Goal: Transaction & Acquisition: Book appointment/travel/reservation

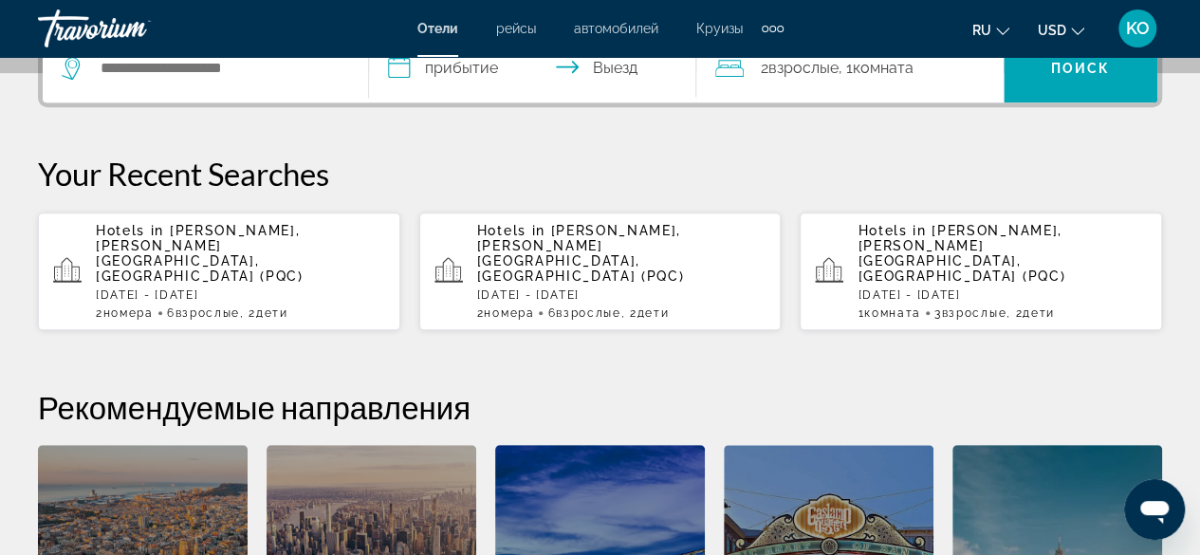
scroll to position [379, 0]
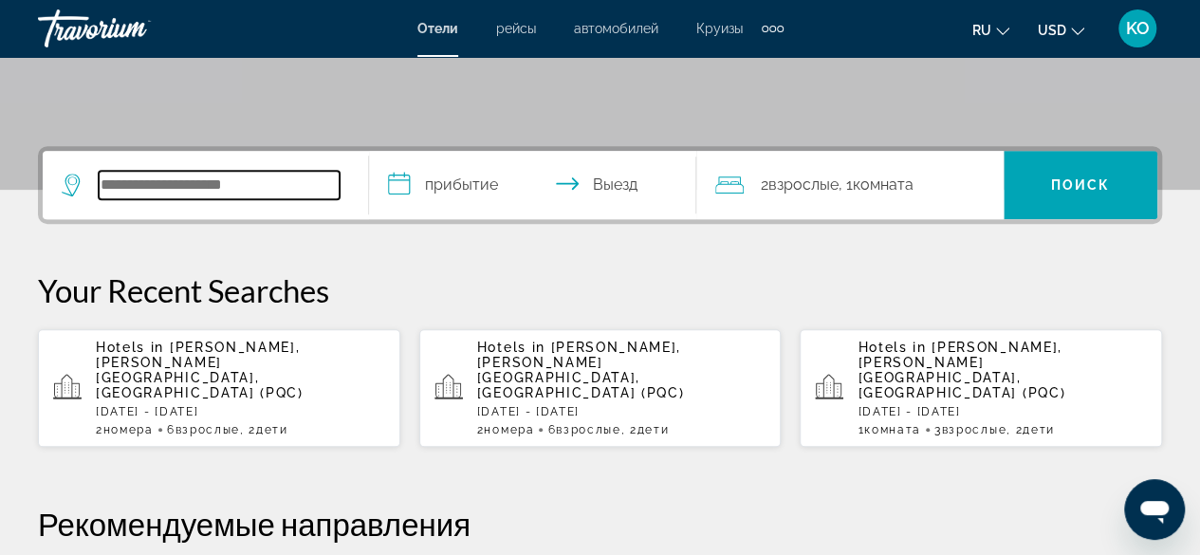
click at [174, 182] on input "Search hotel destination" at bounding box center [219, 185] width 241 height 28
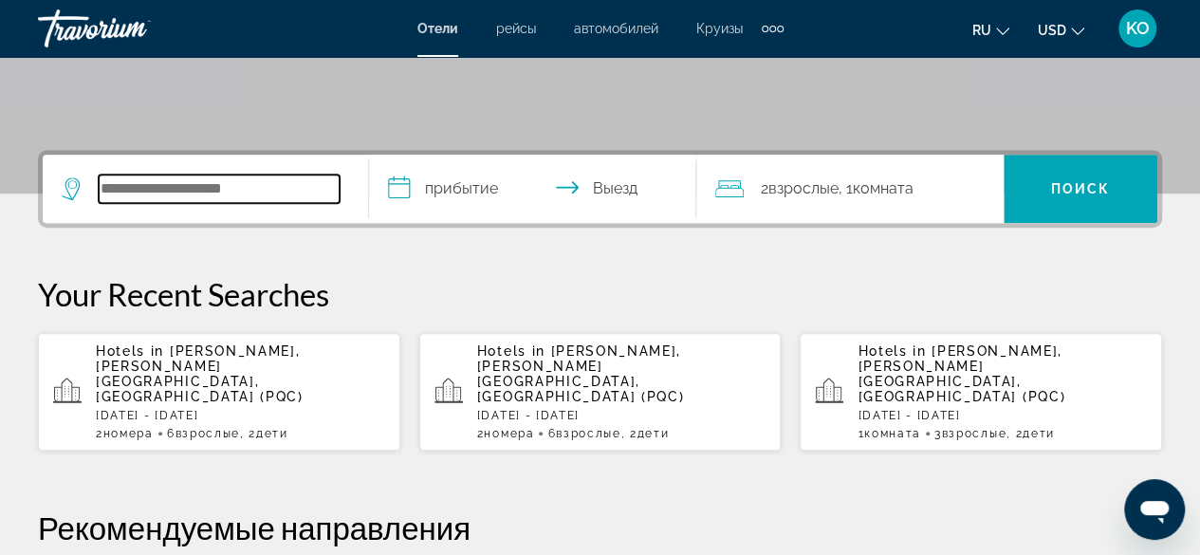
scroll to position [273, 0]
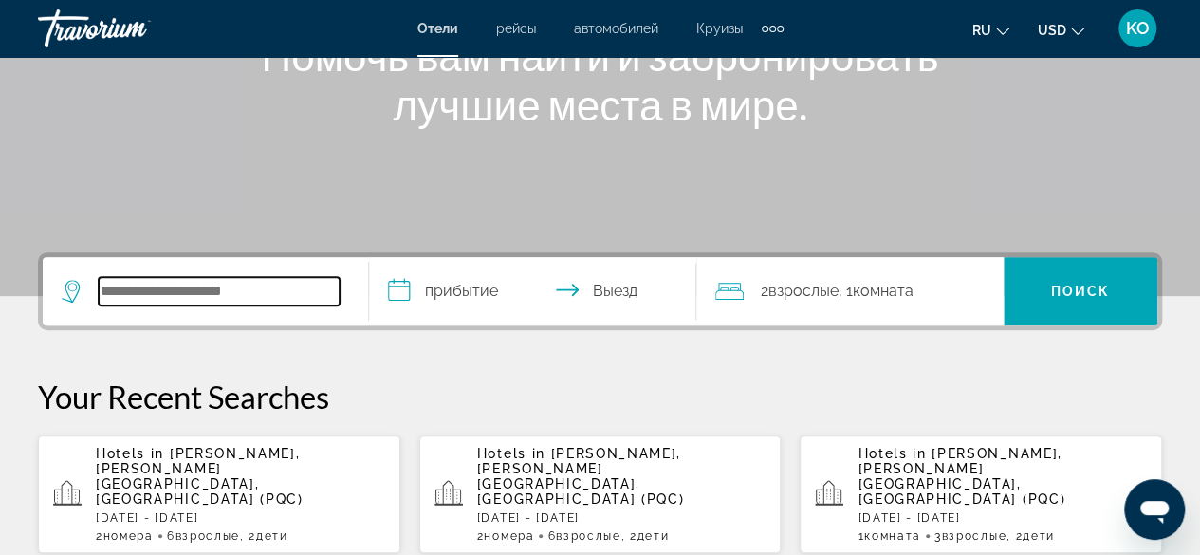
click at [131, 290] on input "Search hotel destination" at bounding box center [219, 291] width 241 height 28
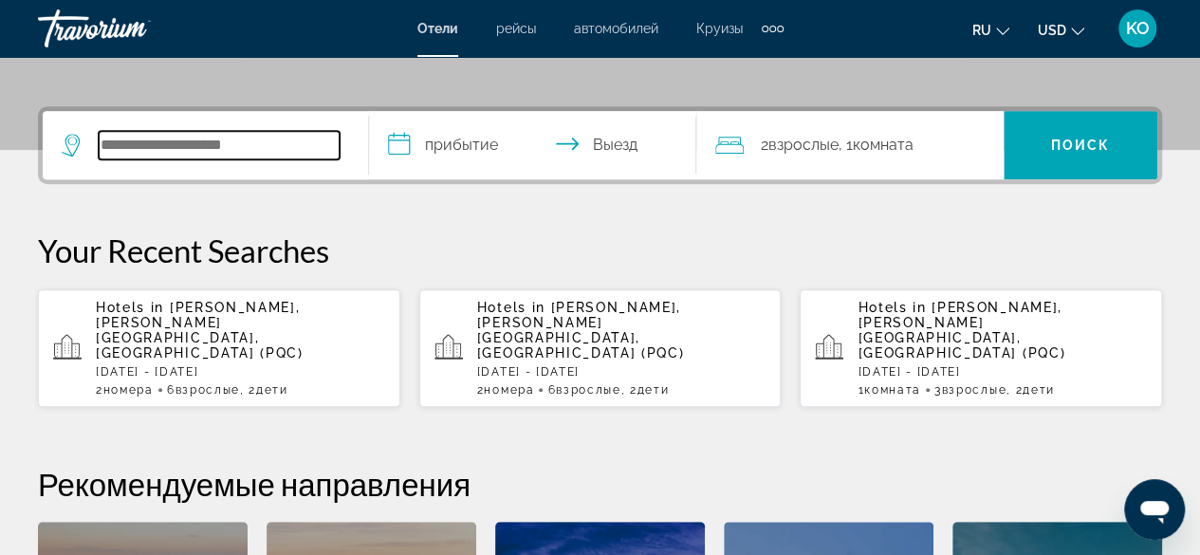
scroll to position [463, 0]
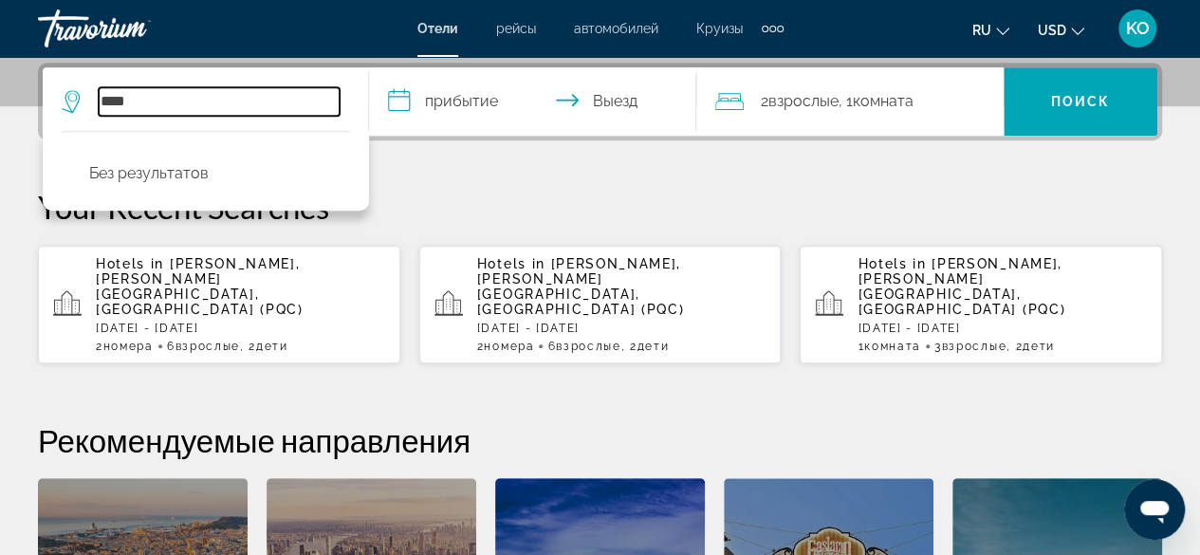
click at [211, 93] on input "****" at bounding box center [219, 101] width 241 height 28
type input "*"
click at [203, 94] on input "*" at bounding box center [219, 101] width 241 height 28
click at [206, 105] on input "******" at bounding box center [219, 101] width 241 height 28
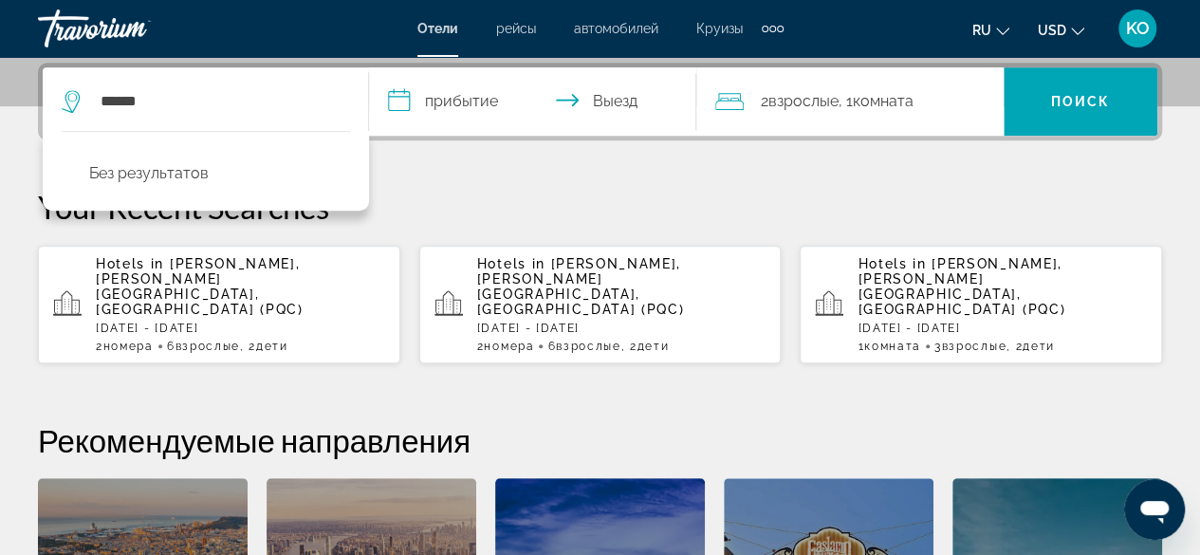
drag, startPoint x: 206, startPoint y: 83, endPoint x: 207, endPoint y: 94, distance: 11.4
click at [206, 83] on div "****** Без результатов" at bounding box center [205, 101] width 287 height 68
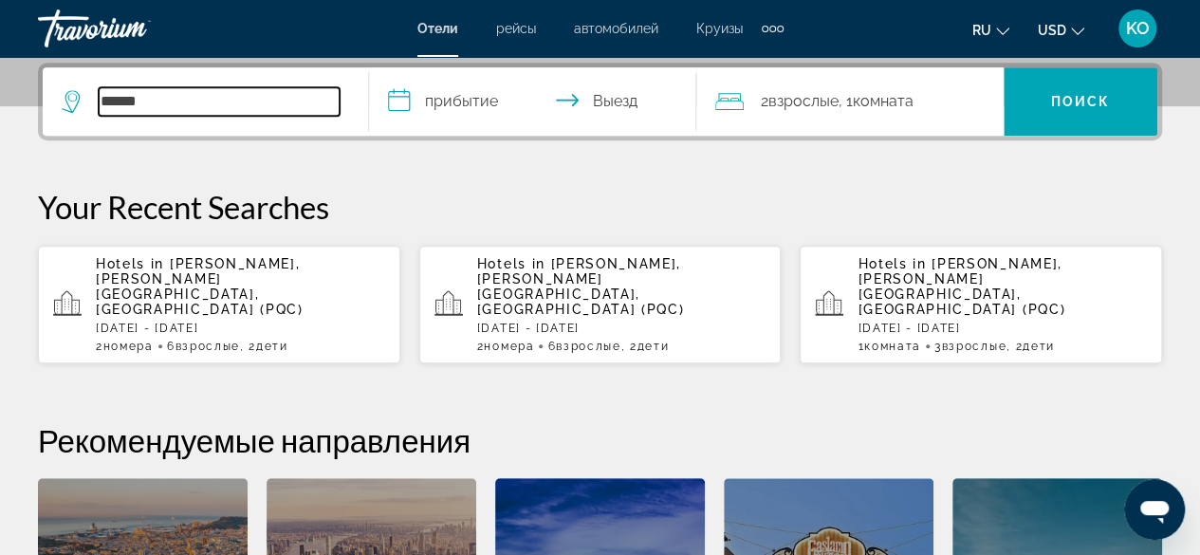
click at [203, 102] on input "******" at bounding box center [219, 101] width 241 height 28
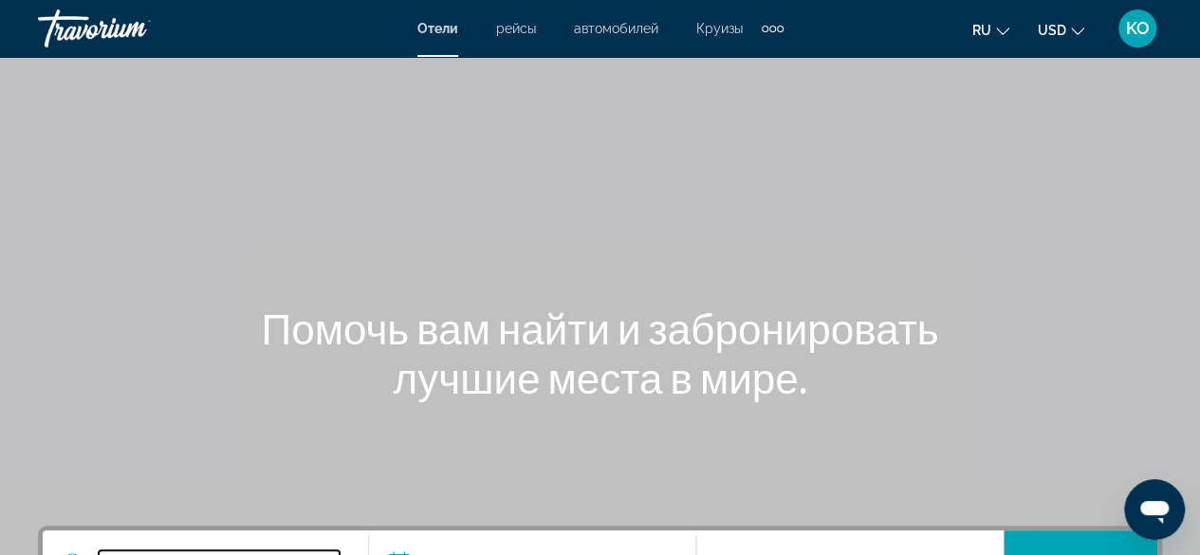
scroll to position [474, 0]
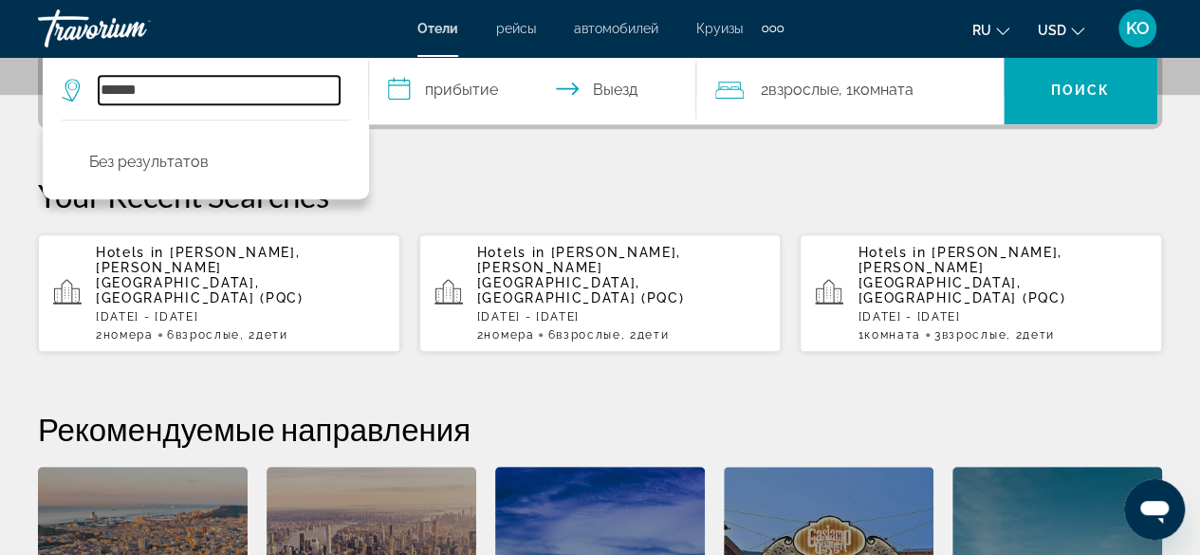
click at [200, 95] on input "******" at bounding box center [219, 90] width 241 height 28
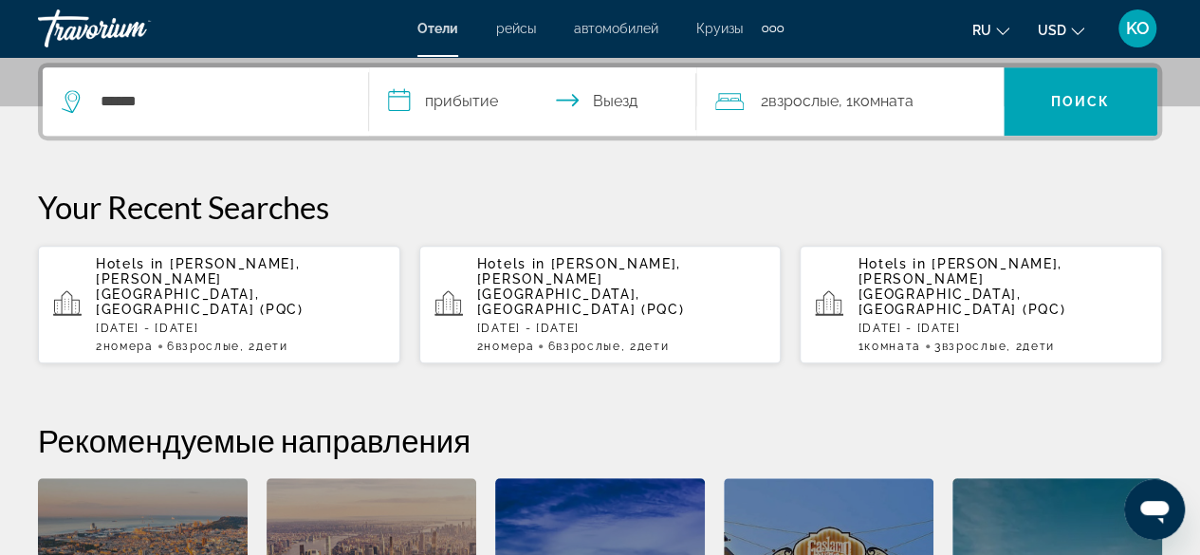
click at [76, 103] on icon "Search widget" at bounding box center [71, 101] width 18 height 23
click at [70, 101] on icon "Search widget" at bounding box center [73, 101] width 23 height 23
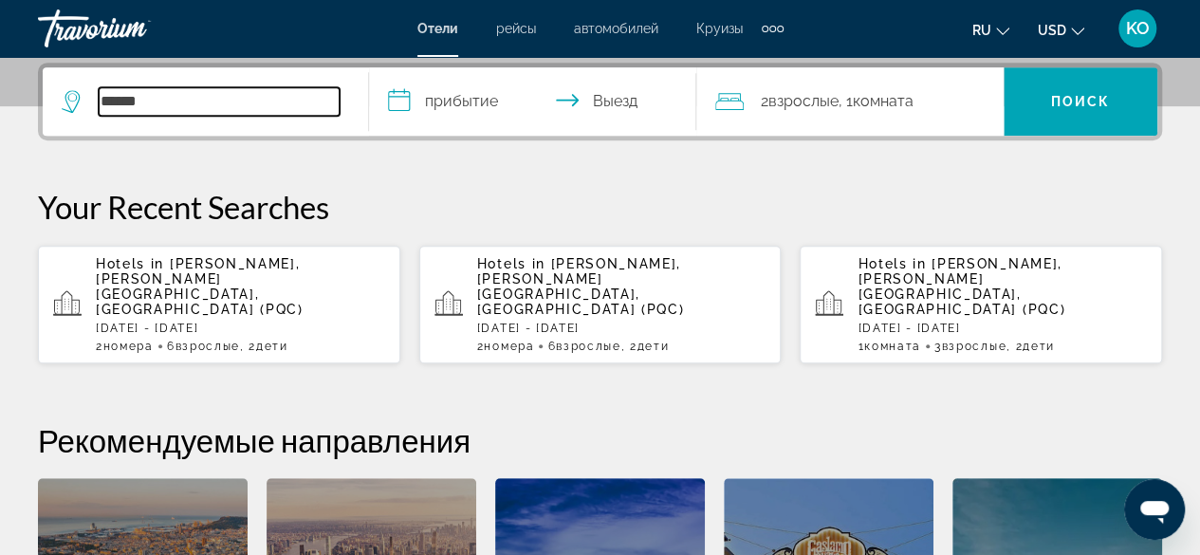
click at [148, 98] on input "******" at bounding box center [219, 101] width 241 height 28
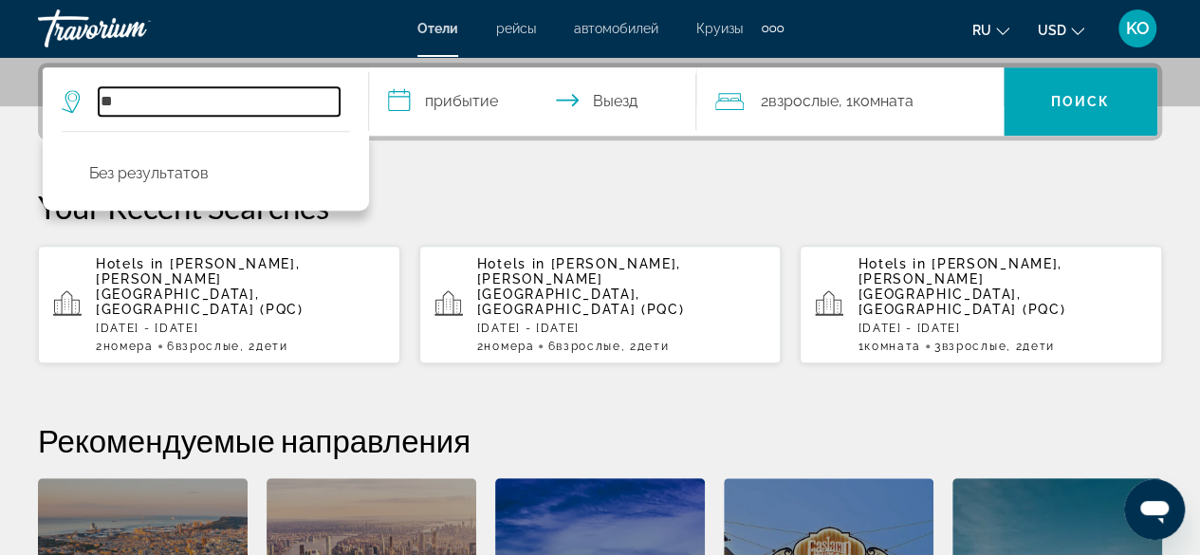
type input "*"
type input "********"
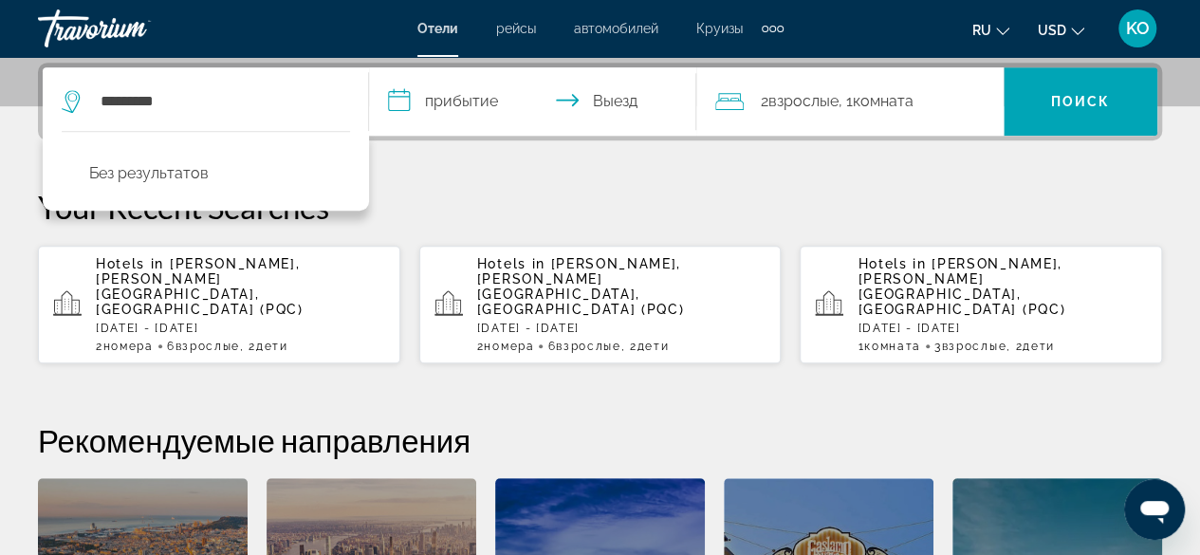
click at [645, 321] on p "[DATE] - [DATE]" at bounding box center [621, 327] width 289 height 13
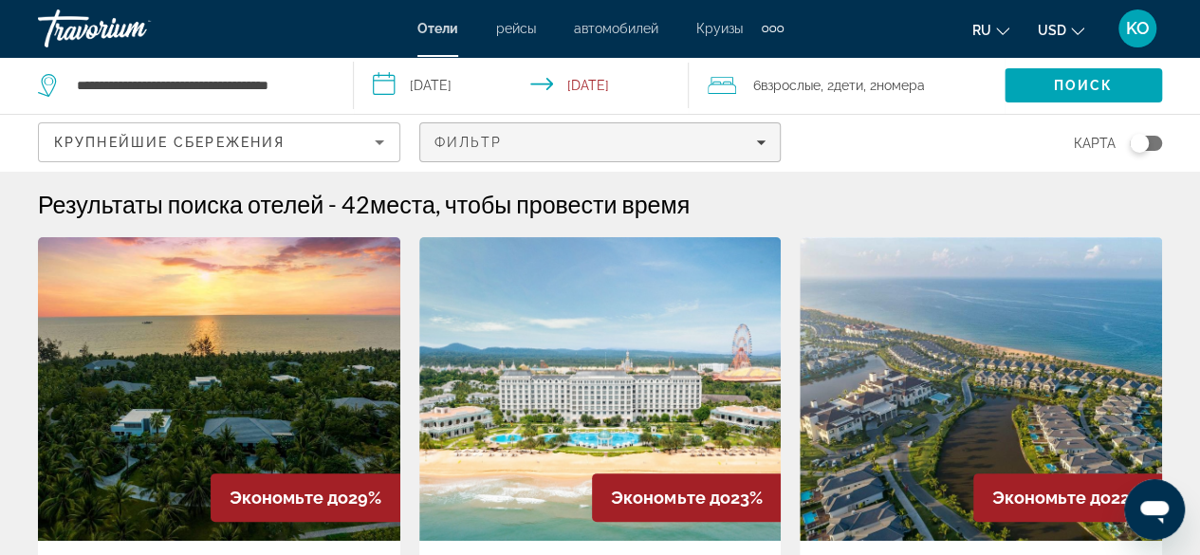
click at [671, 150] on span "Filters" at bounding box center [600, 142] width 360 height 46
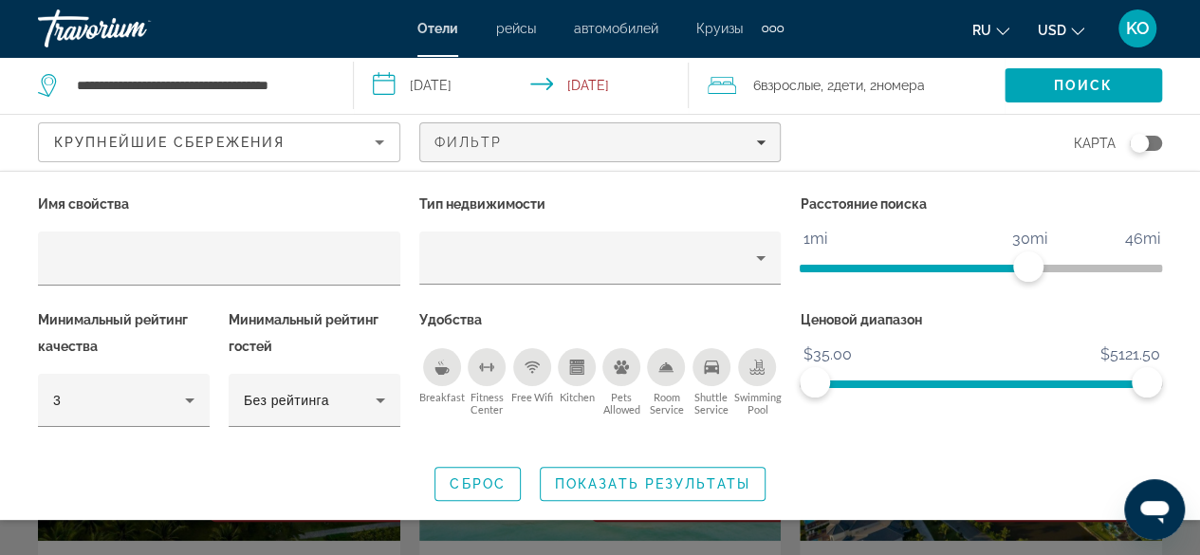
click at [433, 375] on div "Breakfast" at bounding box center [442, 367] width 38 height 38
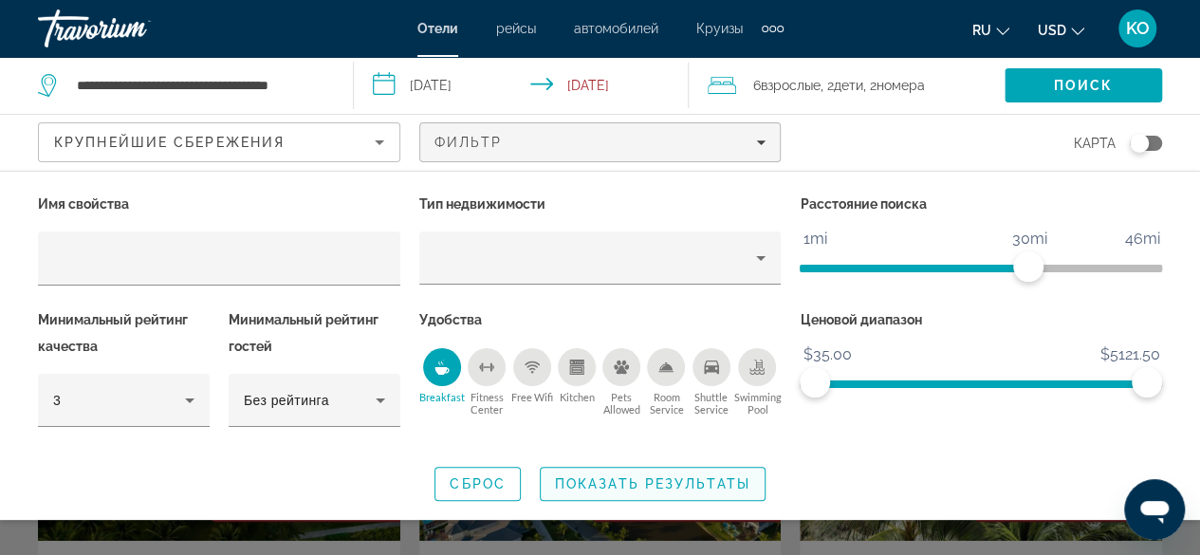
click at [697, 479] on span "Показать результаты" at bounding box center [652, 483] width 195 height 15
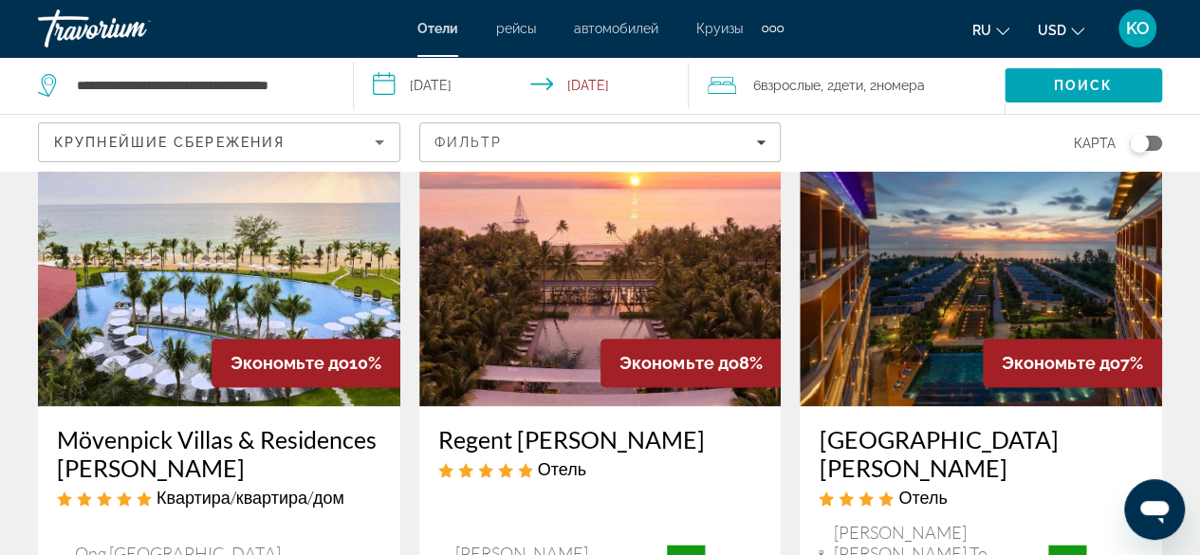
scroll to position [948, 0]
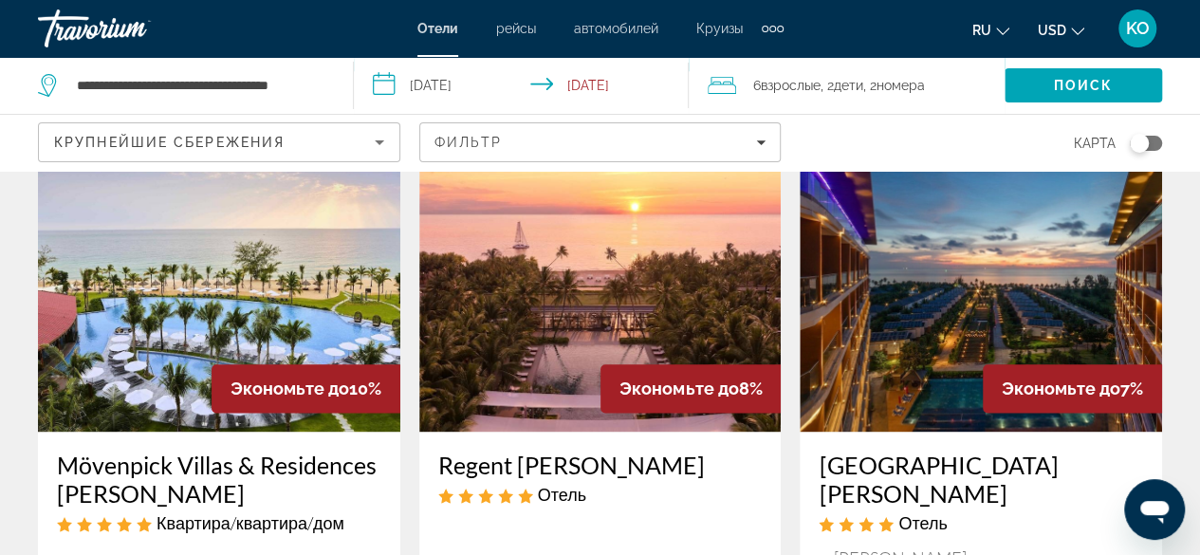
click at [726, 84] on icon "Travelers: 6 adults, 2 children" at bounding box center [721, 85] width 28 height 23
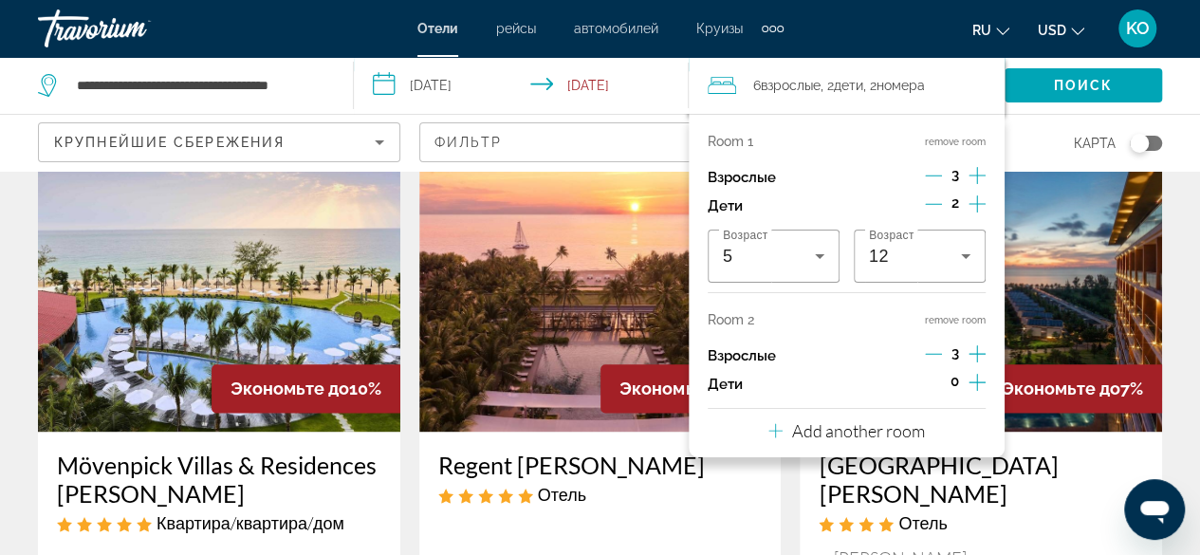
click at [935, 346] on icon "Decrement adults" at bounding box center [933, 353] width 17 height 17
click at [939, 172] on icon "Decrement adults" at bounding box center [933, 175] width 17 height 17
click at [635, 133] on span "Filters" at bounding box center [600, 142] width 360 height 46
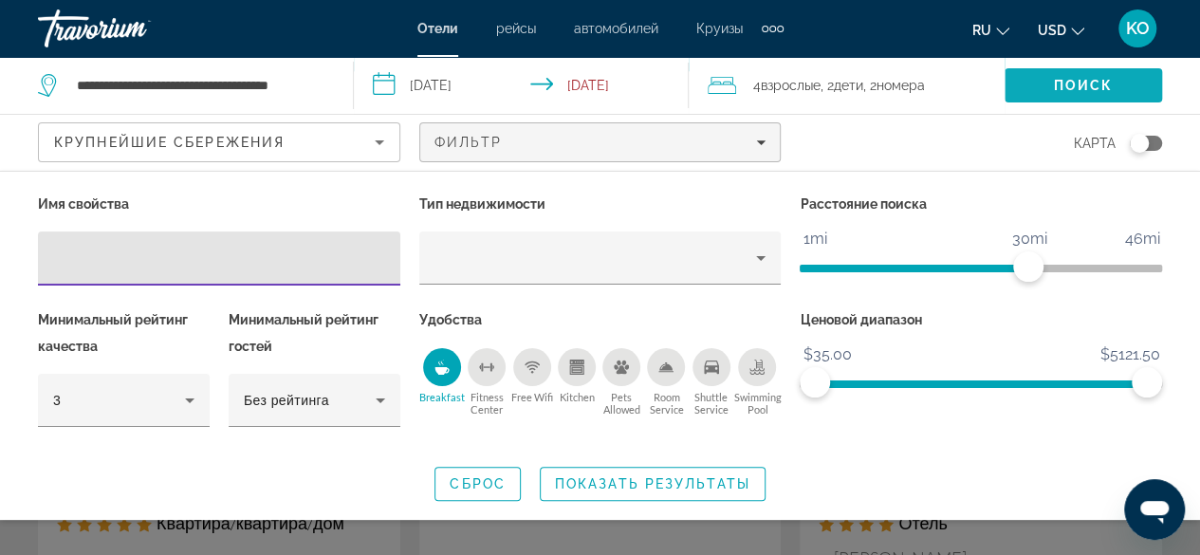
click at [1088, 81] on span "Поиск" at bounding box center [1084, 85] width 60 height 15
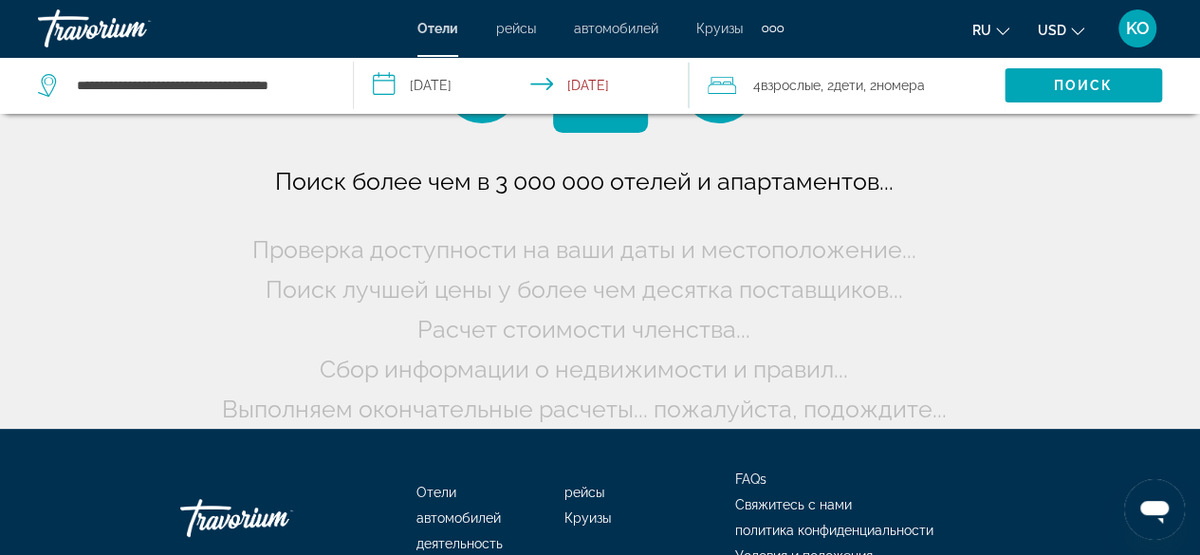
scroll to position [0, 0]
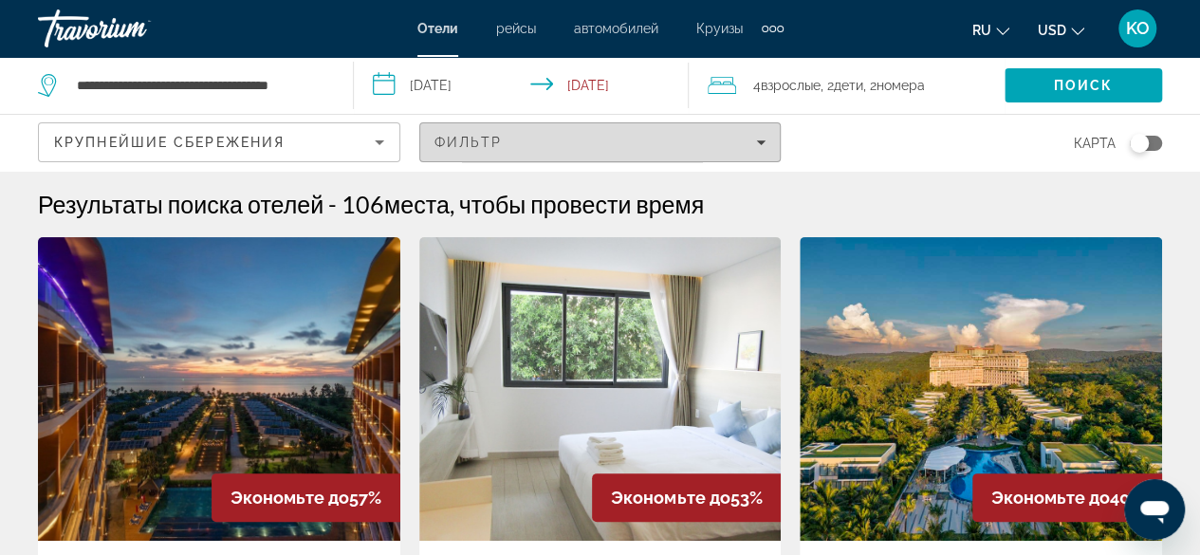
click at [501, 138] on div "Фильтр" at bounding box center [600, 142] width 332 height 15
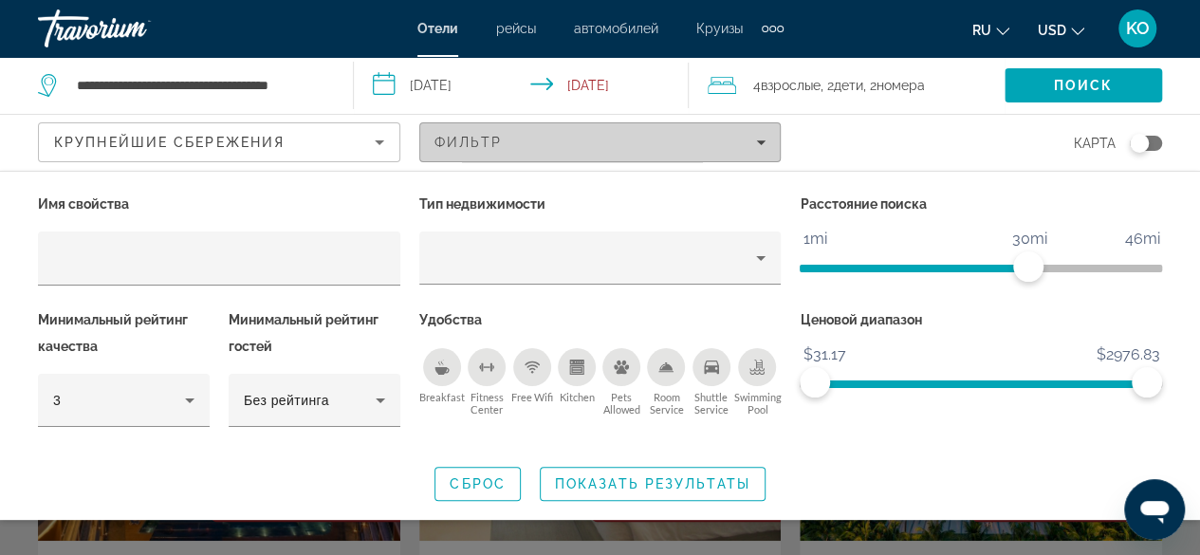
click at [501, 138] on div "Фильтр" at bounding box center [600, 142] width 332 height 15
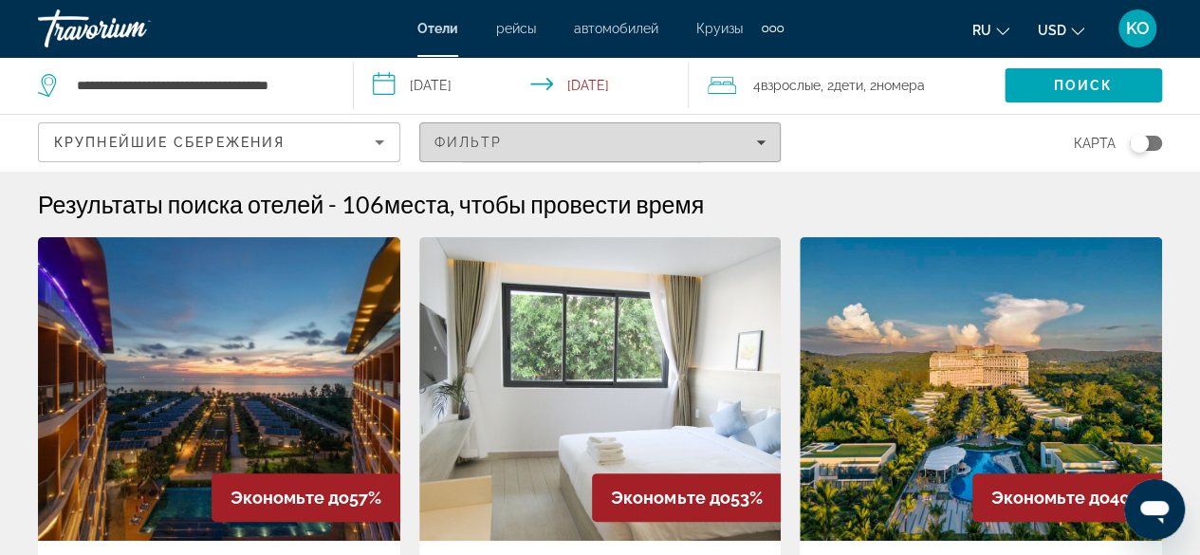
click at [502, 138] on div "Фильтр" at bounding box center [600, 142] width 332 height 15
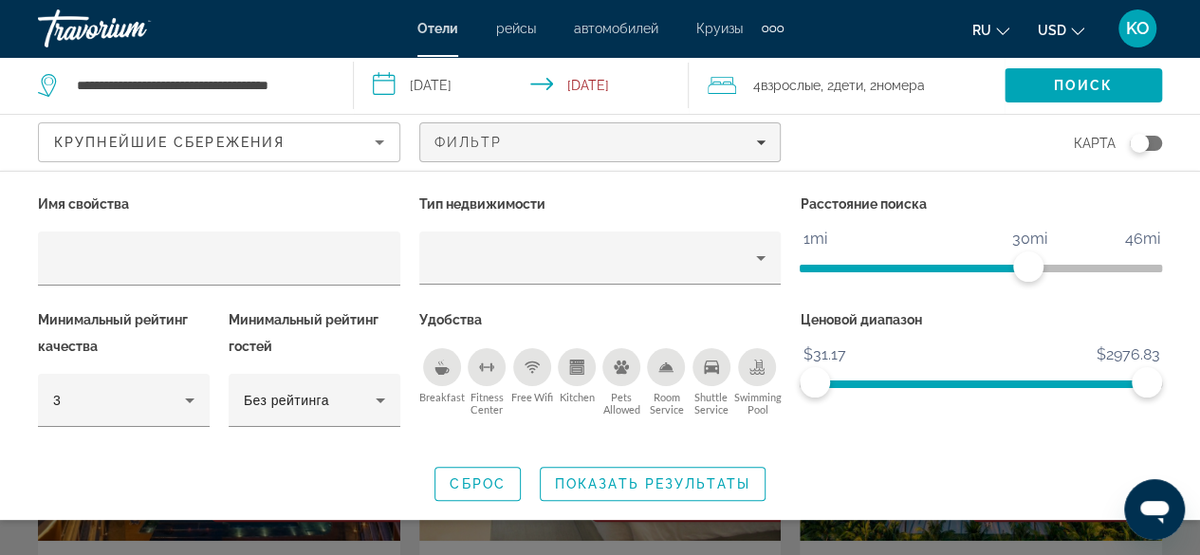
click at [438, 373] on icon "Breakfast" at bounding box center [441, 371] width 14 height 8
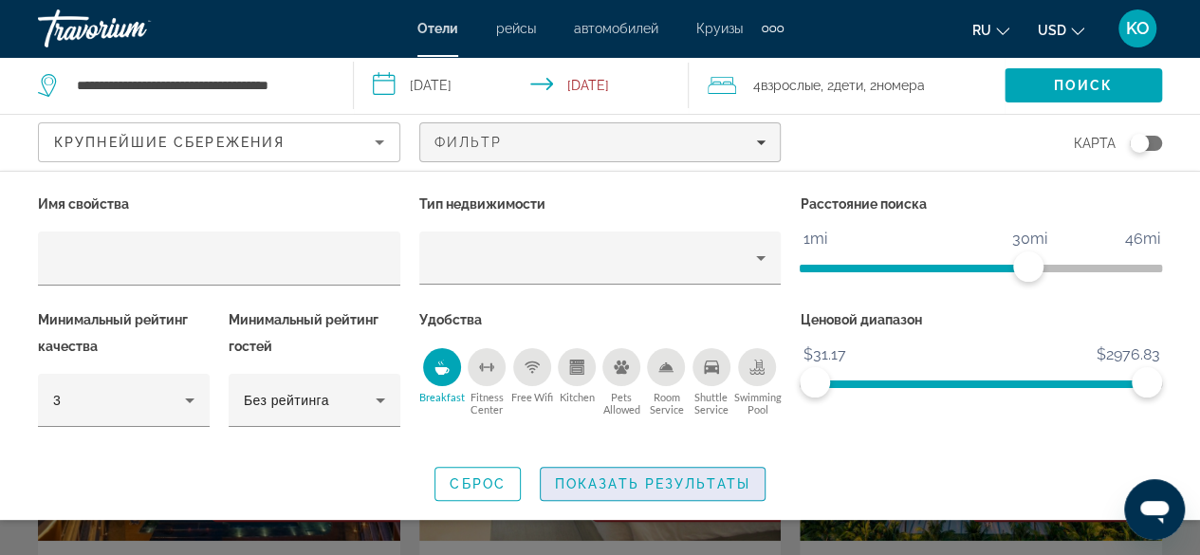
click at [681, 481] on span "Показать результаты" at bounding box center [652, 483] width 195 height 15
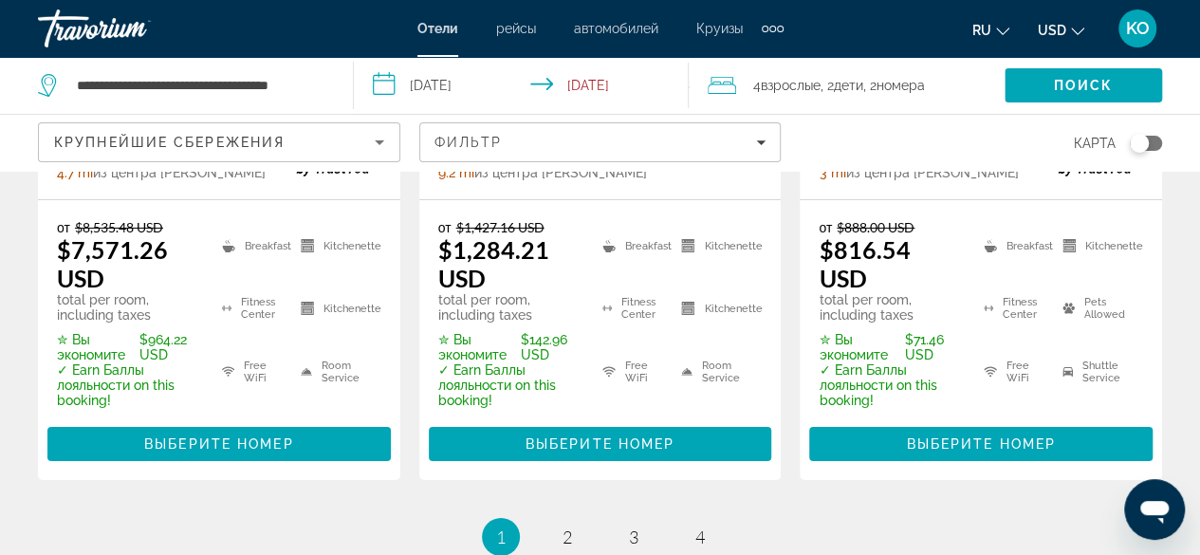
scroll to position [3156, 0]
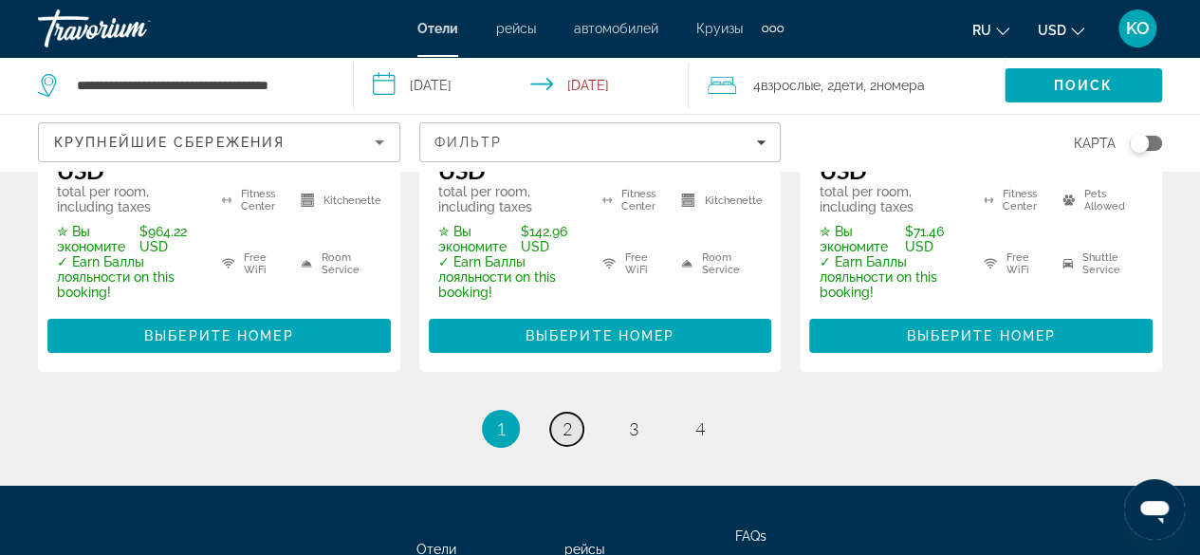
click at [568, 418] on span "2" at bounding box center [566, 428] width 9 height 21
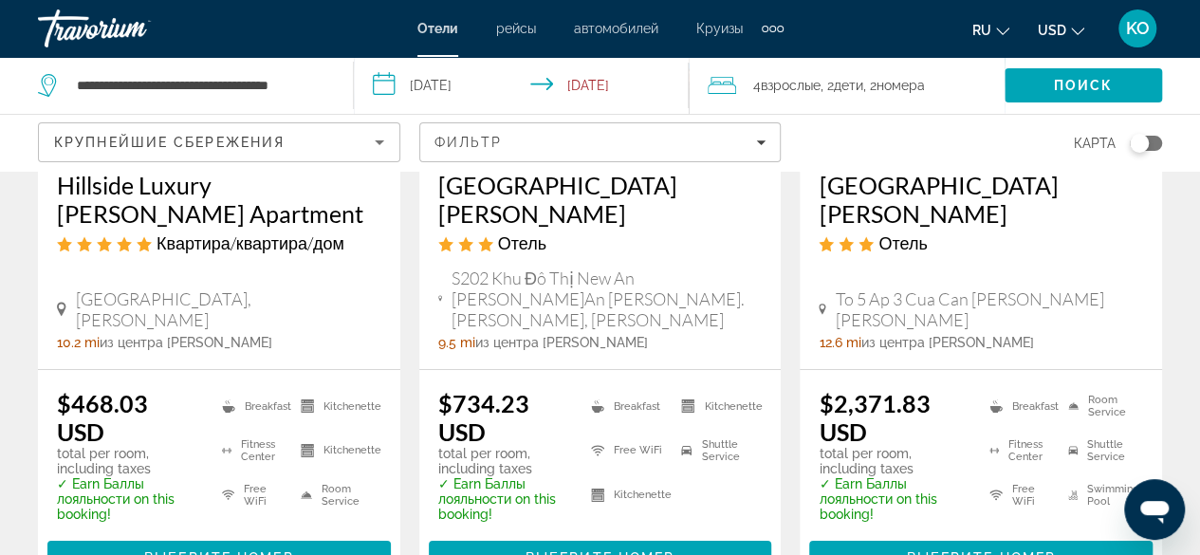
scroll to position [3035, 0]
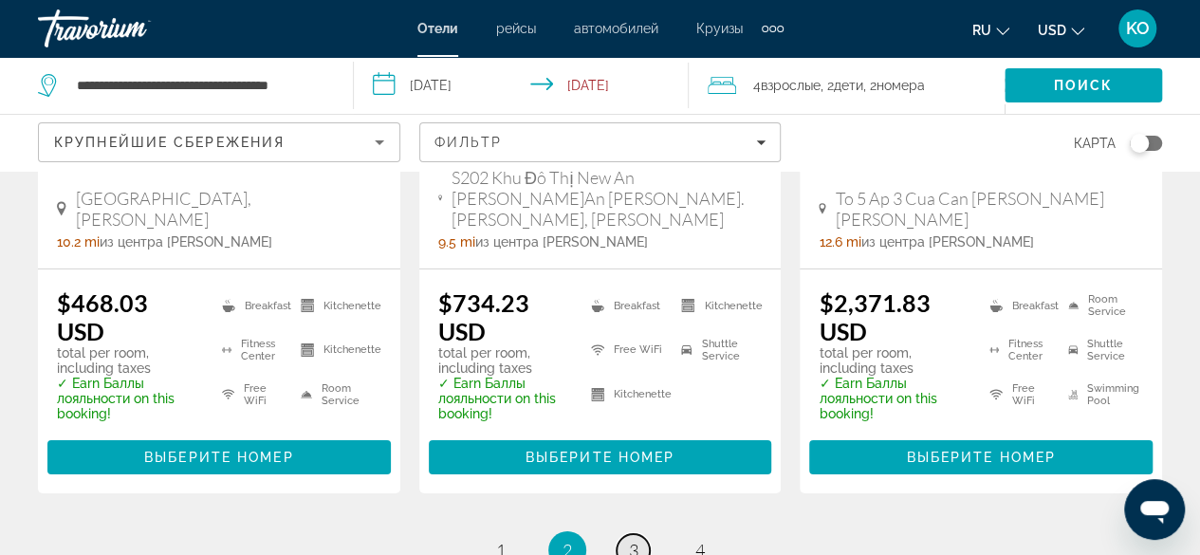
click at [637, 534] on link "page 3" at bounding box center [632, 550] width 33 height 33
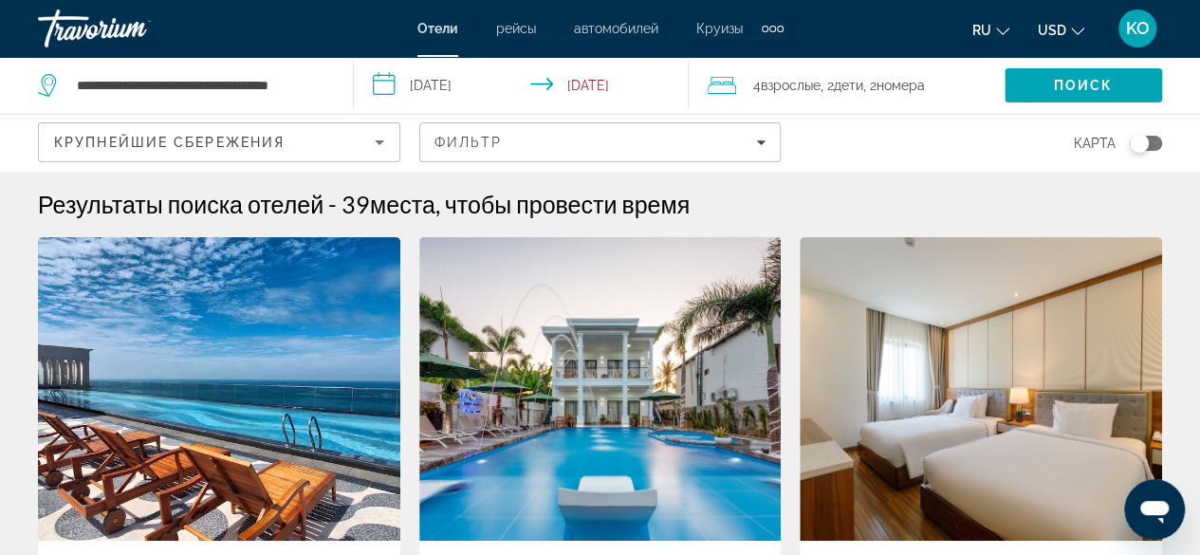
click at [732, 83] on icon "Travelers: 4 adults, 2 children" at bounding box center [721, 85] width 28 height 23
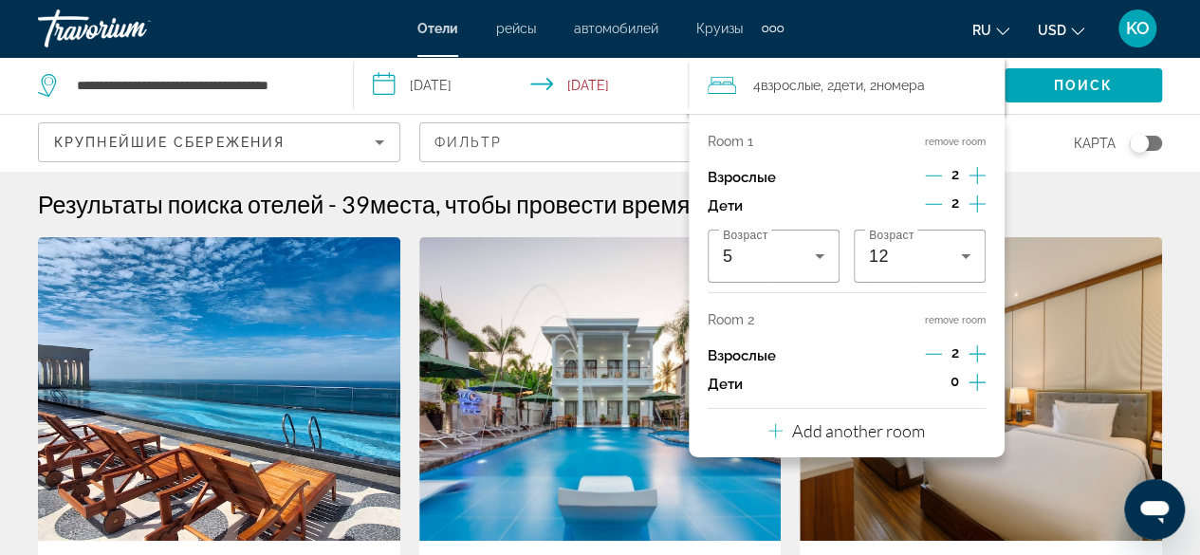
click at [779, 437] on icon "Travelers: 4 adults, 2 children" at bounding box center [775, 430] width 14 height 23
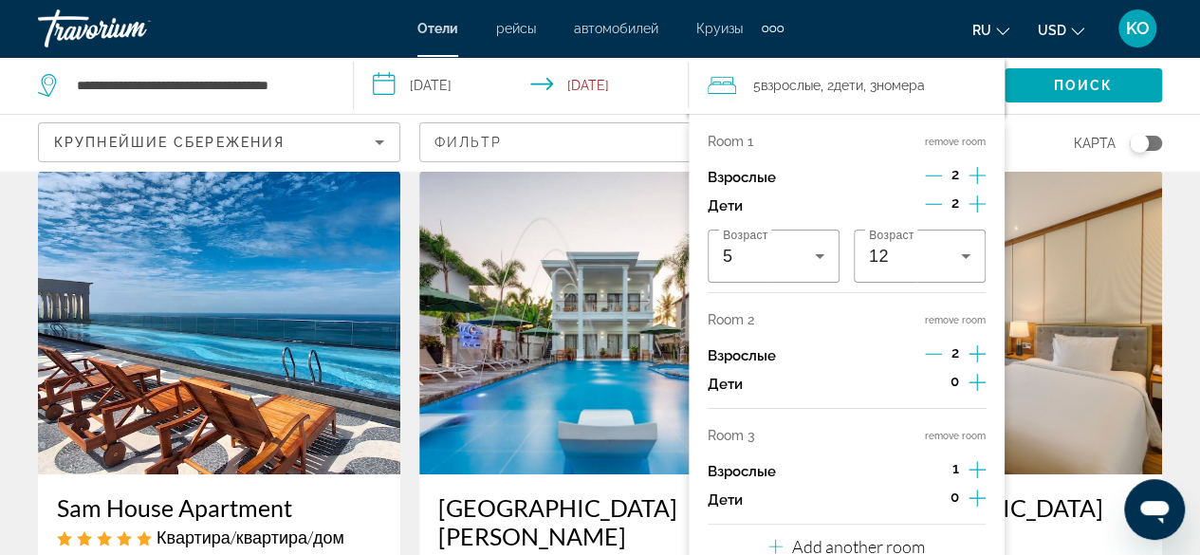
scroll to position [95, 0]
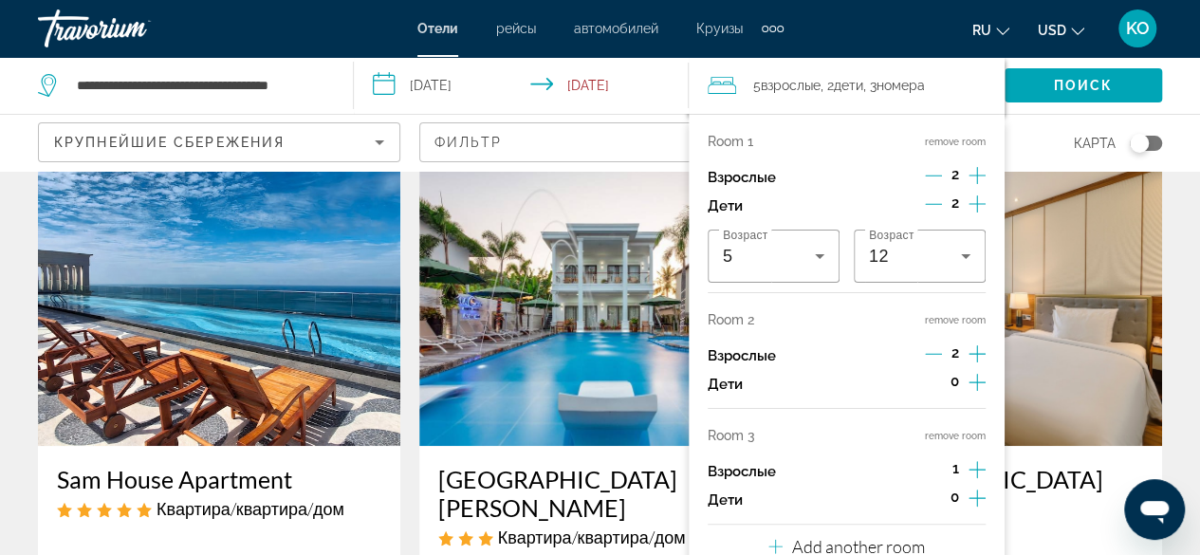
click at [979, 469] on icon "Increment adults" at bounding box center [976, 469] width 17 height 23
click at [972, 501] on icon "Increment children" at bounding box center [976, 497] width 17 height 23
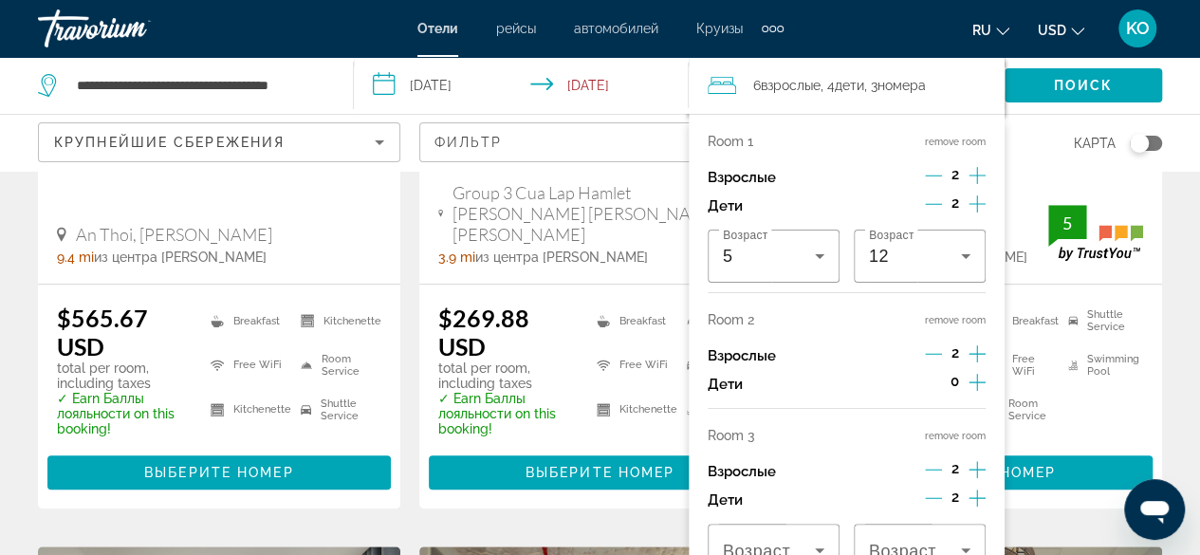
scroll to position [664, 0]
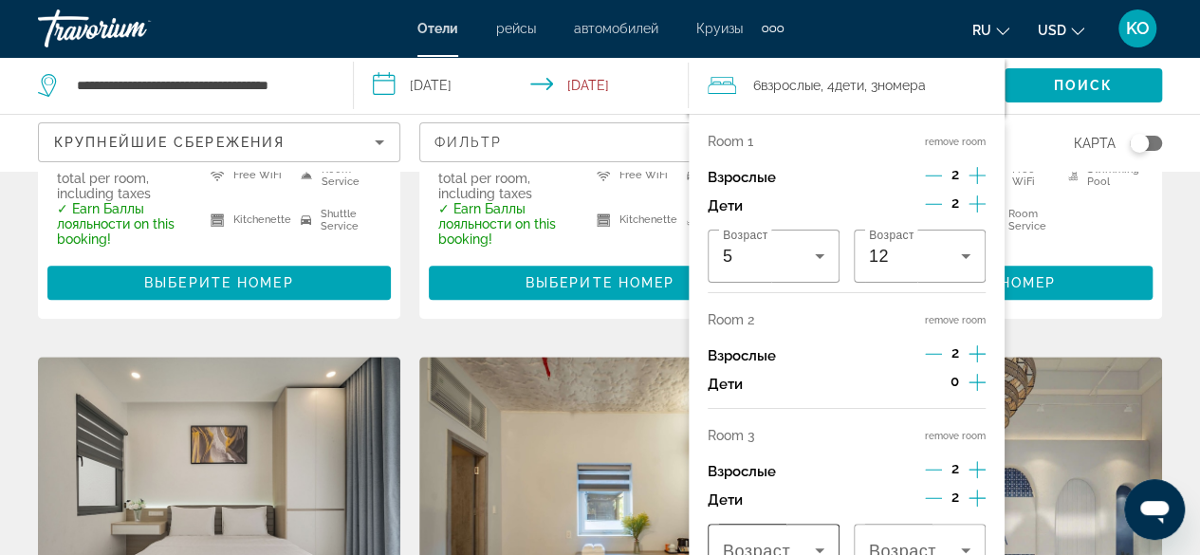
click at [798, 541] on span "Travelers: 6 adults, 4 children" at bounding box center [769, 550] width 92 height 23
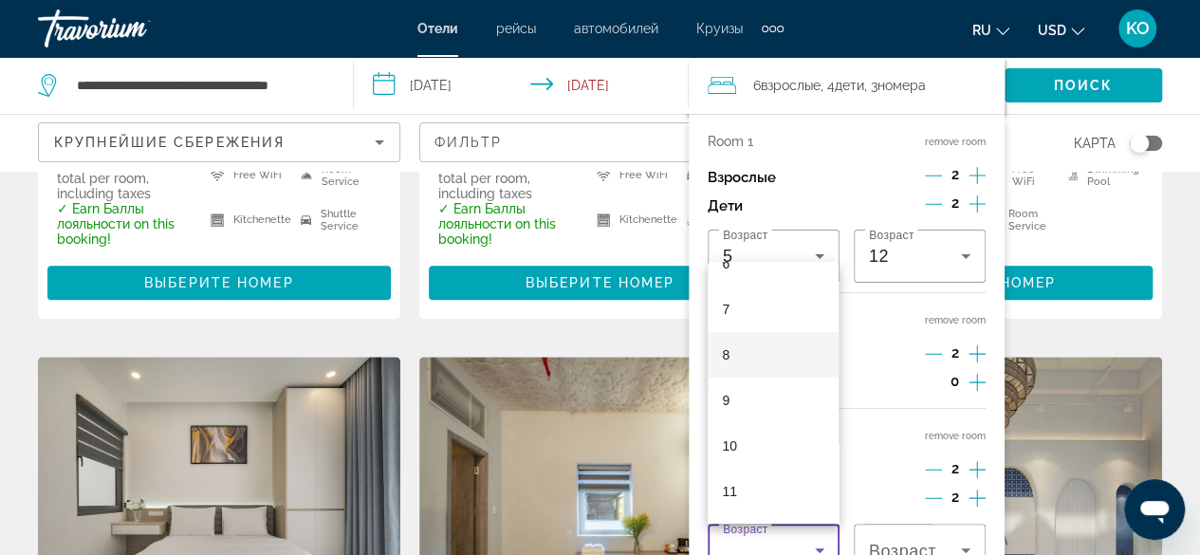
scroll to position [379, 0]
click at [727, 418] on span "11" at bounding box center [730, 413] width 15 height 23
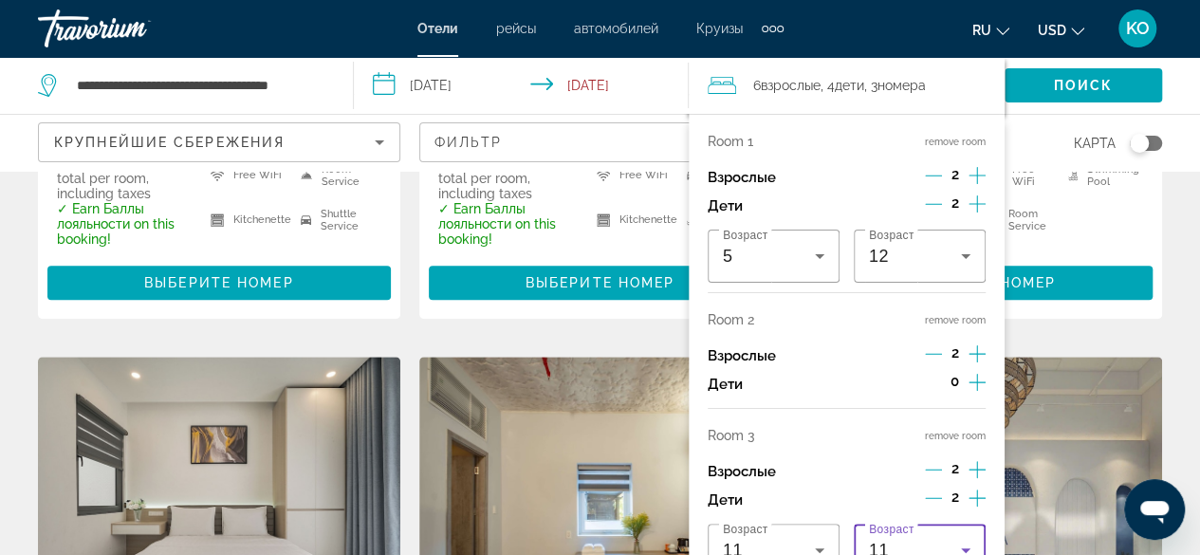
click at [963, 543] on icon "Travelers: 6 adults, 4 children" at bounding box center [965, 550] width 23 height 23
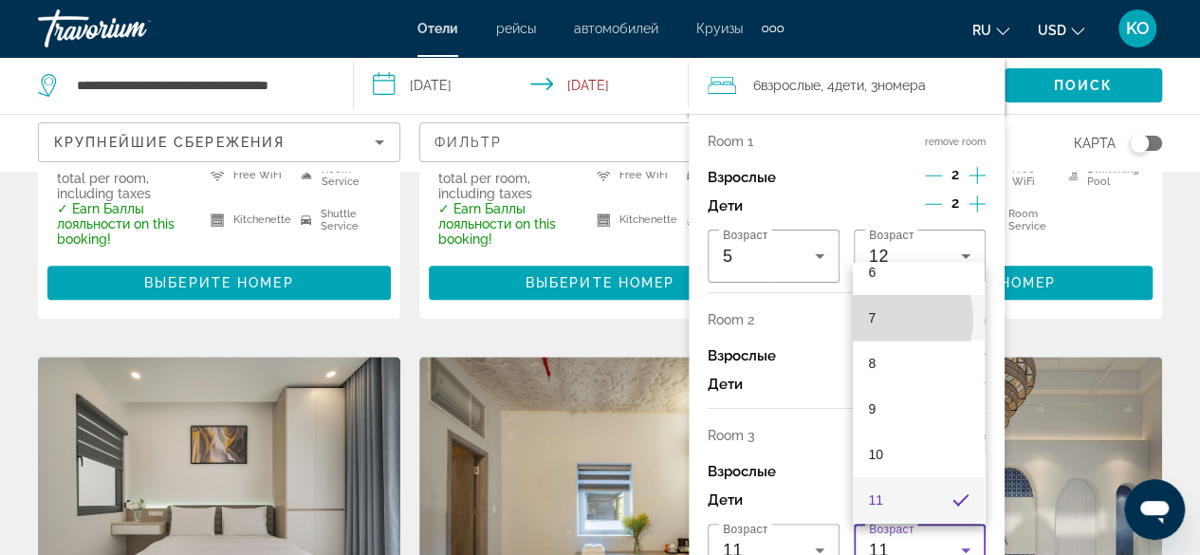
click at [879, 319] on mat-option "7" at bounding box center [919, 318] width 132 height 46
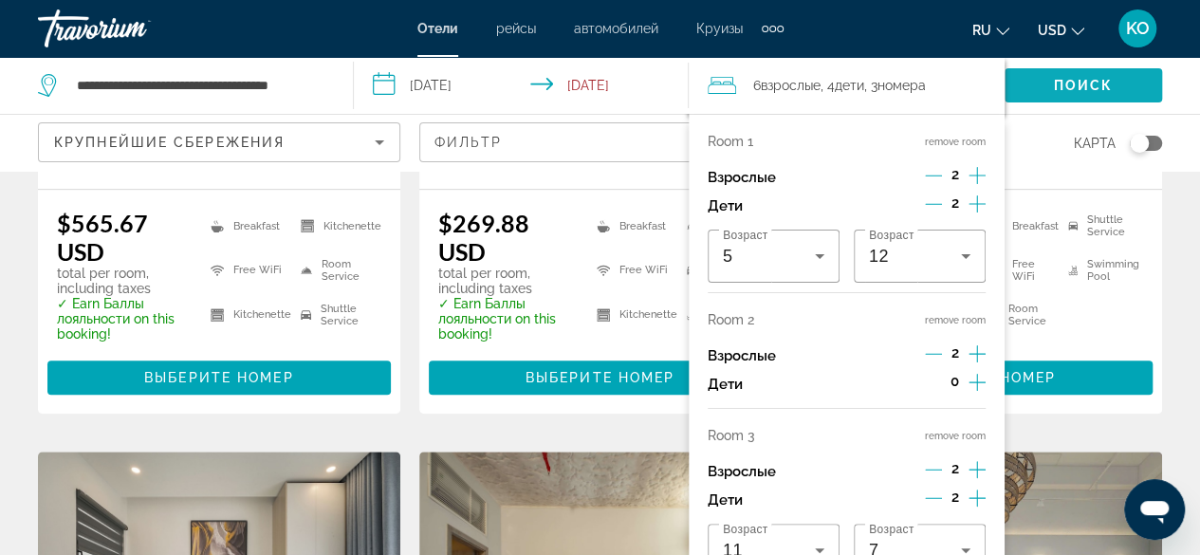
click at [1065, 81] on span "Поиск" at bounding box center [1084, 85] width 60 height 15
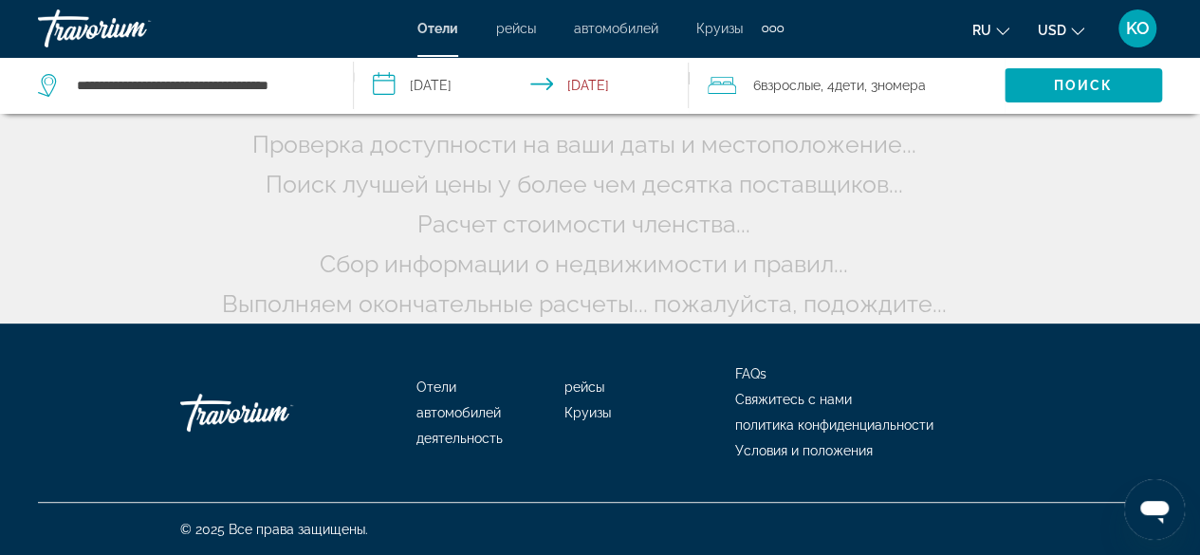
scroll to position [0, 0]
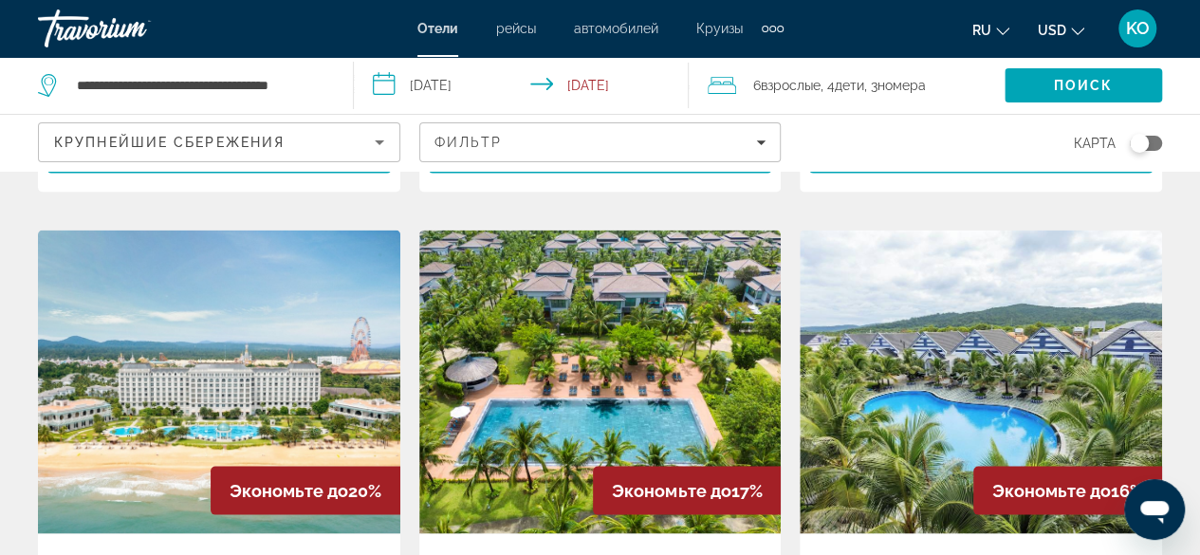
scroll to position [1612, 0]
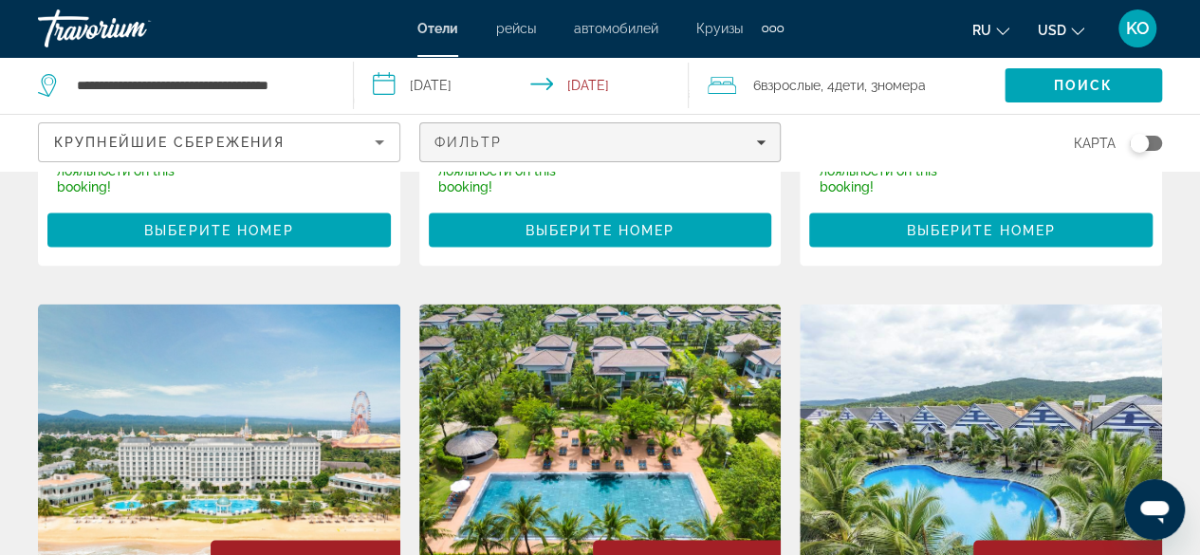
click at [650, 134] on button "Фильтр" at bounding box center [600, 142] width 362 height 40
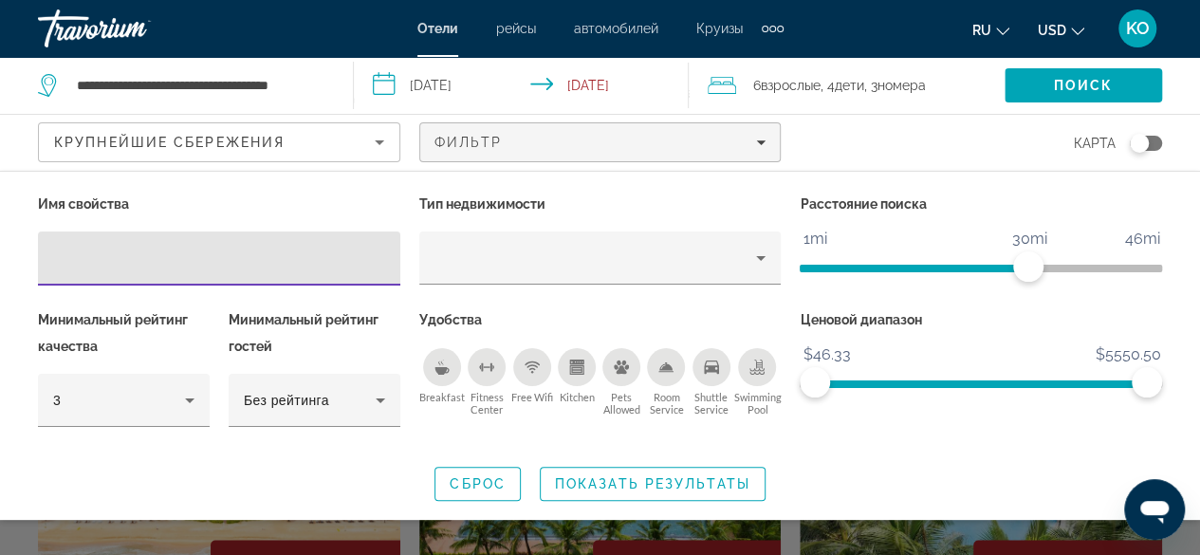
click at [437, 374] on div "Breakfast" at bounding box center [442, 367] width 38 height 38
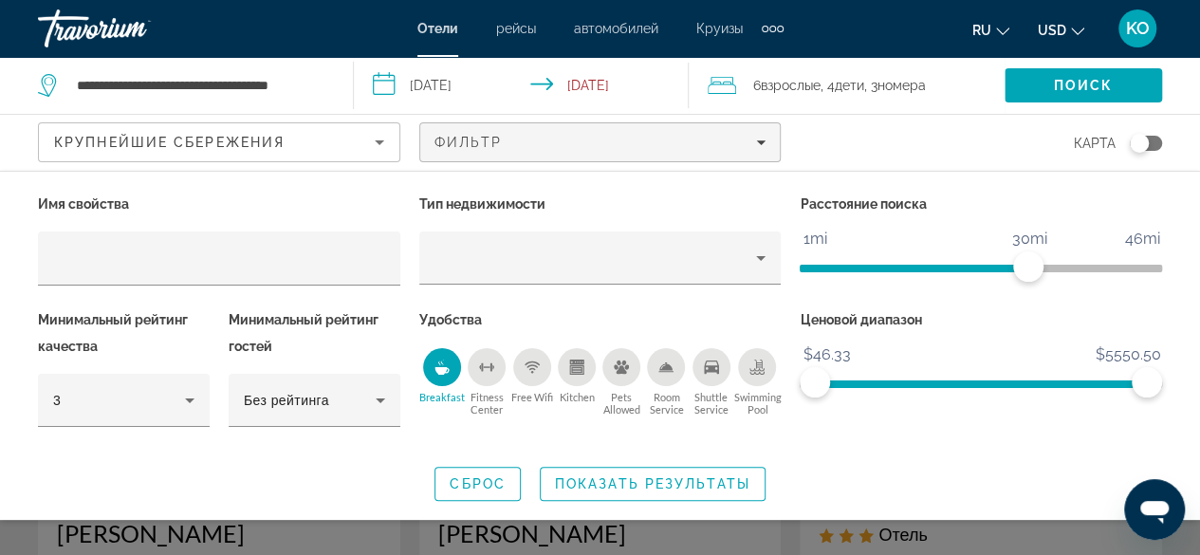
scroll to position [95, 0]
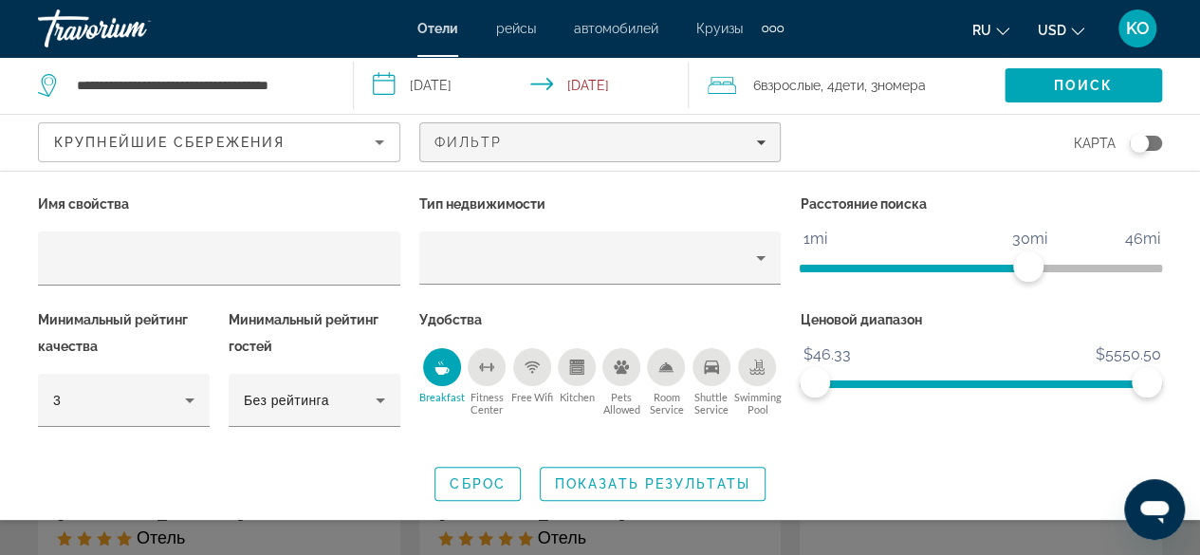
click at [634, 481] on span "Показать результаты" at bounding box center [652, 483] width 195 height 15
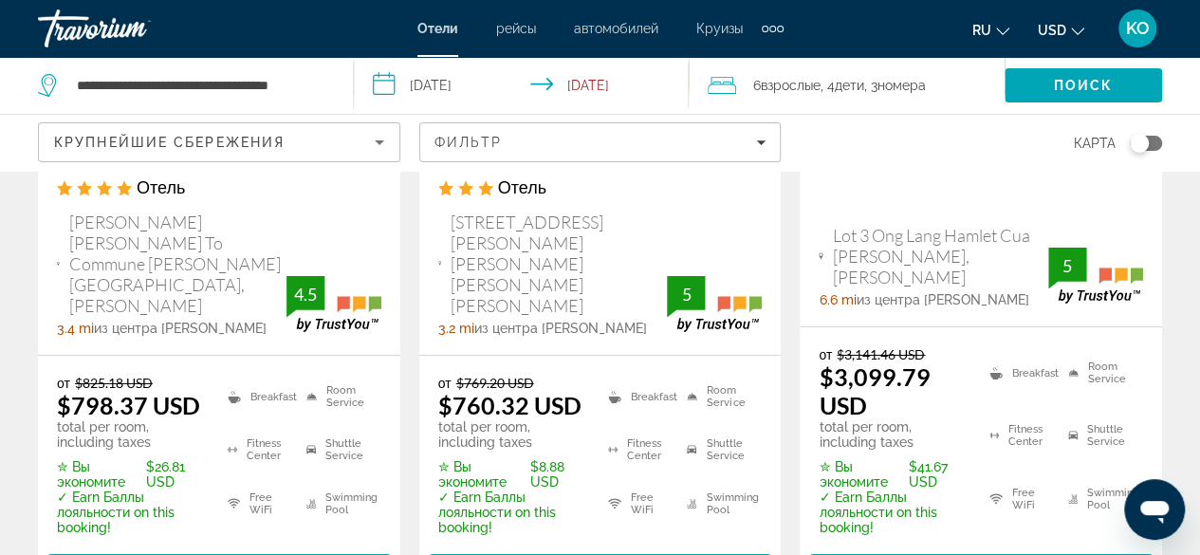
scroll to position [3035, 0]
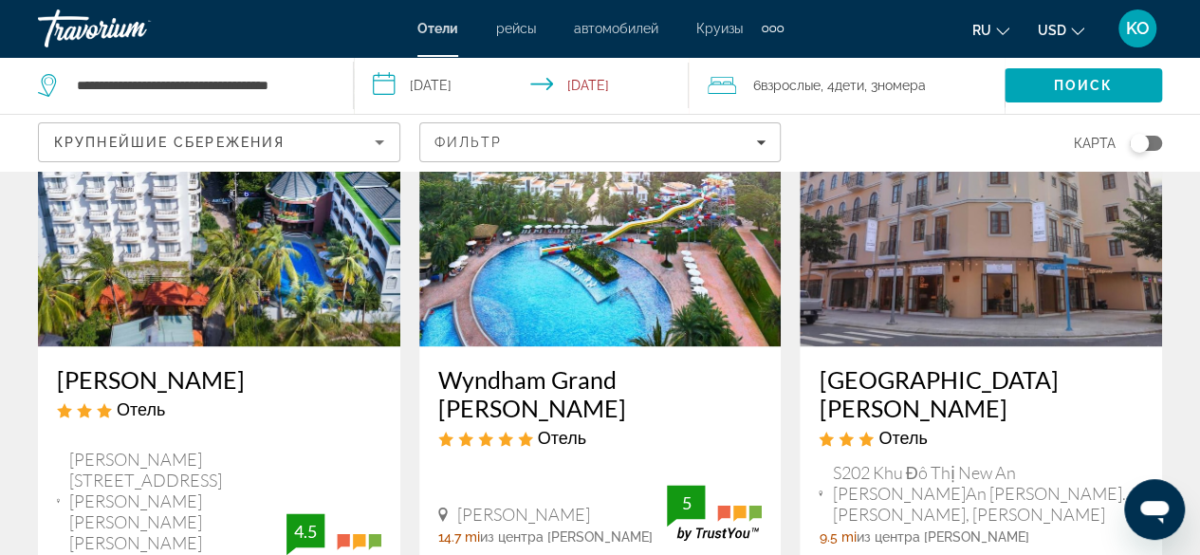
scroll to position [948, 0]
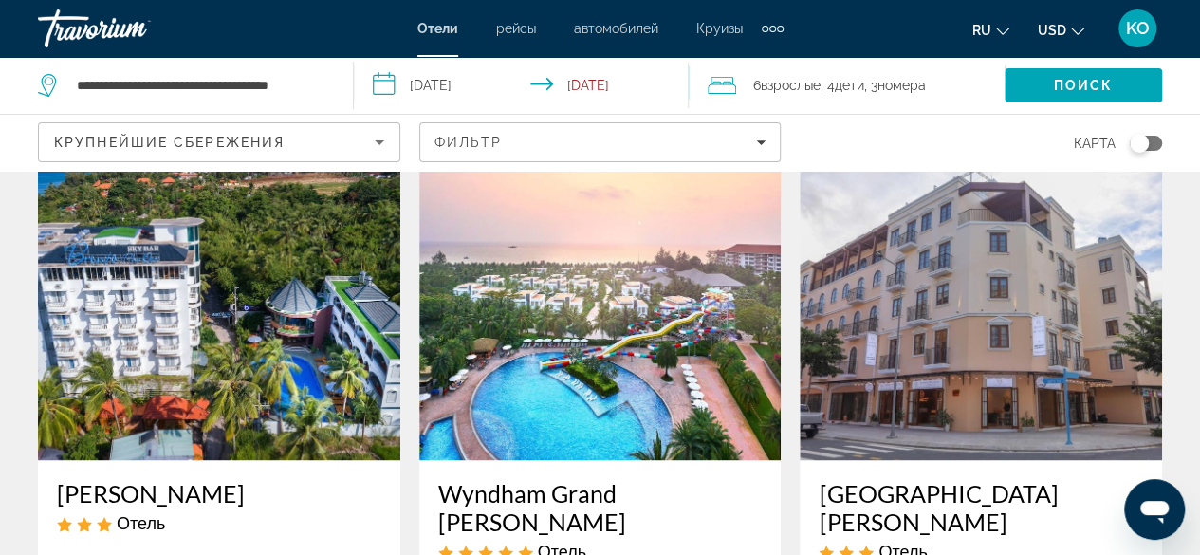
click at [921, 81] on span "номера" at bounding box center [901, 85] width 48 height 15
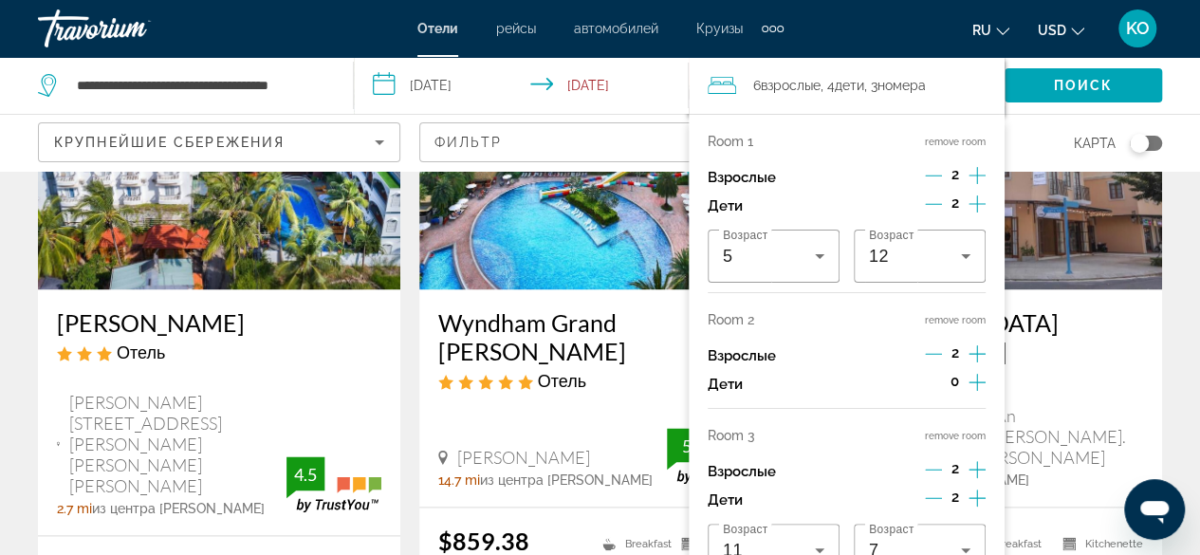
scroll to position [1138, 0]
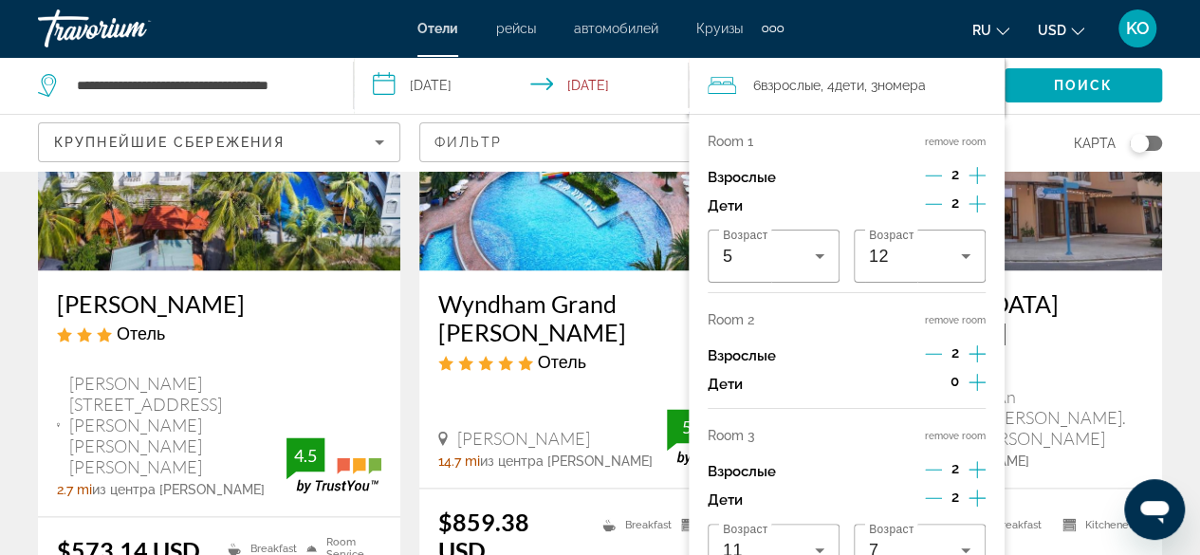
click at [973, 357] on icon "Increment adults" at bounding box center [976, 353] width 17 height 23
click at [929, 354] on icon "Decrement adults" at bounding box center [932, 353] width 17 height 17
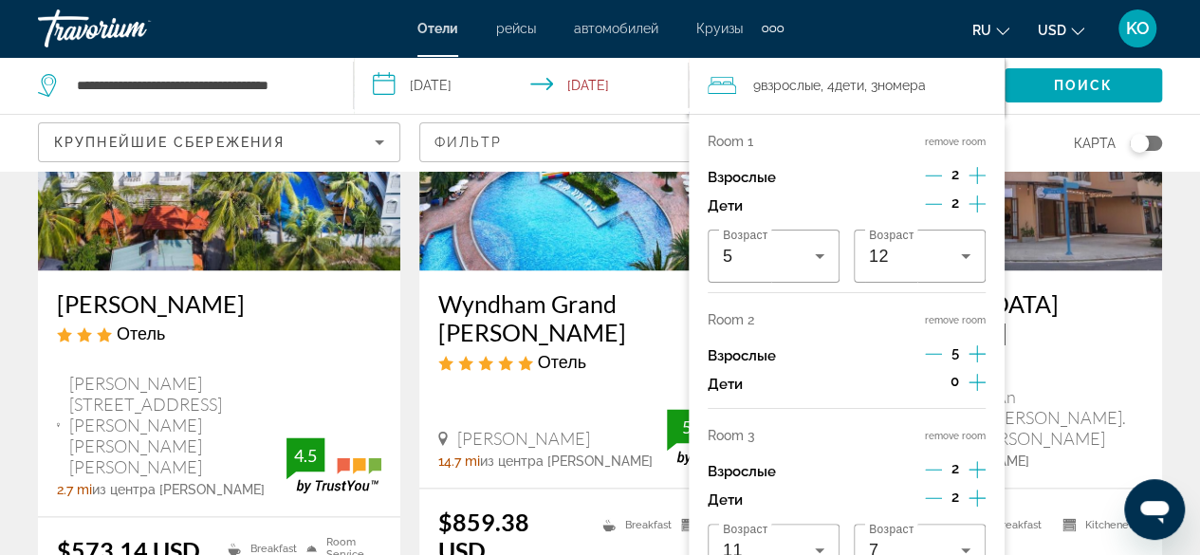
click at [929, 354] on icon "Decrement adults" at bounding box center [933, 353] width 17 height 17
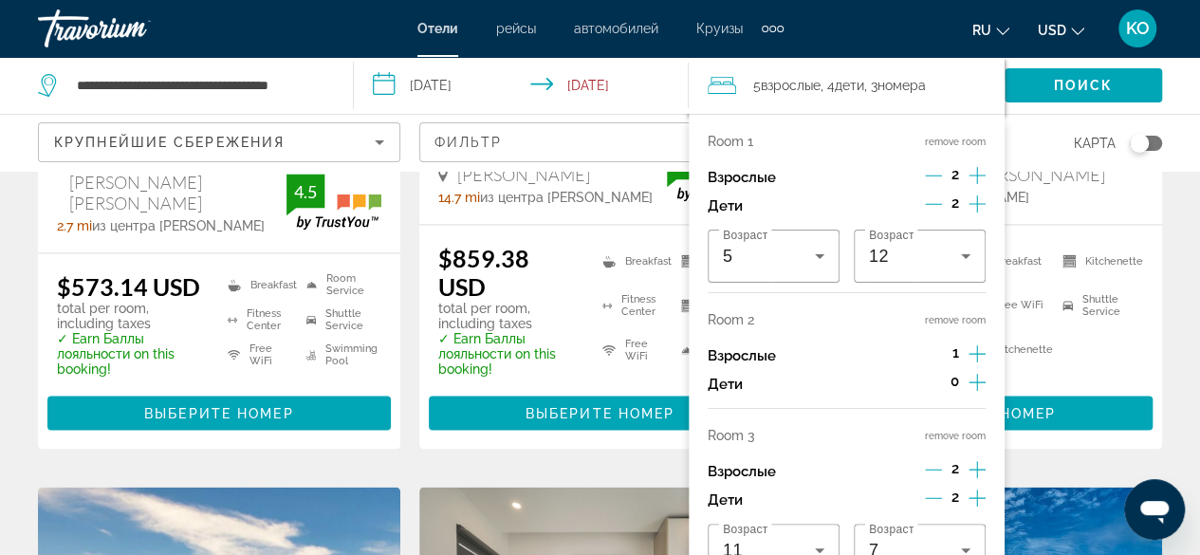
scroll to position [1612, 0]
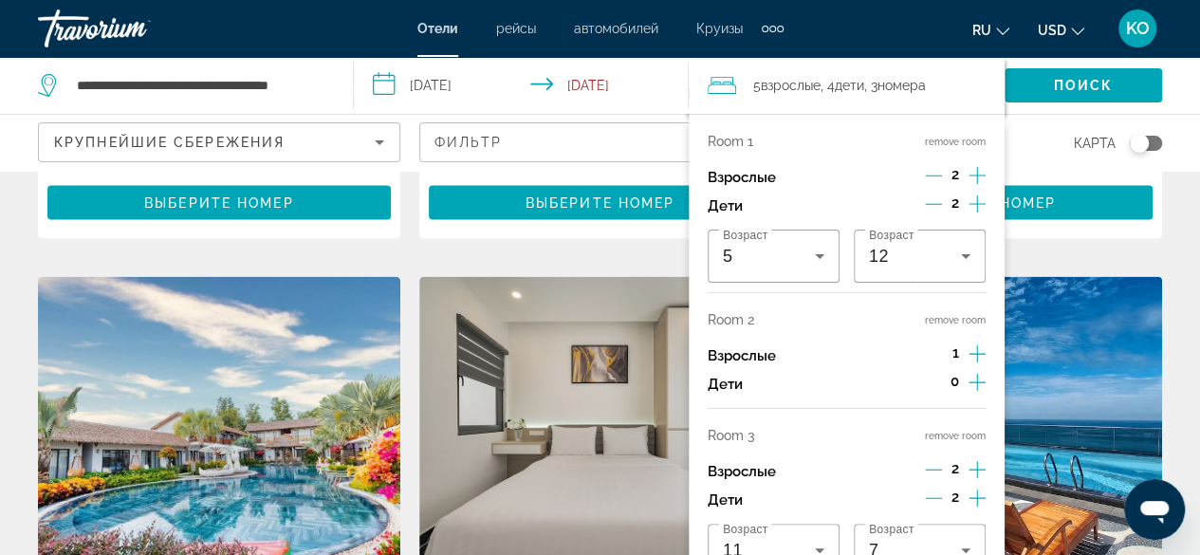
click at [926, 466] on icon "Decrement adults" at bounding box center [933, 469] width 17 height 17
click at [925, 506] on button "Decrement children" at bounding box center [933, 499] width 17 height 23
click at [923, 496] on div "Дети 1" at bounding box center [846, 500] width 278 height 28
click at [926, 495] on icon "Decrement children" at bounding box center [934, 497] width 17 height 17
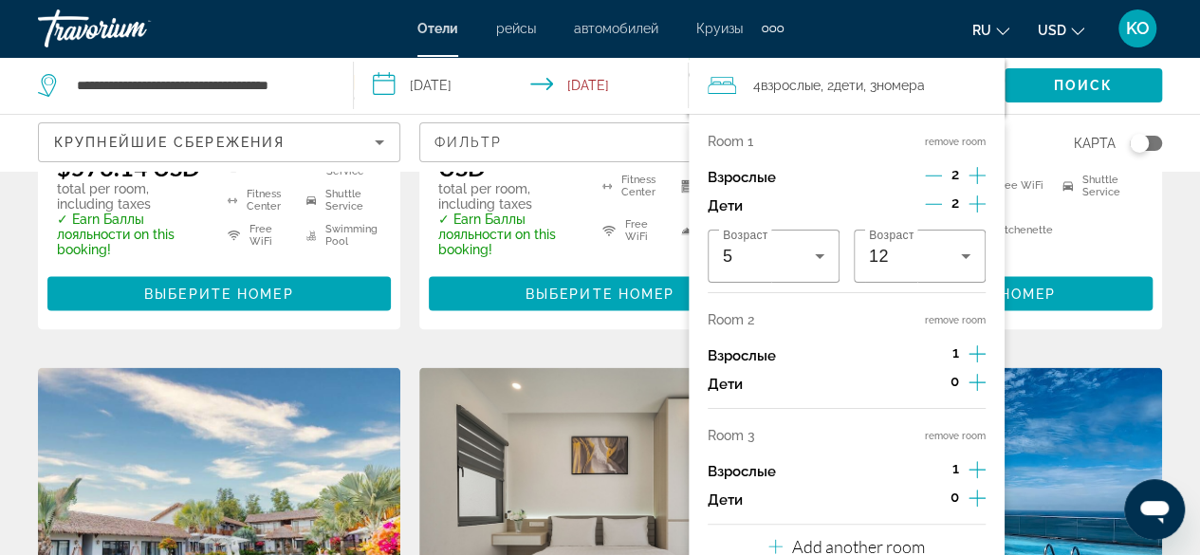
scroll to position [1328, 0]
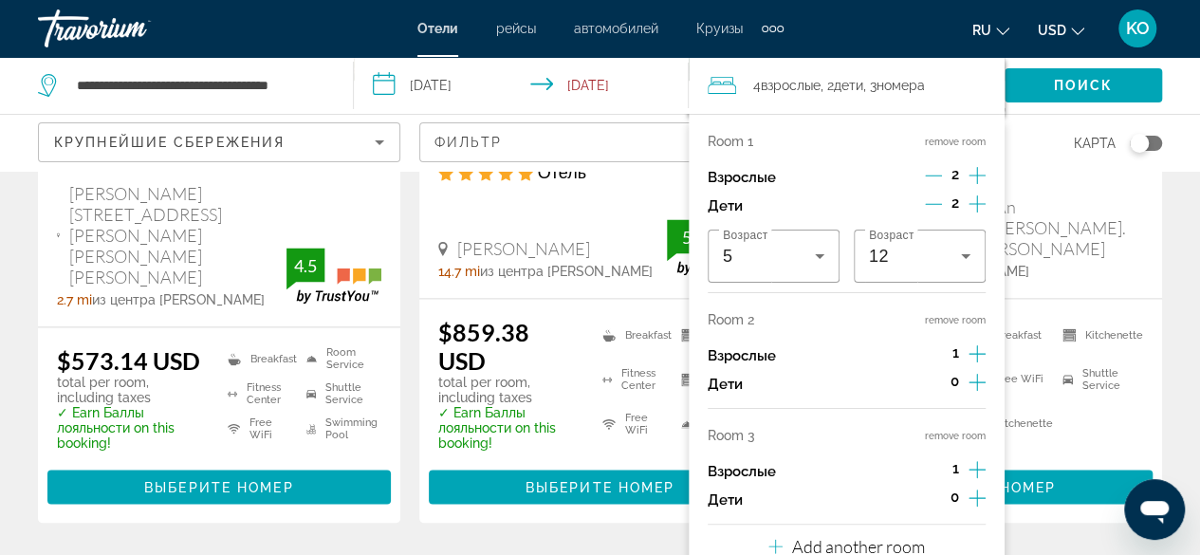
click at [955, 359] on span "1" at bounding box center [955, 352] width 7 height 15
drag, startPoint x: 956, startPoint y: 356, endPoint x: 853, endPoint y: 349, distance: 102.6
click at [855, 349] on div "Взрослые 1" at bounding box center [846, 355] width 278 height 28
click at [721, 322] on p "Room 2" at bounding box center [730, 319] width 46 height 15
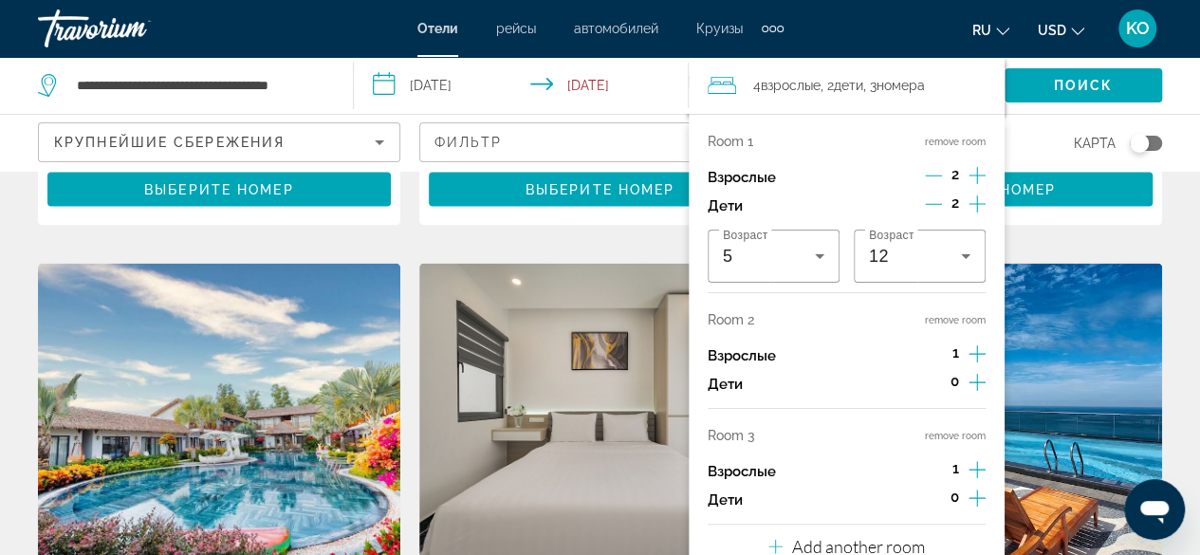
scroll to position [1897, 0]
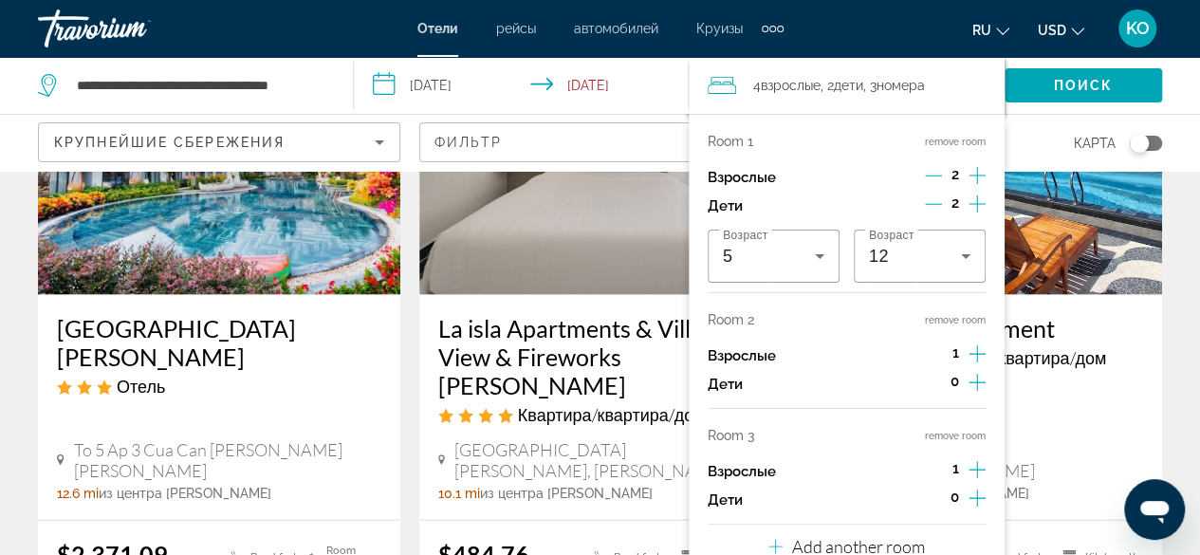
click at [983, 352] on div "Room 1 remove room Взрослые 2 Дети 2 Возраст 5 Возраст 12 Room 2 remove room Вз…" at bounding box center [846, 343] width 316 height 459
click at [982, 349] on icon "Increment adults" at bounding box center [976, 353] width 17 height 23
click at [978, 350] on icon "Increment adults" at bounding box center [976, 353] width 17 height 23
click at [931, 354] on icon "Decrement adults" at bounding box center [933, 354] width 17 height 1
click at [927, 468] on div "1" at bounding box center [956, 471] width 60 height 28
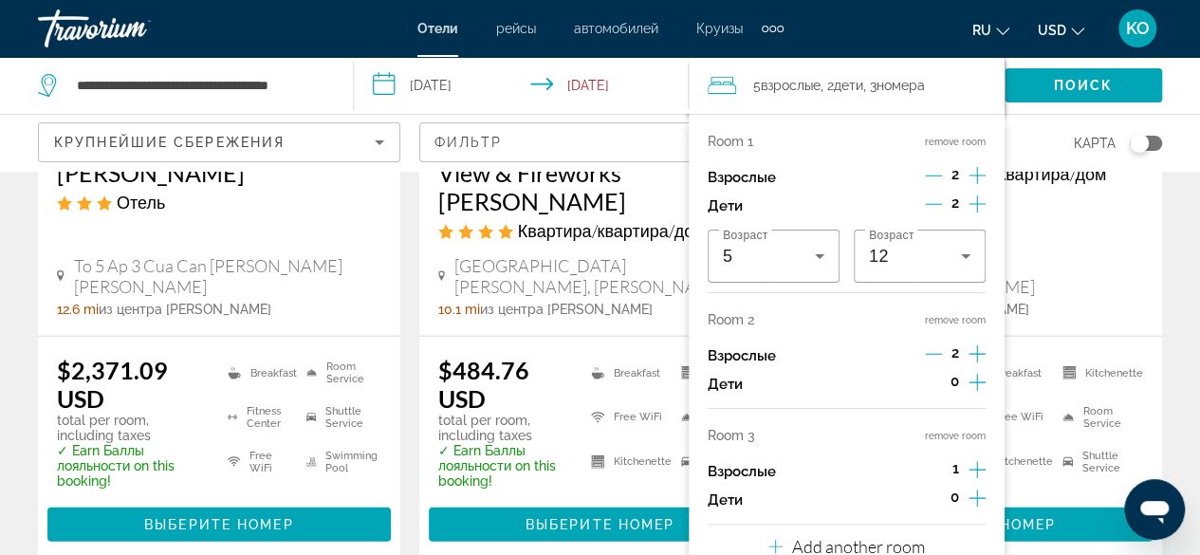
scroll to position [2086, 0]
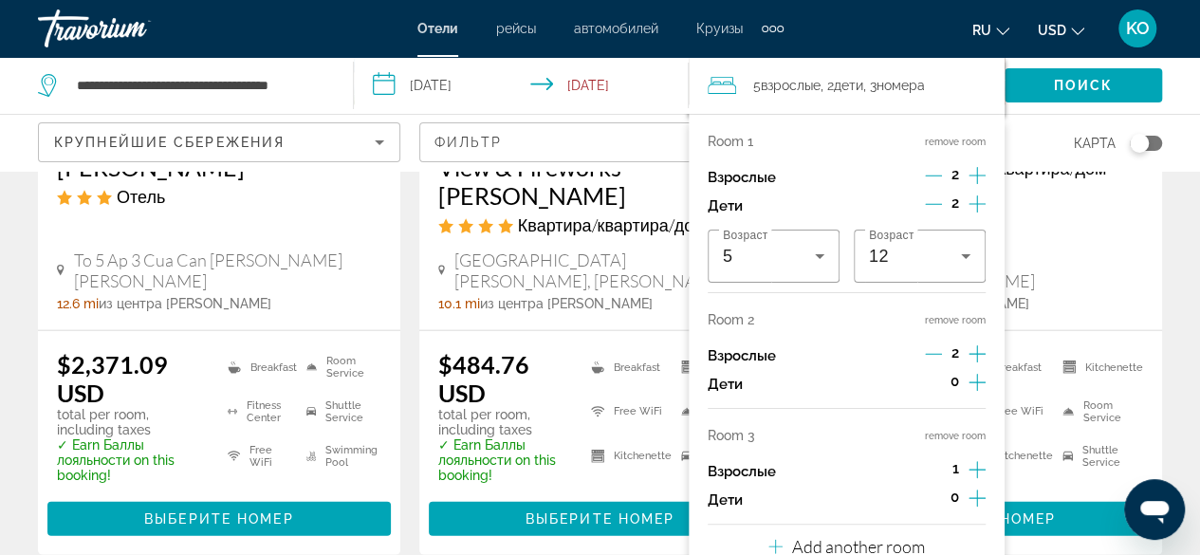
click at [954, 469] on span "1" at bounding box center [955, 468] width 7 height 15
click at [764, 473] on p "Взрослые" at bounding box center [741, 472] width 68 height 16
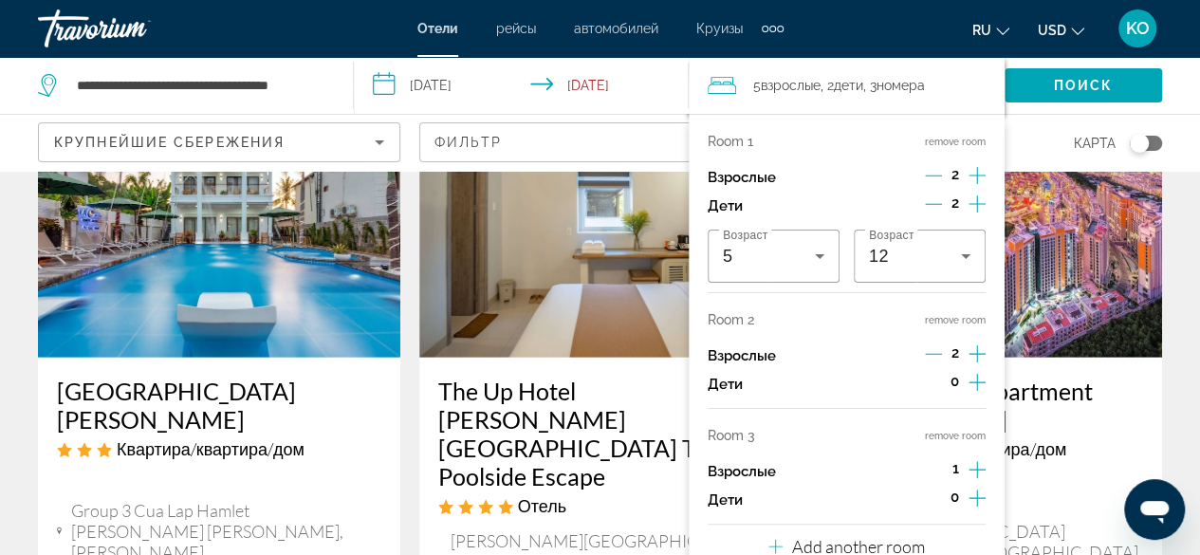
scroll to position [2655, 0]
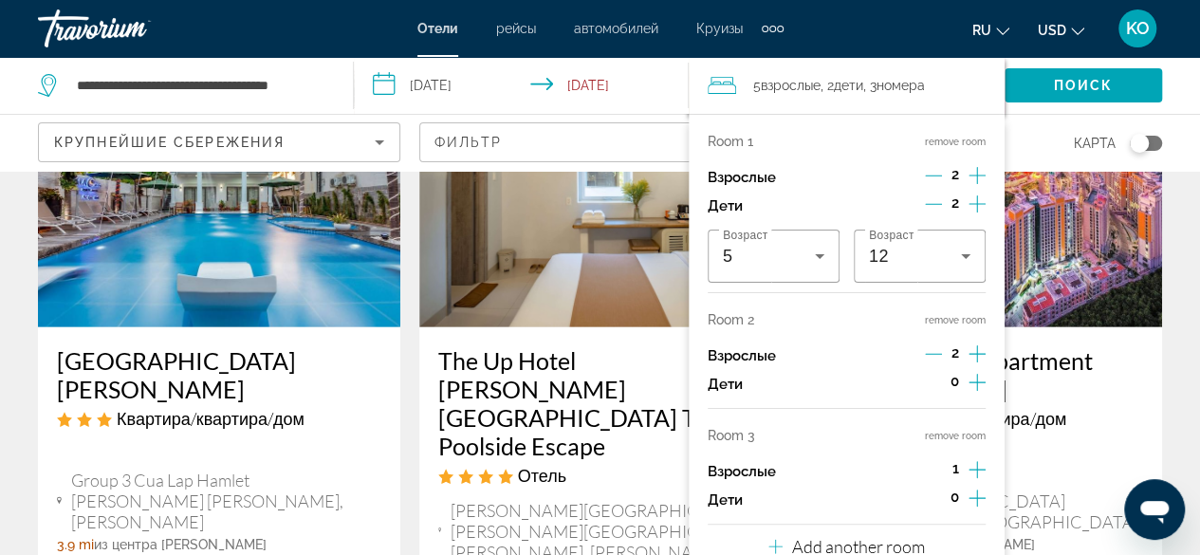
drag, startPoint x: 916, startPoint y: 518, endPoint x: 851, endPoint y: 480, distance: 75.6
click at [872, 468] on div "Room 1 remove room Взрослые 2 Дети 2 Возраст 5 Возраст 12 Room 2 remove room Вз…" at bounding box center [846, 343] width 316 height 459
click at [971, 464] on icon "Increment adults" at bounding box center [976, 469] width 17 height 23
click at [969, 468] on icon "Increment adults" at bounding box center [976, 469] width 17 height 17
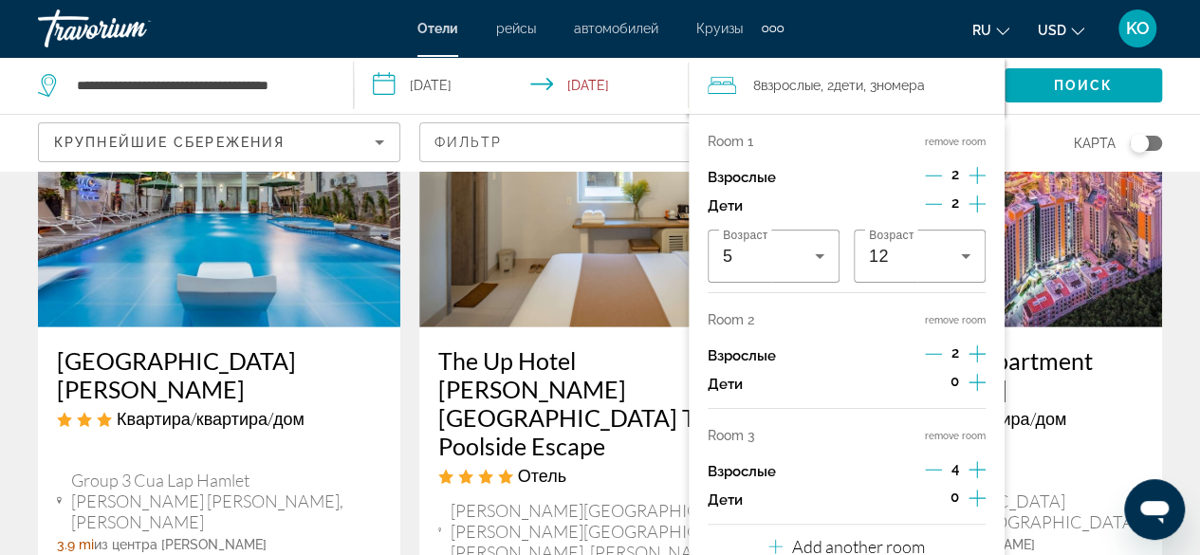
click at [935, 469] on icon "Decrement adults" at bounding box center [933, 469] width 17 height 17
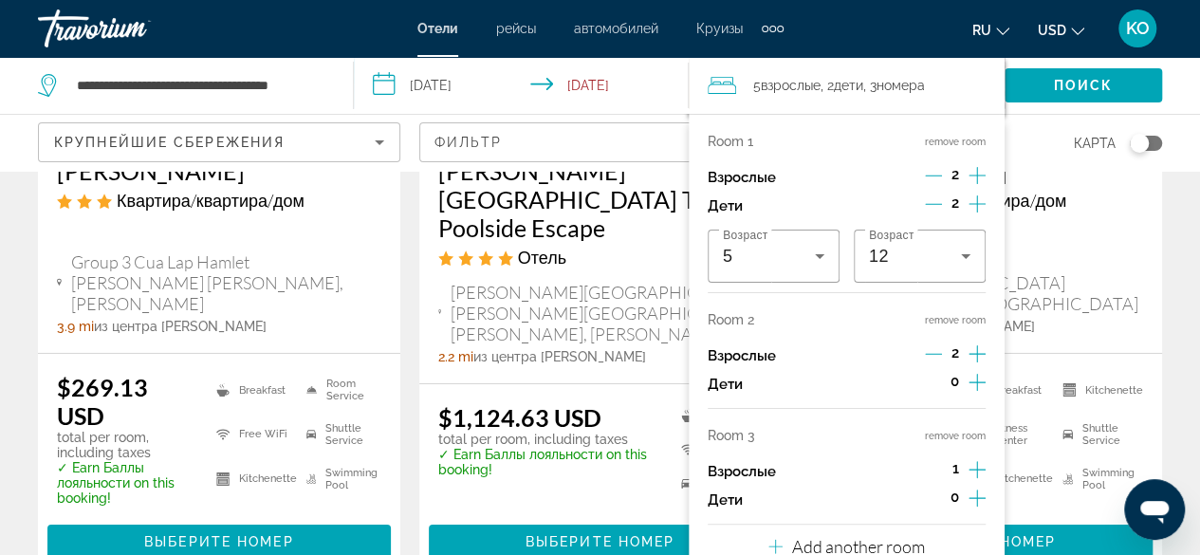
scroll to position [2645, 0]
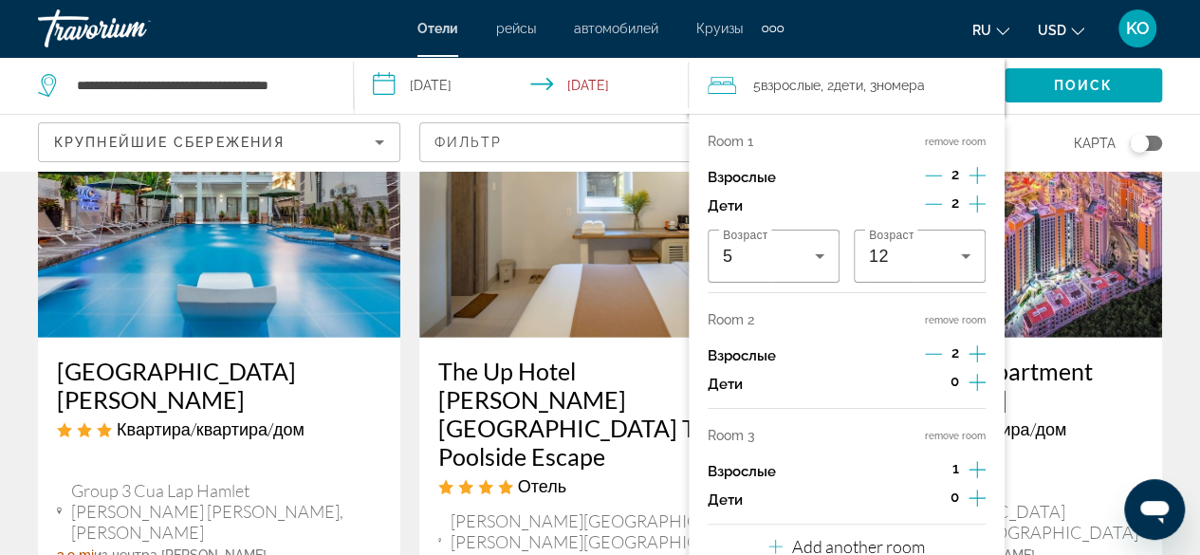
drag, startPoint x: 696, startPoint y: 437, endPoint x: 743, endPoint y: 402, distance: 59.0
click at [696, 436] on div "Room 1 remove room Взрослые 2 Дети 2 Возраст 5 Возраст 12 Room 2 remove room Вз…" at bounding box center [846, 343] width 316 height 459
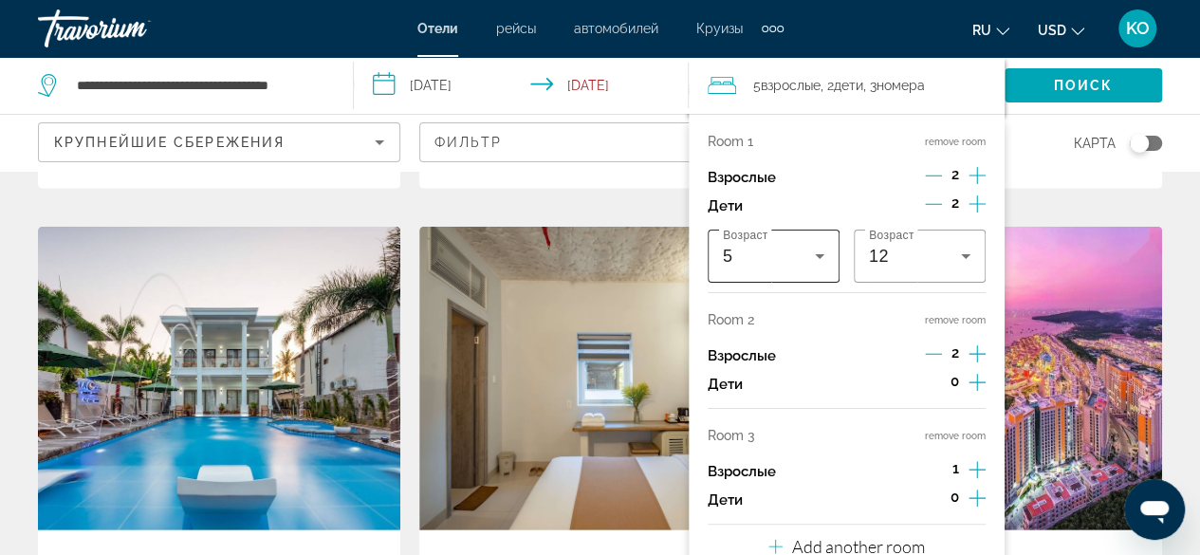
scroll to position [2171, 0]
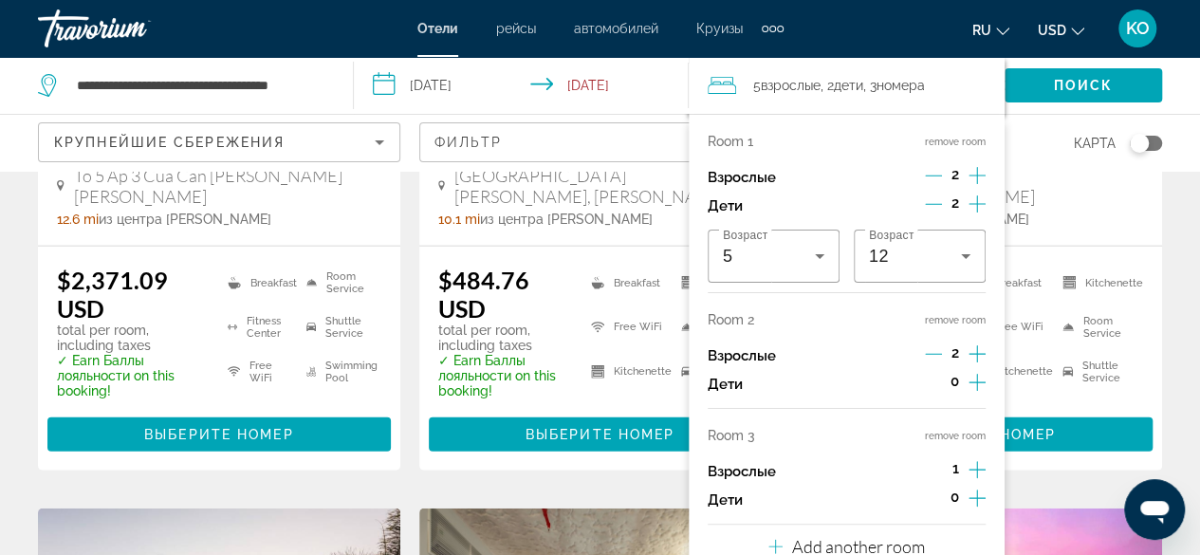
click at [721, 79] on icon "Travelers: 5 adults, 2 children" at bounding box center [721, 85] width 28 height 23
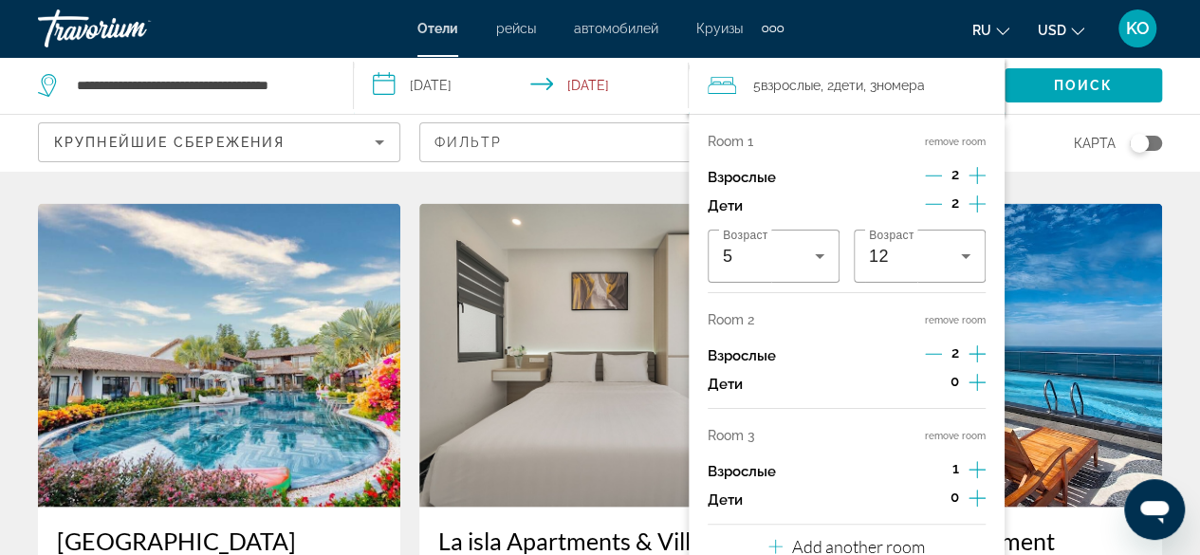
click at [415, 86] on input "**********" at bounding box center [525, 88] width 342 height 63
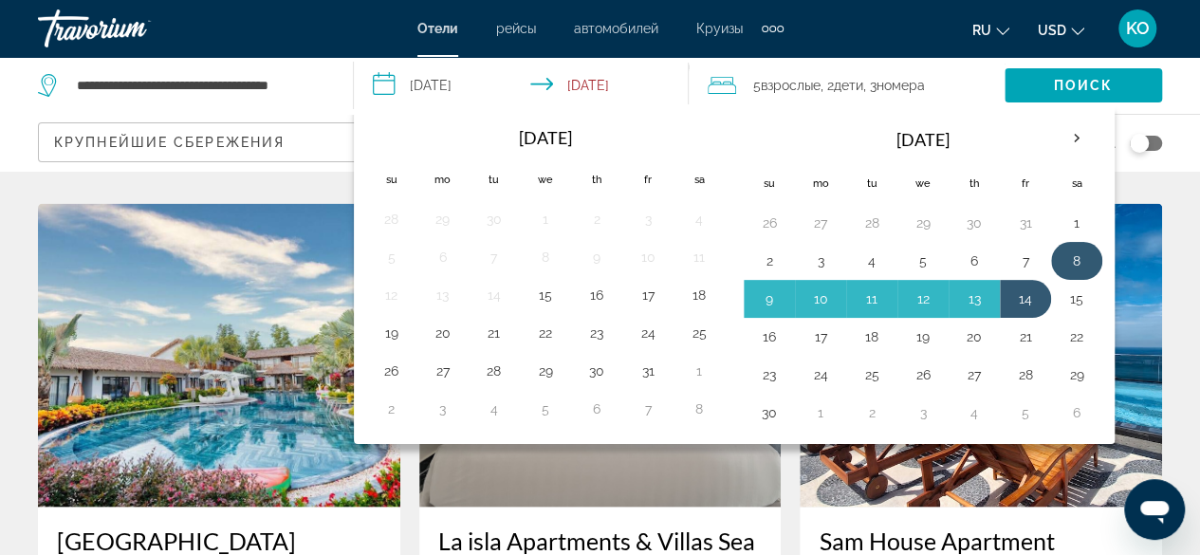
click at [1063, 255] on button "8" at bounding box center [1076, 261] width 30 height 27
click at [1012, 298] on button "14" at bounding box center [1025, 298] width 30 height 27
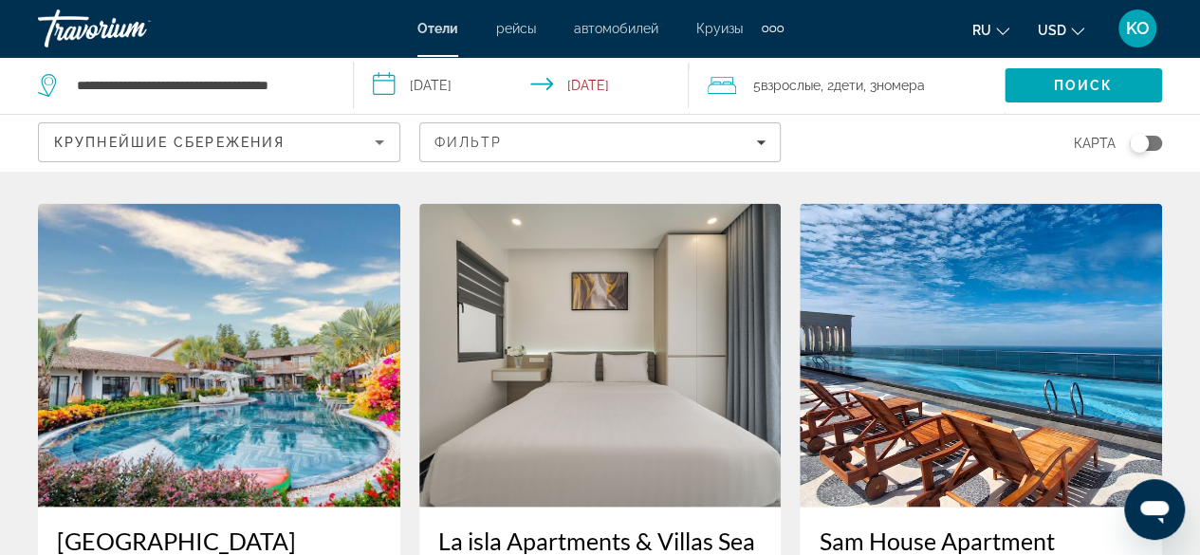
click at [734, 83] on icon "Travelers: 5 adults, 2 children" at bounding box center [721, 85] width 28 height 23
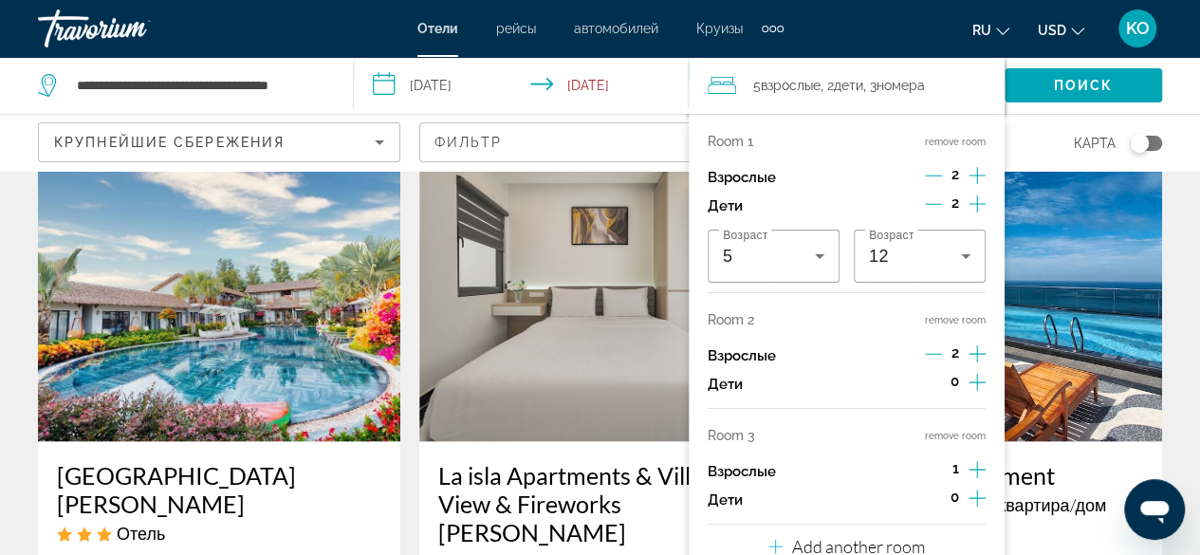
scroll to position [1780, 0]
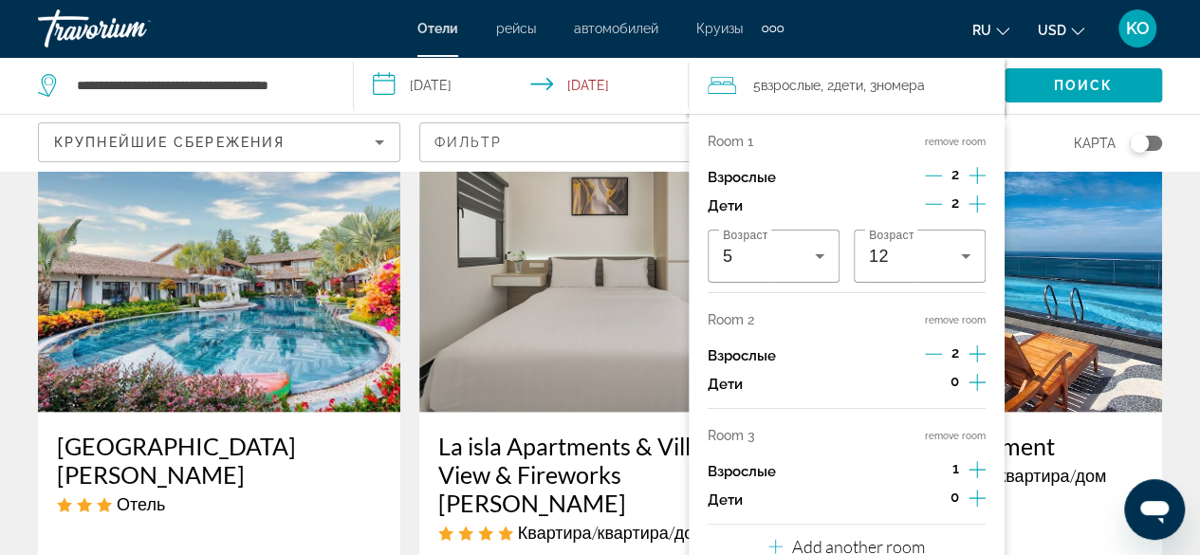
click at [719, 432] on p "Room 3" at bounding box center [730, 435] width 47 height 15
click at [711, 471] on p "Взрослые" at bounding box center [741, 472] width 68 height 16
click at [708, 480] on div "Взрослые 1" at bounding box center [846, 471] width 278 height 28
click at [707, 475] on p "Взрослые" at bounding box center [741, 472] width 68 height 16
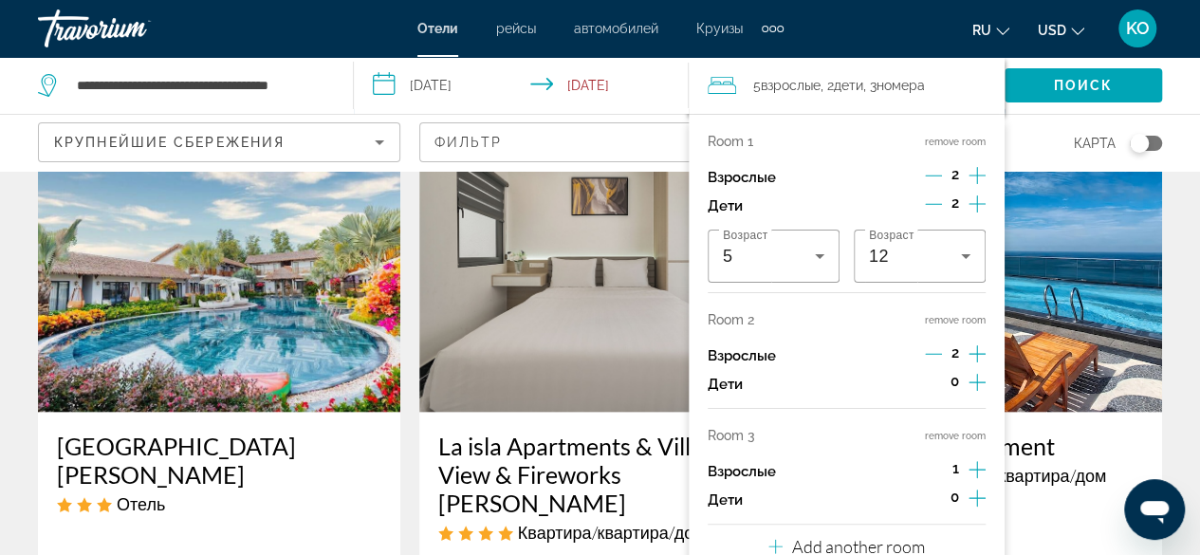
drag, startPoint x: 707, startPoint y: 471, endPoint x: 707, endPoint y: 483, distance: 11.4
click at [707, 472] on p "Взрослые" at bounding box center [741, 472] width 68 height 16
click at [707, 483] on div "Взрослые 1" at bounding box center [846, 471] width 278 height 28
click at [723, 466] on p "Взрослые" at bounding box center [741, 472] width 68 height 16
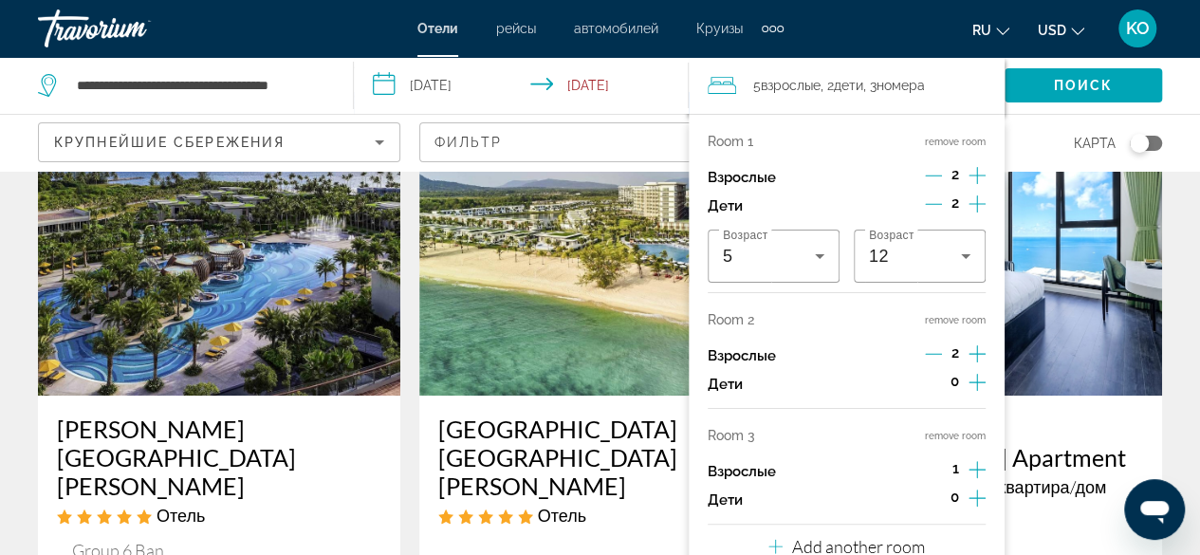
scroll to position [0, 0]
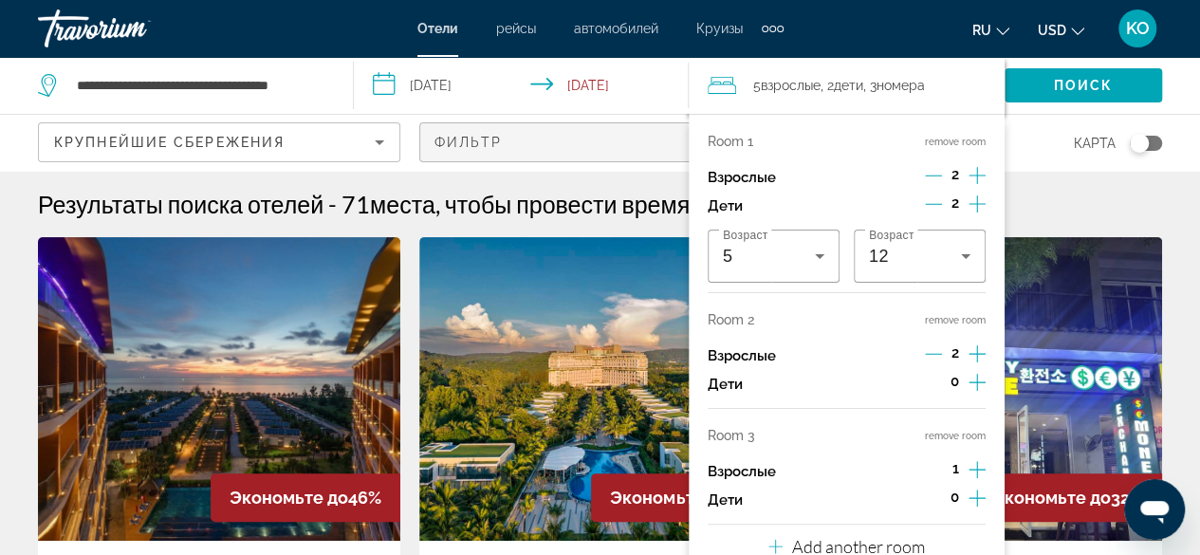
click at [654, 128] on span "Filters" at bounding box center [600, 142] width 360 height 46
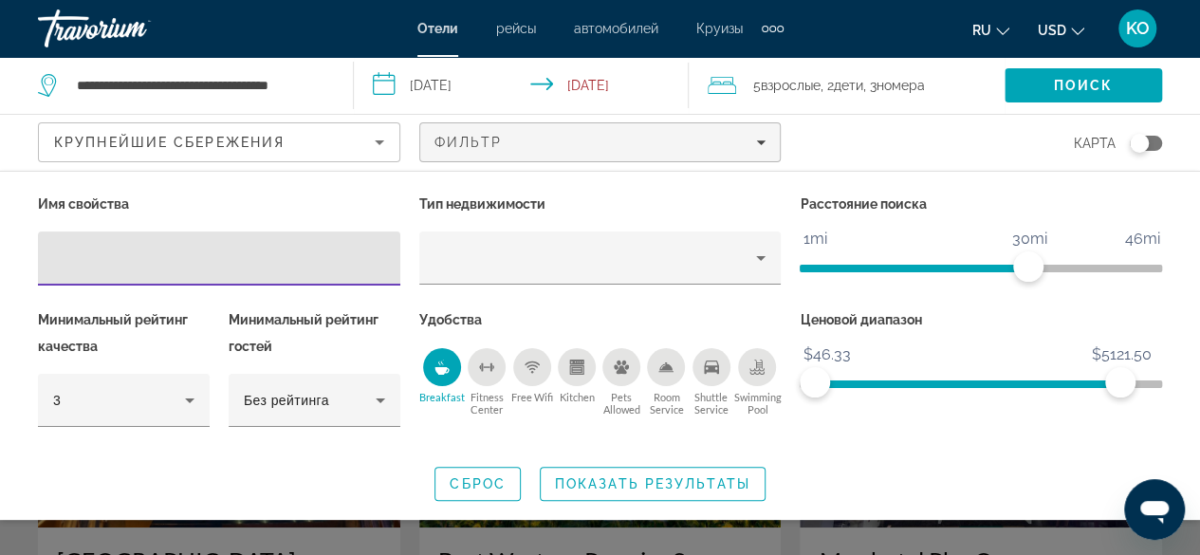
scroll to position [95, 0]
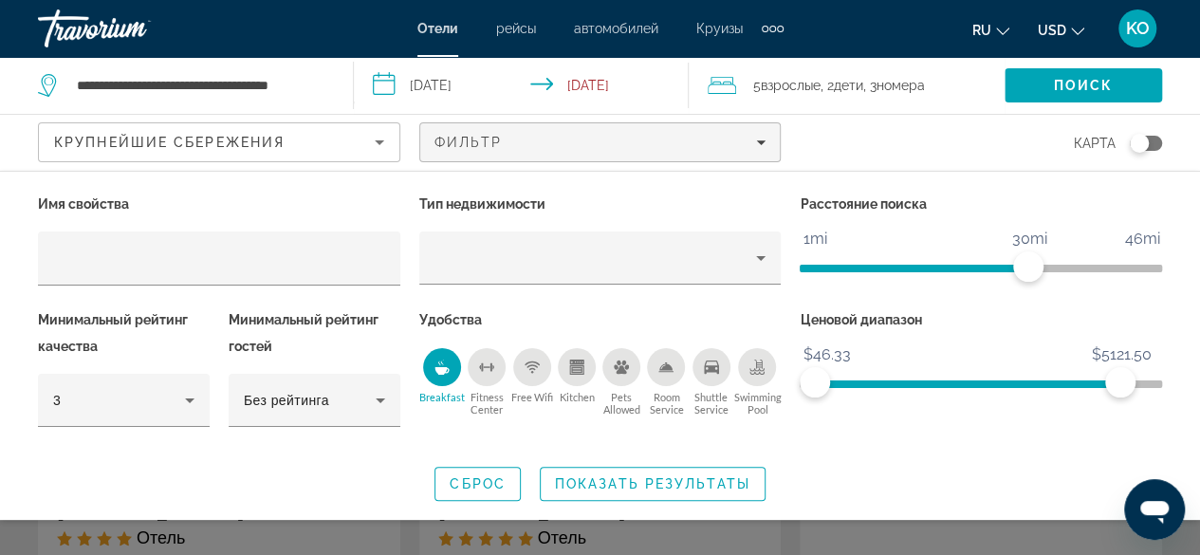
click at [449, 33] on span "Отели" at bounding box center [437, 28] width 41 height 15
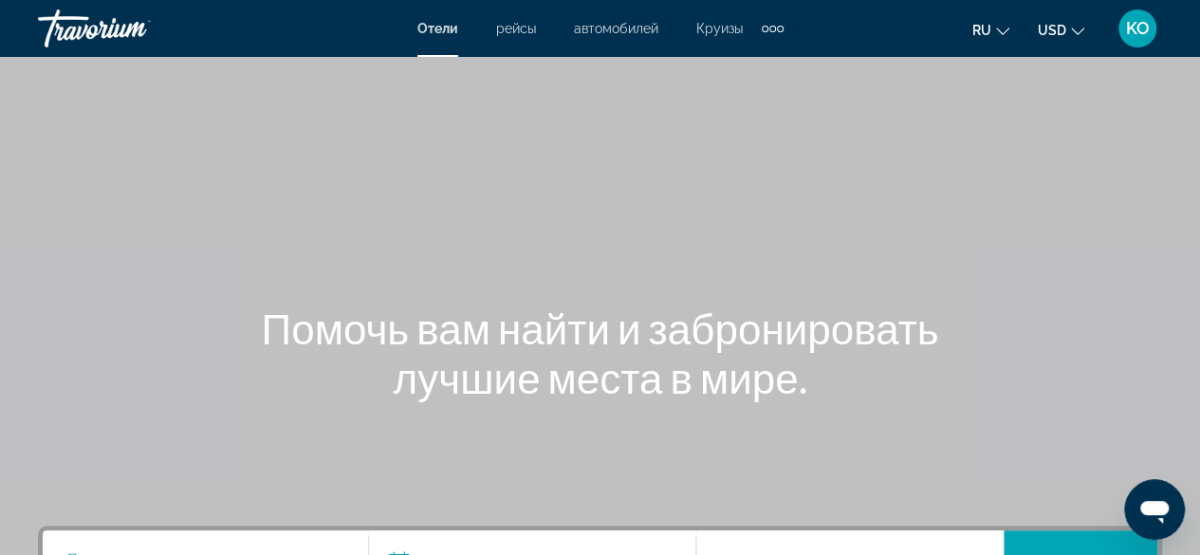
click at [440, 34] on span "Отели" at bounding box center [437, 28] width 41 height 15
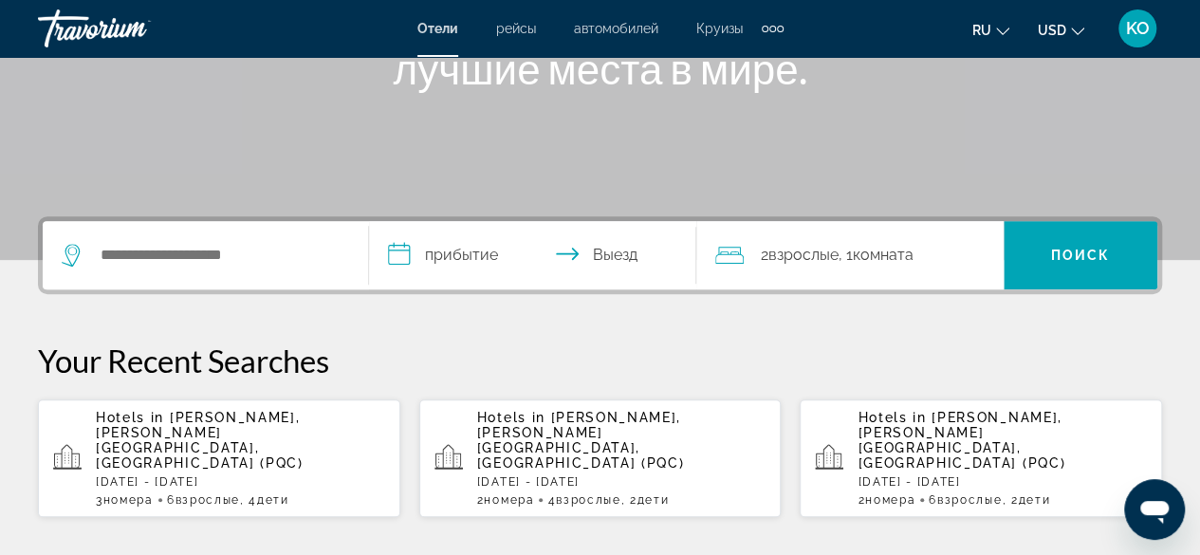
scroll to position [379, 0]
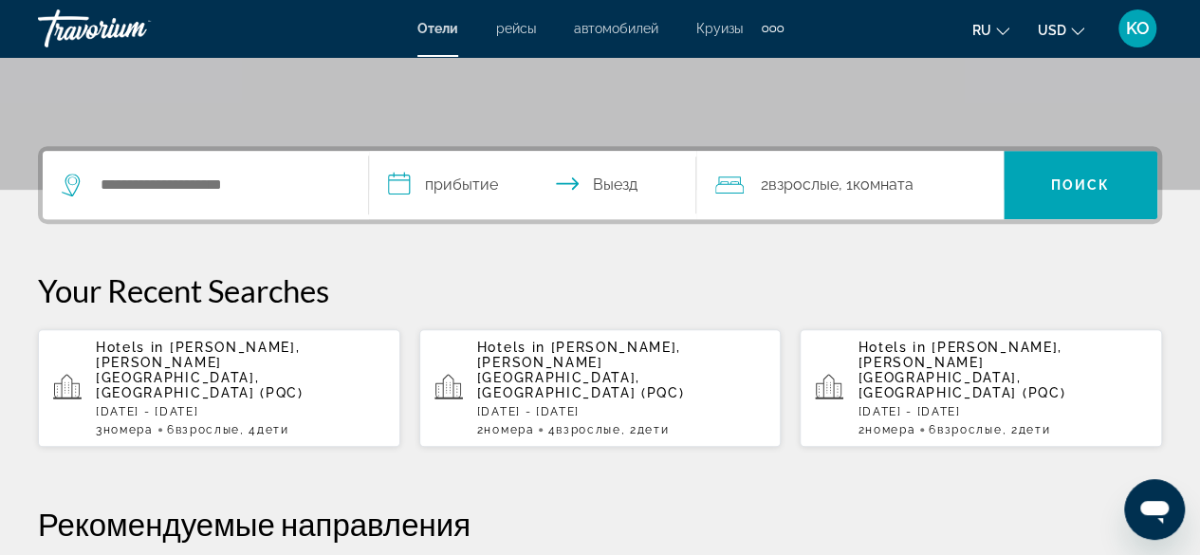
click at [550, 373] on div "Hotels in Phu Quoc, Phu Quoc Island, Vietnam (PQC) Sat, 08 Nov - Fri, 14 Nov 2 …" at bounding box center [621, 388] width 289 height 97
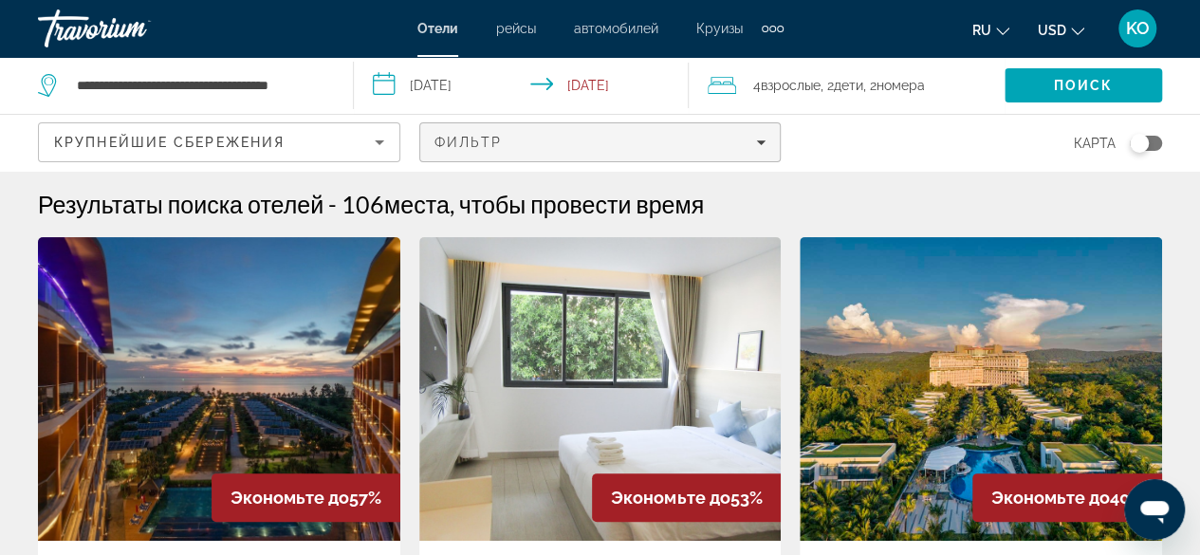
click at [516, 135] on div "Фильтр" at bounding box center [600, 142] width 332 height 15
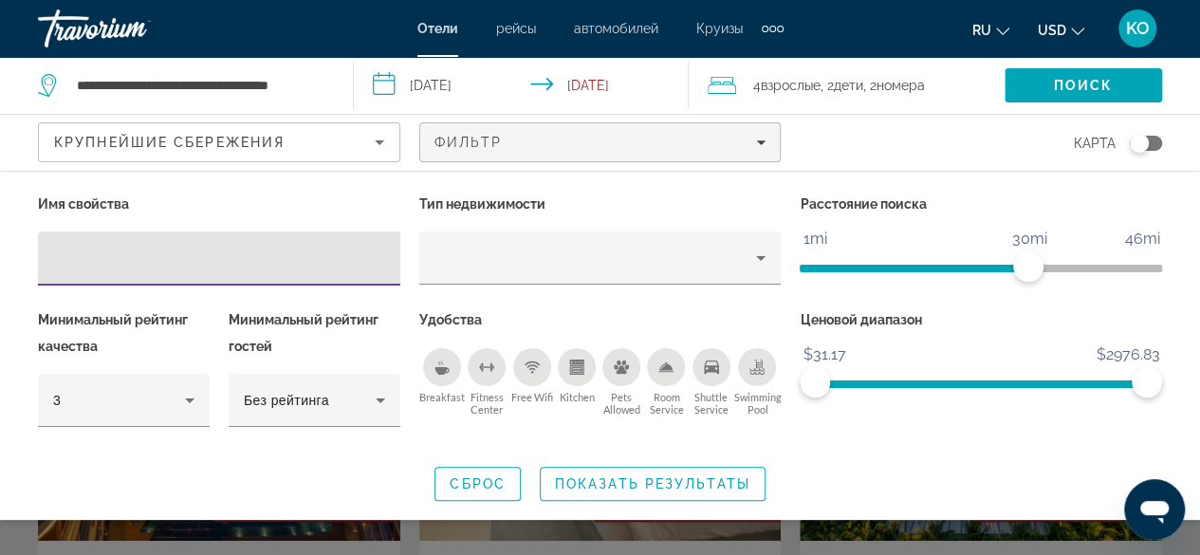
click at [444, 357] on div "Breakfast" at bounding box center [442, 367] width 38 height 38
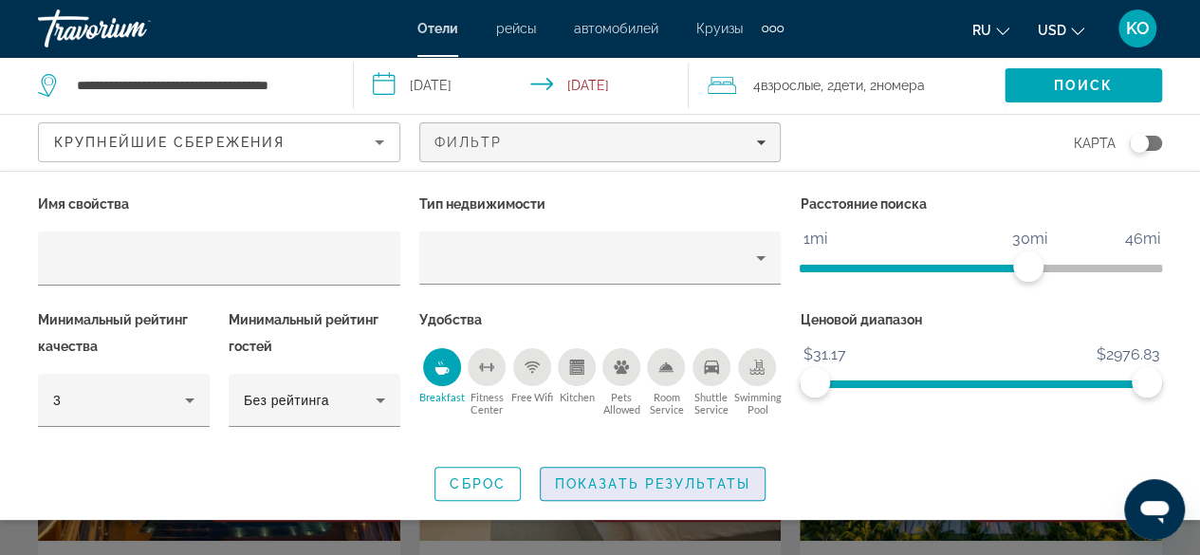
click at [674, 486] on span "Показать результаты" at bounding box center [652, 483] width 195 height 15
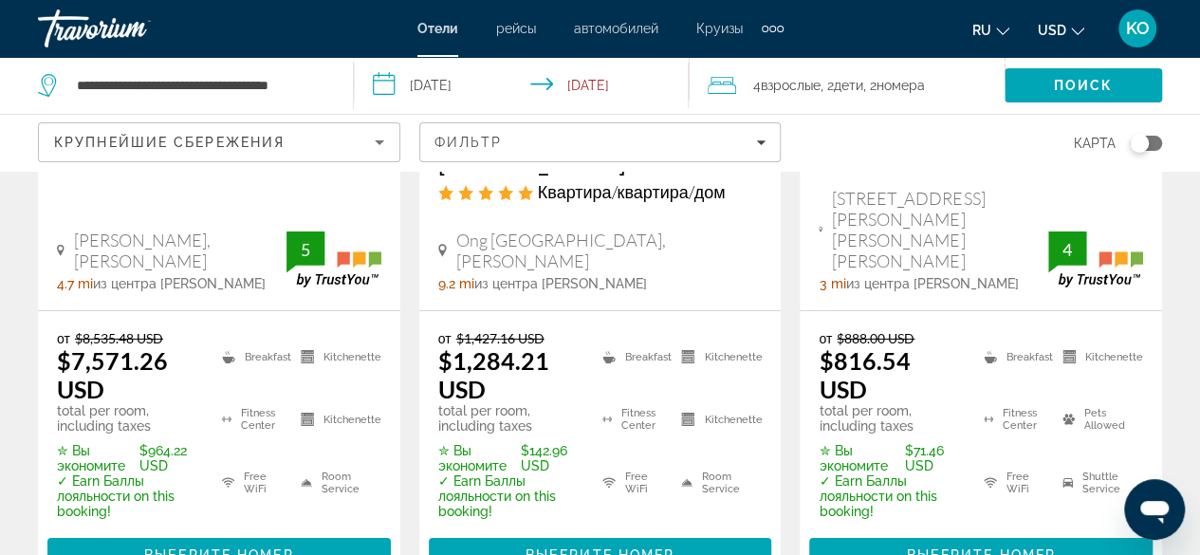
scroll to position [2966, 0]
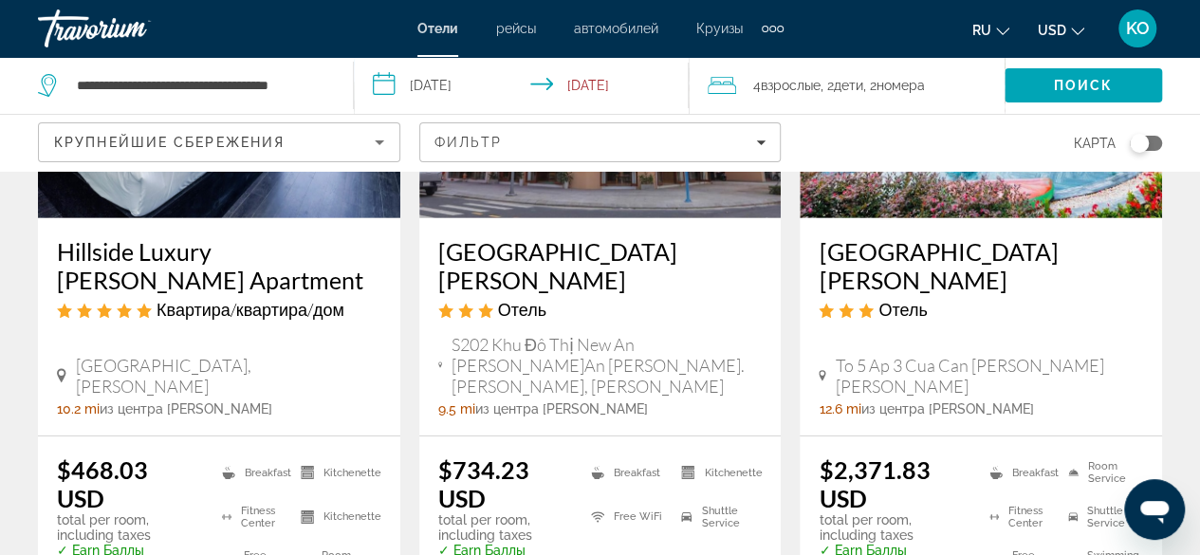
scroll to position [2970, 0]
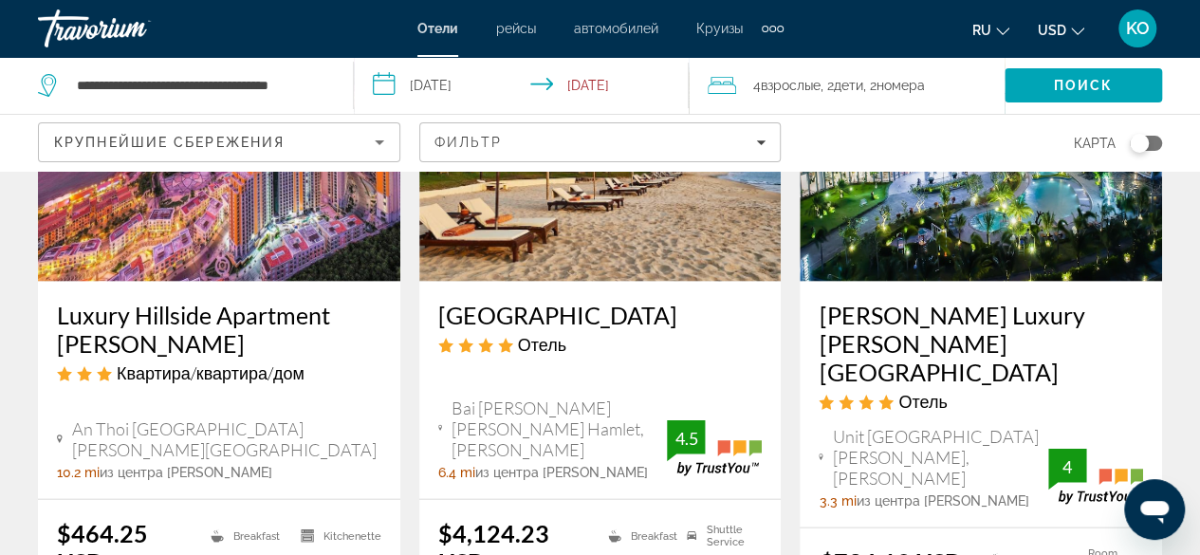
scroll to position [1897, 0]
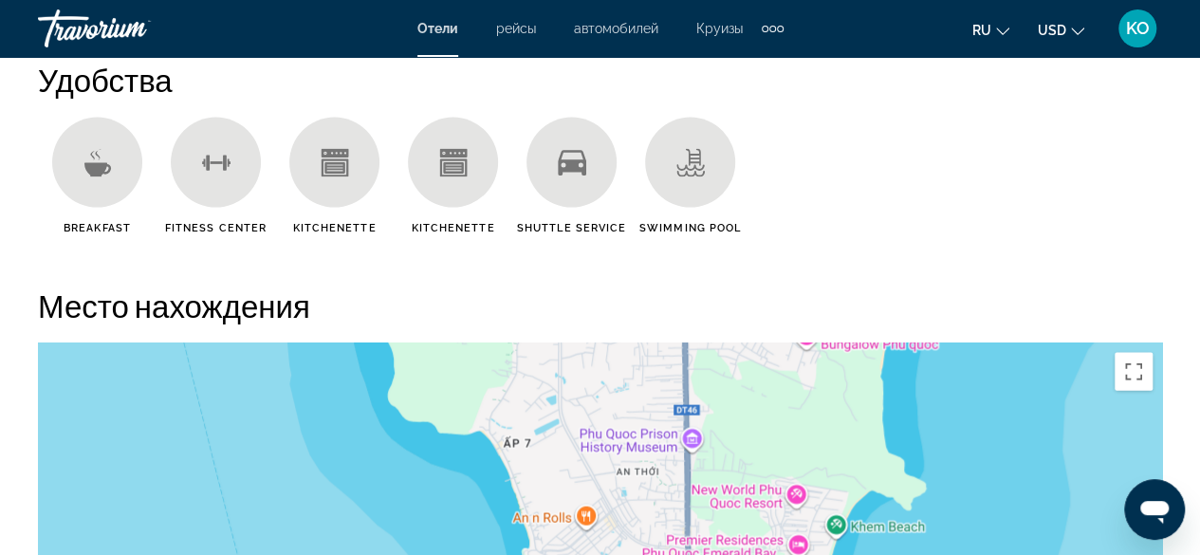
scroll to position [1897, 0]
click at [114, 208] on div "Breakfast" at bounding box center [97, 175] width 119 height 117
click at [111, 183] on div "Main content" at bounding box center [97, 162] width 90 height 90
click at [97, 172] on icon "Main content" at bounding box center [96, 168] width 27 height 14
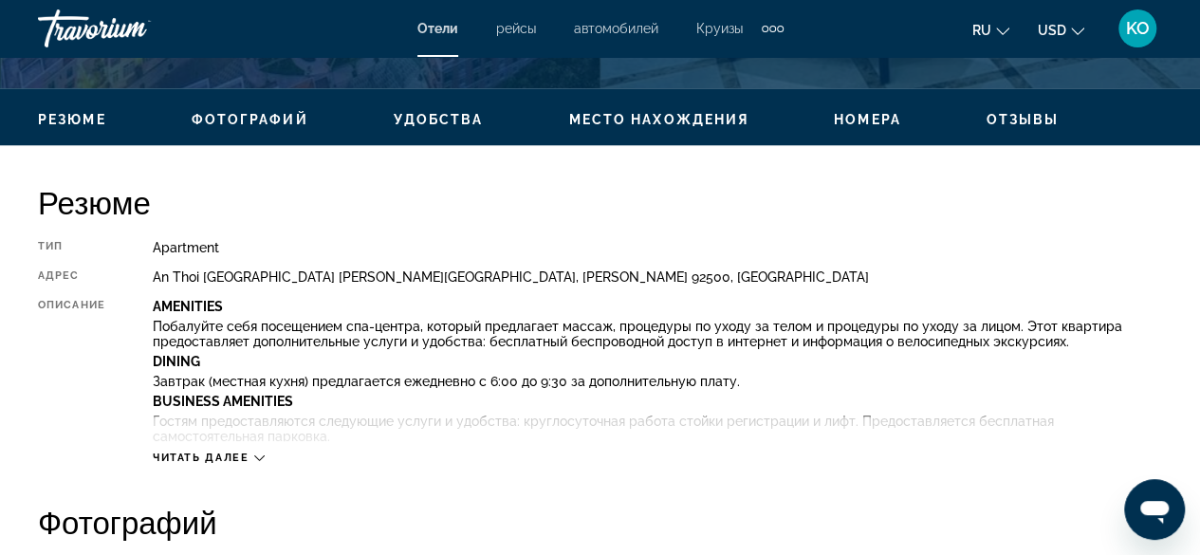
scroll to position [759, 0]
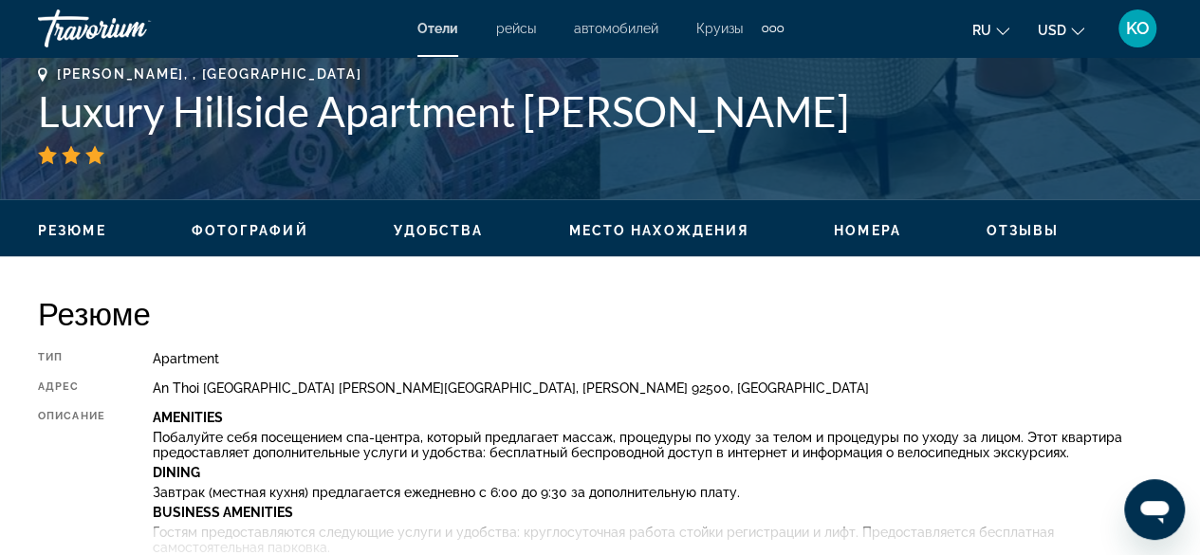
click at [993, 30] on button "ru English Español Français Italiano Português русский" at bounding box center [990, 30] width 37 height 28
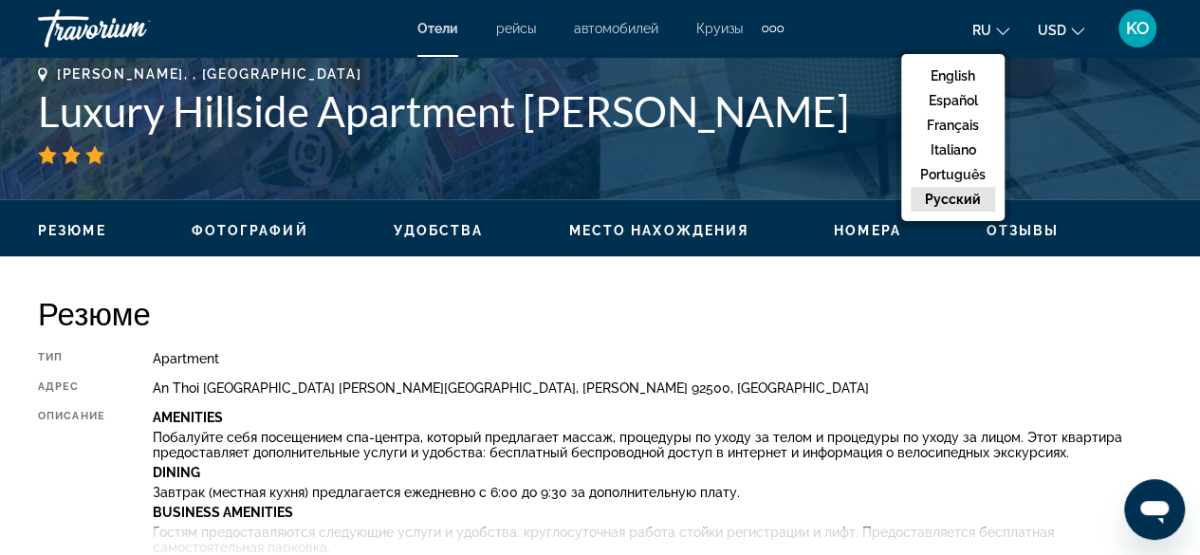
click at [993, 30] on button "ru English Español Français Italiano Português русский" at bounding box center [990, 30] width 37 height 28
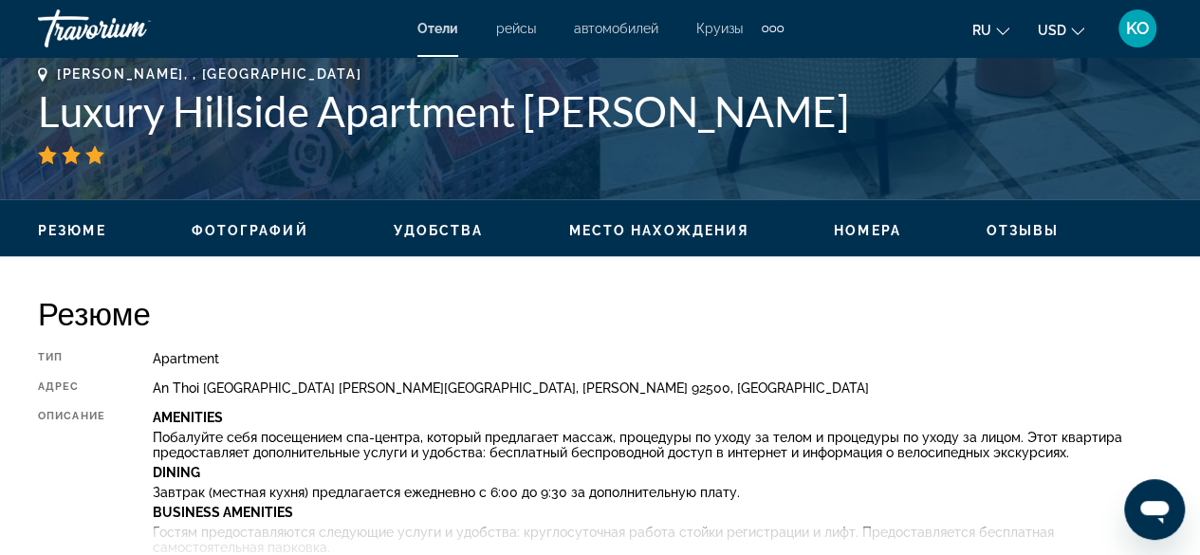
click at [1081, 30] on icon "Change currency" at bounding box center [1077, 31] width 13 height 13
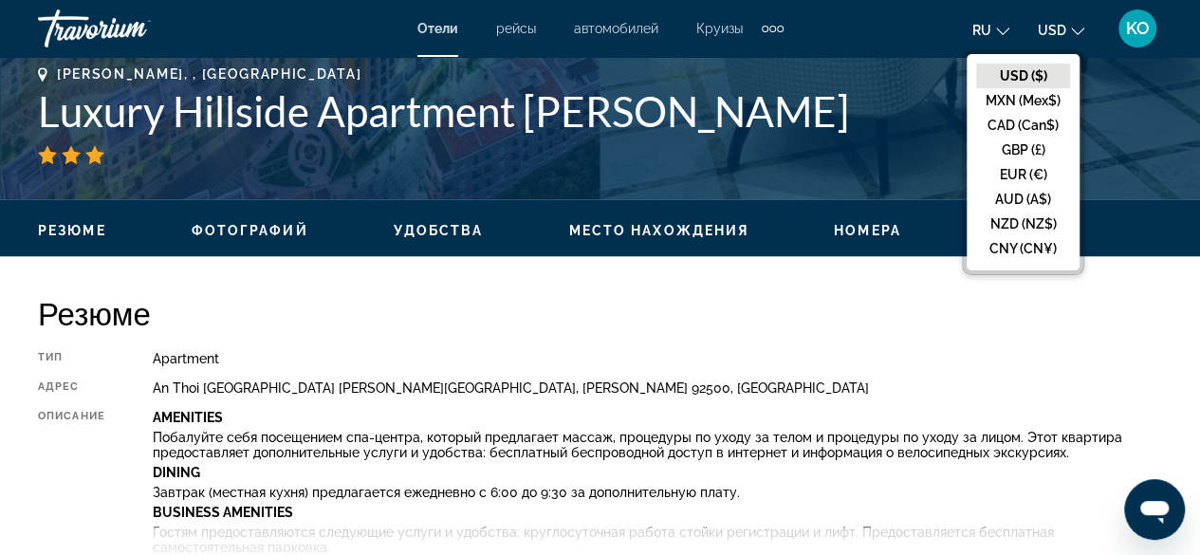
click at [1081, 30] on icon "Change currency" at bounding box center [1077, 31] width 13 height 13
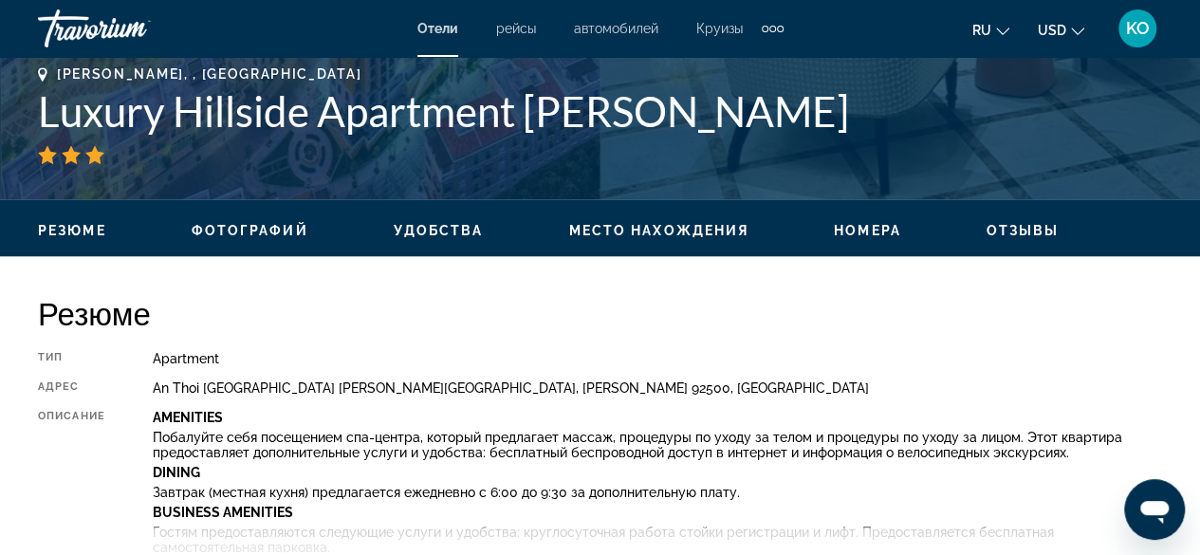
click at [1081, 30] on icon "Change currency" at bounding box center [1077, 31] width 13 height 13
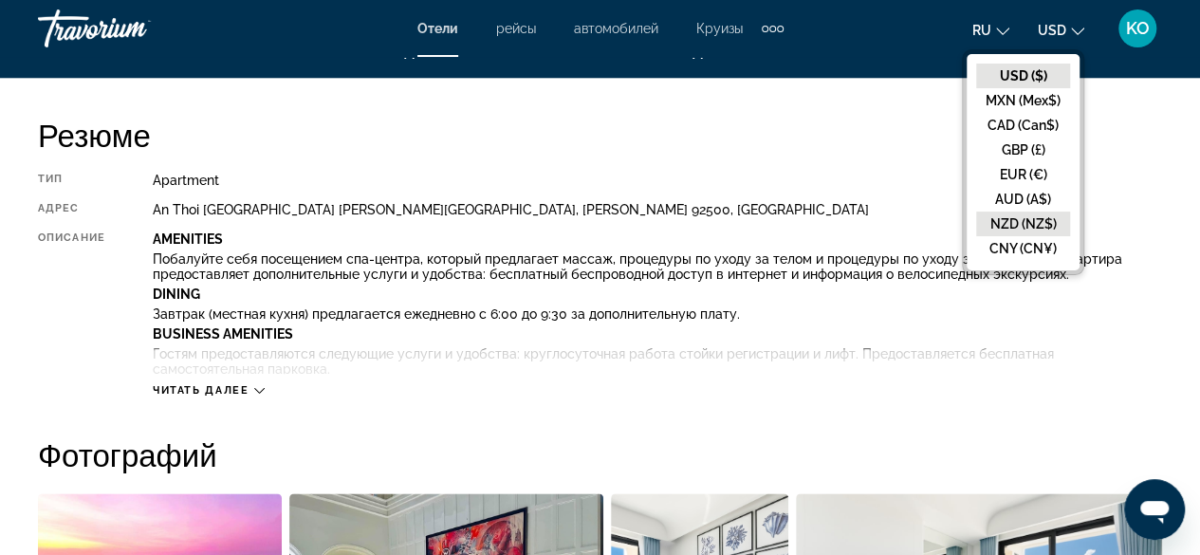
scroll to position [1043, 0]
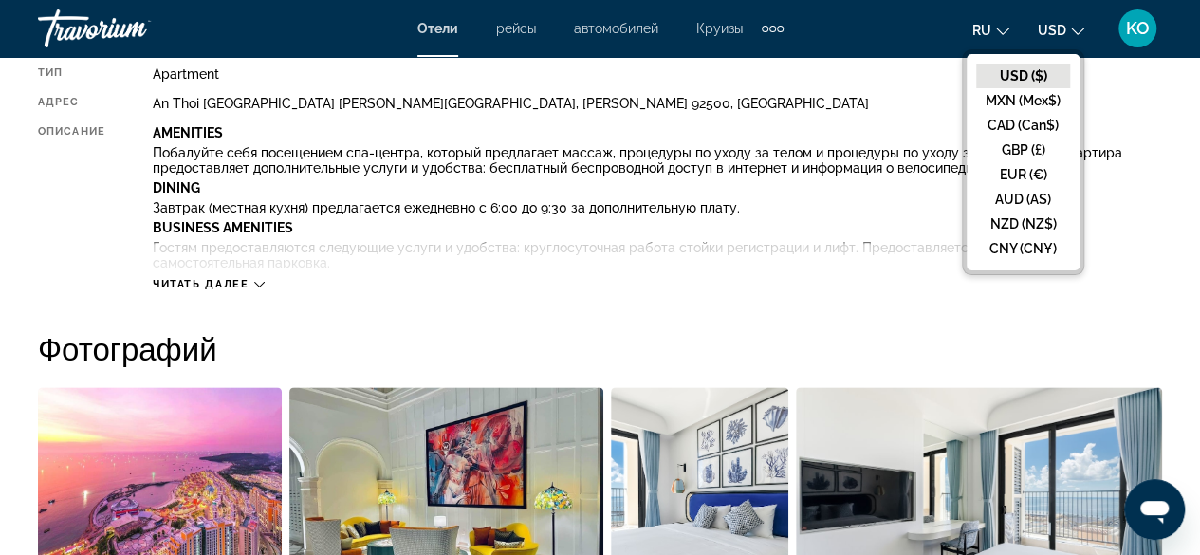
click at [1094, 26] on ul "ru English Español Français Italiano Português русский USD USD ($) MXN (Mex$) C…" at bounding box center [1042, 28] width 140 height 30
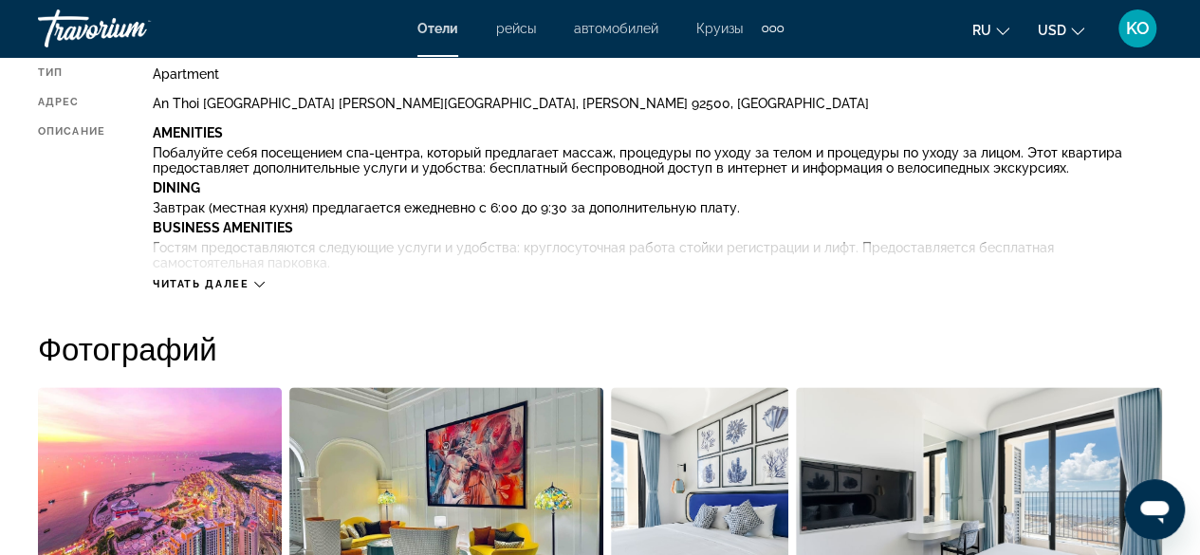
click at [256, 284] on icon "Main content" at bounding box center [259, 284] width 10 height 10
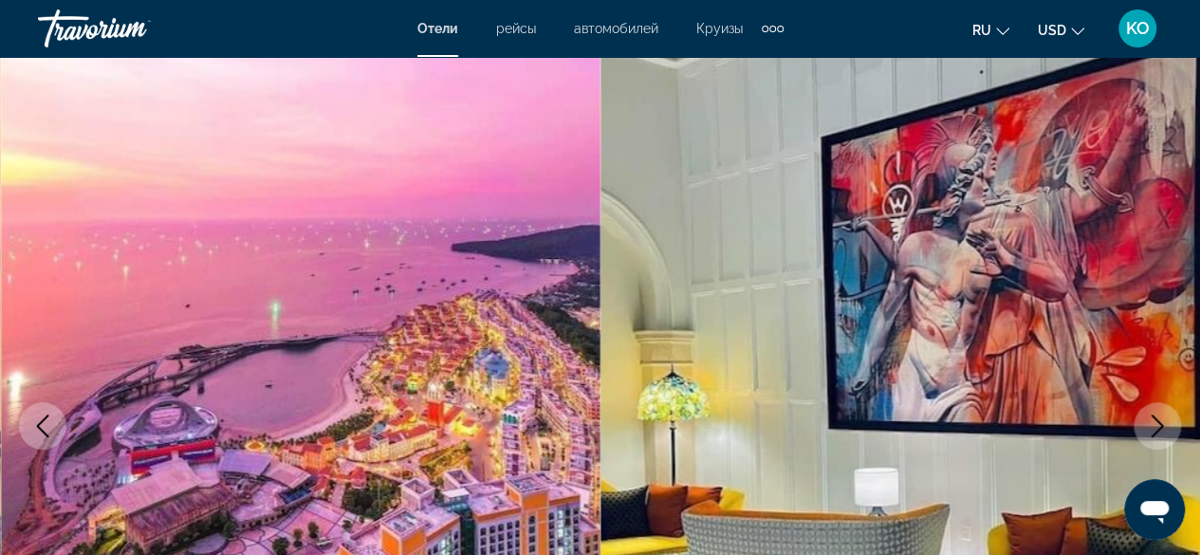
scroll to position [0, 0]
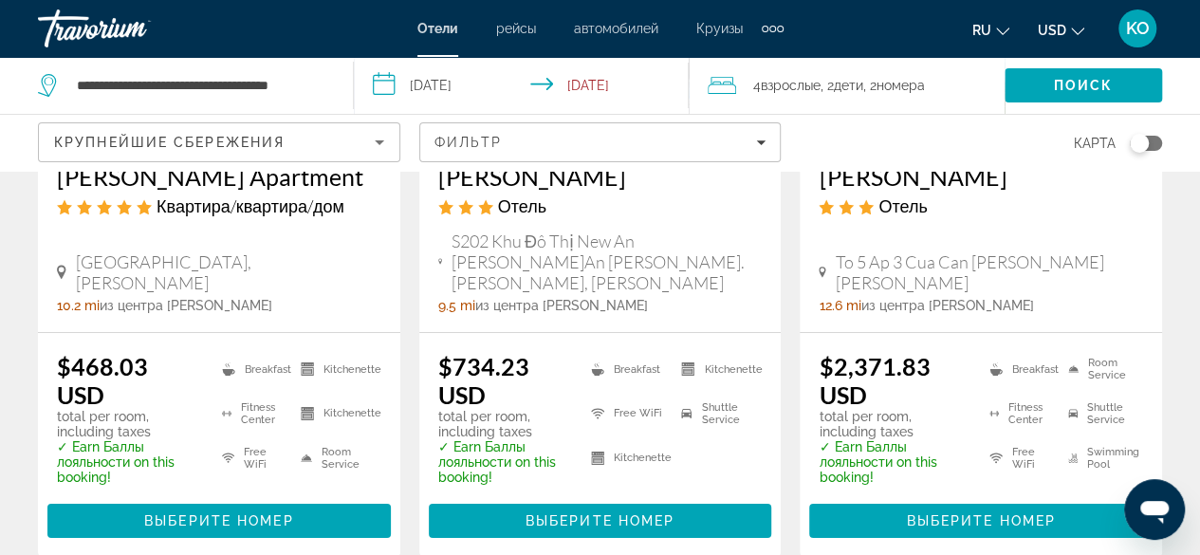
scroll to position [3065, 0]
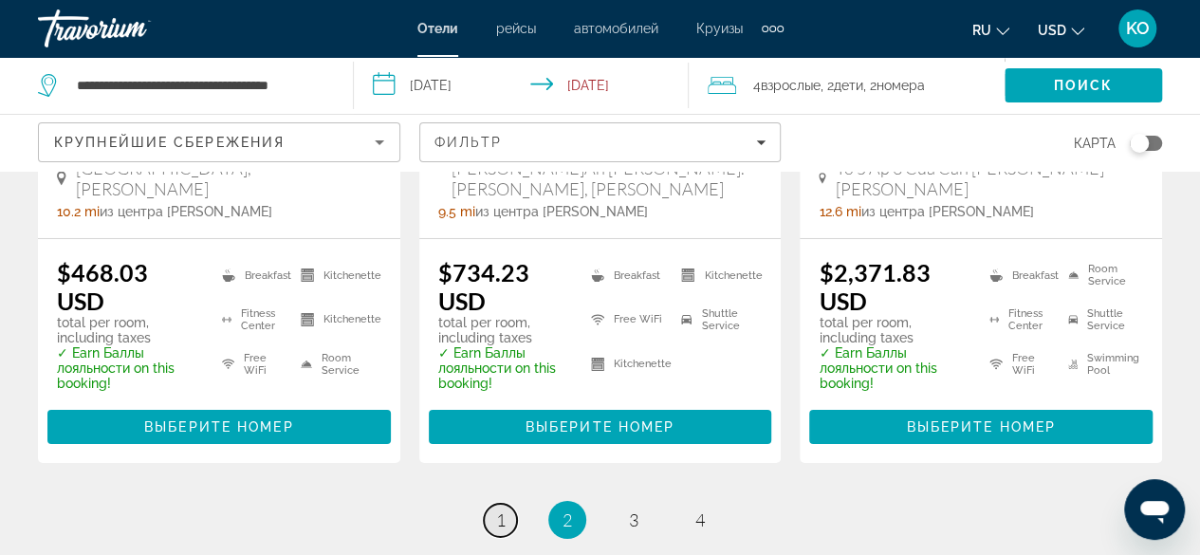
click at [502, 509] on span "1" at bounding box center [500, 519] width 9 height 21
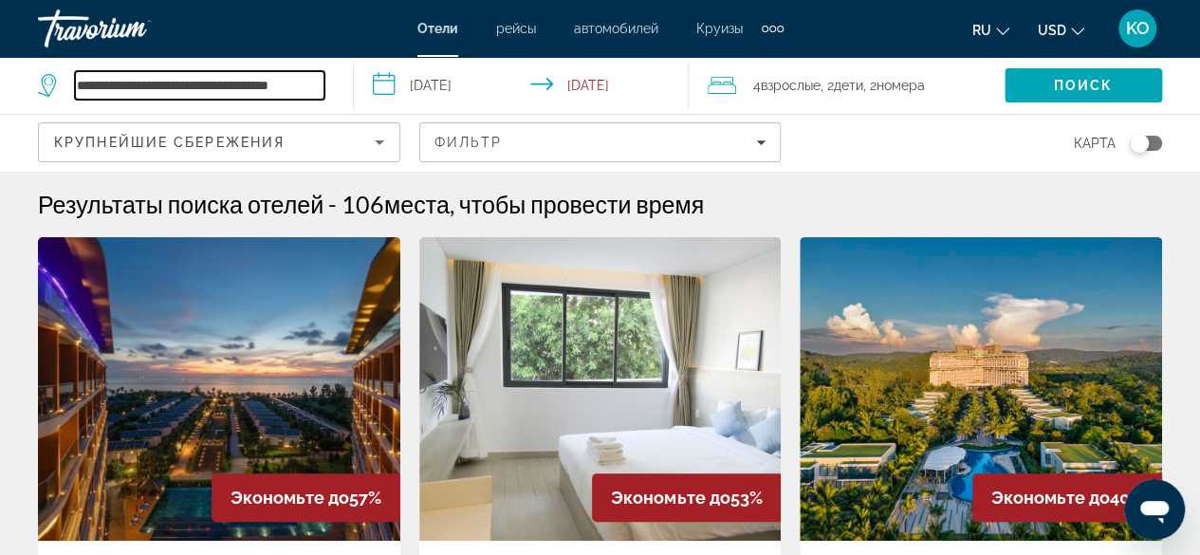
click at [285, 79] on input "**********" at bounding box center [199, 85] width 249 height 28
click at [300, 84] on input "**********" at bounding box center [199, 85] width 249 height 28
click at [311, 85] on input "**********" at bounding box center [199, 85] width 249 height 28
click at [318, 86] on input "**********" at bounding box center [199, 85] width 249 height 28
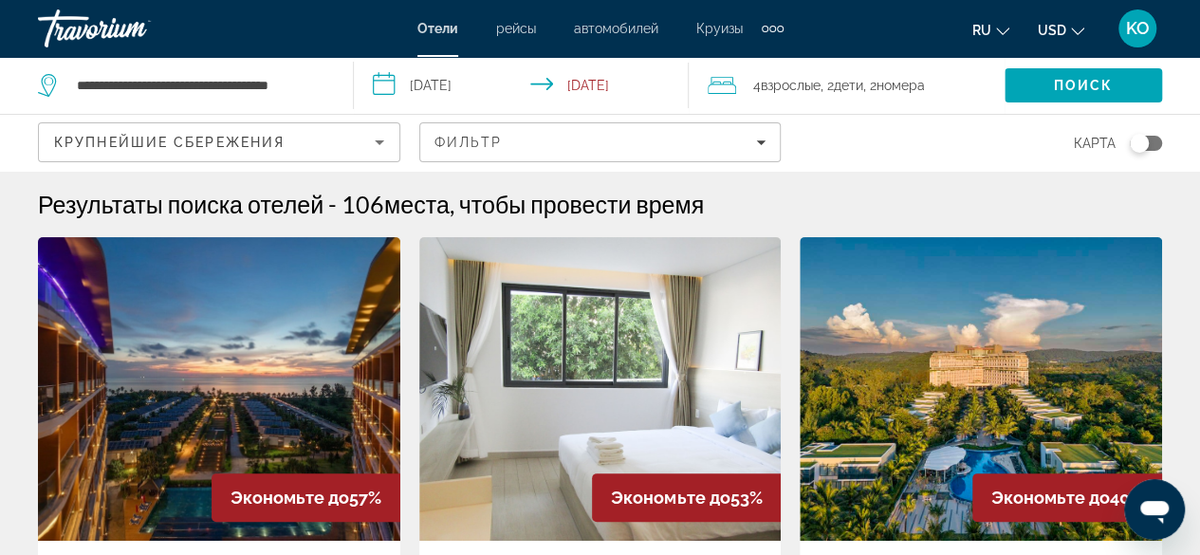
click at [329, 84] on div "**********" at bounding box center [186, 85] width 296 height 57
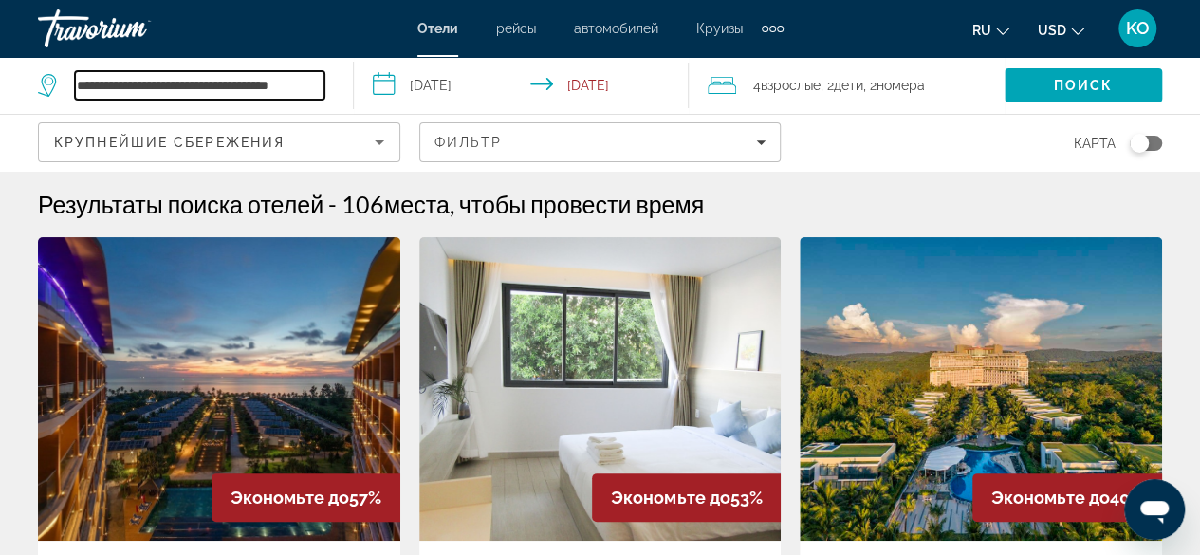
scroll to position [0, 15]
click at [321, 88] on input "**********" at bounding box center [199, 85] width 249 height 28
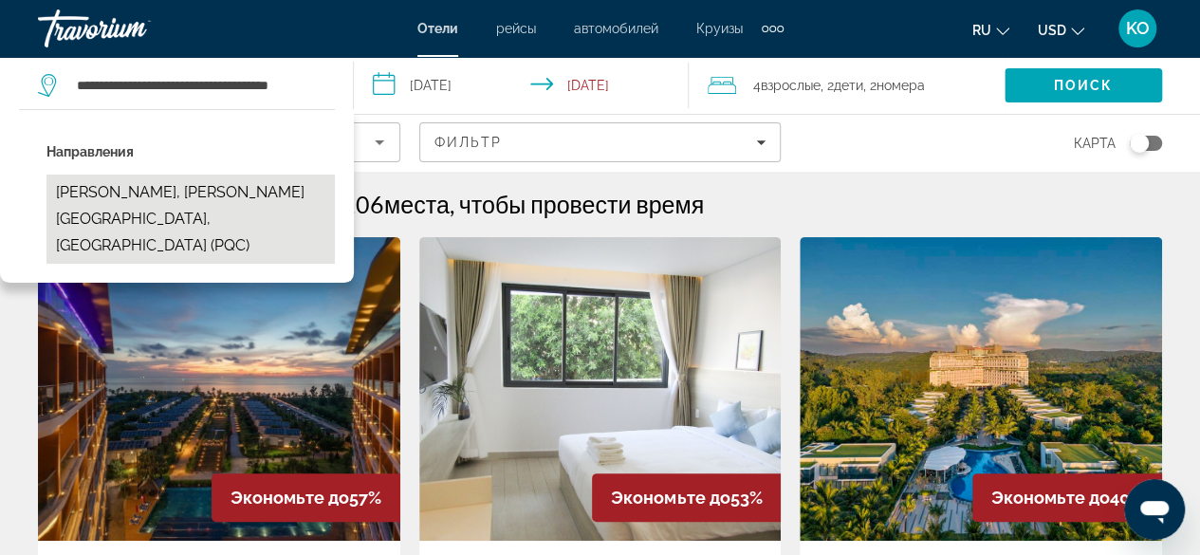
scroll to position [0, 0]
click at [193, 189] on button "[PERSON_NAME], [PERSON_NAME][GEOGRAPHIC_DATA], [GEOGRAPHIC_DATA] (PQC)" at bounding box center [190, 218] width 288 height 89
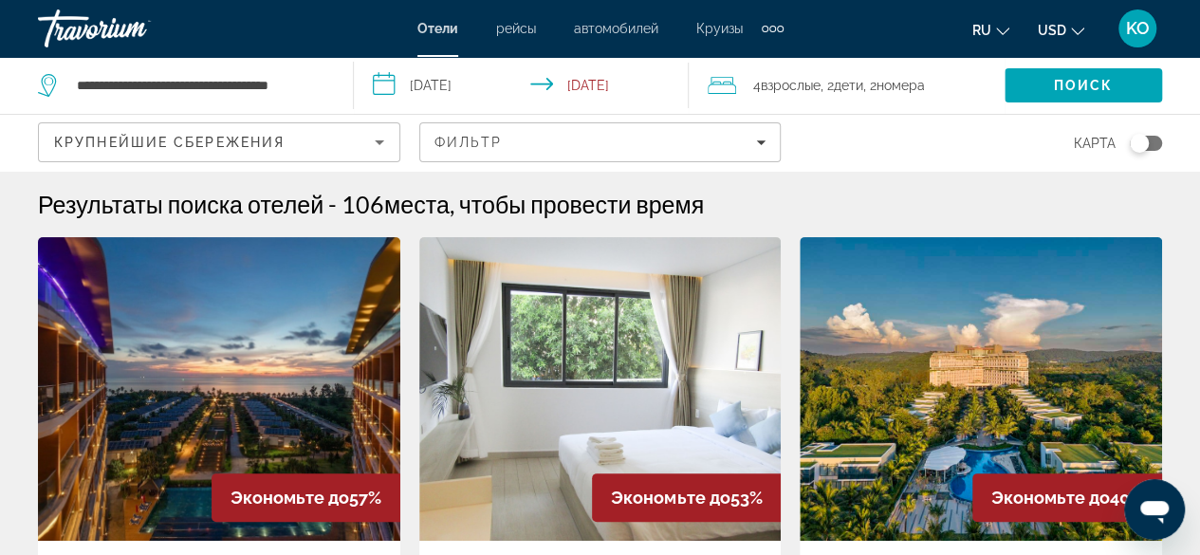
click at [783, 90] on span "Взрослые" at bounding box center [791, 85] width 60 height 15
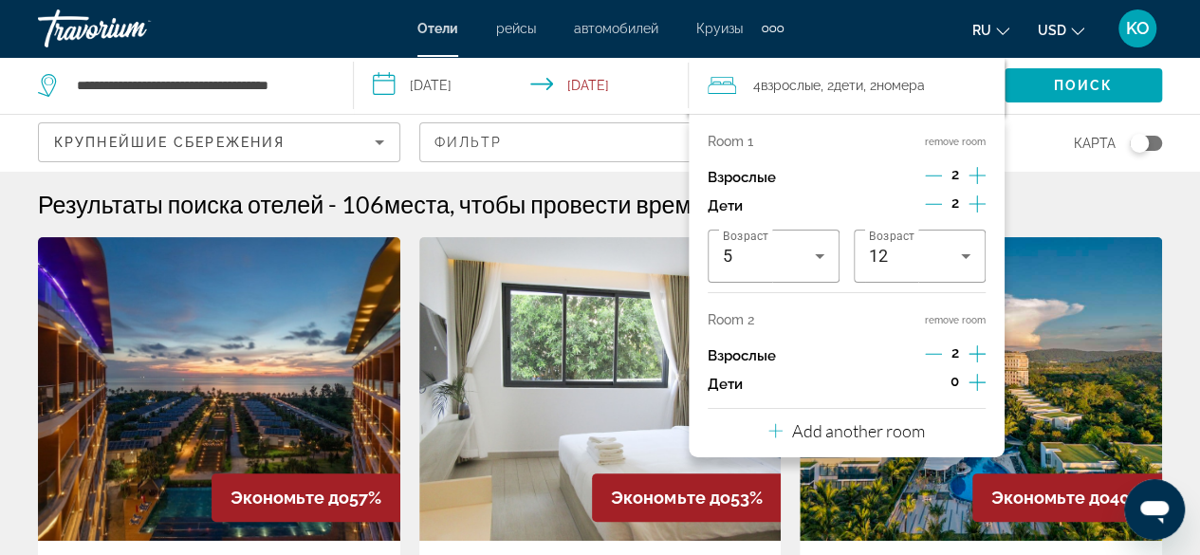
click at [393, 147] on div "Крупнейшие сбережения" at bounding box center [219, 142] width 360 height 38
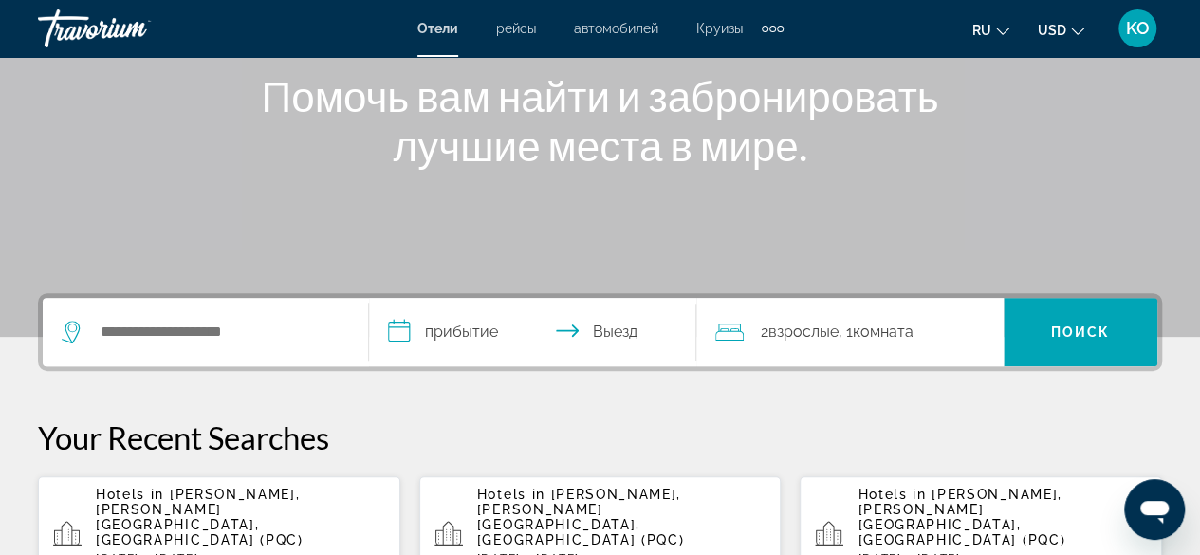
scroll to position [379, 0]
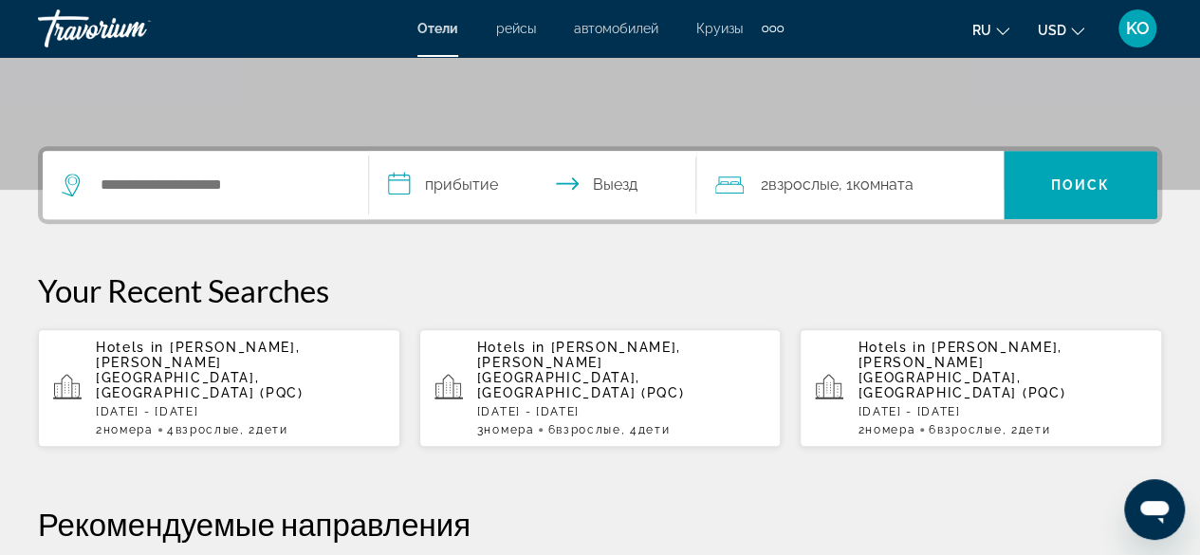
click at [137, 165] on div "Search widget" at bounding box center [205, 185] width 287 height 68
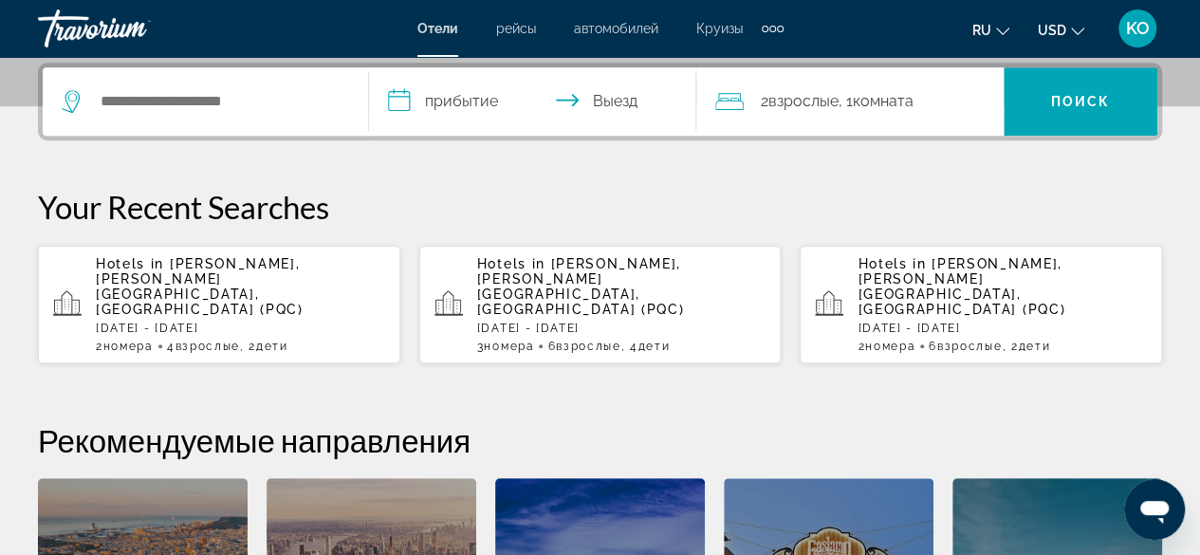
click at [148, 122] on div "Search widget" at bounding box center [205, 101] width 287 height 68
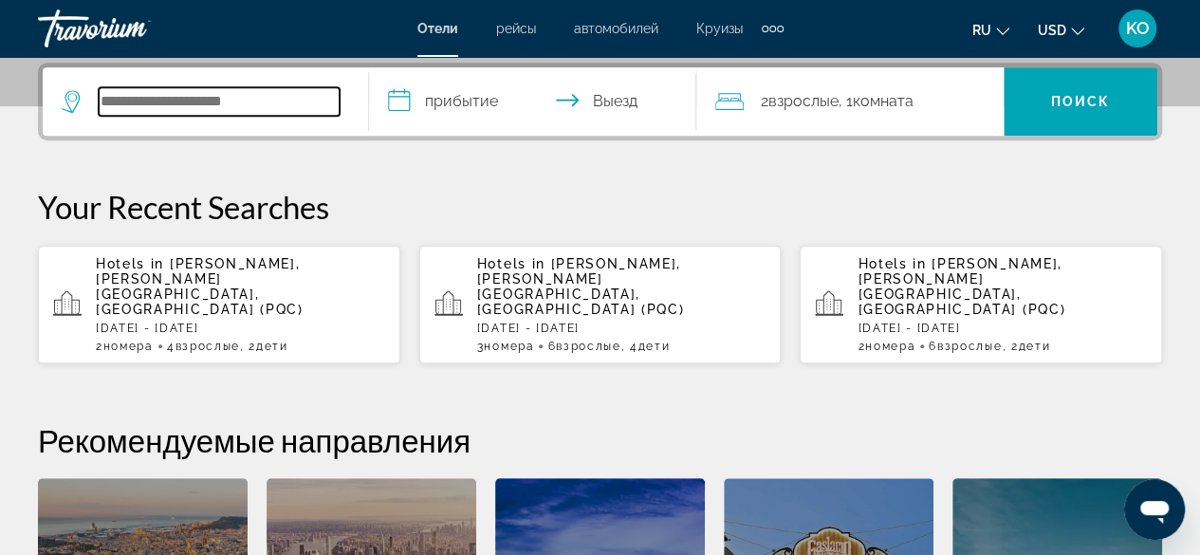
click at [157, 102] on input "Search hotel destination" at bounding box center [219, 101] width 241 height 28
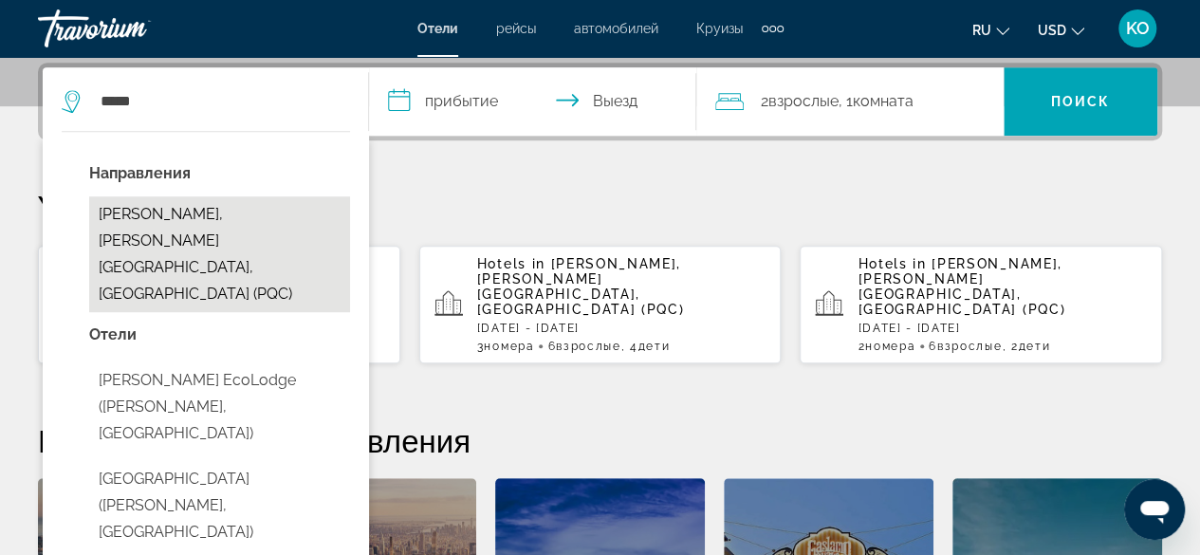
click at [144, 217] on button "[PERSON_NAME], [PERSON_NAME][GEOGRAPHIC_DATA], [GEOGRAPHIC_DATA] (PQC)" at bounding box center [219, 254] width 261 height 116
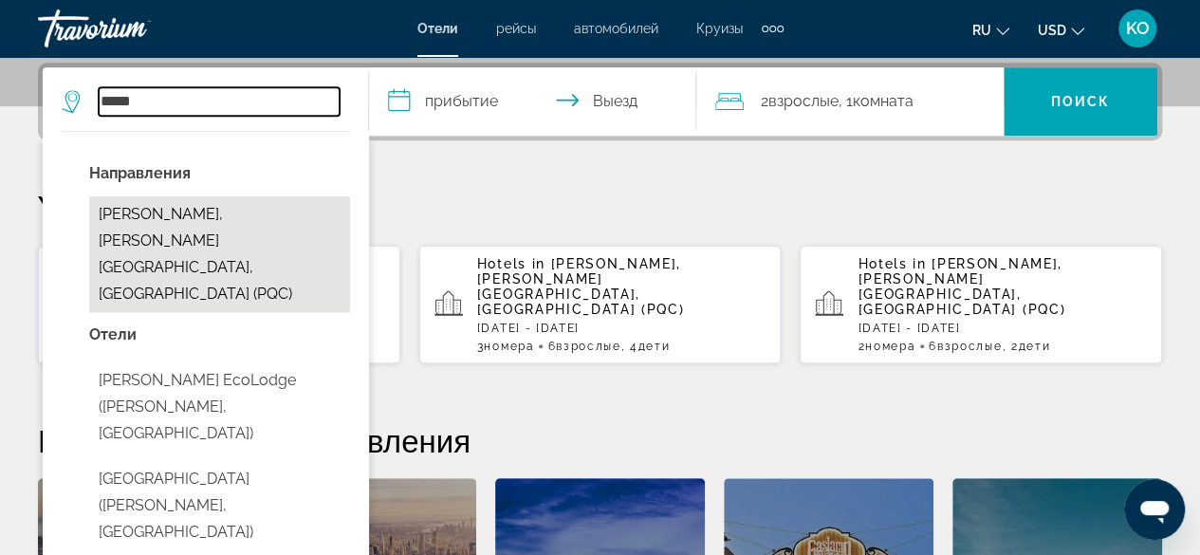
type input "**********"
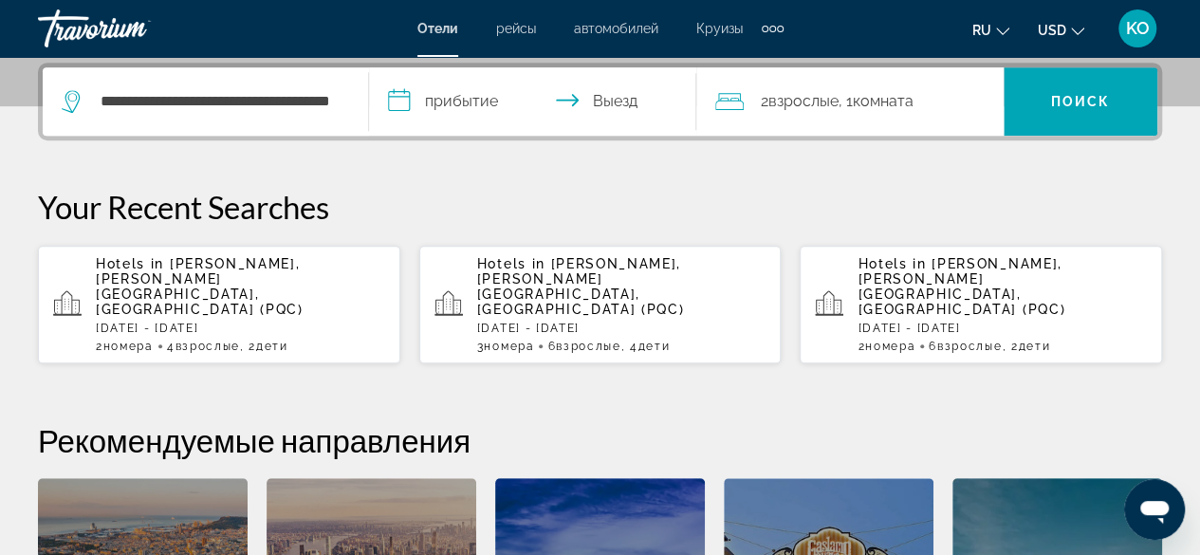
click at [470, 100] on input "**********" at bounding box center [536, 104] width 334 height 74
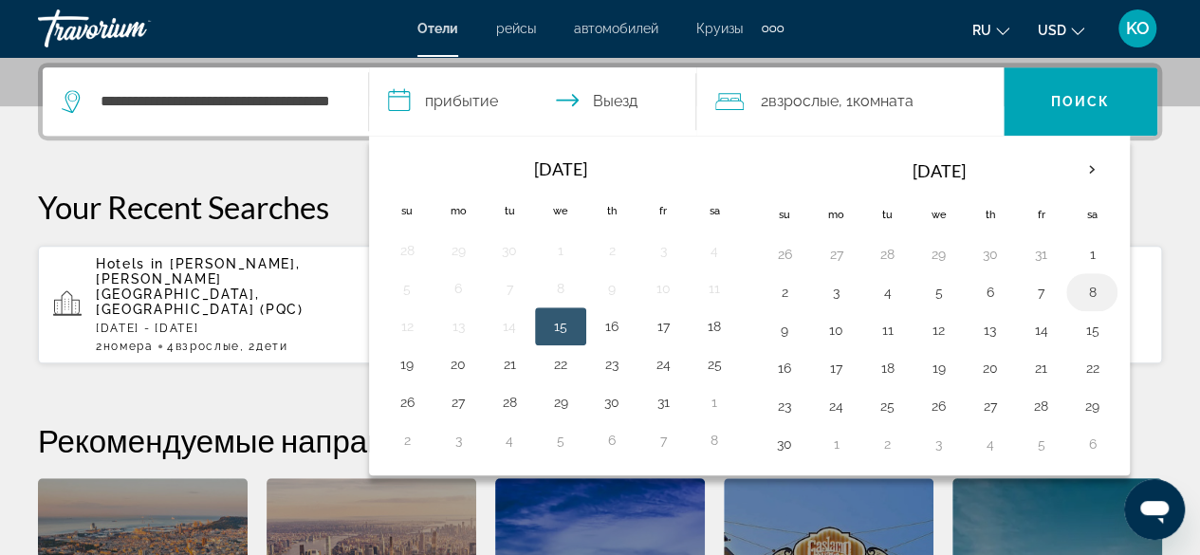
click at [1083, 287] on button "8" at bounding box center [1091, 292] width 30 height 27
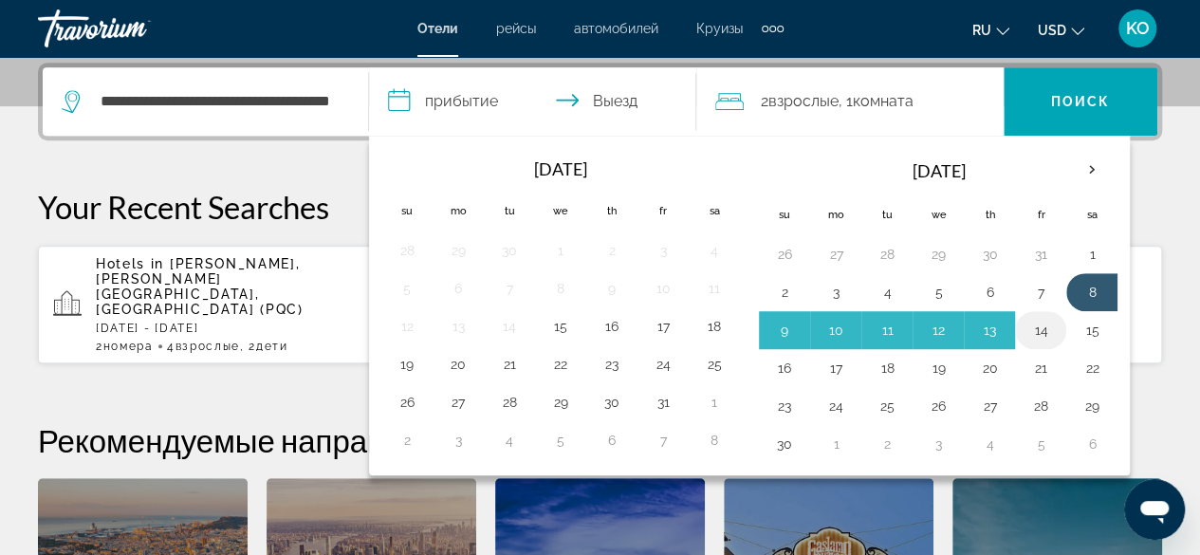
click at [1037, 328] on button "14" at bounding box center [1040, 330] width 30 height 27
type input "**********"
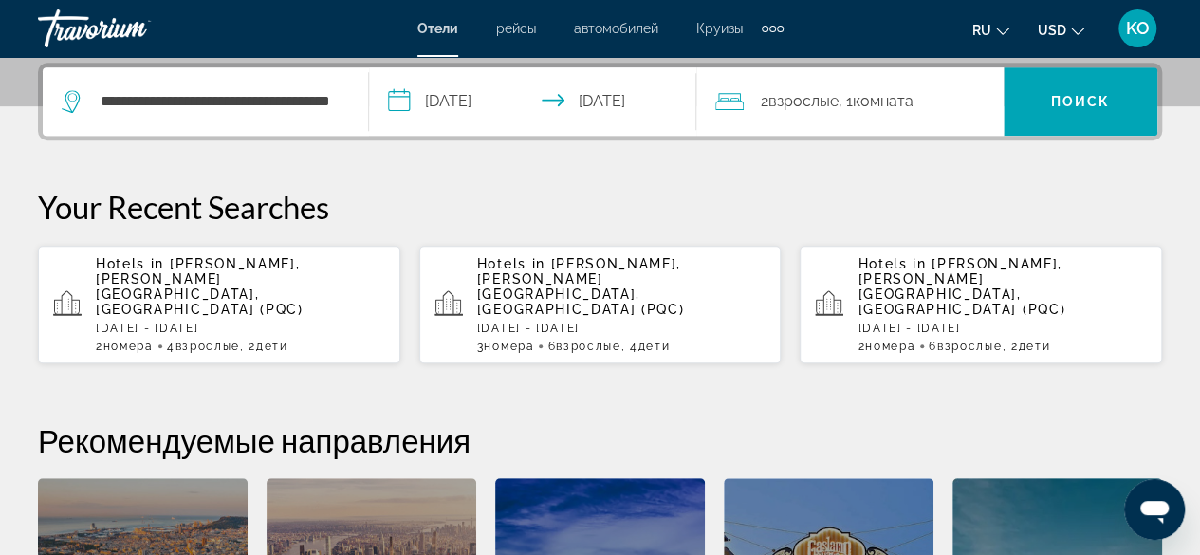
click at [726, 103] on icon "Travelers: 2 adults, 0 children" at bounding box center [729, 101] width 28 height 23
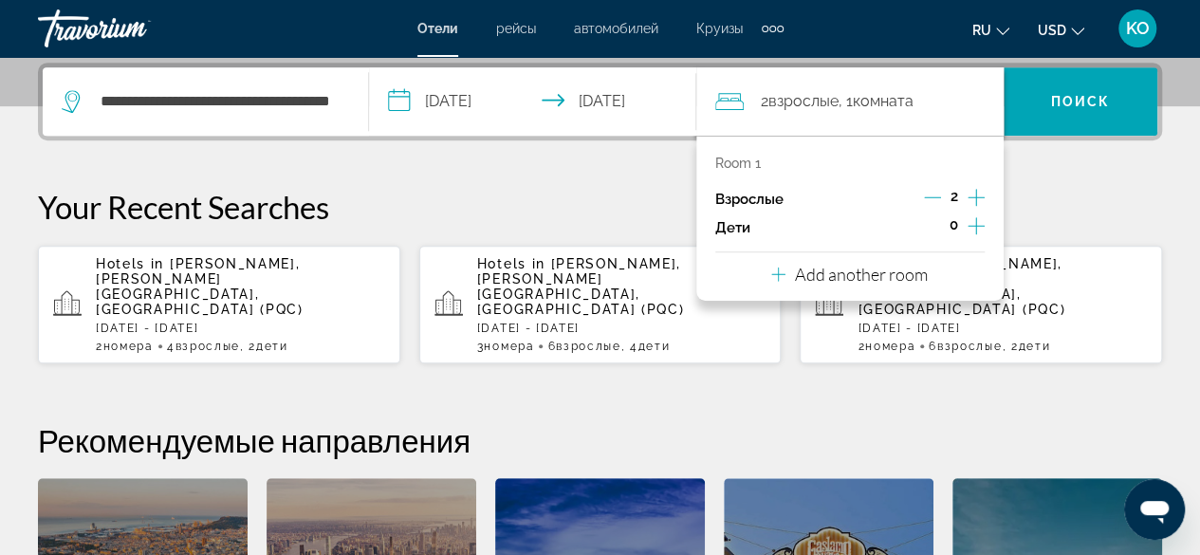
click at [979, 219] on icon "Increment children" at bounding box center [975, 225] width 17 height 23
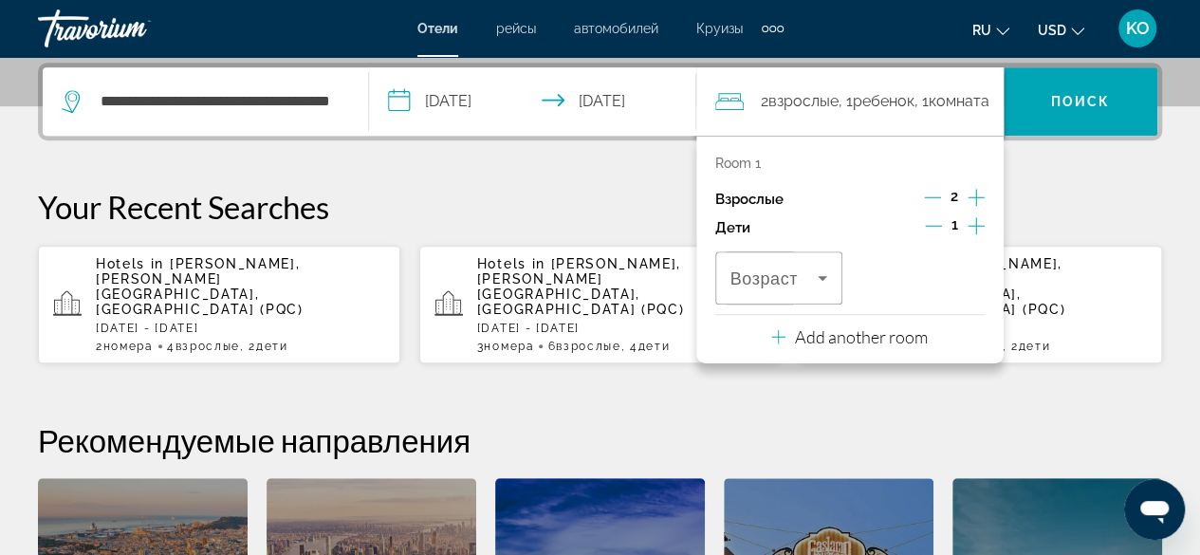
click at [979, 219] on icon "Increment children" at bounding box center [975, 225] width 17 height 23
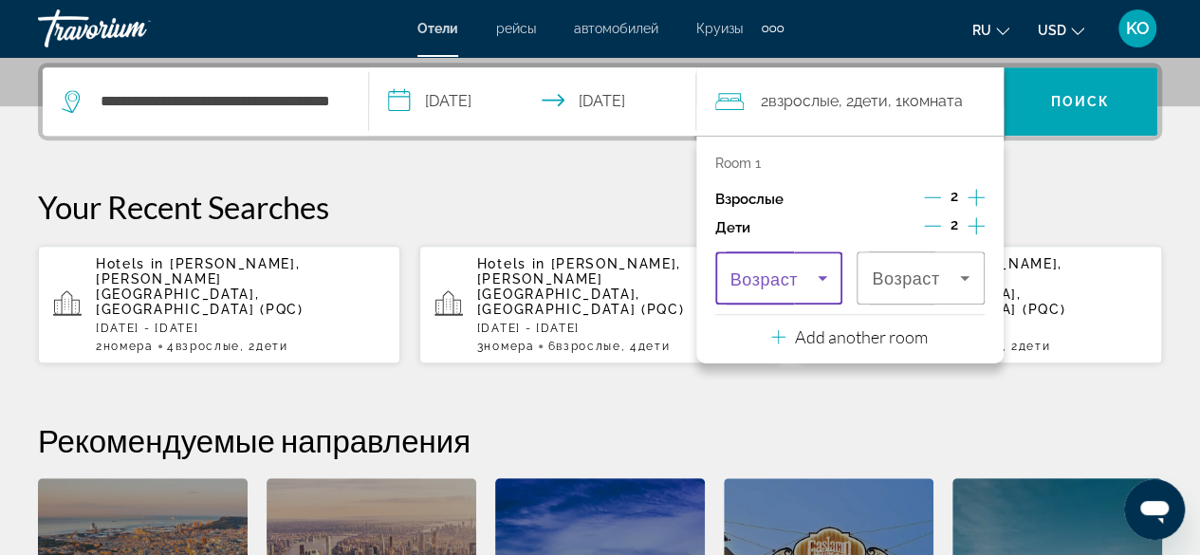
click at [833, 266] on icon "Travelers: 2 adults, 2 children" at bounding box center [822, 277] width 23 height 23
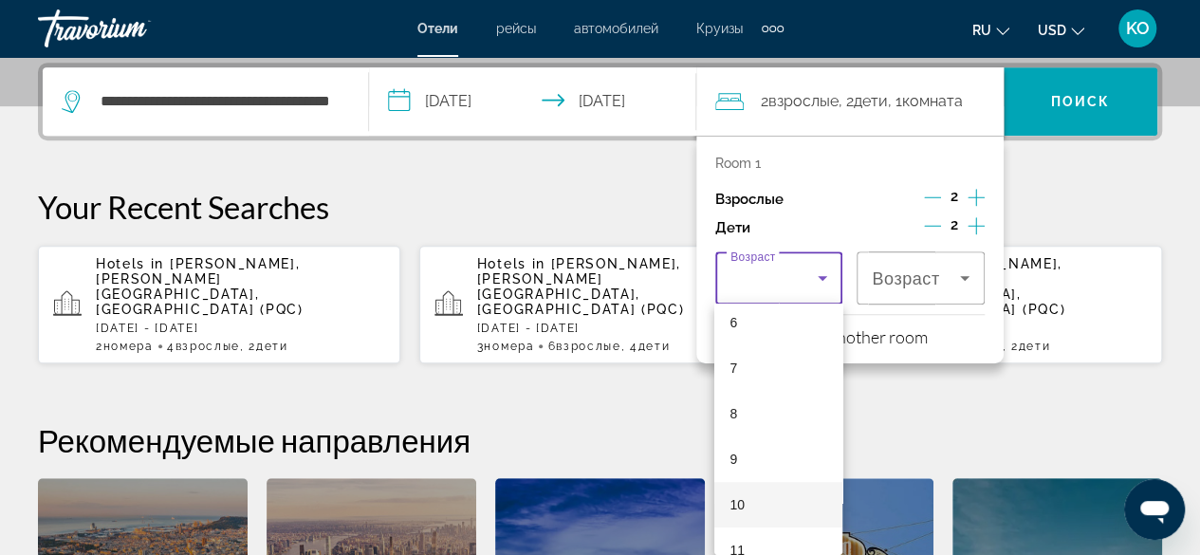
scroll to position [379, 0]
click at [744, 532] on mat-option "13" at bounding box center [778, 546] width 128 height 46
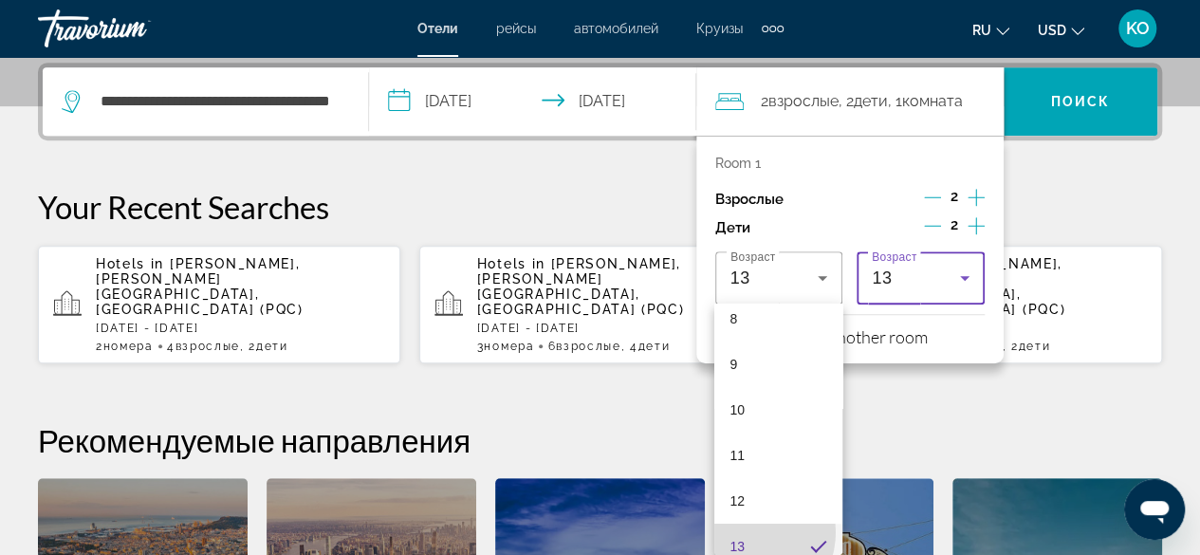
scroll to position [0, 0]
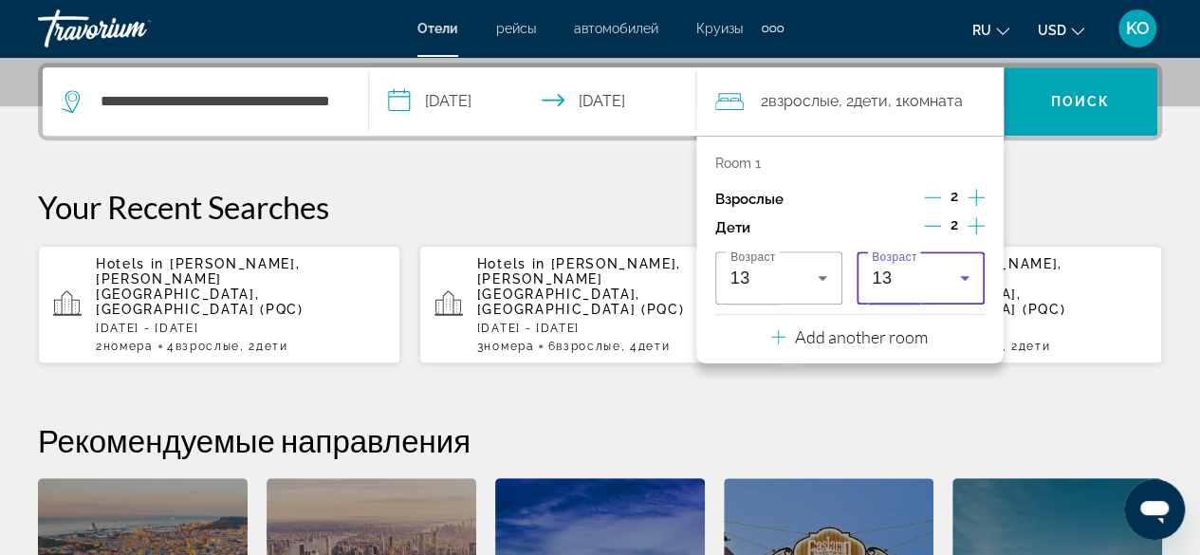
click at [962, 279] on icon "Travelers: 2 adults, 2 children" at bounding box center [964, 277] width 23 height 23
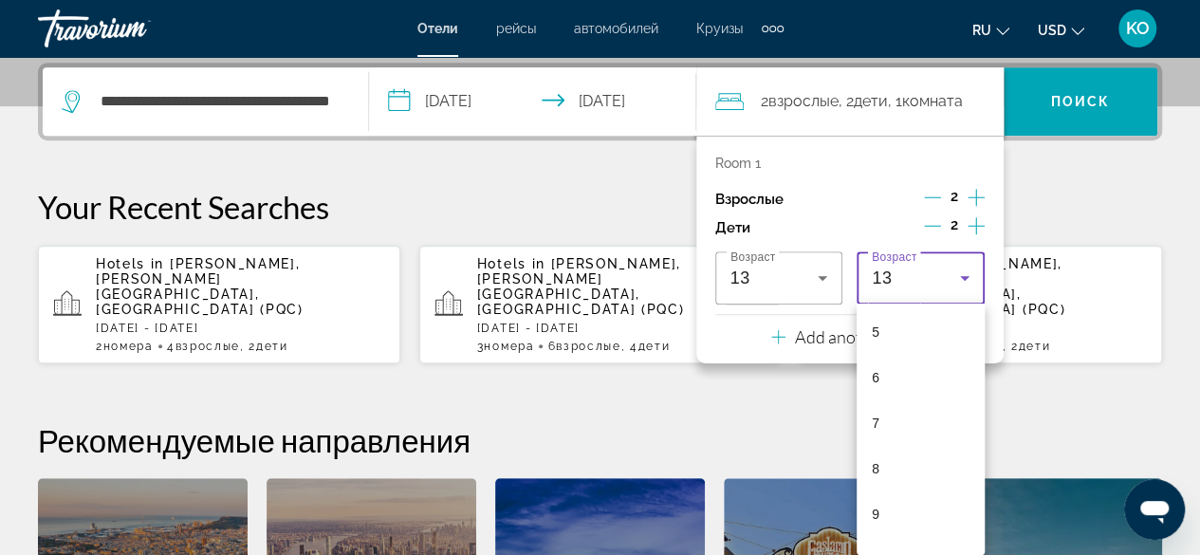
scroll to position [204, 0]
click at [887, 402] on mat-option "6" at bounding box center [920, 403] width 128 height 46
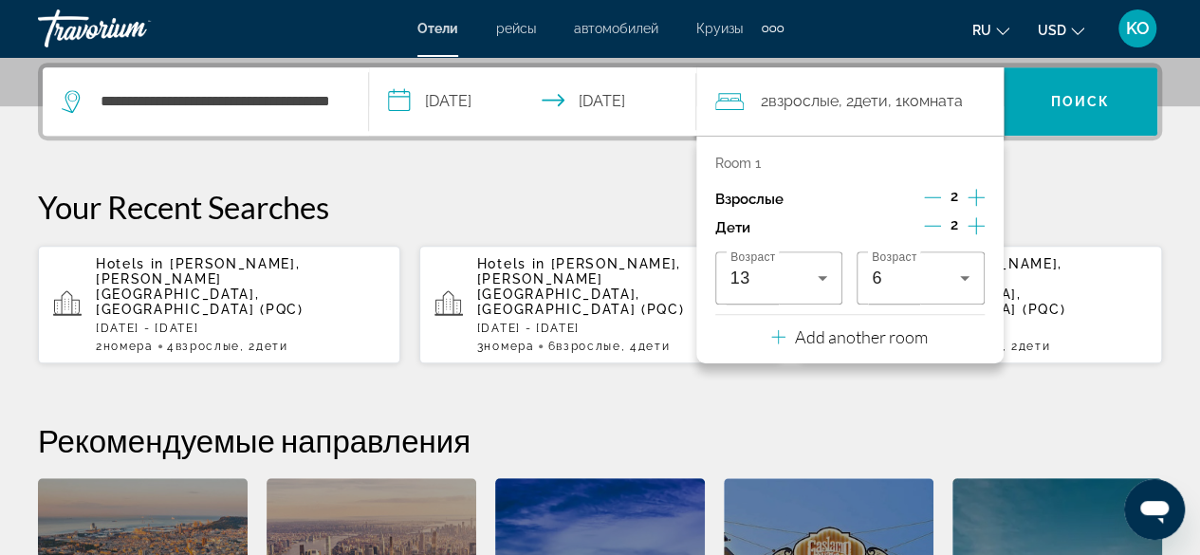
click at [781, 335] on icon "Travelers: 2 adults, 2 children" at bounding box center [778, 337] width 14 height 14
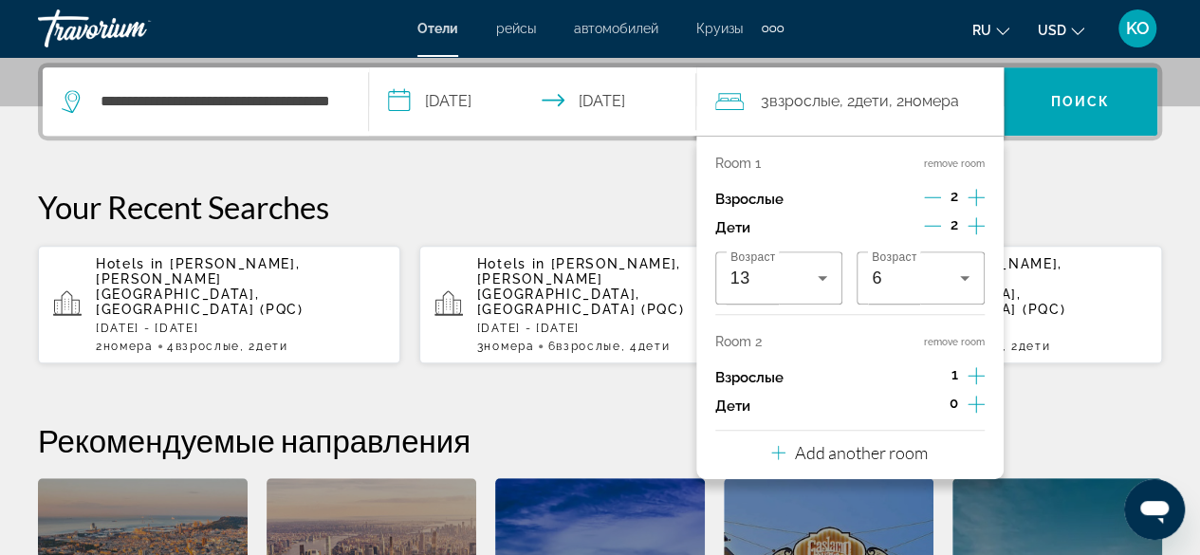
click at [970, 376] on icon "Increment adults" at bounding box center [975, 375] width 17 height 23
click at [781, 452] on icon "Travelers: 4 adults, 2 children" at bounding box center [778, 452] width 14 height 23
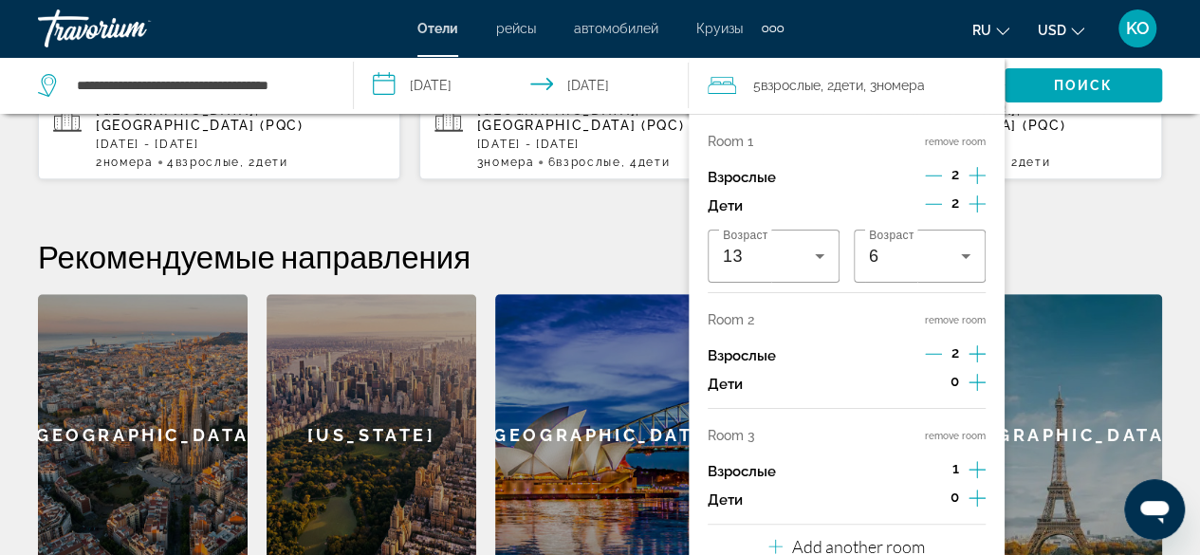
scroll to position [652, 0]
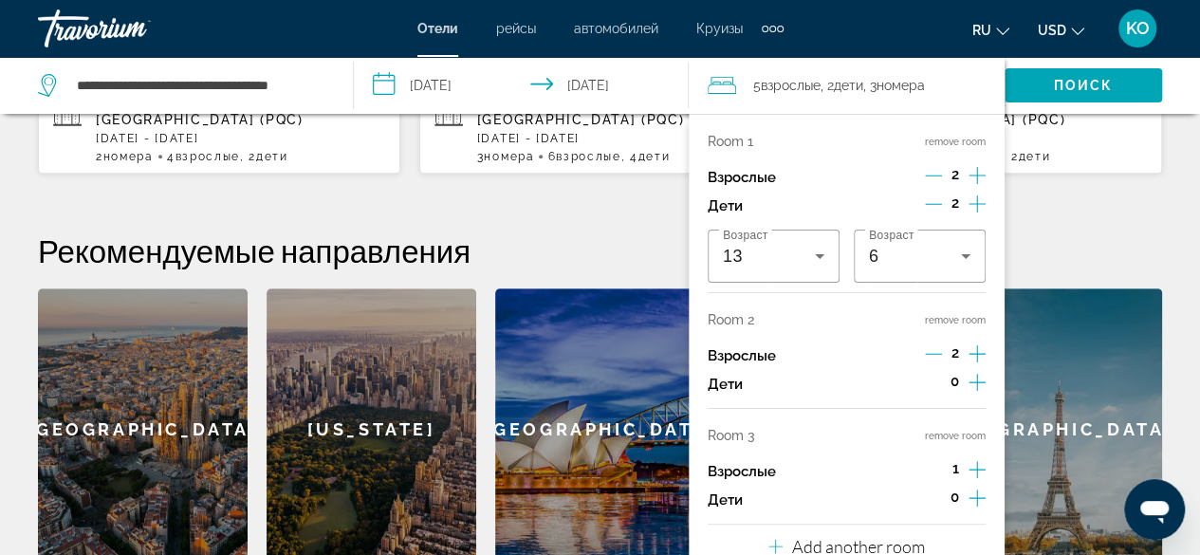
click at [971, 460] on icon "Increment adults" at bounding box center [976, 469] width 17 height 23
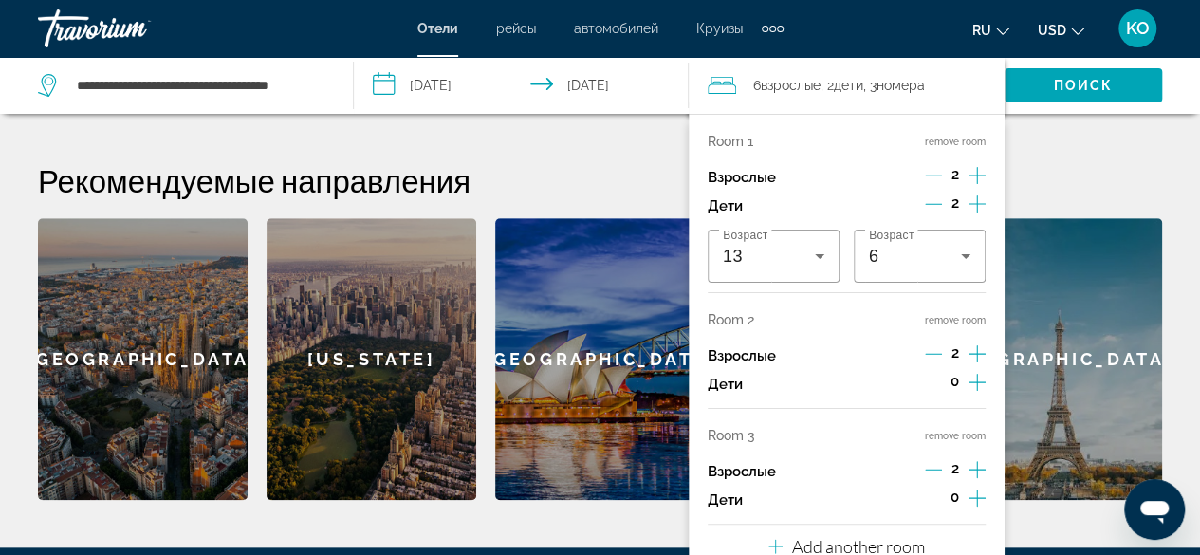
scroll to position [747, 0]
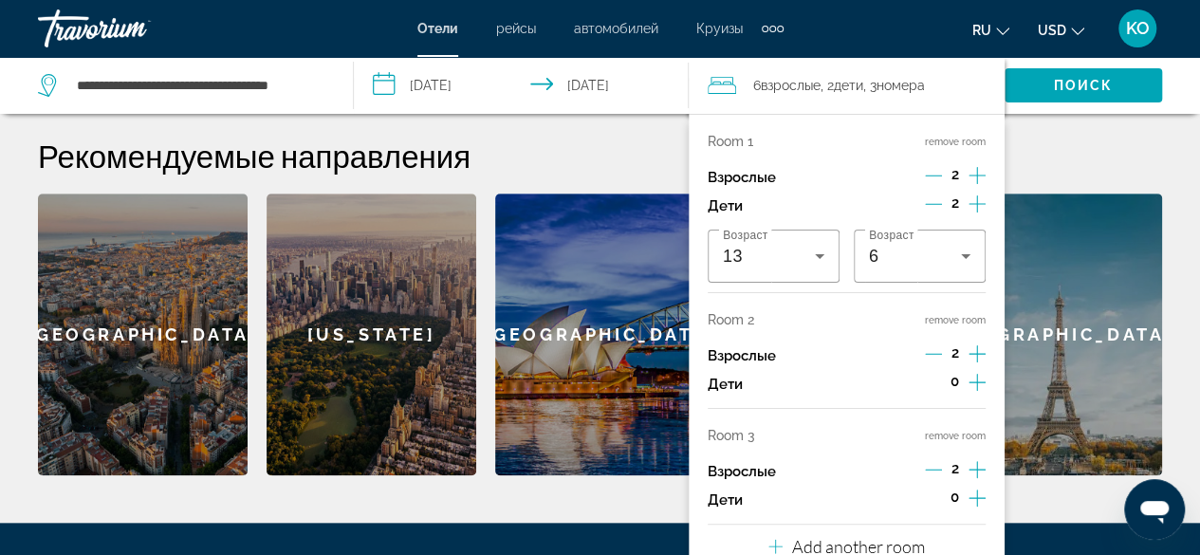
click at [972, 499] on icon "Increment children" at bounding box center [976, 497] width 17 height 23
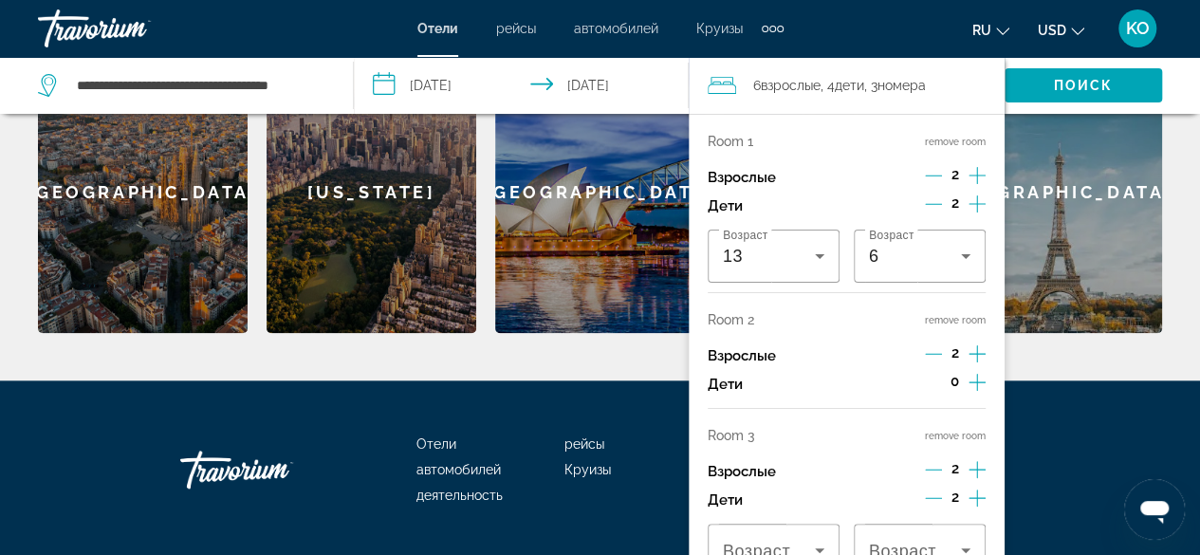
scroll to position [916, 0]
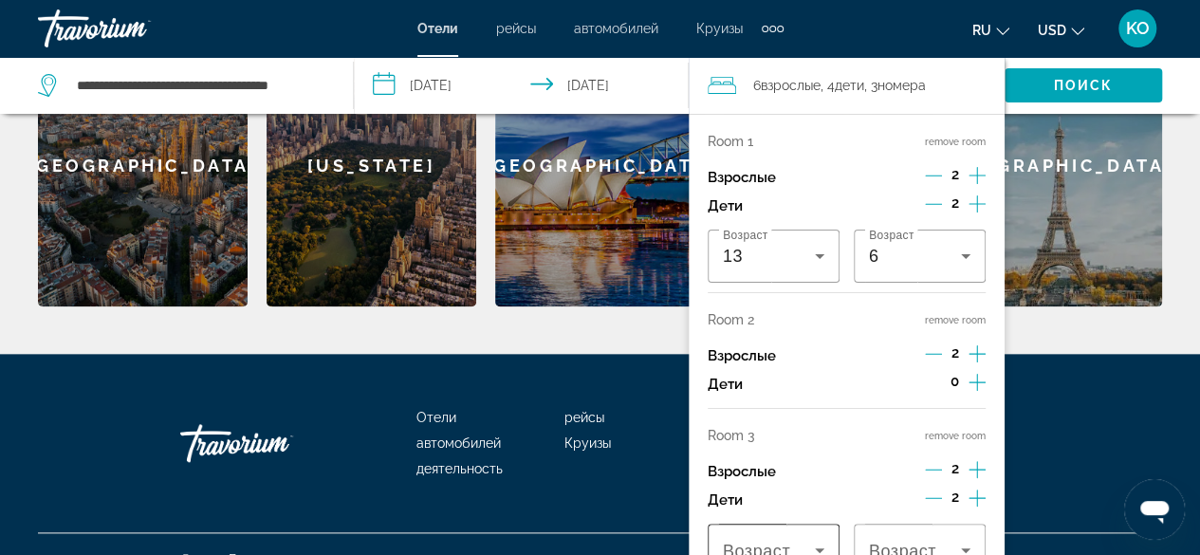
click at [826, 537] on div "Возраст" at bounding box center [773, 549] width 132 height 53
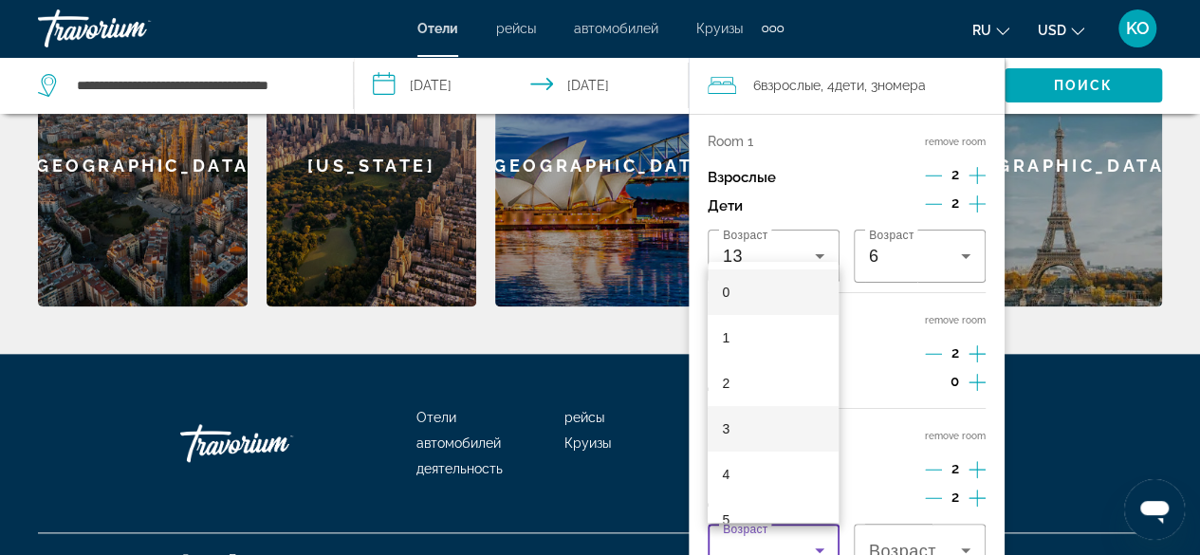
scroll to position [190, 0]
click at [739, 419] on mat-option "7" at bounding box center [773, 421] width 132 height 46
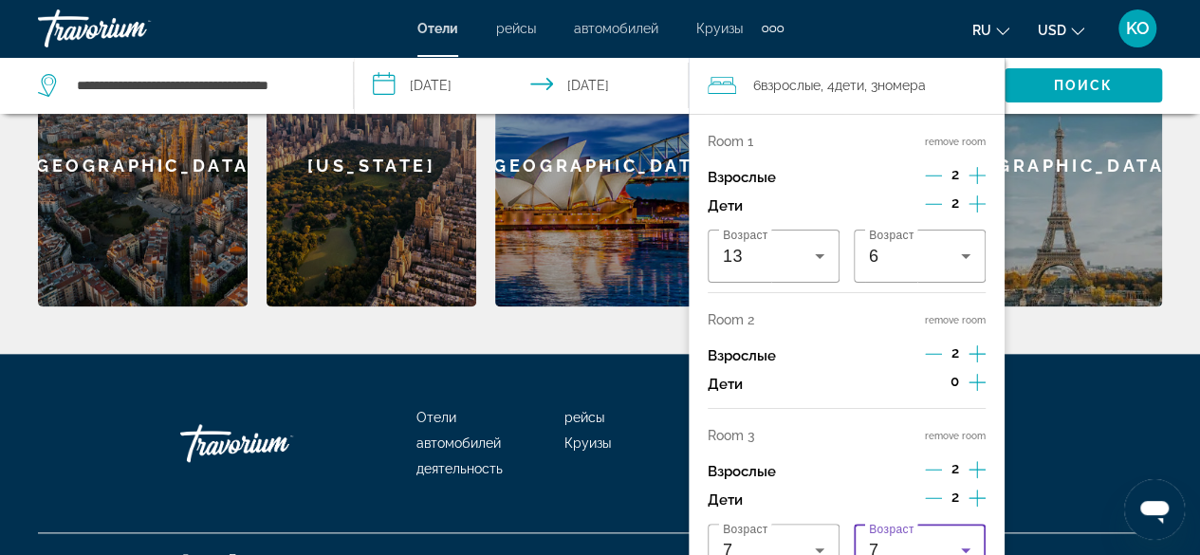
click at [965, 537] on div "7" at bounding box center [919, 549] width 101 height 53
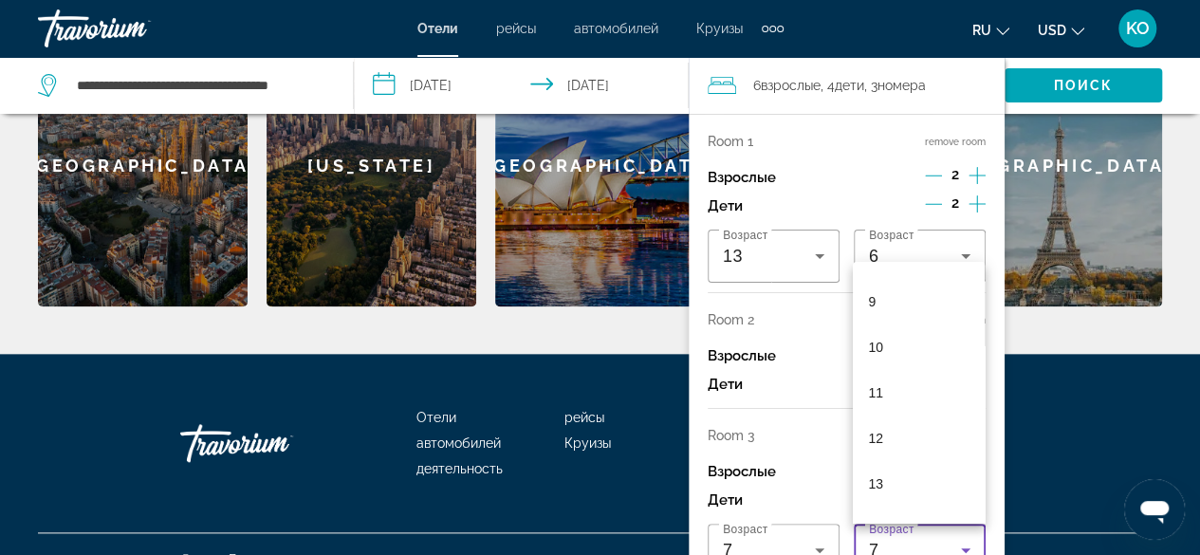
scroll to position [490, 0]
drag, startPoint x: 882, startPoint y: 304, endPoint x: 878, endPoint y: 294, distance: 11.1
click at [880, 299] on mat-option "11" at bounding box center [919, 303] width 132 height 46
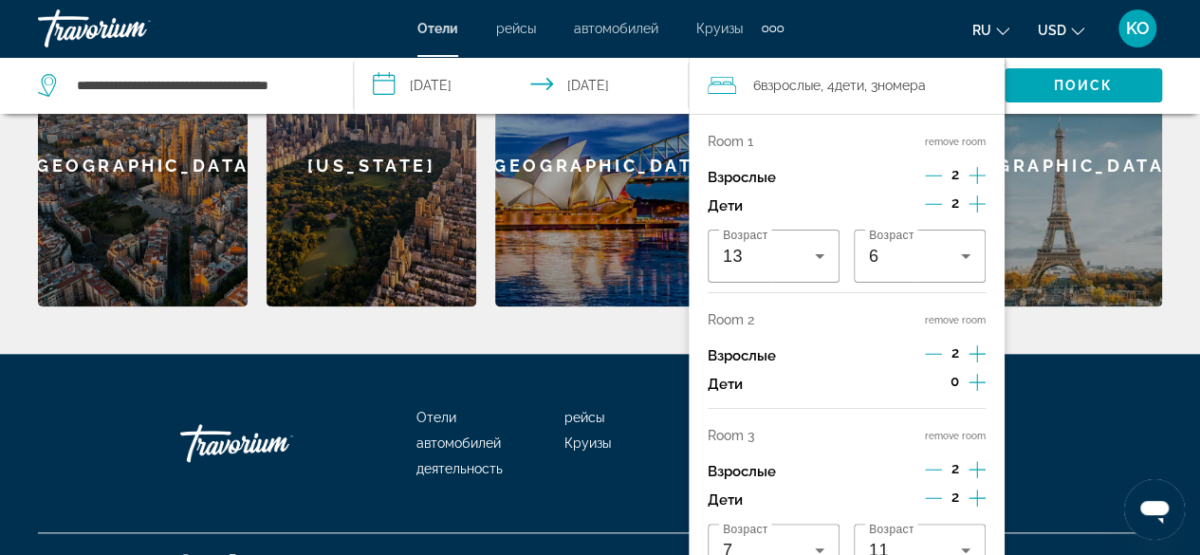
click at [1133, 395] on div "Отели рейсы автомобилей Круизы деятельность FAQs Свяжитесь с нами политика конф…" at bounding box center [600, 443] width 1124 height 178
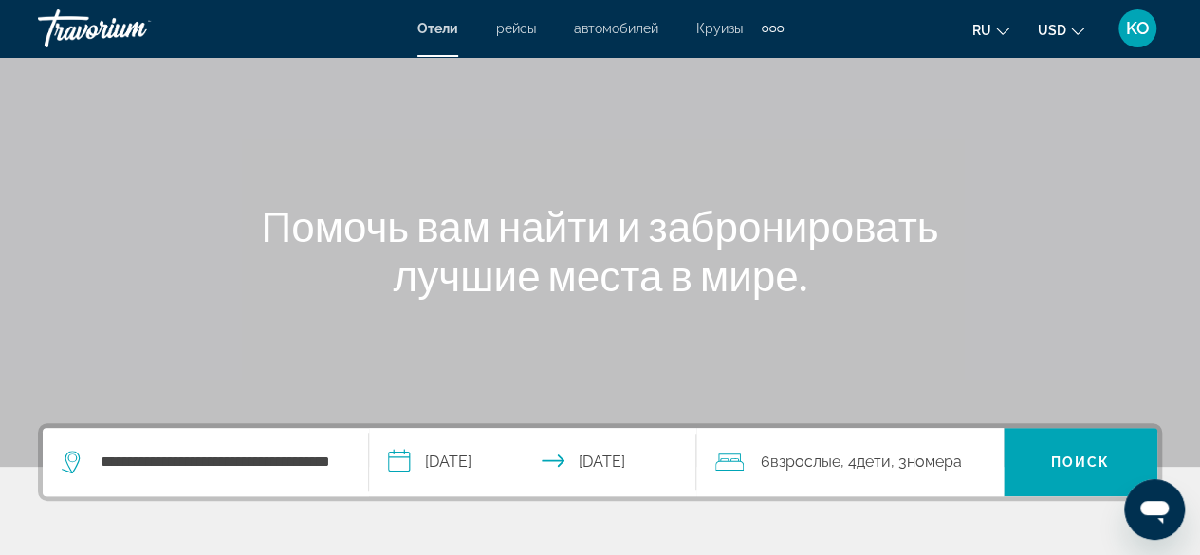
scroll to position [284, 0]
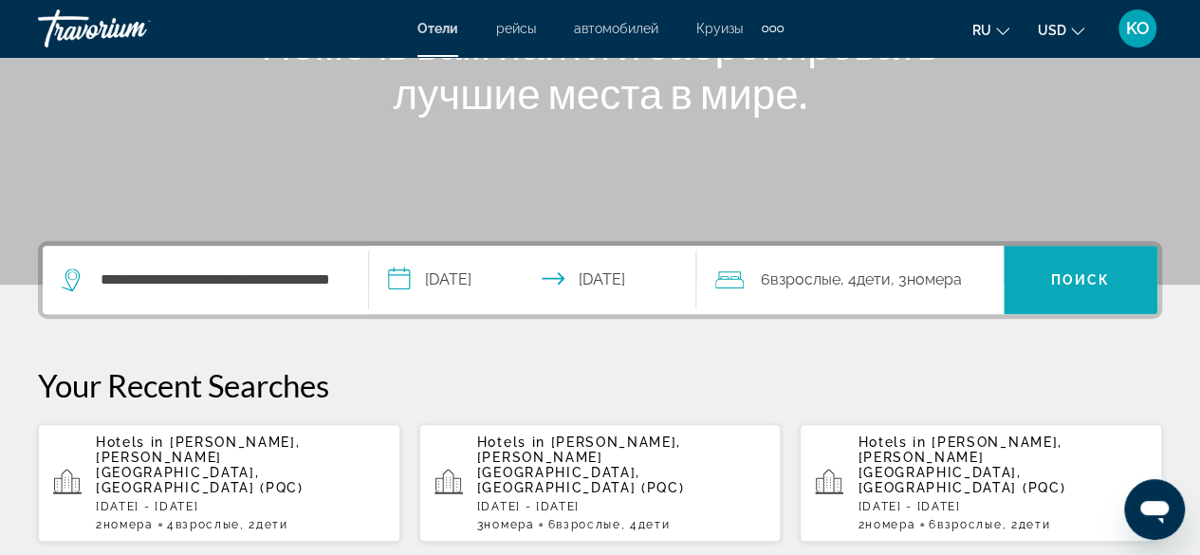
click at [1094, 284] on span "Поиск" at bounding box center [1081, 279] width 60 height 15
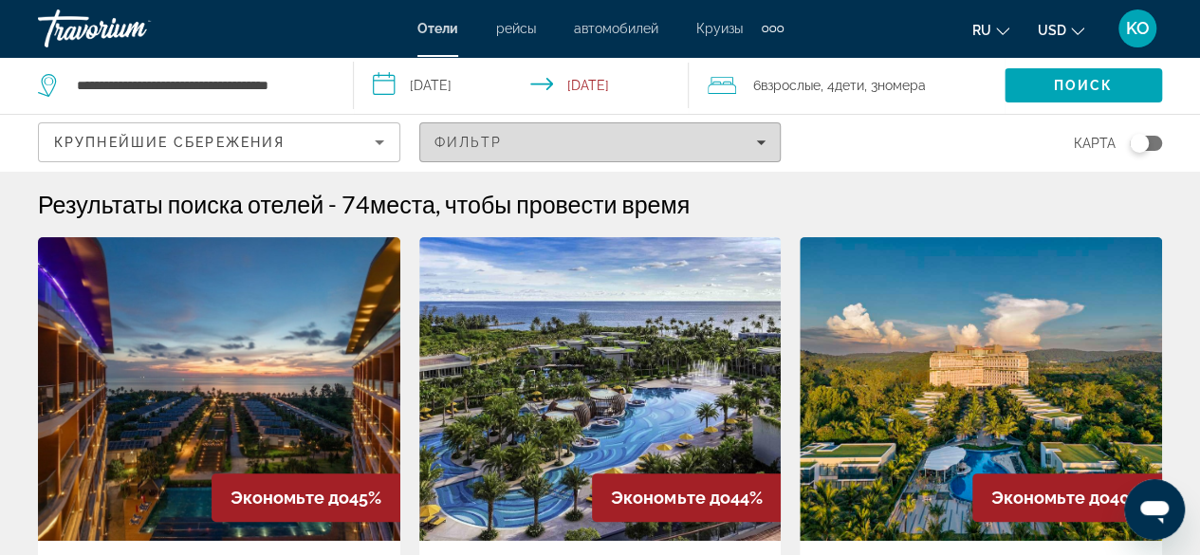
click at [754, 140] on div "Фильтр" at bounding box center [600, 142] width 332 height 15
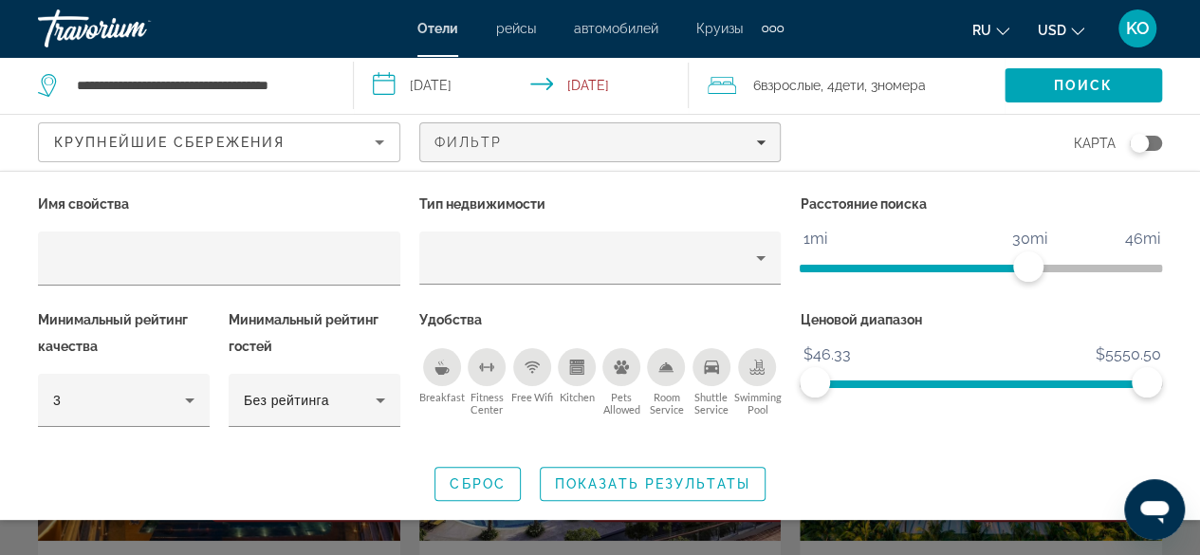
click at [434, 376] on div "Breakfast" at bounding box center [442, 367] width 38 height 38
click at [529, 371] on icon "Free Wifi" at bounding box center [531, 366] width 15 height 15
click at [631, 482] on span "Показать результаты" at bounding box center [652, 483] width 195 height 15
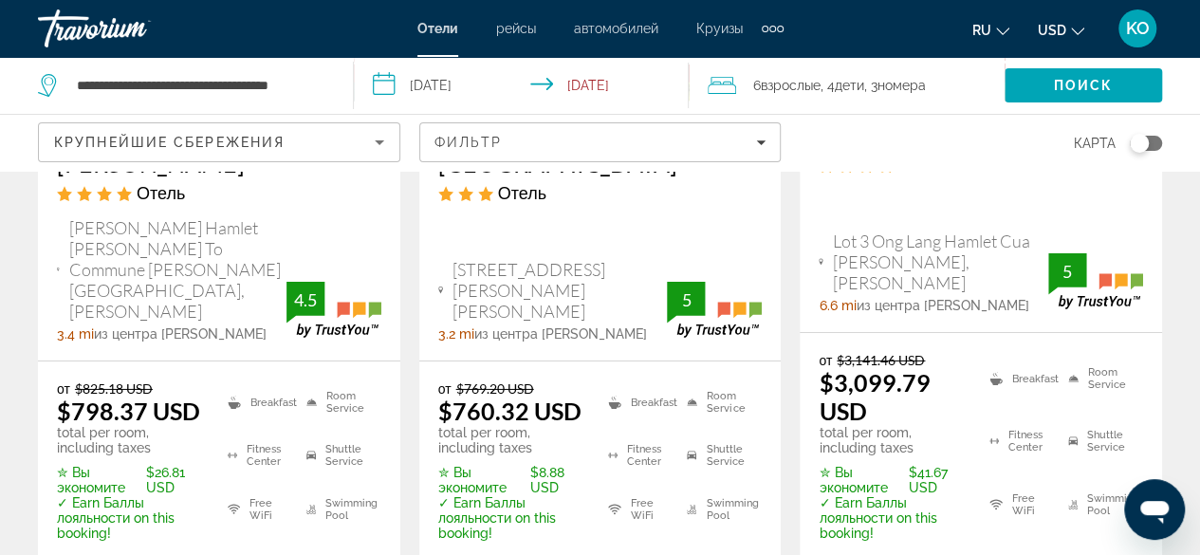
scroll to position [2940, 0]
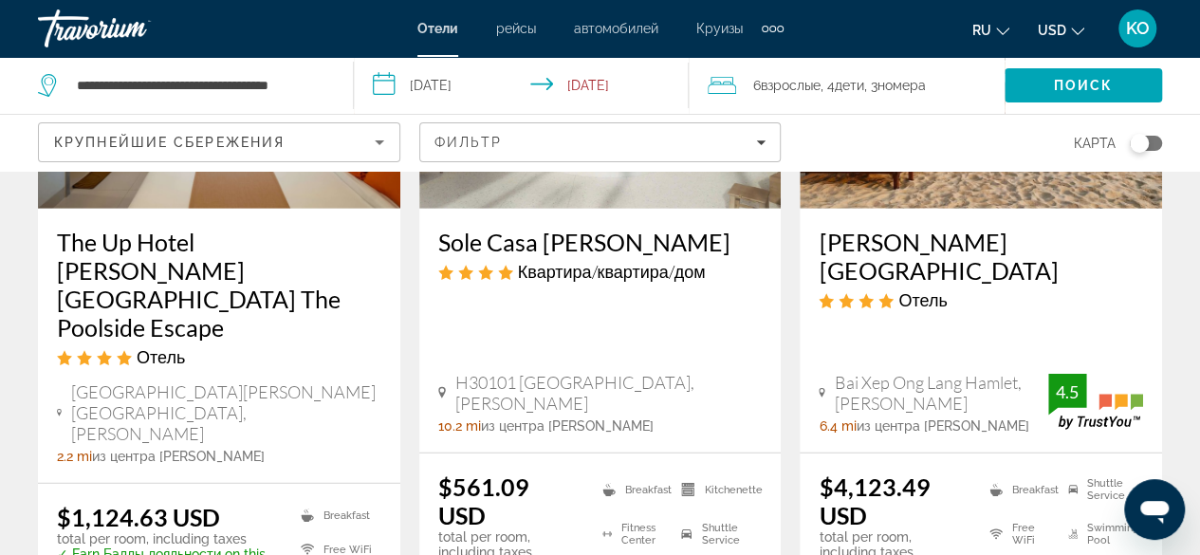
scroll to position [2940, 0]
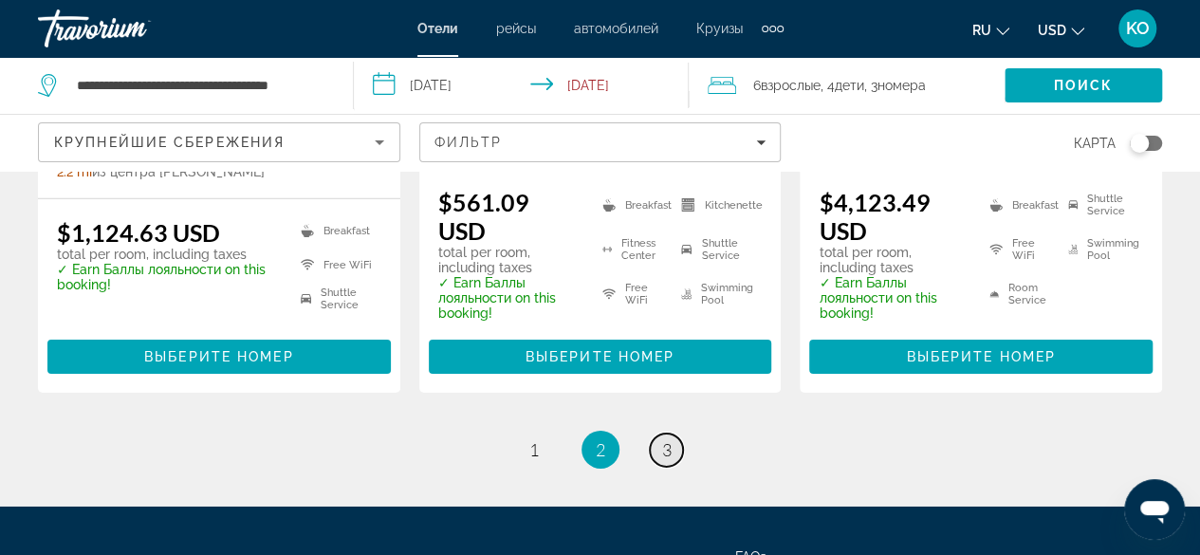
click at [660, 433] on link "page 3" at bounding box center [666, 449] width 33 height 33
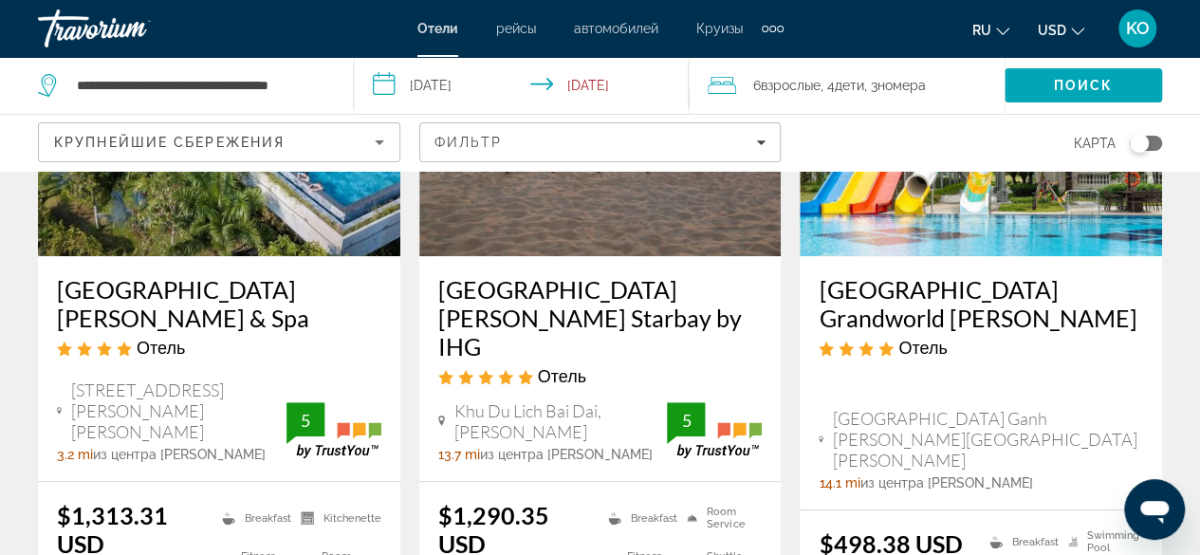
scroll to position [379, 0]
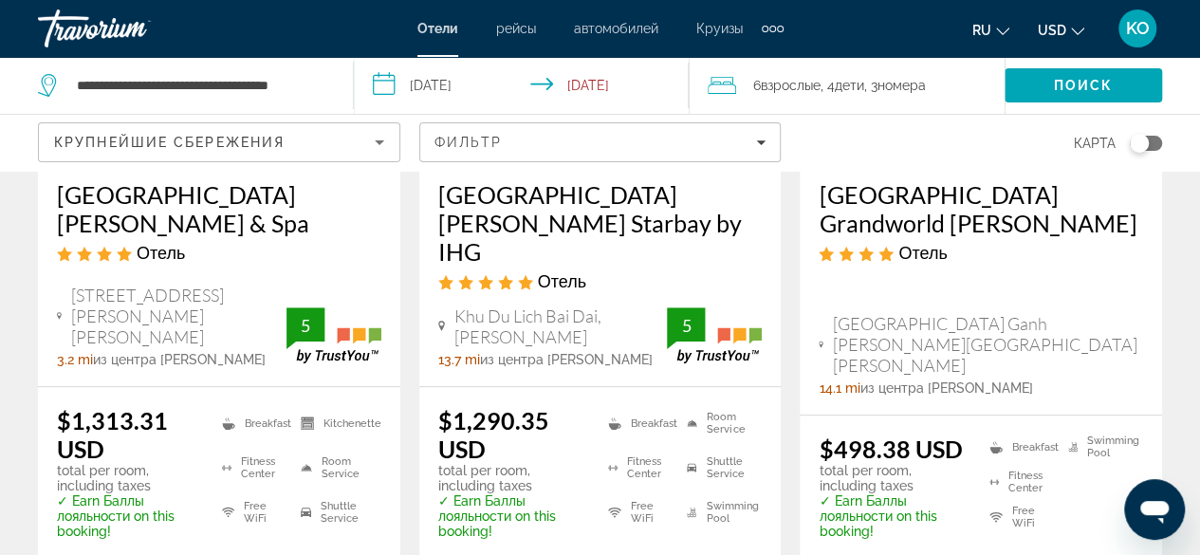
click at [823, 340] on icon "Main content" at bounding box center [820, 343] width 5 height 7
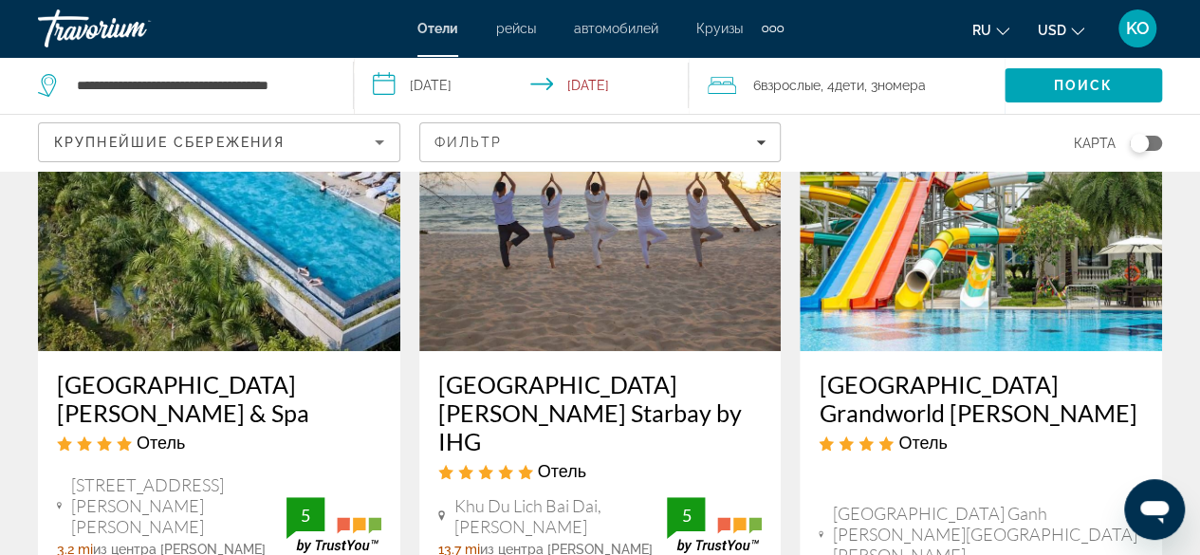
scroll to position [569, 0]
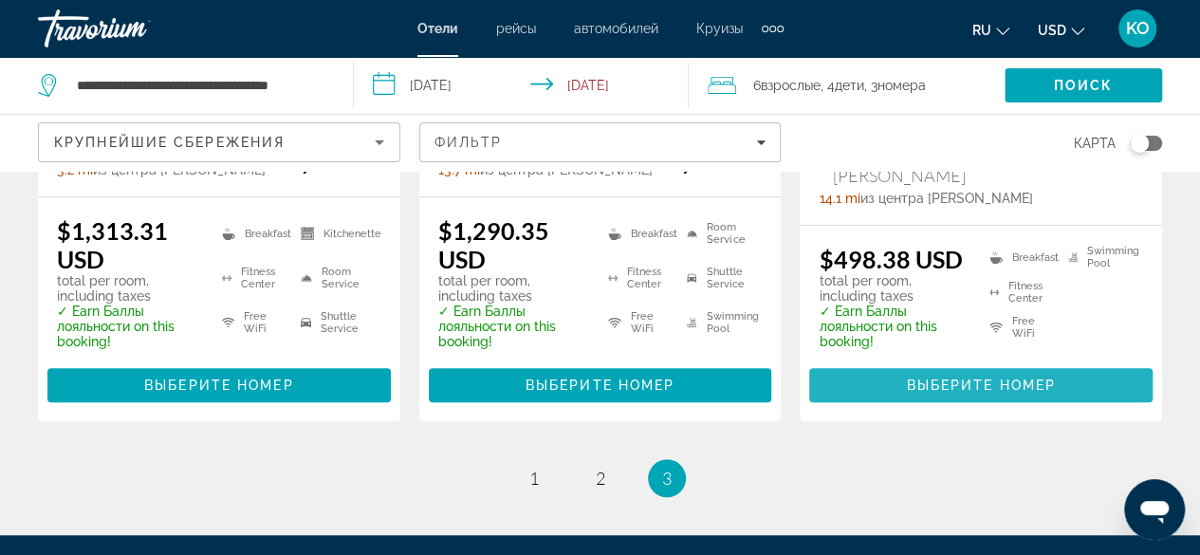
click at [1015, 377] on span "Выберите номер" at bounding box center [980, 384] width 149 height 15
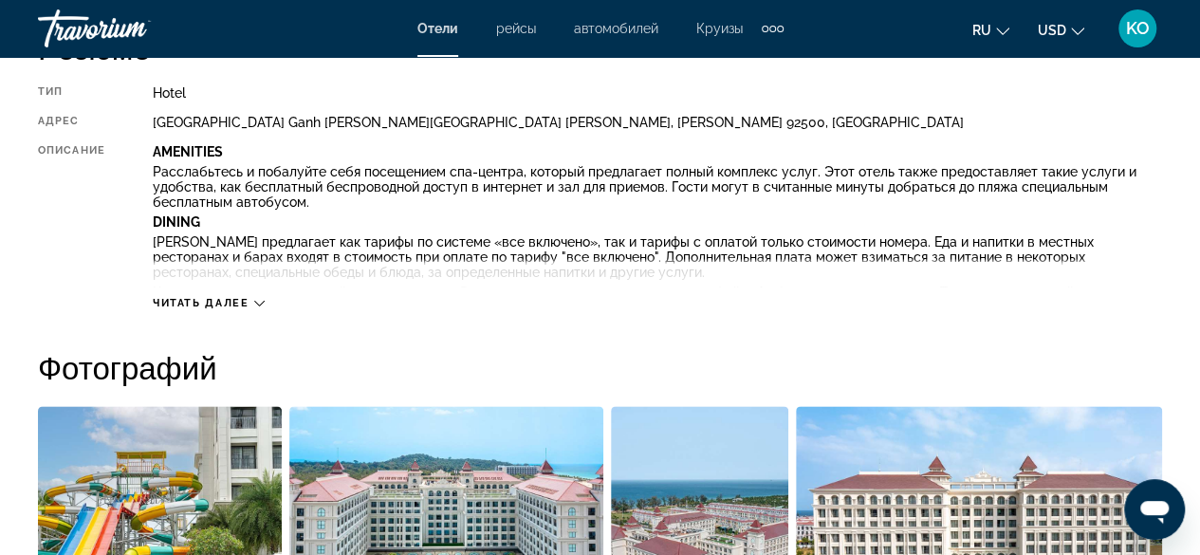
scroll to position [1043, 0]
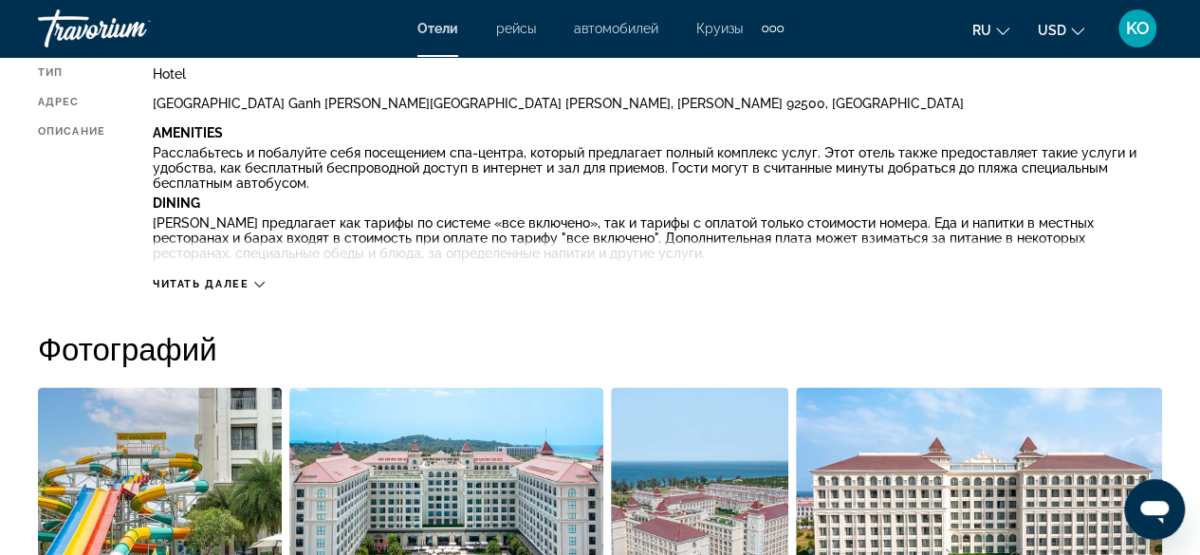
click at [257, 284] on icon "Main content" at bounding box center [259, 285] width 10 height 6
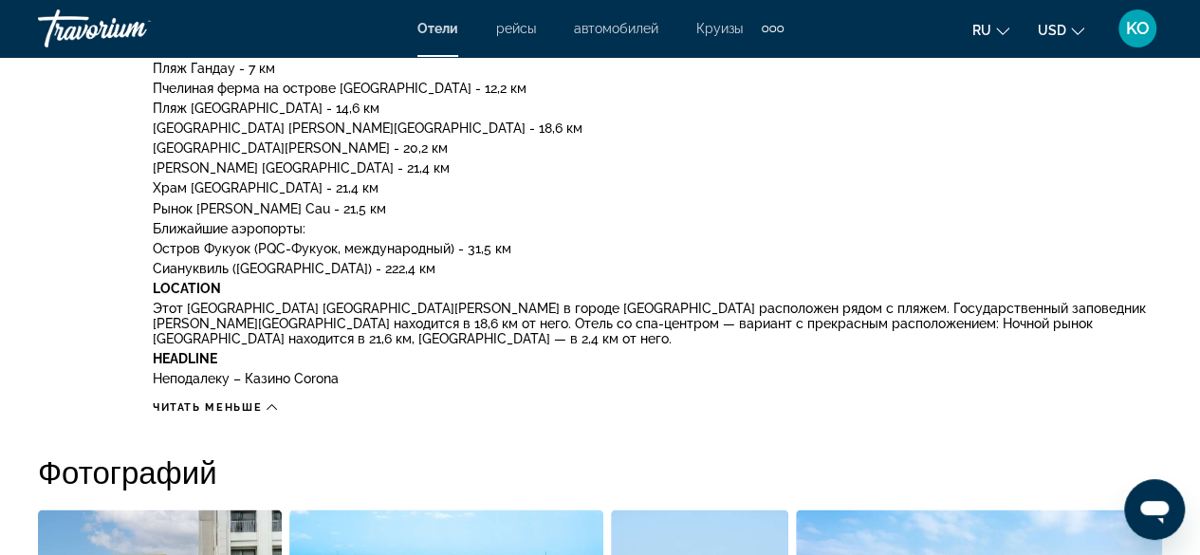
scroll to position [1612, 0]
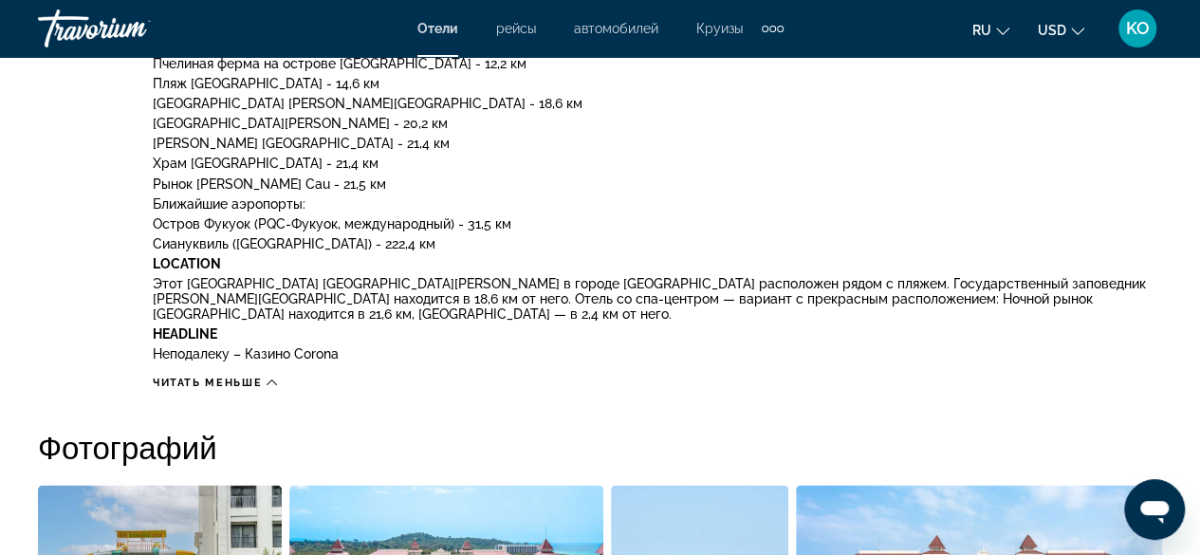
click at [283, 376] on div "Читать меньше" at bounding box center [657, 377] width 1009 height 24
click at [273, 382] on icon "Main content" at bounding box center [271, 381] width 10 height 10
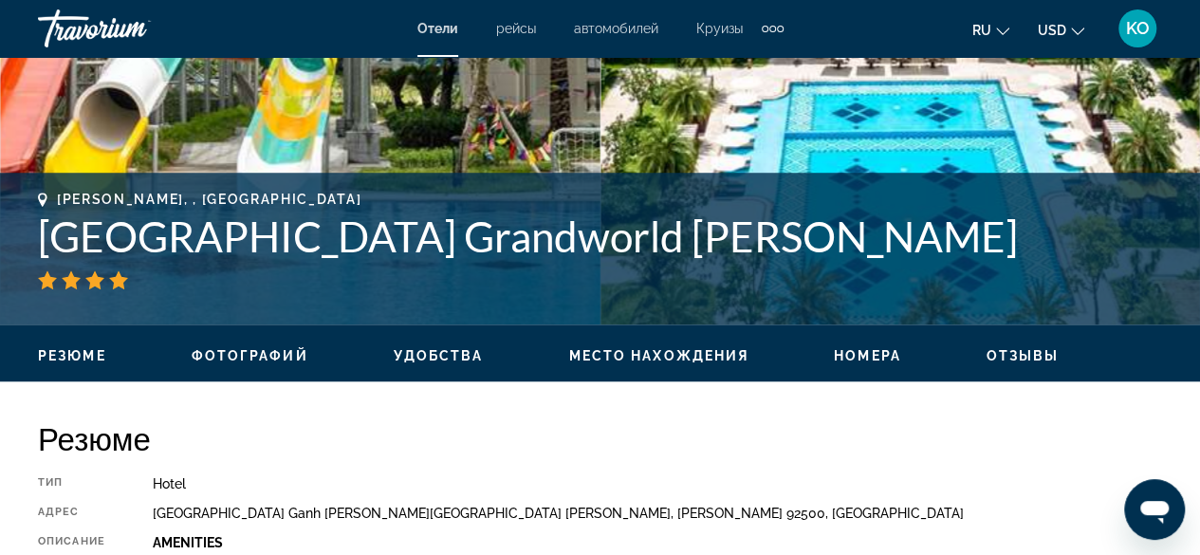
scroll to position [480, 0]
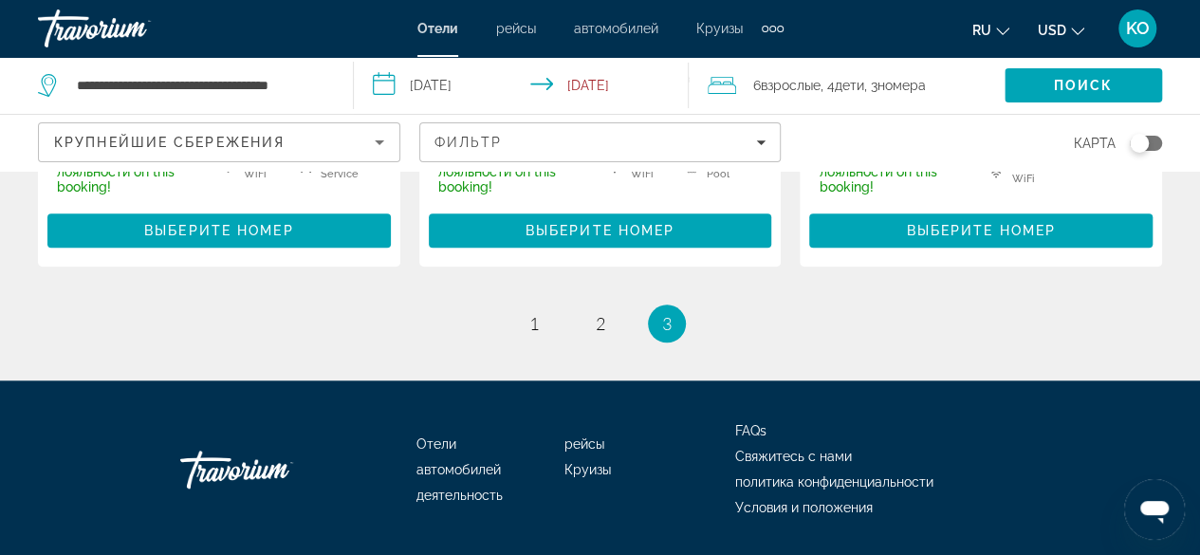
scroll to position [752, 0]
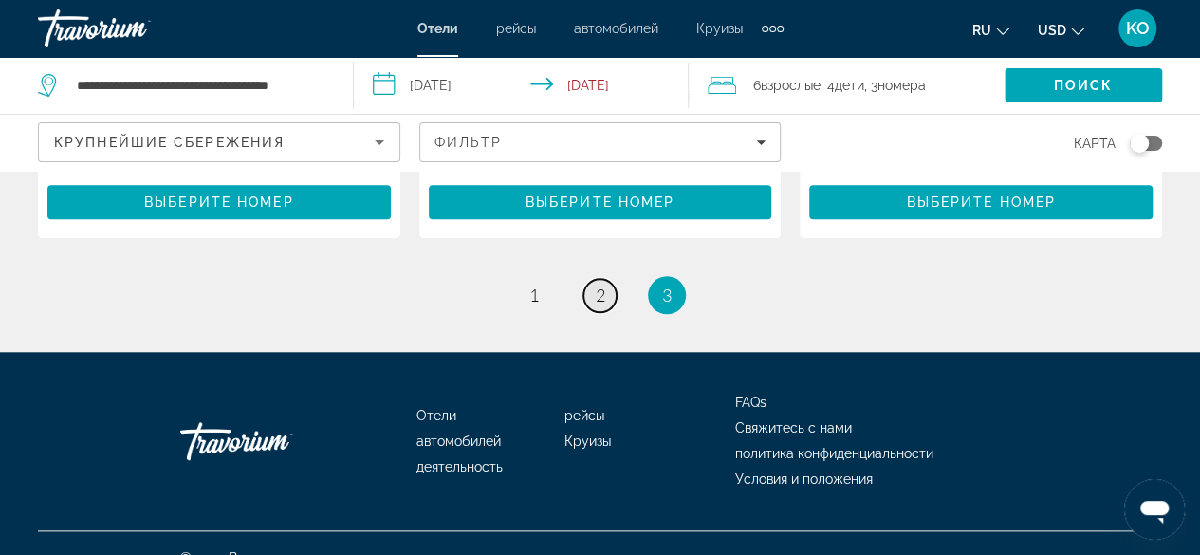
click at [586, 279] on link "page 2" at bounding box center [599, 295] width 33 height 33
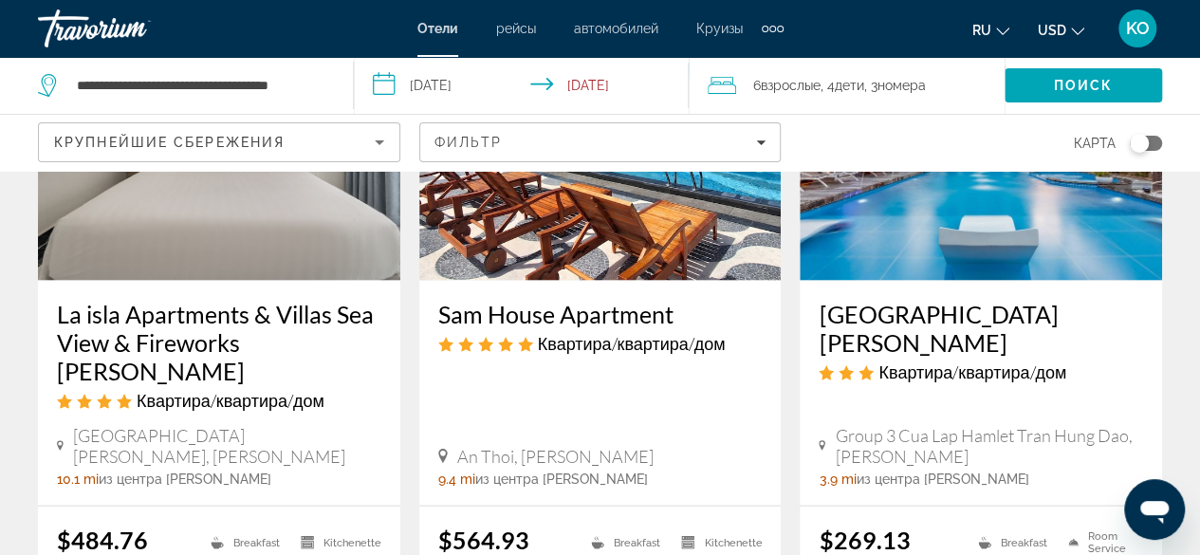
scroll to position [1897, 0]
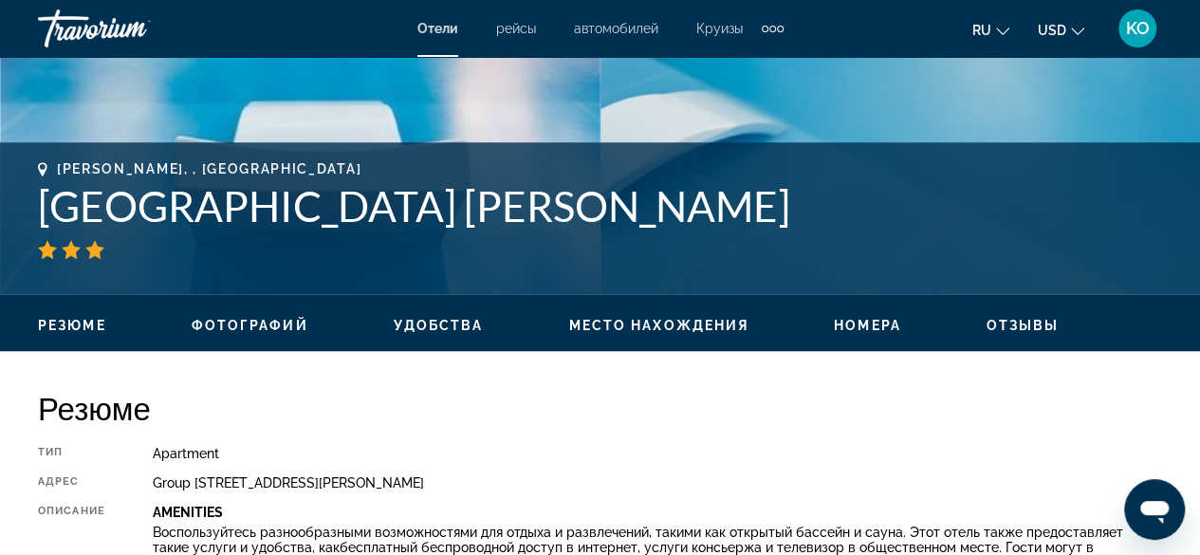
scroll to position [948, 0]
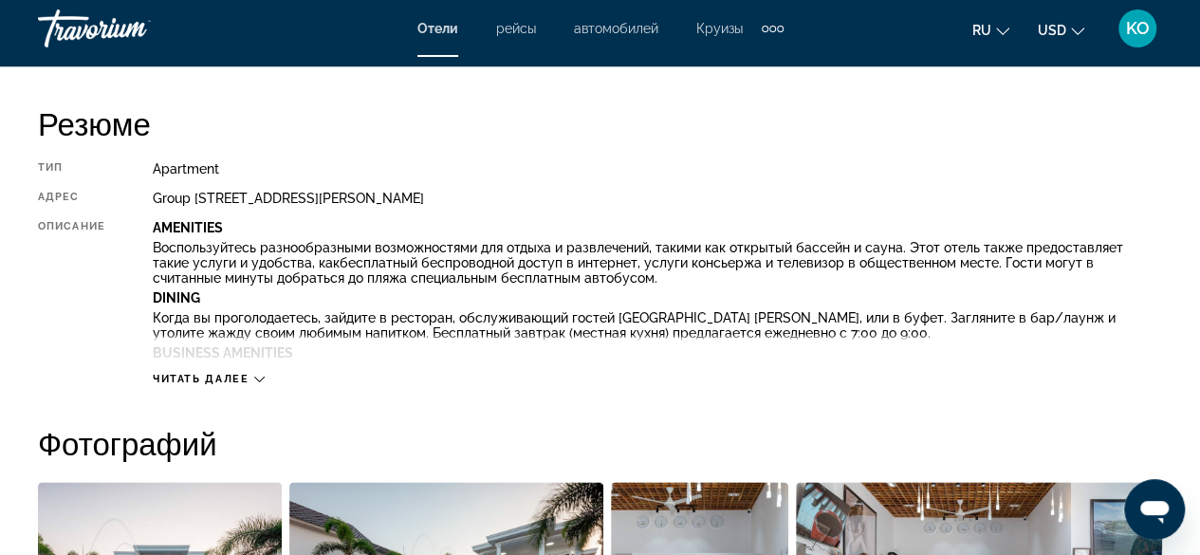
click at [258, 379] on icon "Main content" at bounding box center [259, 379] width 10 height 6
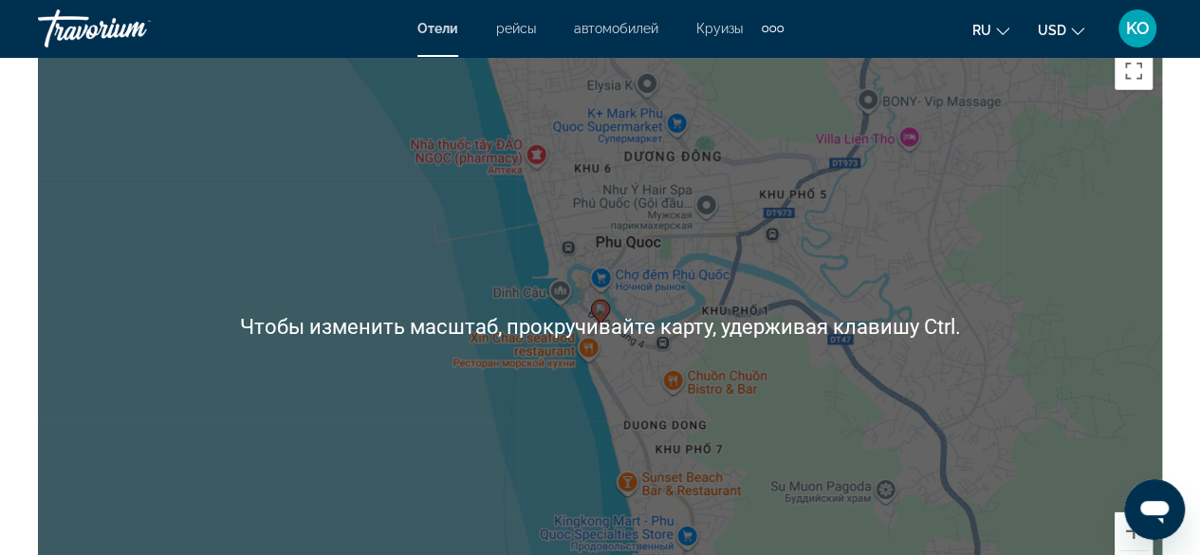
scroll to position [2845, 0]
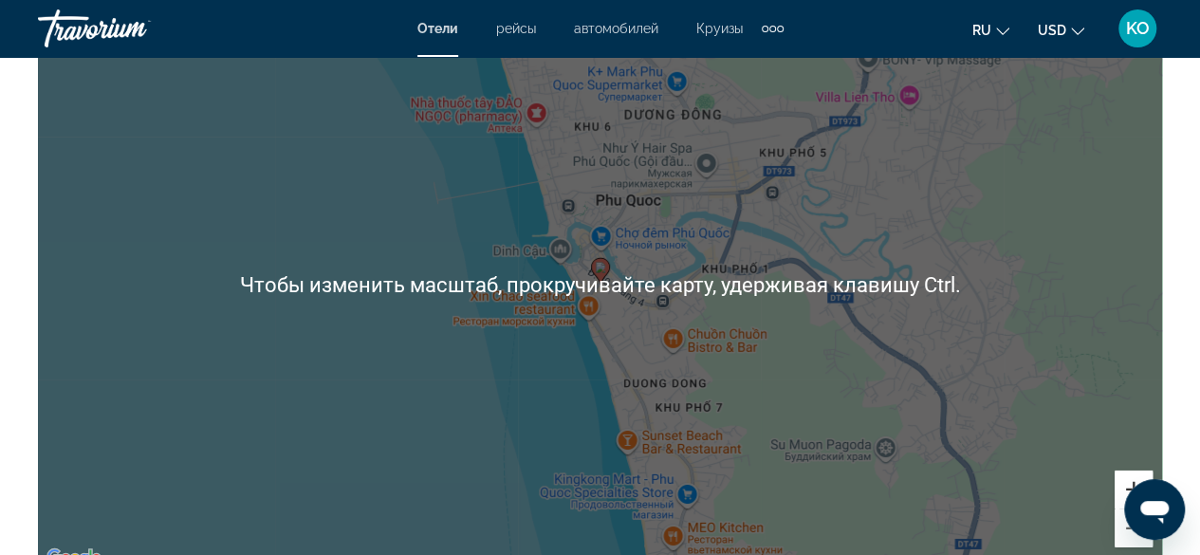
click at [1130, 470] on button "Увеличить" at bounding box center [1133, 489] width 38 height 38
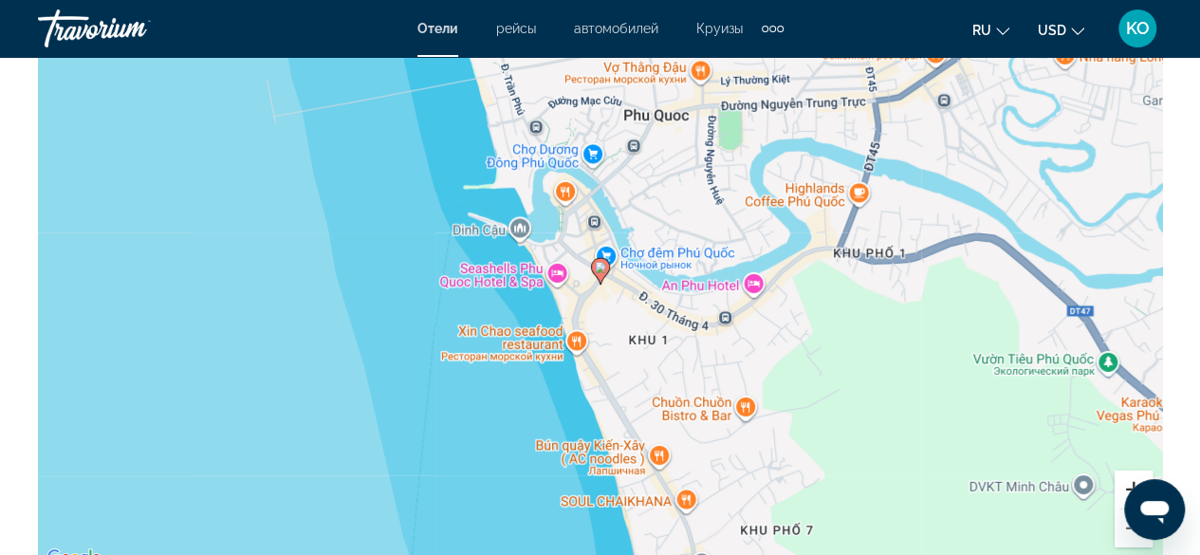
click at [1130, 470] on button "Увеличить" at bounding box center [1133, 489] width 38 height 38
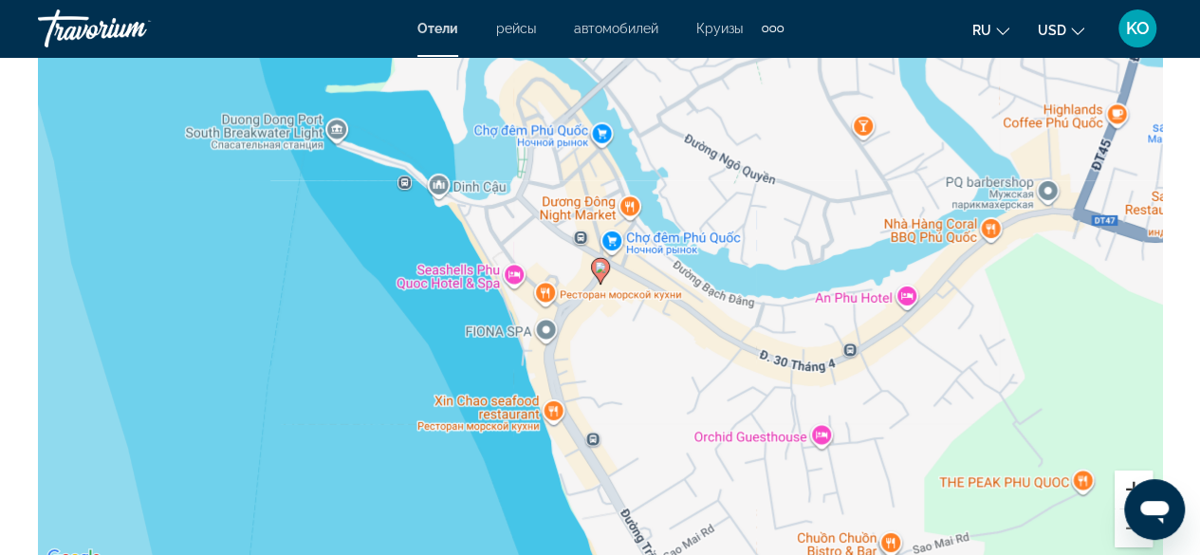
click at [1130, 470] on button "Увеличить" at bounding box center [1133, 489] width 38 height 38
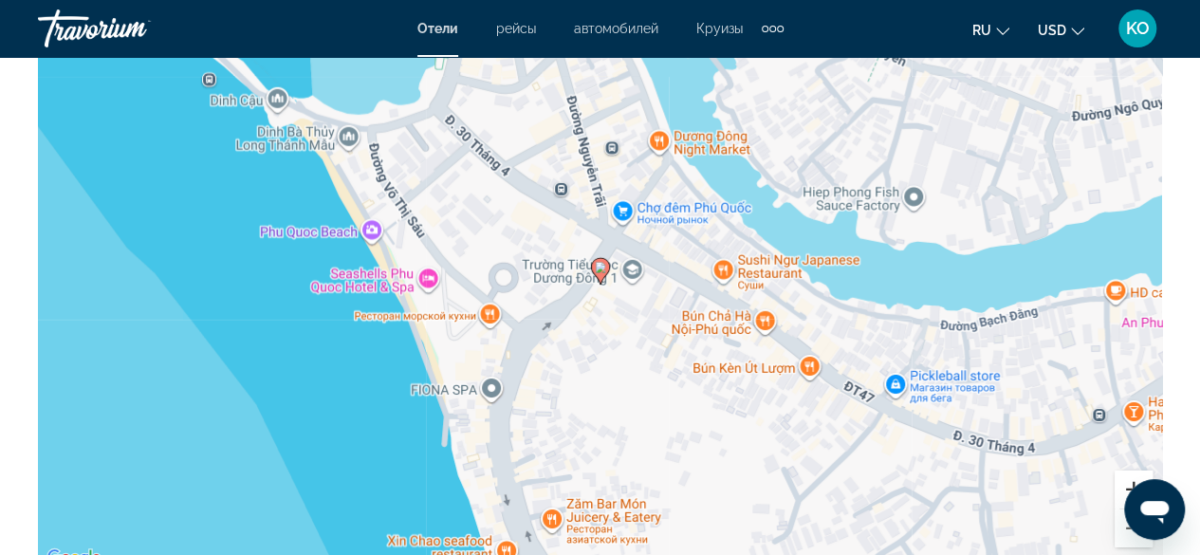
click at [1130, 470] on button "Увеличить" at bounding box center [1133, 489] width 38 height 38
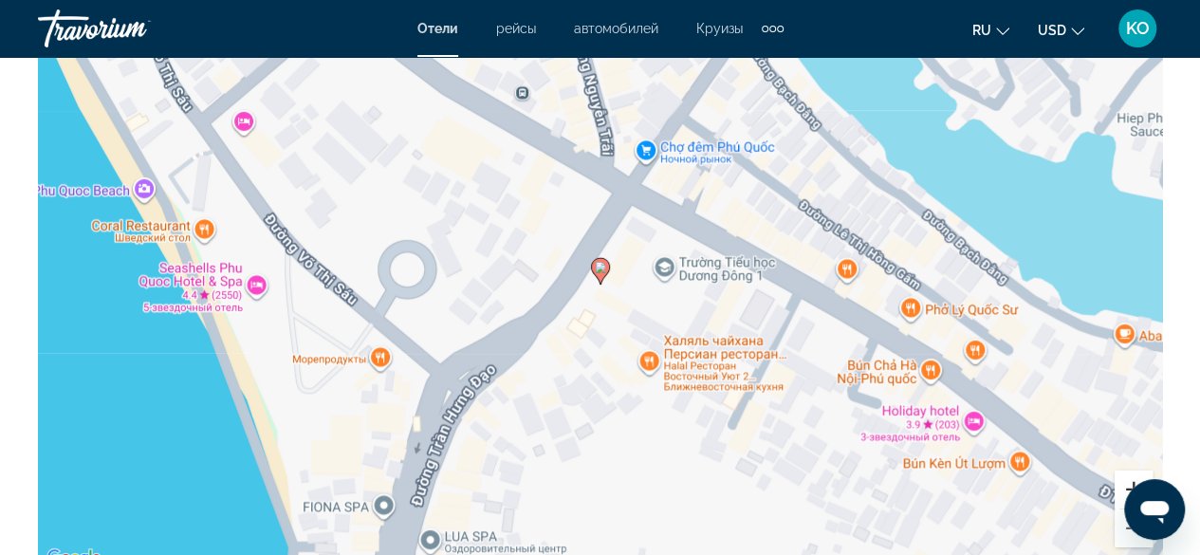
click at [1130, 470] on button "Увеличить" at bounding box center [1133, 489] width 38 height 38
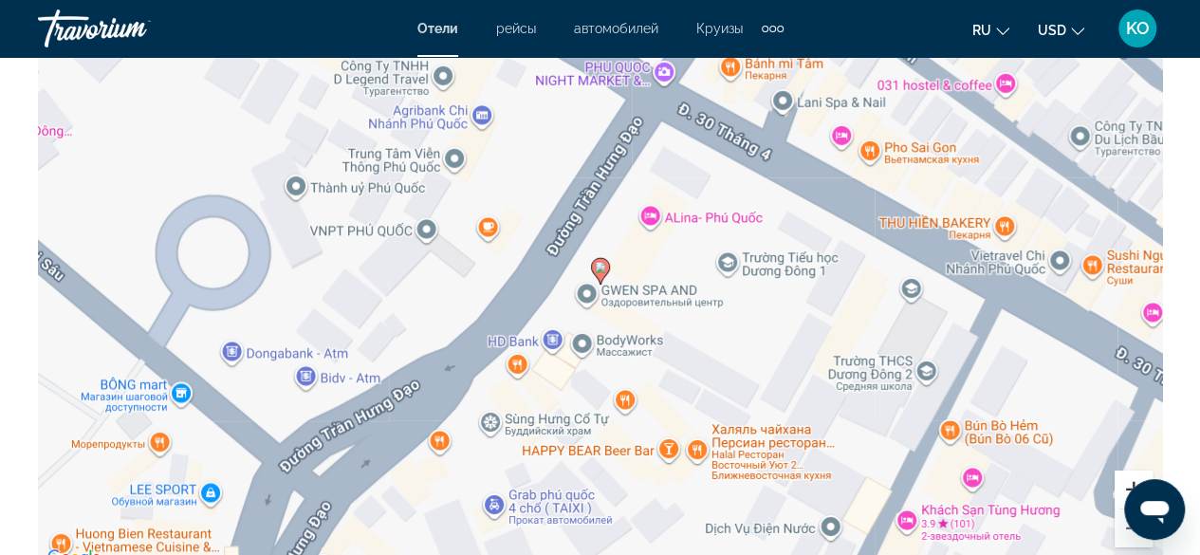
click at [1130, 470] on button "Увеличить" at bounding box center [1133, 489] width 38 height 38
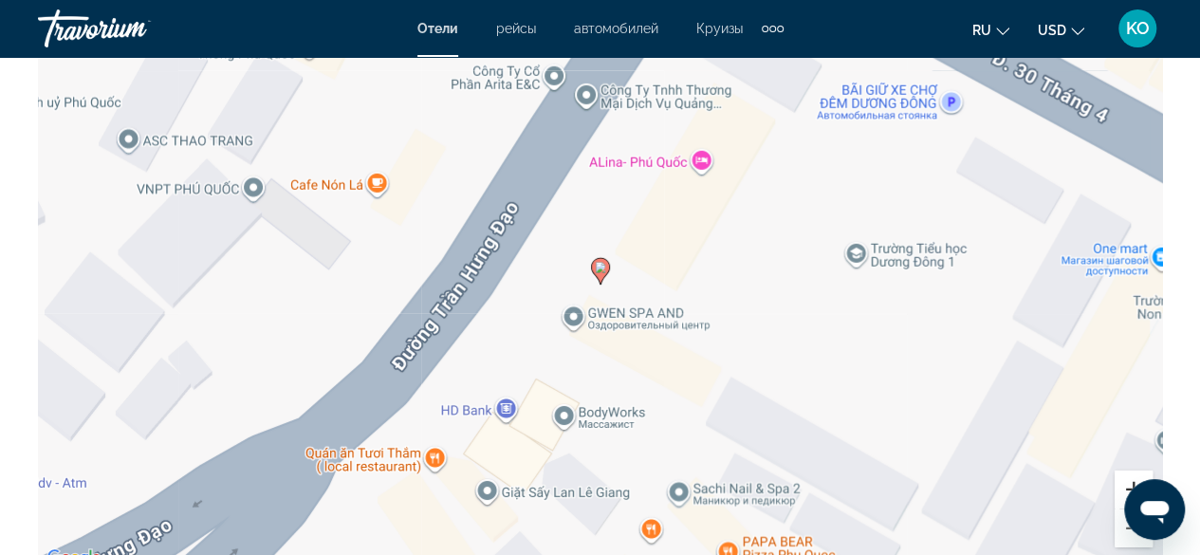
click at [1130, 470] on button "Увеличить" at bounding box center [1133, 489] width 38 height 38
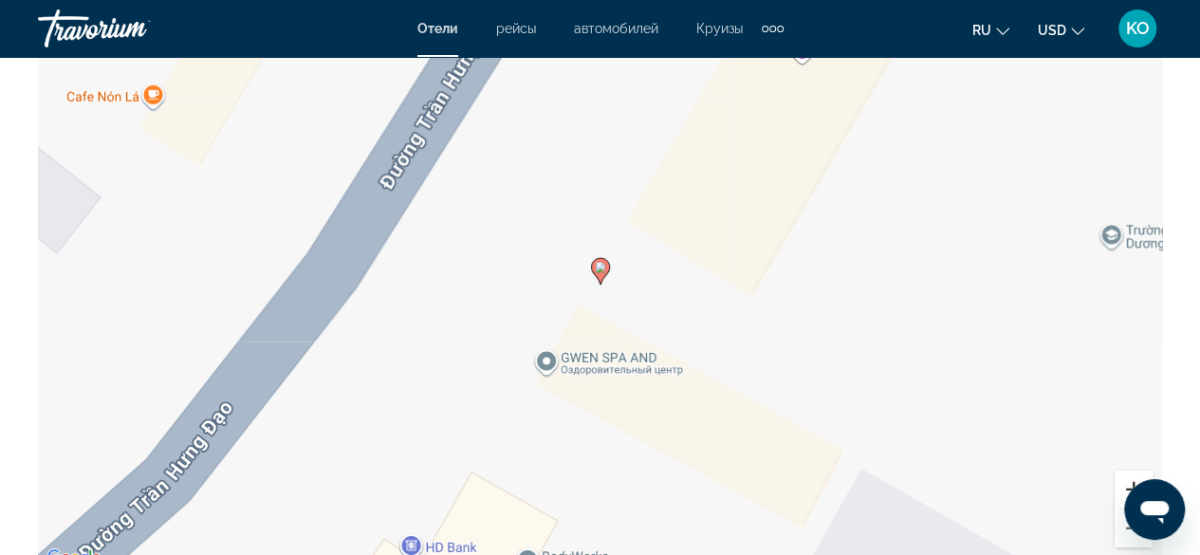
click at [1130, 470] on button "Увеличить" at bounding box center [1133, 489] width 38 height 38
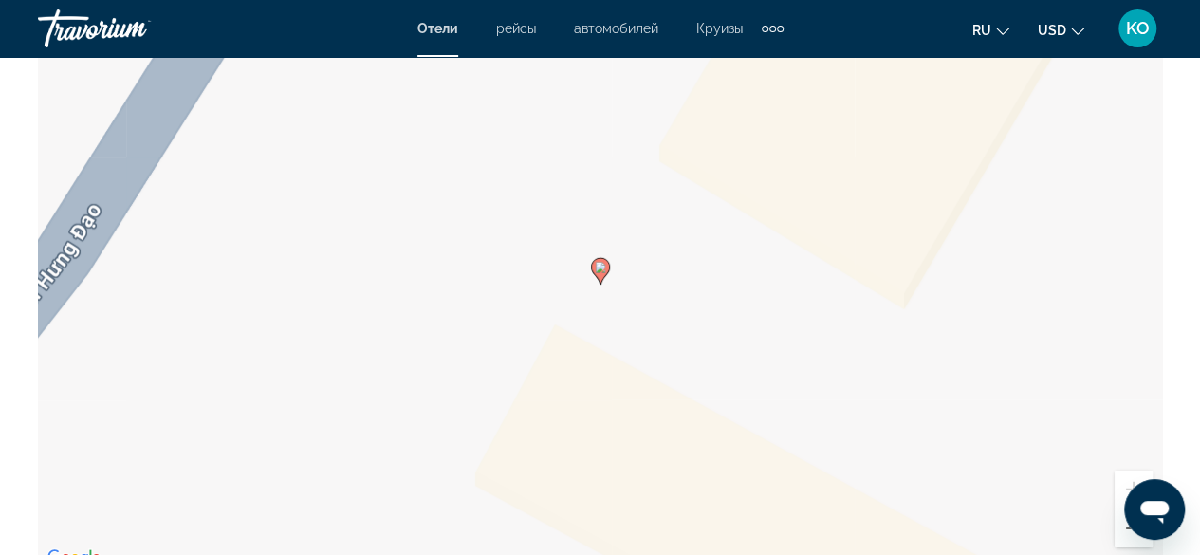
click at [596, 266] on gmp-advanced-marker "Main content" at bounding box center [600, 271] width 19 height 28
click at [586, 409] on div "Для навигации используйте клавиши со стрелками. Чтобы активировать перетаскиван…" at bounding box center [600, 285] width 1124 height 569
click at [586, 407] on div "Чтобы активировать перетаскивание с помощью клавиатуры, нажмите Alt + Ввод. Пос…" at bounding box center [600, 285] width 1124 height 569
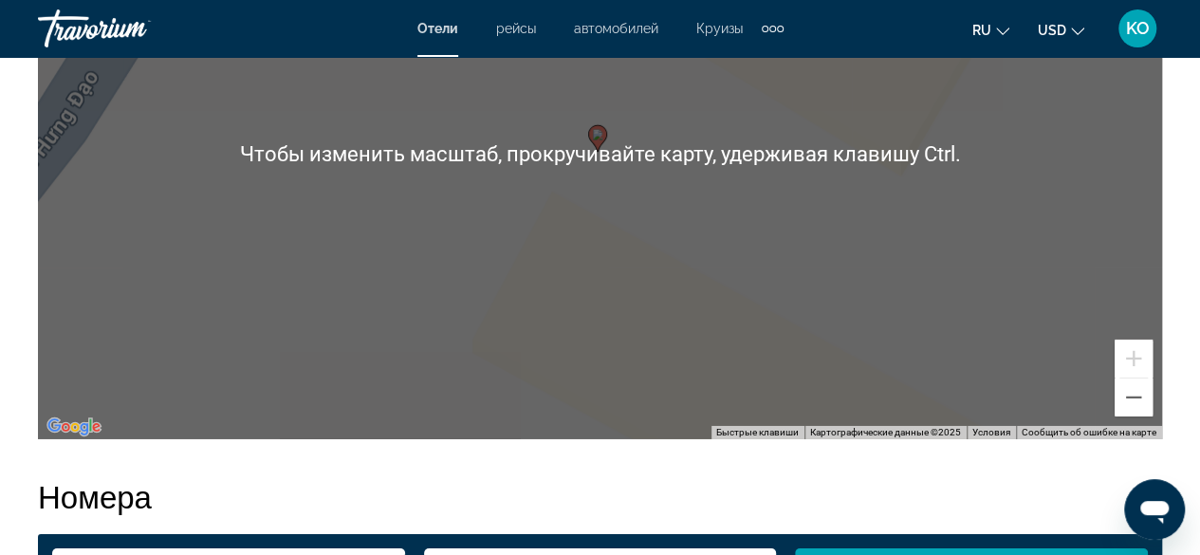
scroll to position [3035, 0]
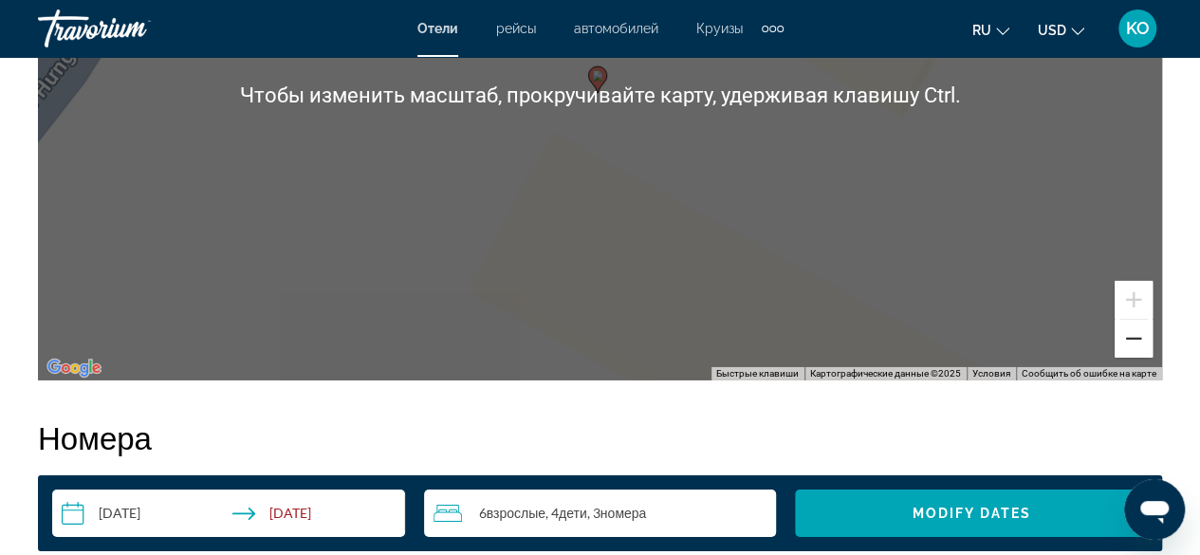
click at [1129, 320] on button "Уменьшить" at bounding box center [1133, 339] width 38 height 38
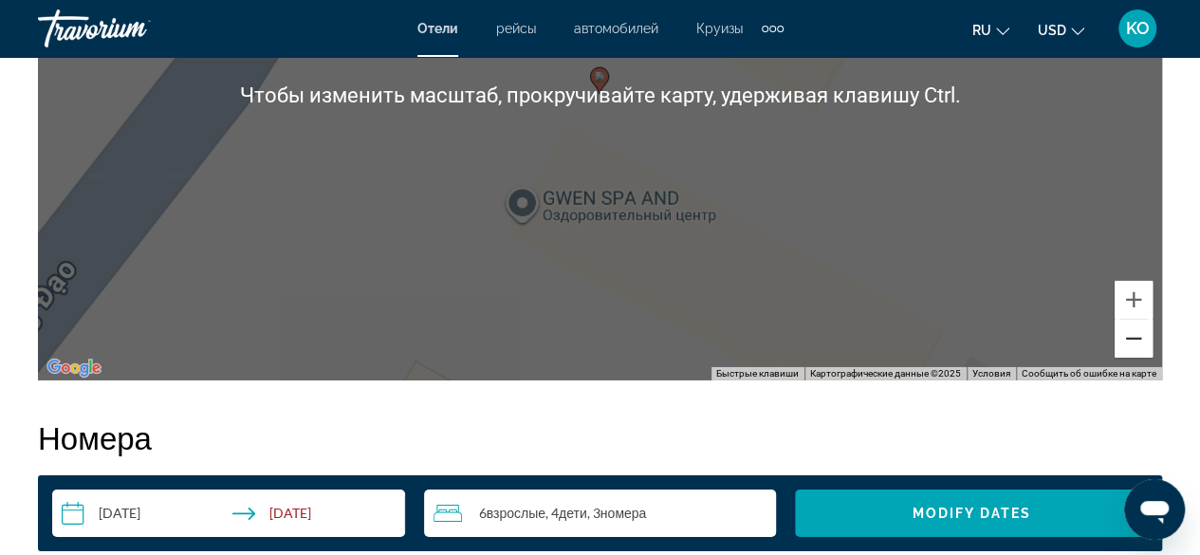
click at [1129, 320] on button "Уменьшить" at bounding box center [1133, 339] width 38 height 38
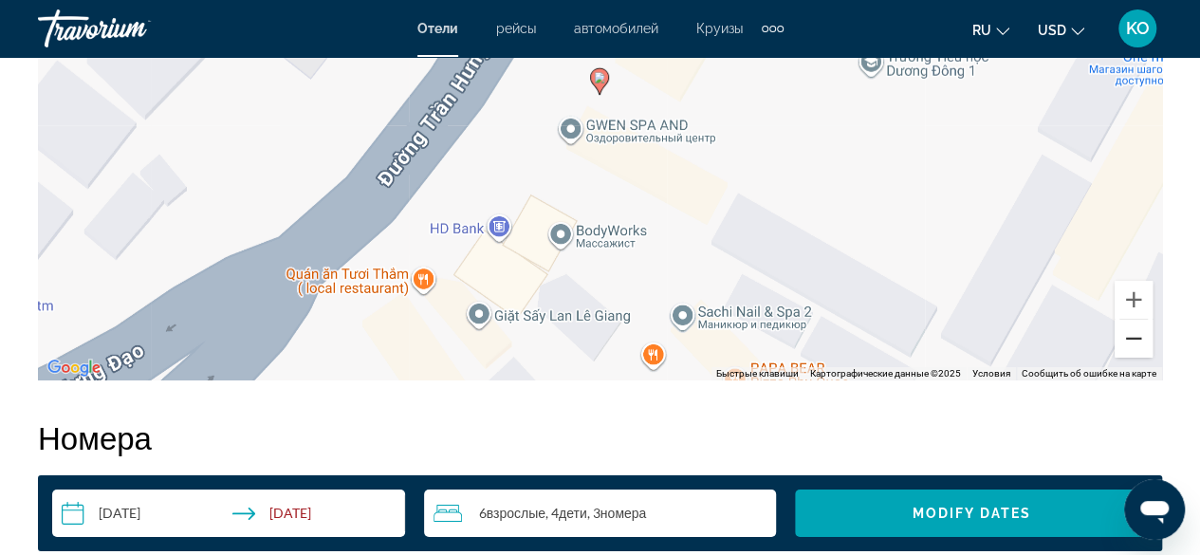
click at [1129, 320] on button "Уменьшить" at bounding box center [1133, 339] width 38 height 38
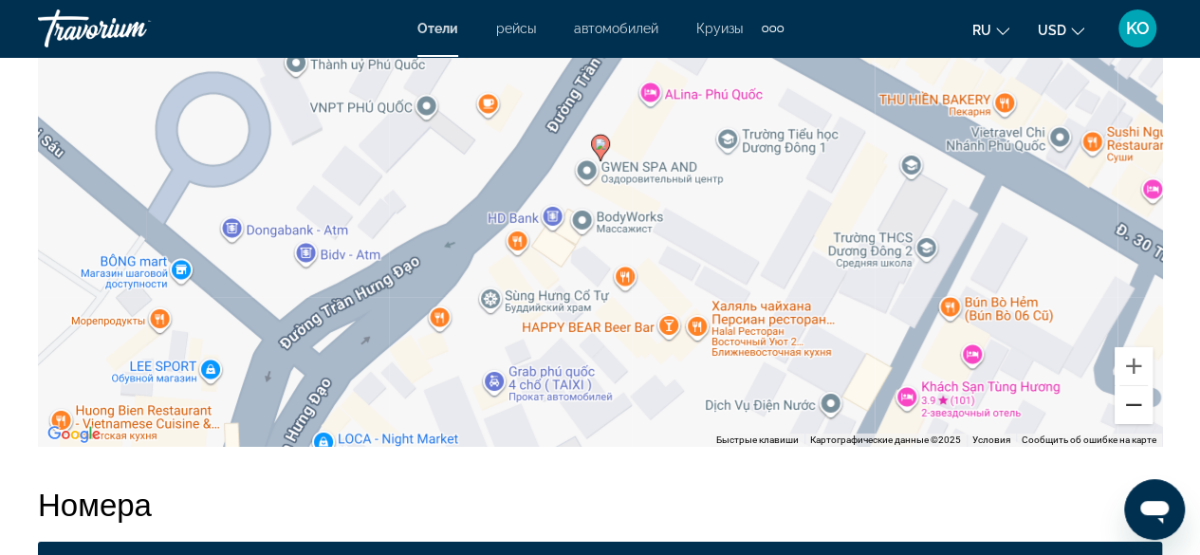
scroll to position [2940, 0]
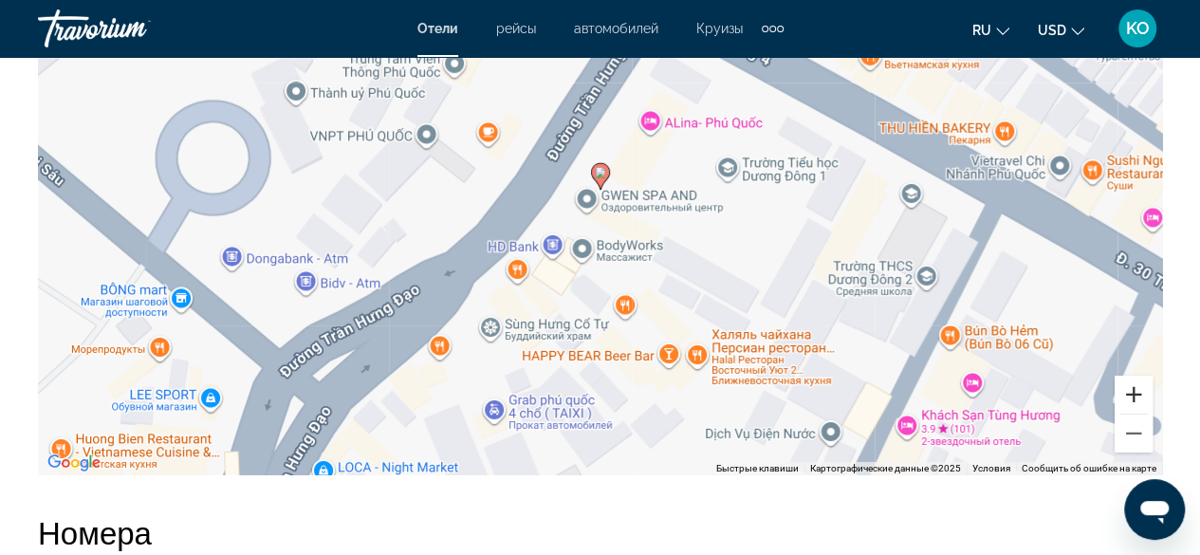
click at [1130, 376] on button "Увеличить" at bounding box center [1133, 395] width 38 height 38
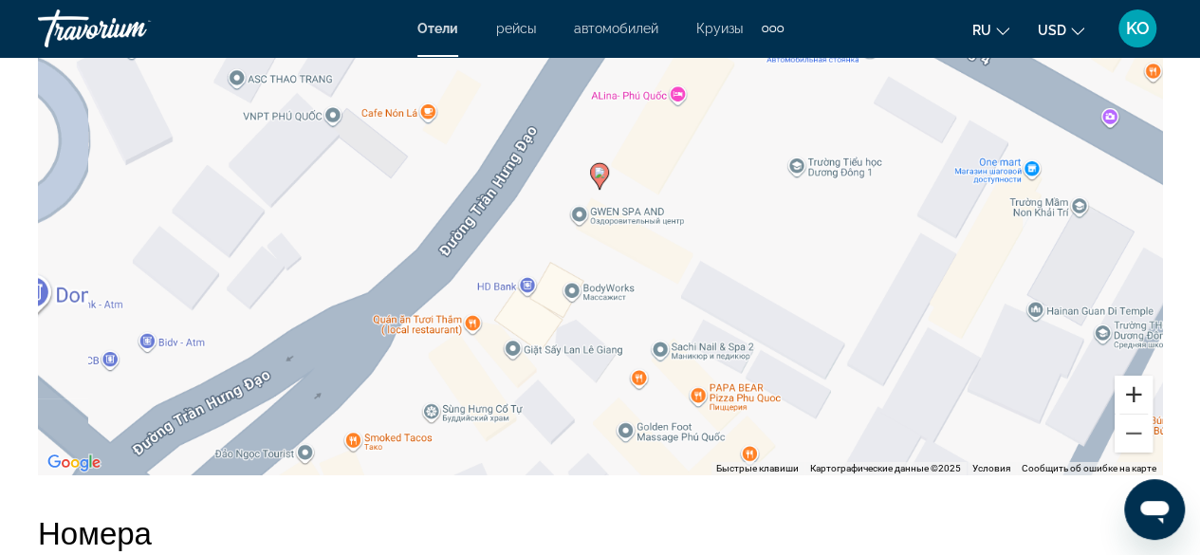
click at [1130, 376] on button "Увеличить" at bounding box center [1133, 395] width 38 height 38
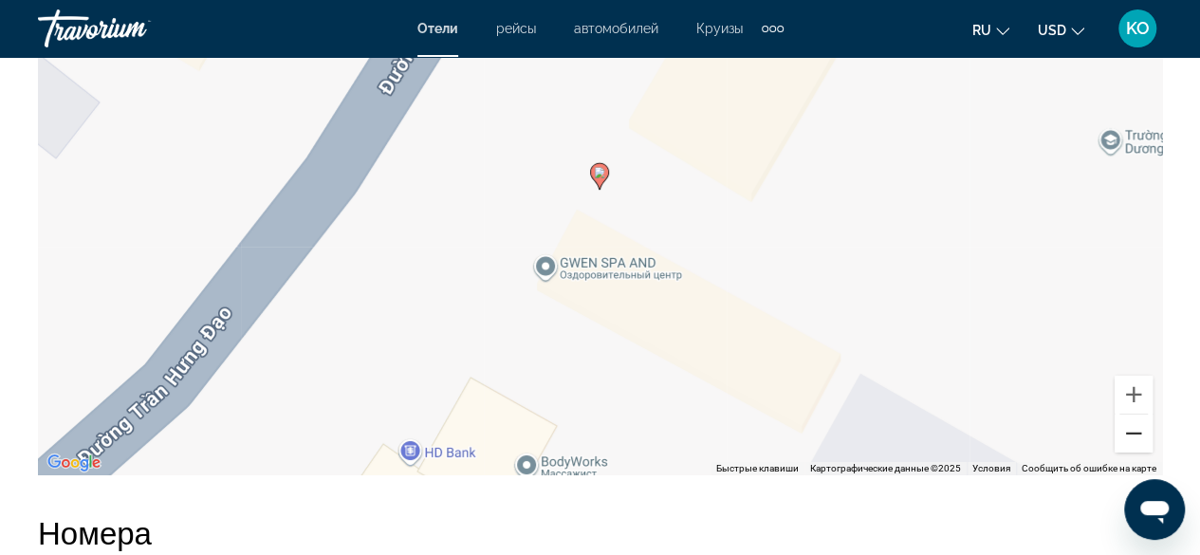
click at [1135, 414] on button "Уменьшить" at bounding box center [1133, 433] width 38 height 38
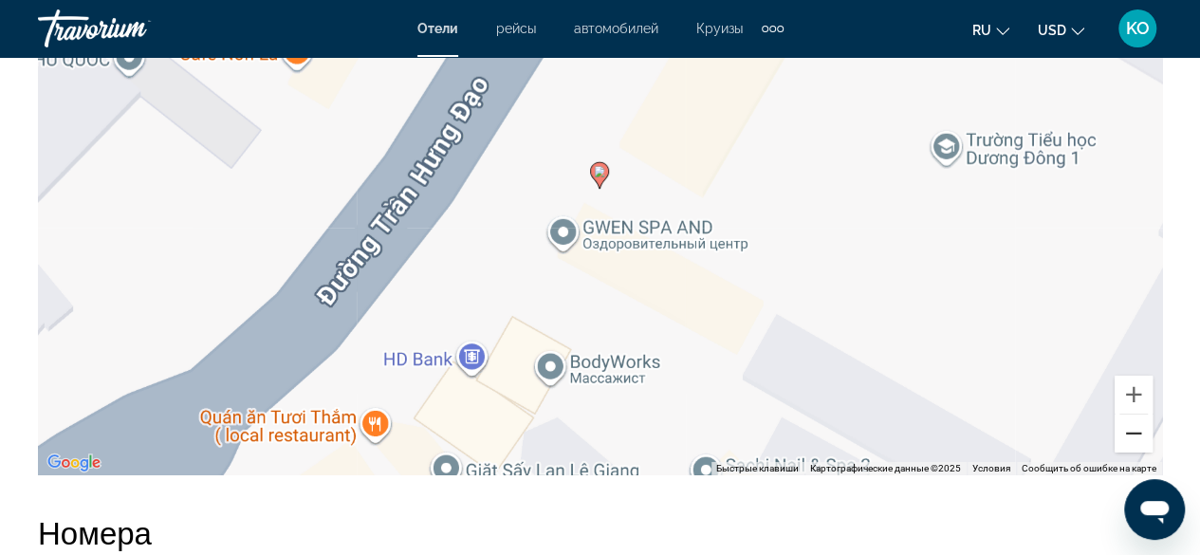
click at [1135, 414] on button "Уменьшить" at bounding box center [1133, 433] width 38 height 38
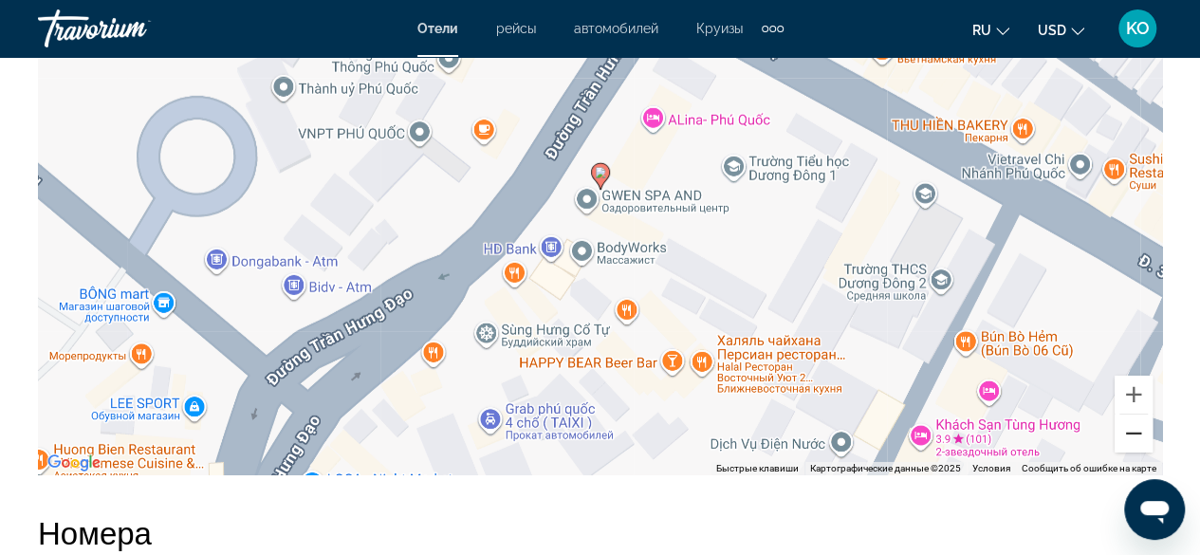
click at [1135, 414] on button "Уменьшить" at bounding box center [1133, 433] width 38 height 38
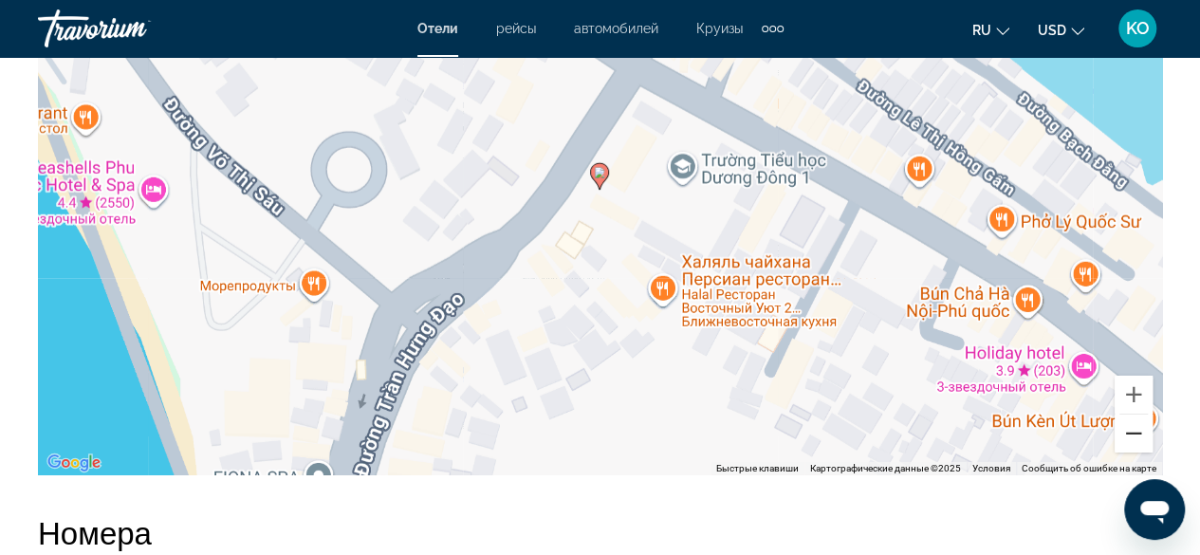
click at [1135, 414] on button "Уменьшить" at bounding box center [1133, 433] width 38 height 38
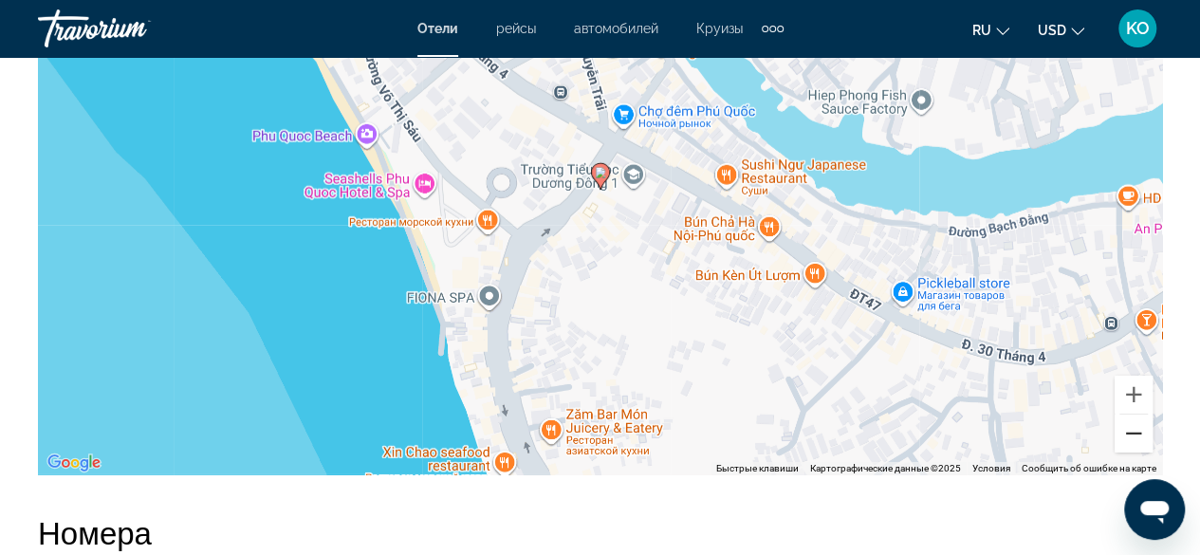
click at [1135, 414] on button "Уменьшить" at bounding box center [1133, 433] width 38 height 38
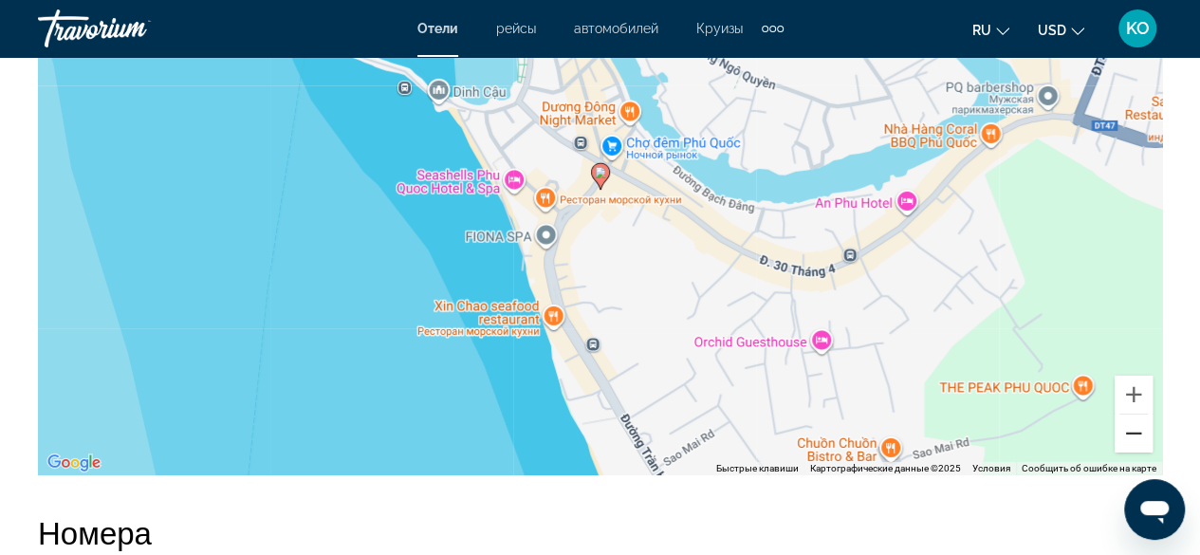
click at [1135, 414] on button "Уменьшить" at bounding box center [1133, 433] width 38 height 38
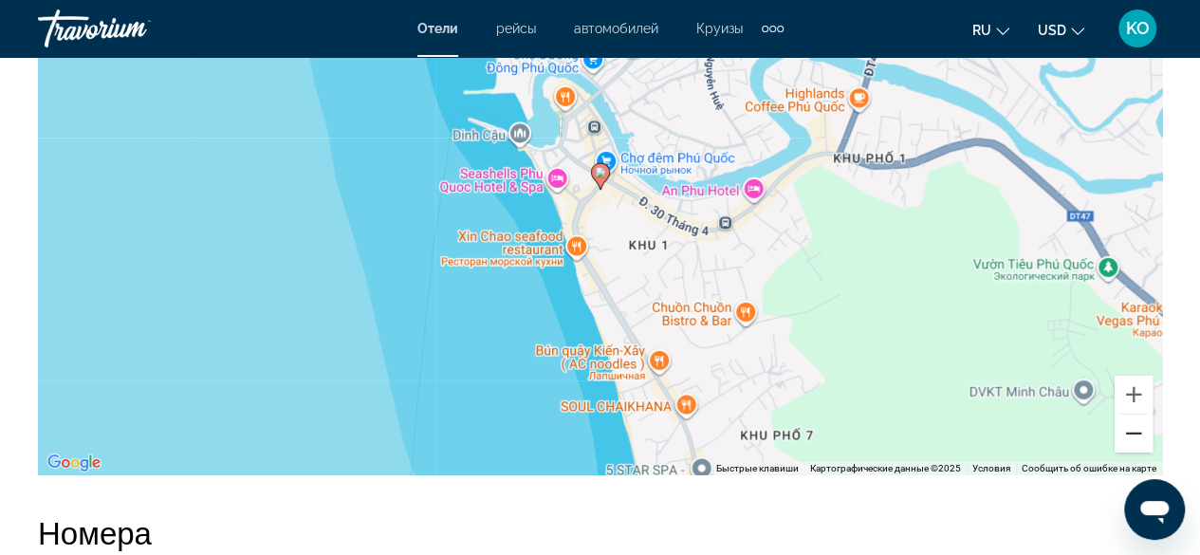
click at [1135, 414] on button "Уменьшить" at bounding box center [1133, 433] width 38 height 38
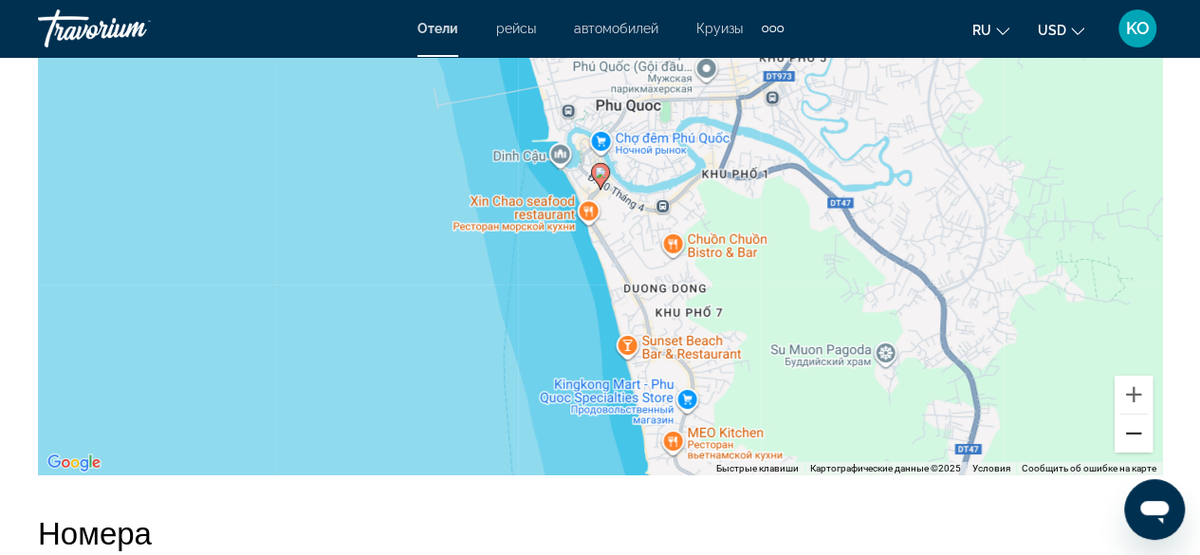
click at [1135, 414] on button "Уменьшить" at bounding box center [1133, 433] width 38 height 38
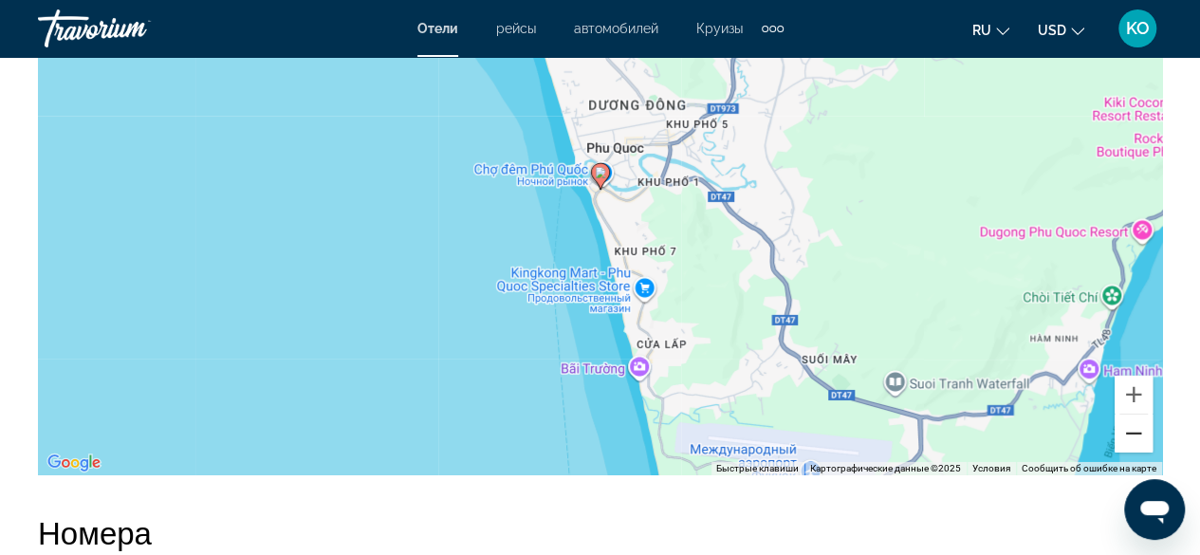
click at [1135, 414] on button "Уменьшить" at bounding box center [1133, 433] width 38 height 38
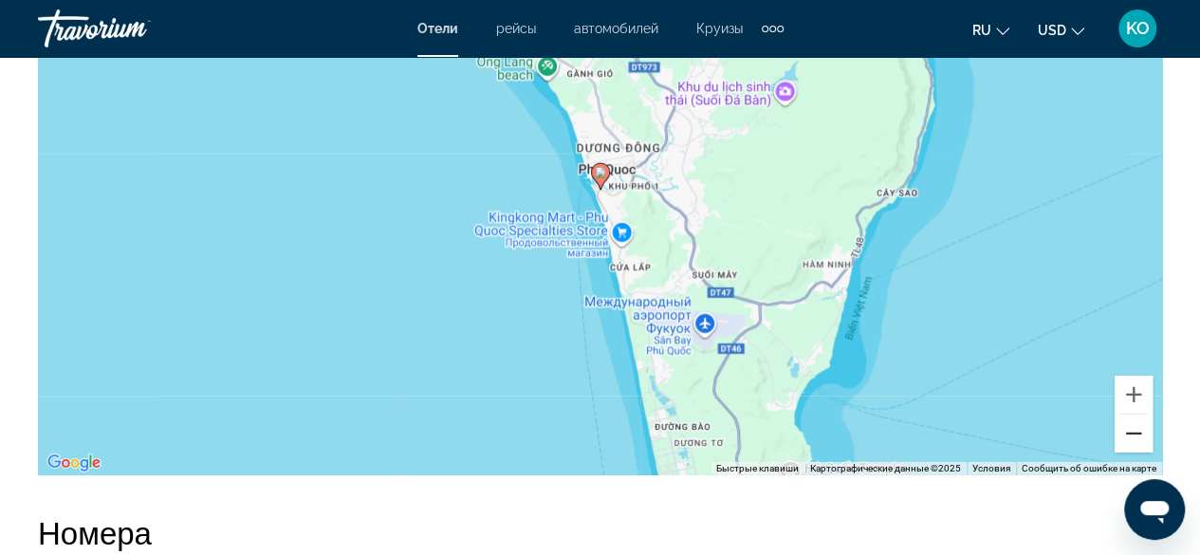
click at [1135, 414] on button "Уменьшить" at bounding box center [1133, 433] width 38 height 38
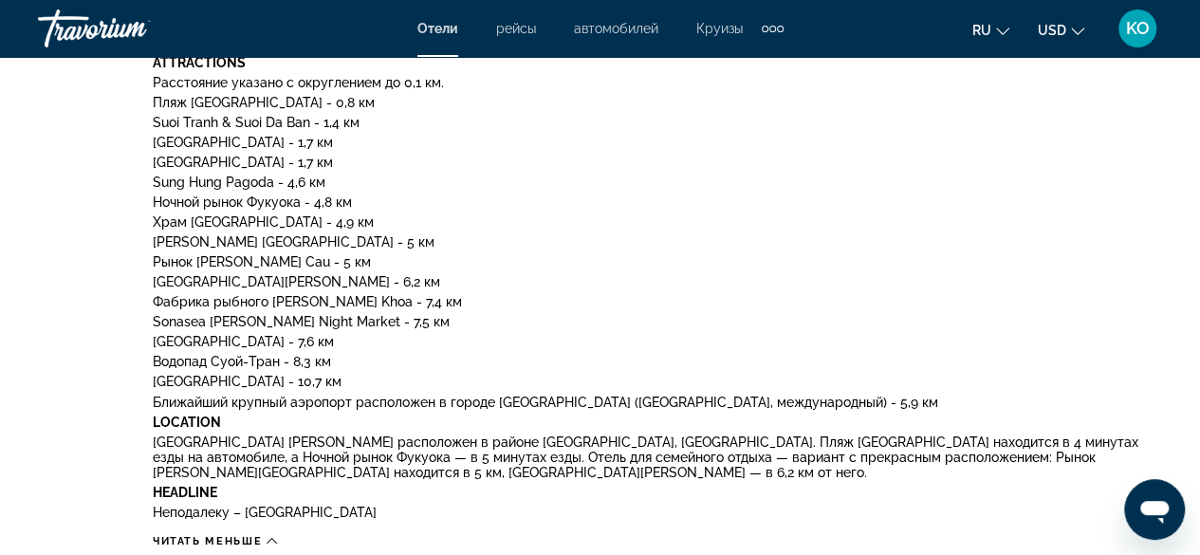
scroll to position [1138, 0]
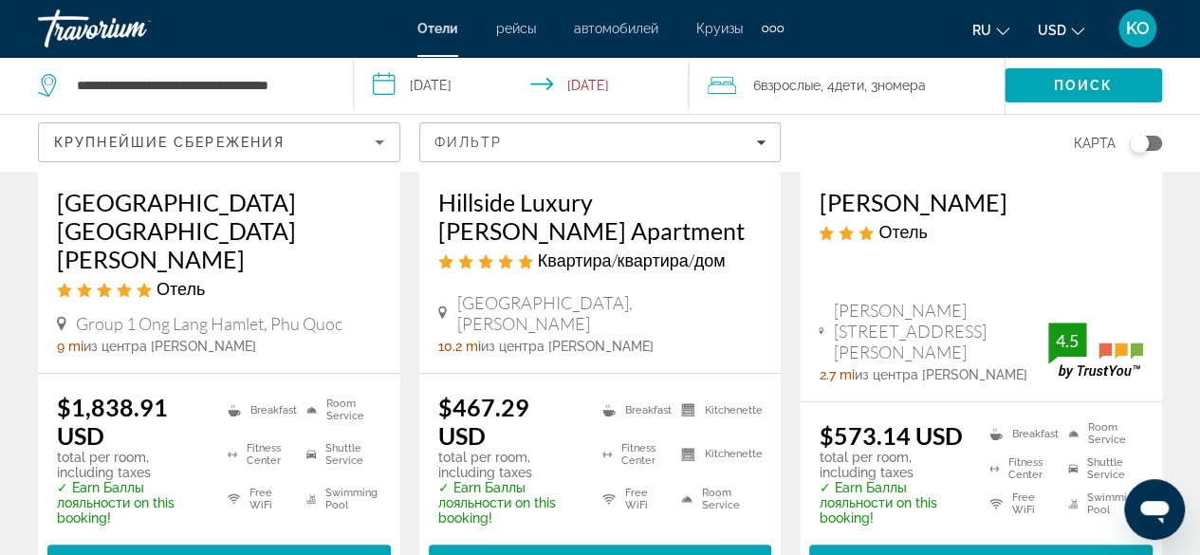
scroll to position [379, 0]
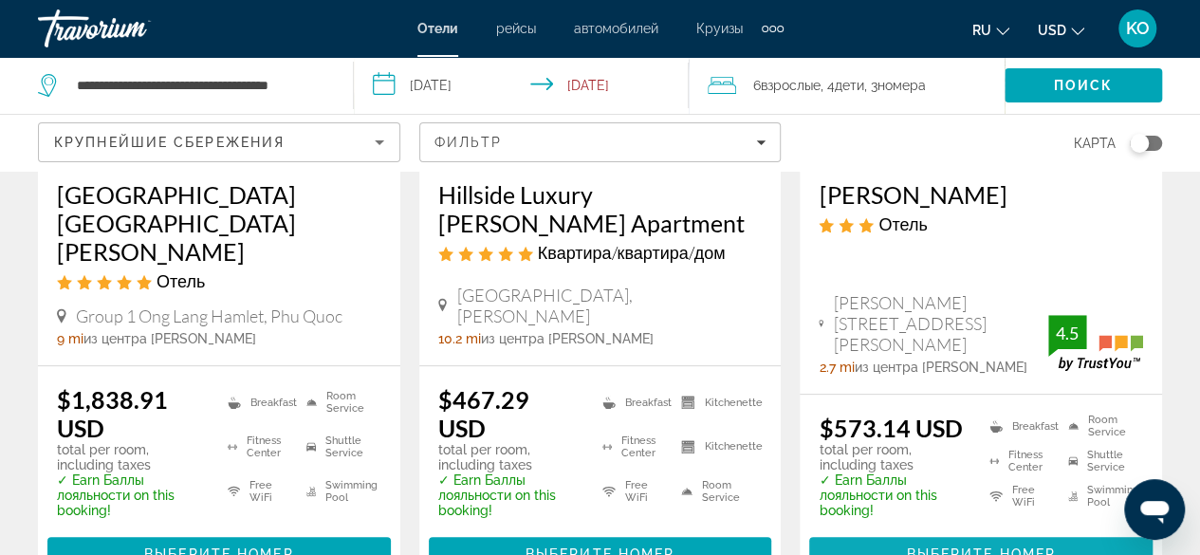
click at [981, 546] on span "Выберите номер" at bounding box center [980, 553] width 149 height 15
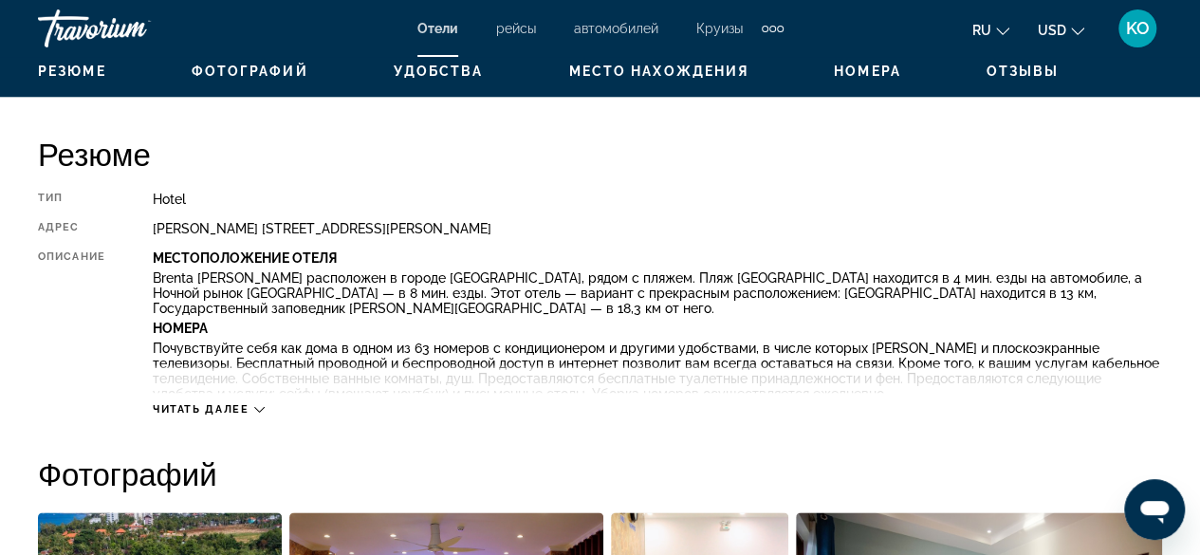
scroll to position [948, 0]
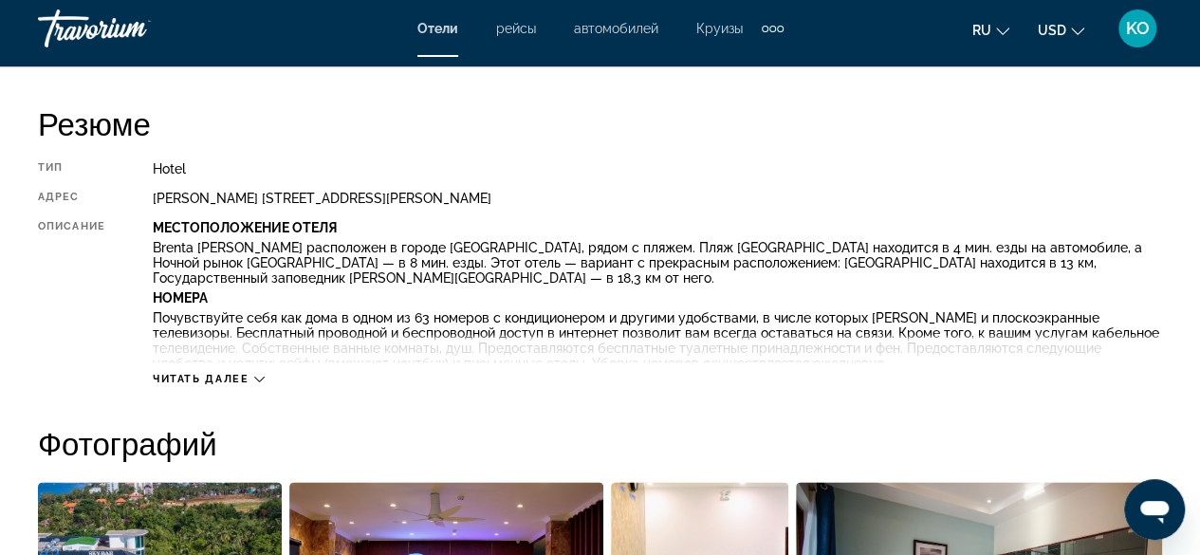
click at [258, 376] on icon "Main content" at bounding box center [259, 379] width 10 height 10
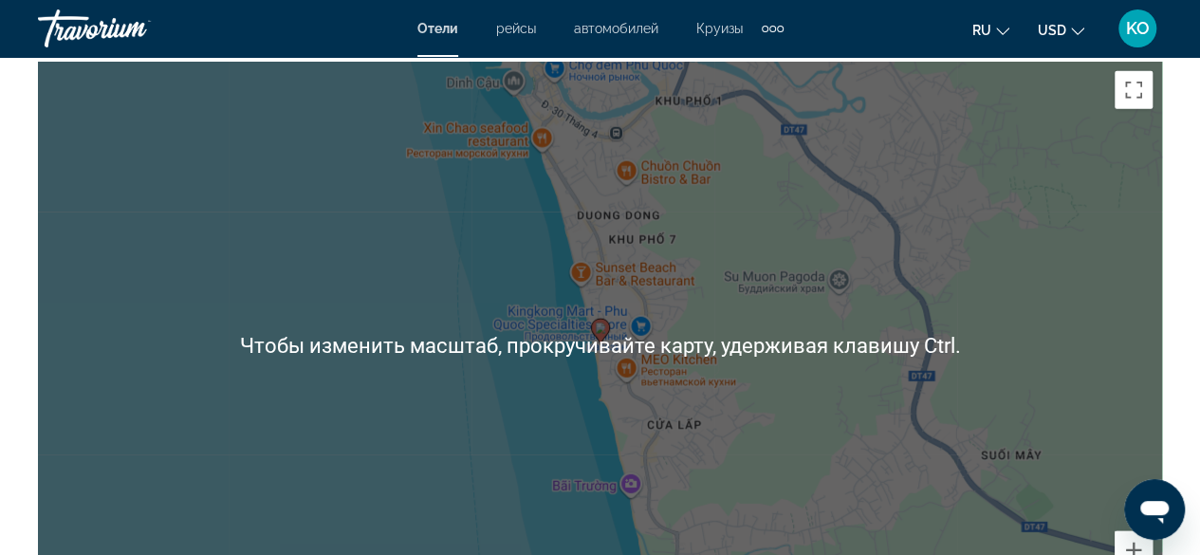
scroll to position [2466, 0]
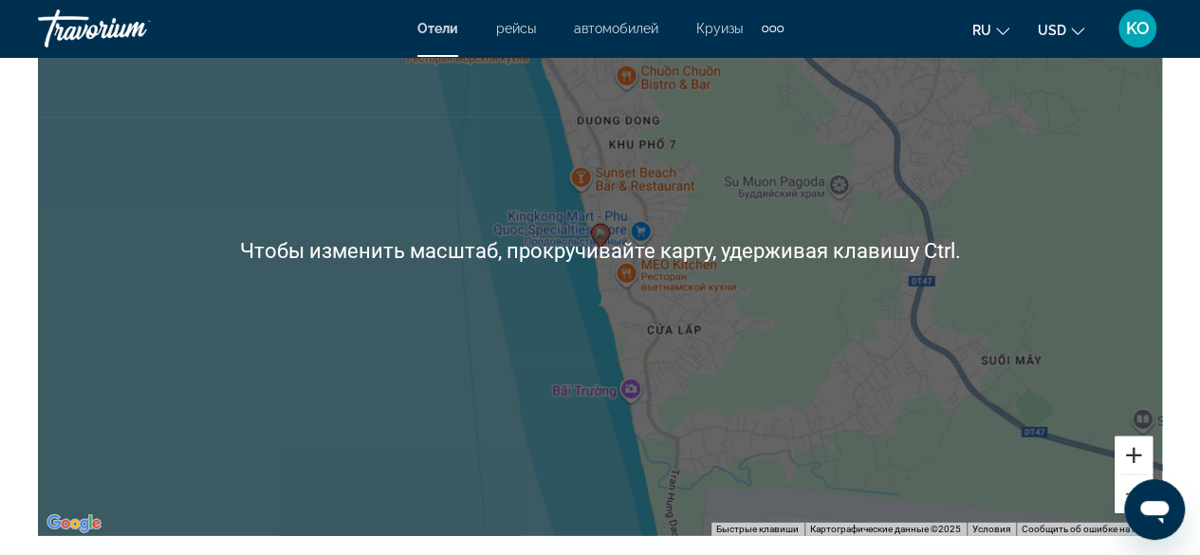
click at [1138, 444] on button "Увеличить" at bounding box center [1133, 455] width 38 height 38
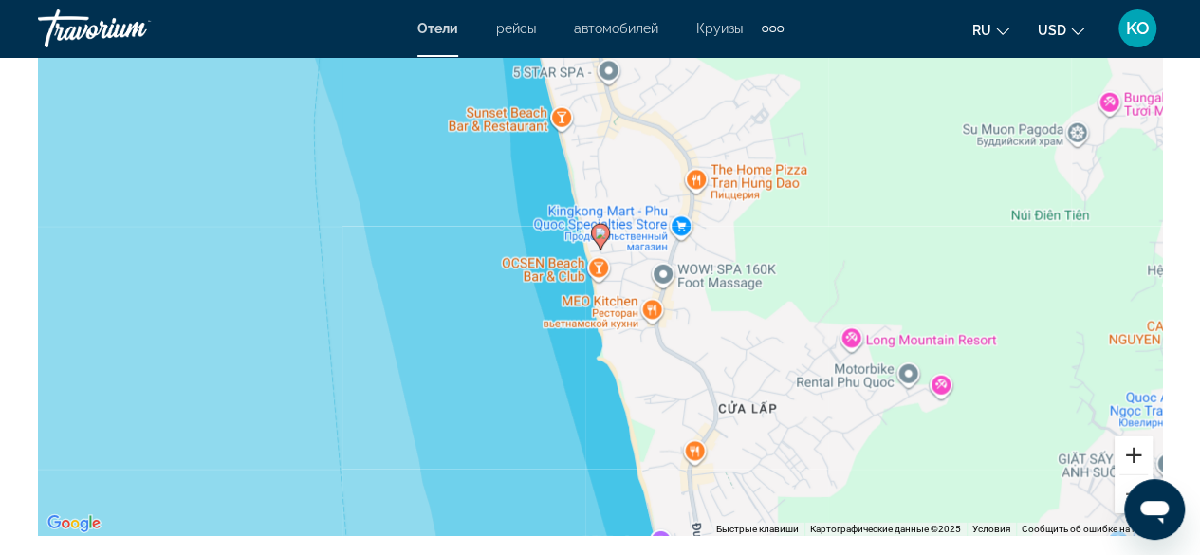
click at [1150, 441] on button "Увеличить" at bounding box center [1133, 455] width 38 height 38
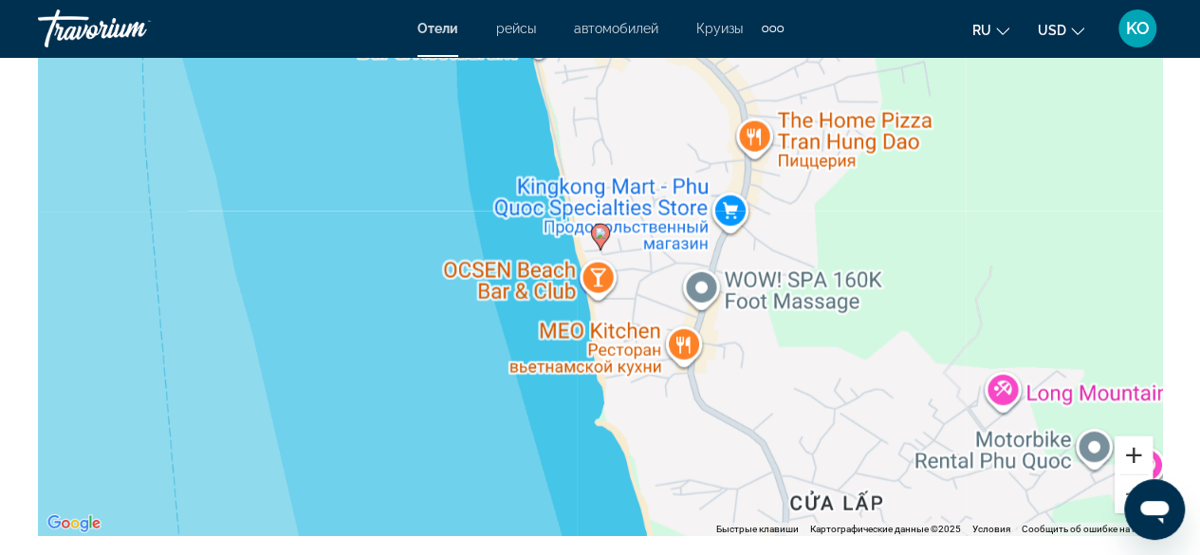
click at [1150, 441] on button "Увеличить" at bounding box center [1133, 455] width 38 height 38
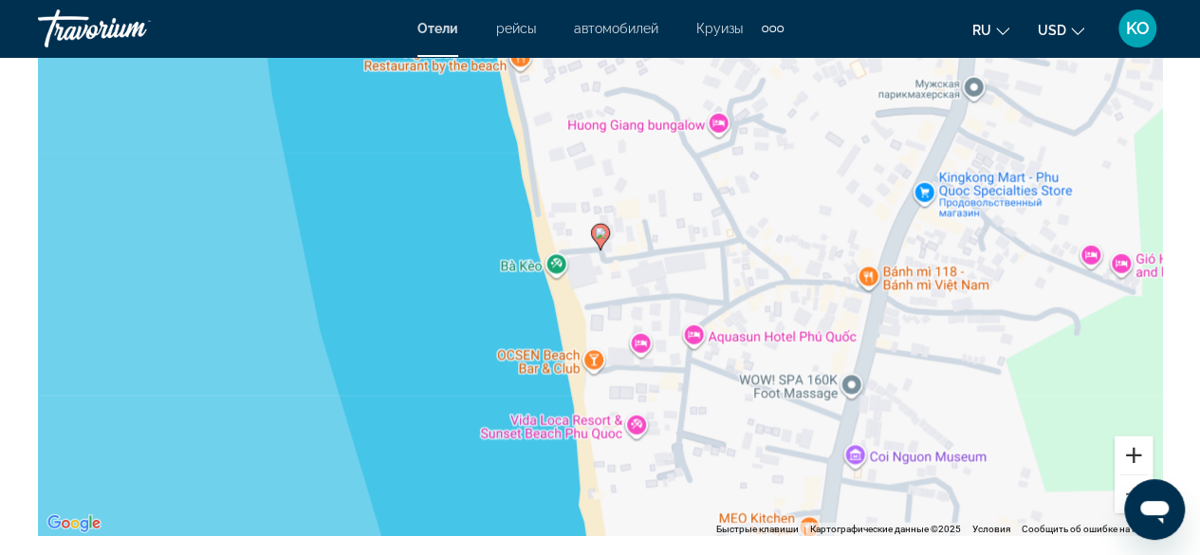
click at [1140, 440] on button "Увеличить" at bounding box center [1133, 455] width 38 height 38
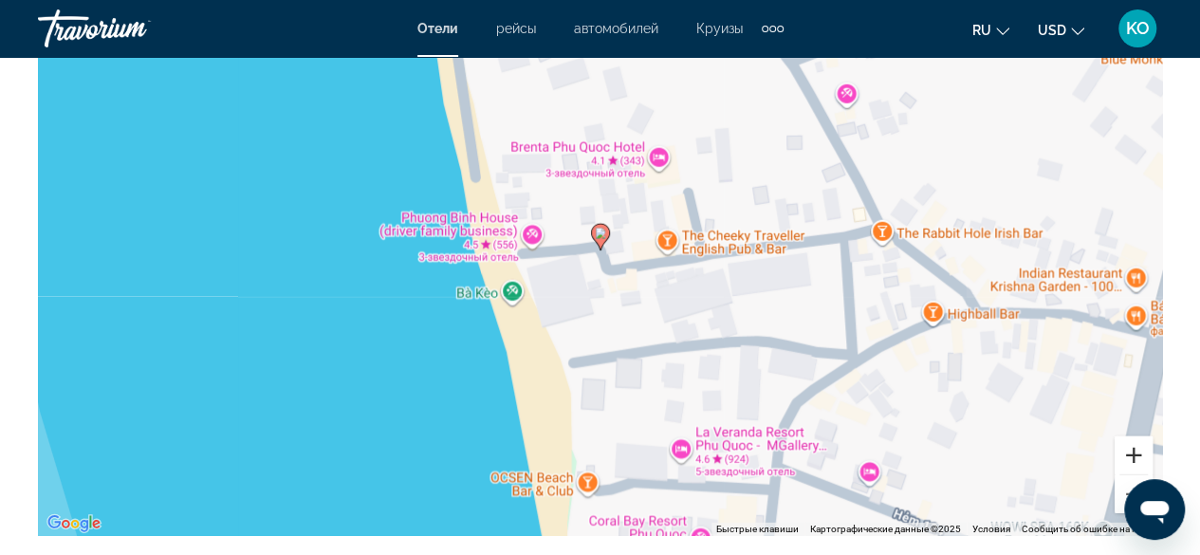
click at [1140, 440] on button "Увеличить" at bounding box center [1133, 455] width 38 height 38
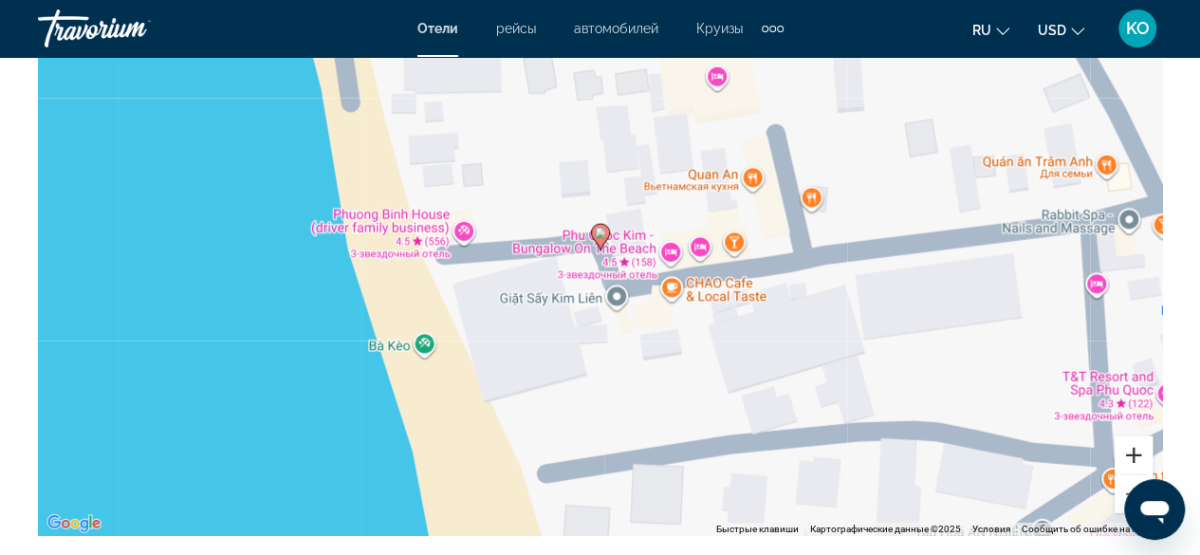
click at [1140, 440] on button "Увеличить" at bounding box center [1133, 455] width 38 height 38
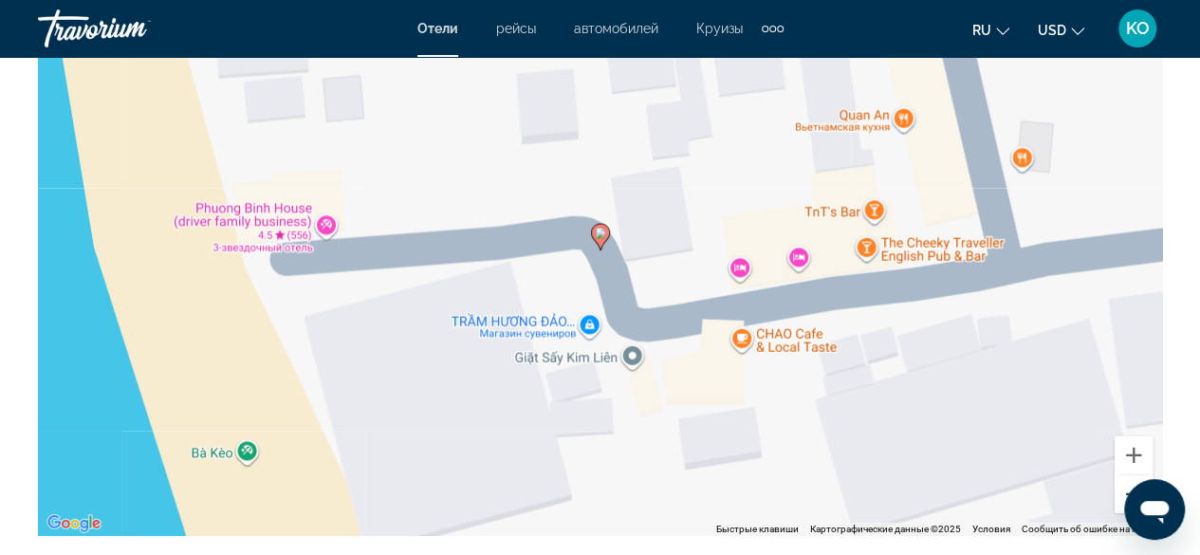
click at [1129, 480] on button "Уменьшить" at bounding box center [1133, 494] width 38 height 38
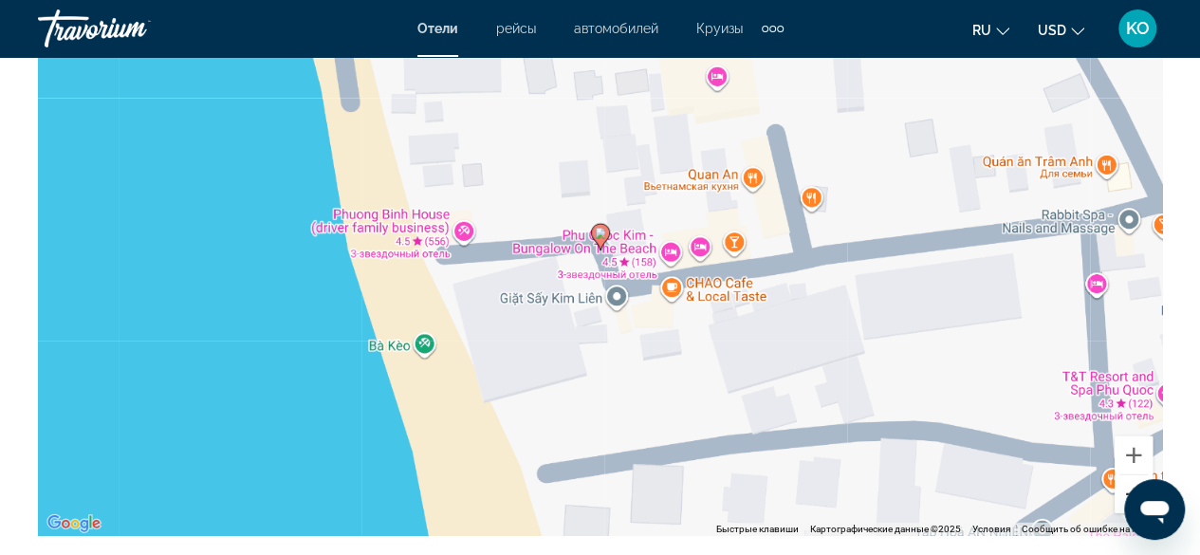
click at [1129, 480] on button "Уменьшить" at bounding box center [1133, 494] width 38 height 38
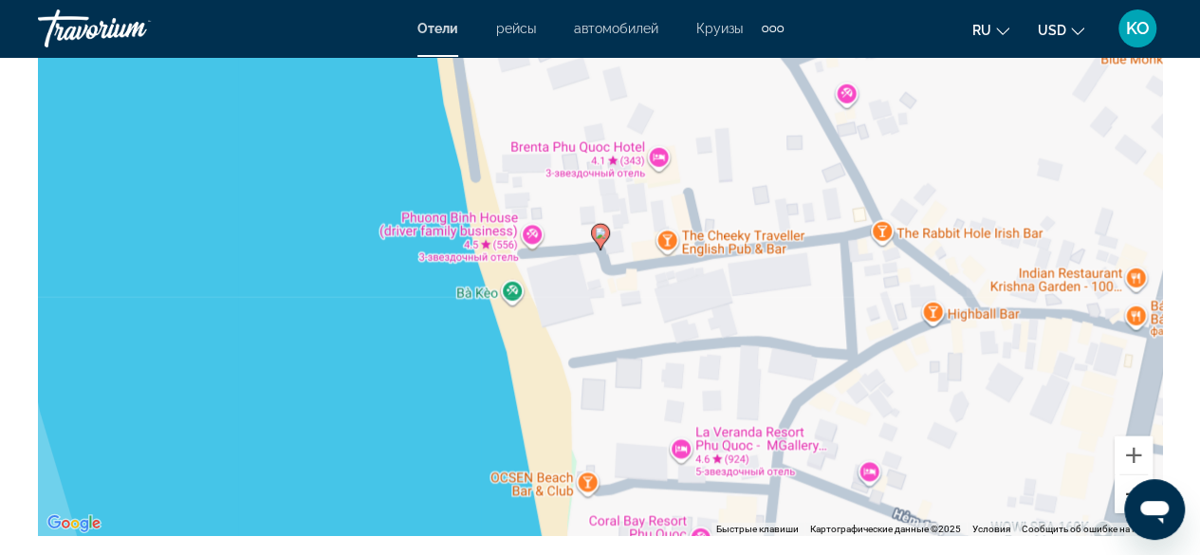
click at [1129, 480] on button "Уменьшить" at bounding box center [1133, 494] width 38 height 38
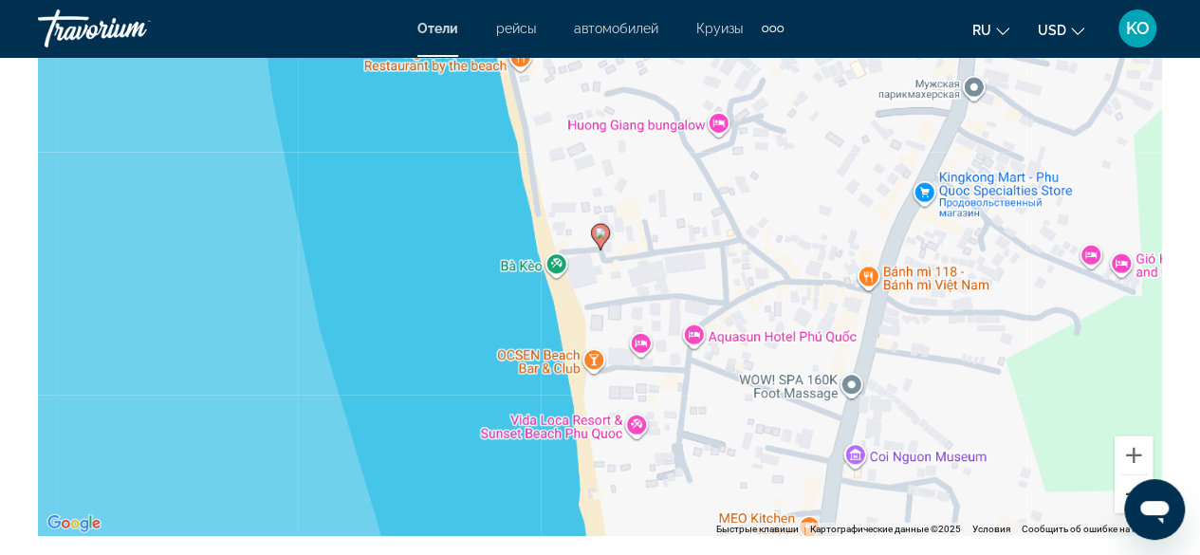
click at [1129, 481] on button "Уменьшить" at bounding box center [1133, 494] width 38 height 38
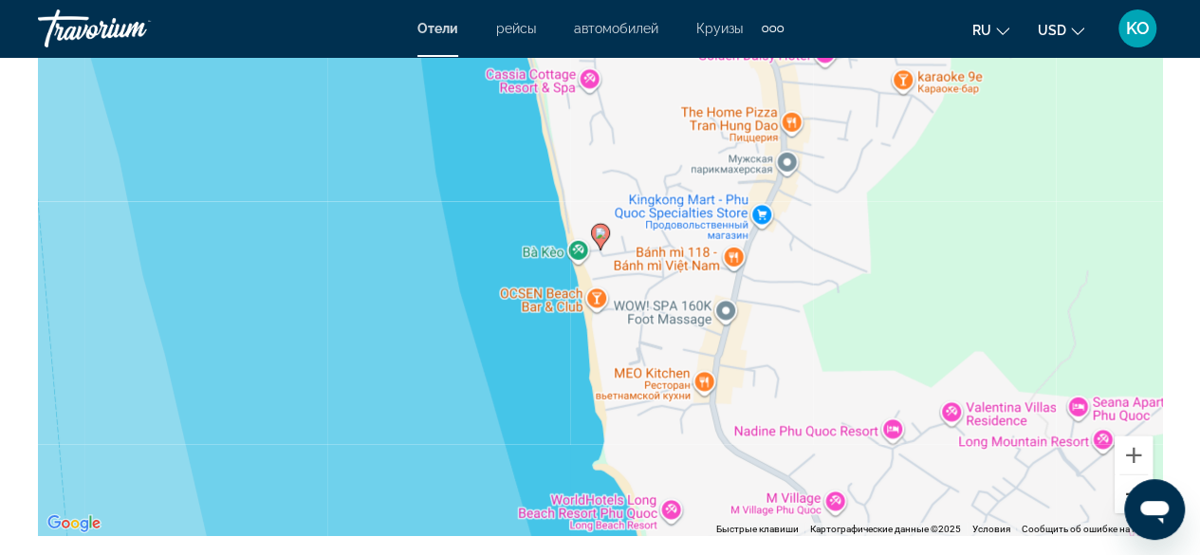
click at [1129, 483] on button "Уменьшить" at bounding box center [1133, 494] width 38 height 38
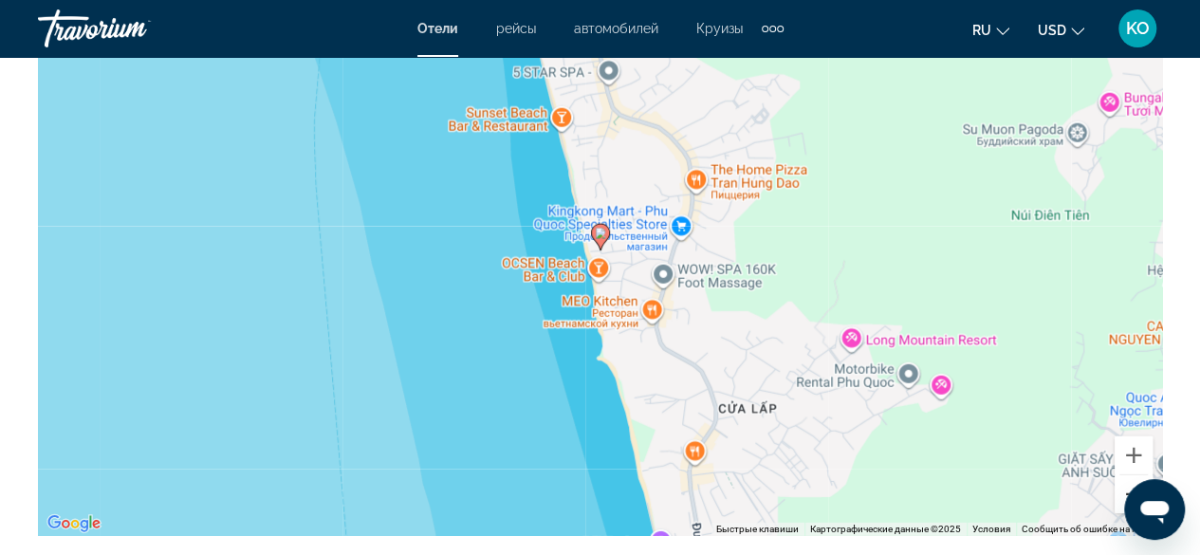
click at [1132, 486] on button "Уменьшить" at bounding box center [1133, 494] width 38 height 38
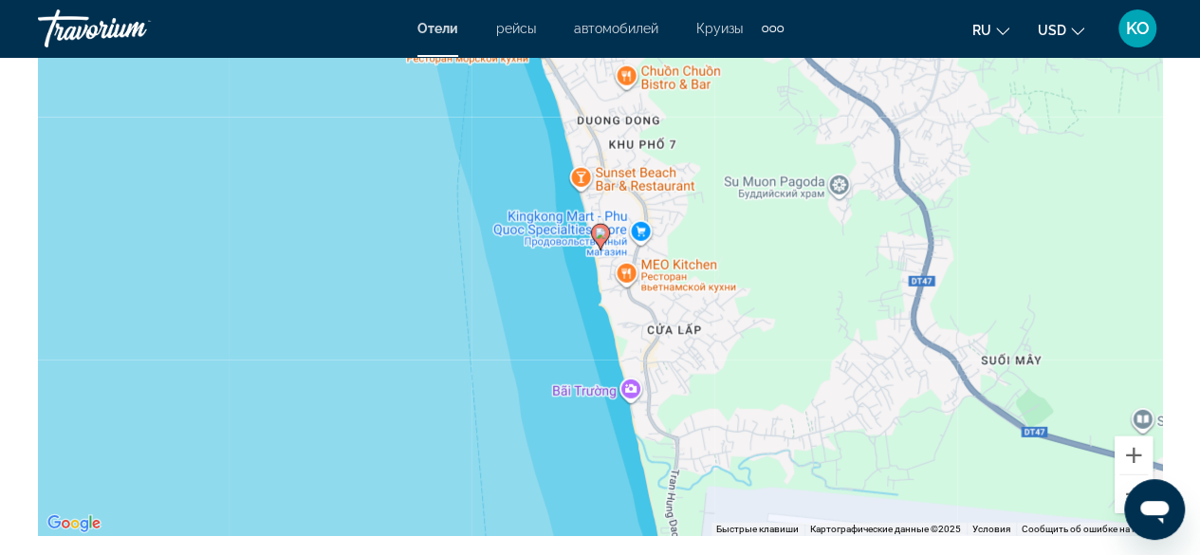
drag, startPoint x: 2256, startPoint y: 965, endPoint x: 1133, endPoint y: 487, distance: 1220.3
click at [1133, 487] on div "Открыть окно обмена сообщениями" at bounding box center [1154, 509] width 57 height 57
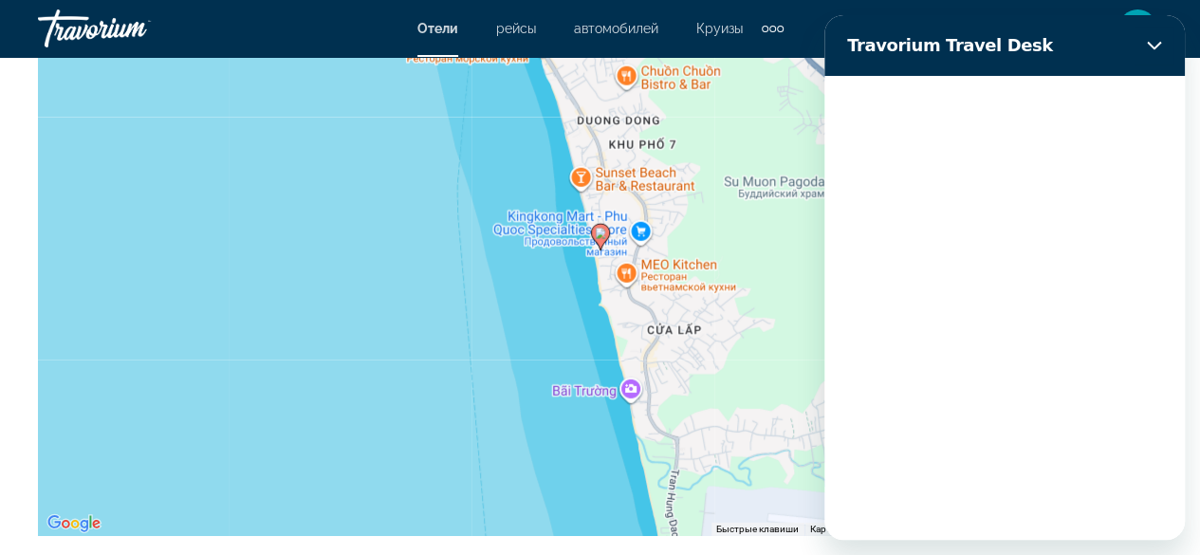
scroll to position [0, 0]
click at [759, 217] on div "Чтобы активировать перетаскивание с помощью клавиатуры, нажмите Alt + Ввод. Пос…" at bounding box center [600, 251] width 1124 height 569
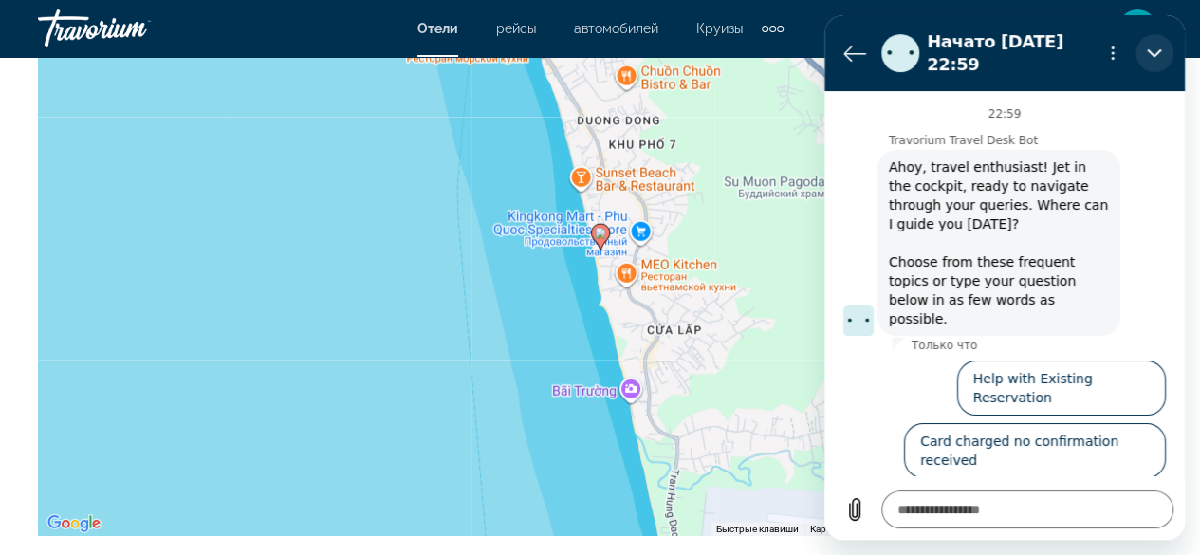
drag, startPoint x: 1145, startPoint y: 50, endPoint x: 1971, endPoint y: 69, distance: 826.2
click at [1145, 50] on button "Закрыть" at bounding box center [1154, 53] width 38 height 38
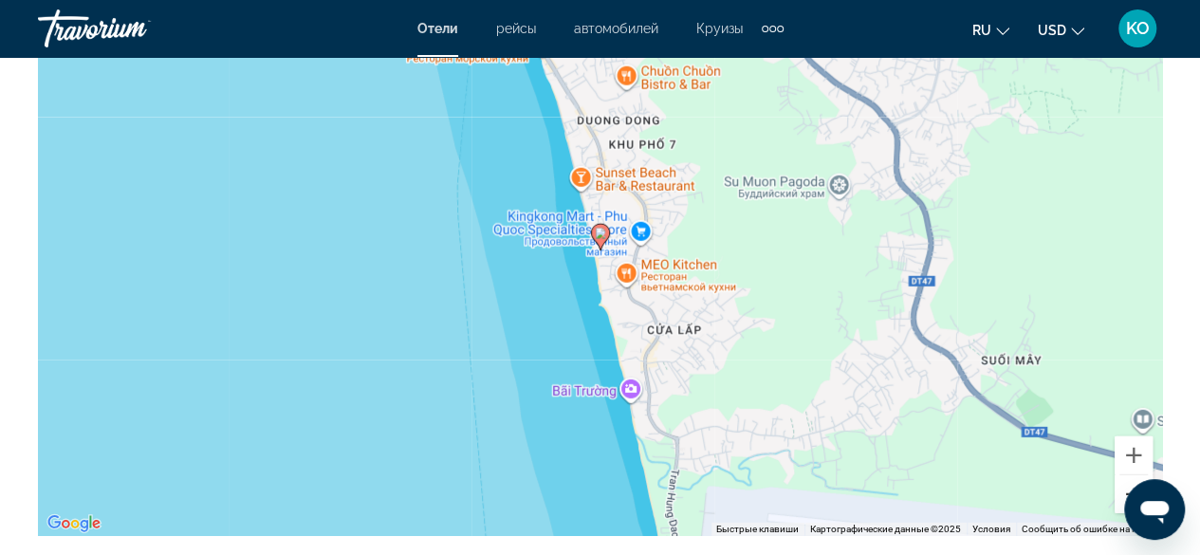
click at [1130, 475] on button "Уменьшить" at bounding box center [1133, 494] width 38 height 38
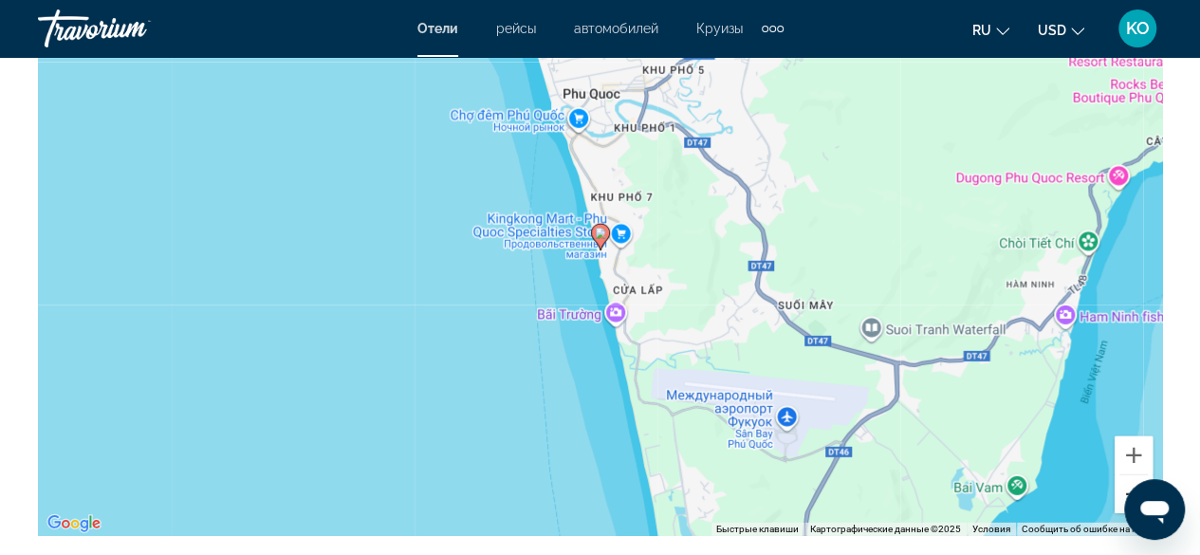
click at [1130, 475] on button "Уменьшить" at bounding box center [1133, 494] width 38 height 38
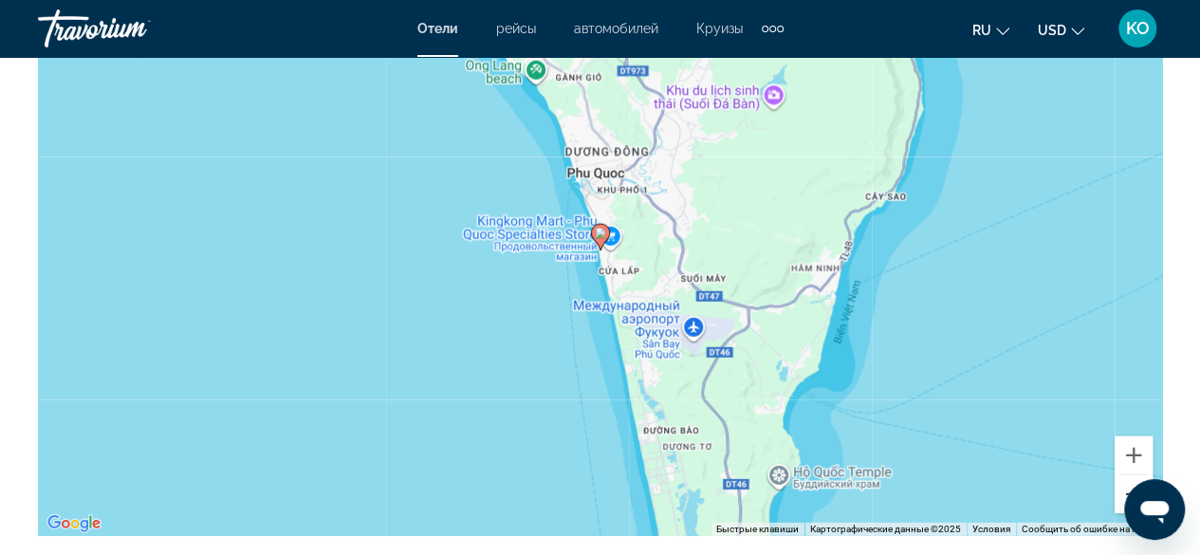
click at [1130, 475] on button "Уменьшить" at bounding box center [1133, 494] width 38 height 38
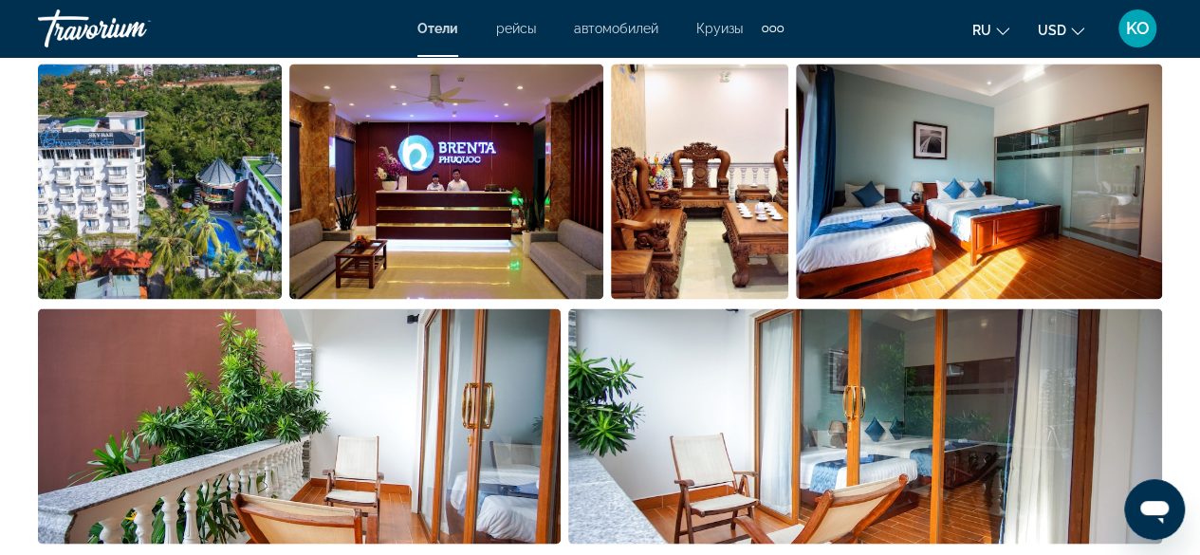
scroll to position [1612, 0]
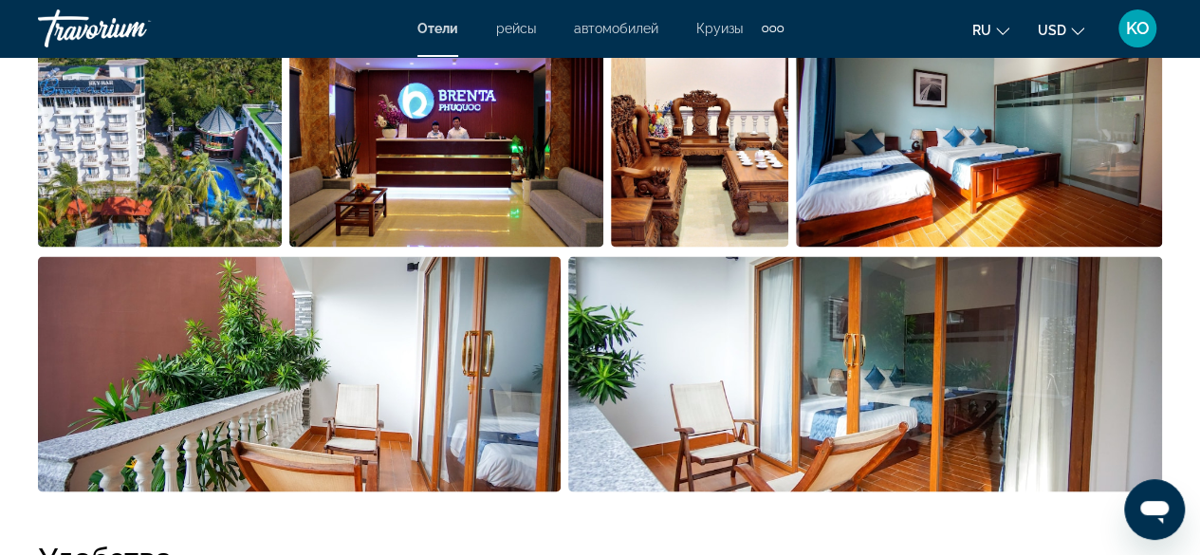
click at [981, 166] on img "Open full-screen image slider" at bounding box center [979, 128] width 367 height 235
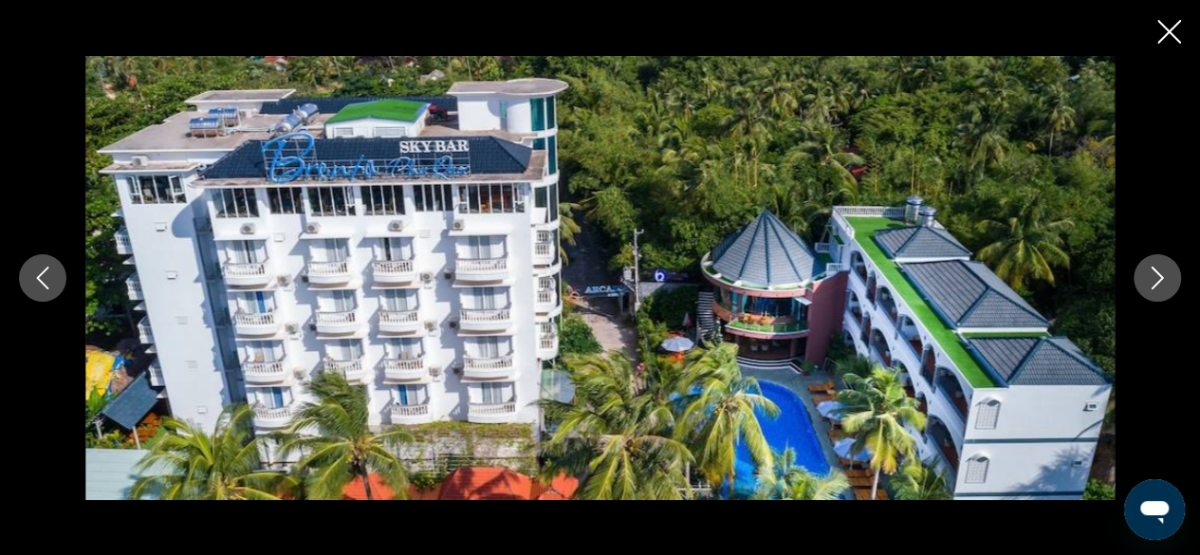
click at [1155, 281] on icon "Next image" at bounding box center [1157, 277] width 23 height 23
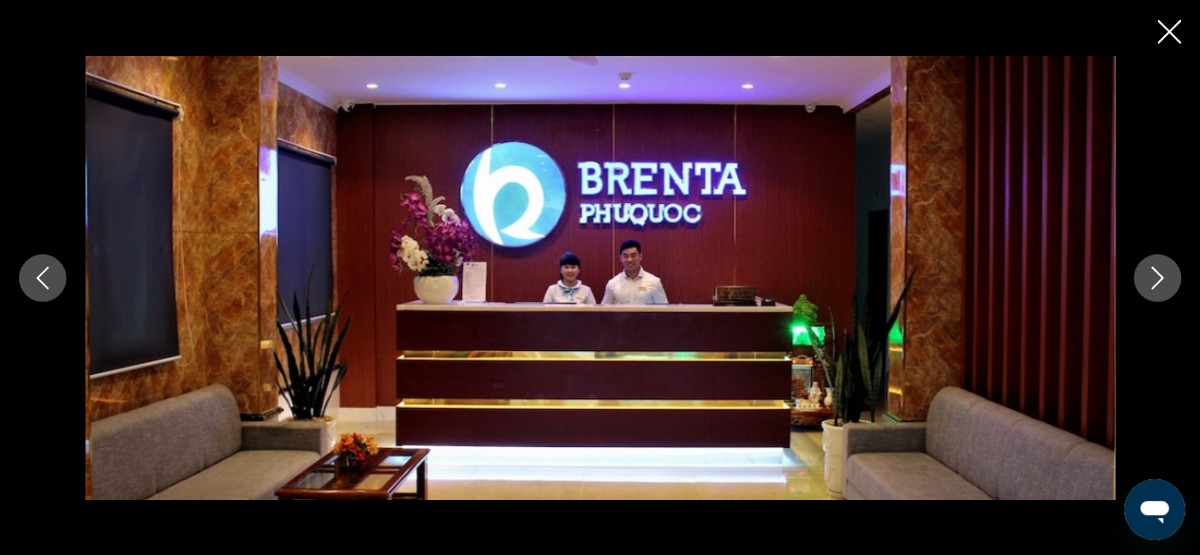
click at [1153, 283] on icon "Next image" at bounding box center [1157, 277] width 23 height 23
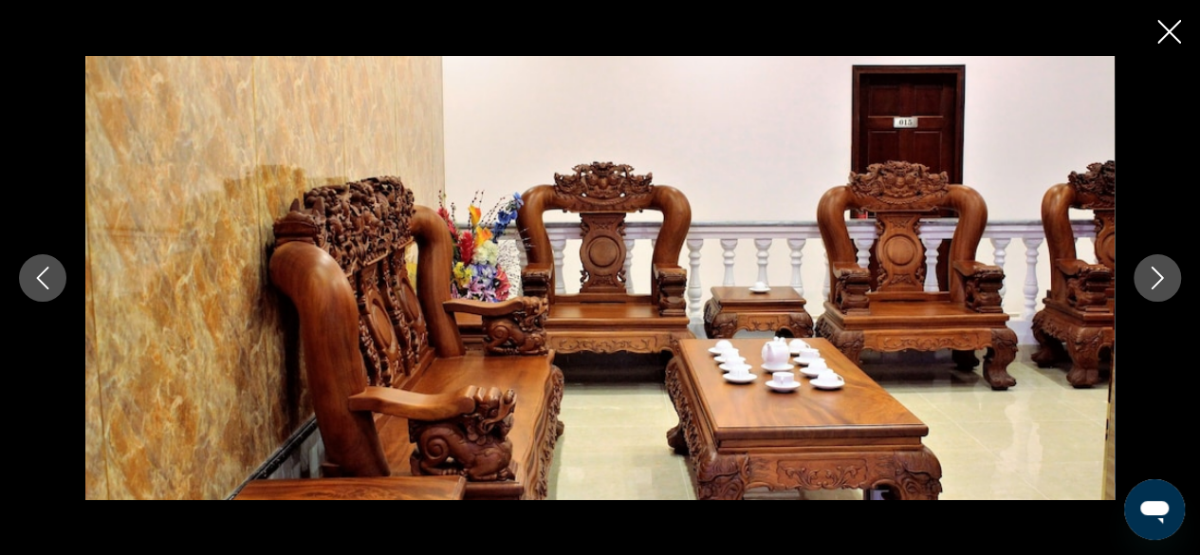
click at [1153, 283] on icon "Next image" at bounding box center [1157, 277] width 23 height 23
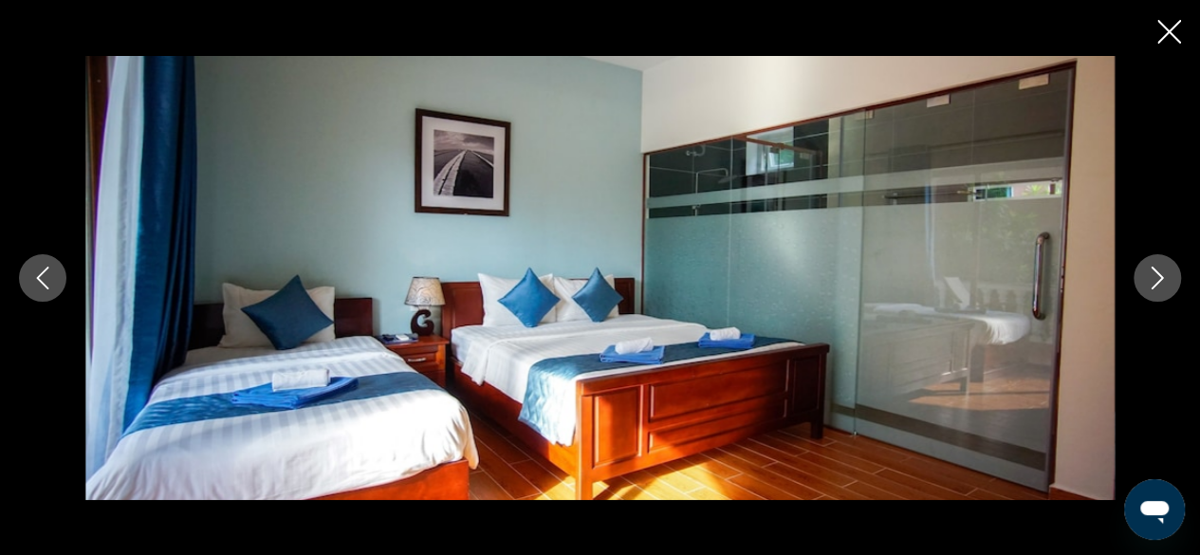
click at [1153, 284] on icon "Next image" at bounding box center [1157, 277] width 23 height 23
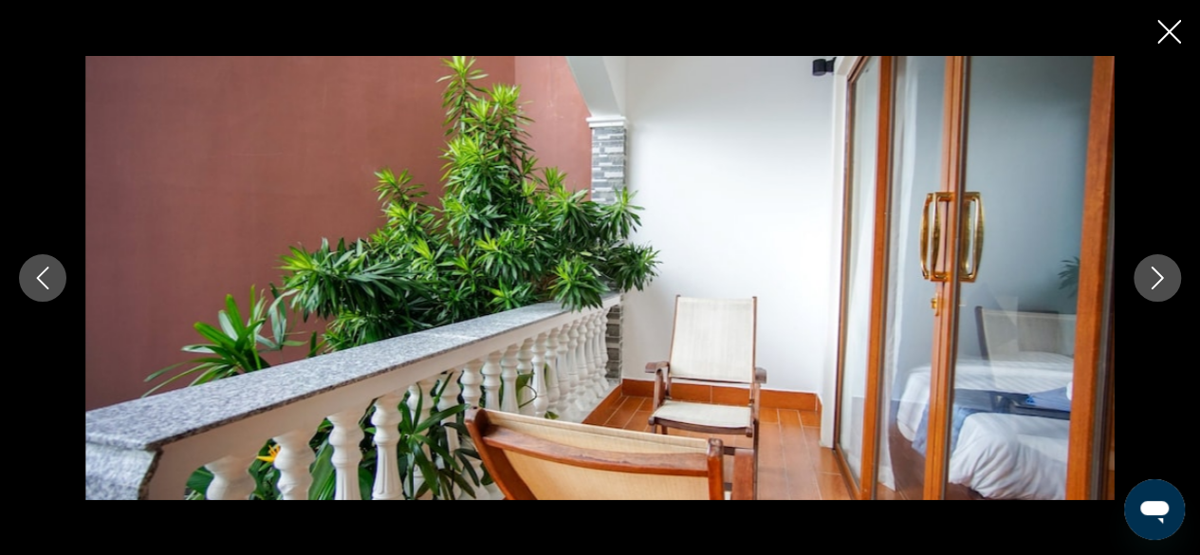
click at [1153, 284] on icon "Next image" at bounding box center [1157, 277] width 23 height 23
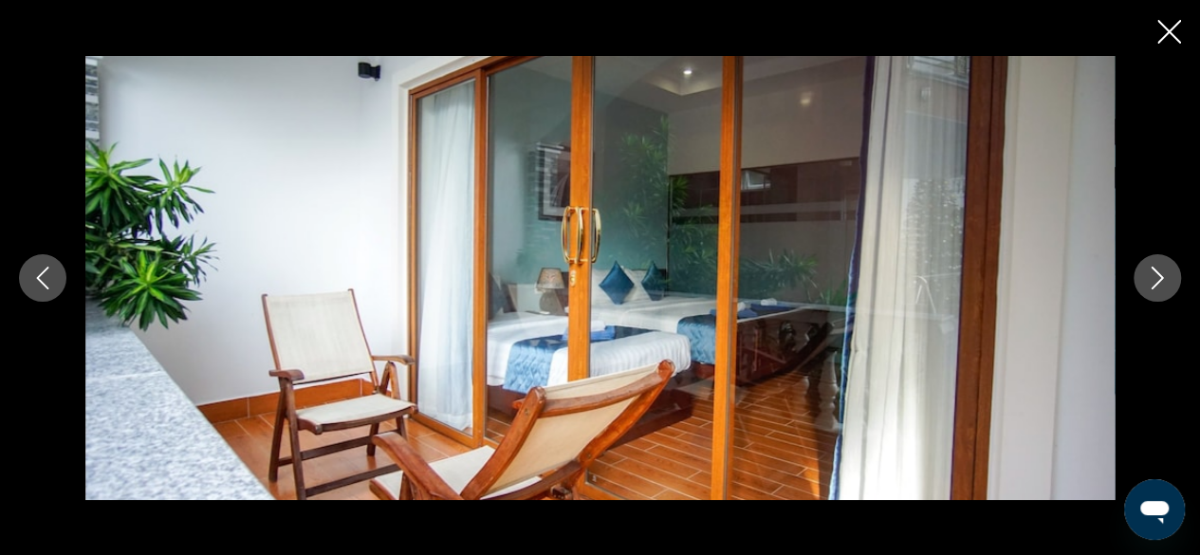
click at [1153, 284] on icon "Next image" at bounding box center [1157, 277] width 23 height 23
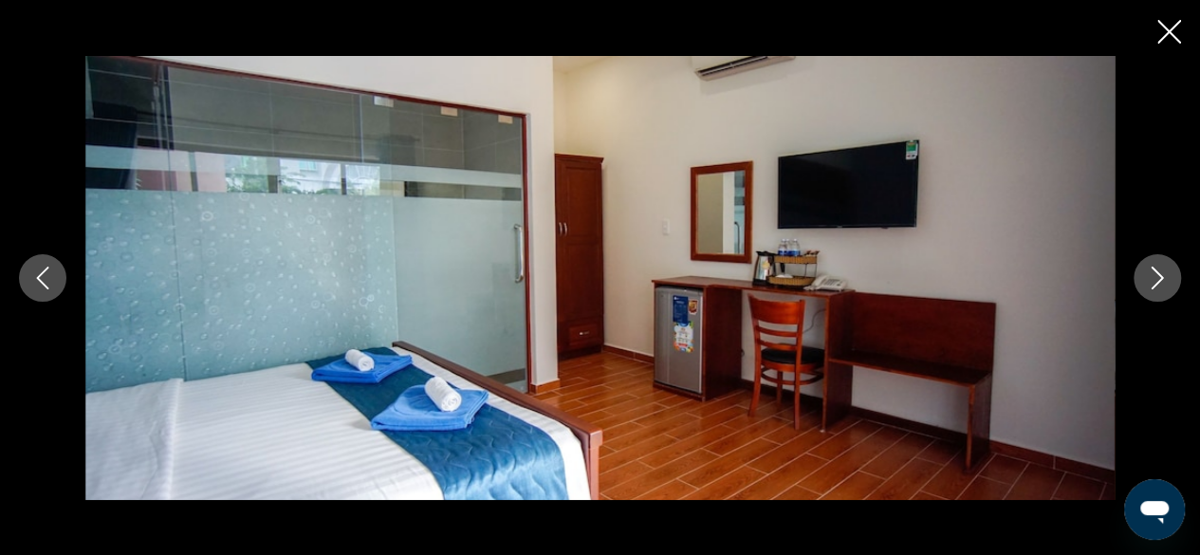
click at [1153, 284] on icon "Next image" at bounding box center [1157, 277] width 23 height 23
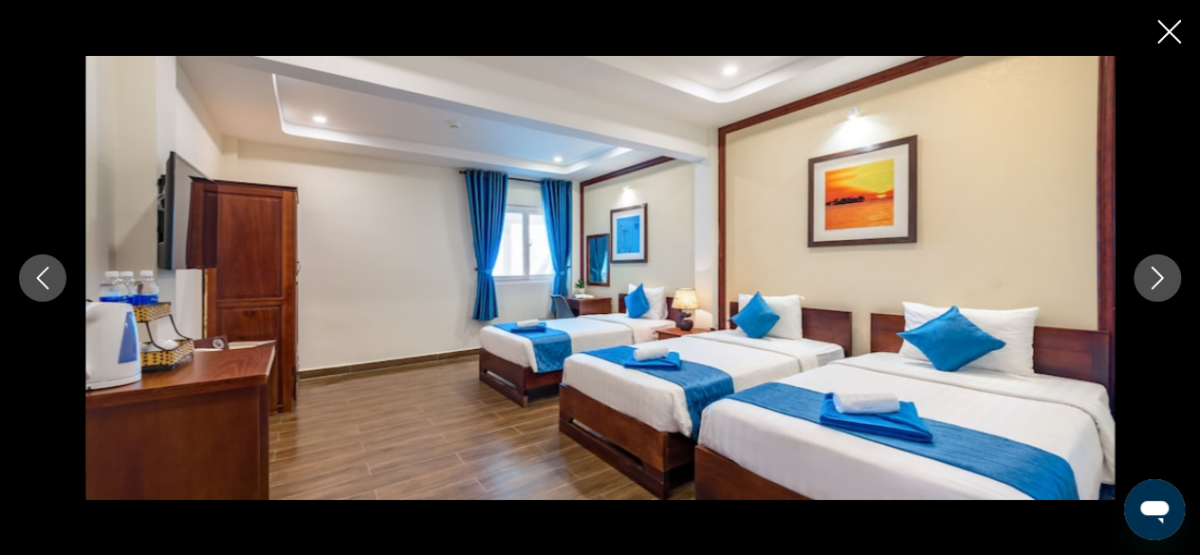
click at [1152, 285] on icon "Next image" at bounding box center [1157, 277] width 23 height 23
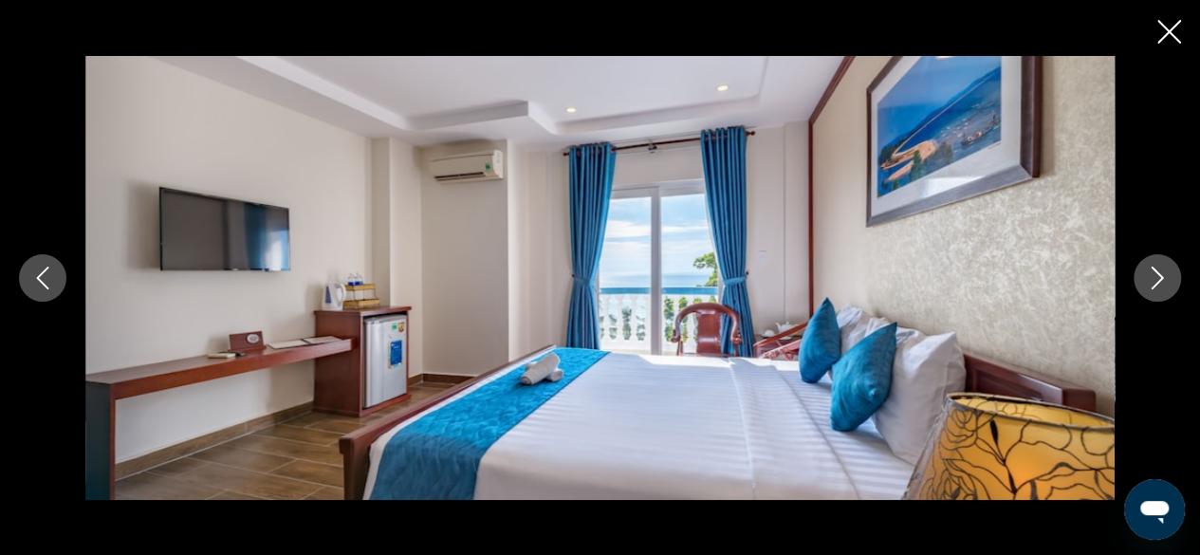
click at [1151, 287] on icon "Next image" at bounding box center [1157, 277] width 12 height 23
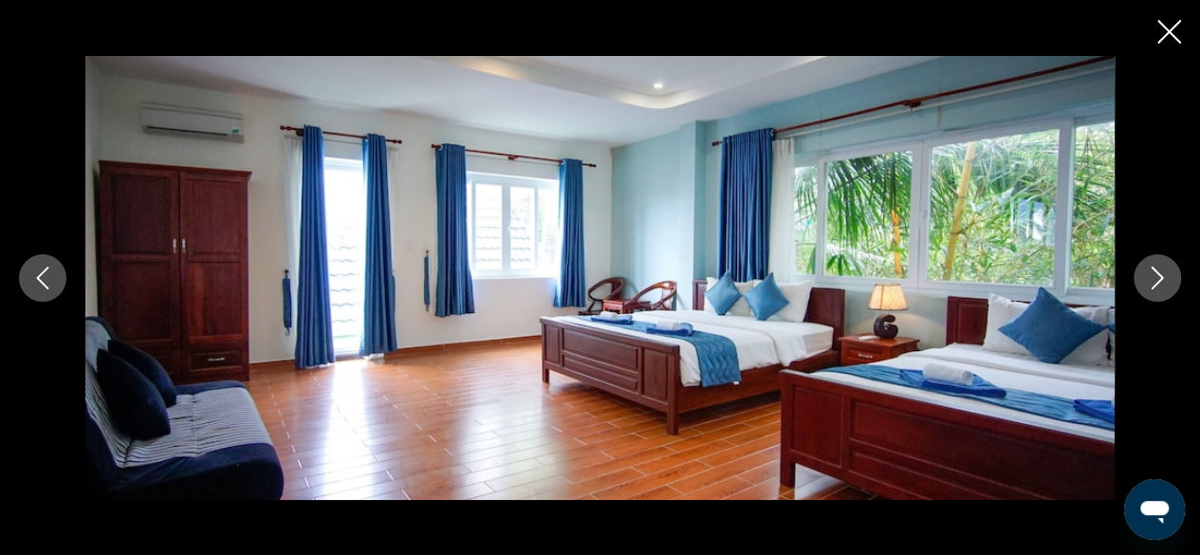
click at [1151, 289] on button "Next image" at bounding box center [1156, 277] width 47 height 47
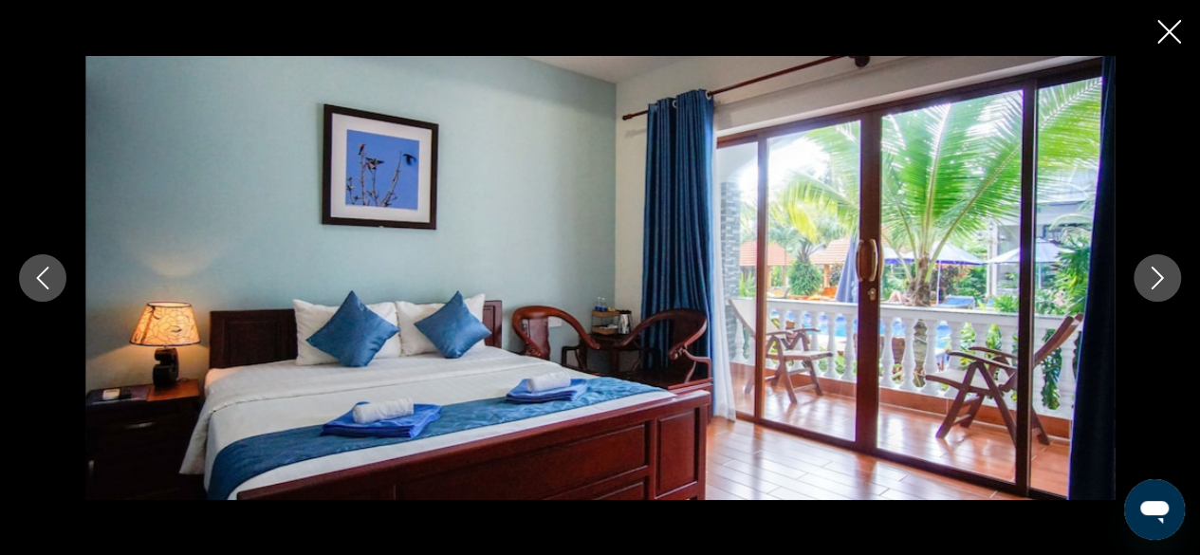
click at [1151, 289] on button "Next image" at bounding box center [1156, 277] width 47 height 47
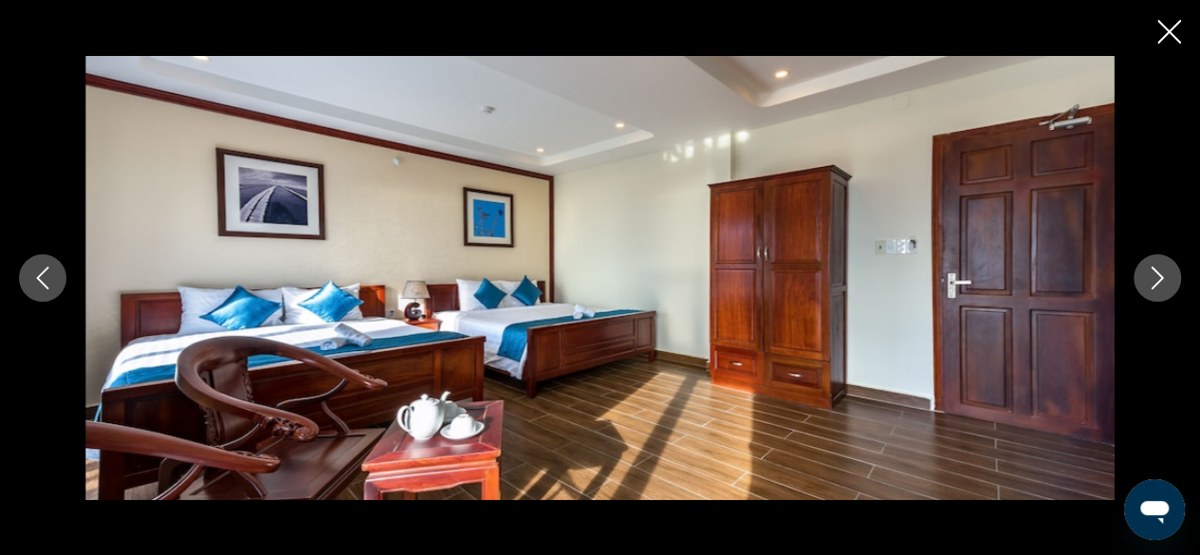
click at [1151, 289] on button "Next image" at bounding box center [1156, 277] width 47 height 47
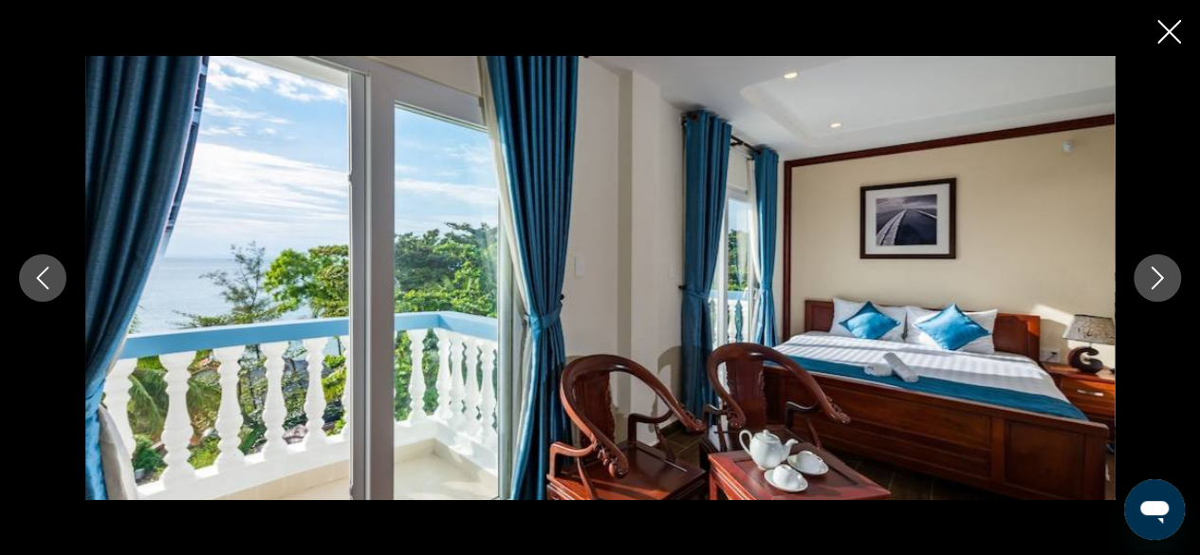
click at [1151, 289] on button "Next image" at bounding box center [1156, 277] width 47 height 47
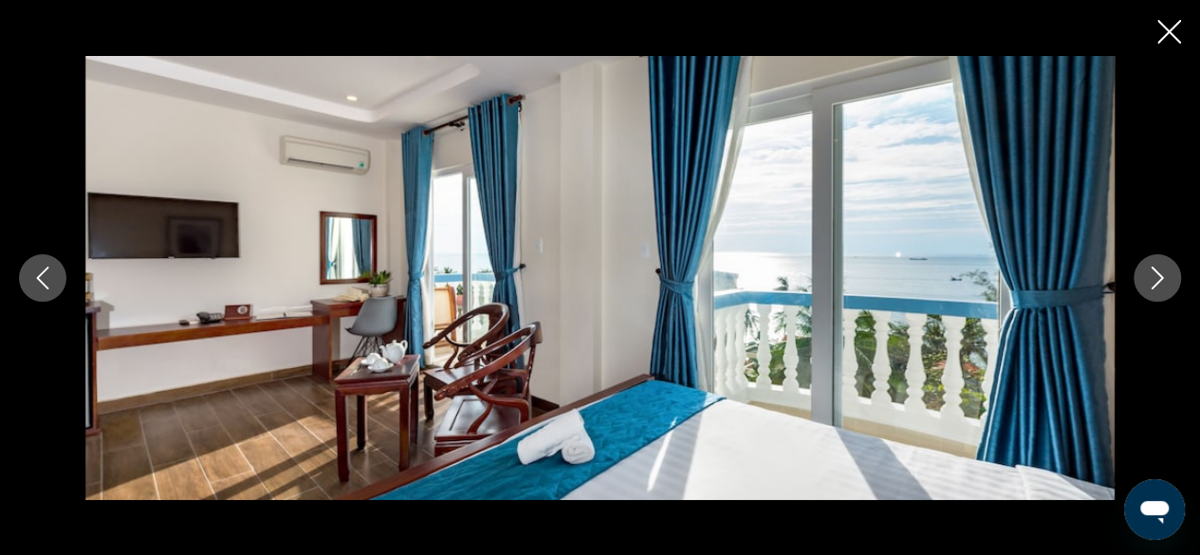
click at [1178, 45] on button "Close slideshow" at bounding box center [1169, 33] width 24 height 29
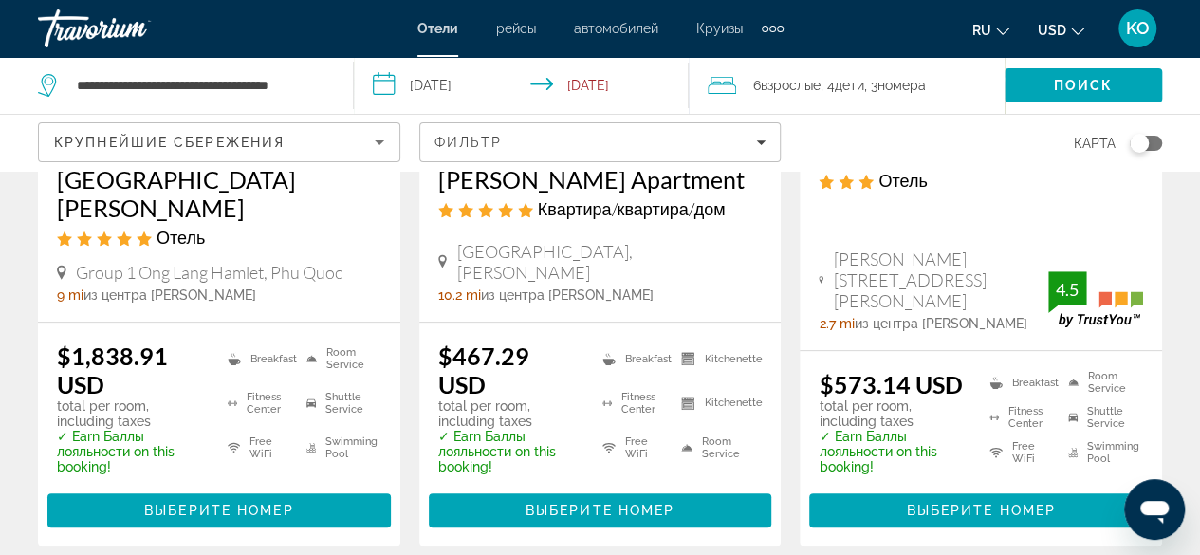
scroll to position [474, 0]
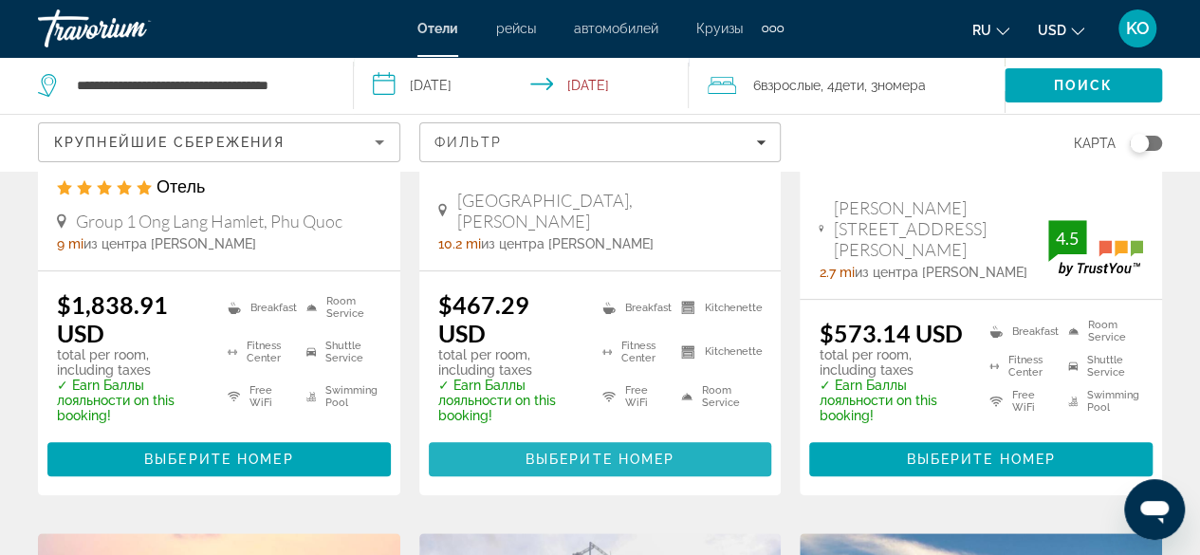
click at [615, 451] on span "Выберите номер" at bounding box center [599, 458] width 149 height 15
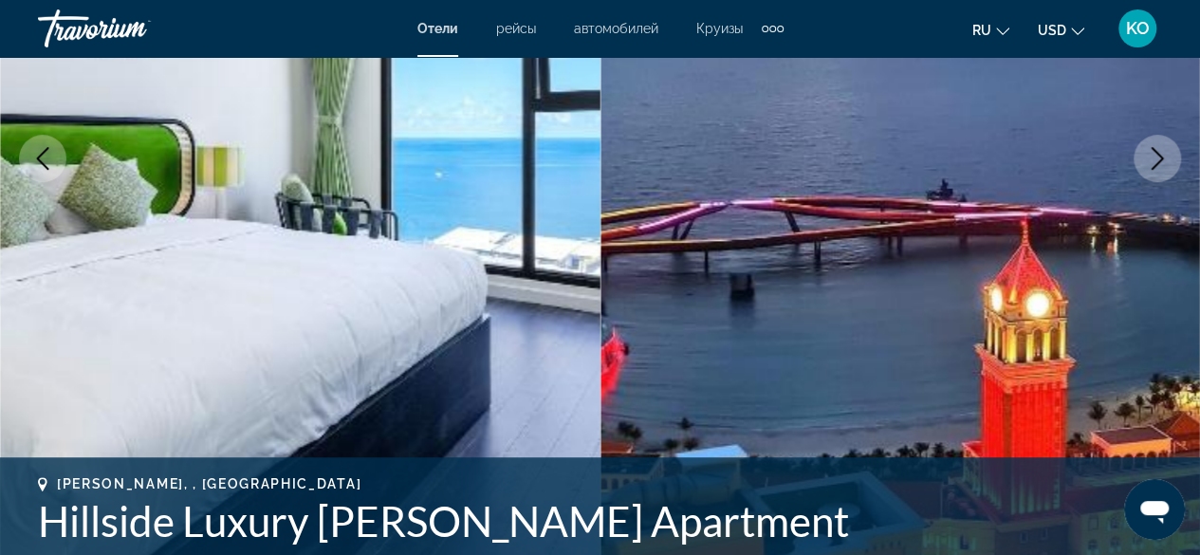
scroll to position [379, 0]
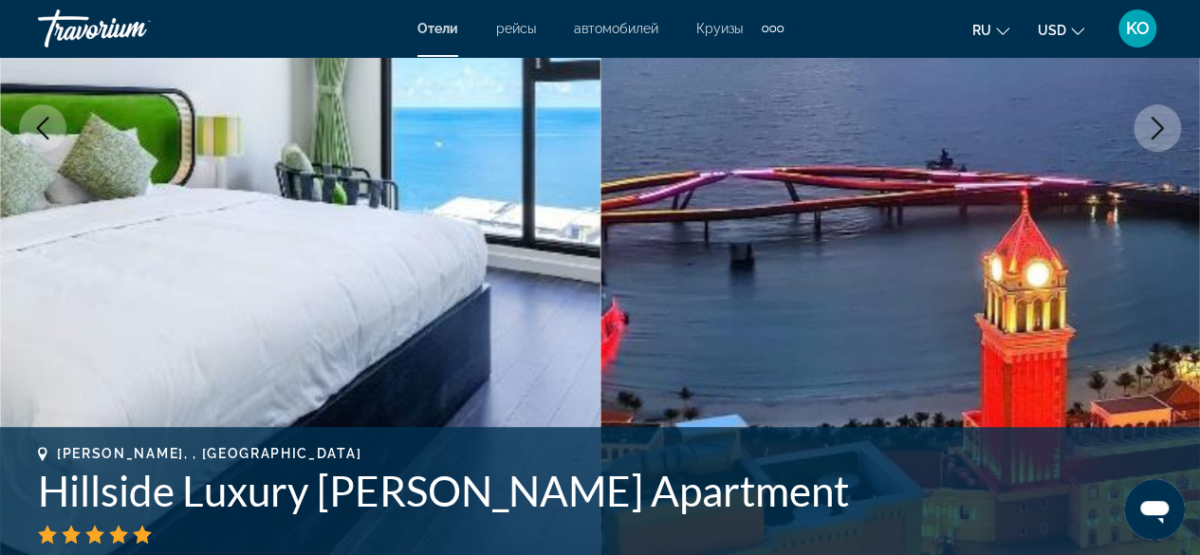
click at [1168, 134] on button "Next image" at bounding box center [1156, 127] width 47 height 47
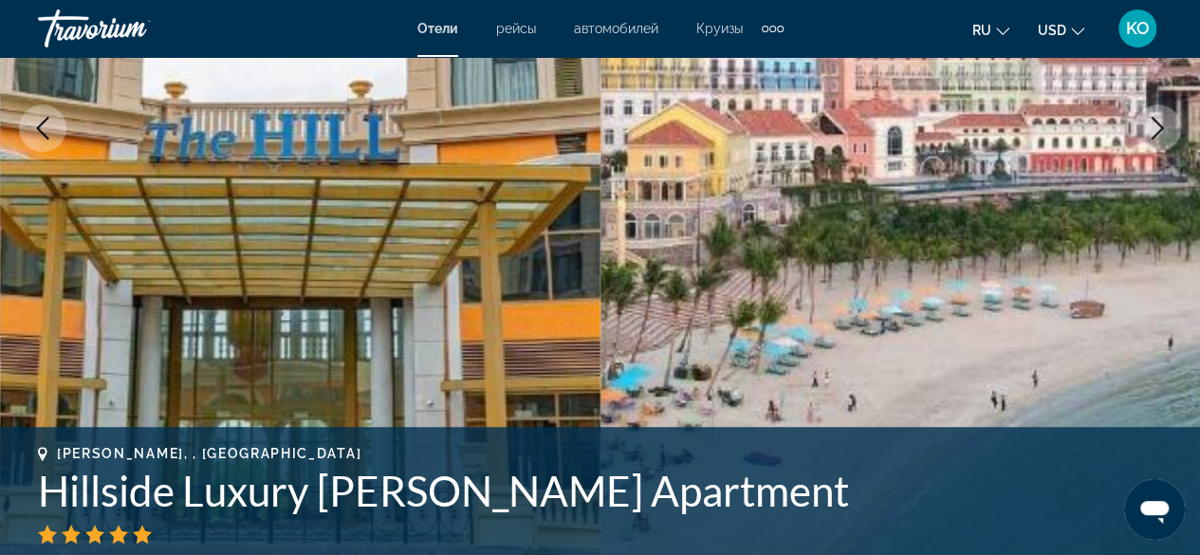
click at [1168, 134] on button "Next image" at bounding box center [1156, 127] width 47 height 47
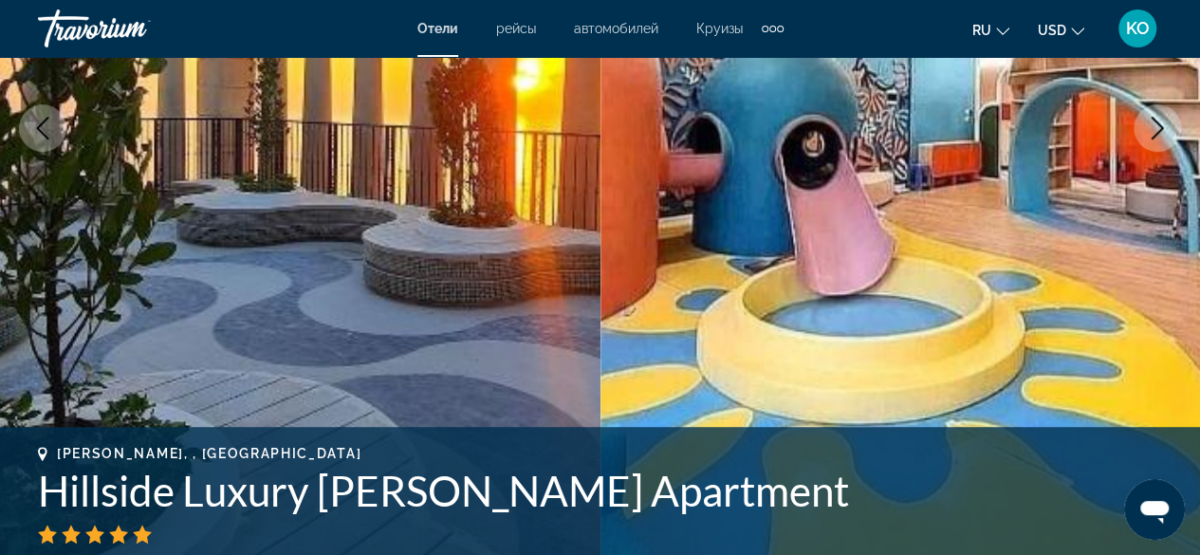
click at [1168, 134] on button "Next image" at bounding box center [1156, 127] width 47 height 47
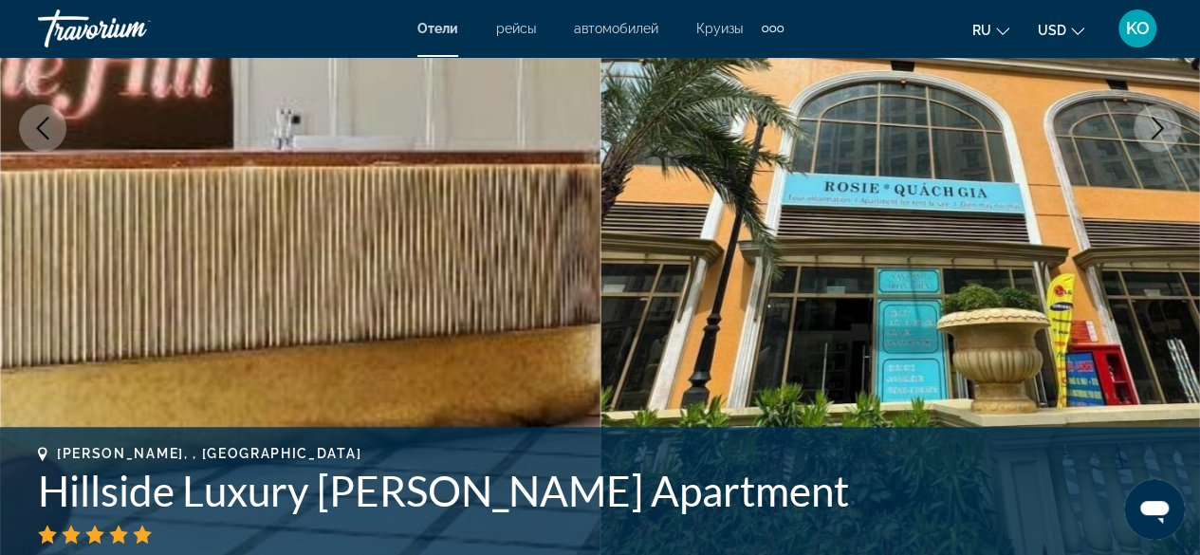
click at [1168, 134] on button "Next image" at bounding box center [1156, 127] width 47 height 47
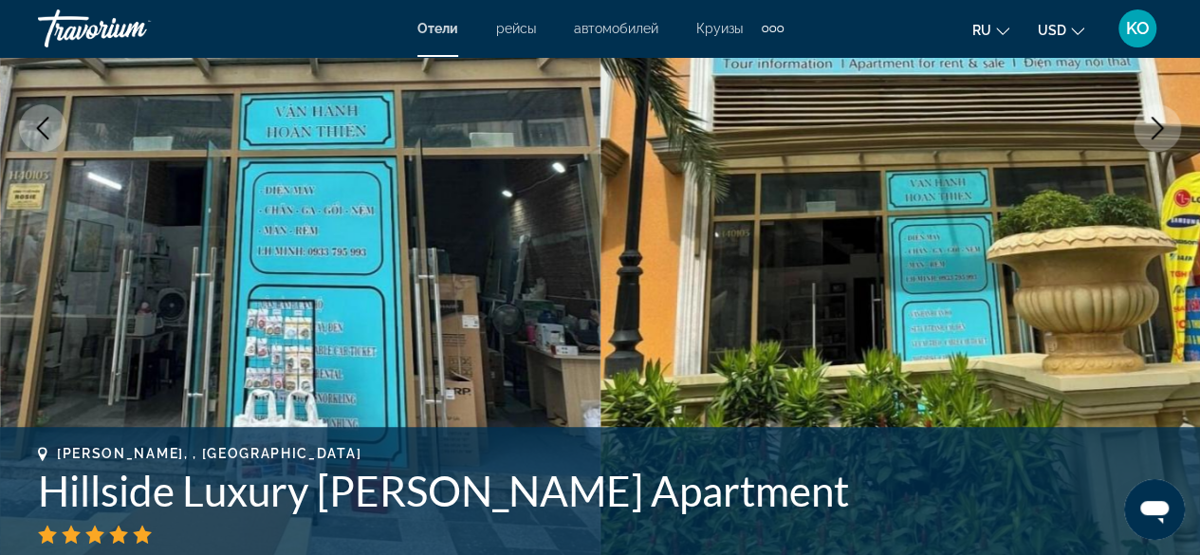
click at [1168, 134] on button "Next image" at bounding box center [1156, 127] width 47 height 47
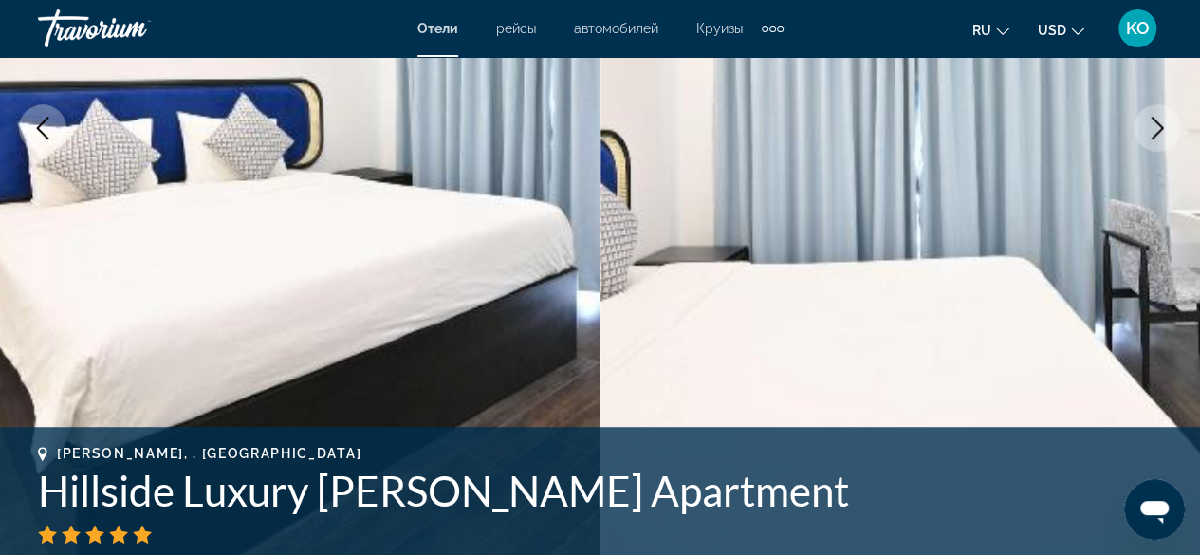
click at [1168, 134] on button "Next image" at bounding box center [1156, 127] width 47 height 47
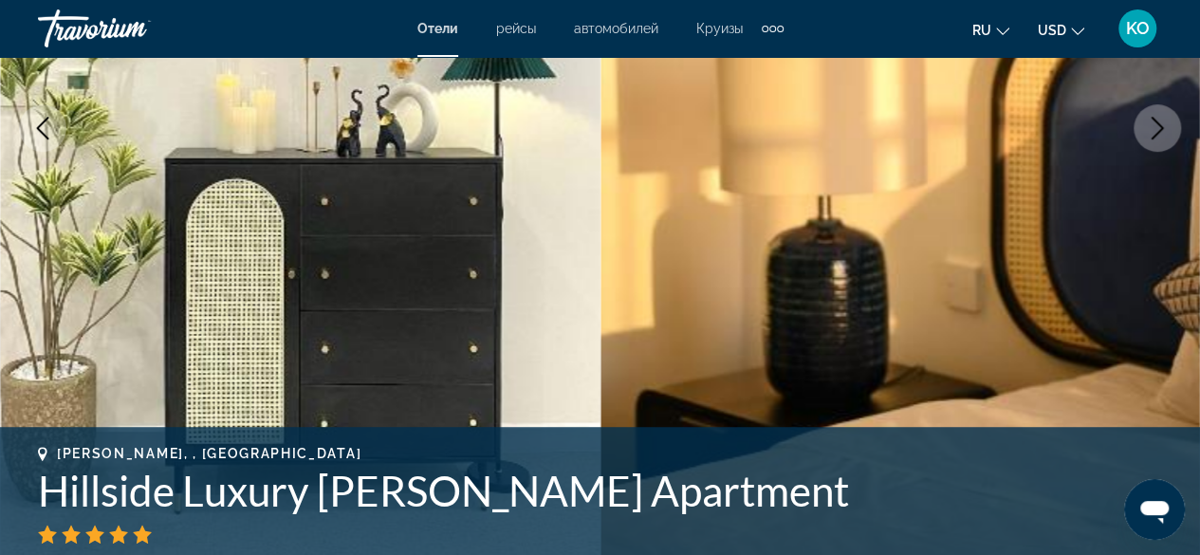
click at [1168, 134] on button "Next image" at bounding box center [1156, 127] width 47 height 47
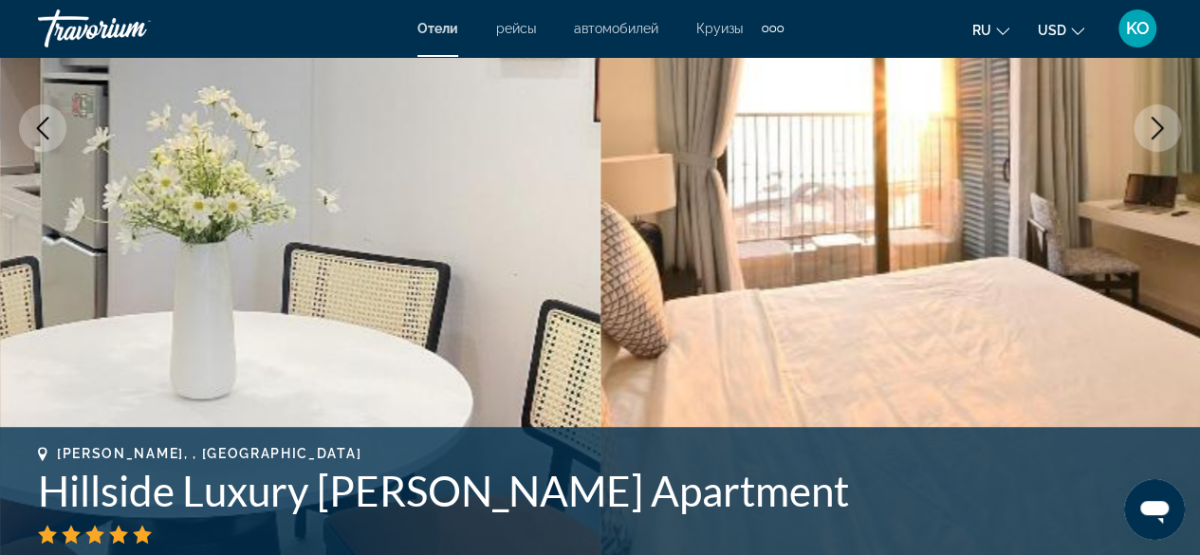
click at [1168, 134] on button "Next image" at bounding box center [1156, 127] width 47 height 47
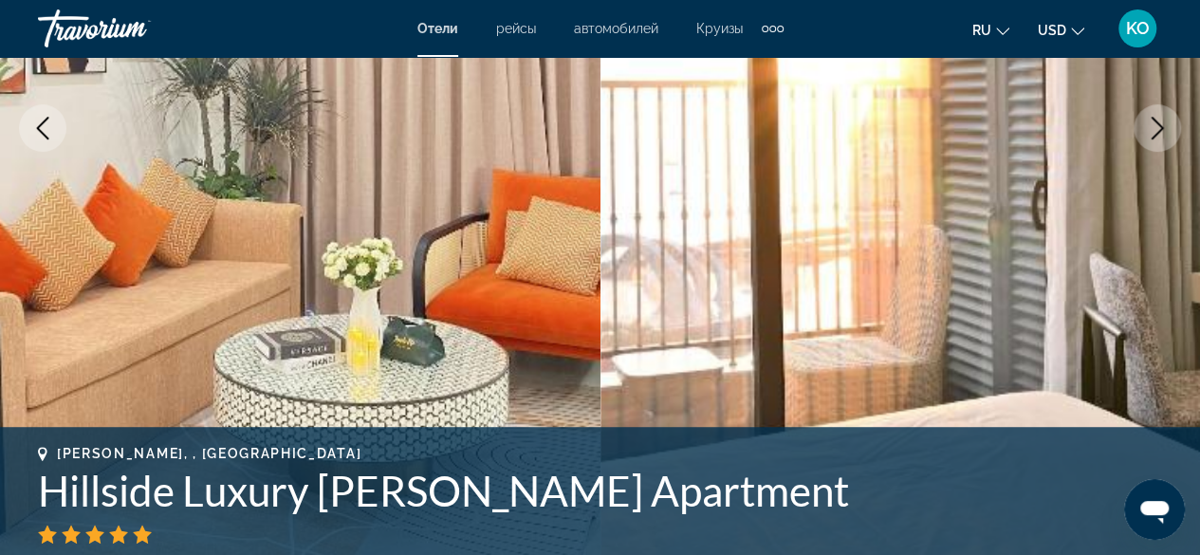
click at [1168, 134] on button "Next image" at bounding box center [1156, 127] width 47 height 47
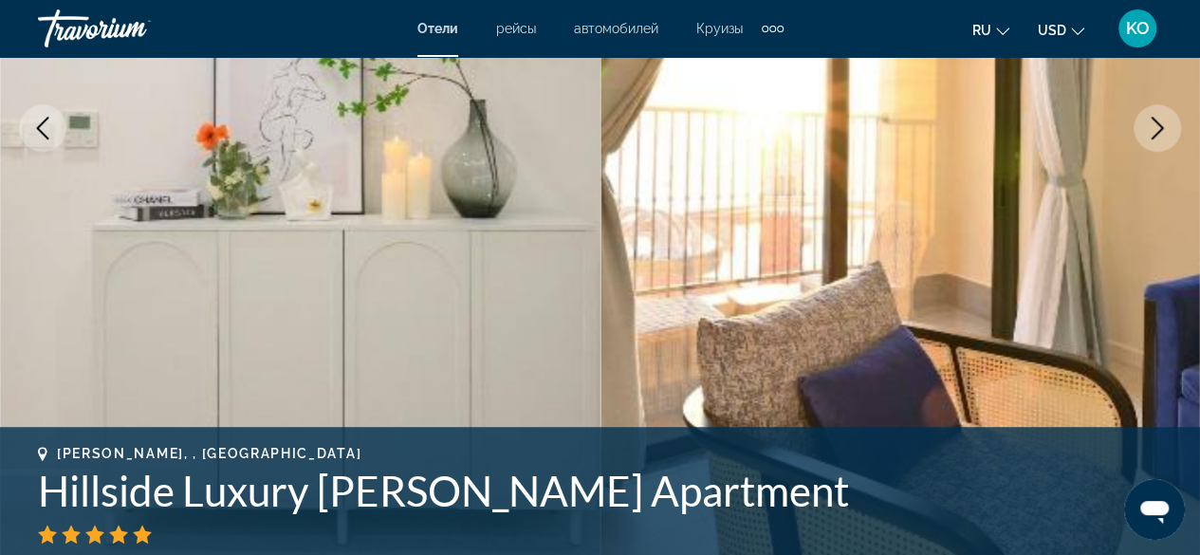
click at [1168, 134] on button "Next image" at bounding box center [1156, 127] width 47 height 47
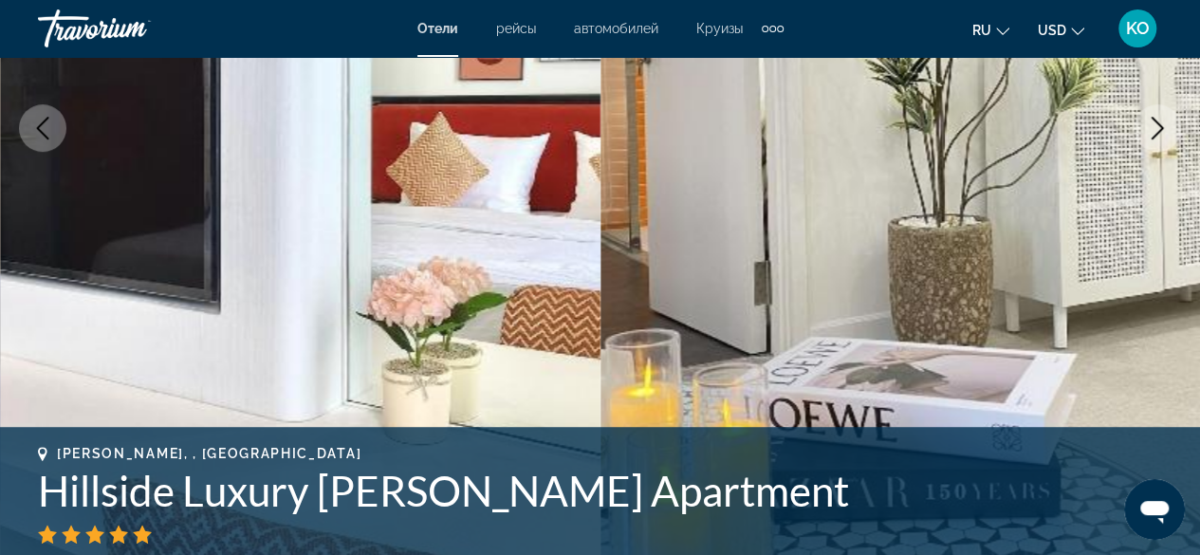
click at [1168, 134] on button "Next image" at bounding box center [1156, 127] width 47 height 47
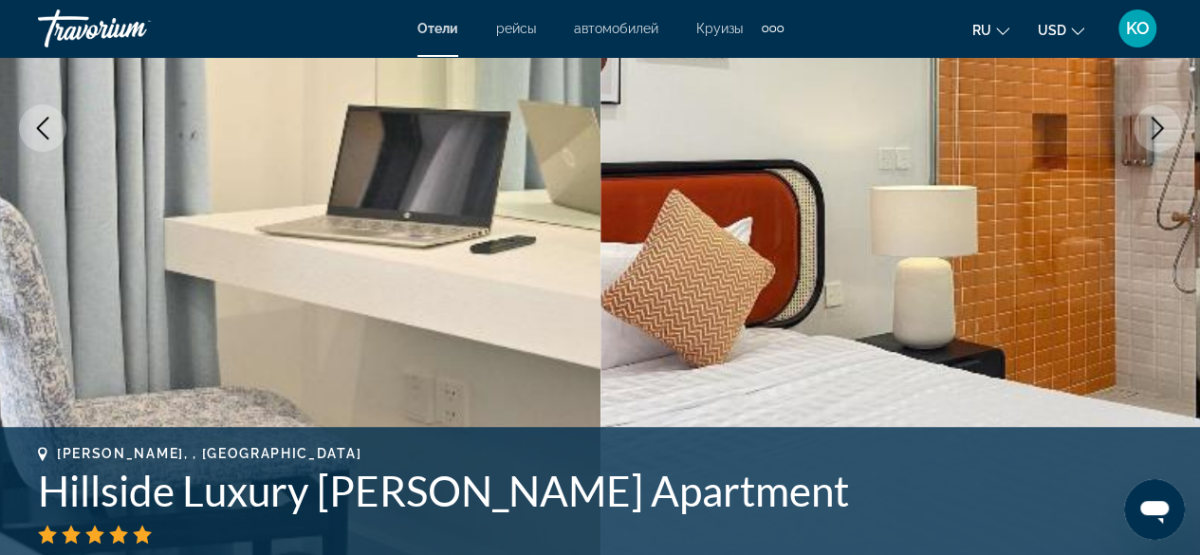
click at [1170, 126] on button "Next image" at bounding box center [1156, 127] width 47 height 47
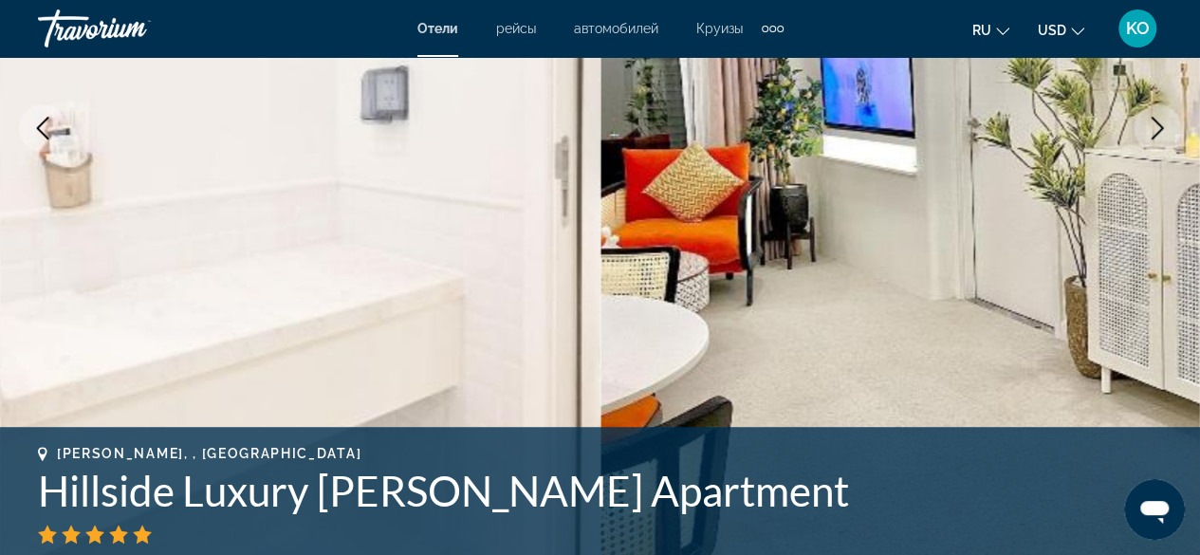
click at [1170, 126] on button "Next image" at bounding box center [1156, 127] width 47 height 47
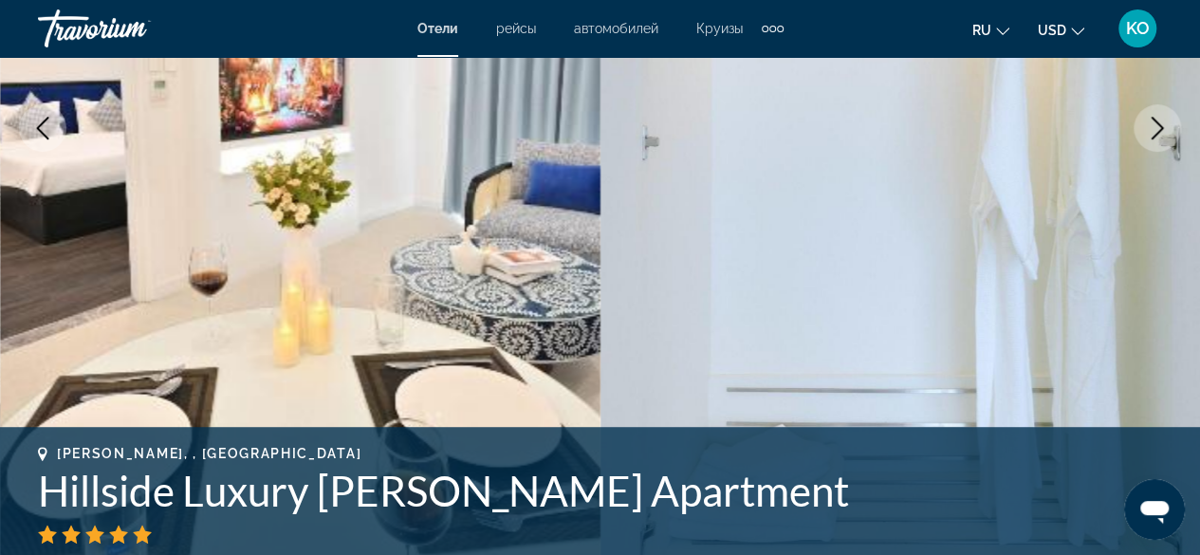
click at [1170, 124] on button "Next image" at bounding box center [1156, 127] width 47 height 47
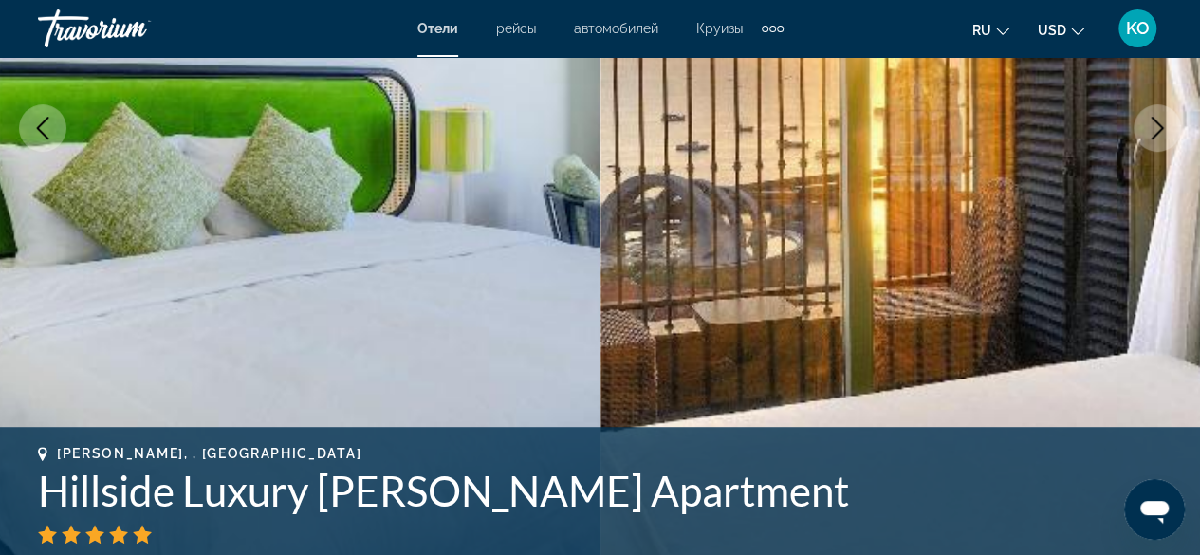
click at [1170, 124] on button "Next image" at bounding box center [1156, 127] width 47 height 47
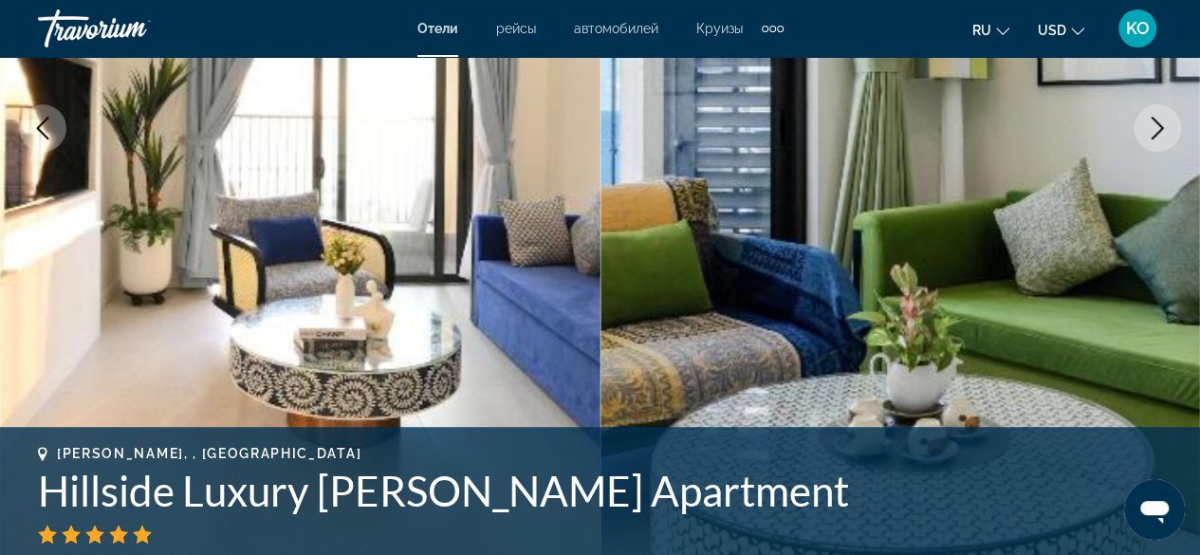
click at [1168, 124] on button "Next image" at bounding box center [1156, 127] width 47 height 47
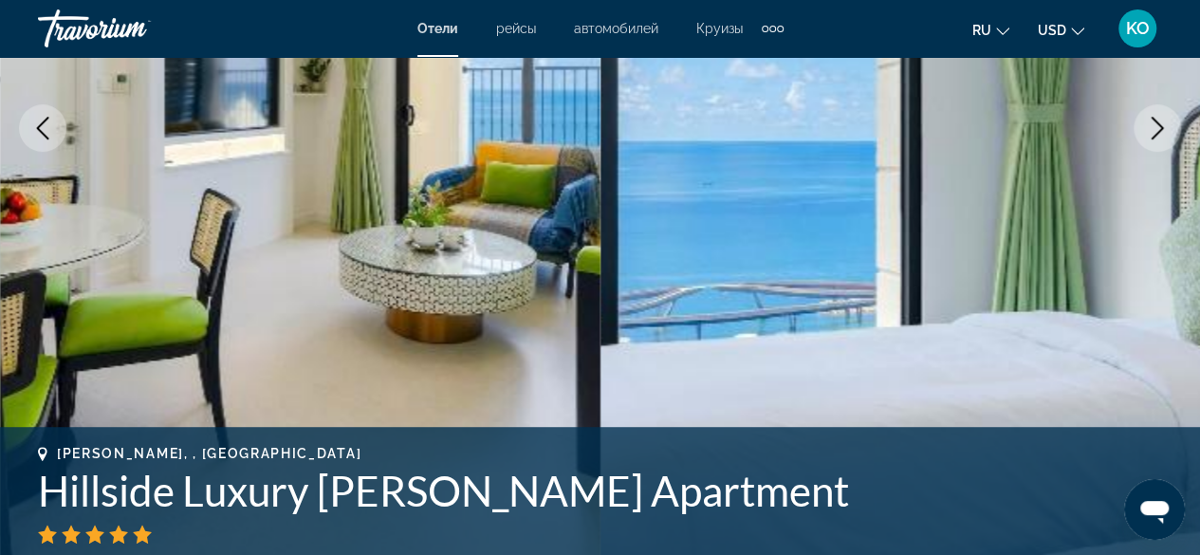
click at [1168, 124] on button "Next image" at bounding box center [1156, 127] width 47 height 47
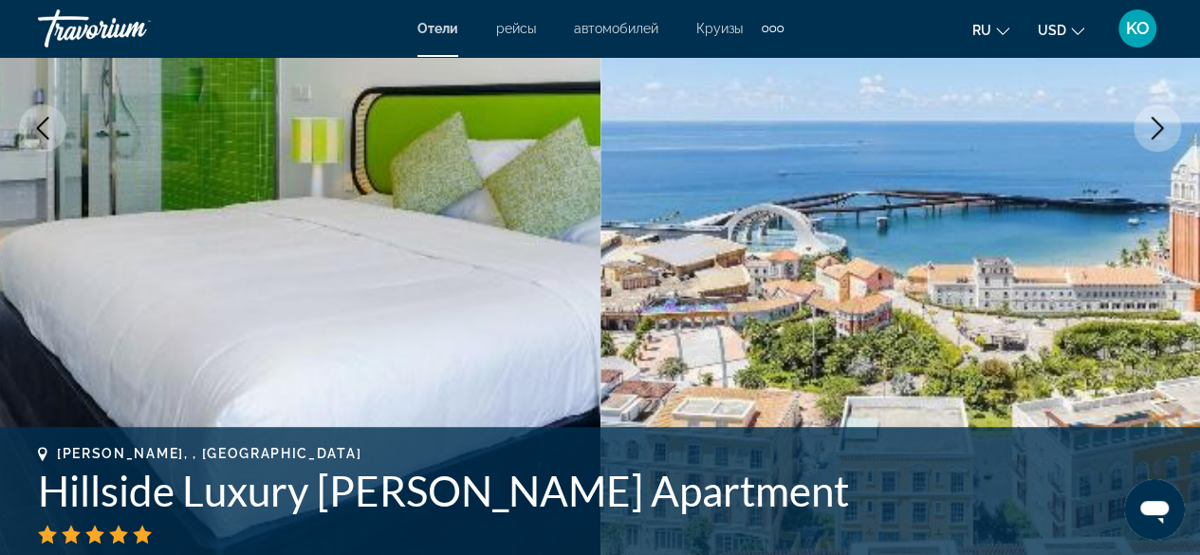
click at [1168, 124] on button "Next image" at bounding box center [1156, 127] width 47 height 47
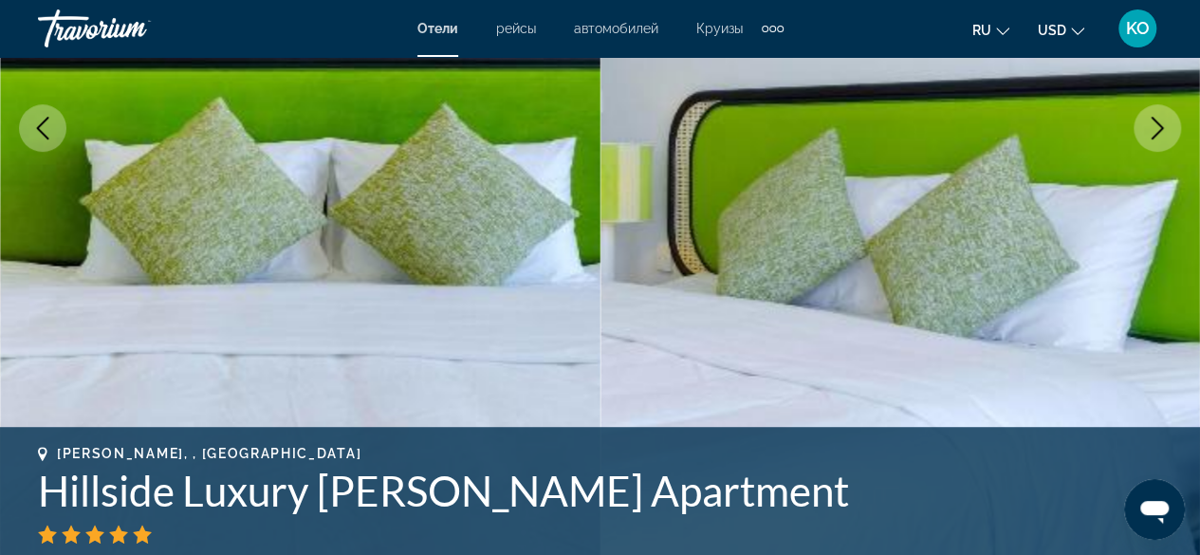
click at [1168, 124] on button "Next image" at bounding box center [1156, 127] width 47 height 47
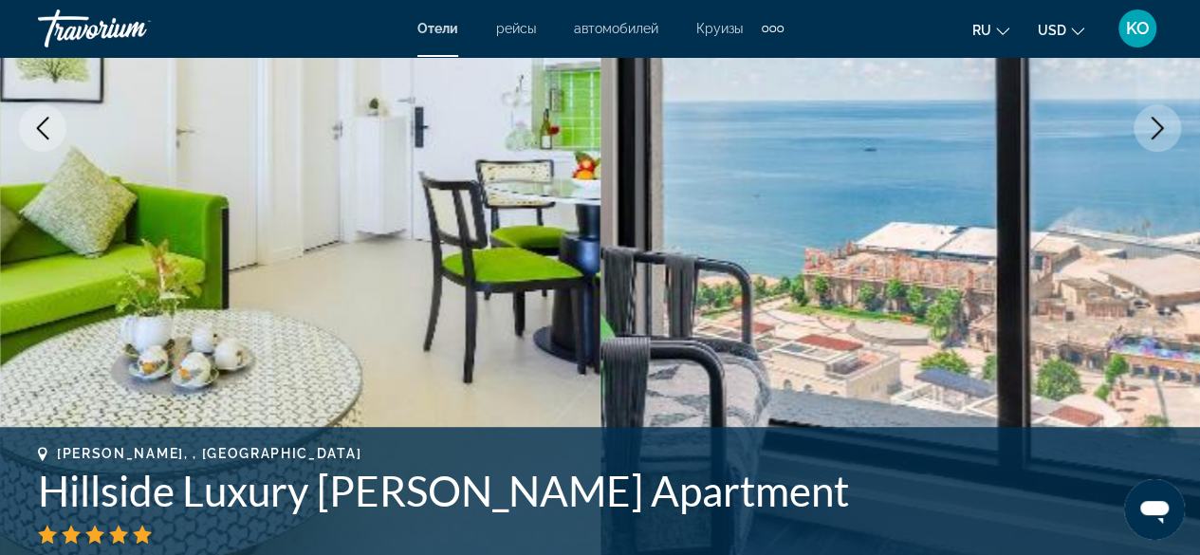
click at [1166, 122] on icon "Next image" at bounding box center [1157, 128] width 23 height 23
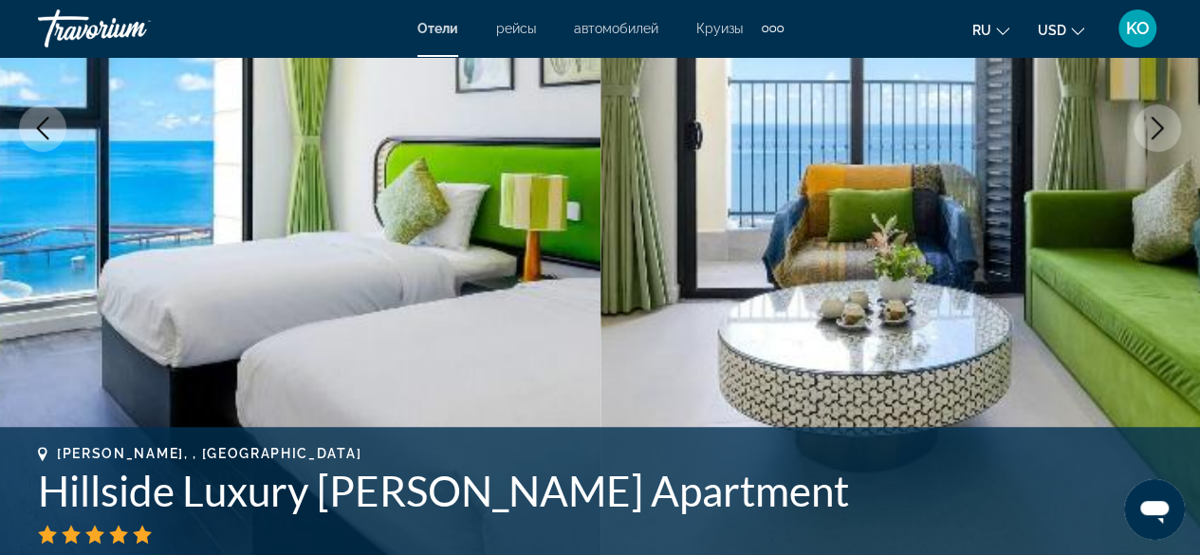
click at [1166, 122] on icon "Next image" at bounding box center [1157, 128] width 23 height 23
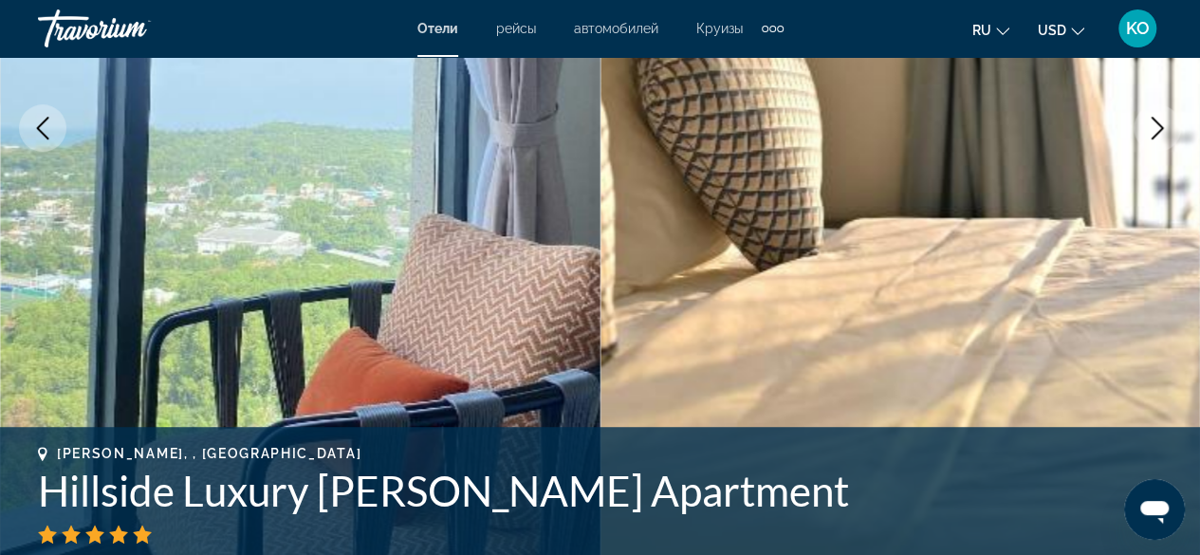
click at [1166, 122] on icon "Next image" at bounding box center [1157, 128] width 23 height 23
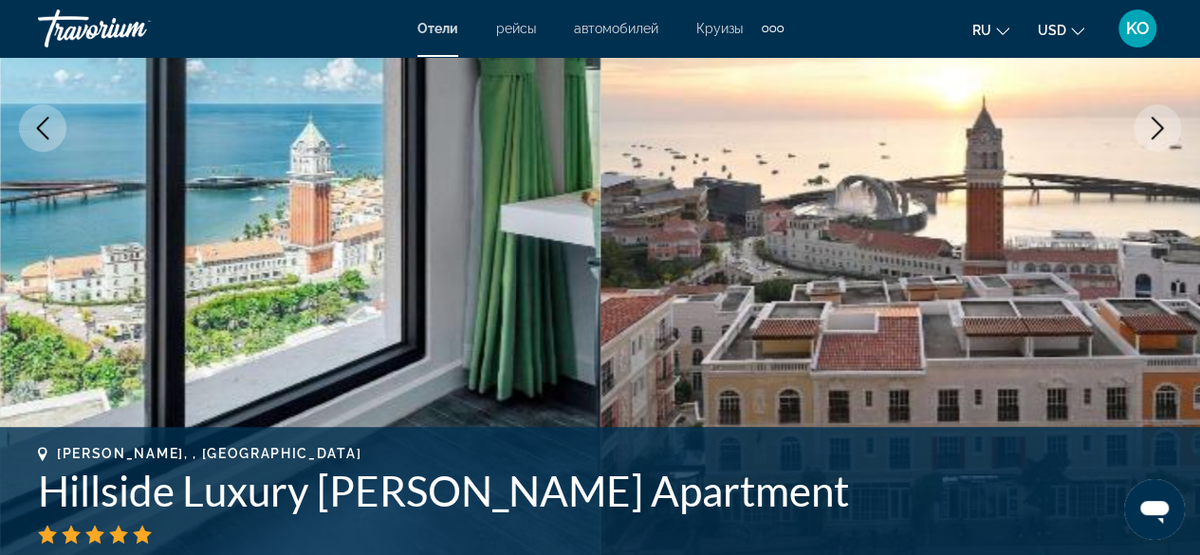
click at [1160, 120] on icon "Next image" at bounding box center [1157, 128] width 23 height 23
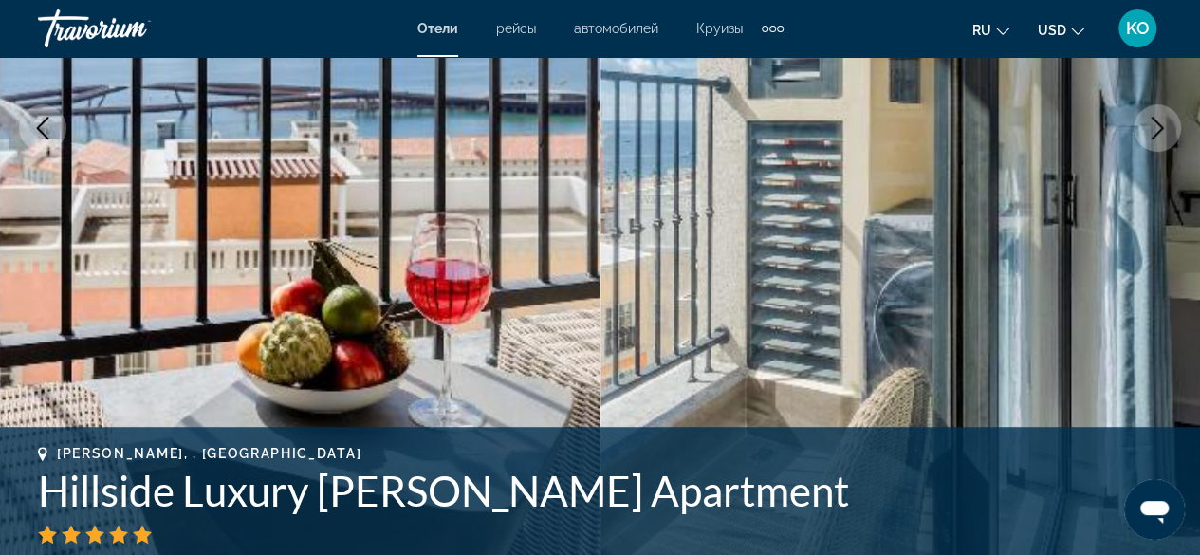
click at [1137, 134] on button "Next image" at bounding box center [1156, 127] width 47 height 47
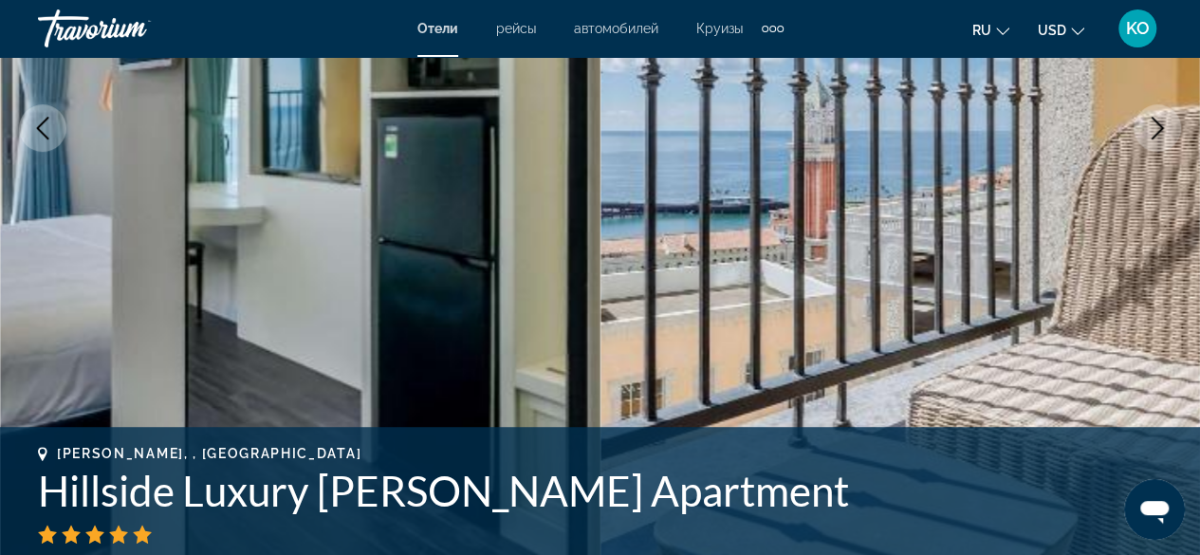
click at [1138, 138] on button "Next image" at bounding box center [1156, 127] width 47 height 47
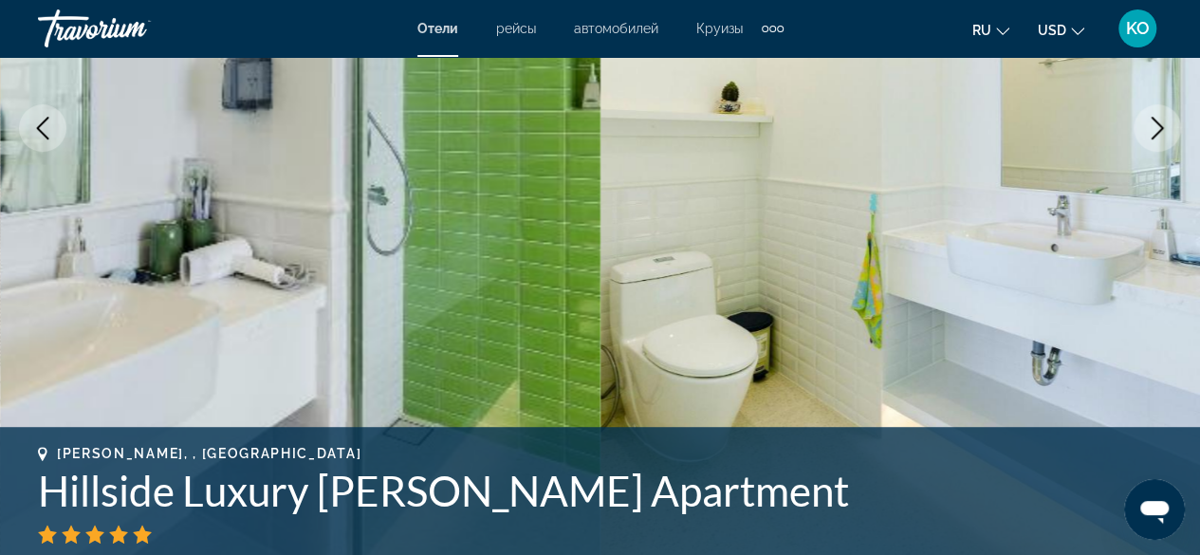
click at [1157, 148] on button "Next image" at bounding box center [1156, 127] width 47 height 47
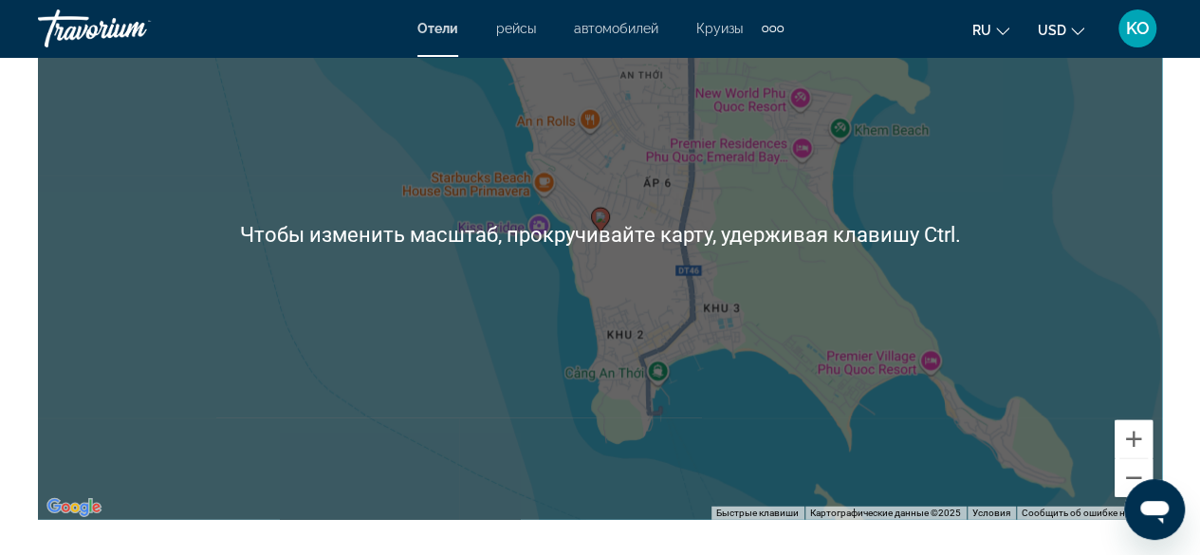
scroll to position [2371, 0]
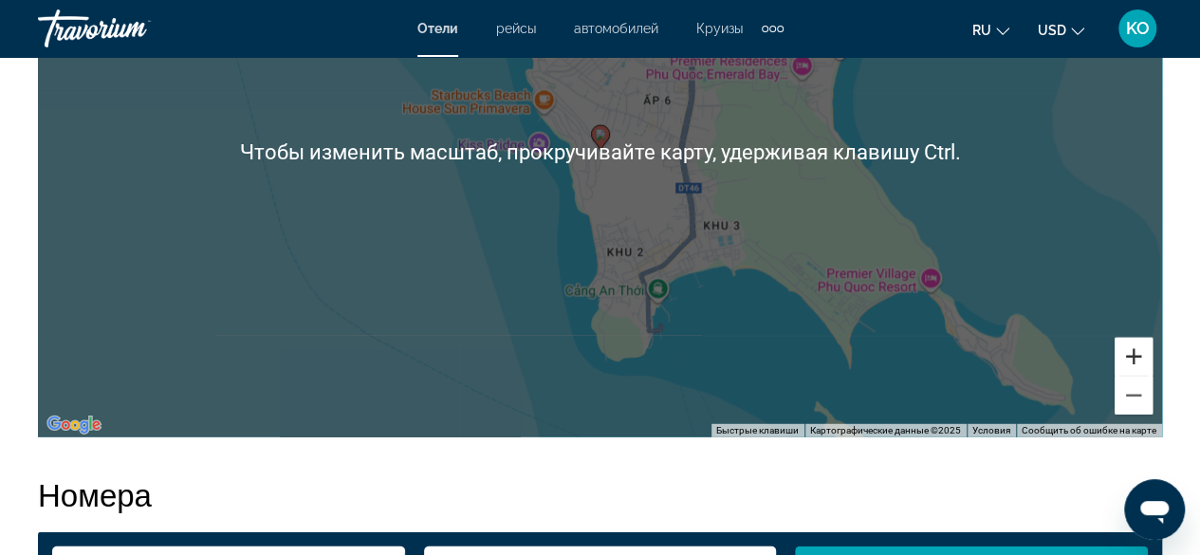
click at [1147, 359] on button "Увеличить" at bounding box center [1133, 357] width 38 height 38
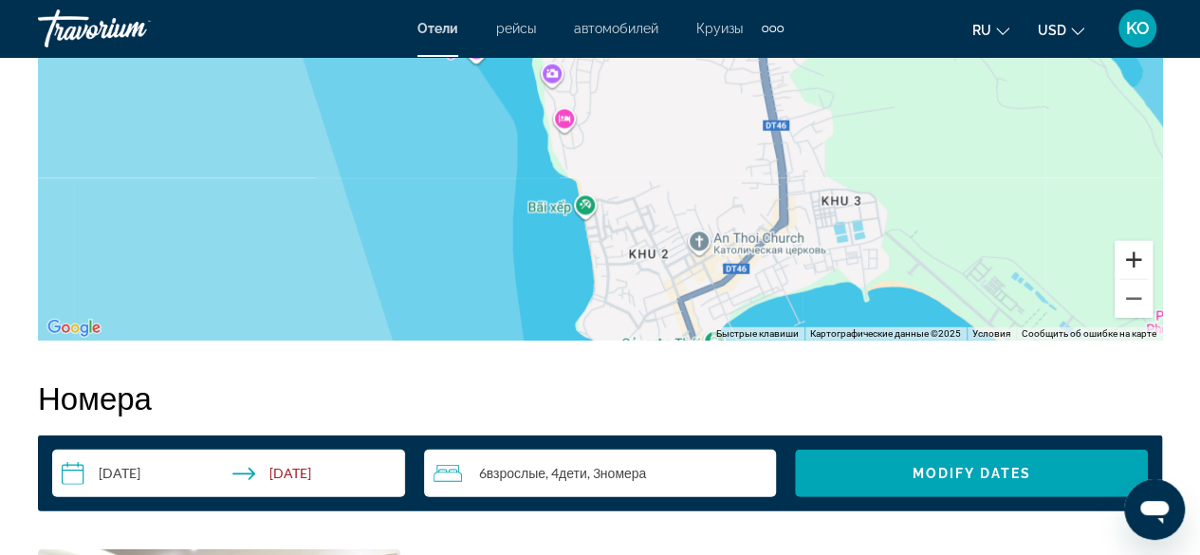
scroll to position [2466, 0]
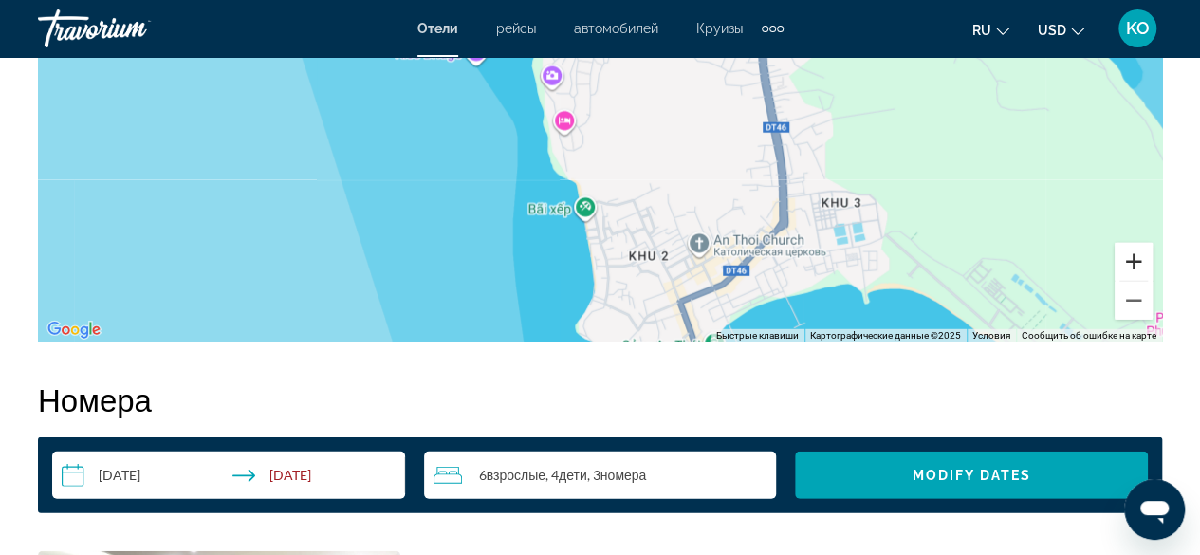
click at [1126, 257] on button "Увеличить" at bounding box center [1133, 262] width 38 height 38
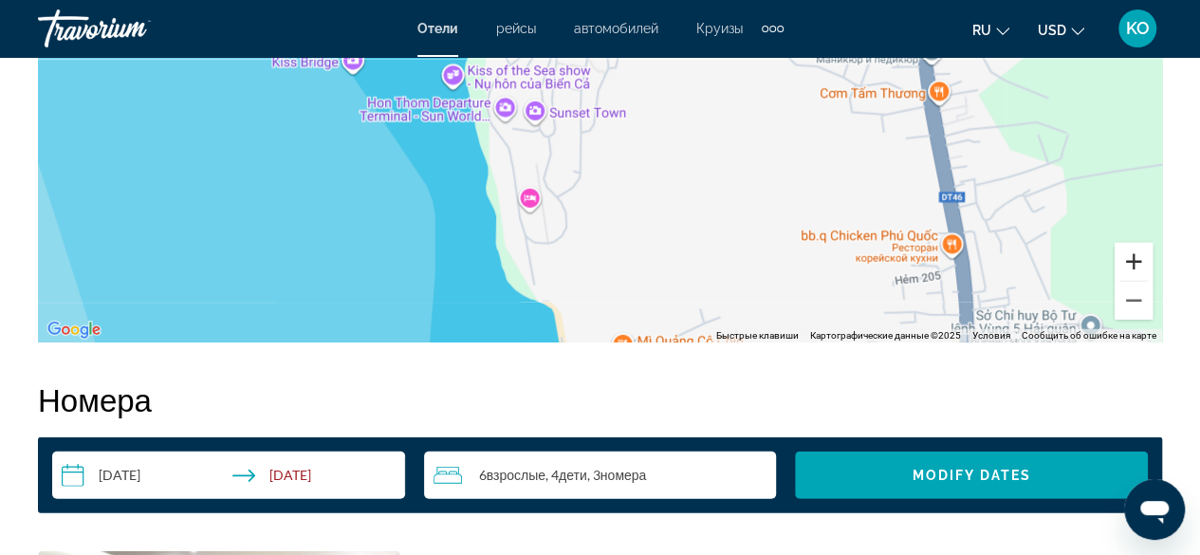
click at [1126, 257] on button "Увеличить" at bounding box center [1133, 262] width 38 height 38
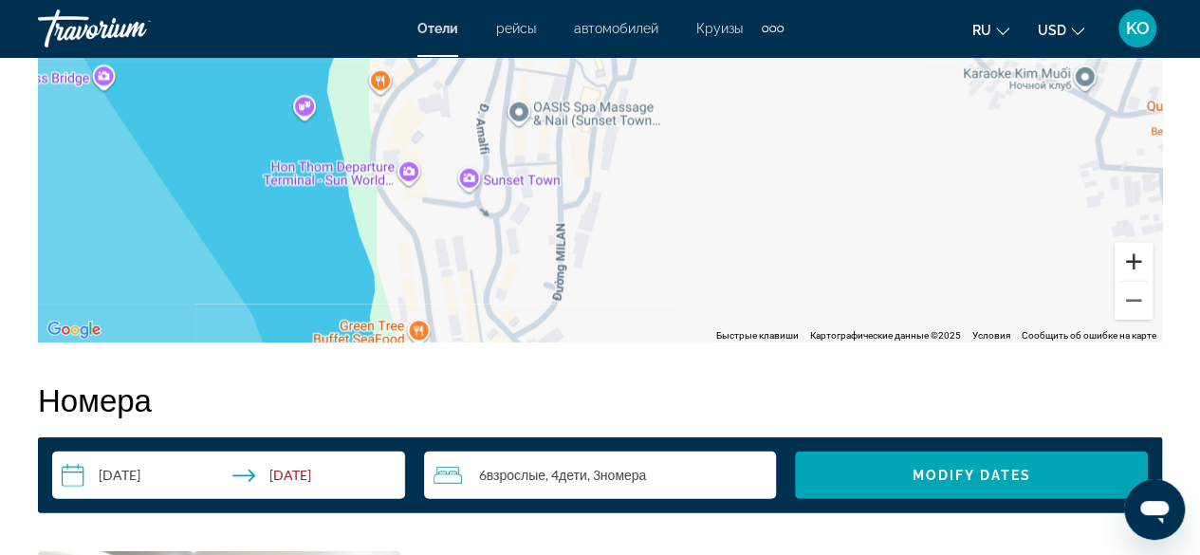
click at [1133, 273] on button "Увеличить" at bounding box center [1133, 262] width 38 height 38
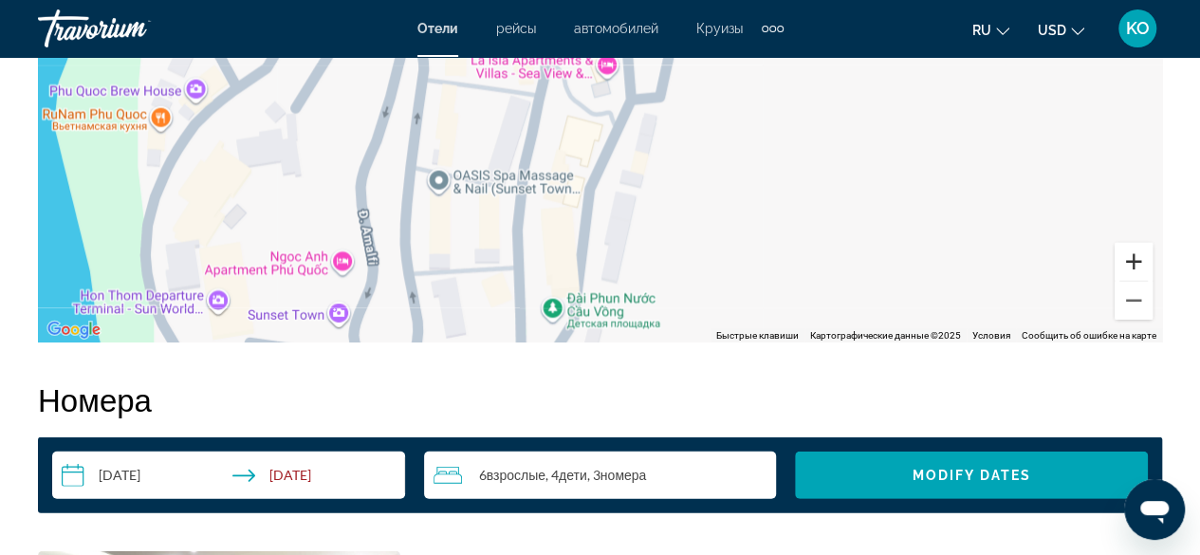
click at [1130, 266] on button "Увеличить" at bounding box center [1133, 262] width 38 height 38
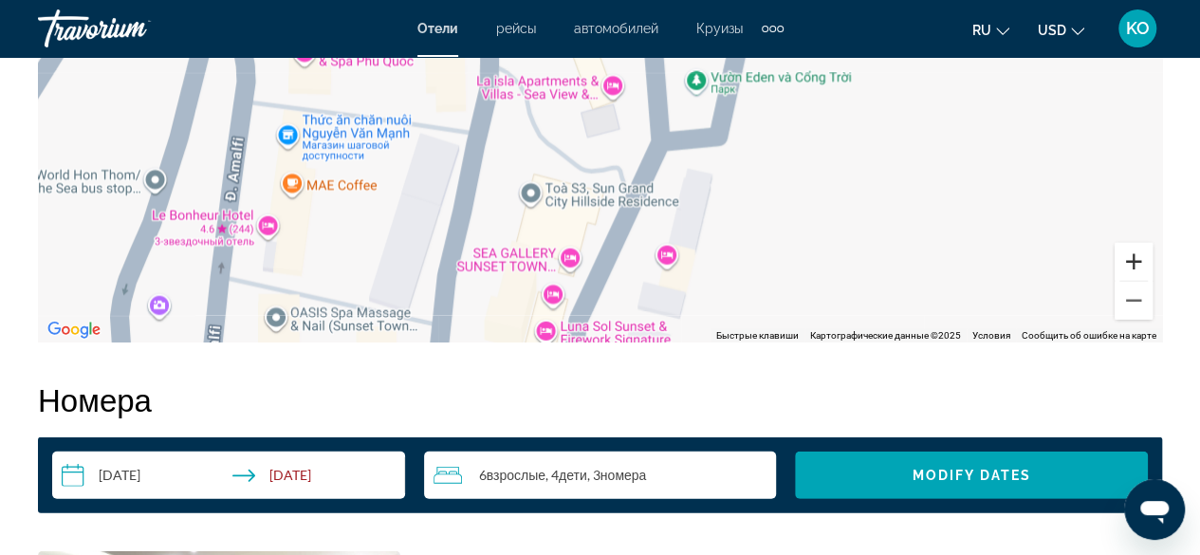
click at [1130, 266] on button "Увеличить" at bounding box center [1133, 262] width 38 height 38
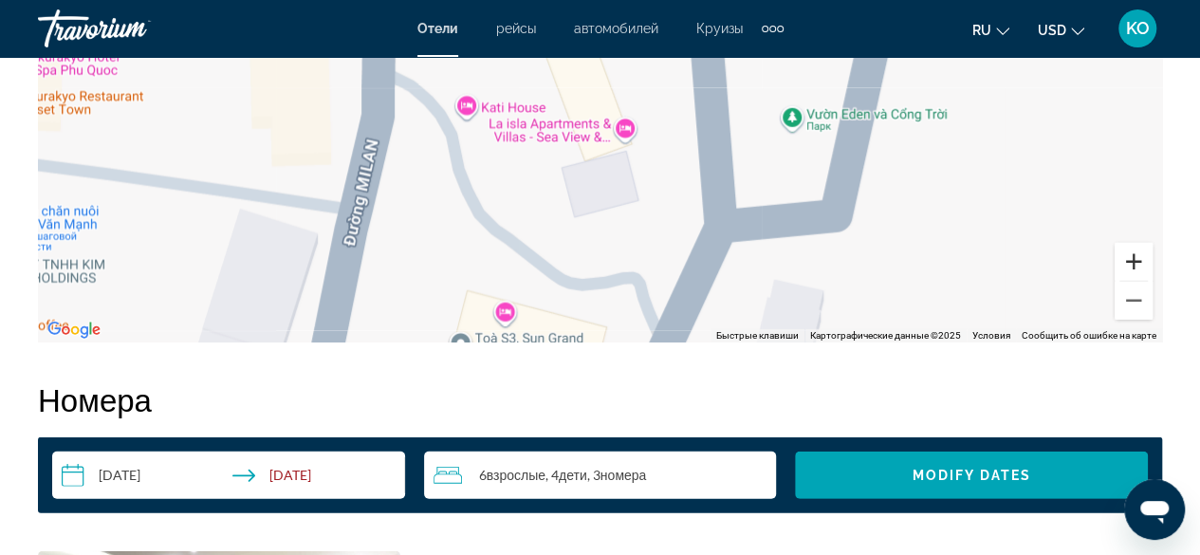
click at [1130, 266] on button "Увеличить" at bounding box center [1133, 262] width 38 height 38
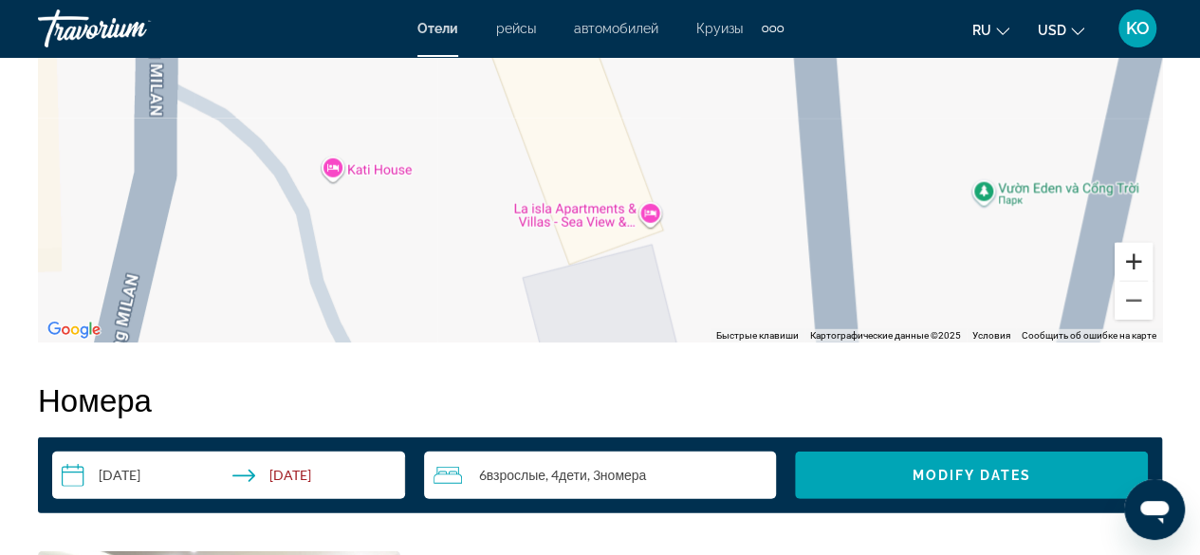
click at [1130, 266] on button "Увеличить" at bounding box center [1133, 262] width 38 height 38
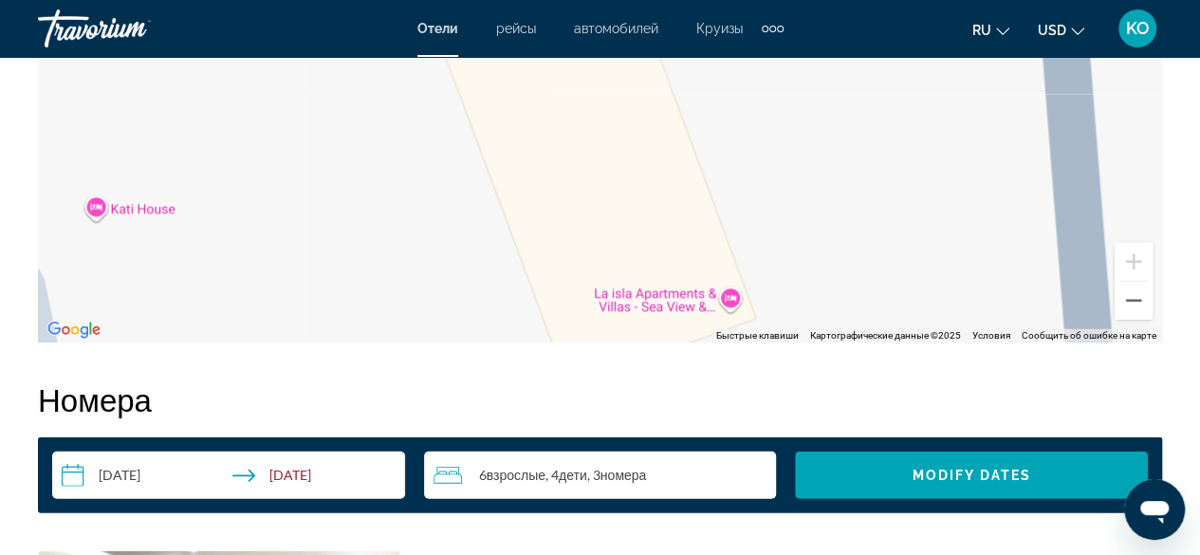
drag, startPoint x: 497, startPoint y: 264, endPoint x: 531, endPoint y: 185, distance: 85.8
click at [531, 185] on div "Чтобы активировать перетаскивание с помощью клавиатуры, нажмите Alt + Ввод. Пос…" at bounding box center [600, 57] width 1124 height 569
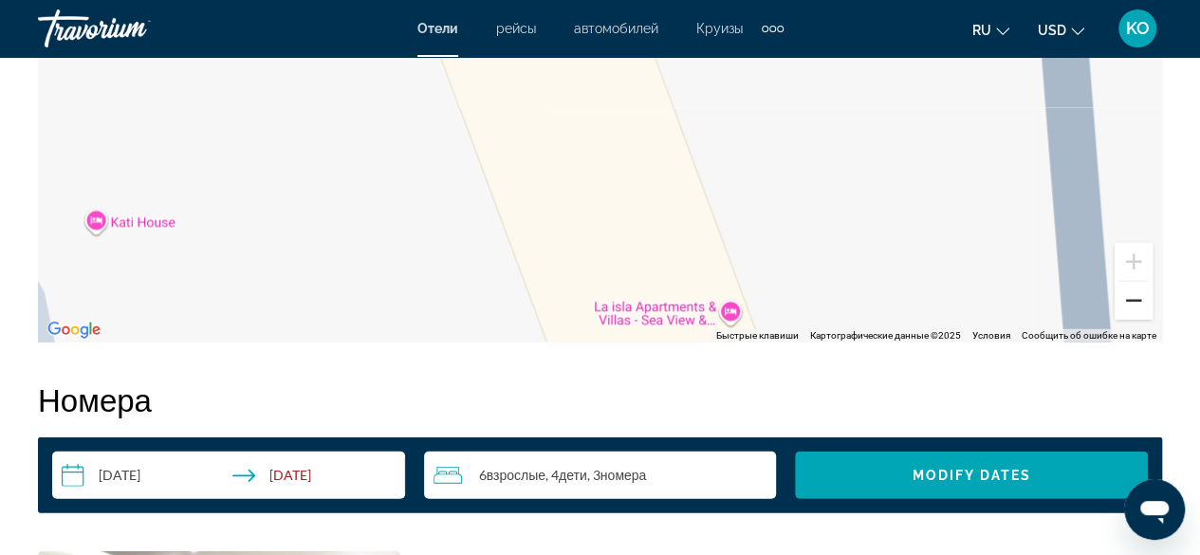
click at [1141, 306] on button "Уменьшить" at bounding box center [1133, 301] width 38 height 38
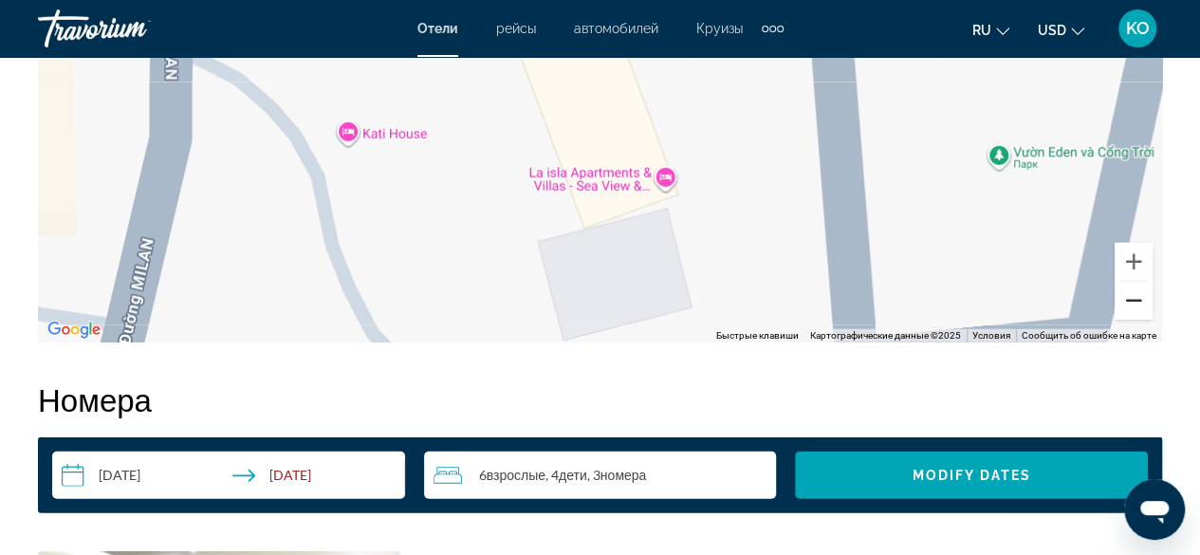
click at [1141, 306] on button "Уменьшить" at bounding box center [1133, 301] width 38 height 38
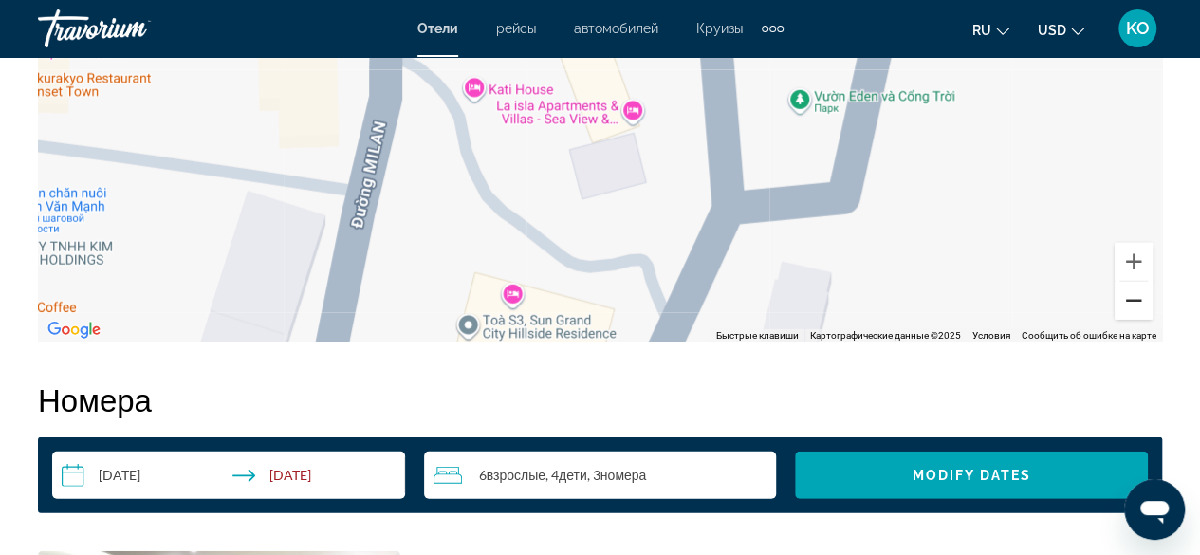
click at [1141, 306] on button "Уменьшить" at bounding box center [1133, 301] width 38 height 38
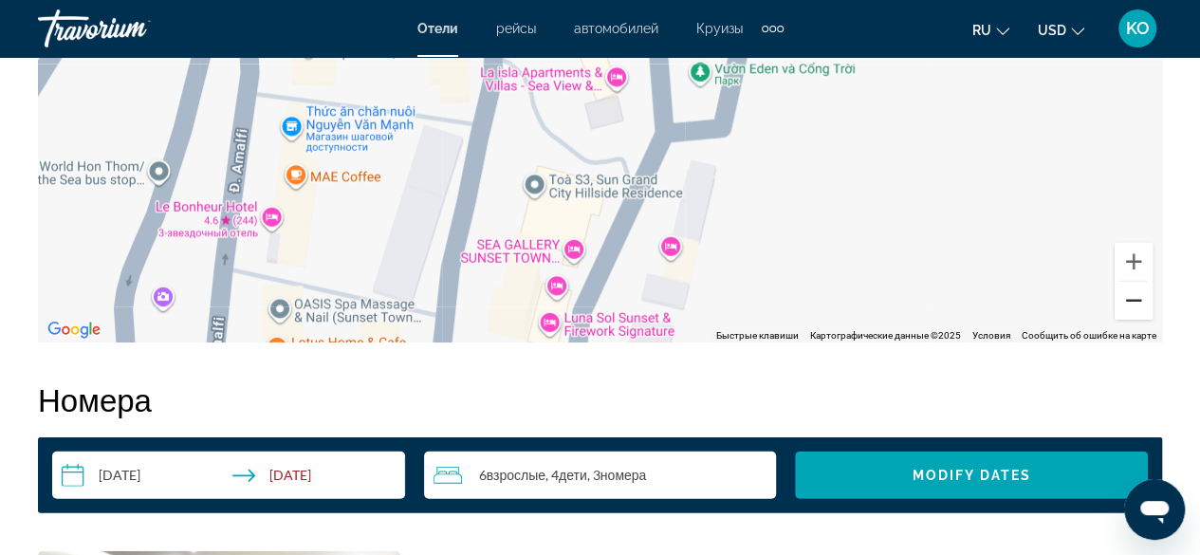
click at [1141, 306] on button "Уменьшить" at bounding box center [1133, 301] width 38 height 38
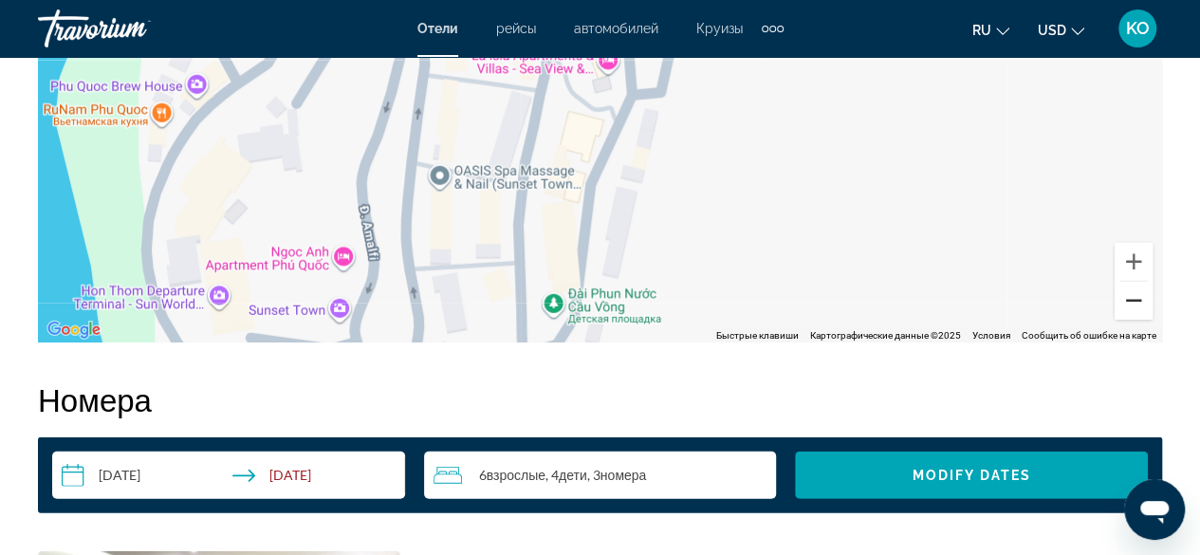
click at [1141, 306] on button "Уменьшить" at bounding box center [1133, 301] width 38 height 38
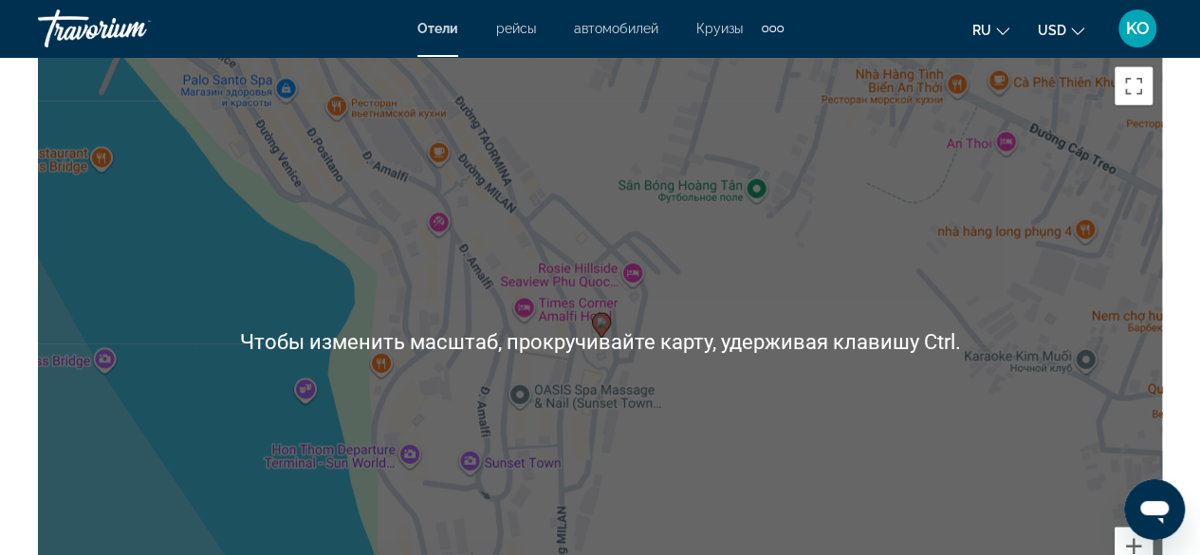
scroll to position [2371, 0]
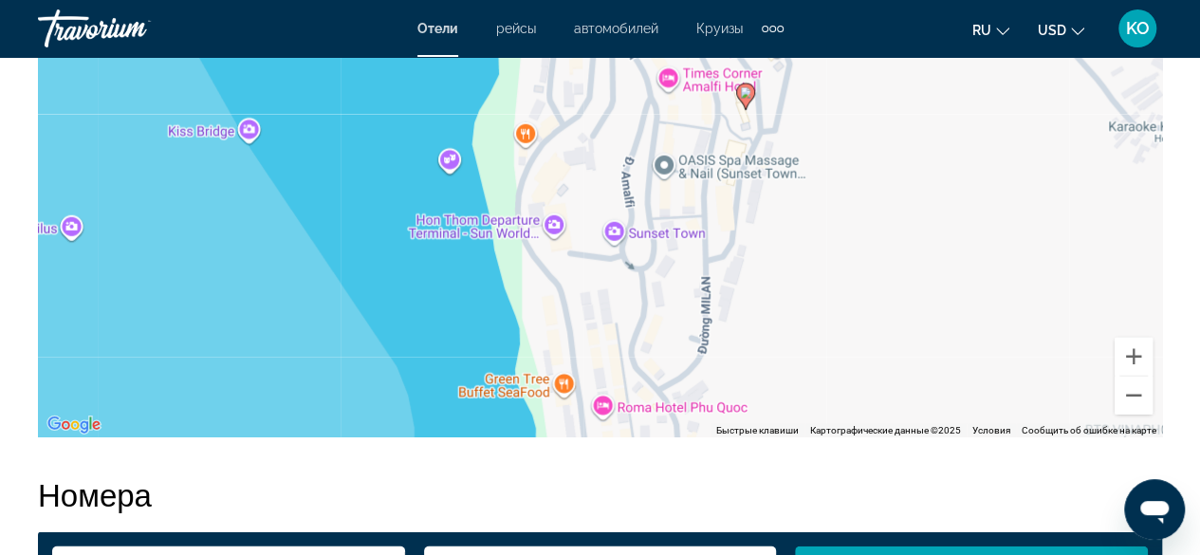
drag, startPoint x: 233, startPoint y: 246, endPoint x: 377, endPoint y: 206, distance: 149.5
click at [377, 206] on div "Чтобы активировать перетаскивание с помощью клавиатуры, нажмите Alt + Ввод. Пос…" at bounding box center [600, 152] width 1124 height 569
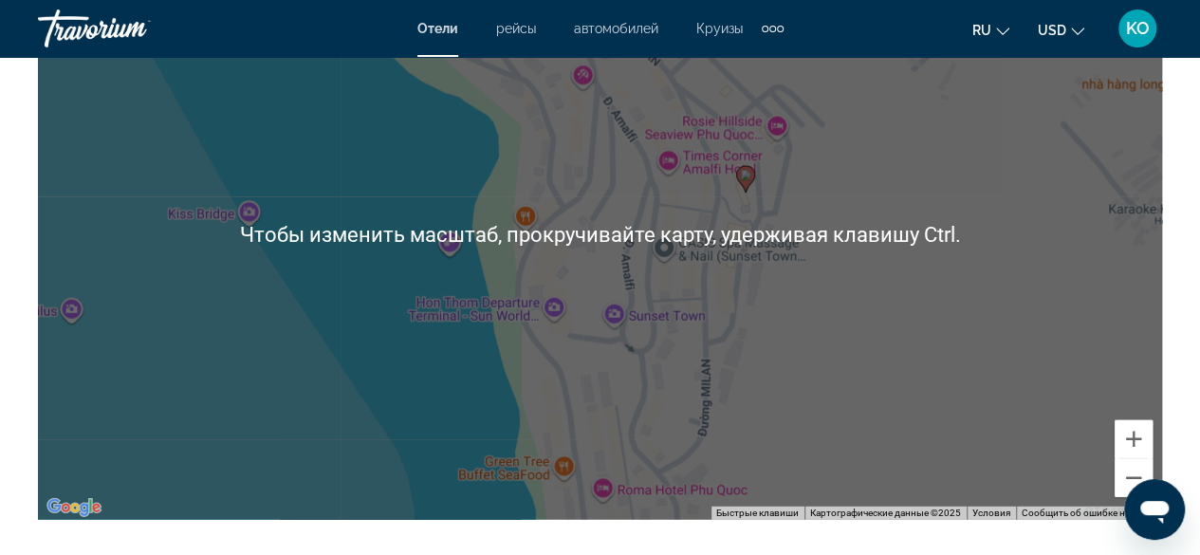
scroll to position [2276, 0]
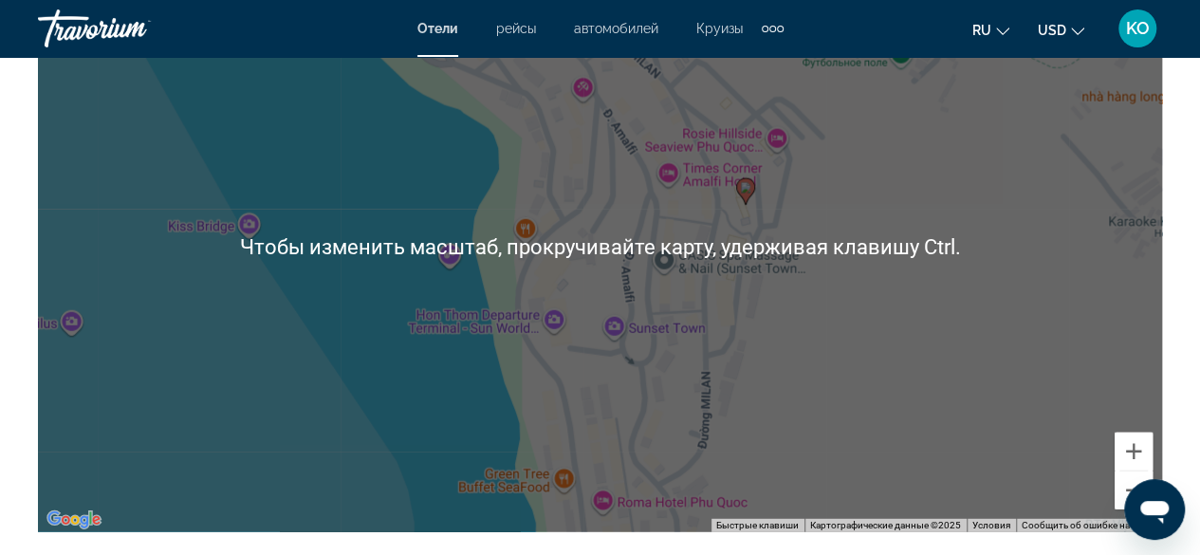
click at [1169, 448] on div "Резюме Тип Apartment адрес Burano Street Sunset Town, Phu Quoc 920000, Vietnam …" at bounding box center [599, 331] width 1143 height 3109
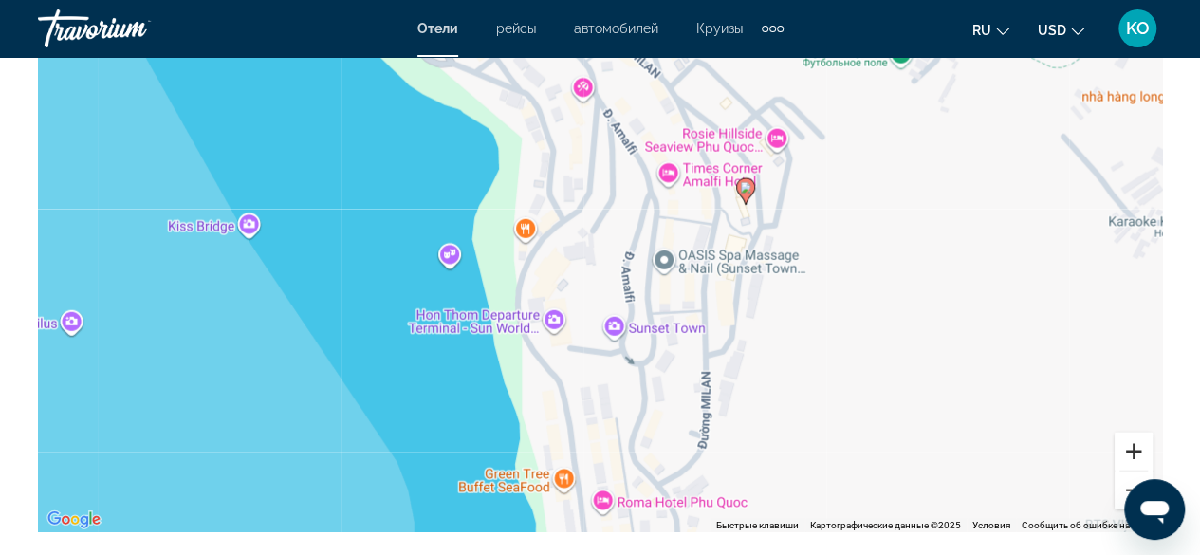
click at [1143, 456] on button "Увеличить" at bounding box center [1133, 451] width 38 height 38
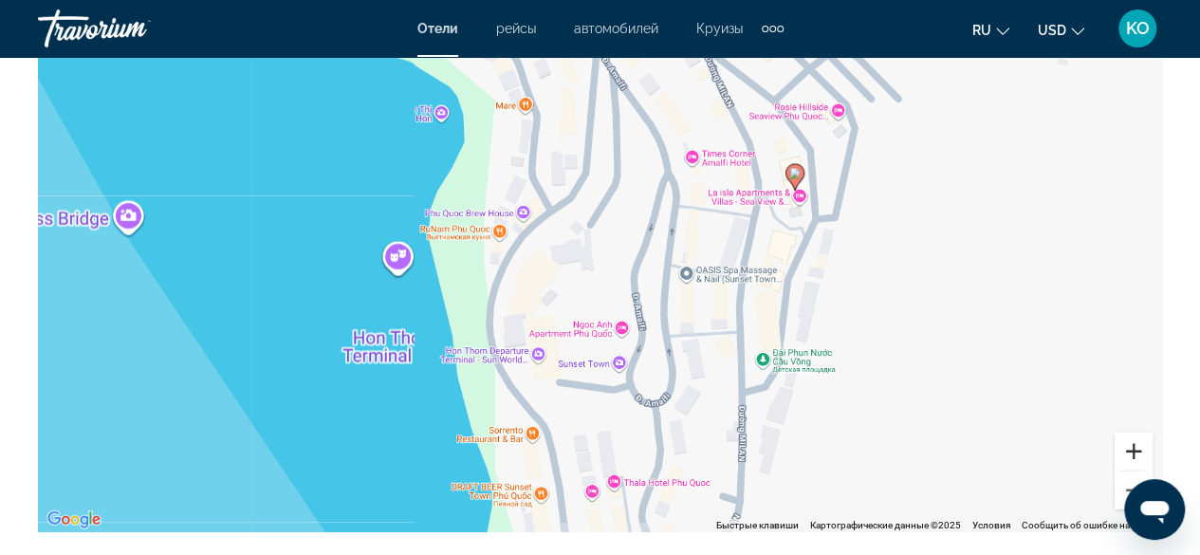
click at [1143, 456] on button "Увеличить" at bounding box center [1133, 451] width 38 height 38
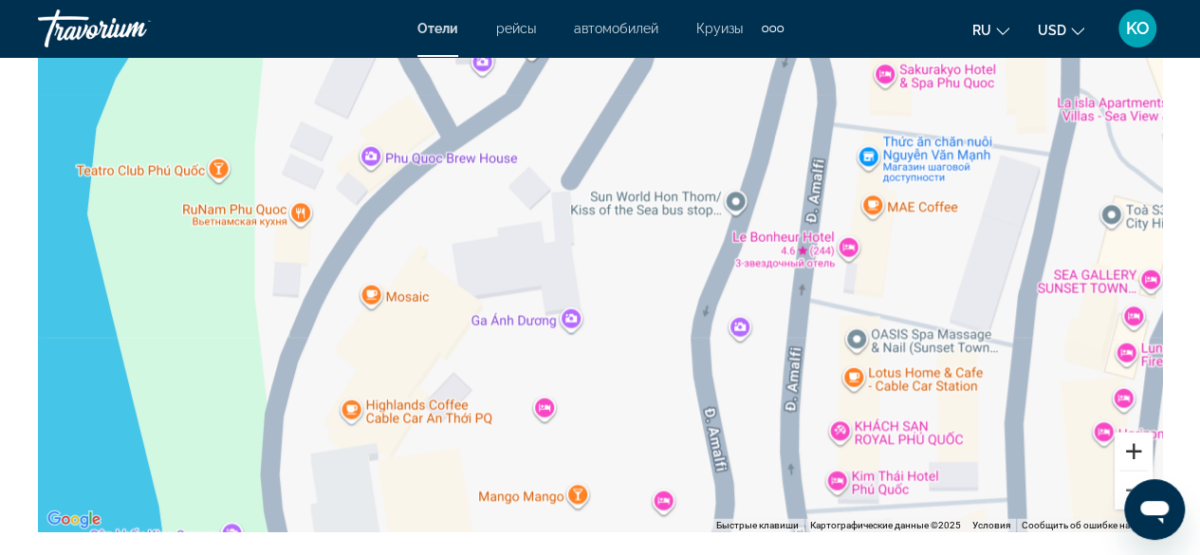
click at [1143, 456] on button "Увеличить" at bounding box center [1133, 451] width 38 height 38
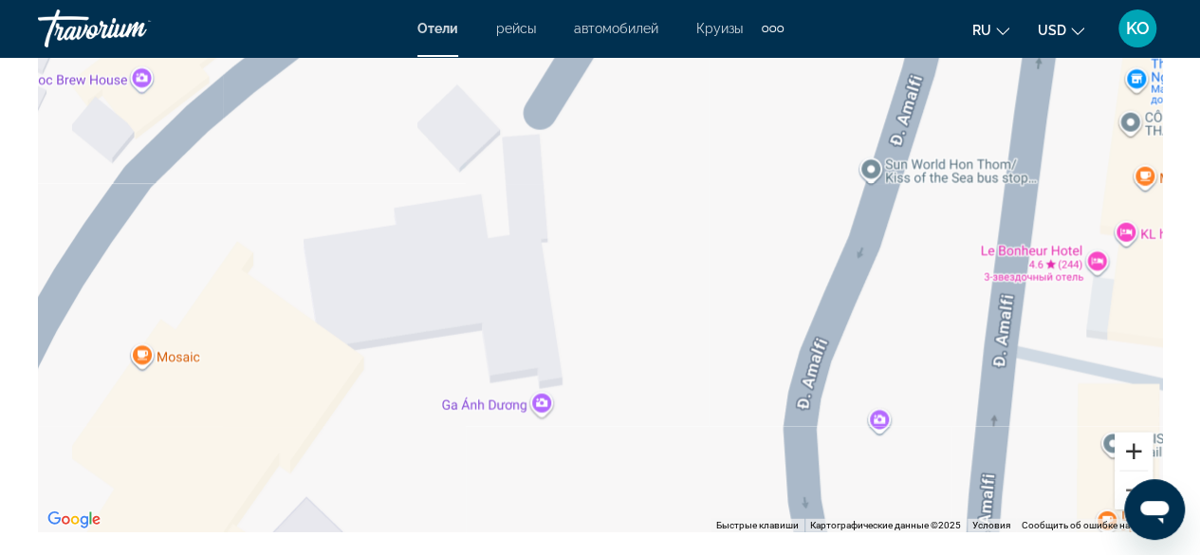
click at [1143, 456] on button "Увеличить" at bounding box center [1133, 451] width 38 height 38
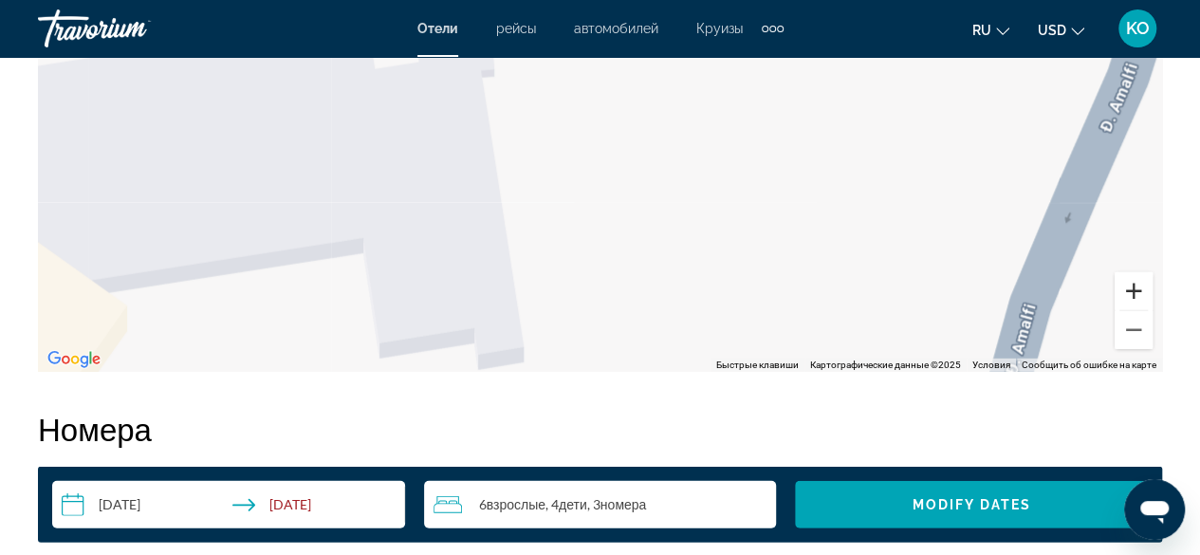
scroll to position [2466, 0]
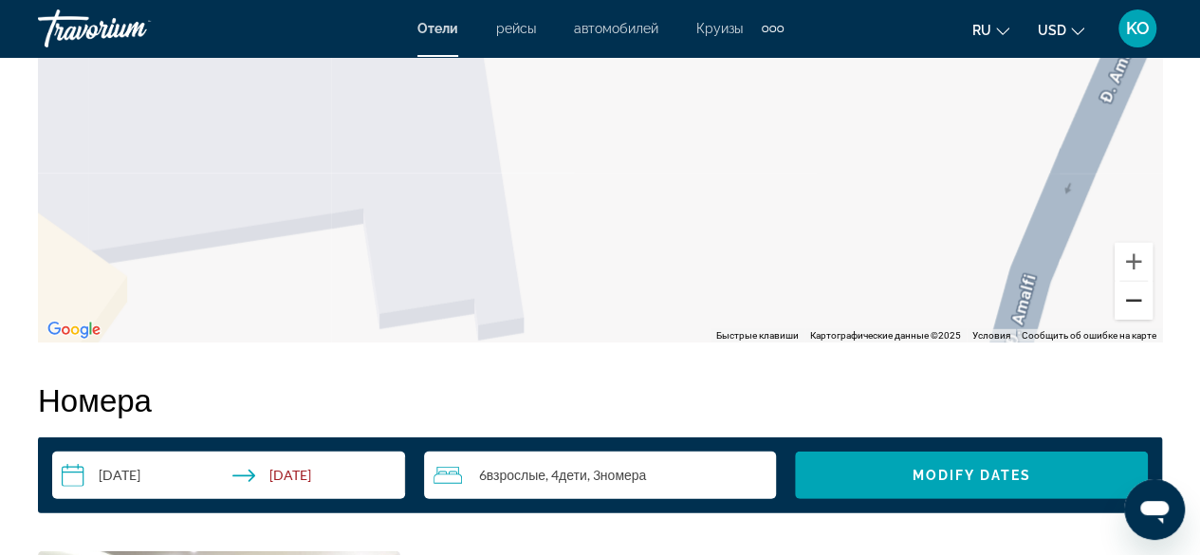
click at [1129, 303] on button "Уменьшить" at bounding box center [1133, 301] width 38 height 38
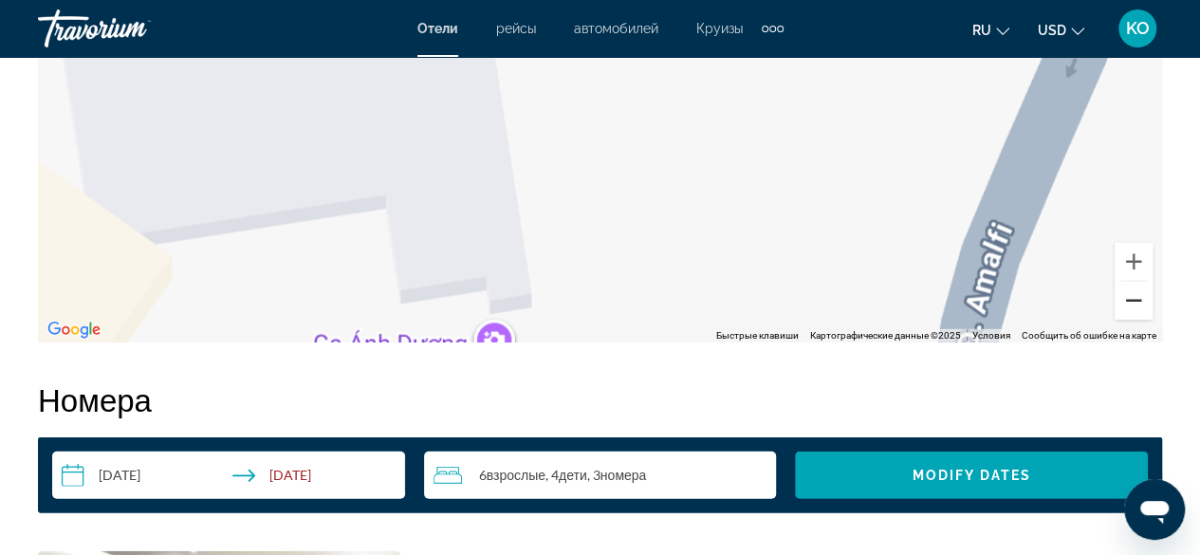
click at [1129, 303] on button "Уменьшить" at bounding box center [1133, 301] width 38 height 38
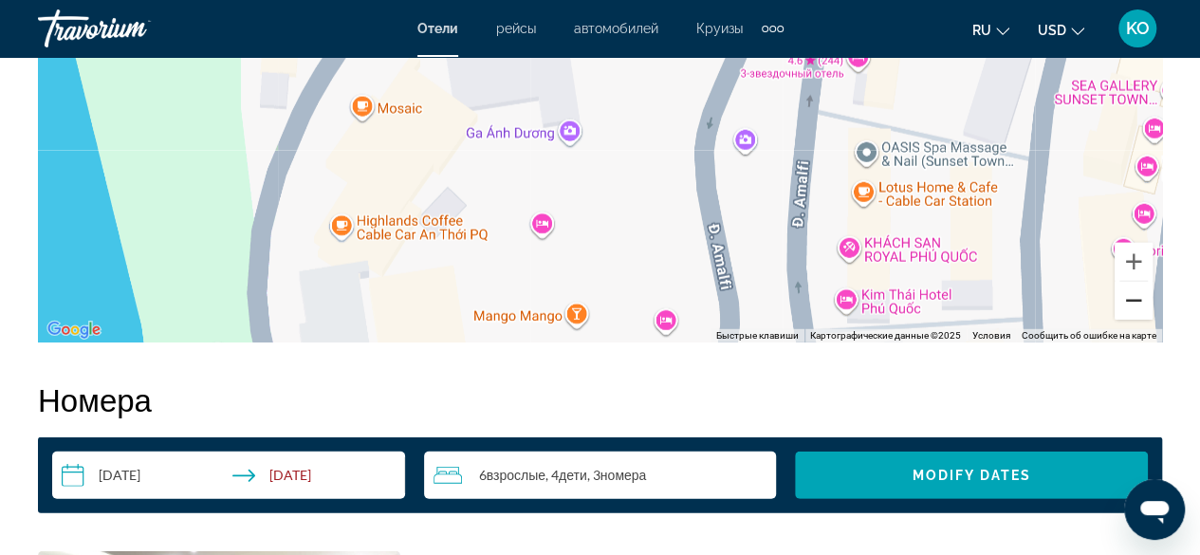
click at [1129, 303] on button "Уменьшить" at bounding box center [1133, 301] width 38 height 38
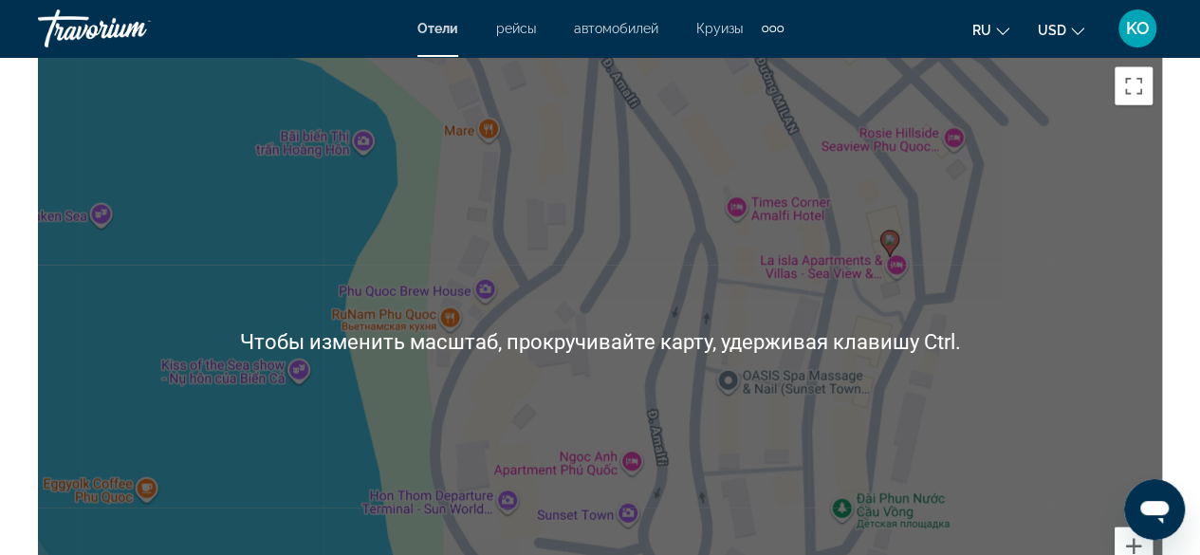
scroll to position [2371, 0]
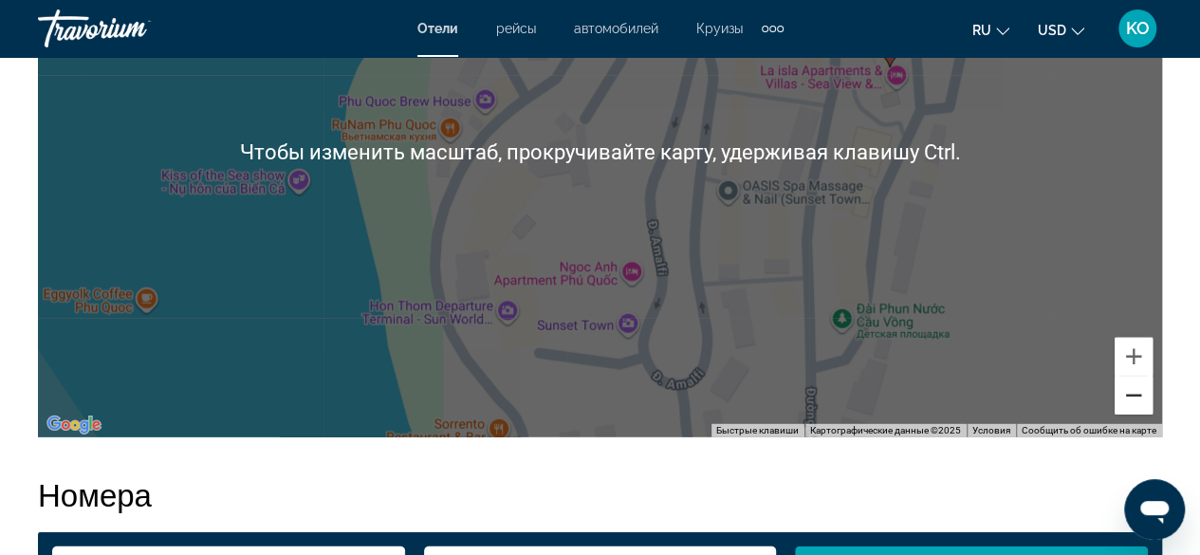
click at [1135, 394] on button "Уменьшить" at bounding box center [1133, 395] width 38 height 38
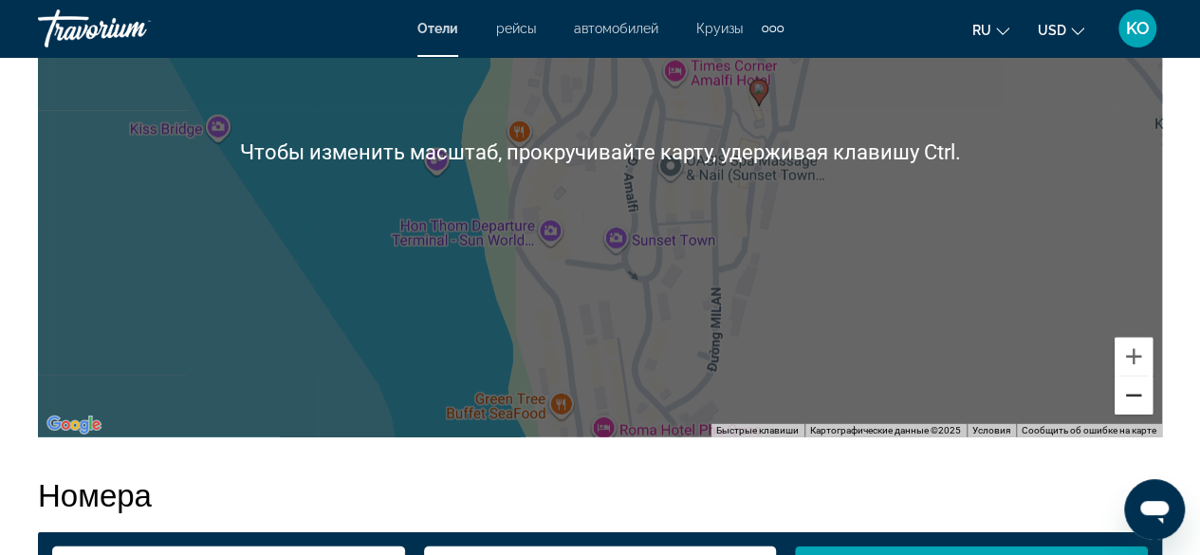
click at [1135, 394] on button "Уменьшить" at bounding box center [1133, 395] width 38 height 38
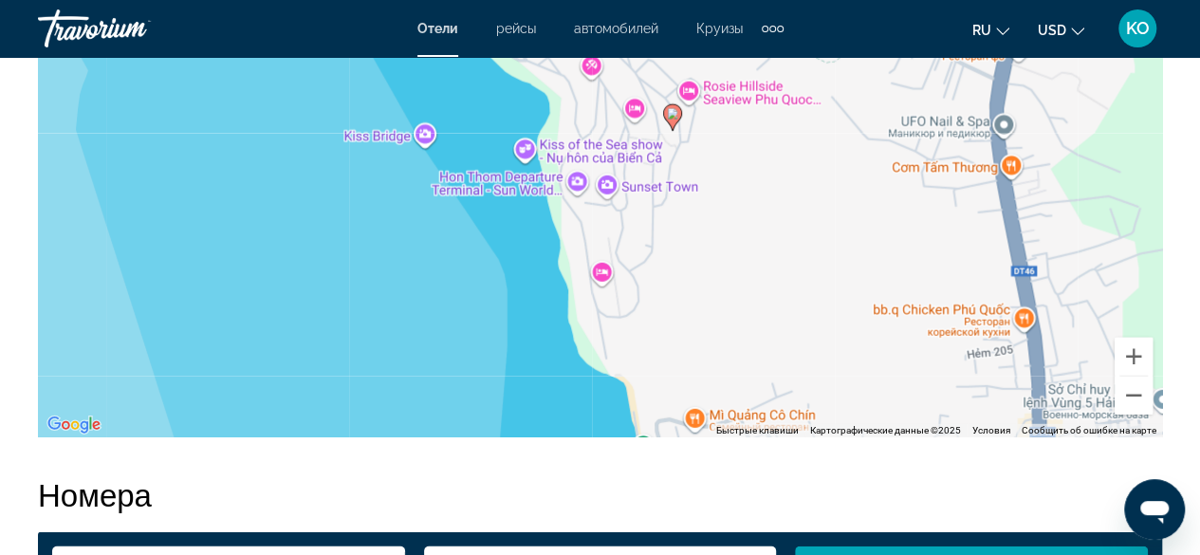
click at [668, 119] on image "Main content" at bounding box center [672, 113] width 11 height 11
click at [670, 117] on image "Main content" at bounding box center [672, 113] width 11 height 11
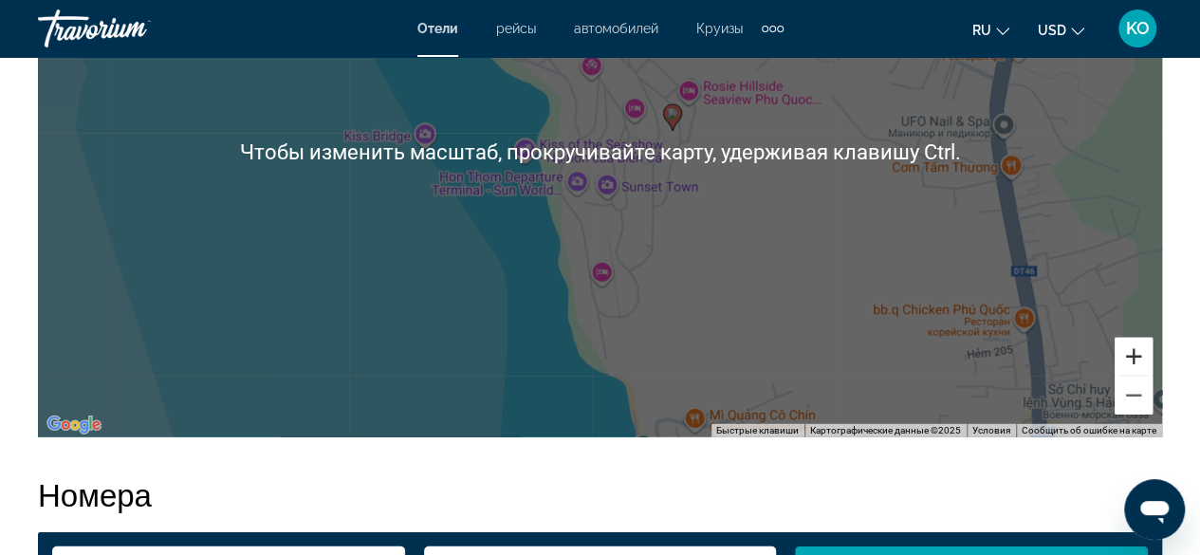
click at [1141, 354] on button "Увеличить" at bounding box center [1133, 357] width 38 height 38
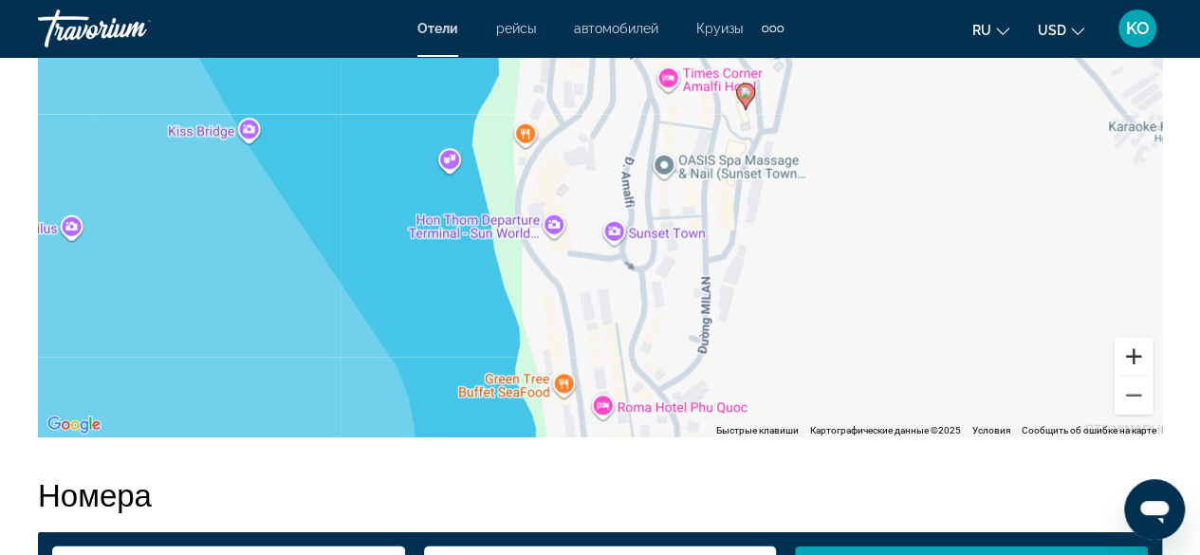
click at [1141, 354] on button "Увеличить" at bounding box center [1133, 357] width 38 height 38
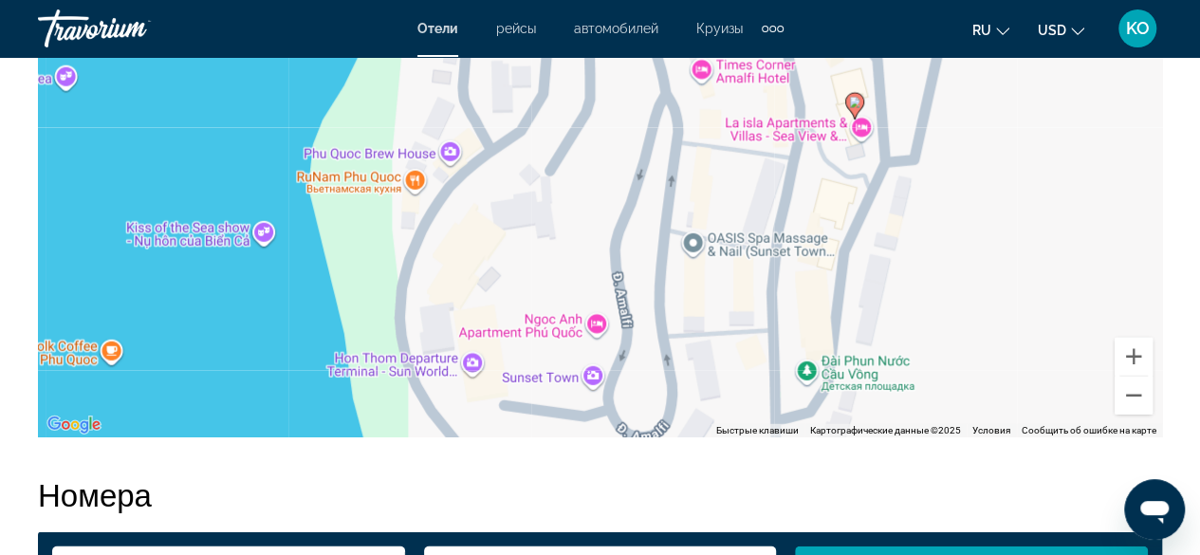
drag, startPoint x: 884, startPoint y: 117, endPoint x: 857, endPoint y: 165, distance: 55.2
click at [857, 165] on div "Чтобы активировать перетаскивание с помощью клавиатуры, нажмите Alt + Ввод. Пос…" at bounding box center [600, 152] width 1124 height 569
click at [1125, 351] on button "Увеличить" at bounding box center [1133, 357] width 38 height 38
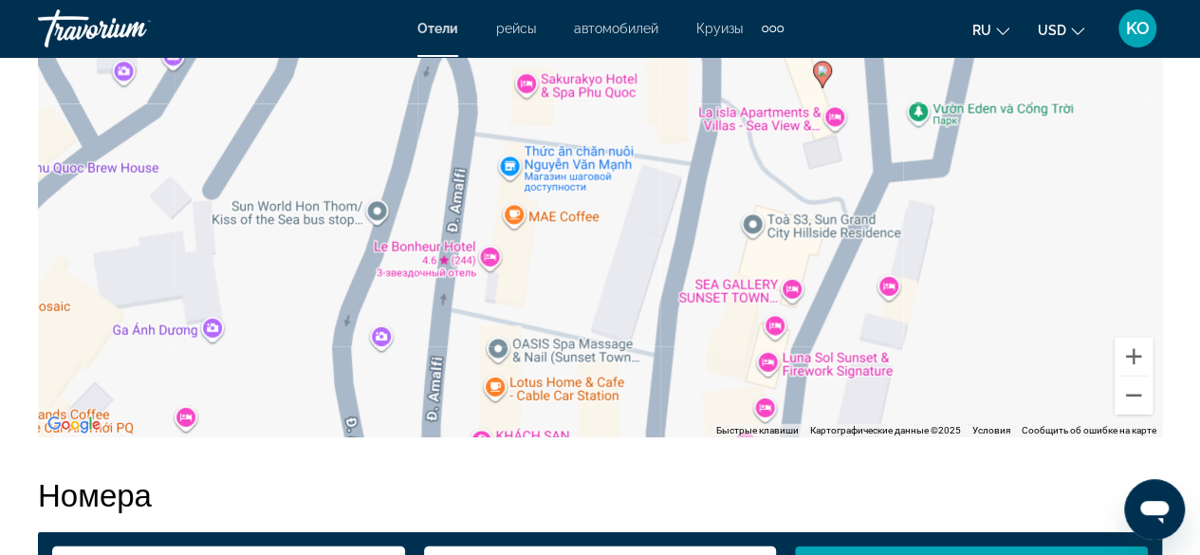
drag, startPoint x: 1007, startPoint y: 199, endPoint x: 719, endPoint y: 198, distance: 288.3
click at [719, 198] on div "Чтобы активировать перетаскивание с помощью клавиатуры, нажмите Alt + Ввод. Пос…" at bounding box center [600, 152] width 1124 height 569
click at [1128, 341] on button "Увеличить" at bounding box center [1133, 357] width 38 height 38
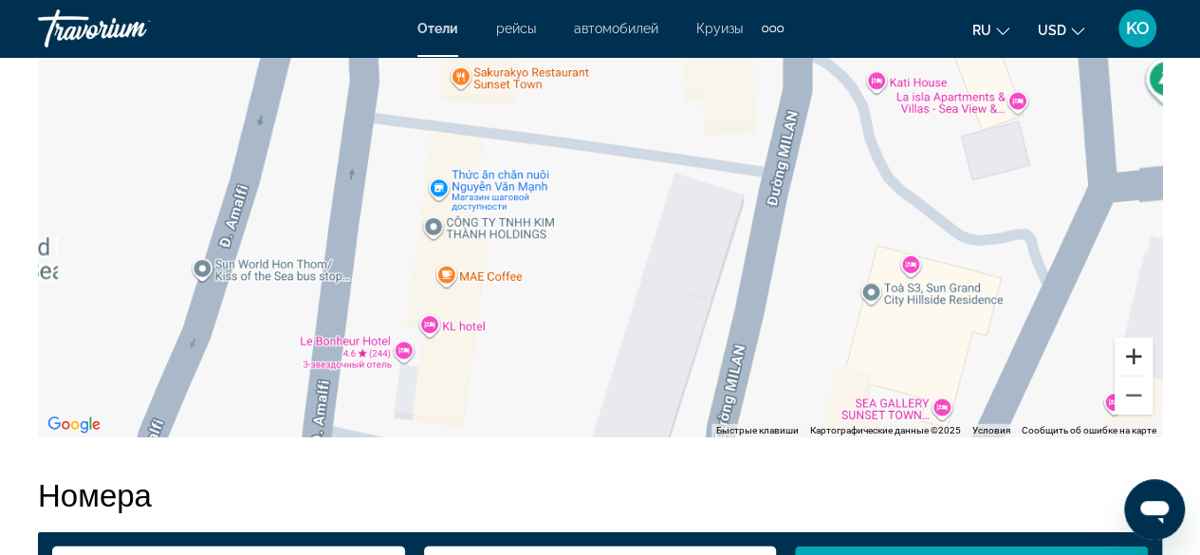
click at [1128, 341] on button "Увеличить" at bounding box center [1133, 357] width 38 height 38
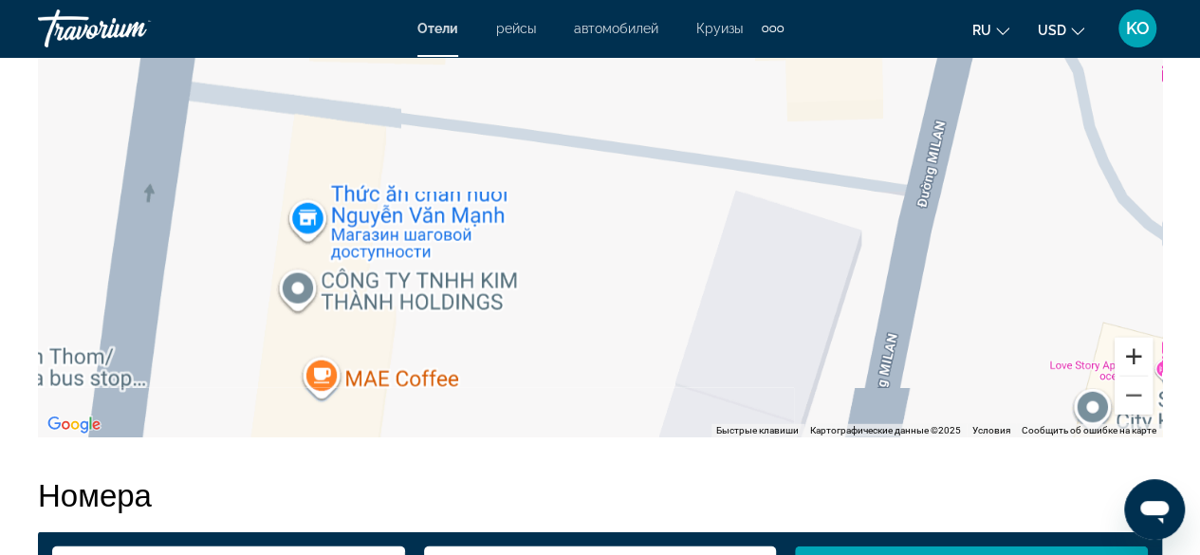
click at [1128, 341] on button "Увеличить" at bounding box center [1133, 357] width 38 height 38
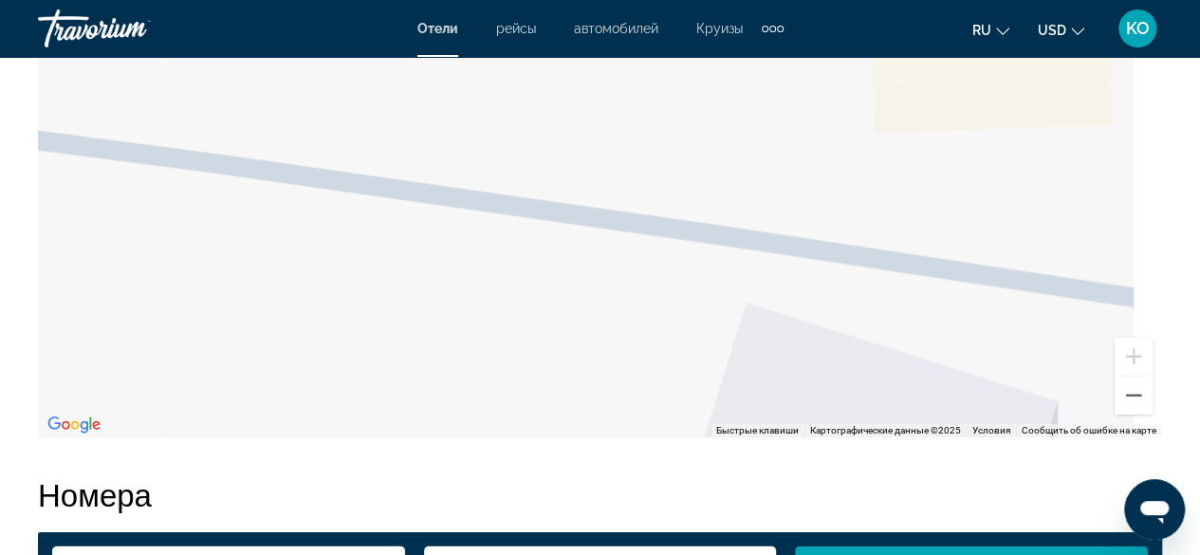
drag, startPoint x: 972, startPoint y: 308, endPoint x: 568, endPoint y: 376, distance: 409.7
click at [576, 382] on div "Чтобы активировать перетаскивание с помощью клавиатуры, нажмите Alt + Ввод. Пос…" at bounding box center [600, 152] width 1124 height 569
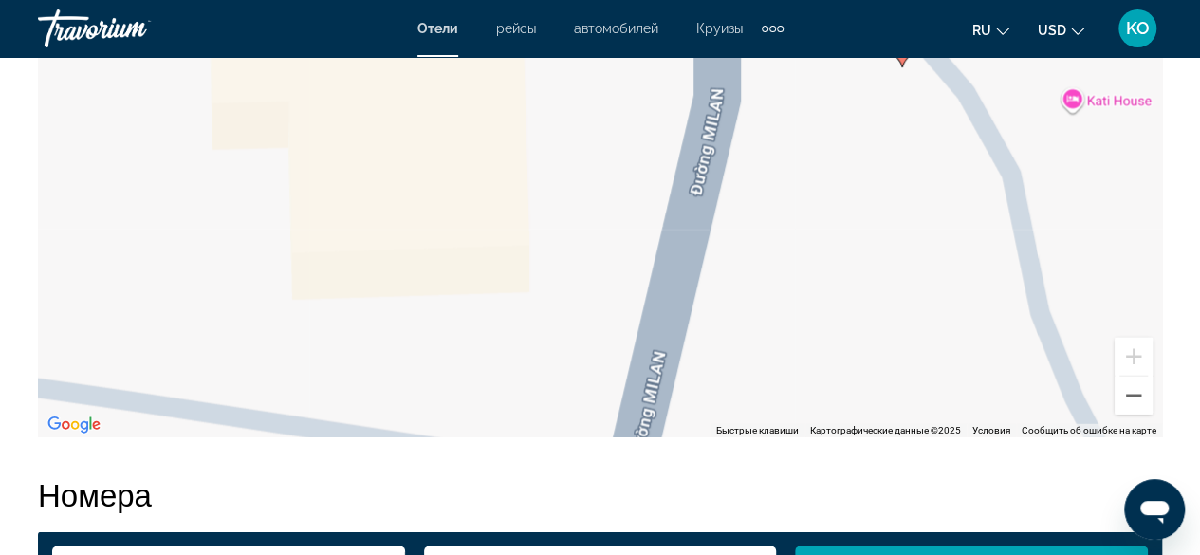
drag, startPoint x: 910, startPoint y: 249, endPoint x: 804, endPoint y: 364, distance: 156.4
click at [783, 382] on div "Чтобы активировать перетаскивание с помощью клавиатуры, нажмите Alt + Ввод. Пос…" at bounding box center [600, 152] width 1124 height 569
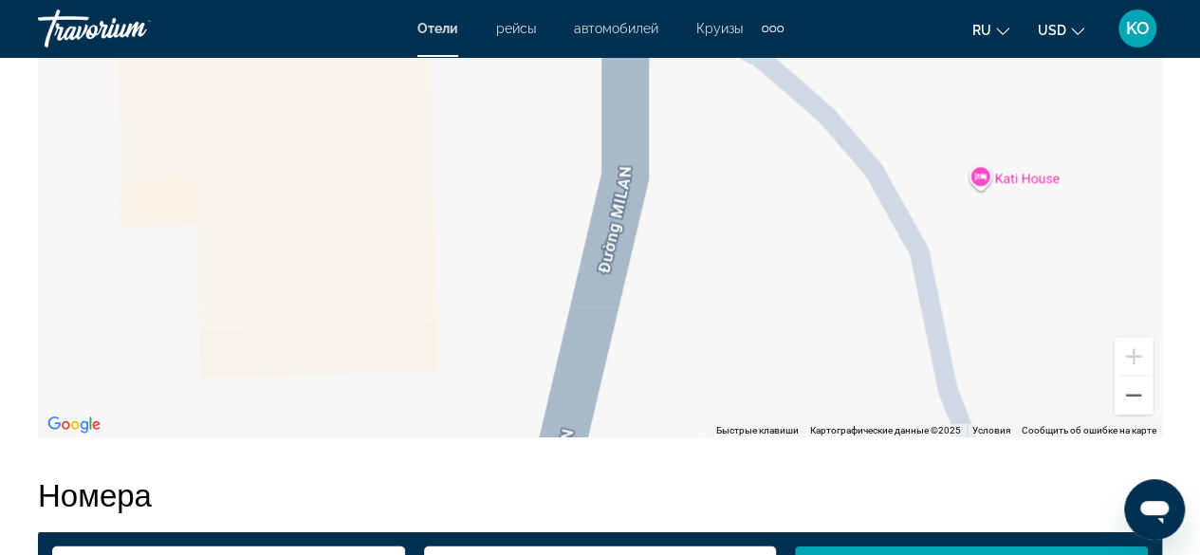
drag, startPoint x: 953, startPoint y: 273, endPoint x: 856, endPoint y: 466, distance: 215.4
click at [852, 476] on div "Резюме Тип Apartment адрес Burano Street Sunset Town, Phu Quoc 920000, Vietnam …" at bounding box center [599, 236] width 1143 height 3109
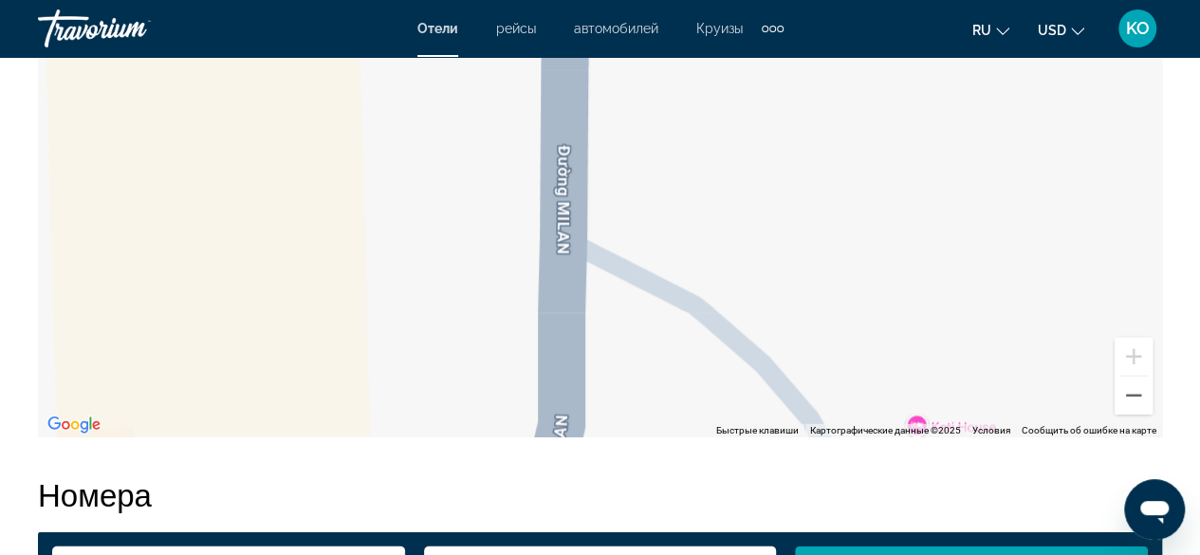
drag, startPoint x: 870, startPoint y: 291, endPoint x: 841, endPoint y: 445, distance: 156.2
click at [837, 453] on div "Резюме Тип Apartment адрес Burano Street Sunset Town, Phu Quoc 920000, Vietnam …" at bounding box center [599, 236] width 1143 height 3109
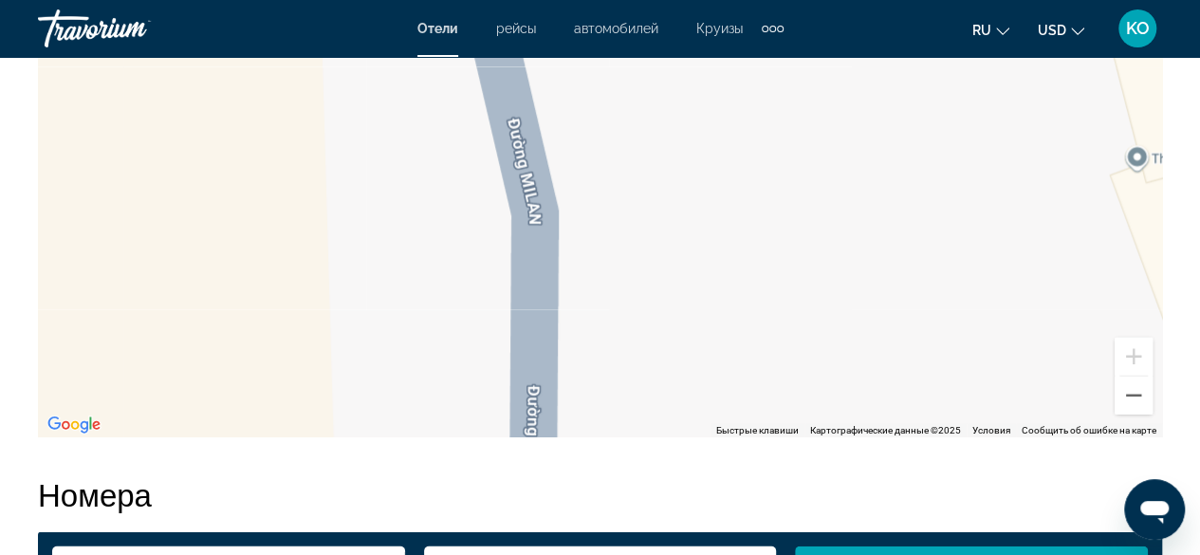
drag, startPoint x: 880, startPoint y: 265, endPoint x: 922, endPoint y: 388, distance: 130.2
click at [922, 388] on div "Чтобы активировать перетаскивание с помощью клавиатуры, нажмите Alt + Ввод. Пос…" at bounding box center [600, 152] width 1124 height 569
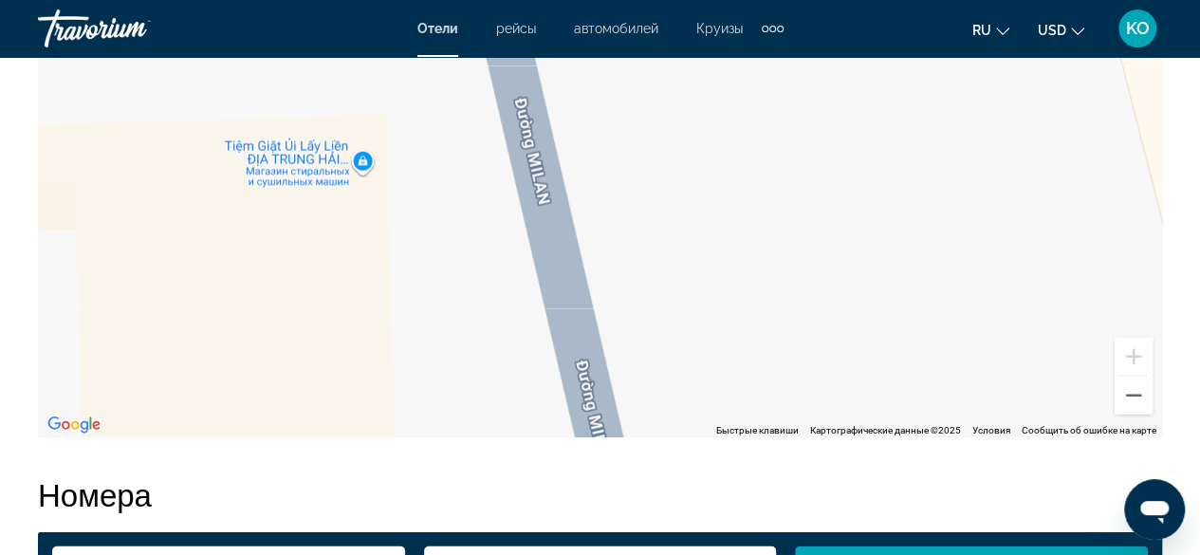
drag, startPoint x: 954, startPoint y: 282, endPoint x: 970, endPoint y: 397, distance: 116.8
click at [970, 397] on div "Чтобы активировать перетаскивание с помощью клавиатуры, нажмите Alt + Ввод. Пос…" at bounding box center [600, 152] width 1124 height 569
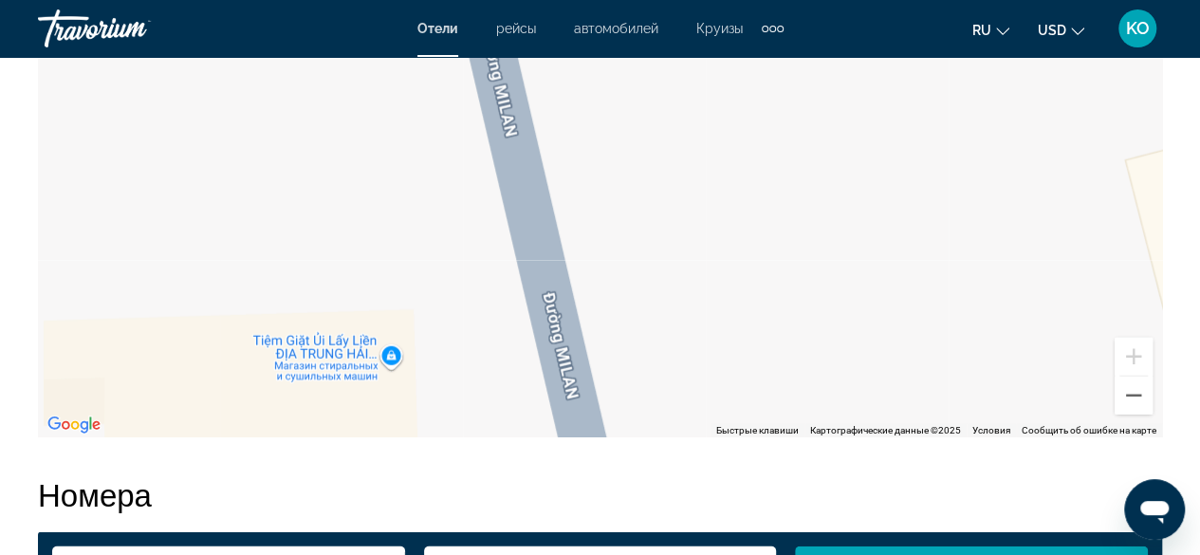
drag, startPoint x: 890, startPoint y: 266, endPoint x: 917, endPoint y: 339, distance: 78.0
click at [910, 348] on div "Чтобы активировать перетаскивание с помощью клавиатуры, нажмите Alt + Ввод. Пос…" at bounding box center [600, 152] width 1124 height 569
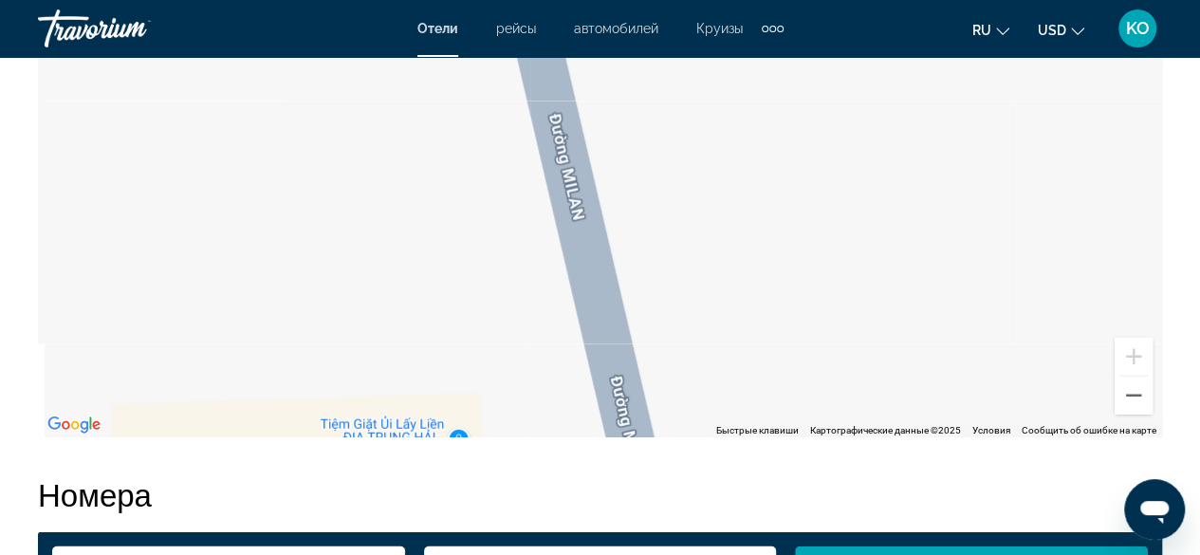
drag, startPoint x: 925, startPoint y: 225, endPoint x: 916, endPoint y: 130, distance: 95.2
click at [916, 130] on div "Чтобы активировать перетаскивание с помощью клавиатуры, нажмите Alt + Ввод. Пос…" at bounding box center [600, 152] width 1124 height 569
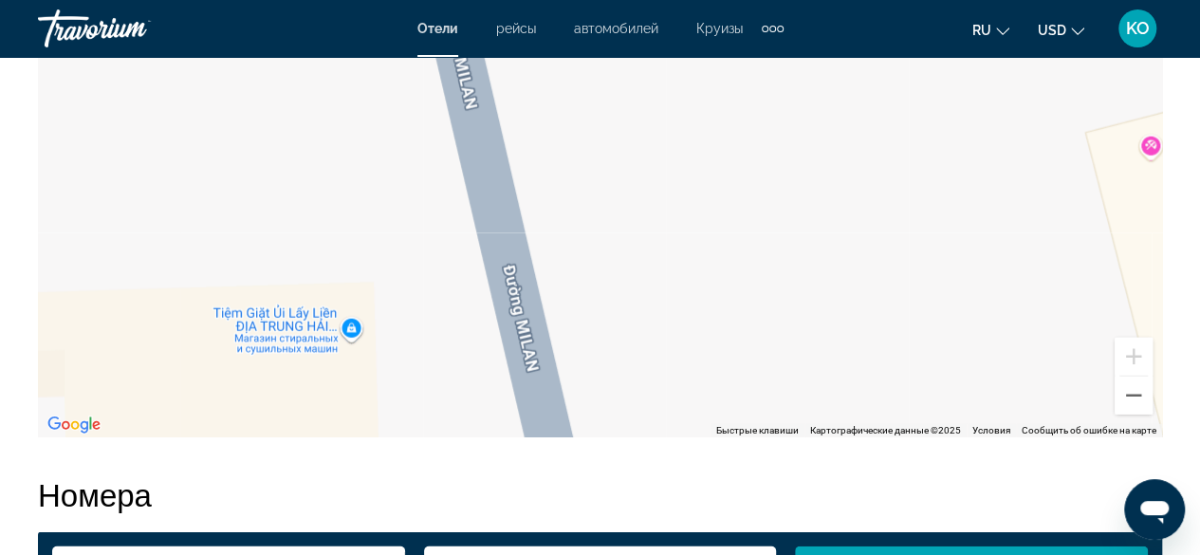
drag, startPoint x: 603, startPoint y: 351, endPoint x: 855, endPoint y: 152, distance: 321.4
click at [842, 166] on div "Чтобы активировать перетаскивание с помощью клавиатуры, нажмите Alt + Ввод. Пос…" at bounding box center [600, 152] width 1124 height 569
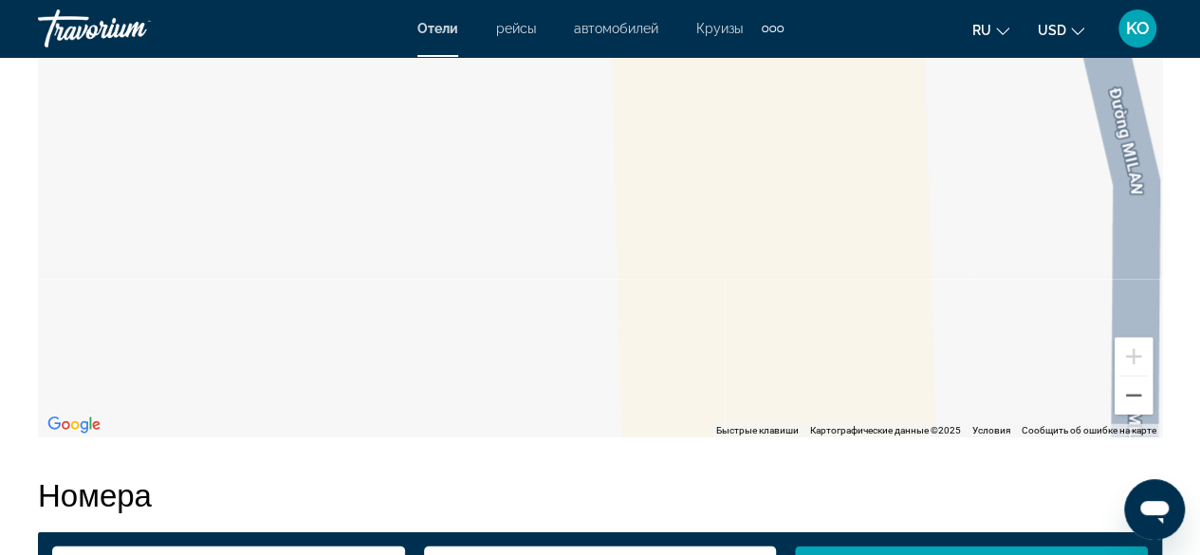
drag, startPoint x: 623, startPoint y: 272, endPoint x: 844, endPoint y: 176, distance: 240.8
click at [836, 178] on div "Чтобы активировать перетаскивание с помощью клавиатуры, нажмите Alt + Ввод. Пос…" at bounding box center [600, 152] width 1124 height 569
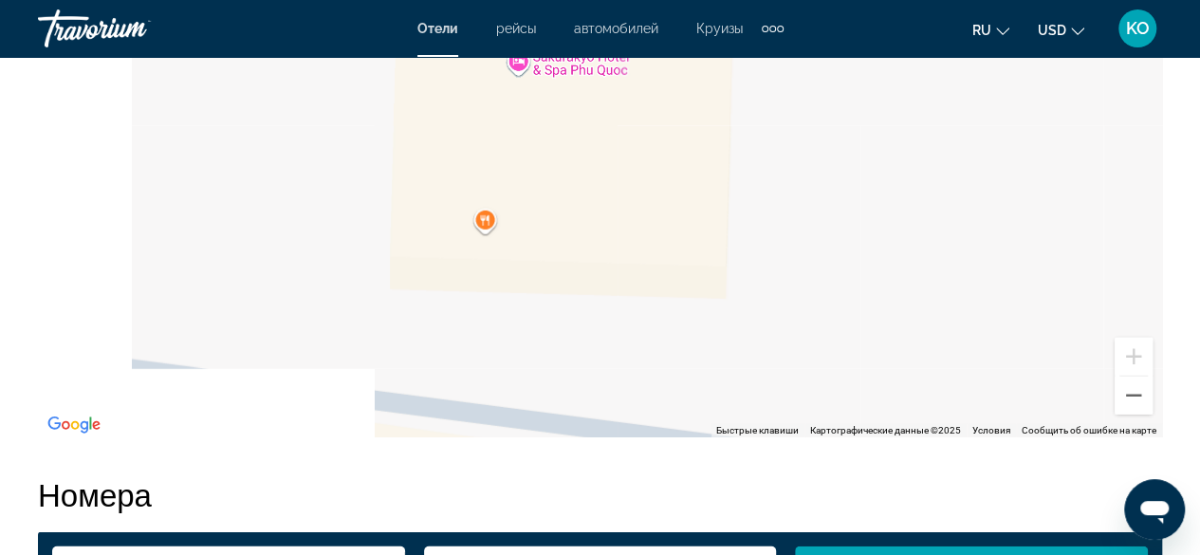
drag, startPoint x: 448, startPoint y: 227, endPoint x: 638, endPoint y: 138, distance: 210.4
click at [633, 142] on div "Чтобы активировать перетаскивание с помощью клавиатуры, нажмите Alt + Ввод. Пос…" at bounding box center [600, 152] width 1124 height 569
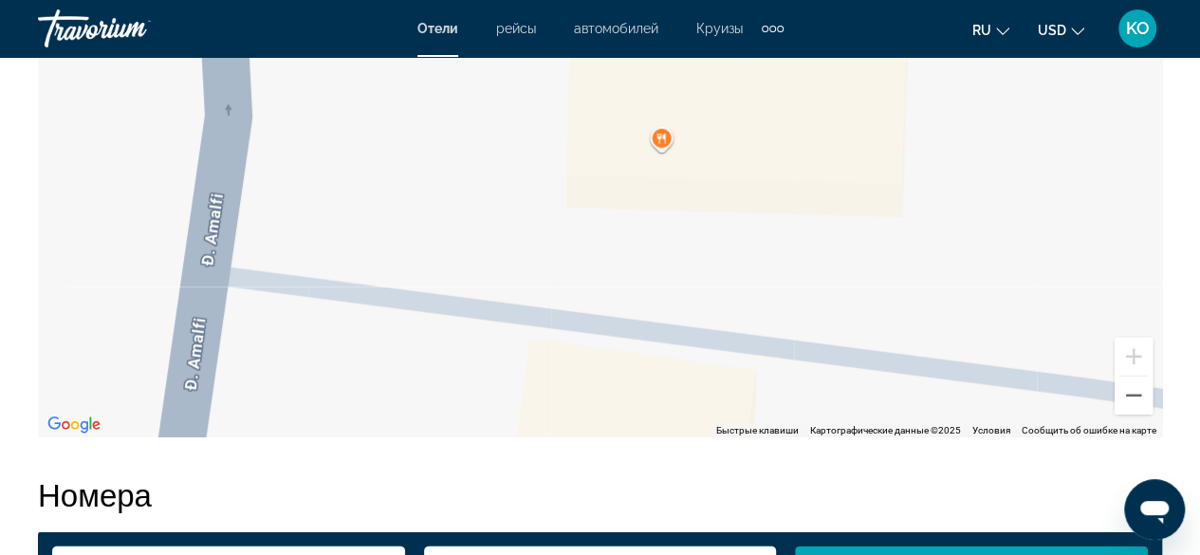
drag, startPoint x: 443, startPoint y: 234, endPoint x: 688, endPoint y: 74, distance: 293.3
click at [679, 81] on div "Чтобы активировать перетаскивание с помощью клавиатуры, нажмите Alt + Ввод. Пос…" at bounding box center [600, 152] width 1124 height 569
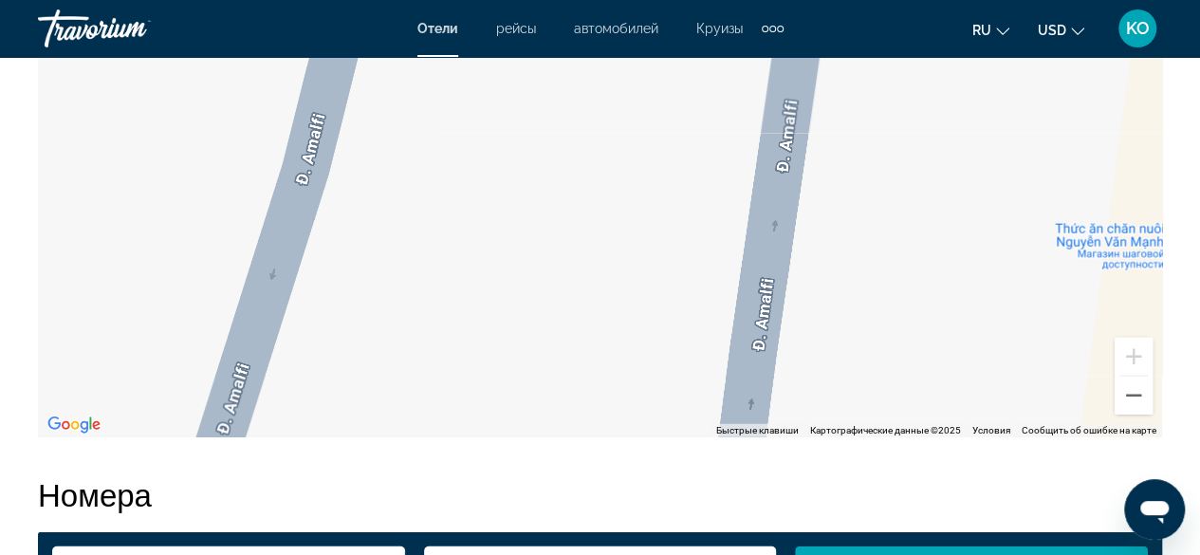
drag, startPoint x: 419, startPoint y: 174, endPoint x: 681, endPoint y: 79, distance: 278.4
click at [665, 83] on div "Чтобы активировать перетаскивание с помощью клавиатуры, нажмите Alt + Ввод. Пос…" at bounding box center [600, 152] width 1124 height 569
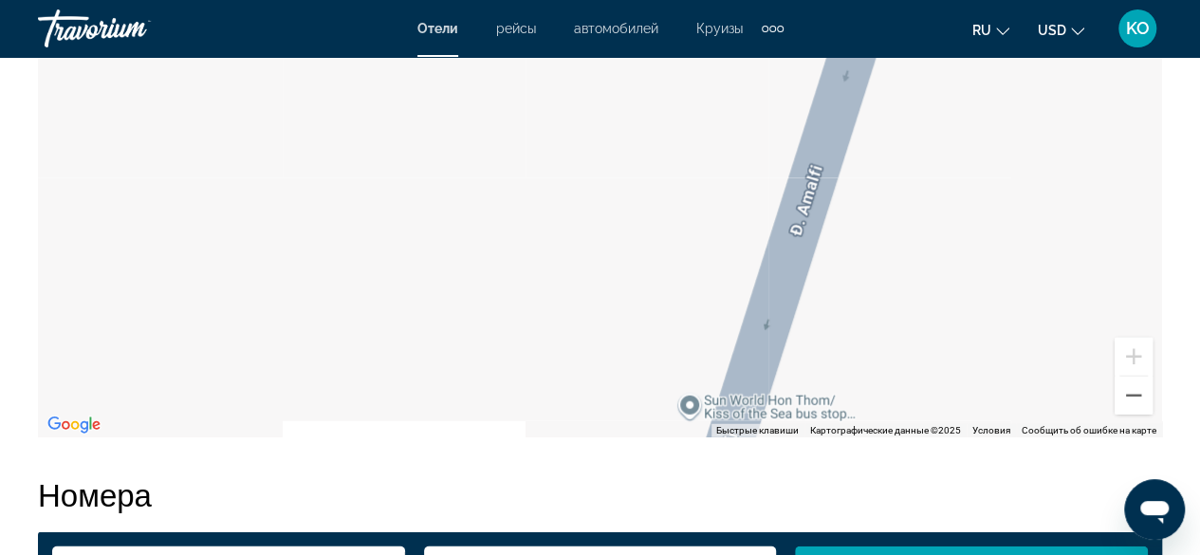
drag, startPoint x: 528, startPoint y: 101, endPoint x: 657, endPoint y: 75, distance: 131.5
click at [606, 87] on div "Чтобы активировать перетаскивание с помощью клавиатуры, нажмите Alt + Ввод. Пос…" at bounding box center [600, 152] width 1124 height 569
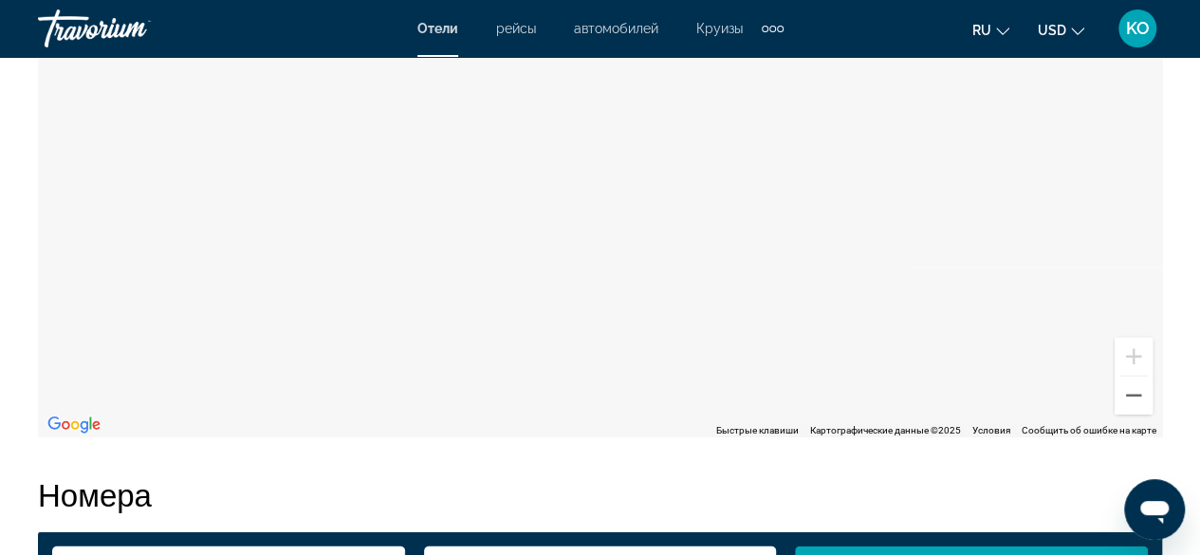
drag, startPoint x: 375, startPoint y: 228, endPoint x: 580, endPoint y: 171, distance: 213.5
click at [476, 200] on div "Чтобы активировать перетаскивание с помощью клавиатуры, нажмите Alt + Ввод. Пос…" at bounding box center [600, 152] width 1124 height 569
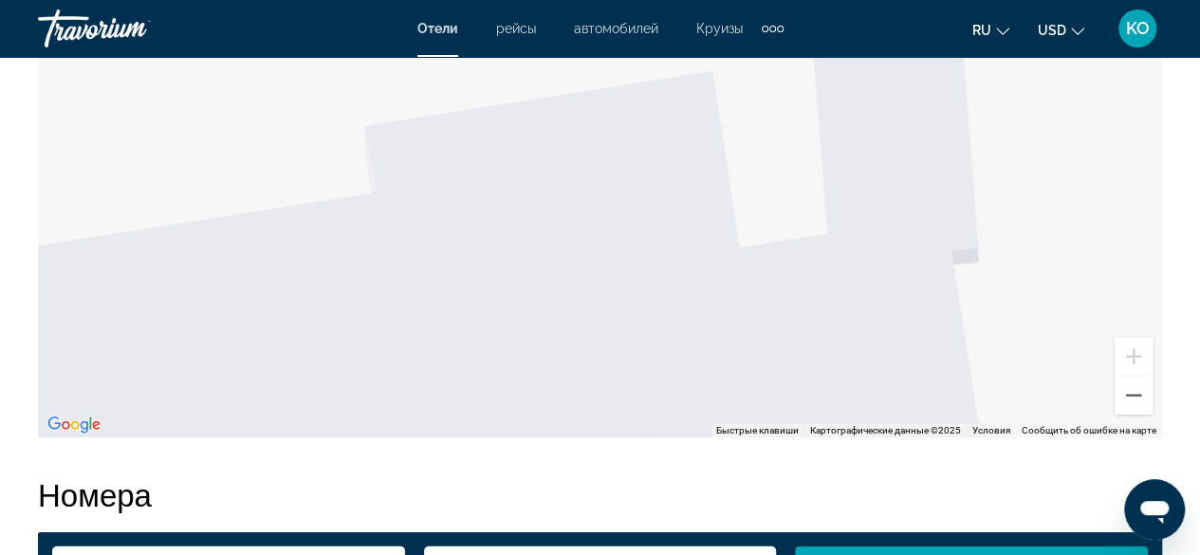
drag, startPoint x: 39, startPoint y: 325, endPoint x: 457, endPoint y: 192, distance: 439.1
click at [380, 211] on div "Резюме Тип Apartment адрес Burano Street Sunset Town, Phu Quoc 920000, Vietnam …" at bounding box center [599, 236] width 1143 height 3109
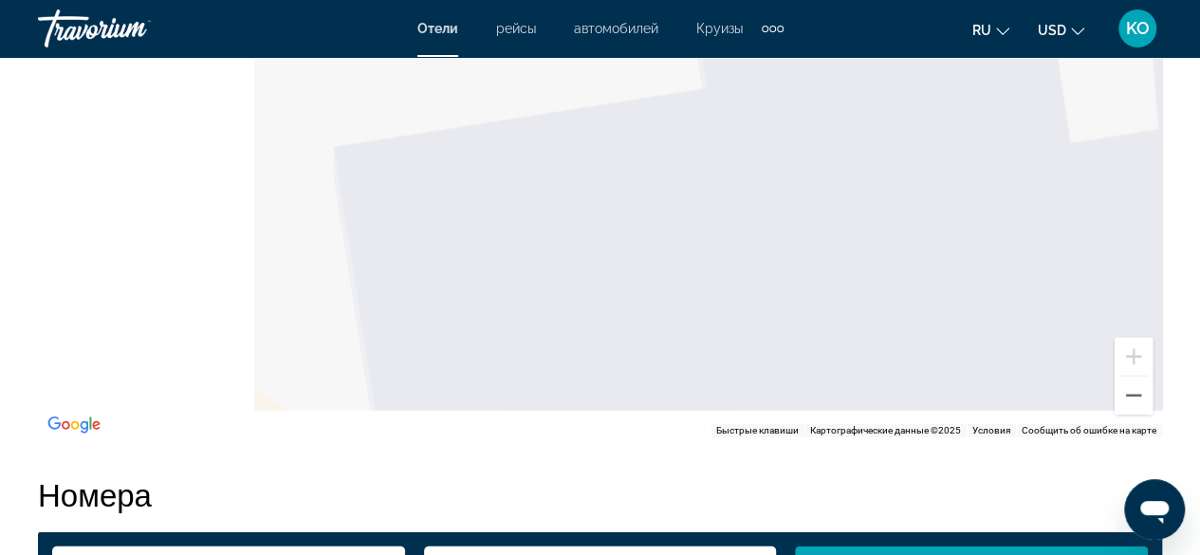
drag, startPoint x: 125, startPoint y: 276, endPoint x: 374, endPoint y: 211, distance: 256.7
click at [421, 187] on div "Чтобы активировать перетаскивание с помощью клавиатуры, нажмите Alt + Ввод. Пос…" at bounding box center [600, 152] width 1124 height 569
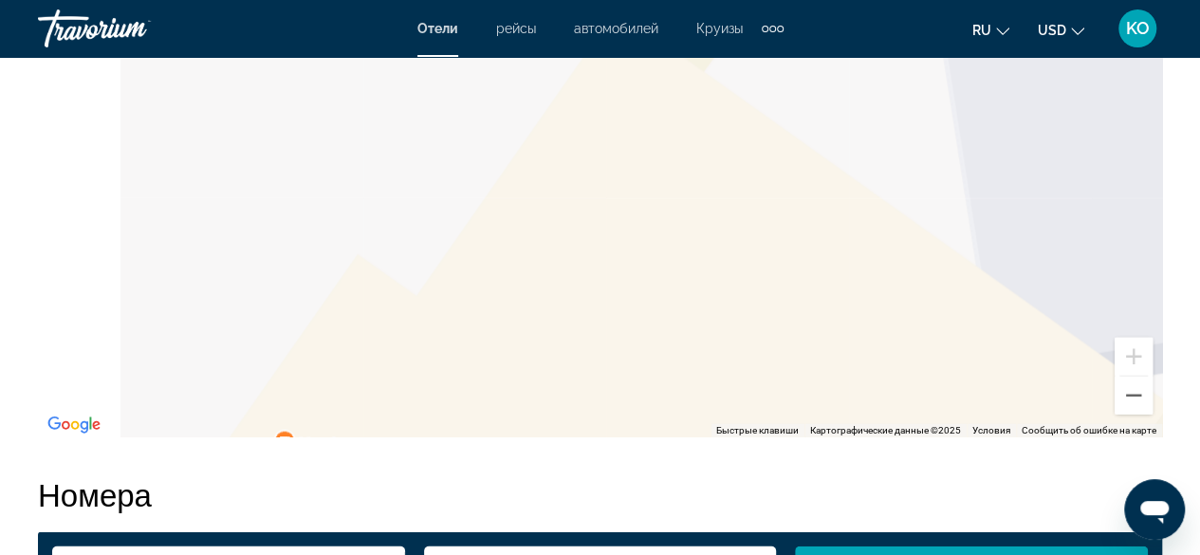
drag, startPoint x: 436, startPoint y: 202, endPoint x: 468, endPoint y: 198, distance: 32.5
click at [478, 192] on div "Чтобы активировать перетаскивание с помощью клавиатуры, нажмите Alt + Ввод. Пос…" at bounding box center [600, 152] width 1124 height 569
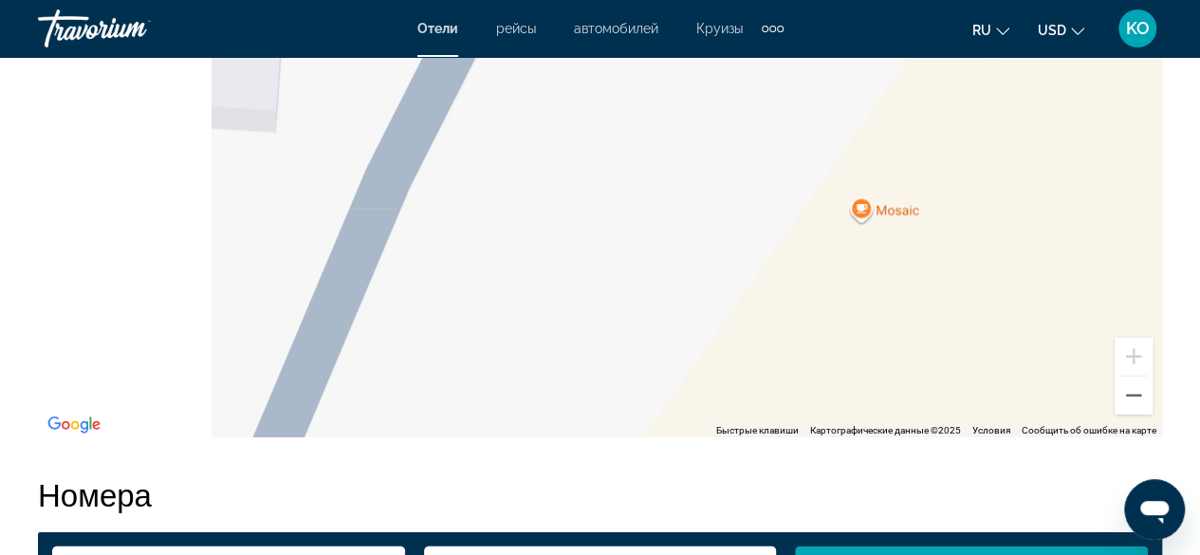
drag, startPoint x: 432, startPoint y: 206, endPoint x: 589, endPoint y: 168, distance: 161.0
click at [547, 176] on div "Чтобы активировать перетаскивание с помощью клавиатуры, нажмите Alt + Ввод. Пос…" at bounding box center [600, 152] width 1124 height 569
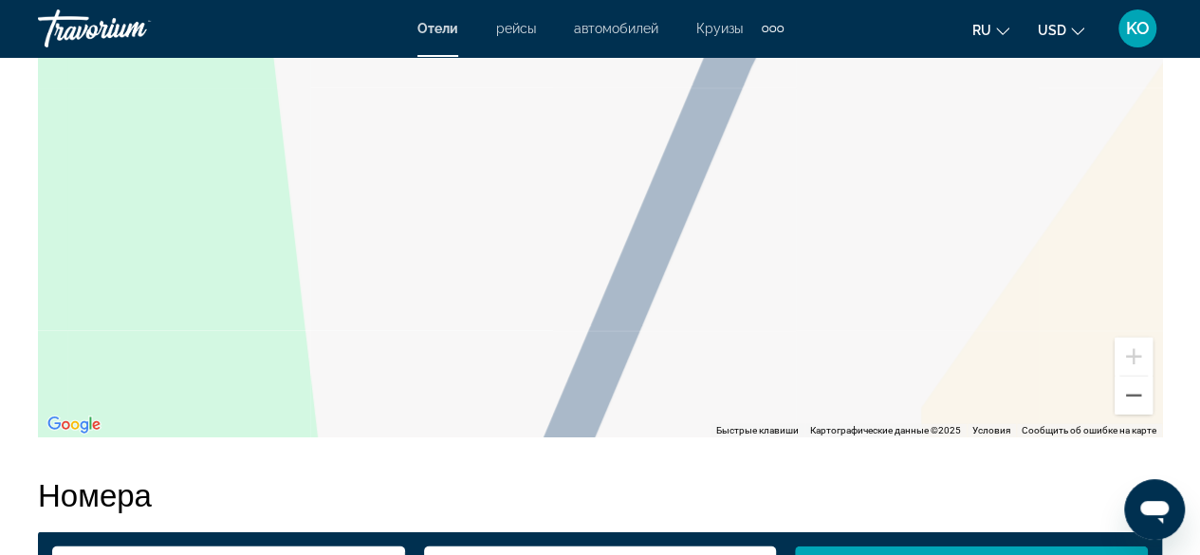
drag, startPoint x: 486, startPoint y: 198, endPoint x: 587, endPoint y: 161, distance: 108.0
click at [573, 164] on div "Чтобы активировать перетаскивание с помощью клавиатуры, нажмите Alt + Ввод. Пос…" at bounding box center [600, 152] width 1124 height 569
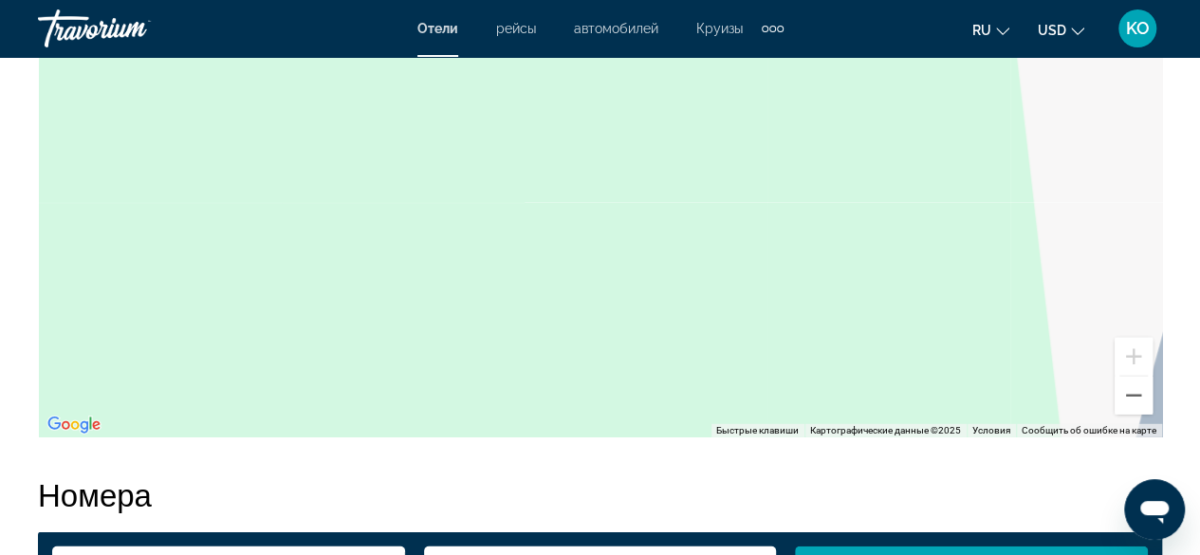
drag, startPoint x: 226, startPoint y: 280, endPoint x: 561, endPoint y: 152, distance: 359.3
click at [486, 166] on div "Чтобы активировать перетаскивание с помощью клавиатуры, нажмите Alt + Ввод. Пос…" at bounding box center [600, 152] width 1124 height 569
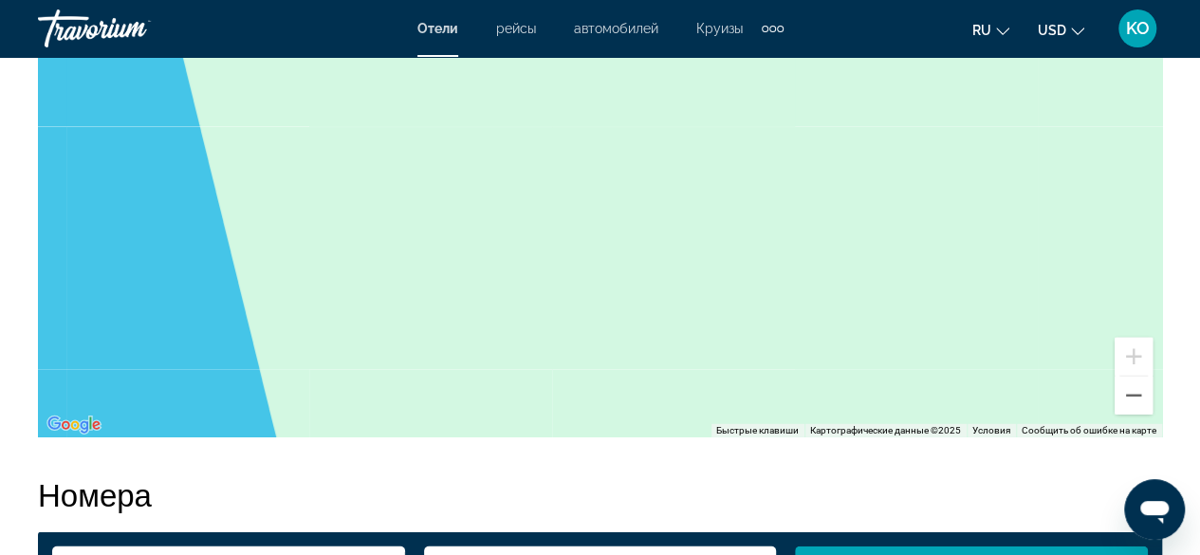
drag, startPoint x: 454, startPoint y: 194, endPoint x: 472, endPoint y: 180, distance: 23.0
click at [471, 181] on div "Чтобы активировать перетаскивание с помощью клавиатуры, нажмите Alt + Ввод. Пос…" at bounding box center [600, 152] width 1124 height 569
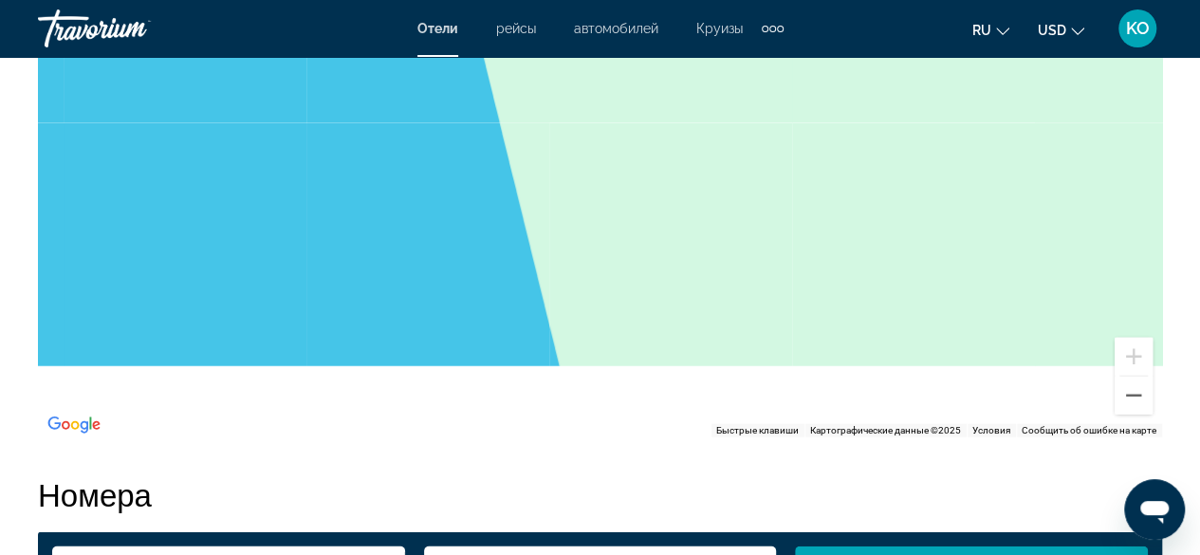
drag, startPoint x: 434, startPoint y: 300, endPoint x: 446, endPoint y: 260, distance: 41.4
click at [444, 261] on div "Чтобы активировать перетаскивание с помощью клавиатуры, нажмите Alt + Ввод. Пос…" at bounding box center [600, 152] width 1124 height 569
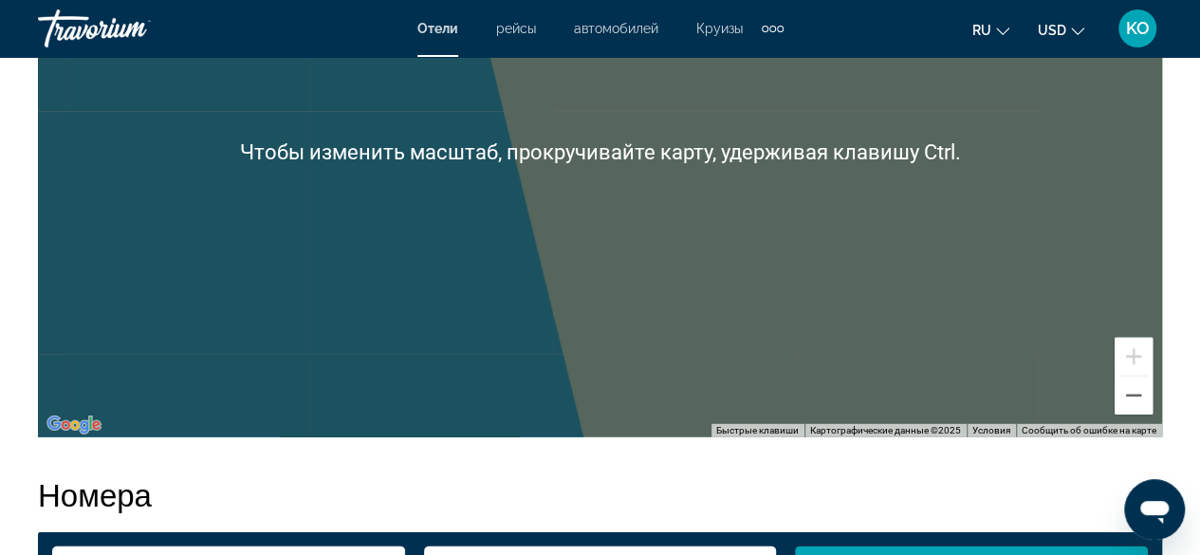
scroll to position [2466, 0]
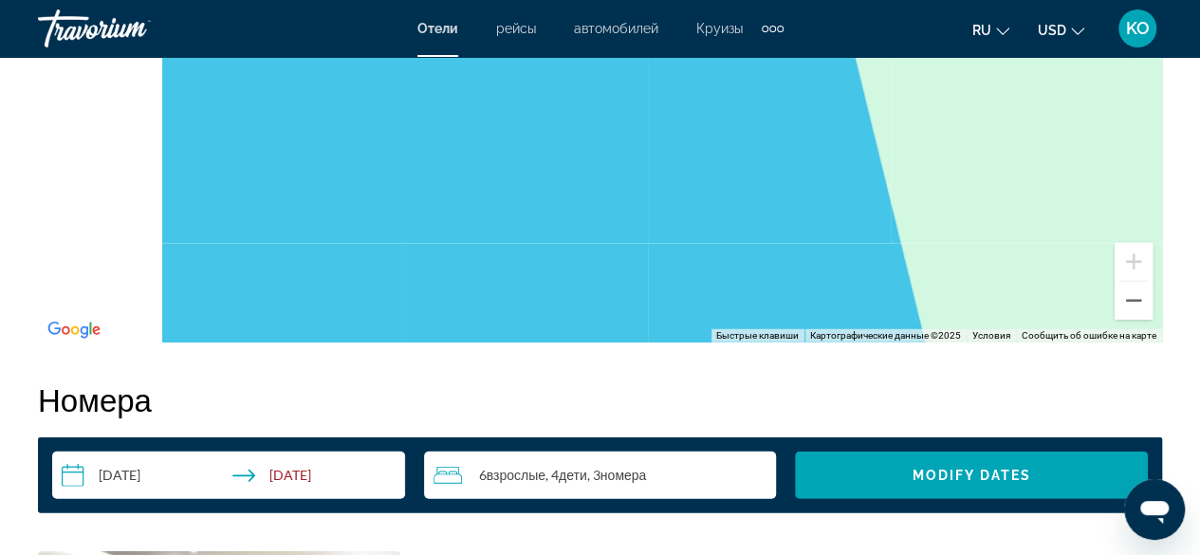
drag, startPoint x: 416, startPoint y: 251, endPoint x: 840, endPoint y: 223, distance: 424.9
click at [840, 223] on div "Чтобы активировать перетаскивание с помощью клавиатуры, нажмите Alt + Ввод. Пос…" at bounding box center [600, 57] width 1124 height 569
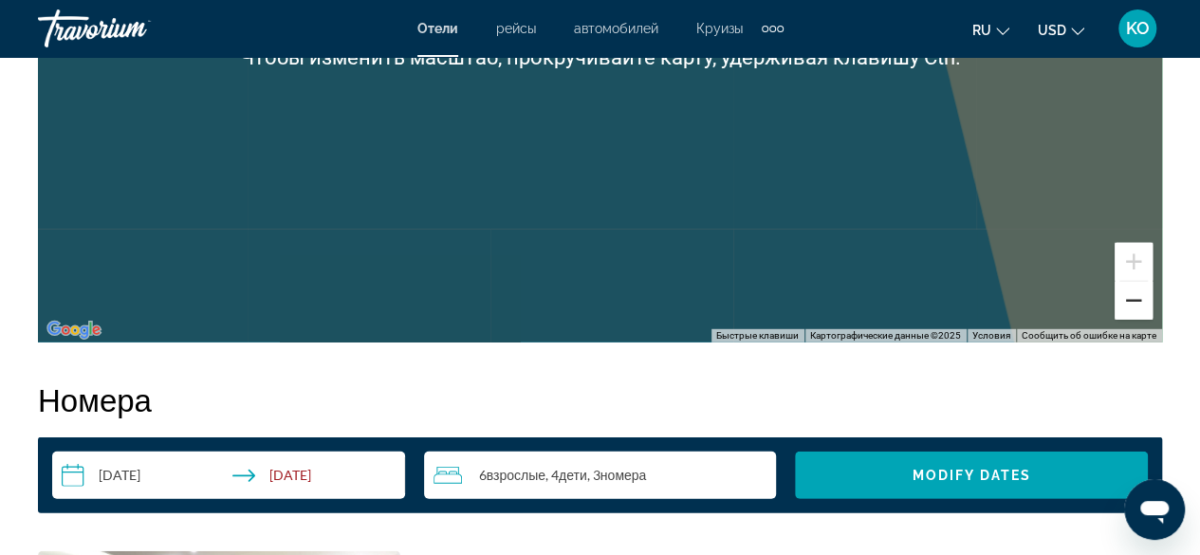
click at [1126, 304] on button "Уменьшить" at bounding box center [1133, 301] width 38 height 38
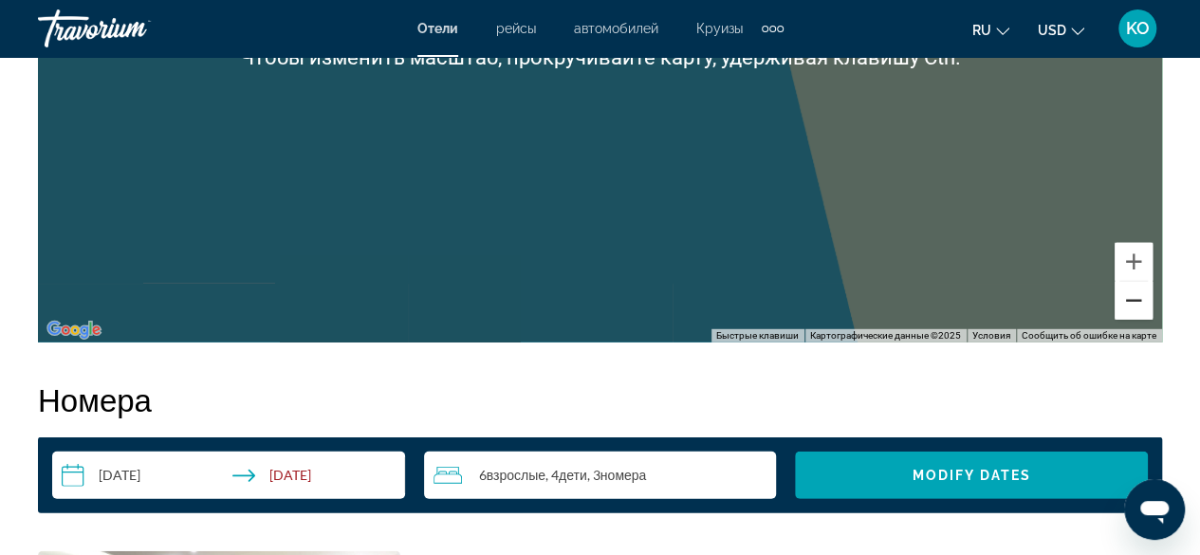
click at [1126, 304] on button "Уменьшить" at bounding box center [1133, 301] width 38 height 38
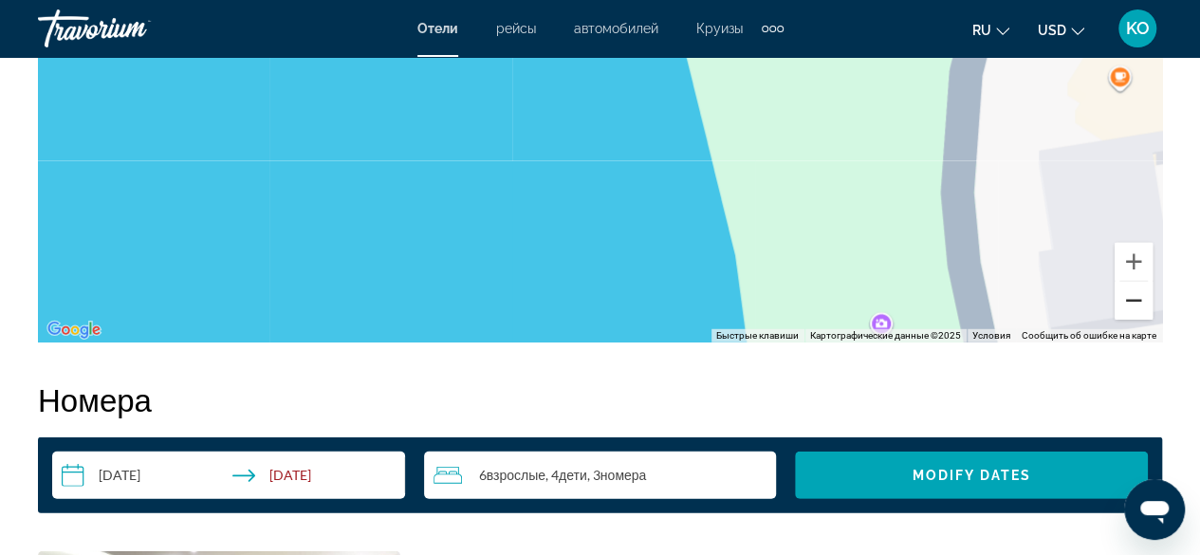
click at [1126, 304] on button "Уменьшить" at bounding box center [1133, 301] width 38 height 38
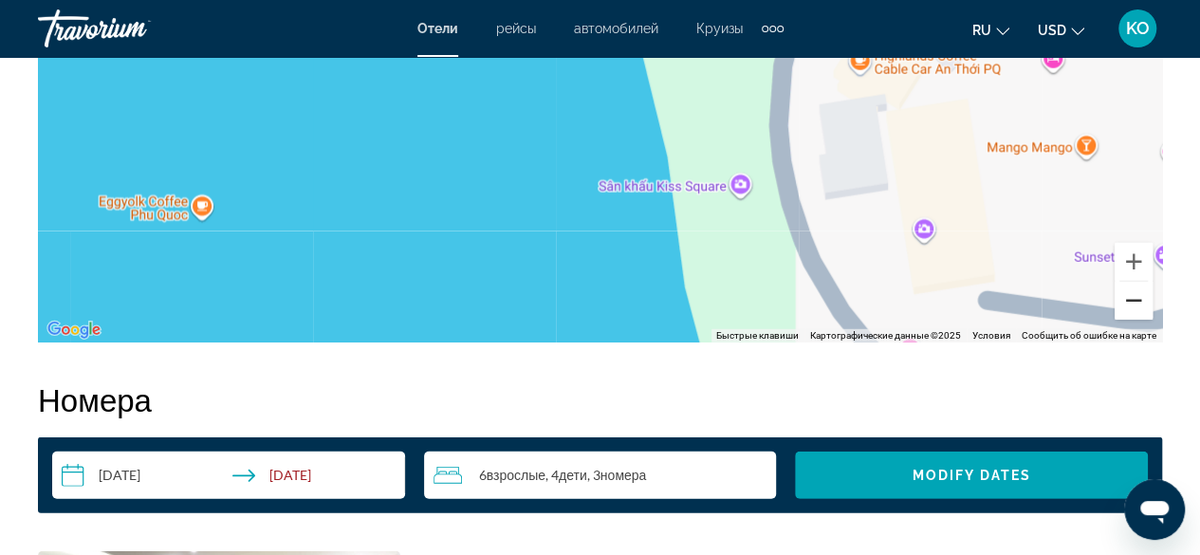
click at [1126, 304] on button "Уменьшить" at bounding box center [1133, 301] width 38 height 38
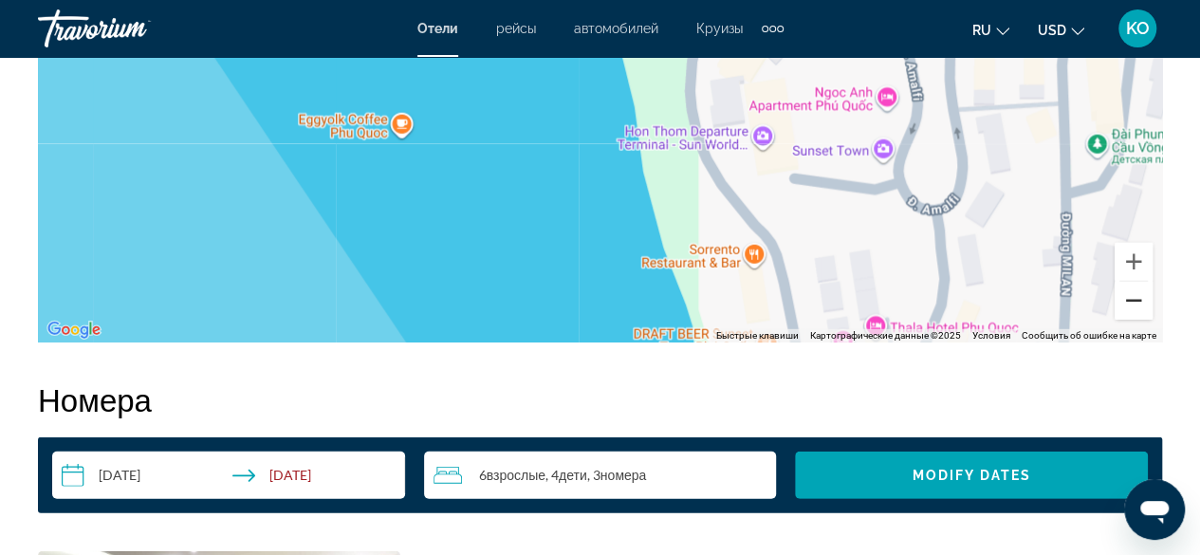
click at [1135, 306] on button "Уменьшить" at bounding box center [1133, 301] width 38 height 38
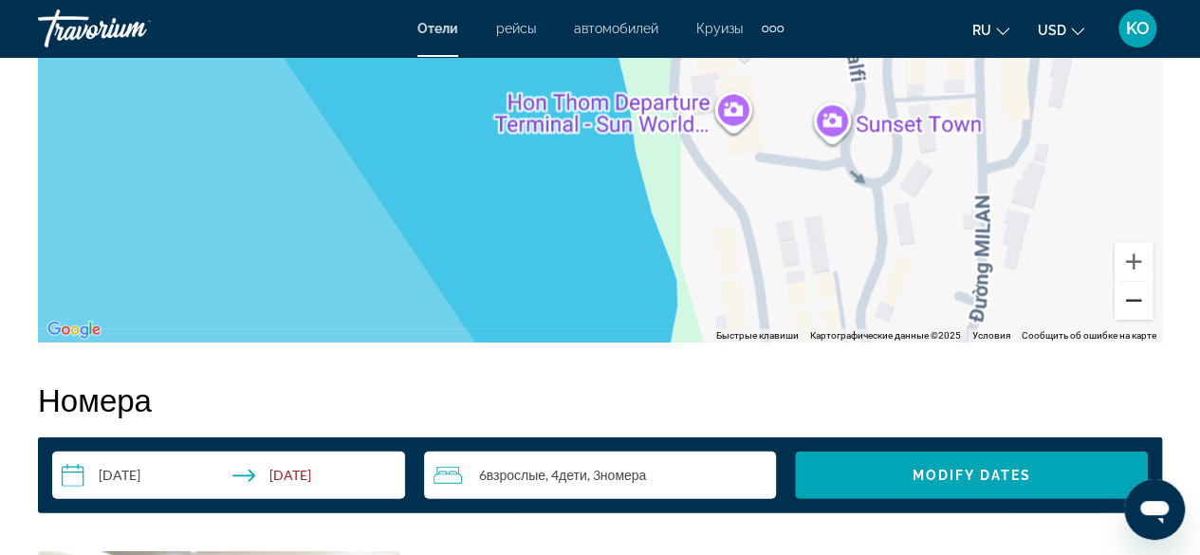
click at [1135, 306] on button "Уменьшить" at bounding box center [1133, 301] width 38 height 38
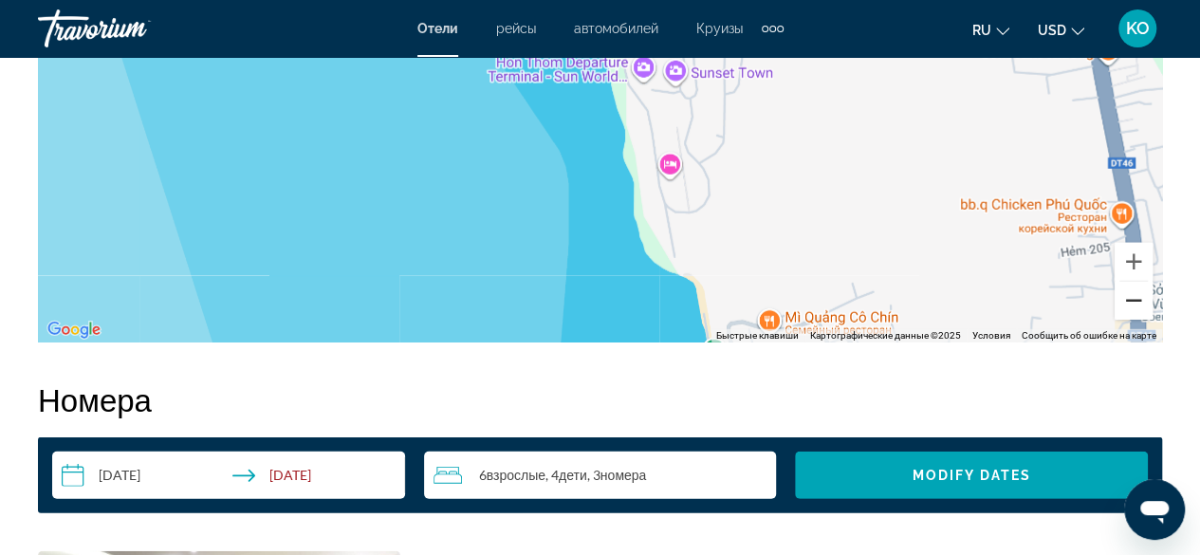
click at [1135, 306] on button "Уменьшить" at bounding box center [1133, 301] width 38 height 38
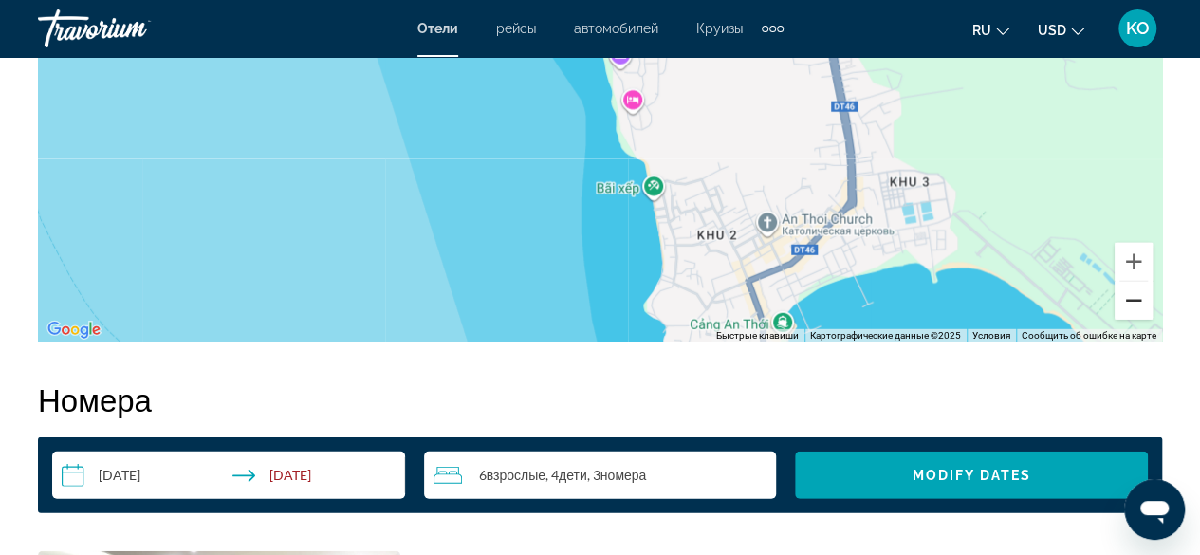
click at [1135, 306] on button "Уменьшить" at bounding box center [1133, 301] width 38 height 38
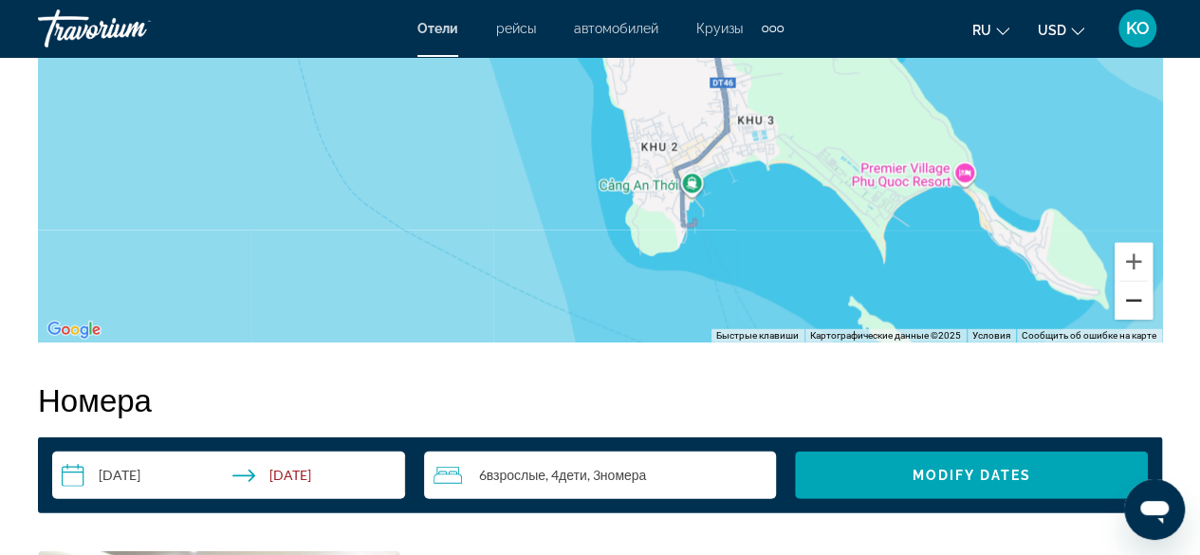
click at [1133, 303] on button "Уменьшить" at bounding box center [1133, 301] width 38 height 38
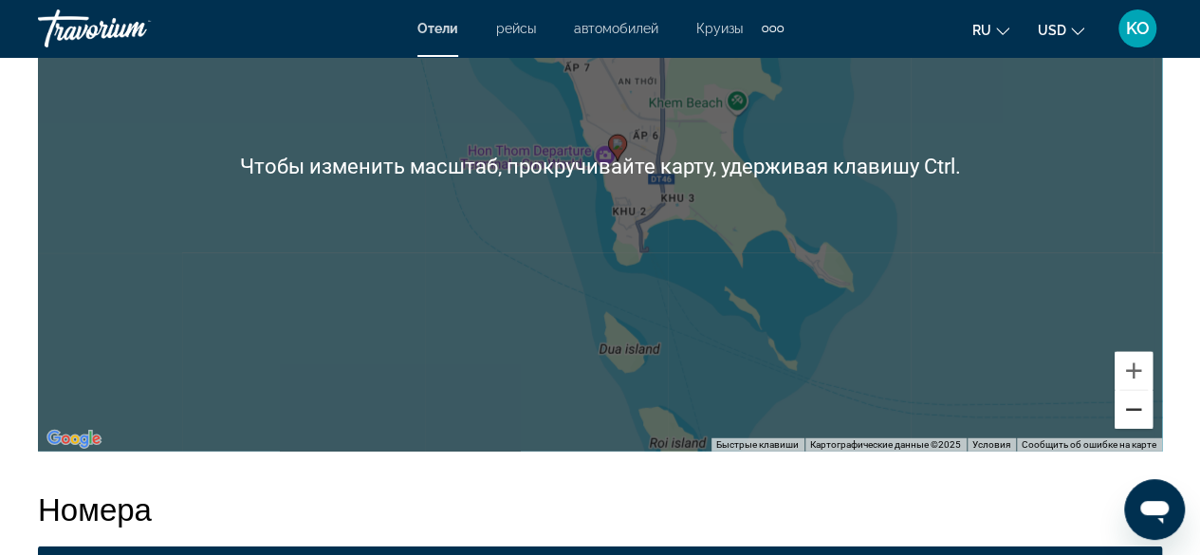
scroll to position [2371, 0]
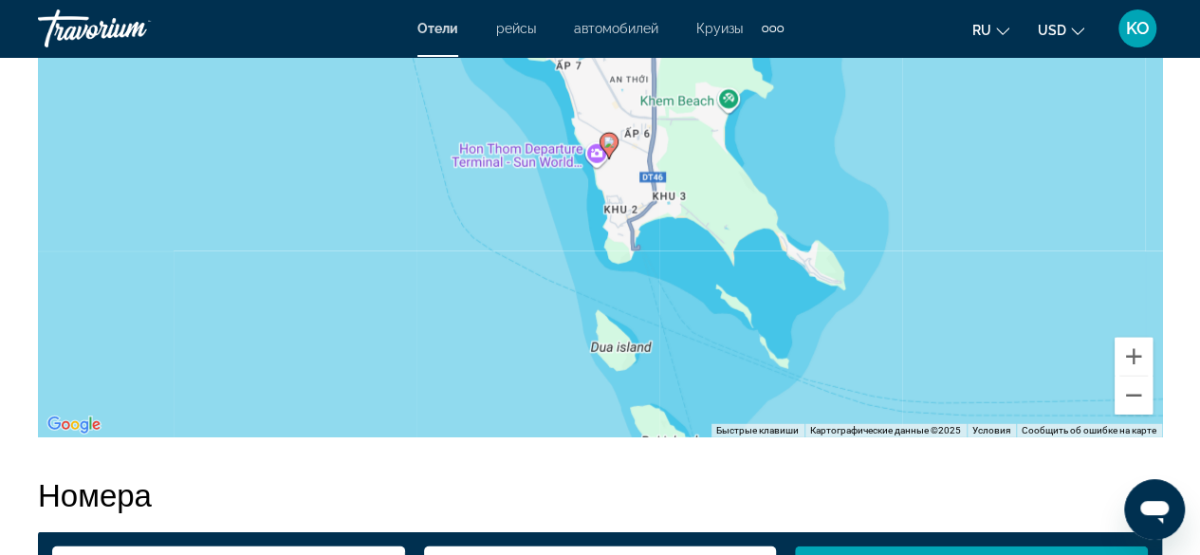
click at [625, 362] on div "Чтобы активировать перетаскивание с помощью клавиатуры, нажмите Alt + Ввод. Пос…" at bounding box center [600, 152] width 1124 height 569
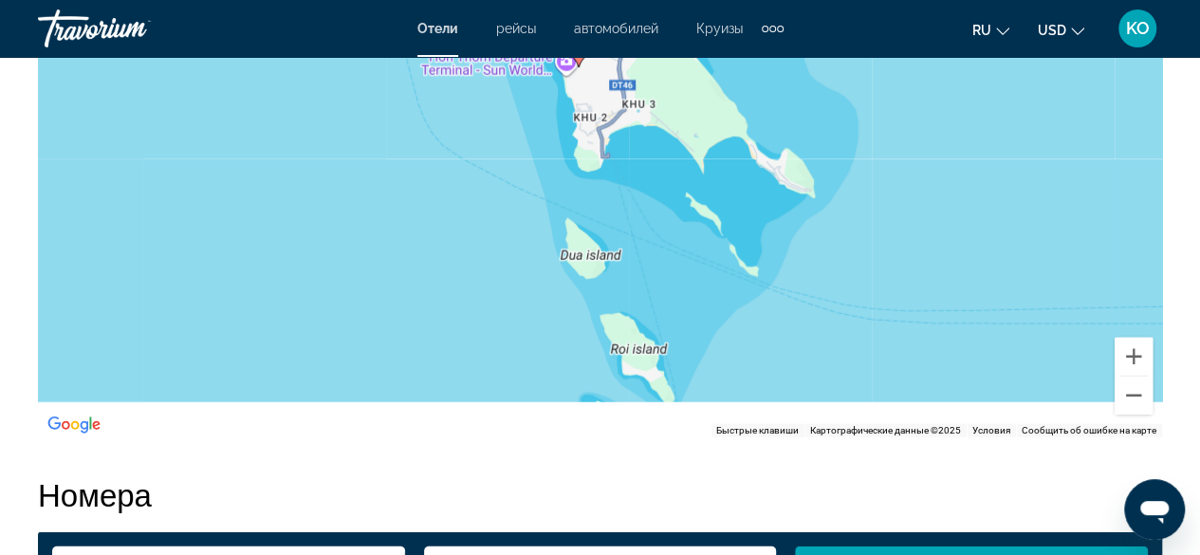
drag, startPoint x: 620, startPoint y: 354, endPoint x: 603, endPoint y: 227, distance: 128.2
click at [596, 238] on div "Чтобы активировать перетаскивание с помощью клавиатуры, нажмите Alt + Ввод. Пос…" at bounding box center [600, 152] width 1124 height 569
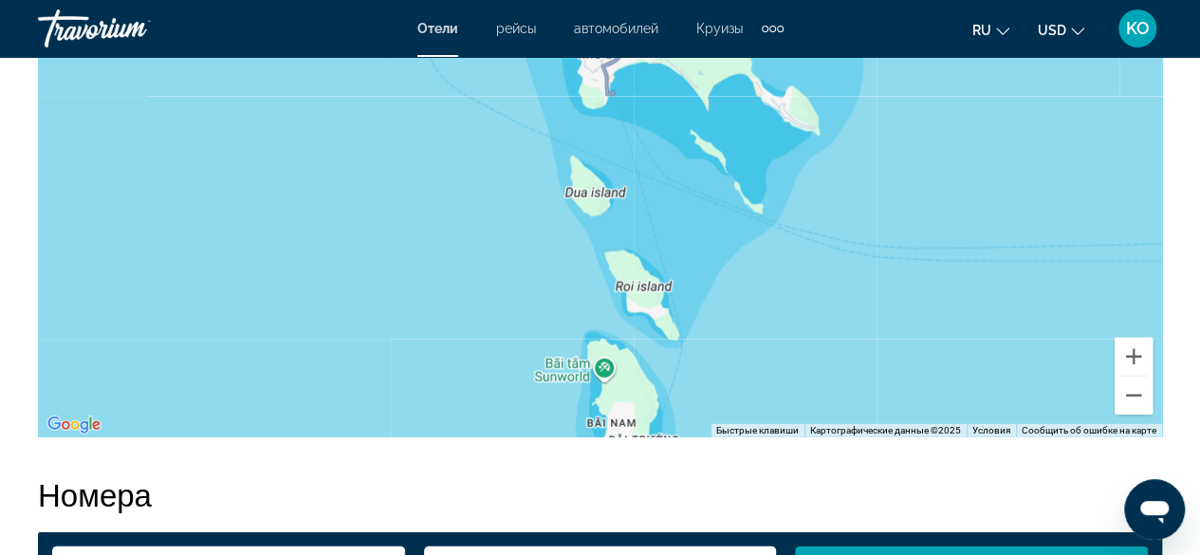
drag, startPoint x: 677, startPoint y: 337, endPoint x: 659, endPoint y: 272, distance: 67.0
click at [659, 273] on div "Чтобы активировать перетаскивание с помощью клавиатуры, нажмите Alt + Ввод. Пос…" at bounding box center [600, 152] width 1124 height 569
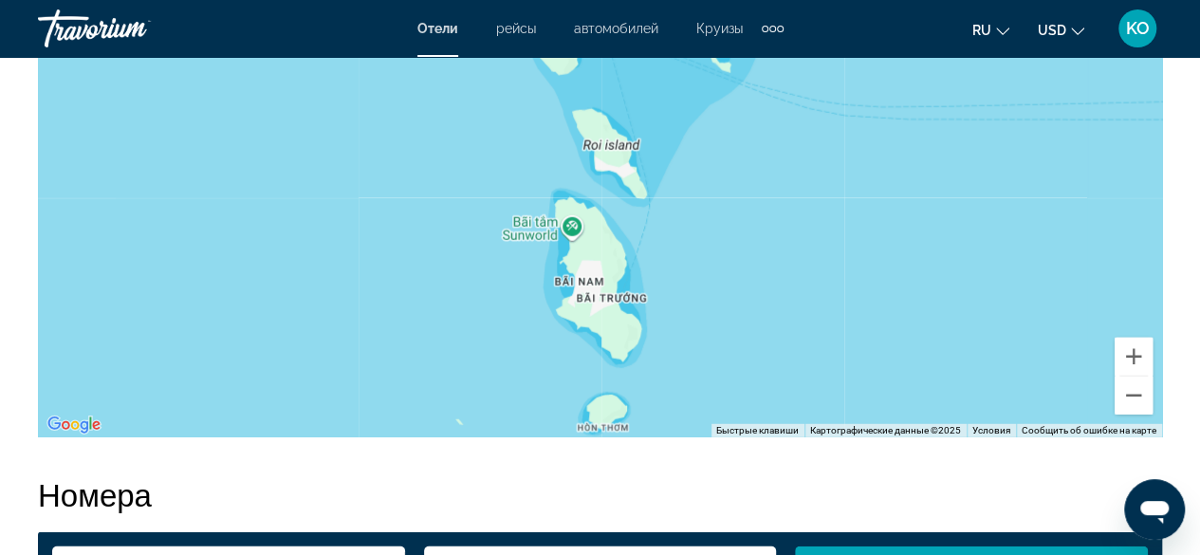
drag, startPoint x: 656, startPoint y: 381, endPoint x: 634, endPoint y: 278, distance: 105.6
click at [634, 278] on div "Чтобы активировать перетаскивание с помощью клавиатуры, нажмите Alt + Ввод. Пос…" at bounding box center [600, 152] width 1124 height 569
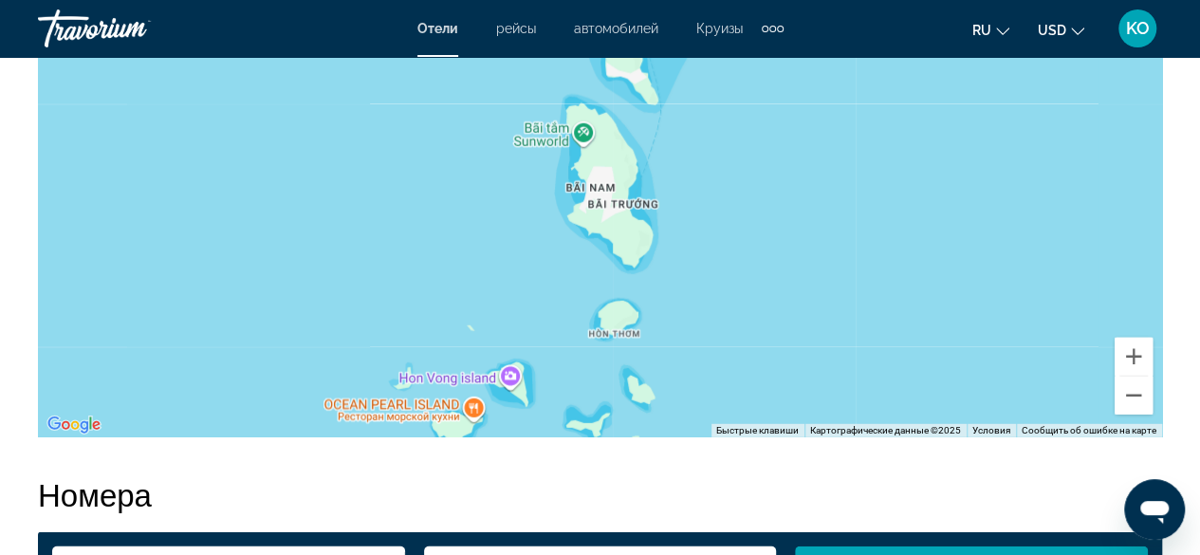
drag, startPoint x: 617, startPoint y: 304, endPoint x: 633, endPoint y: 194, distance: 111.2
click at [633, 194] on div "Чтобы активировать перетаскивание с помощью клавиатуры, нажмите Alt + Ввод. Пос…" at bounding box center [600, 152] width 1124 height 569
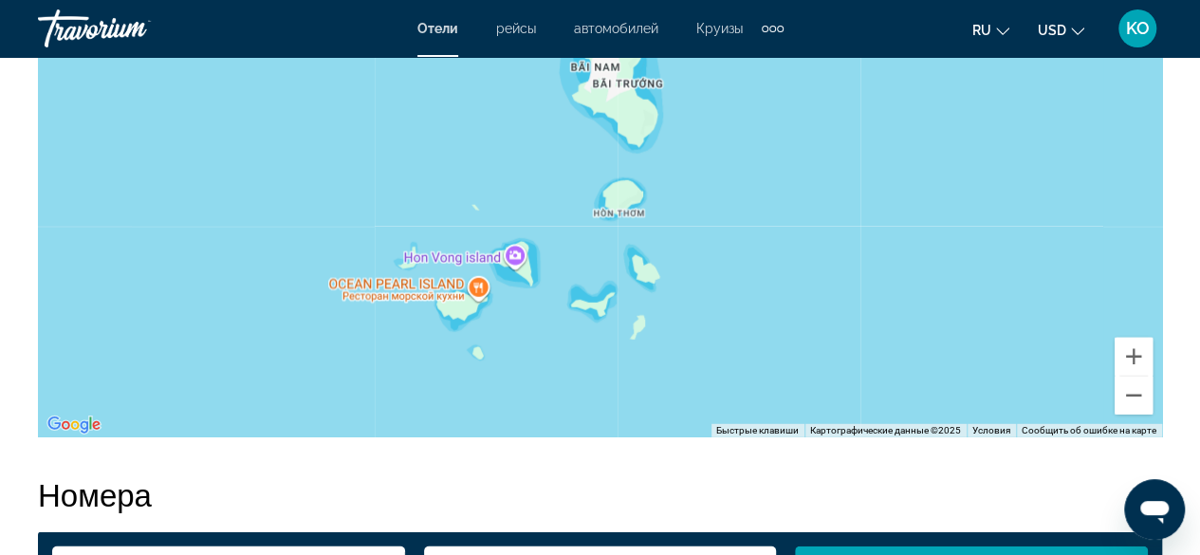
drag, startPoint x: 694, startPoint y: 348, endPoint x: 695, endPoint y: 242, distance: 106.2
click at [694, 244] on div "Чтобы активировать перетаскивание с помощью клавиатуры, нажмите Alt + Ввод. Пос…" at bounding box center [600, 152] width 1124 height 569
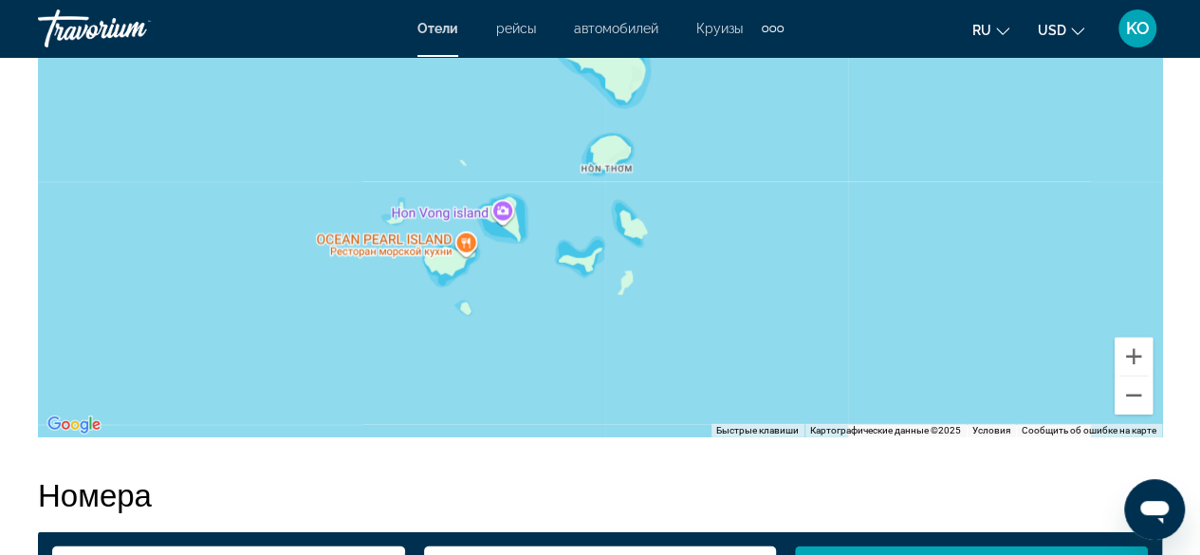
drag
click at [710, 306] on div "Чтобы активировать перетаскивание с помощью клавиатуры, нажмите Alt + Ввод. Пос…" at bounding box center [600, 152] width 1124 height 569
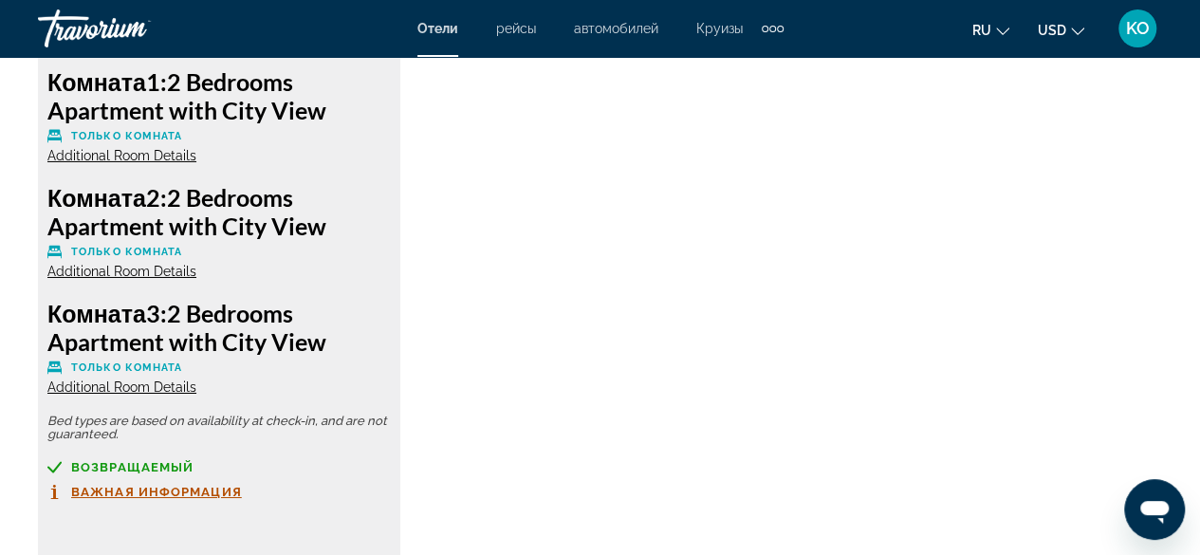
drag, startPoint x: 710, startPoint y: 318, endPoint x: 674, endPoint y: 369, distance: 62.6
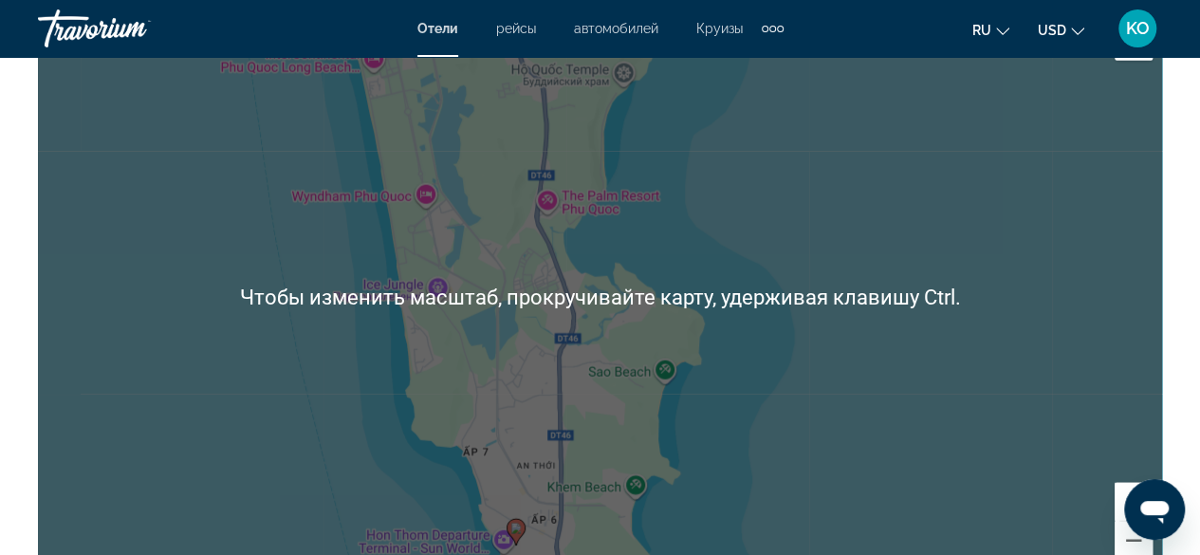
scroll to position [2437, 0]
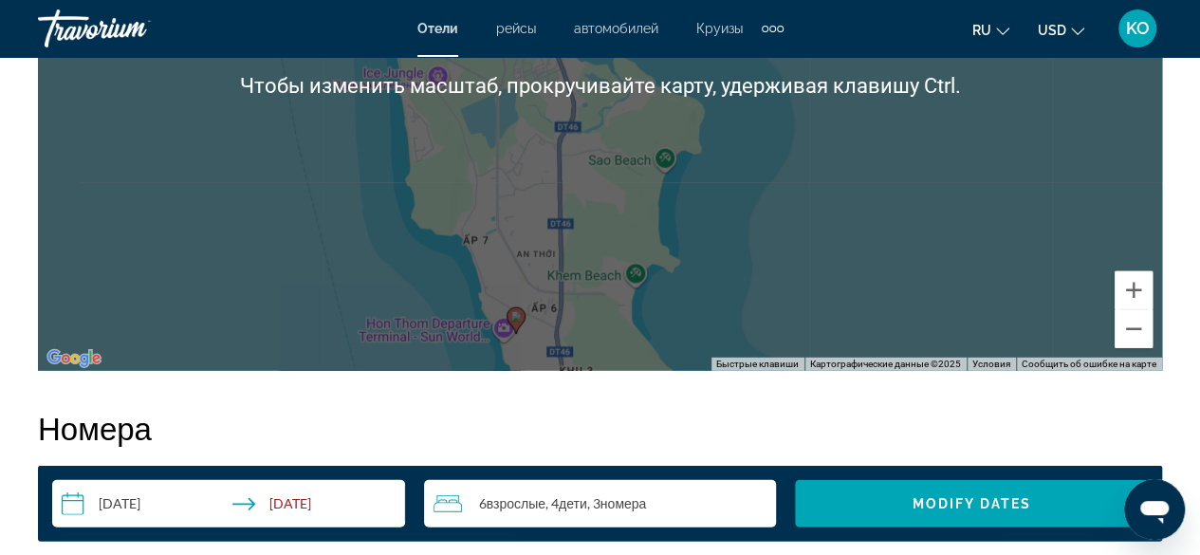
click at [795, 217] on div "Чтобы активировать перетаскивание с помощью клавиатуры, нажмите Alt + Ввод. Пос…" at bounding box center [600, 86] width 1124 height 569
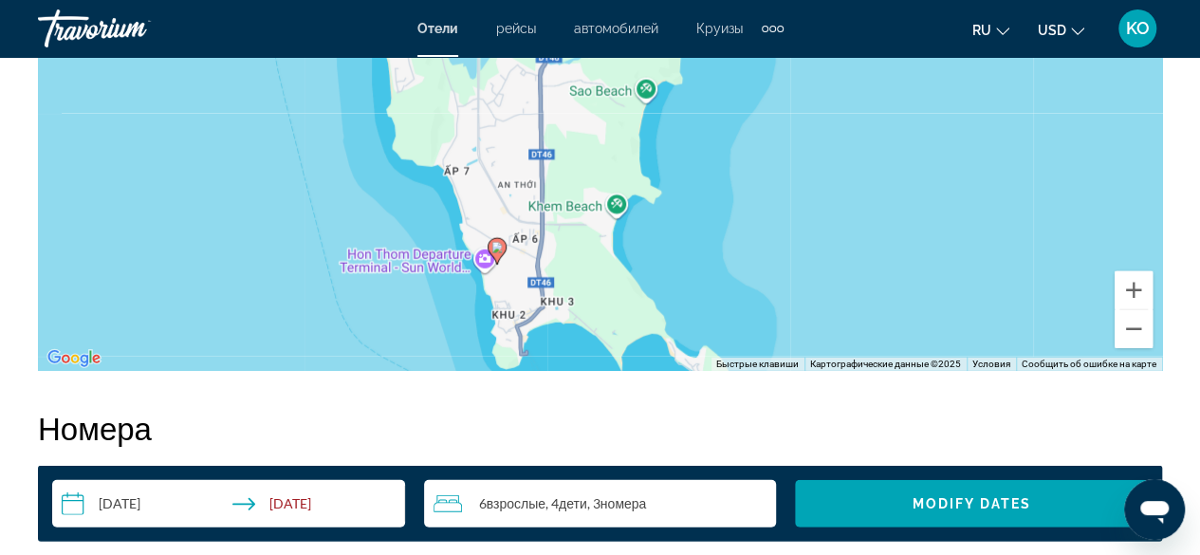
drag, startPoint x: 769, startPoint y: 229, endPoint x: 743, endPoint y: 131, distance: 101.2
click at [743, 130] on div "Чтобы активировать перетаскивание с помощью клавиатуры, нажмите Alt + Ввод. Пос…" at bounding box center [600, 86] width 1124 height 569
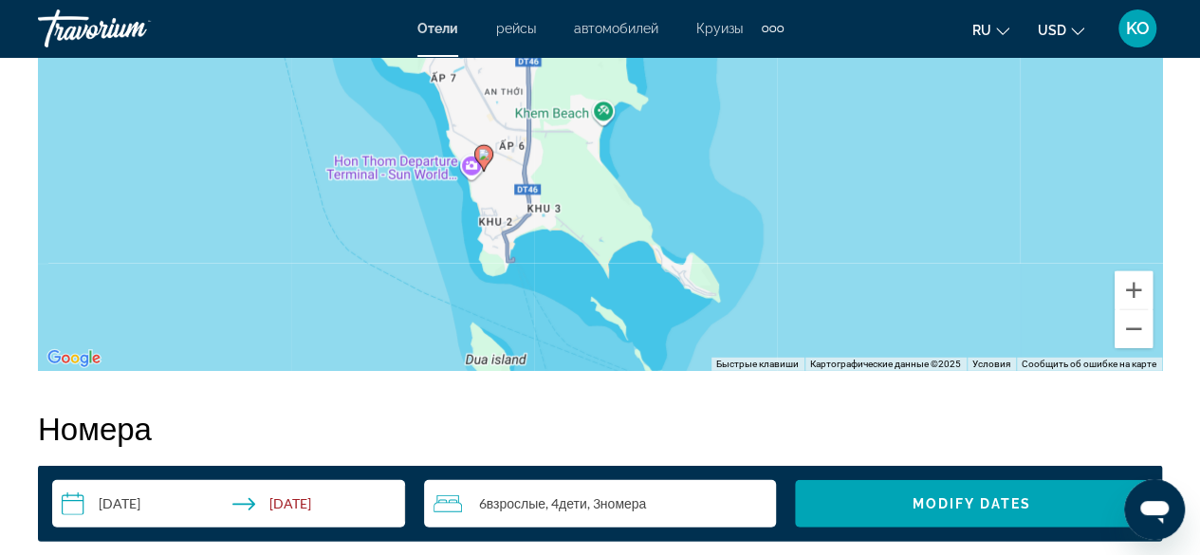
drag, startPoint x: 743, startPoint y: 201, endPoint x: 774, endPoint y: 200, distance: 30.4
click at [730, 124] on div "Чтобы активировать перетаскивание с помощью клавиатуры, нажмите Alt + Ввод. Пос…" at bounding box center [600, 86] width 1124 height 569
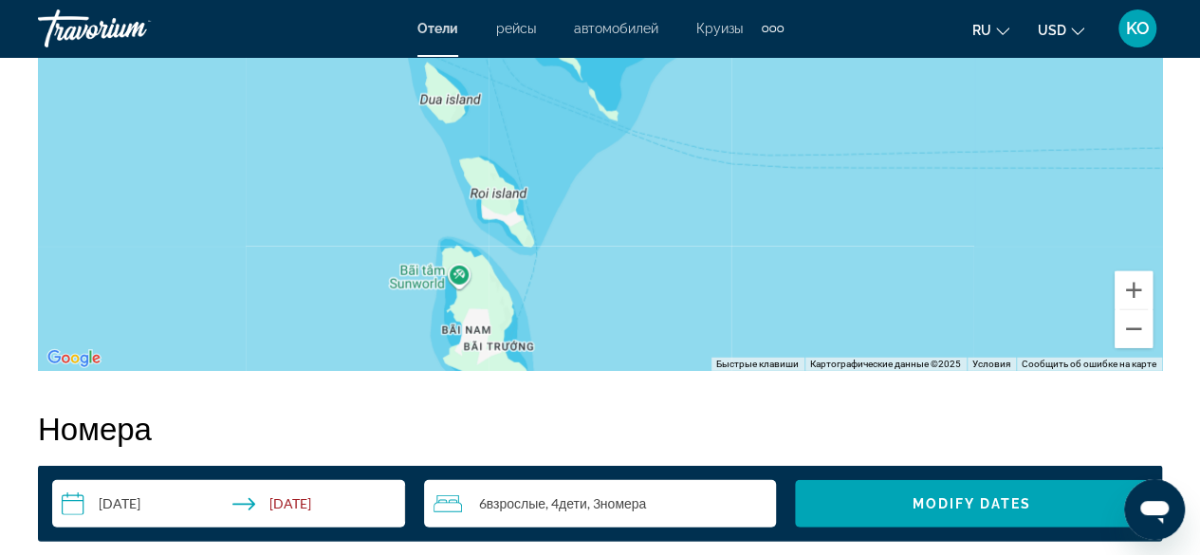
drag, startPoint x: 787, startPoint y: 228, endPoint x: 797, endPoint y: 188, distance: 40.9
click at [775, 153] on div "Чтобы активировать перетаскивание с помощью клавиатуры, нажмите Alt + Ввод. Пос…" at bounding box center [600, 86] width 1124 height 569
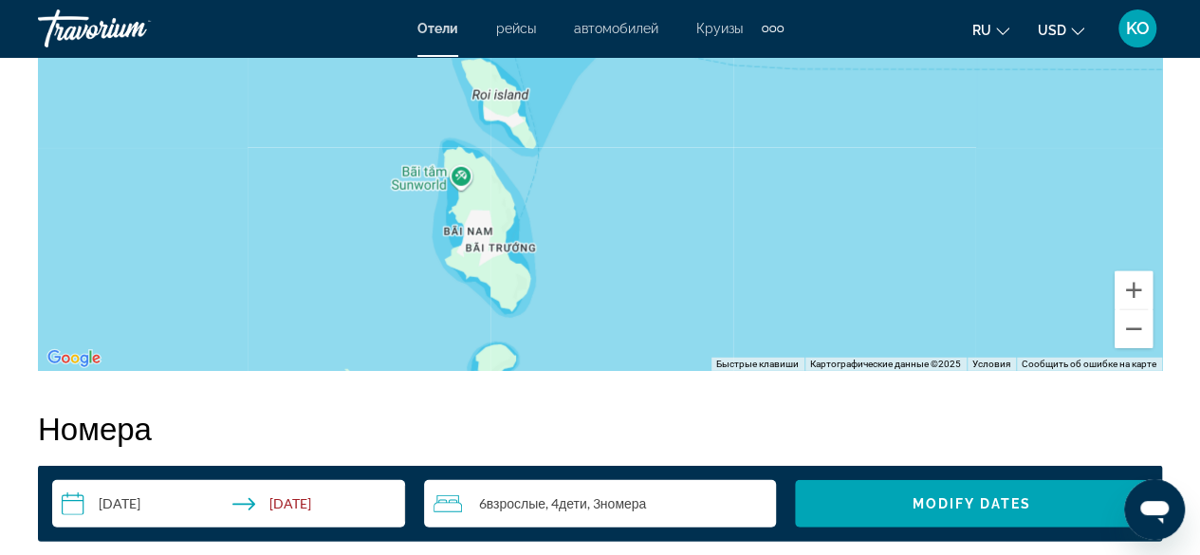
drag, startPoint x: 816, startPoint y: 172, endPoint x: 825, endPoint y: 138, distance: 35.4
click at [825, 138] on div "Чтобы активировать перетаскивание с помощью клавиатуры, нажмите Alt + Ввод. Пос…" at bounding box center [600, 86] width 1124 height 569
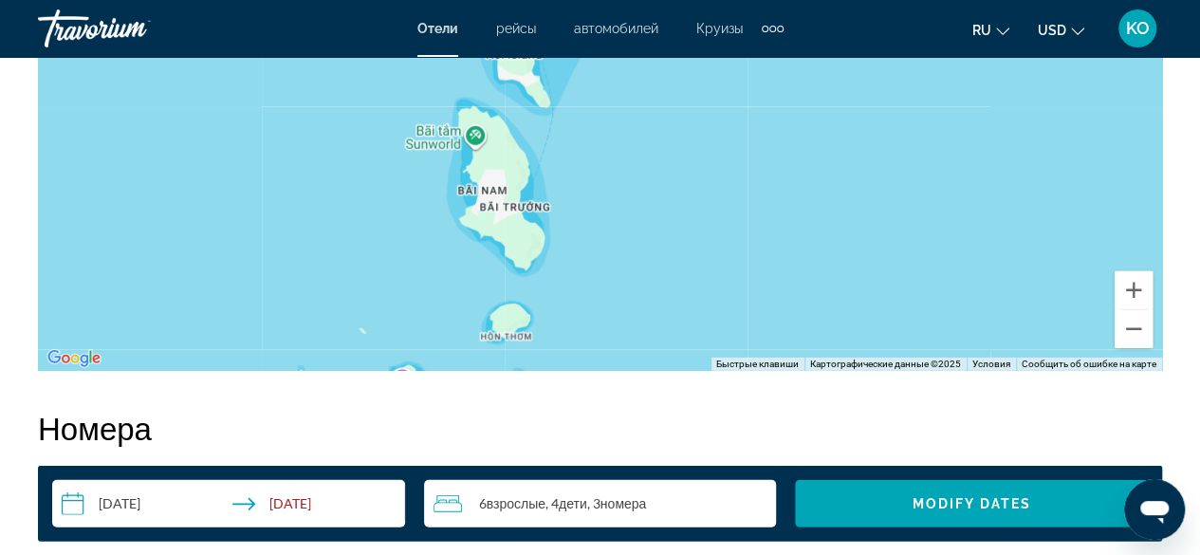
drag, startPoint x: 798, startPoint y: 234, endPoint x: 806, endPoint y: 223, distance: 13.7
click at [806, 223] on div "Чтобы активировать перетаскивание с помощью клавиатуры, нажмите Alt + Ввод. Пос…" at bounding box center [600, 86] width 1124 height 569
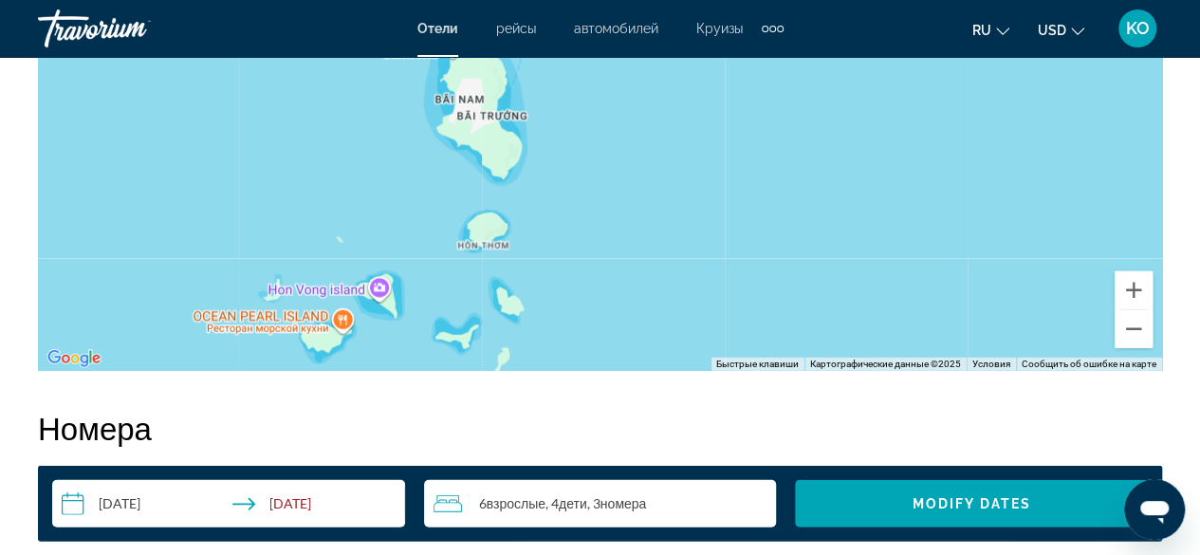
drag, startPoint x: 725, startPoint y: 249, endPoint x: 725, endPoint y: 91, distance: 158.4
click at [725, 92] on div "Чтобы активировать перетаскивание с помощью клавиатуры, нажмите Alt + Ввод. Пос…" at bounding box center [600, 86] width 1124 height 569
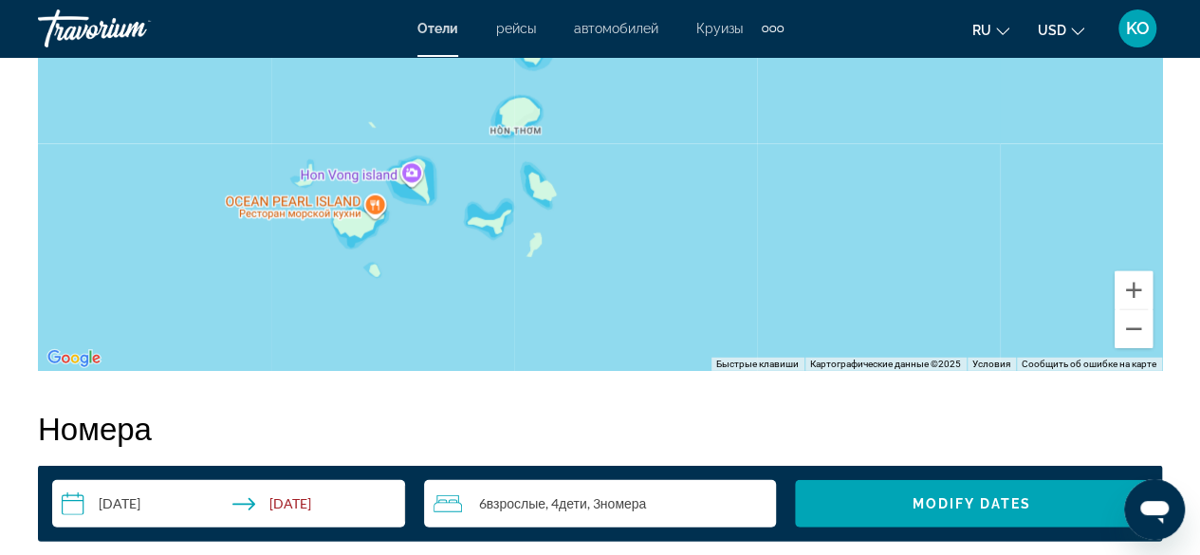
drag, startPoint x: 682, startPoint y: 223, endPoint x: 678, endPoint y: 181, distance: 41.9
click at [678, 181] on div "Чтобы активировать перетаскивание с помощью клавиатуры, нажмите Alt + Ввод. Пос…" at bounding box center [600, 86] width 1124 height 569
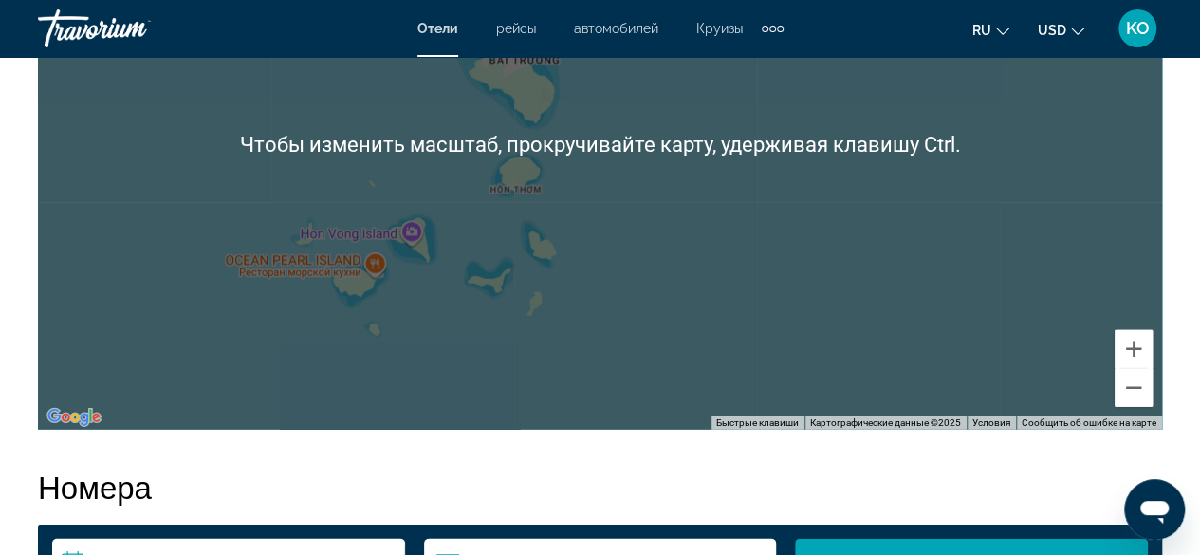
scroll to position [2058, 0]
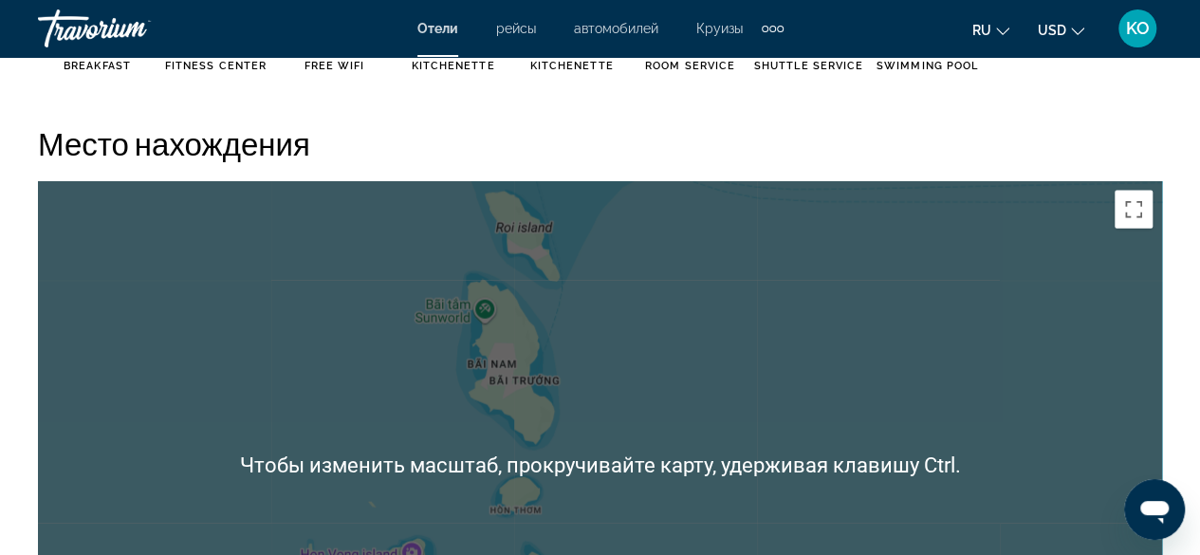
click at [676, 318] on div "Чтобы активировать перетаскивание с помощью клавиатуры, нажмите Alt + Ввод. Пос…" at bounding box center [600, 465] width 1124 height 569
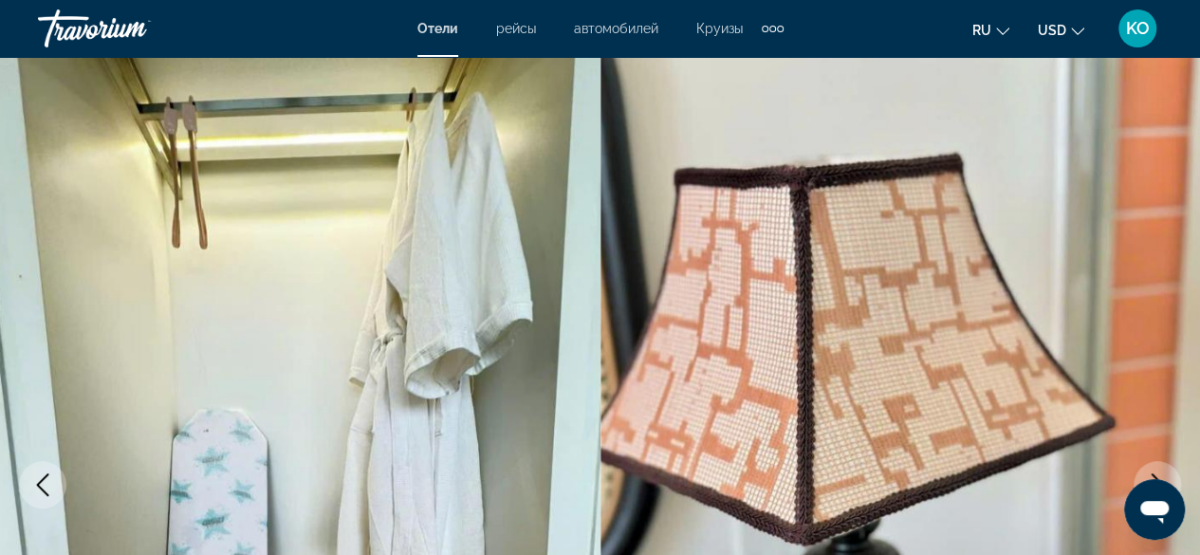
scroll to position [0, 0]
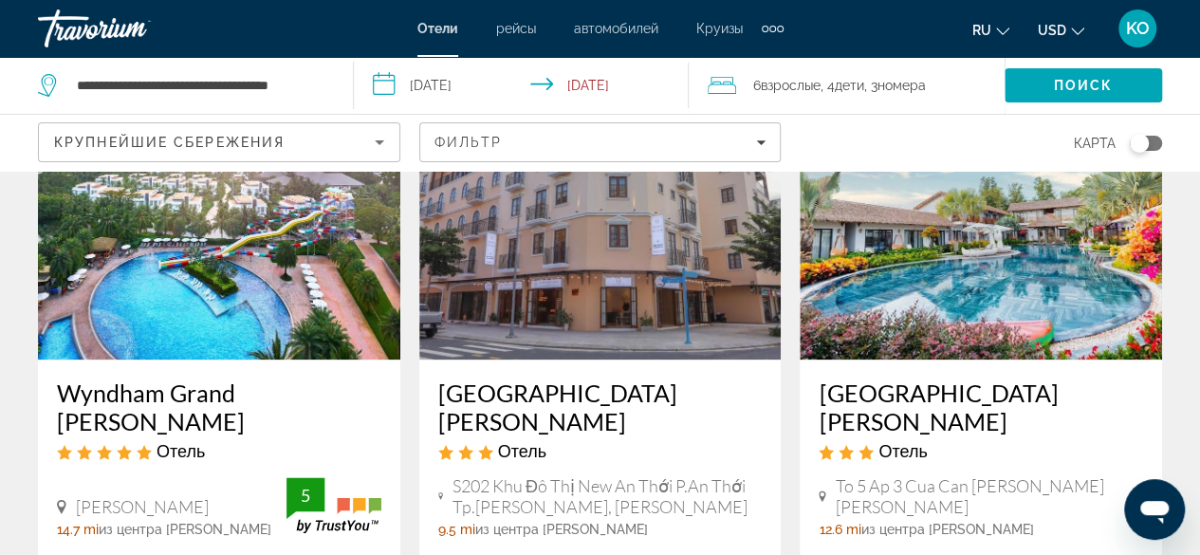
scroll to position [948, 0]
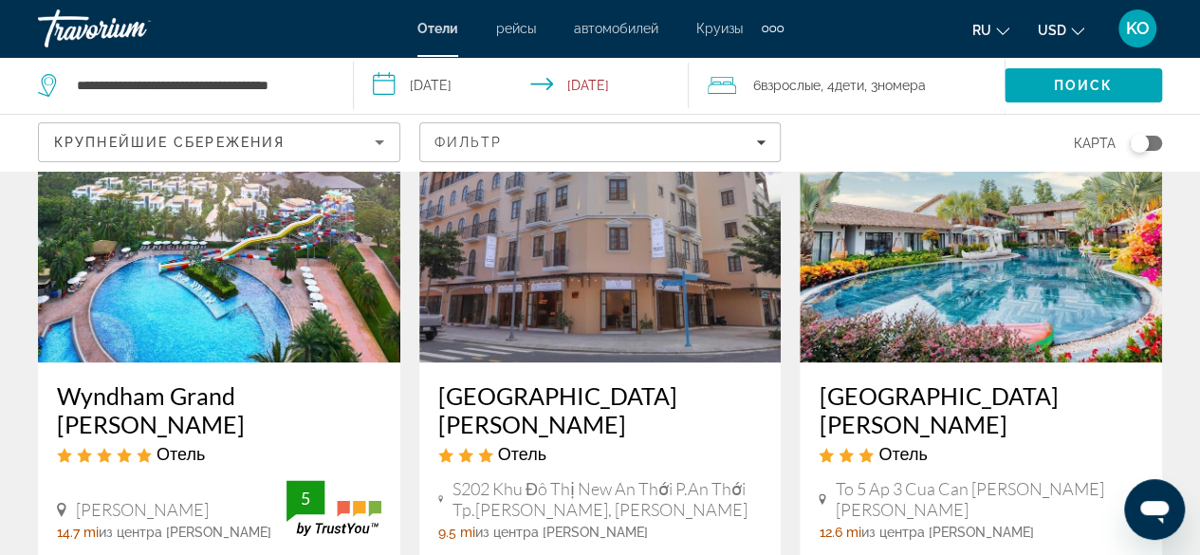
click at [644, 323] on img "Main content" at bounding box center [600, 210] width 362 height 303
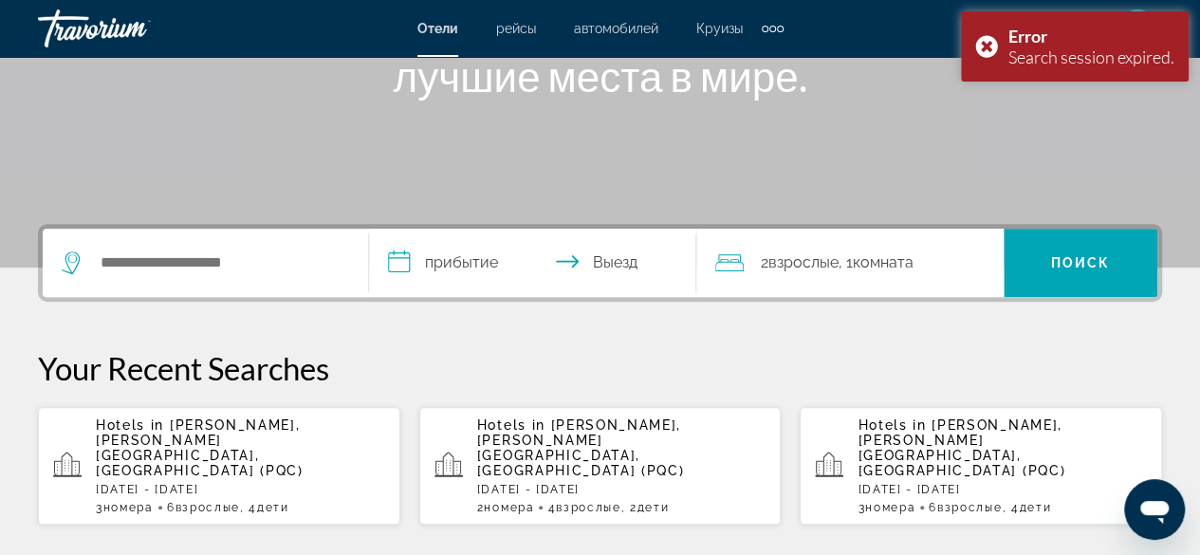
scroll to position [63, 0]
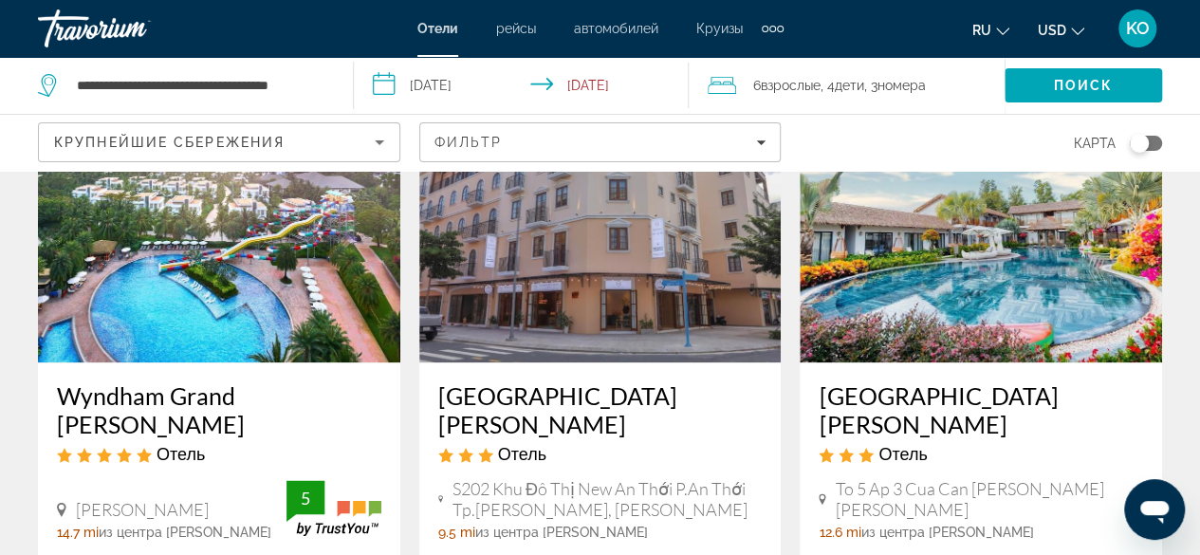
scroll to position [1138, 0]
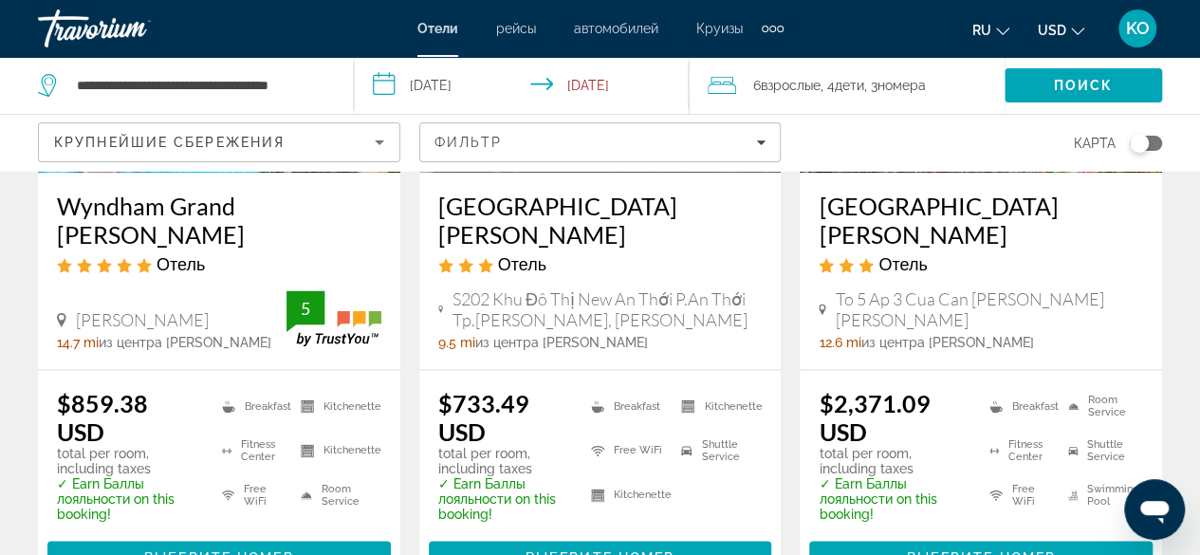
click at [641, 550] on span "Выберите номер" at bounding box center [599, 557] width 149 height 15
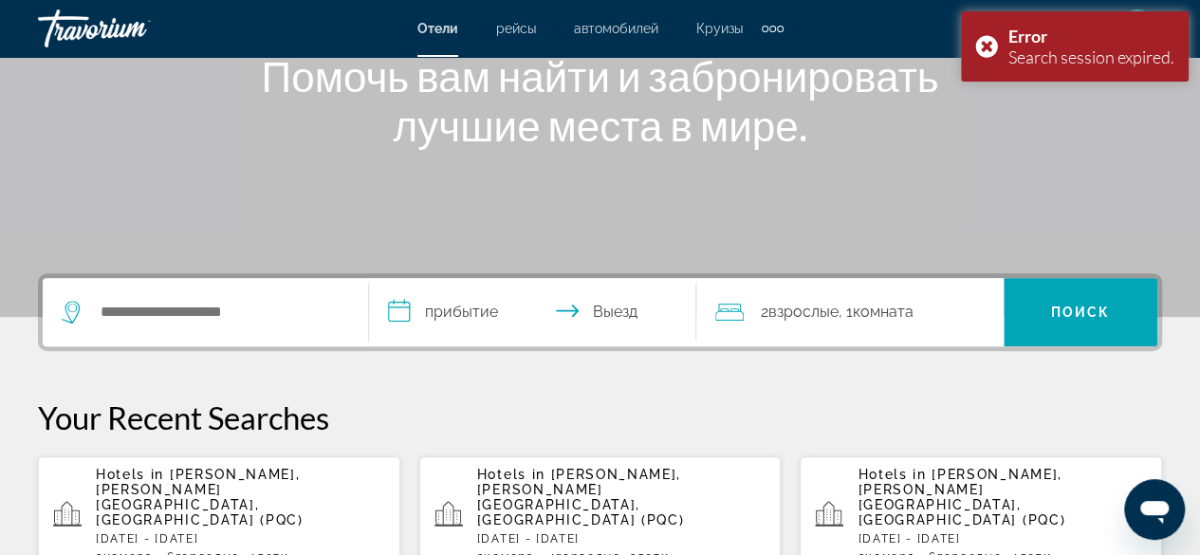
scroll to position [95, 0]
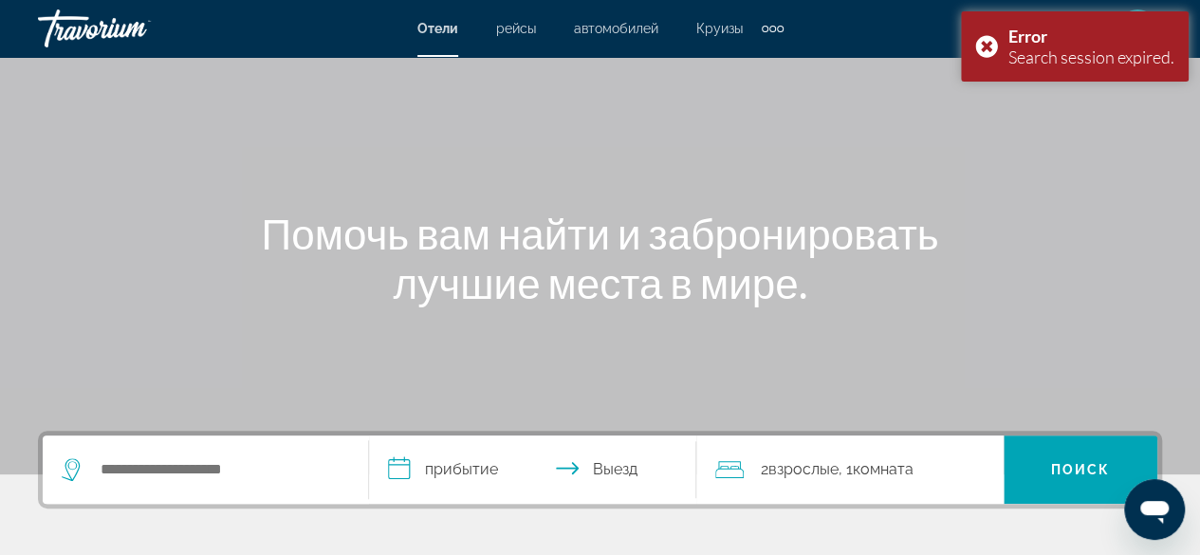
type textarea "*"
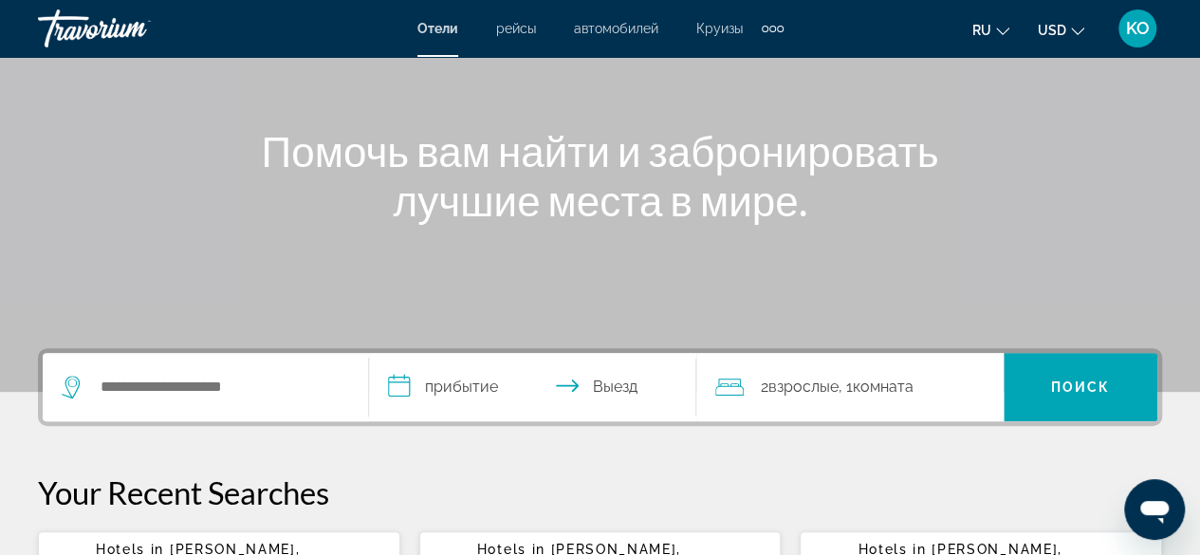
scroll to position [379, 0]
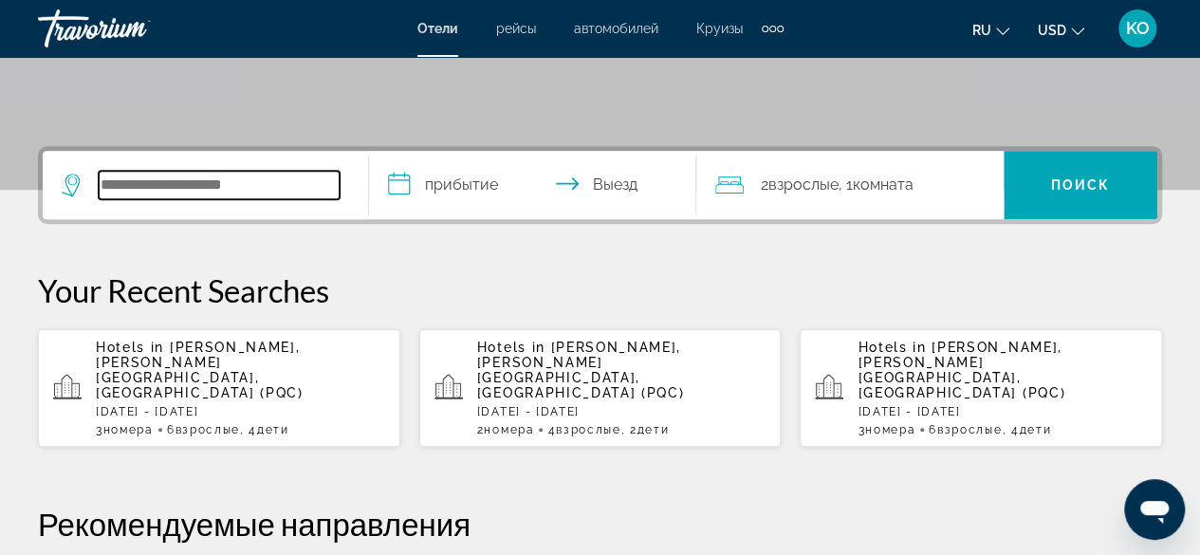
click at [226, 180] on input "Search hotel destination" at bounding box center [219, 185] width 241 height 28
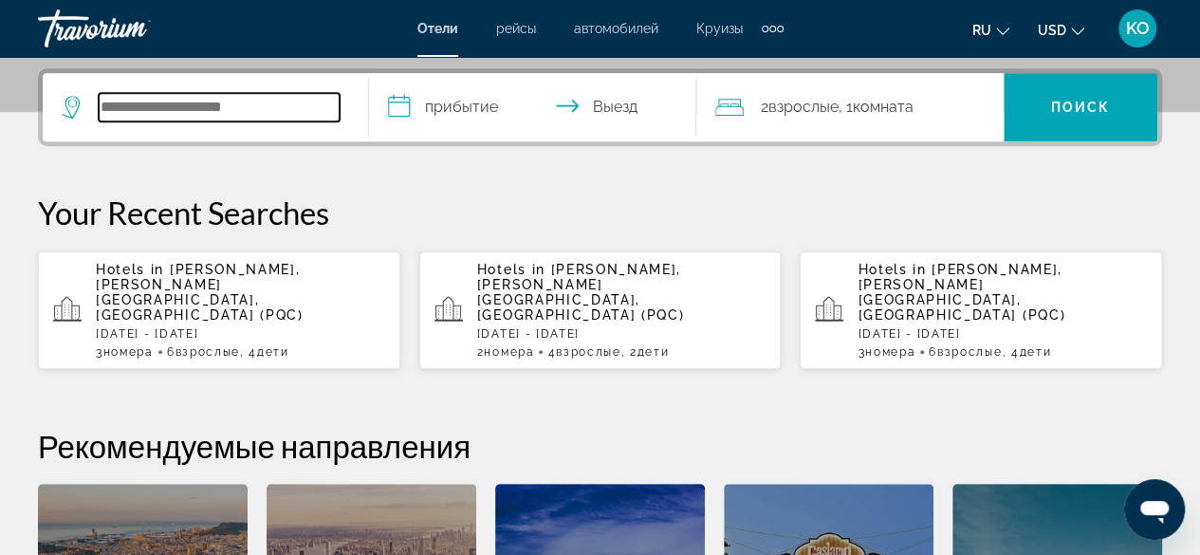
scroll to position [463, 0]
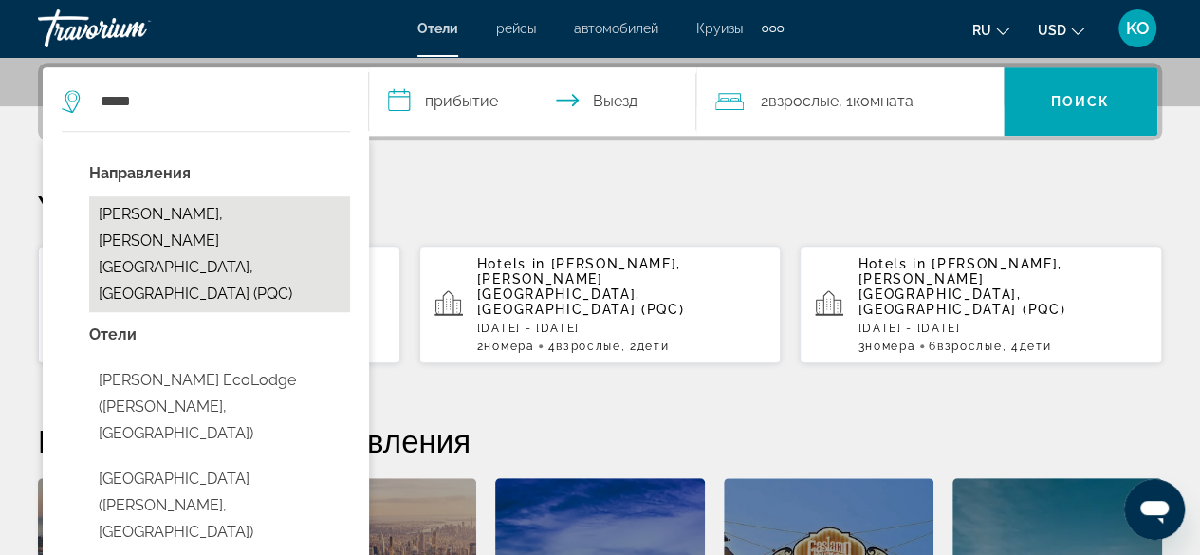
click at [176, 219] on button "[PERSON_NAME], [PERSON_NAME][GEOGRAPHIC_DATA], [GEOGRAPHIC_DATA] (PQC)" at bounding box center [219, 254] width 261 height 116
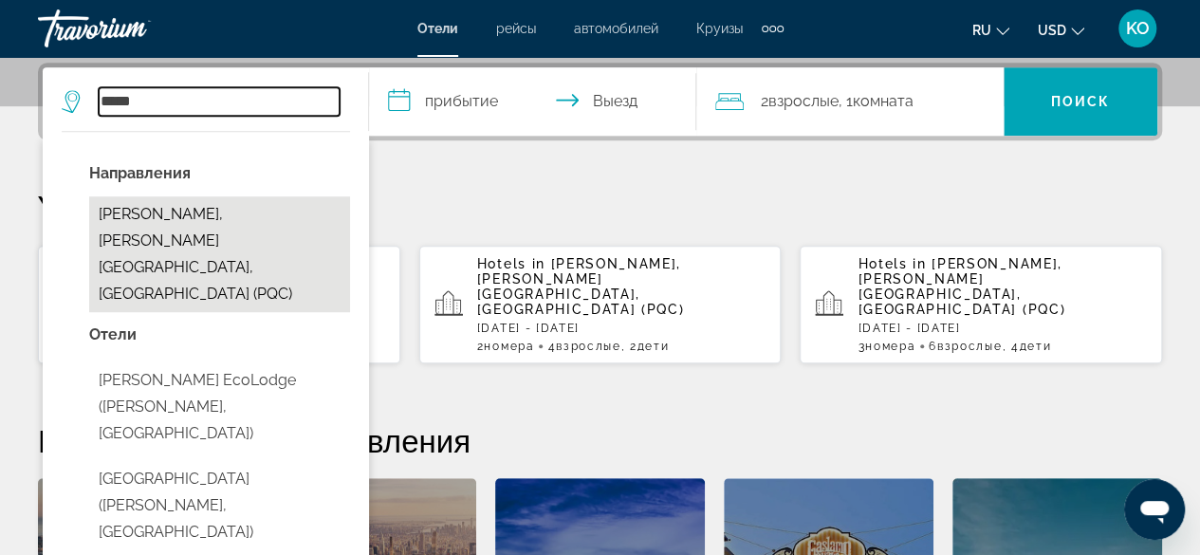
type input "**********"
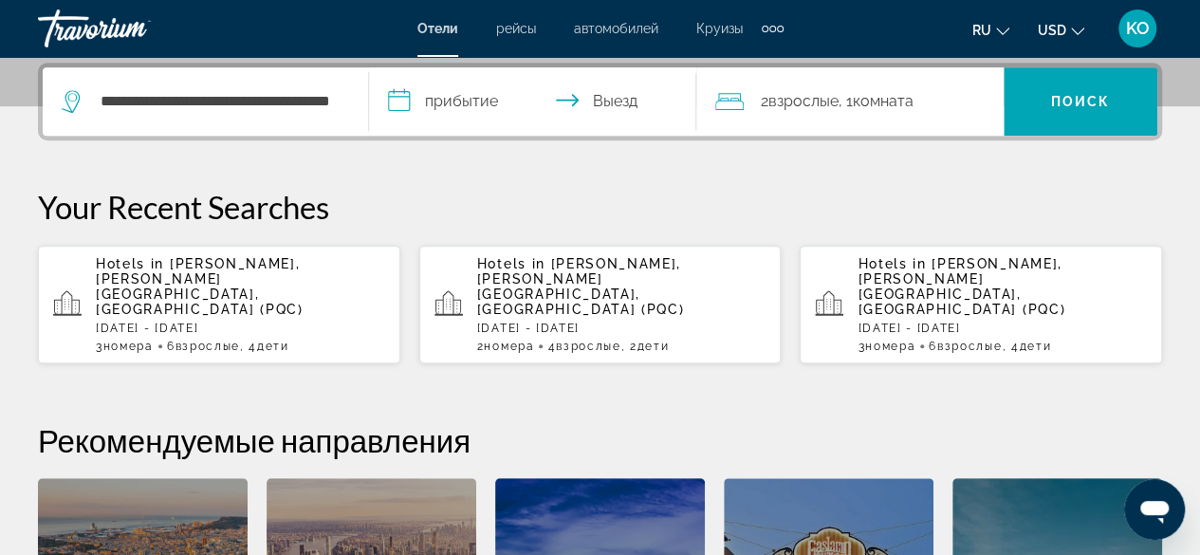
click at [408, 102] on input "**********" at bounding box center [536, 104] width 334 height 74
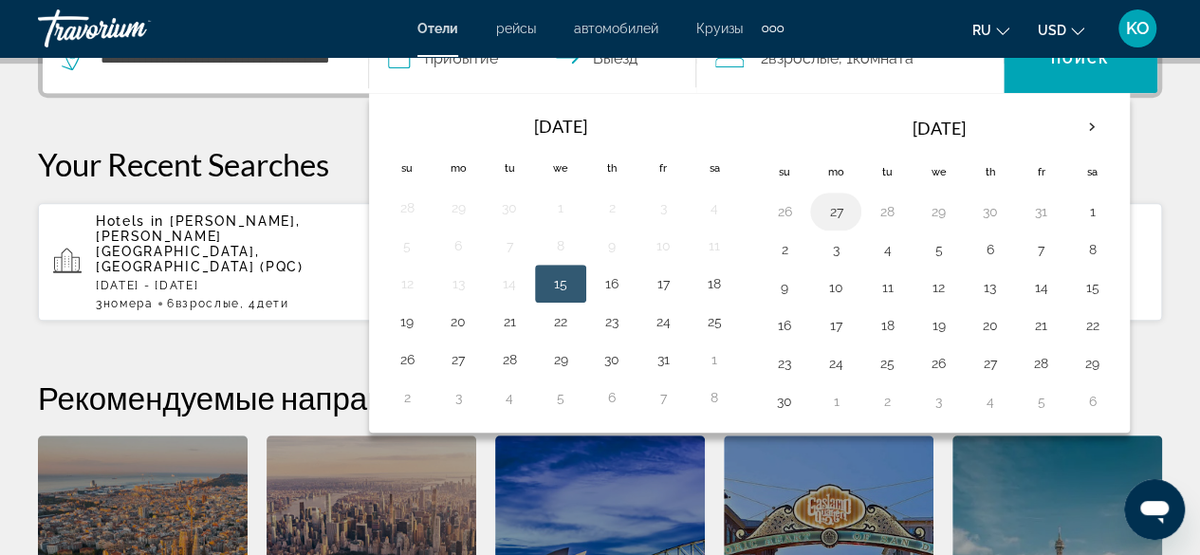
scroll to position [368, 0]
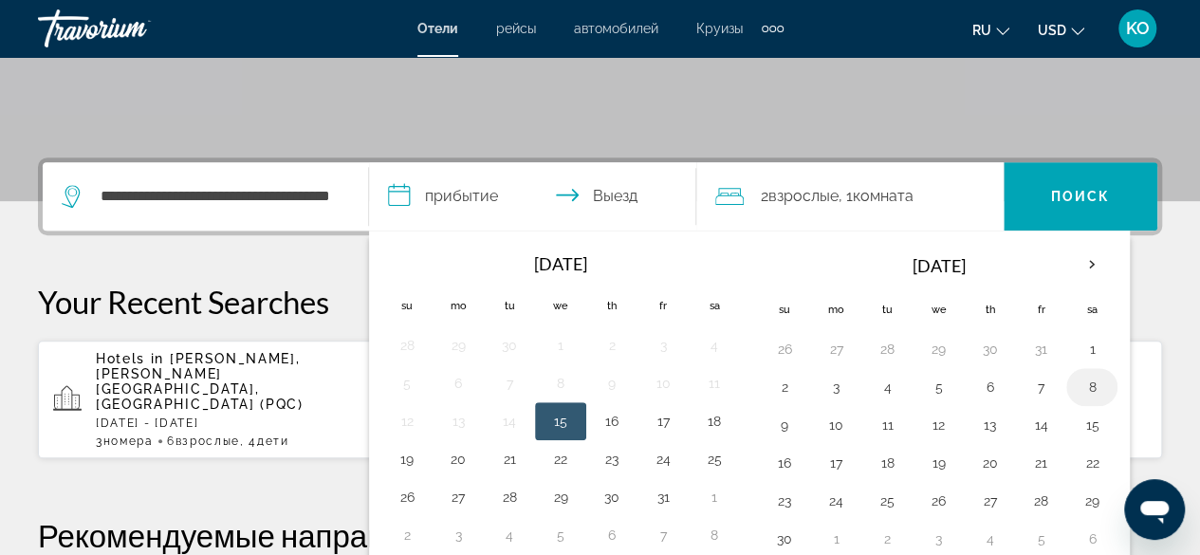
click at [1080, 386] on button "8" at bounding box center [1091, 387] width 30 height 27
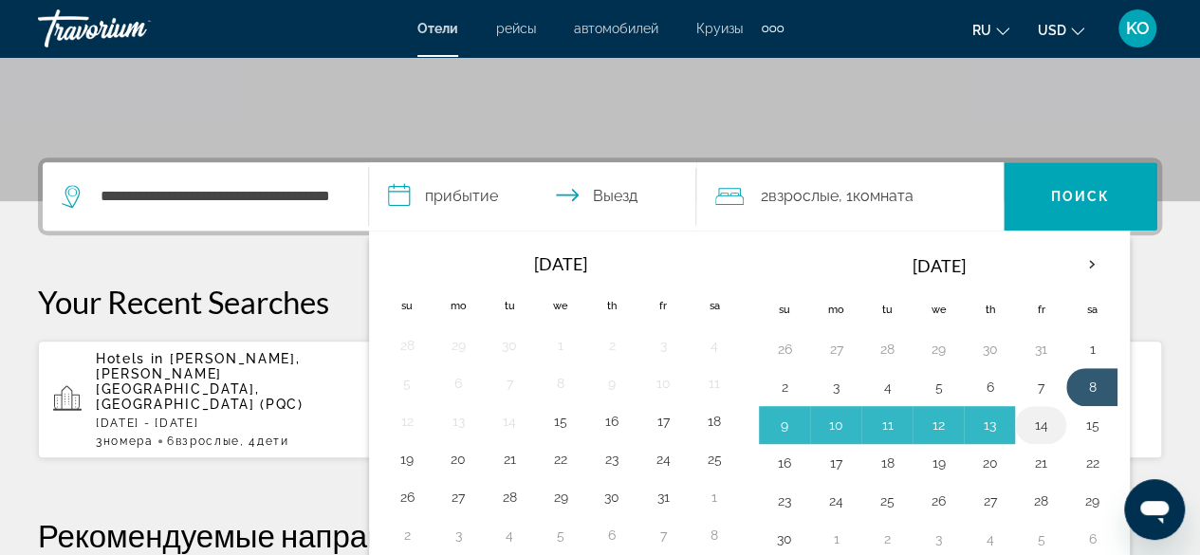
click at [1026, 421] on button "14" at bounding box center [1040, 425] width 30 height 27
type input "**********"
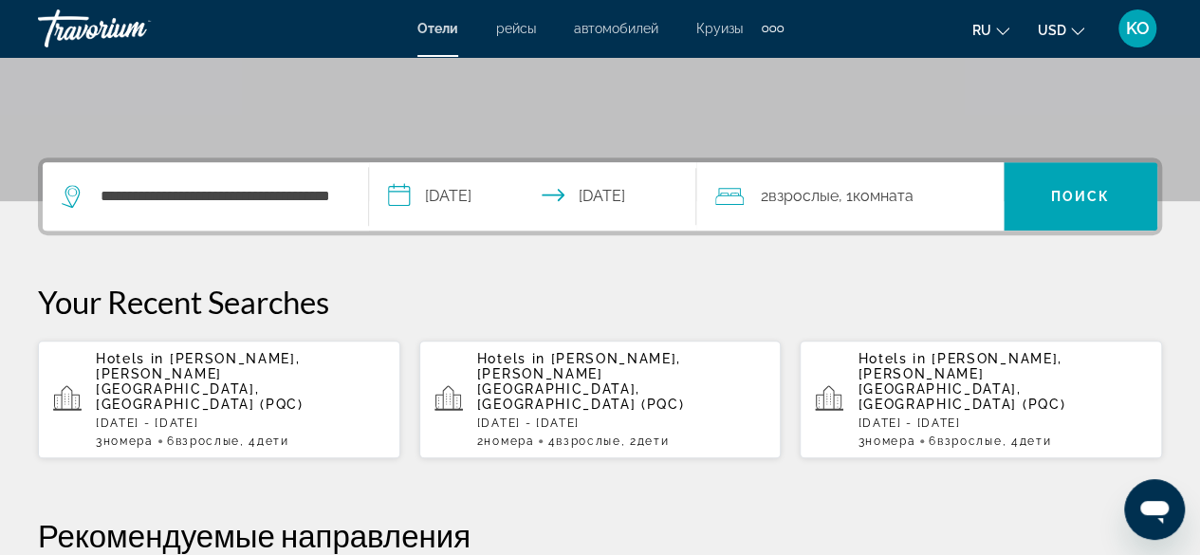
click at [842, 181] on div "2 Взрослый Взрослые , 1 Комната номера" at bounding box center [859, 196] width 288 height 68
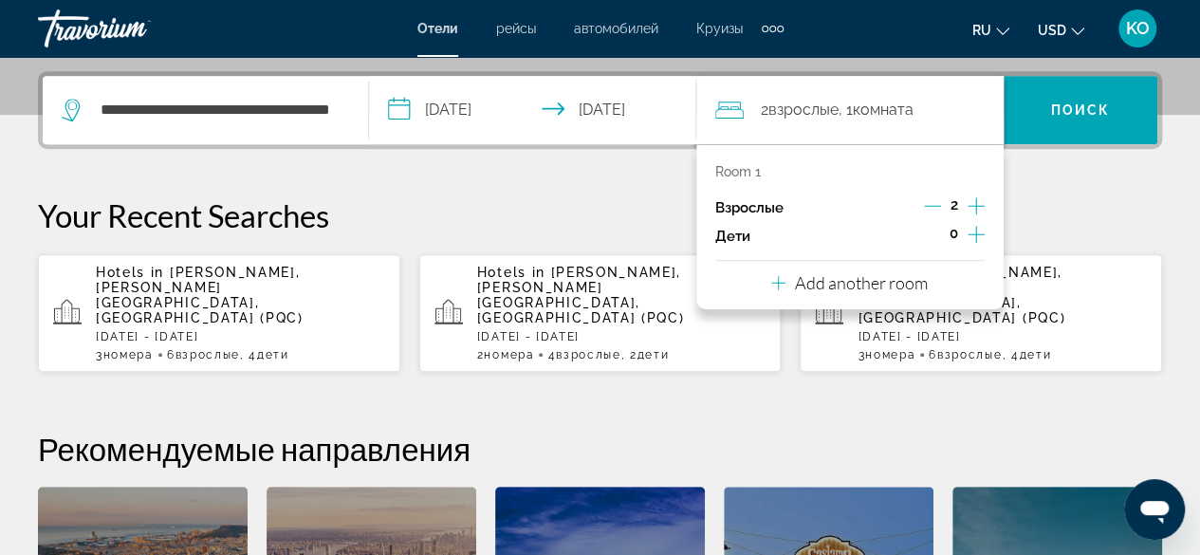
scroll to position [463, 0]
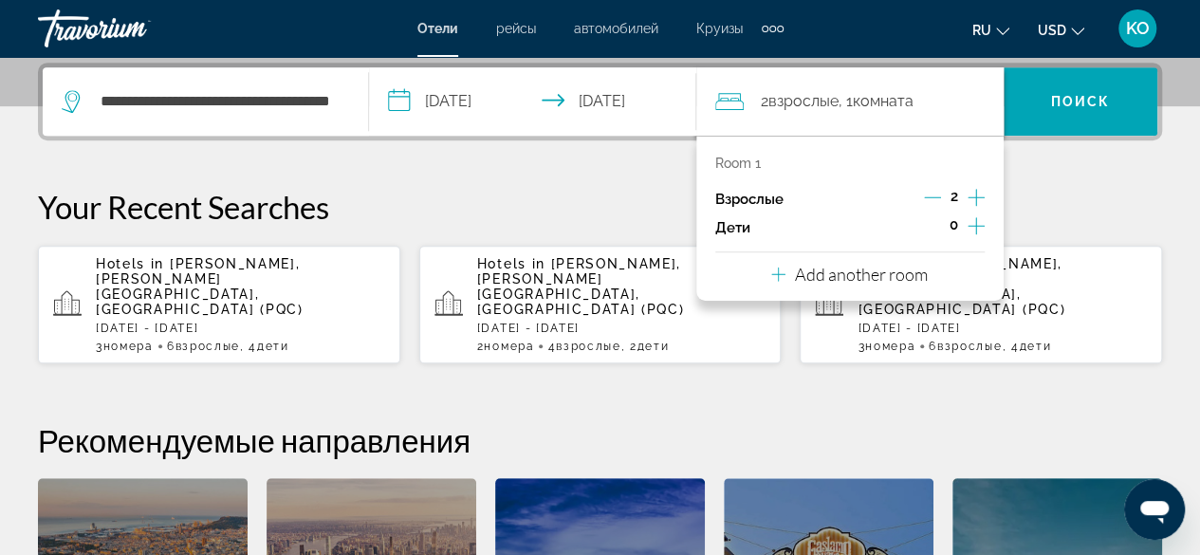
click at [967, 221] on icon "Increment children" at bounding box center [975, 225] width 17 height 23
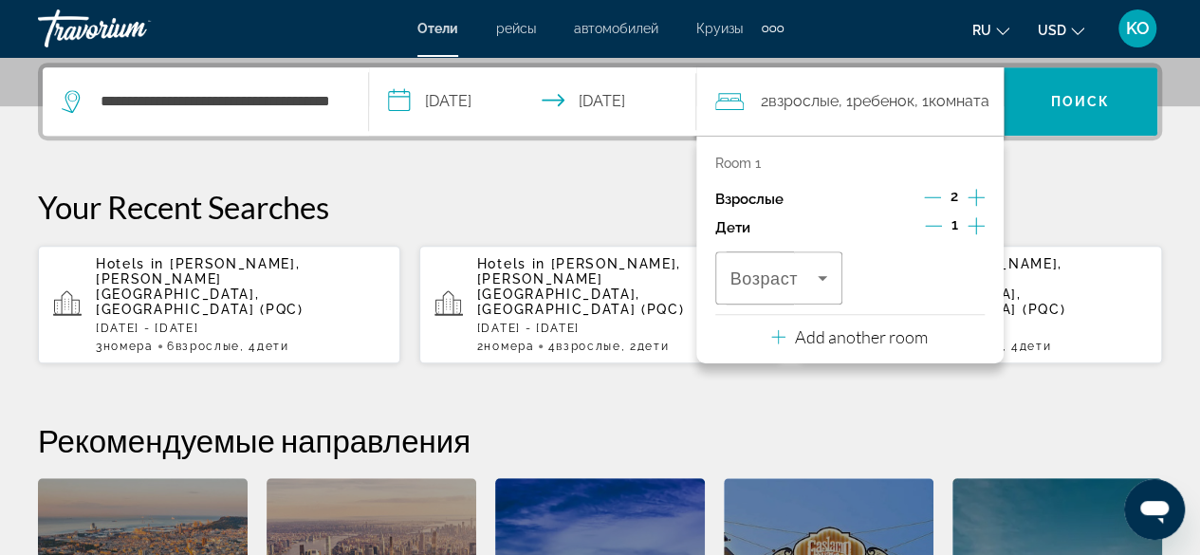
click at [971, 227] on icon "Increment children" at bounding box center [975, 225] width 17 height 23
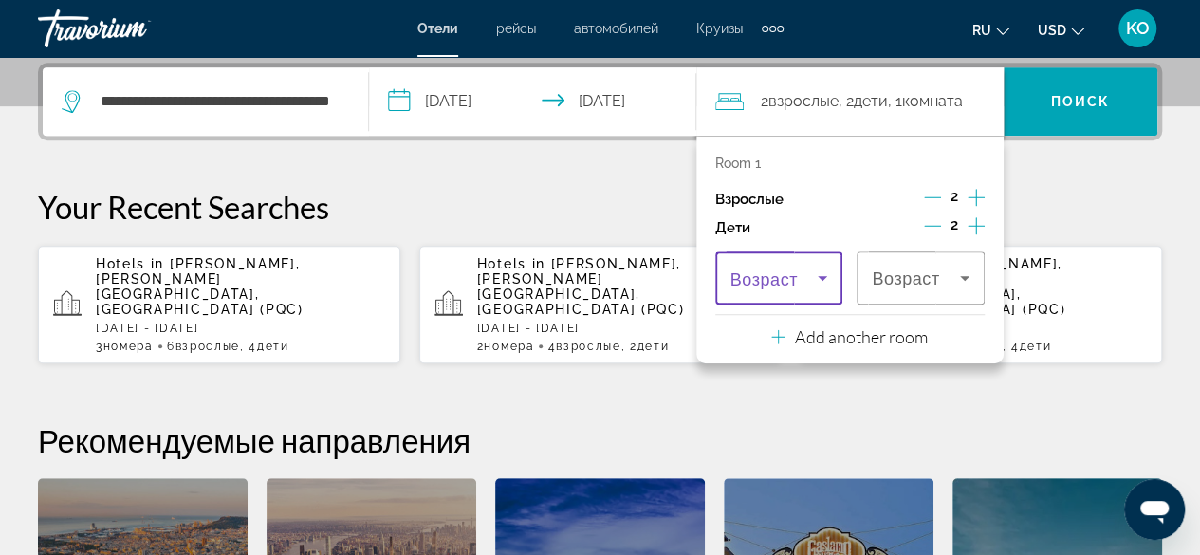
click at [816, 266] on icon "Travelers: 2 adults, 2 children" at bounding box center [822, 277] width 23 height 23
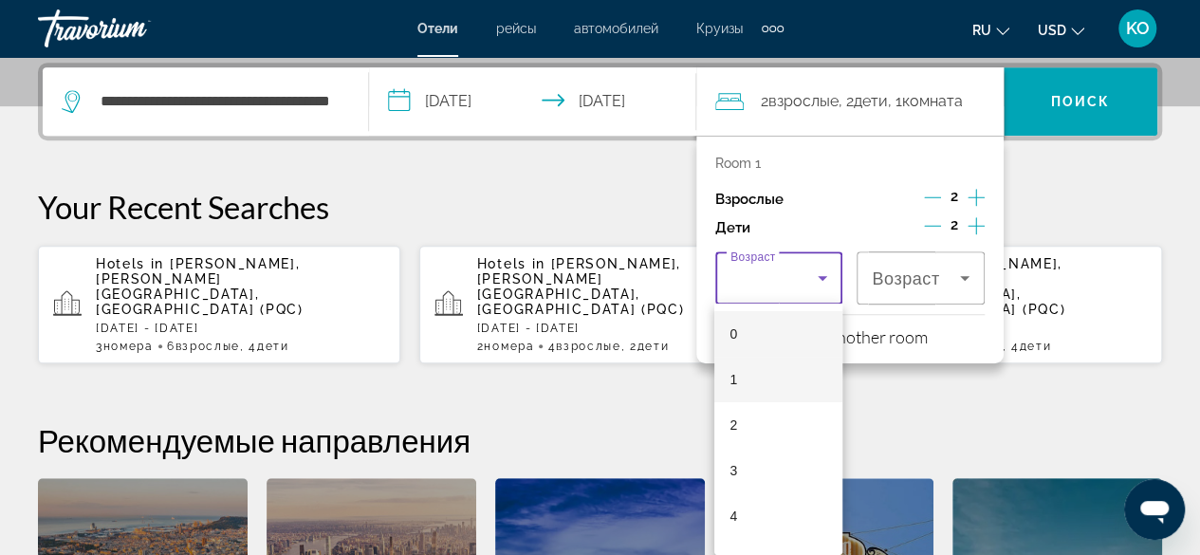
scroll to position [95, 0]
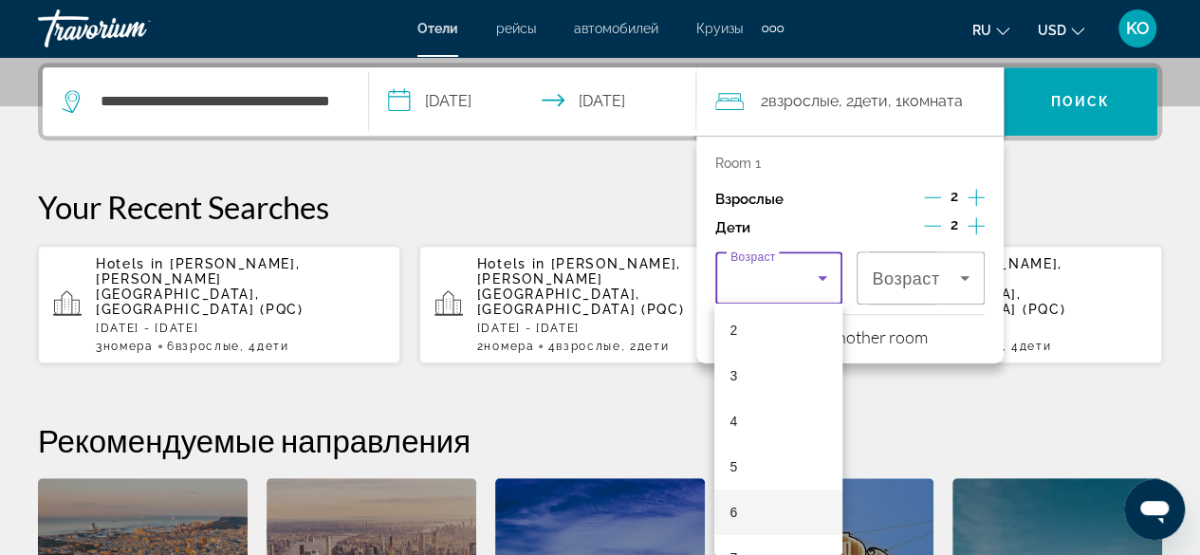
click at [736, 509] on span "6" at bounding box center [733, 512] width 8 height 23
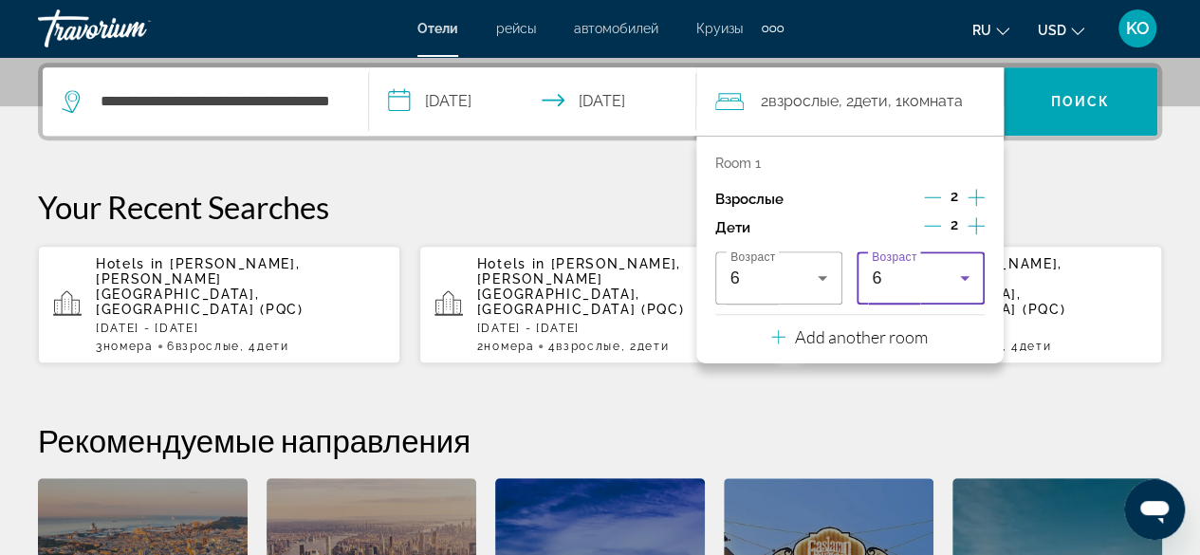
click at [954, 272] on icon "Travelers: 2 adults, 2 children" at bounding box center [964, 277] width 23 height 23
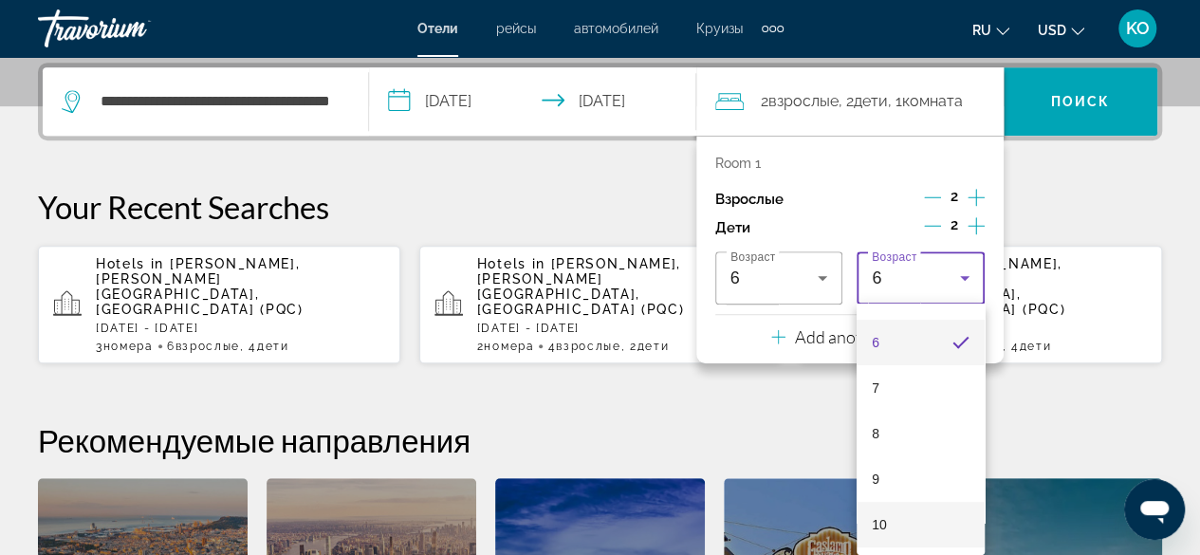
scroll to position [454, 0]
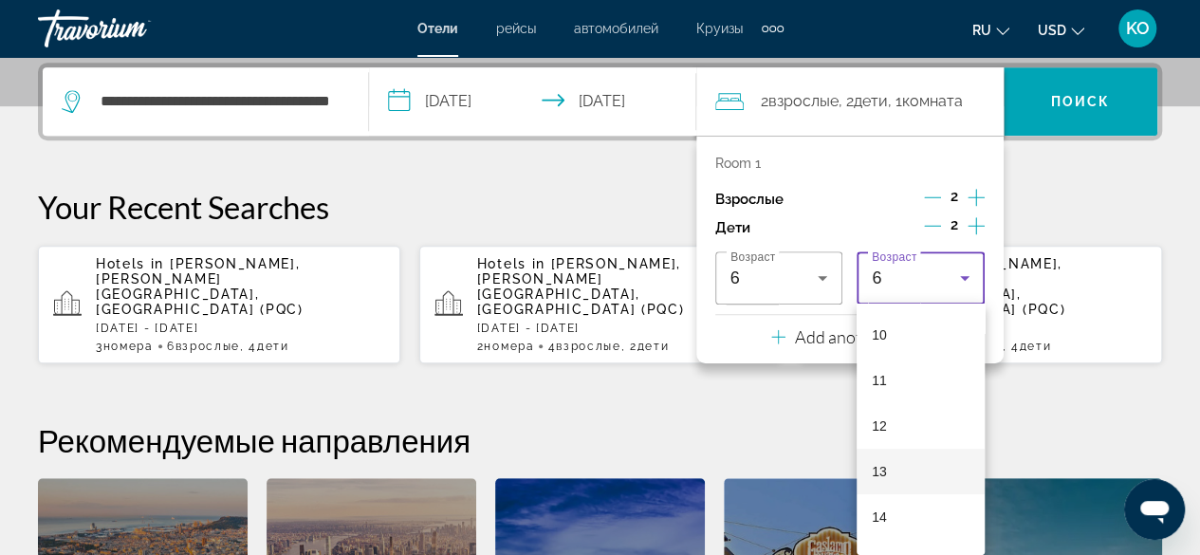
click at [899, 471] on mat-option "13" at bounding box center [920, 472] width 128 height 46
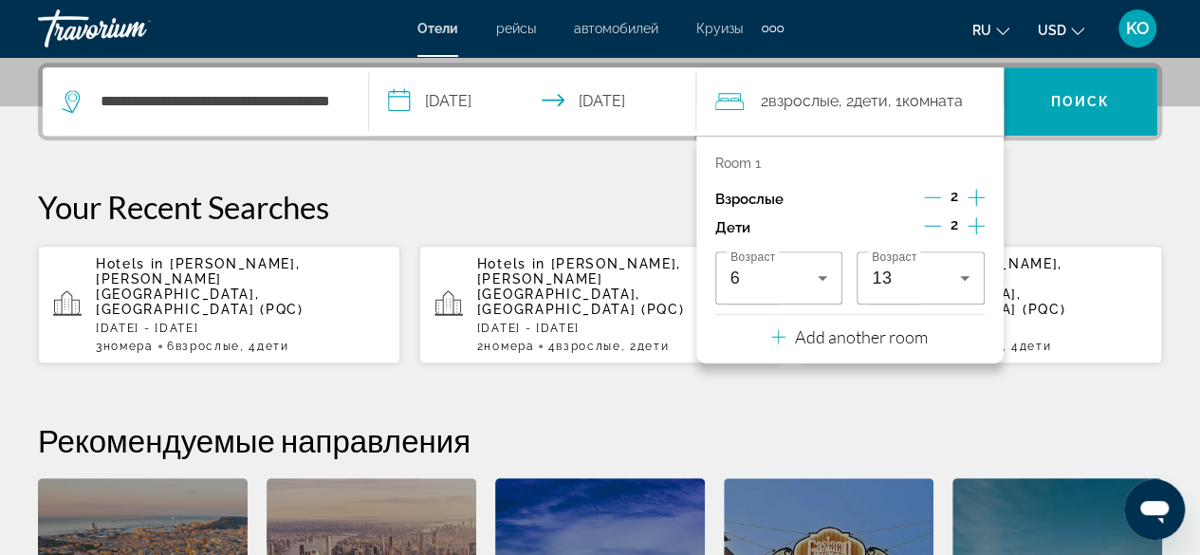
click at [779, 340] on icon "Travelers: 2 adults, 2 children" at bounding box center [778, 336] width 14 height 23
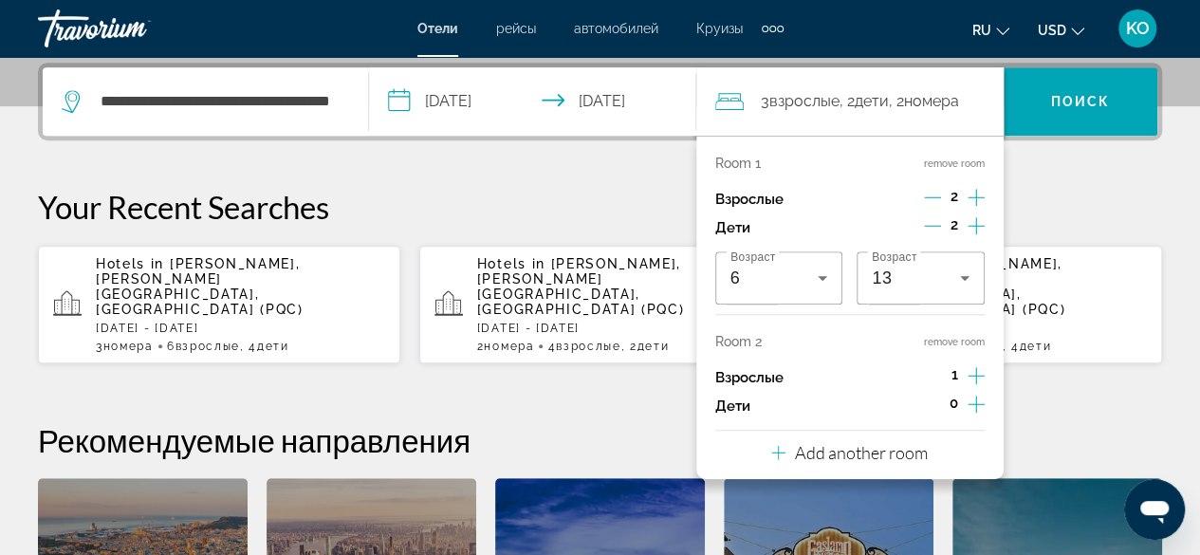
click at [982, 372] on icon "Increment adults" at bounding box center [975, 375] width 17 height 23
click at [970, 401] on icon "Increment children" at bounding box center [975, 404] width 17 height 23
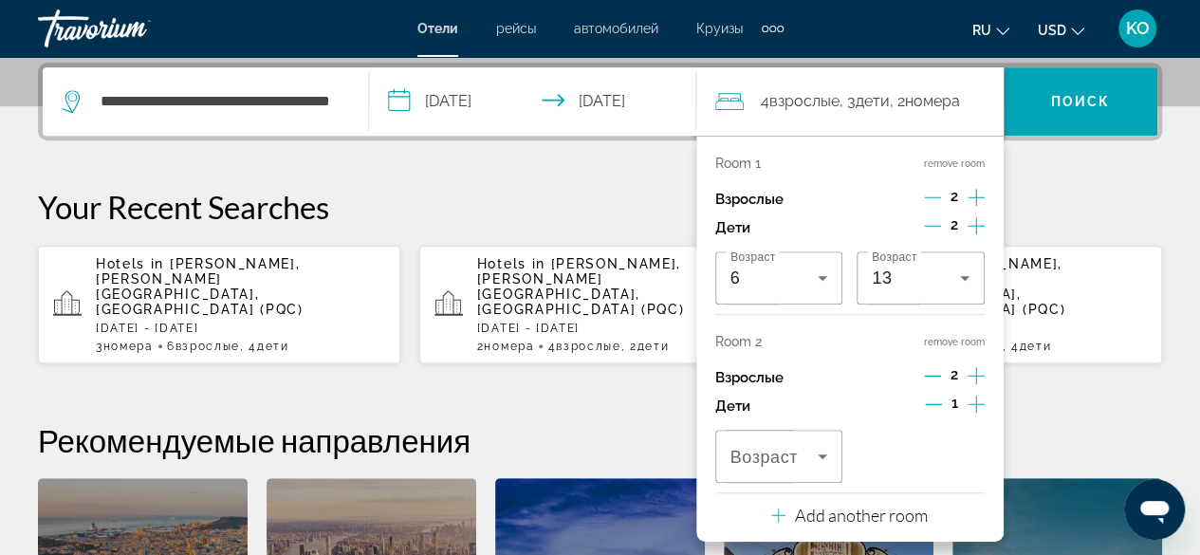
click at [970, 401] on icon "Increment children" at bounding box center [975, 404] width 17 height 23
click at [979, 366] on icon "Increment adults" at bounding box center [975, 375] width 17 height 23
click at [822, 446] on icon "Travelers: 5 adults, 4 children" at bounding box center [822, 456] width 23 height 23
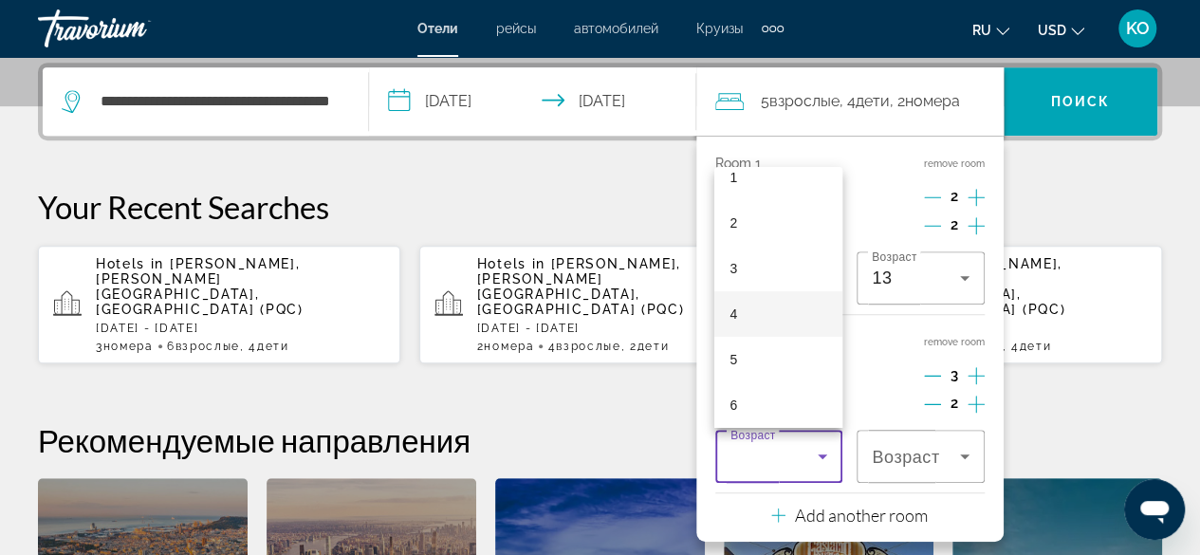
scroll to position [95, 0]
click at [740, 414] on mat-option "7" at bounding box center [778, 421] width 128 height 46
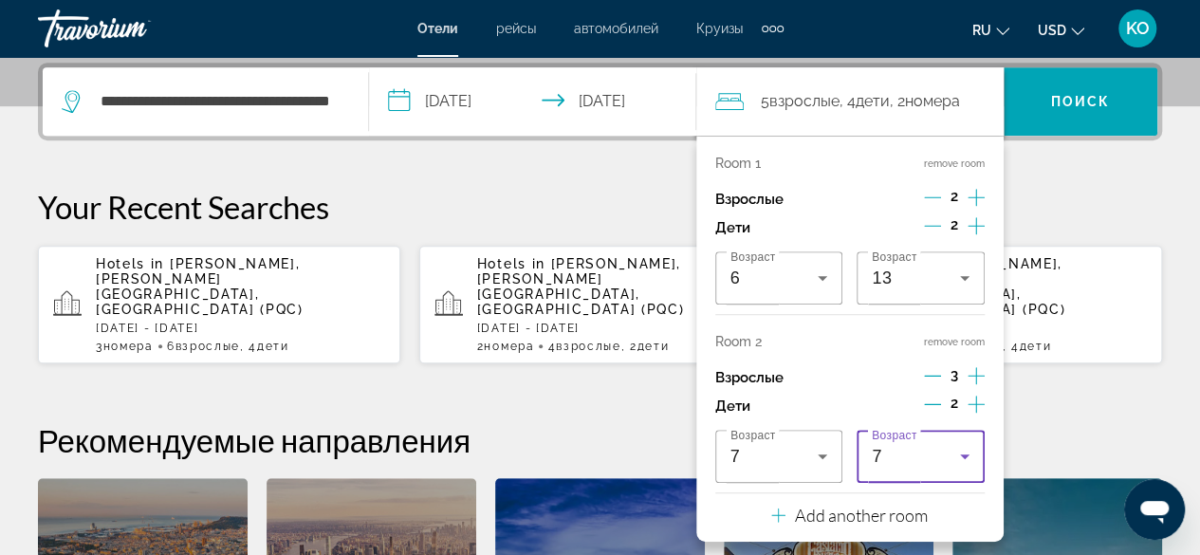
click at [958, 458] on icon "Travelers: 5 adults, 4 children" at bounding box center [964, 456] width 23 height 23
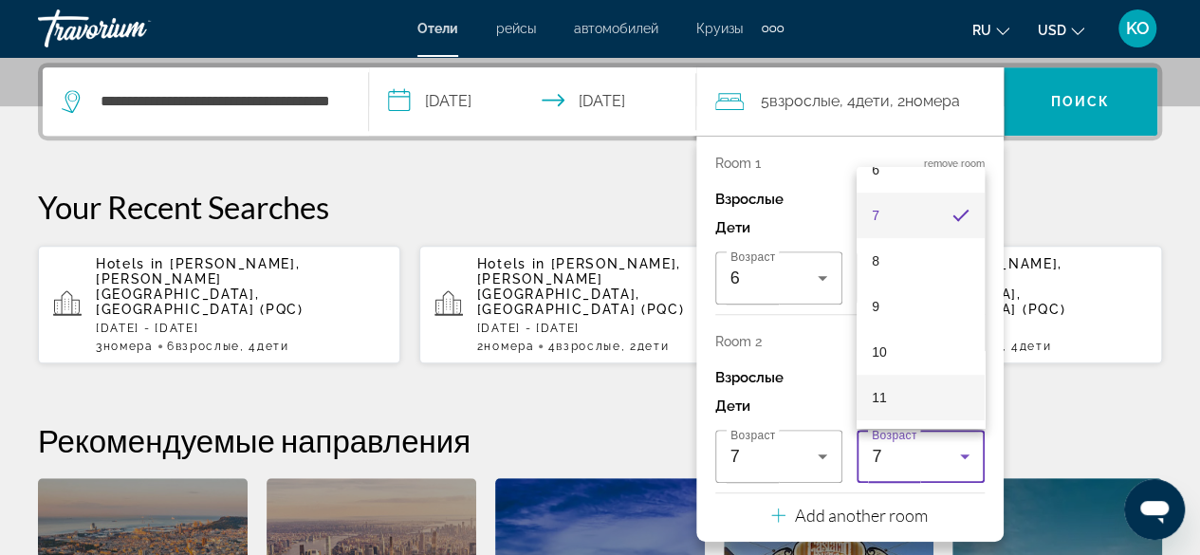
scroll to position [395, 0]
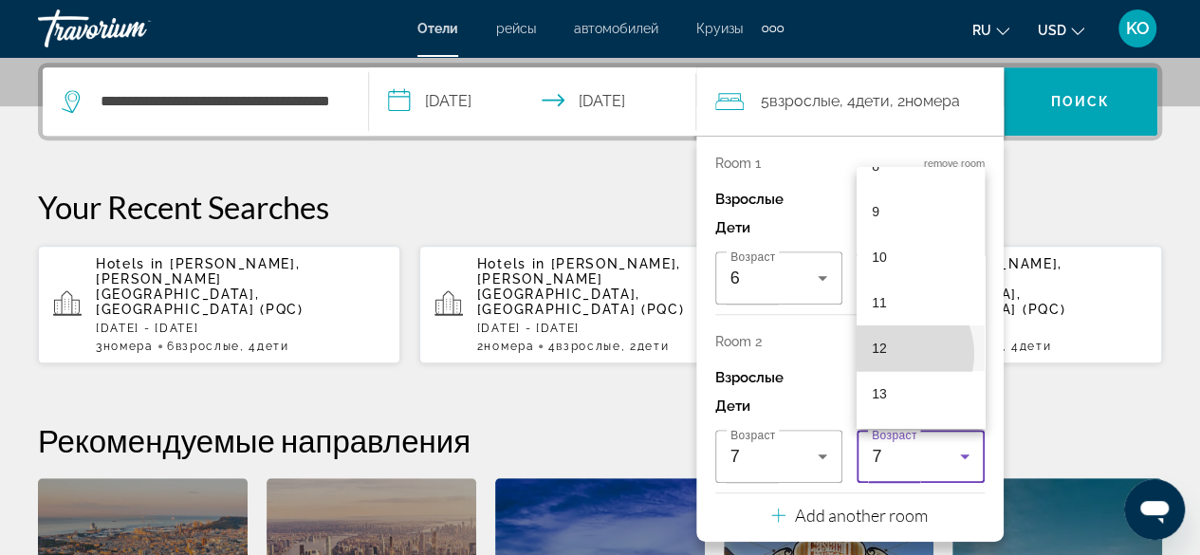
click at [888, 354] on mat-option "12" at bounding box center [920, 348] width 128 height 46
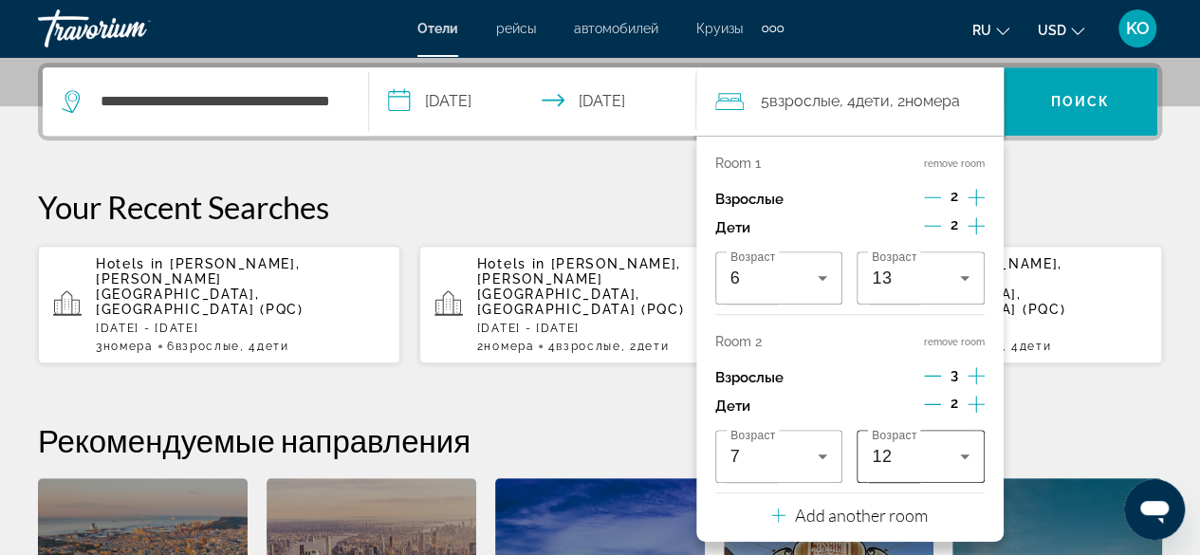
scroll to position [558, 0]
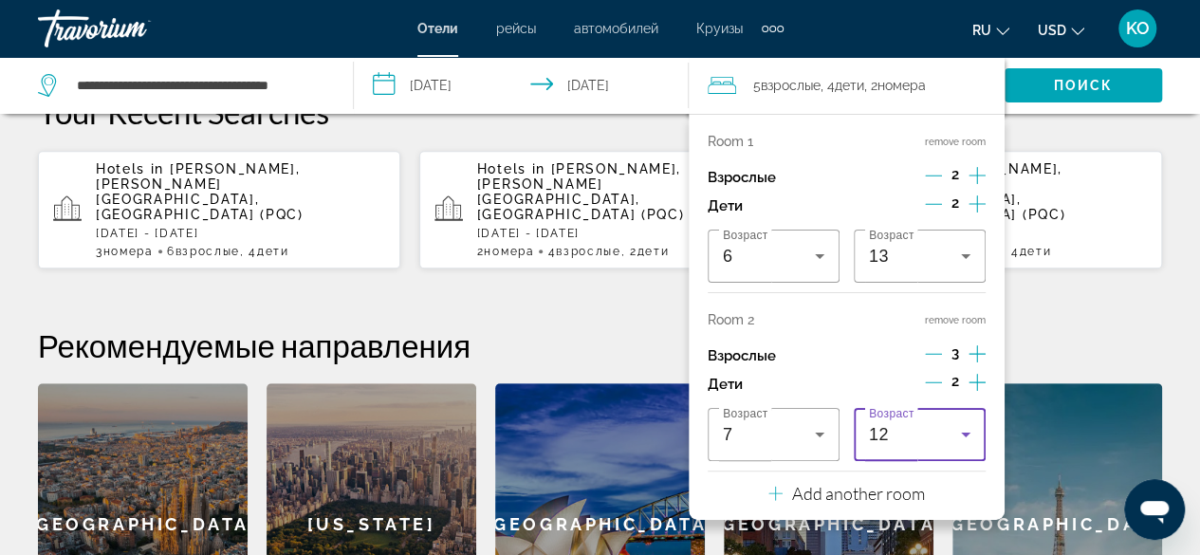
click at [907, 430] on div "12" at bounding box center [915, 434] width 92 height 23
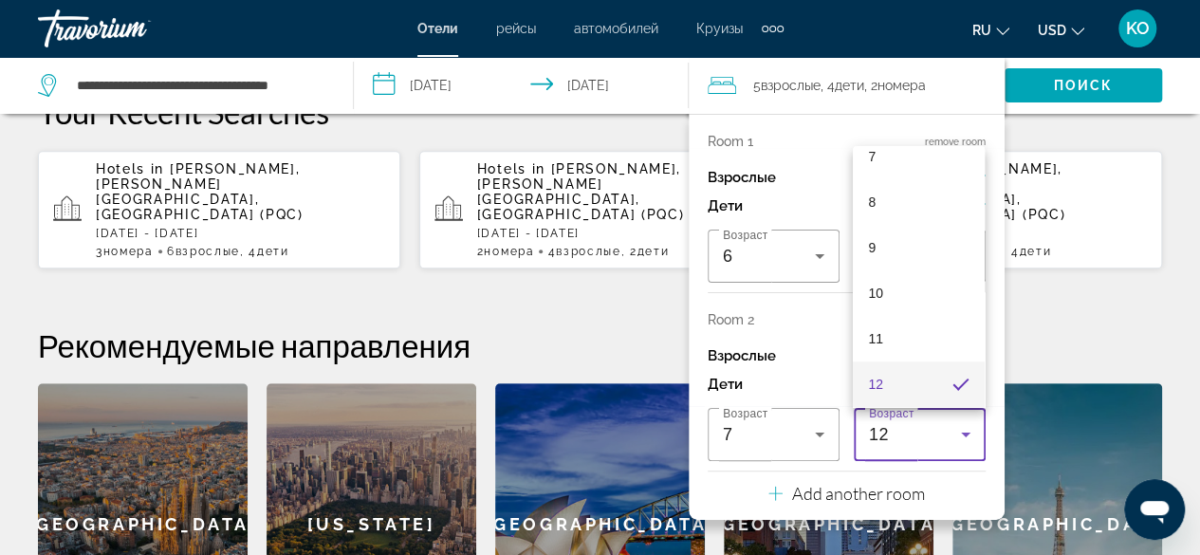
click at [878, 328] on span "11" at bounding box center [875, 338] width 15 height 23
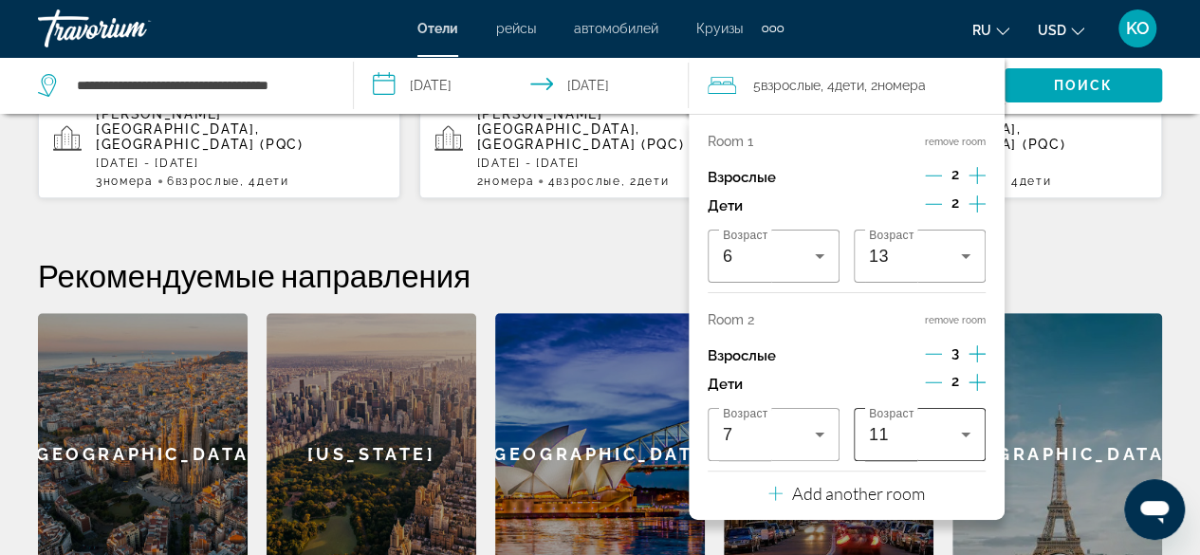
scroll to position [652, 0]
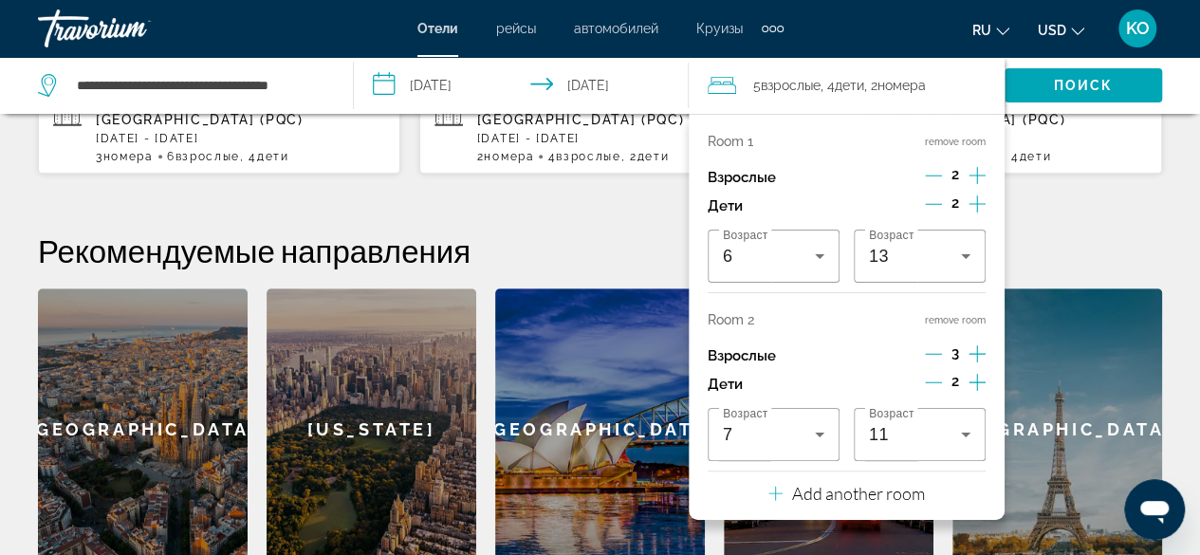
click at [779, 487] on icon "Travelers: 5 adults, 4 children" at bounding box center [775, 493] width 14 height 23
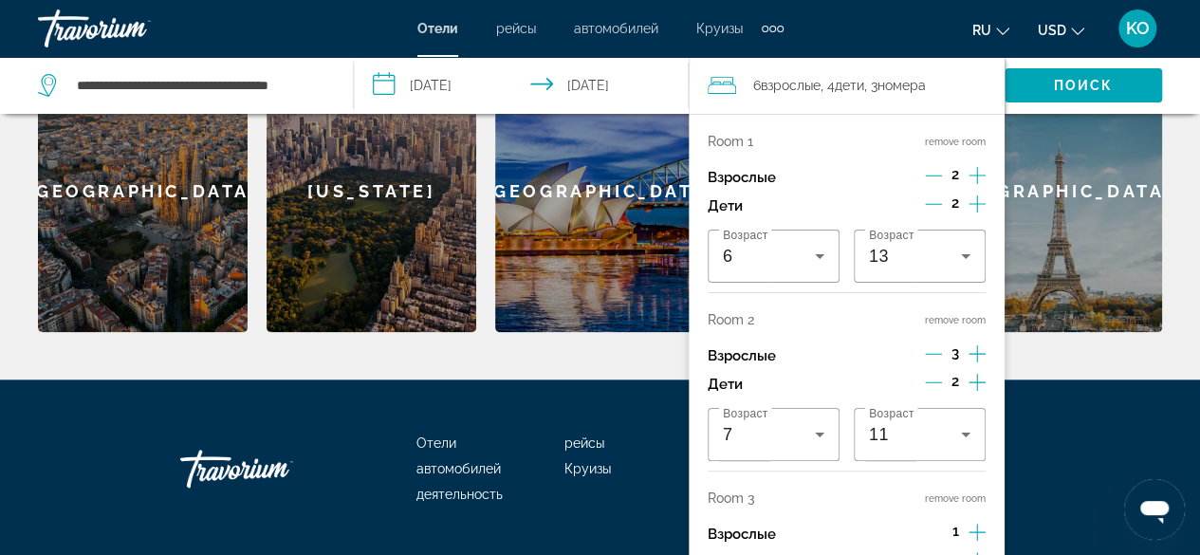
scroll to position [916, 0]
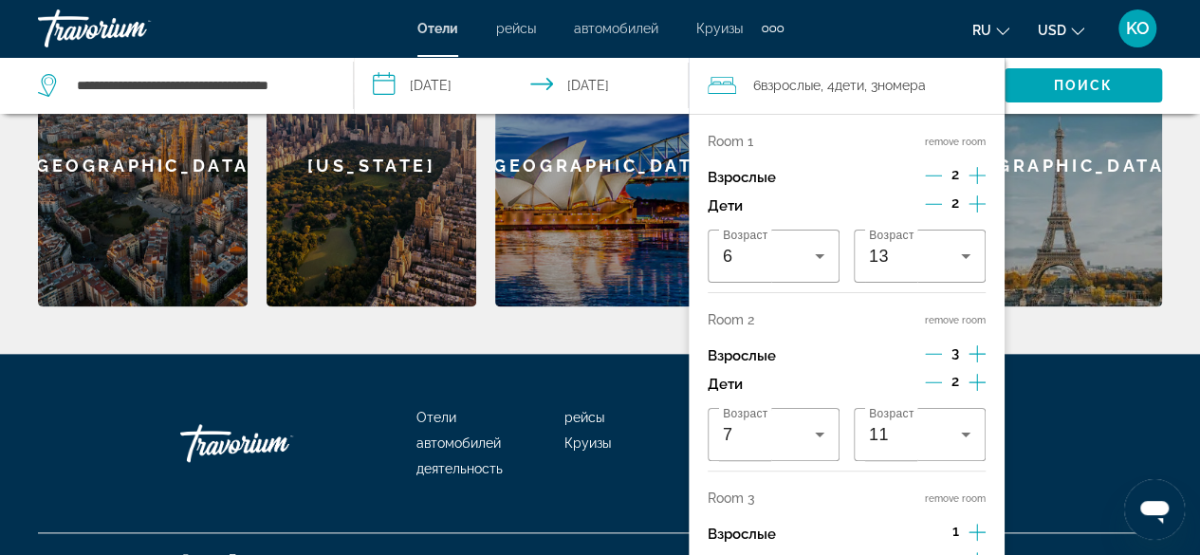
click at [974, 527] on icon "Increment adults" at bounding box center [976, 532] width 17 height 23
click at [1137, 387] on div "Отели рейсы автомобилей Круизы деятельность FAQs Свяжитесь с нами политика конф…" at bounding box center [600, 443] width 1124 height 178
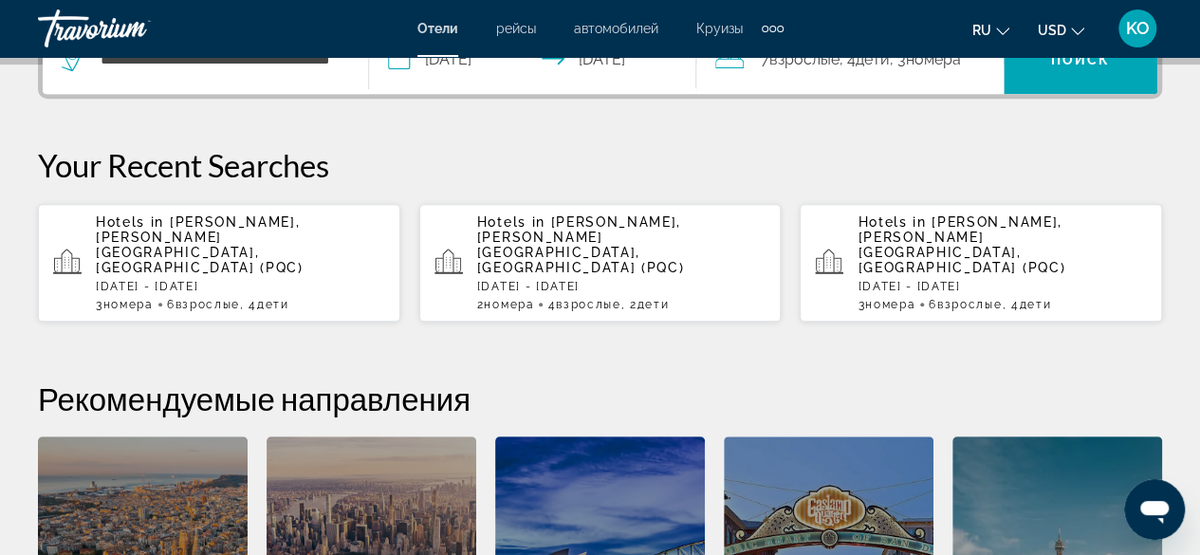
scroll to position [442, 0]
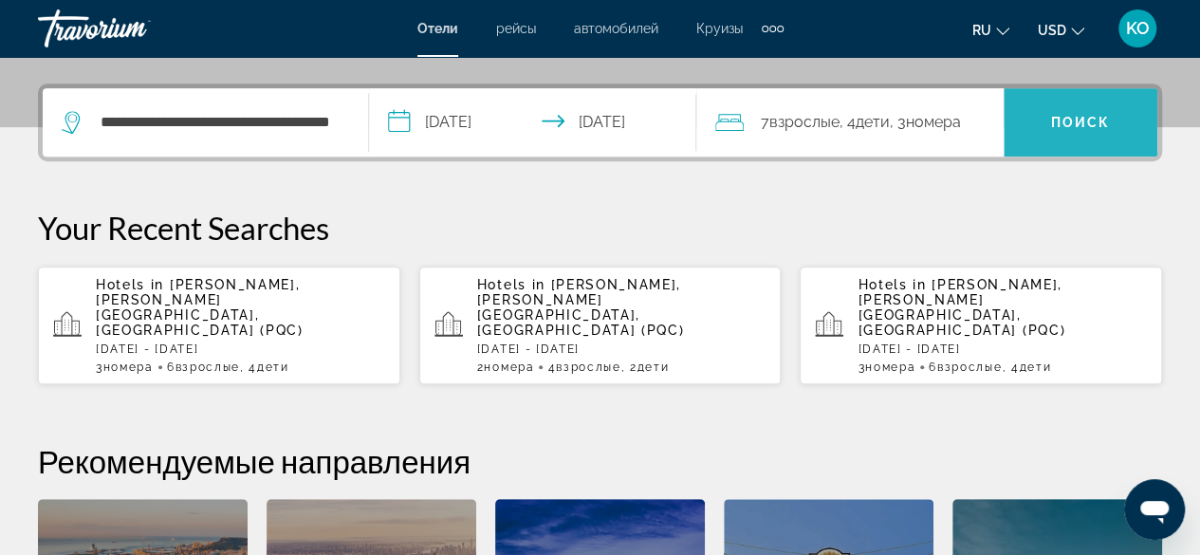
click at [1092, 100] on span "Search" at bounding box center [1080, 123] width 154 height 46
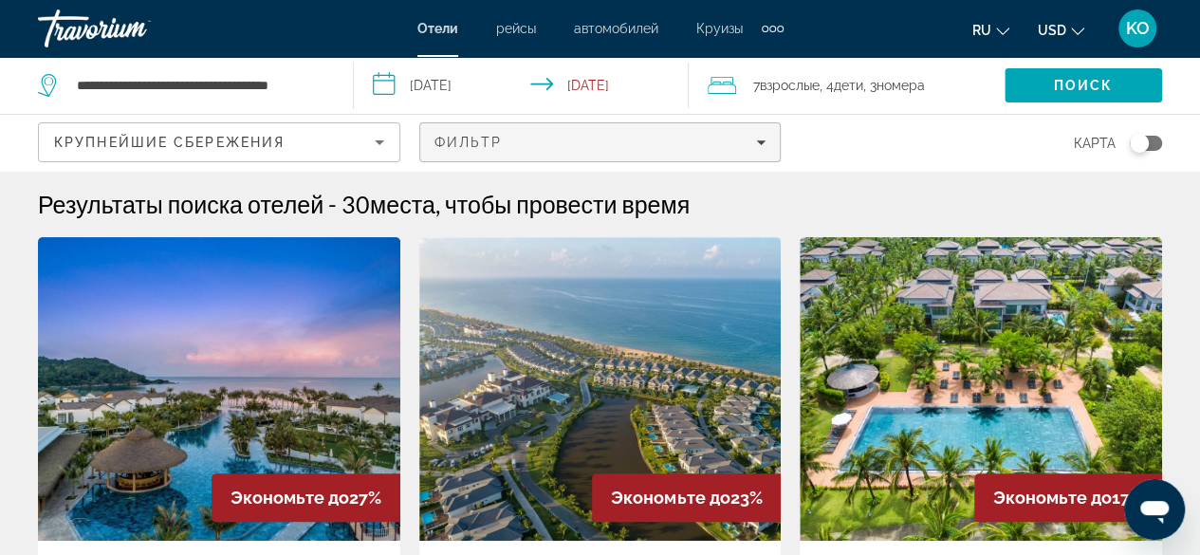
click at [726, 138] on div "Фильтр" at bounding box center [600, 142] width 332 height 15
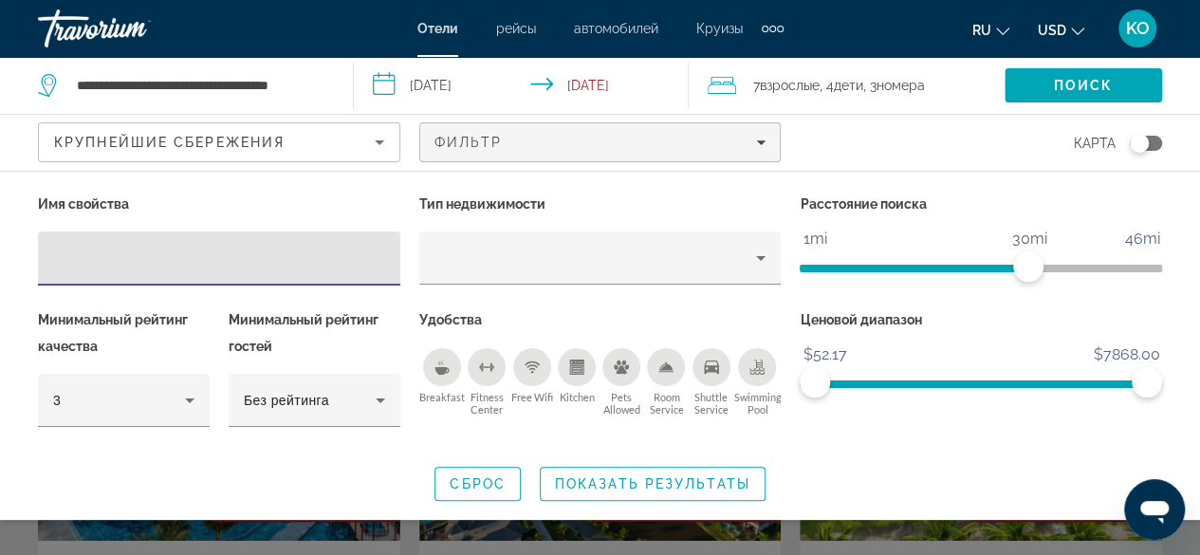
click at [438, 378] on div "Breakfast" at bounding box center [442, 367] width 38 height 38
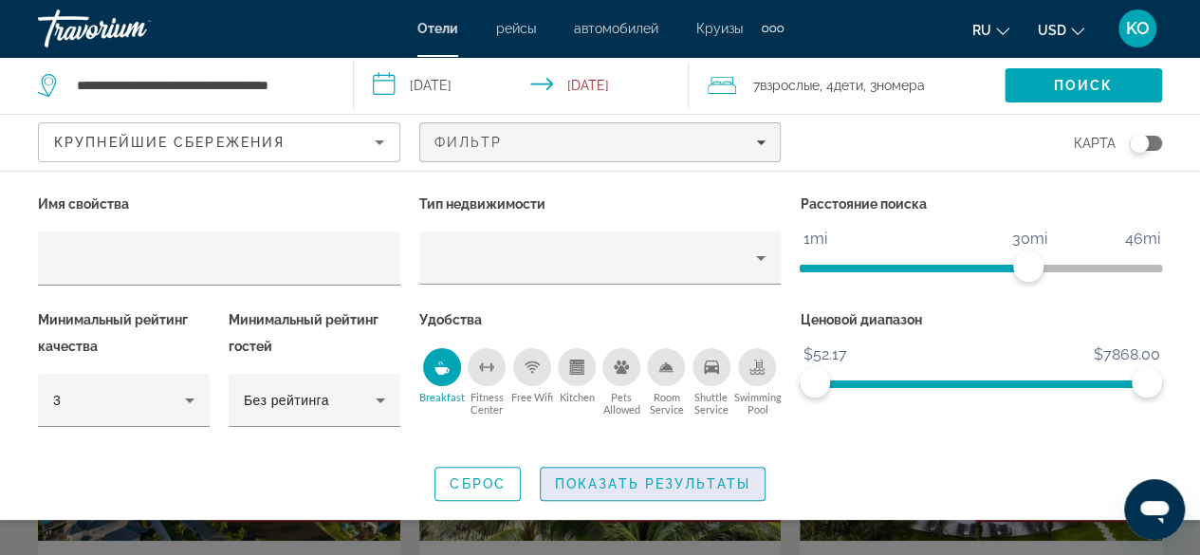
click at [616, 483] on span "Показать результаты" at bounding box center [652, 483] width 195 height 15
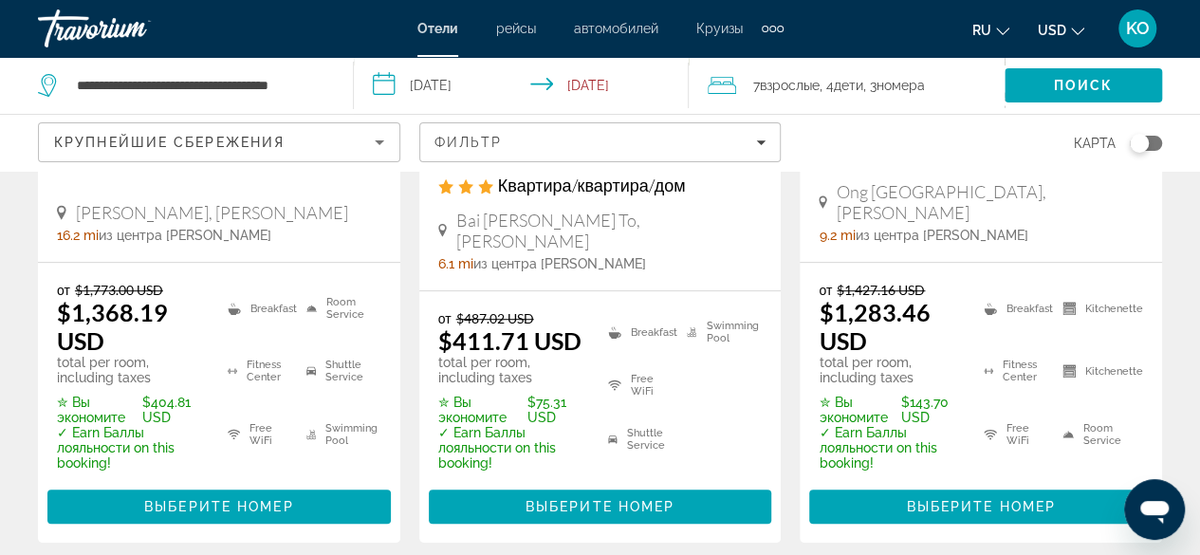
scroll to position [569, 0]
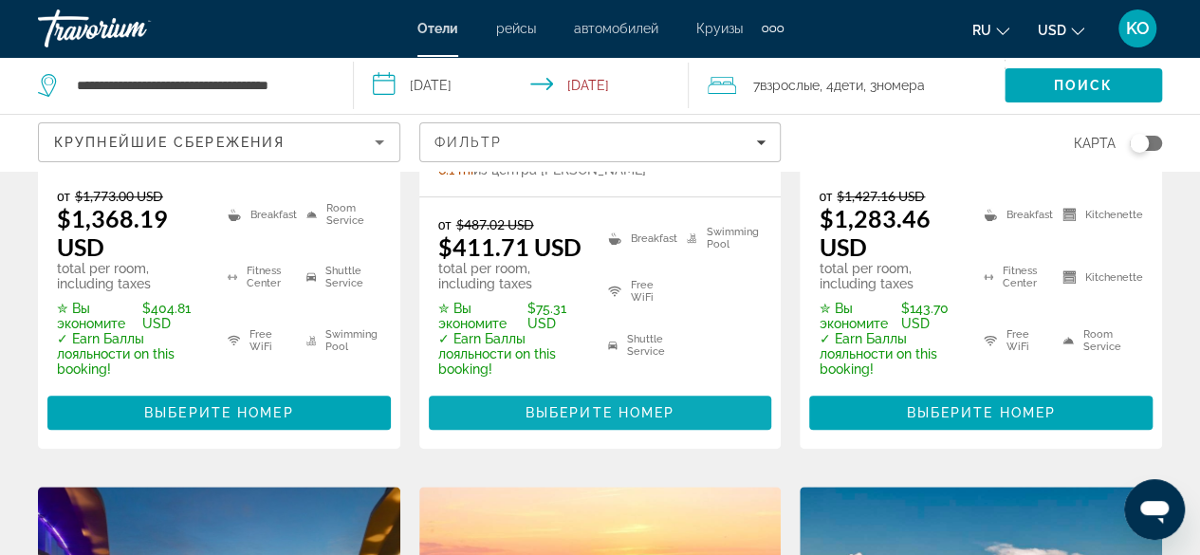
click at [589, 405] on span "Выберите номер" at bounding box center [599, 412] width 149 height 15
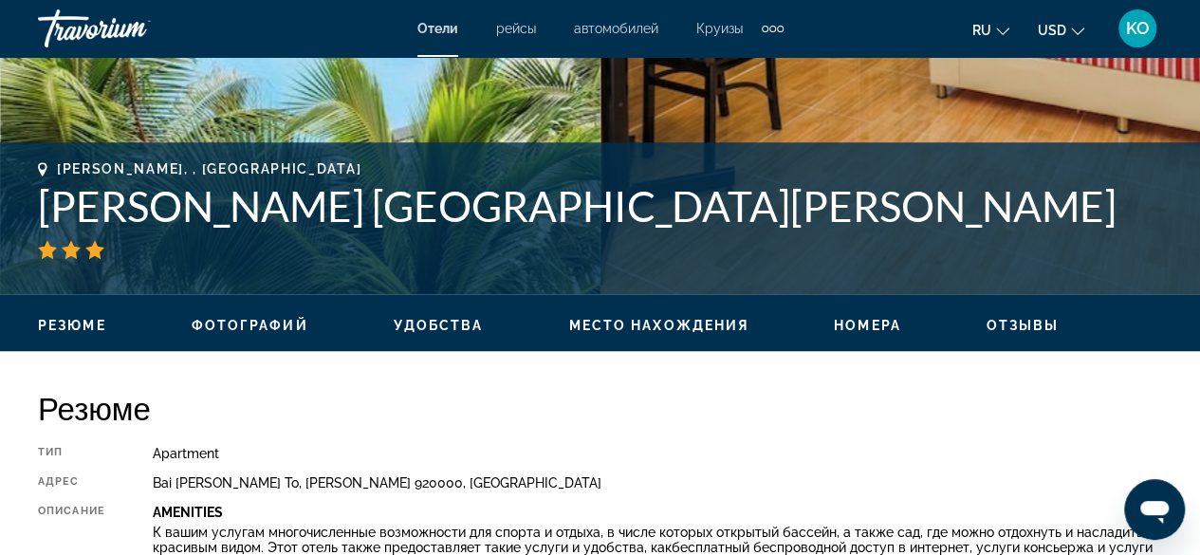
scroll to position [948, 0]
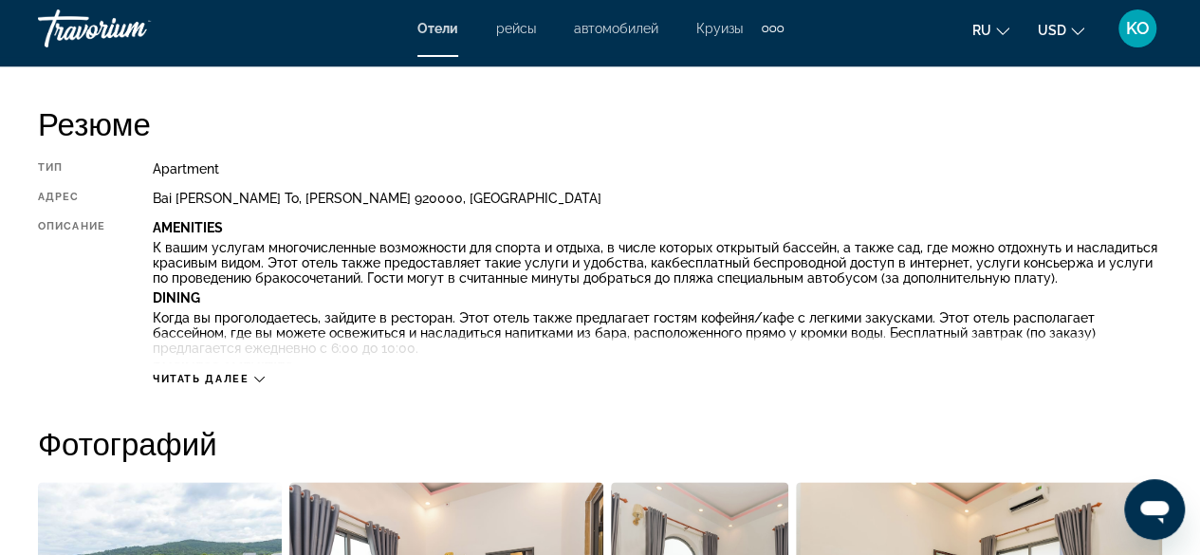
click at [260, 380] on icon "Main content" at bounding box center [259, 379] width 10 height 6
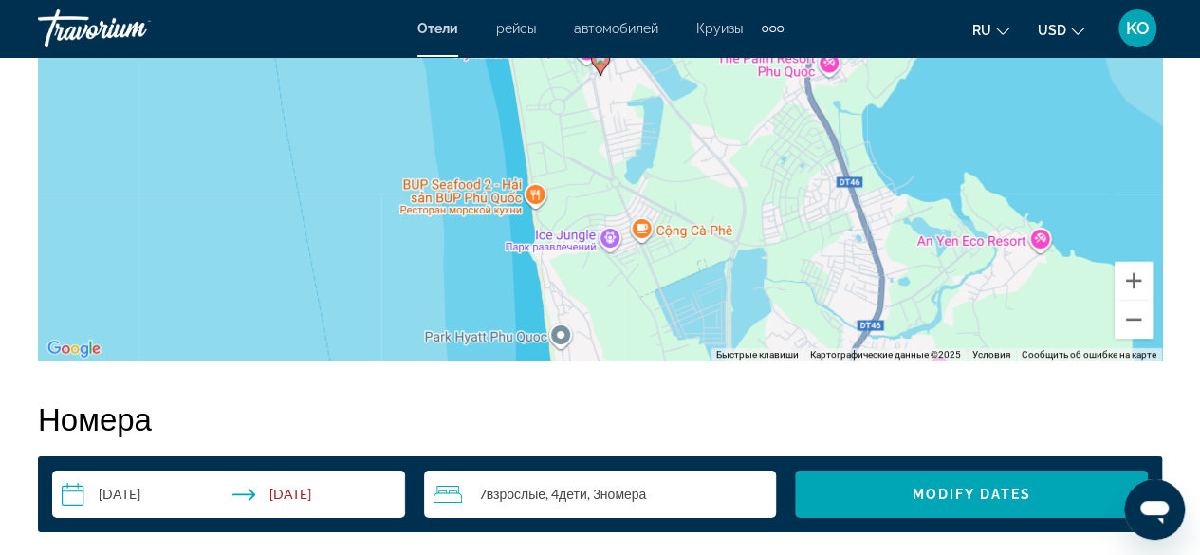
scroll to position [2940, 0]
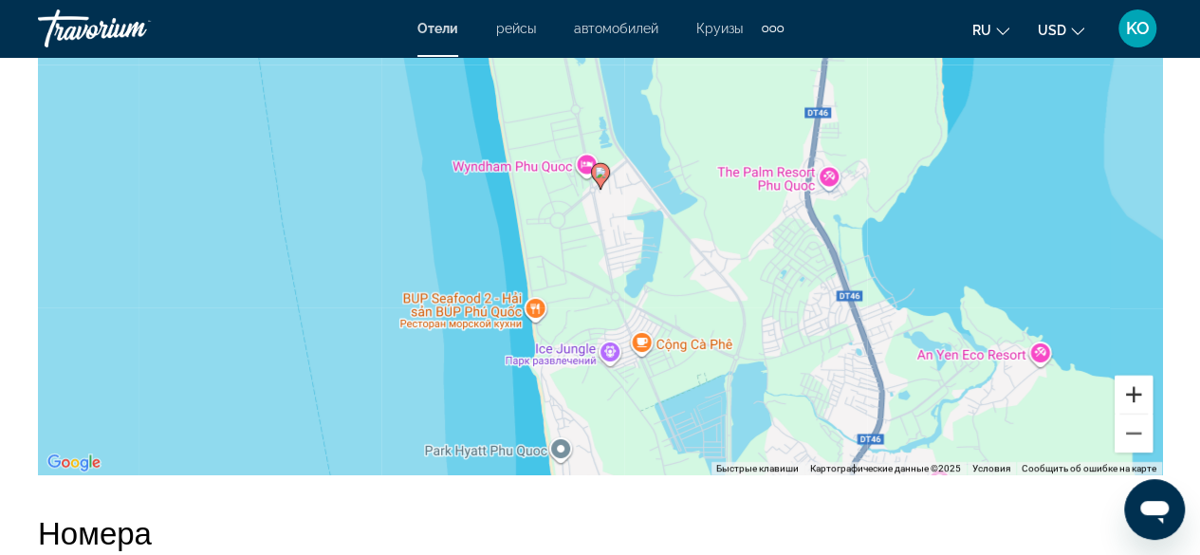
click at [1144, 384] on button "Увеличить" at bounding box center [1133, 395] width 38 height 38
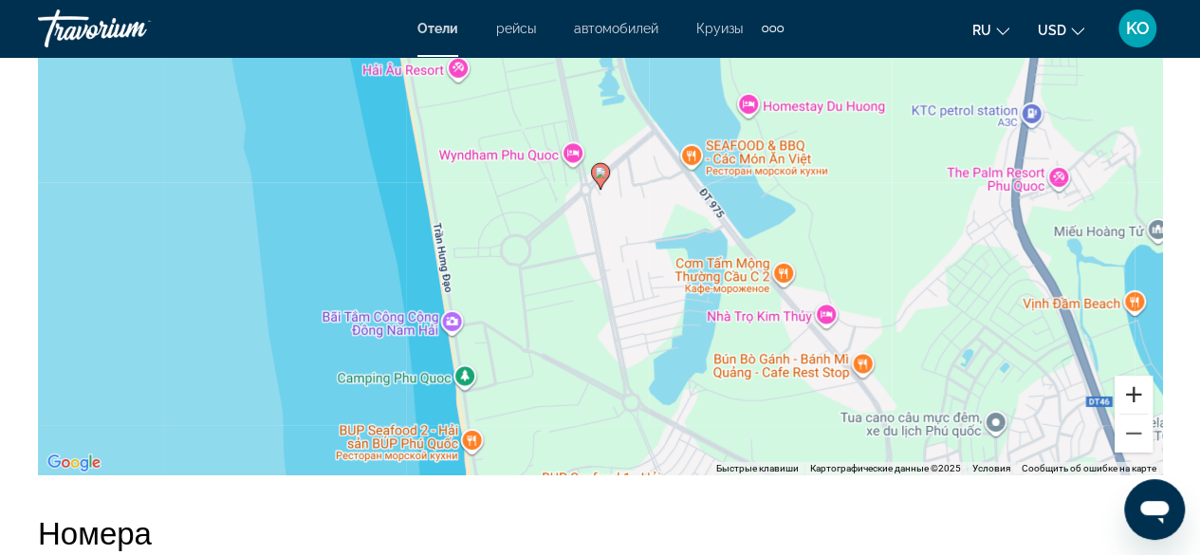
click at [1144, 384] on button "Увеличить" at bounding box center [1133, 395] width 38 height 38
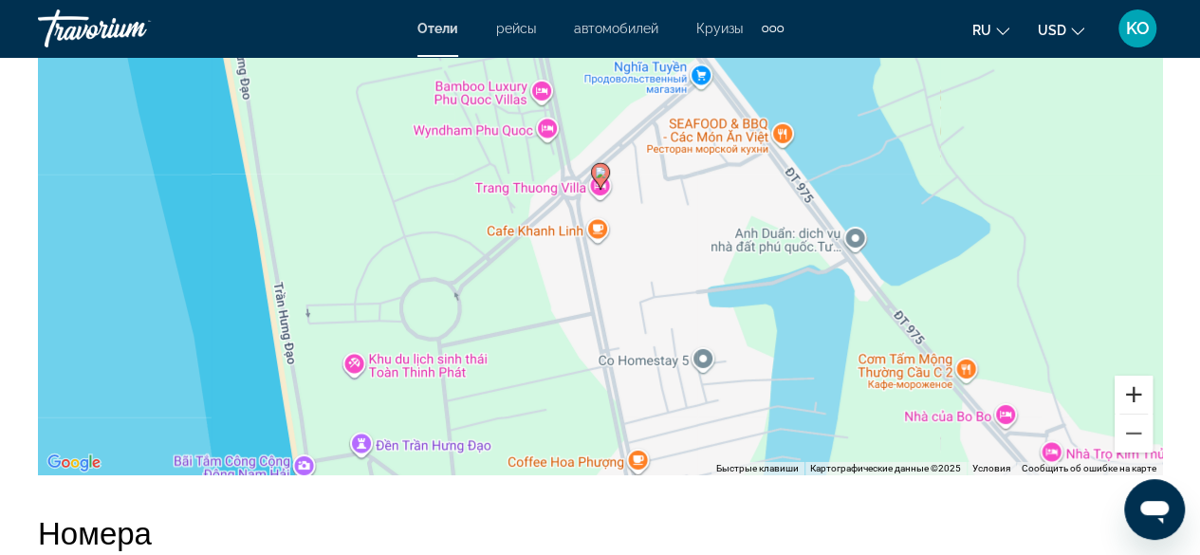
click at [1144, 383] on button "Увеличить" at bounding box center [1133, 395] width 38 height 38
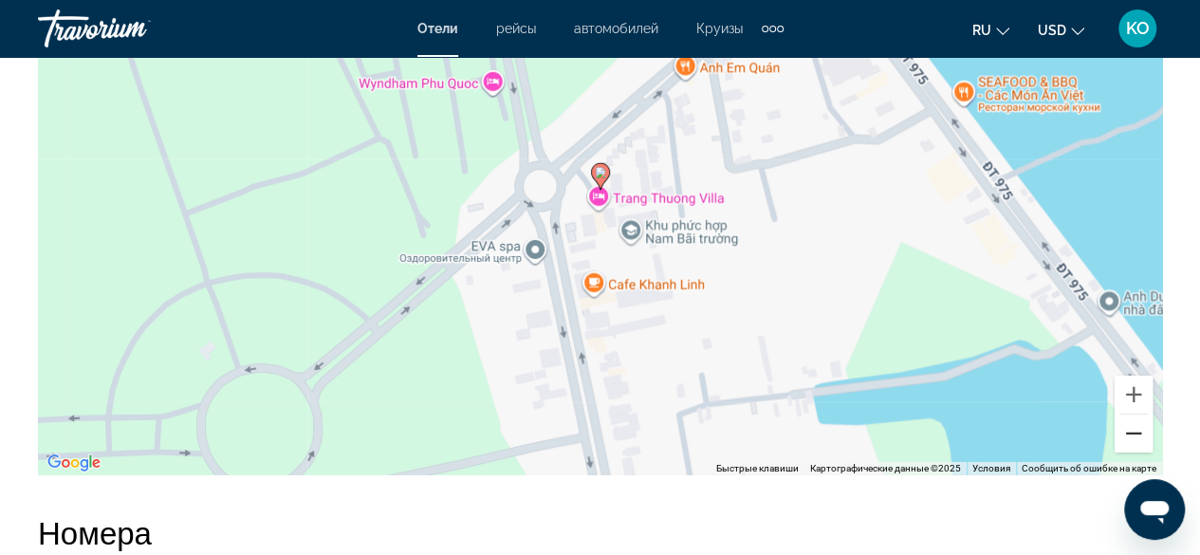
click at [1127, 416] on button "Уменьшить" at bounding box center [1133, 433] width 38 height 38
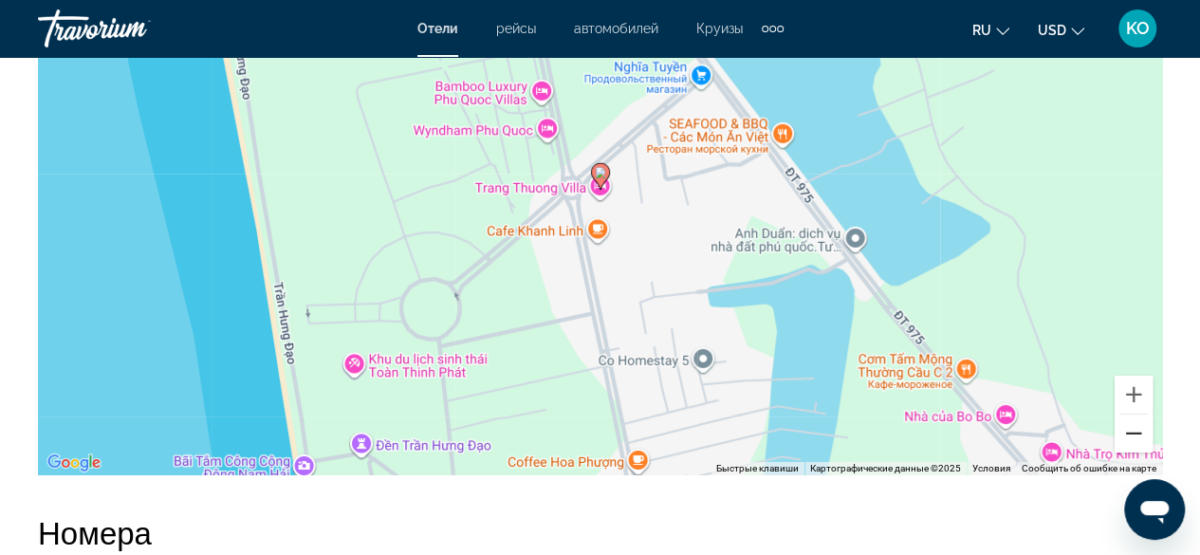
click at [1135, 414] on button "Уменьшить" at bounding box center [1133, 433] width 38 height 38
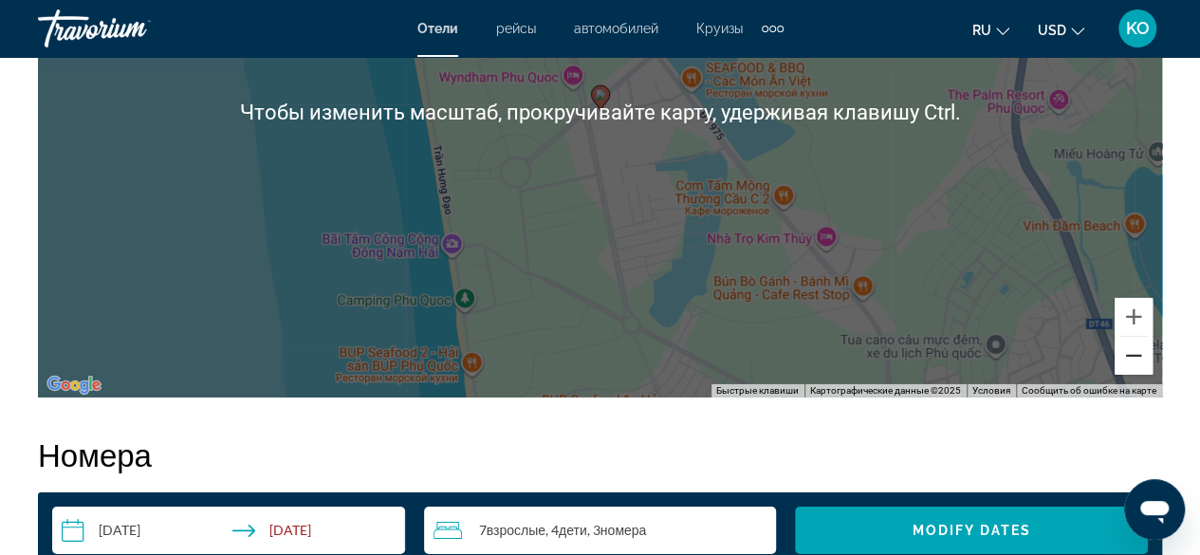
scroll to position [3035, 0]
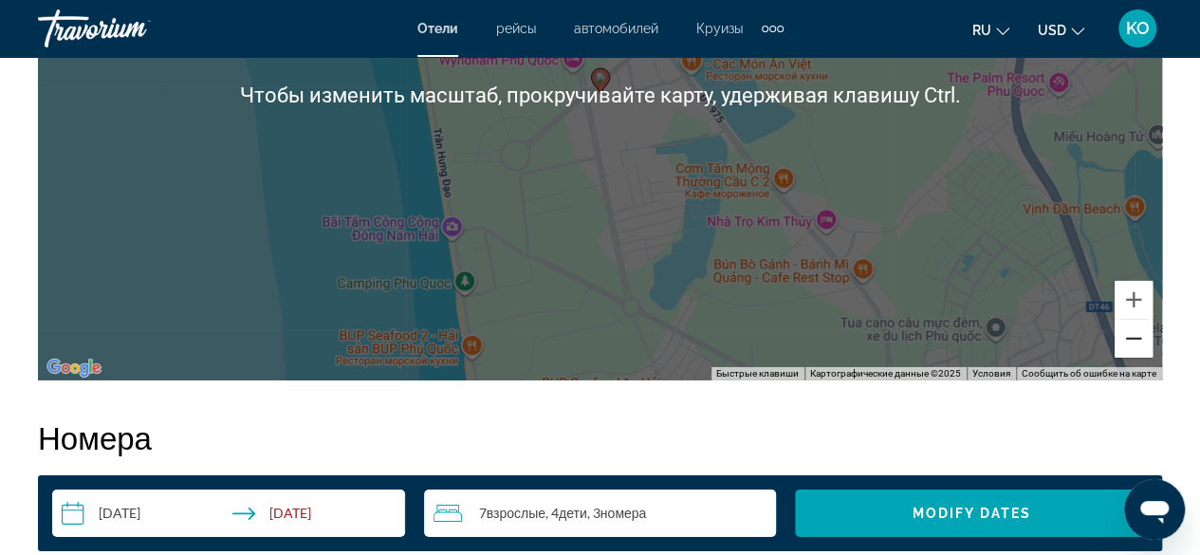
click at [1140, 322] on button "Уменьшить" at bounding box center [1133, 339] width 38 height 38
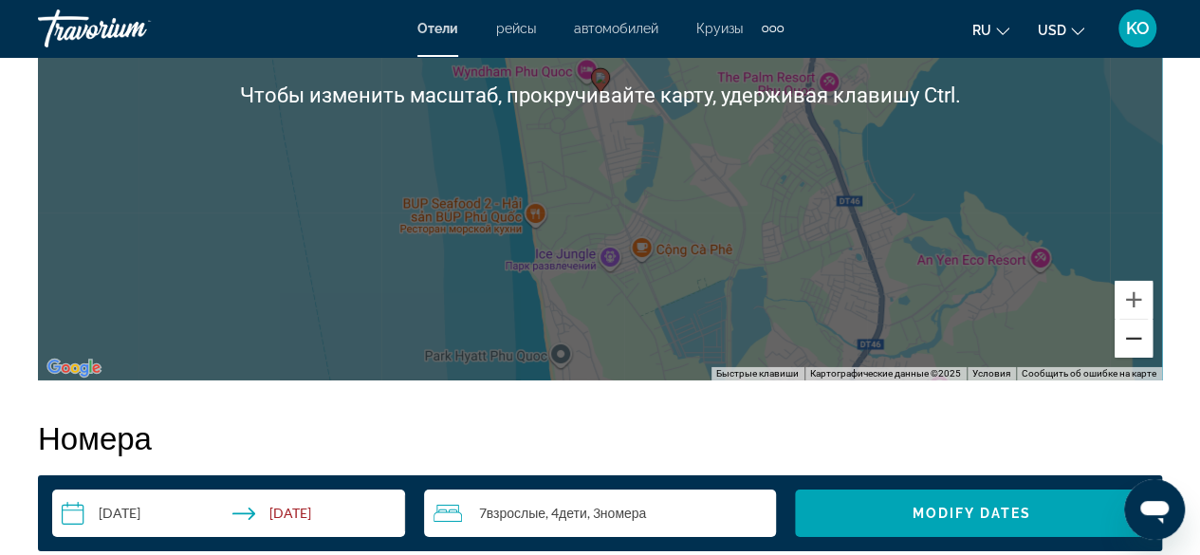
scroll to position [2940, 0]
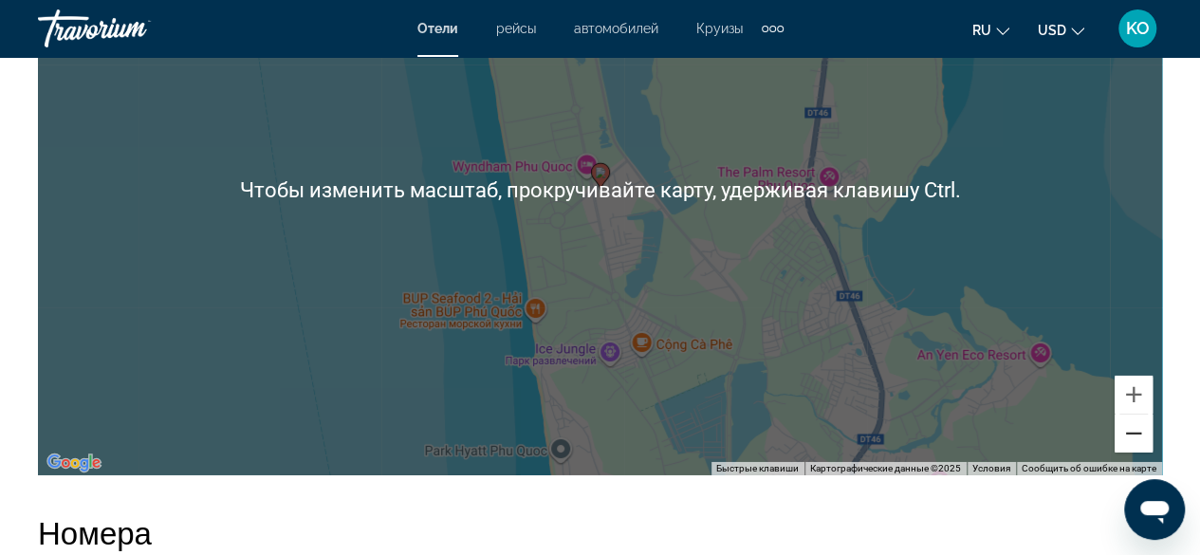
click at [1144, 414] on button "Уменьшить" at bounding box center [1133, 433] width 38 height 38
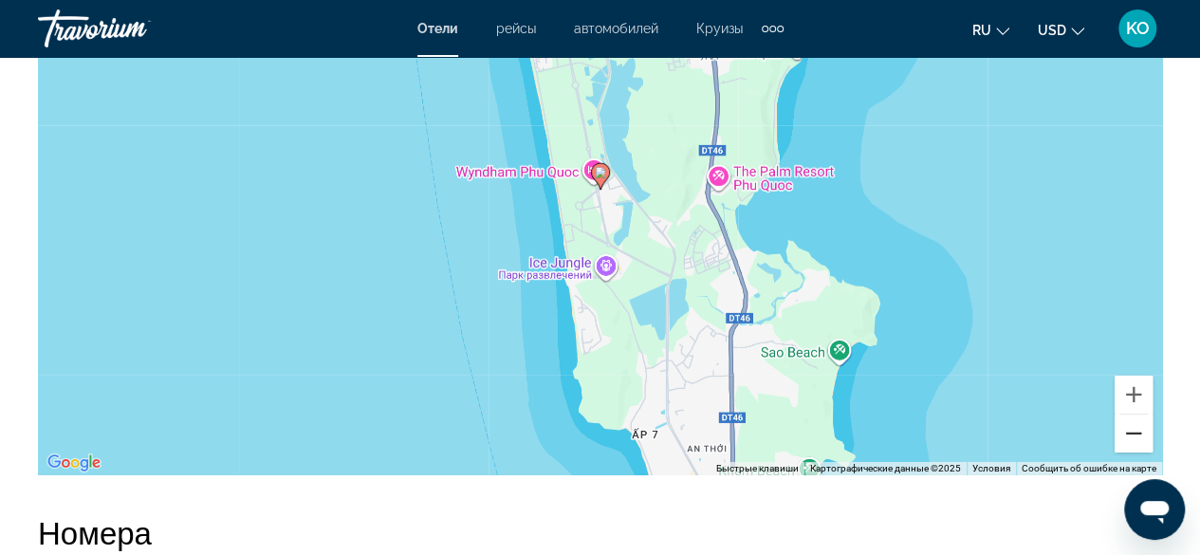
click at [1144, 414] on button "Уменьшить" at bounding box center [1133, 433] width 38 height 38
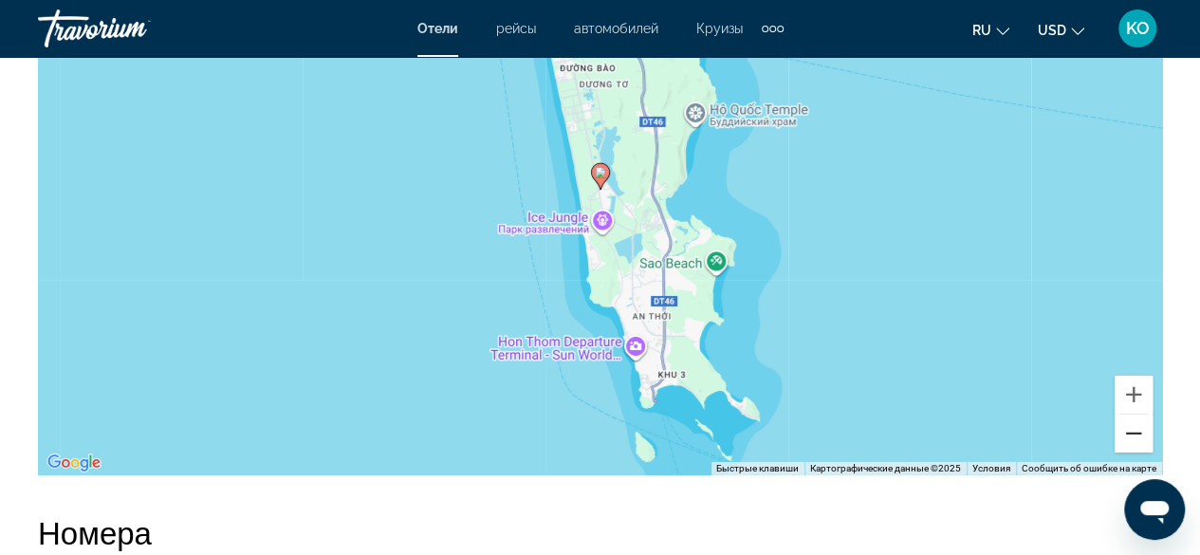
click at [1144, 414] on button "Уменьшить" at bounding box center [1133, 433] width 38 height 38
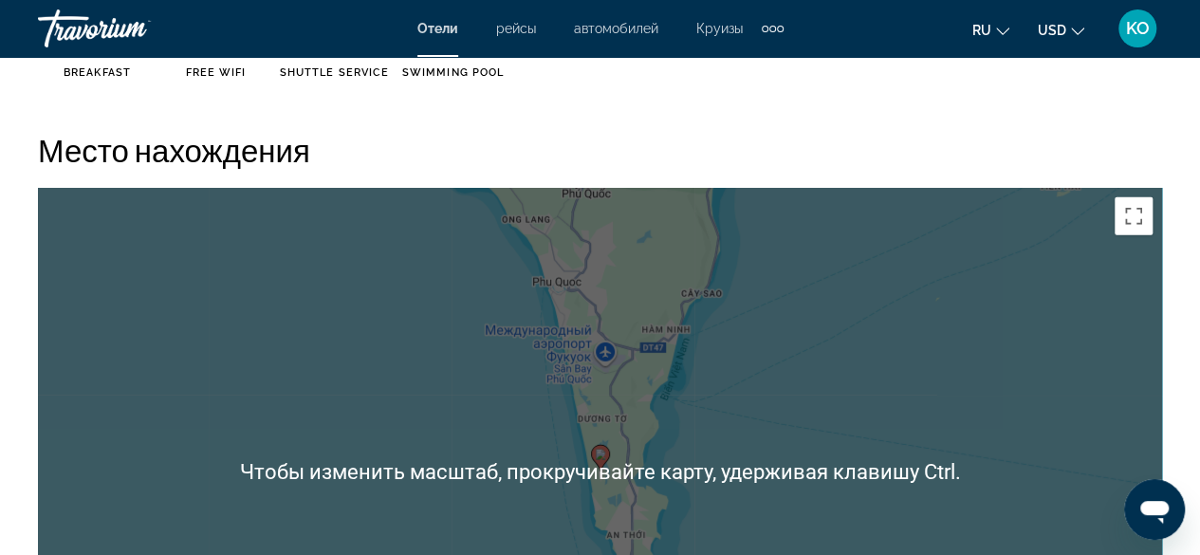
scroll to position [2655, 0]
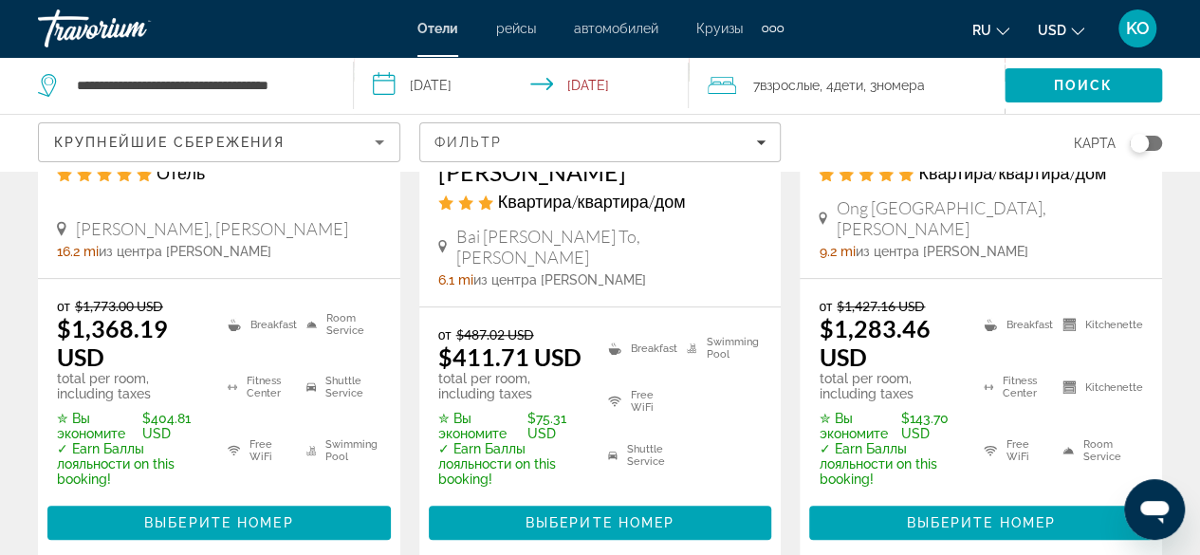
scroll to position [474, 0]
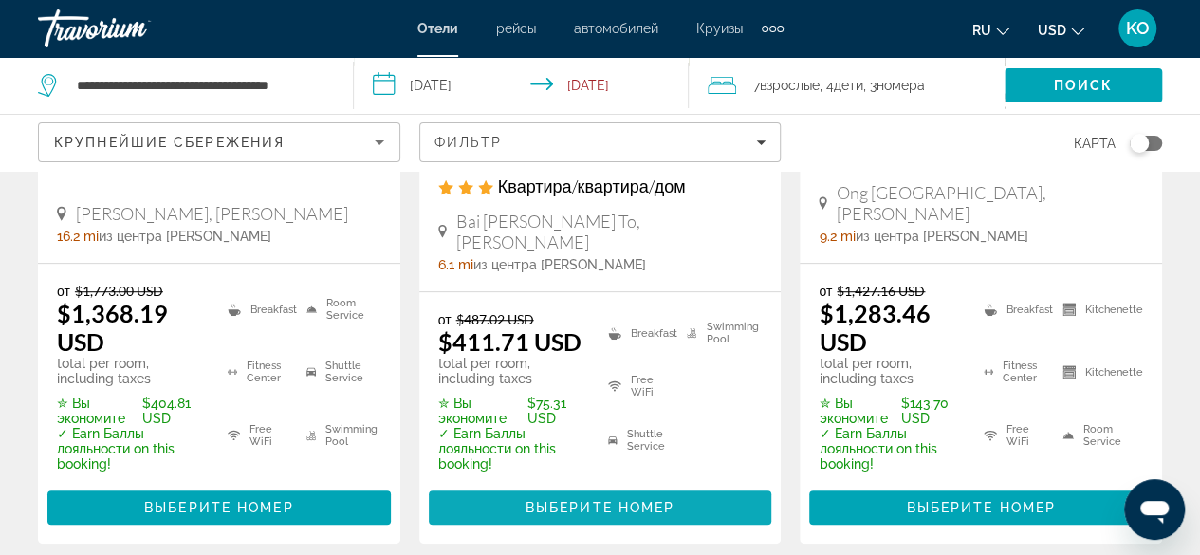
click at [586, 485] on span "Main content" at bounding box center [600, 508] width 343 height 46
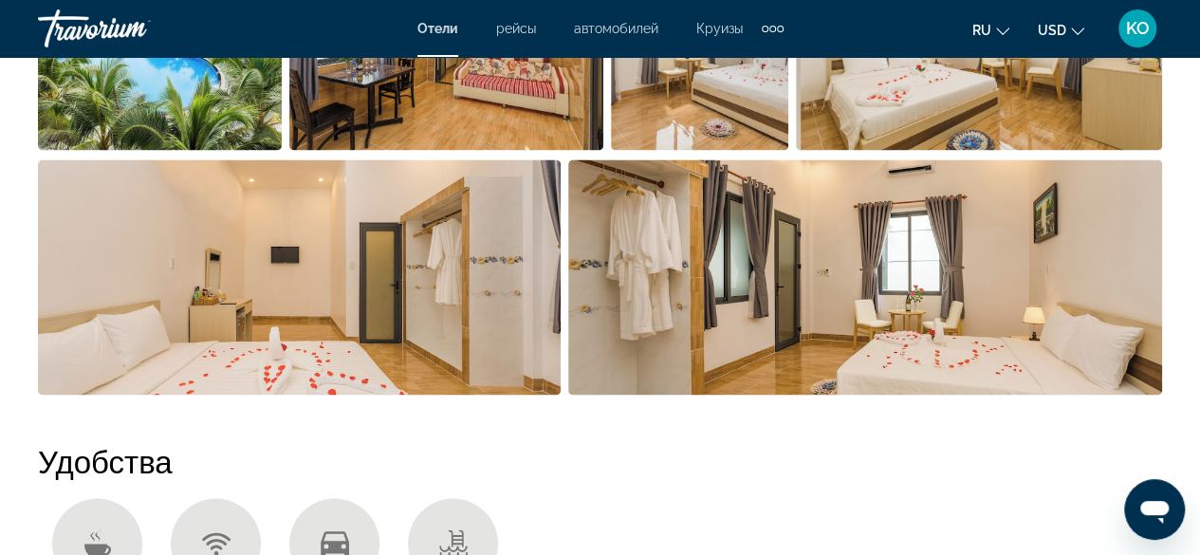
scroll to position [1328, 0]
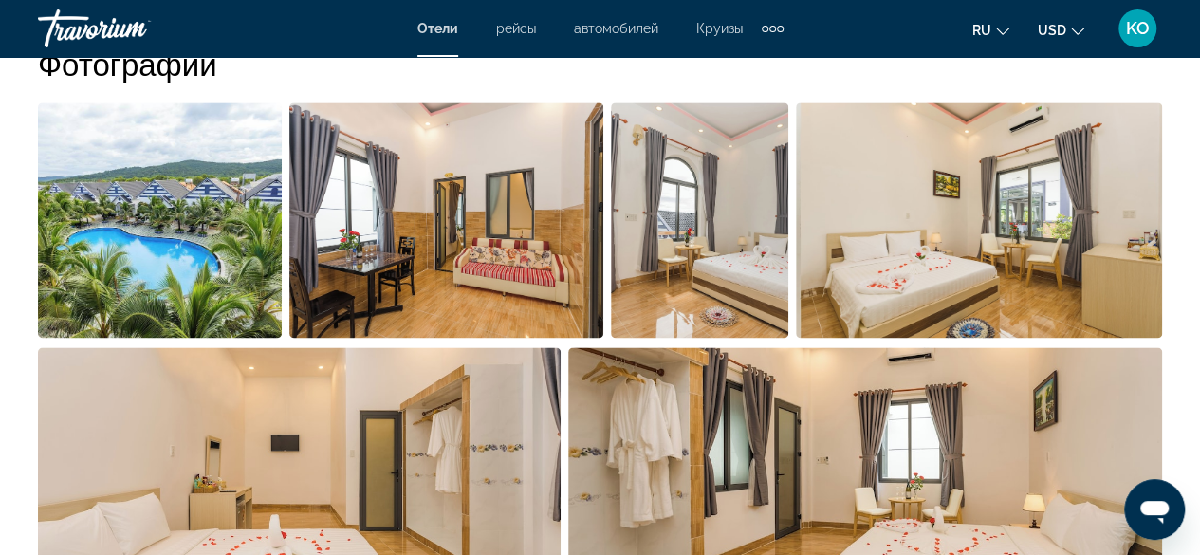
click at [144, 235] on img "Open full-screen image slider" at bounding box center [160, 219] width 244 height 235
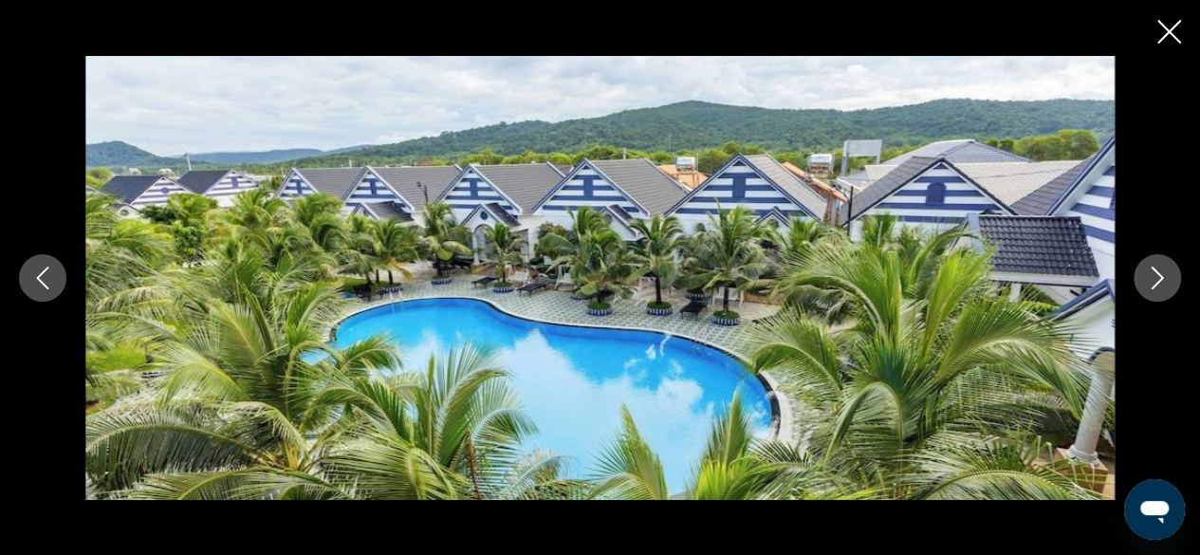
click at [1134, 284] on button "Next image" at bounding box center [1156, 277] width 47 height 47
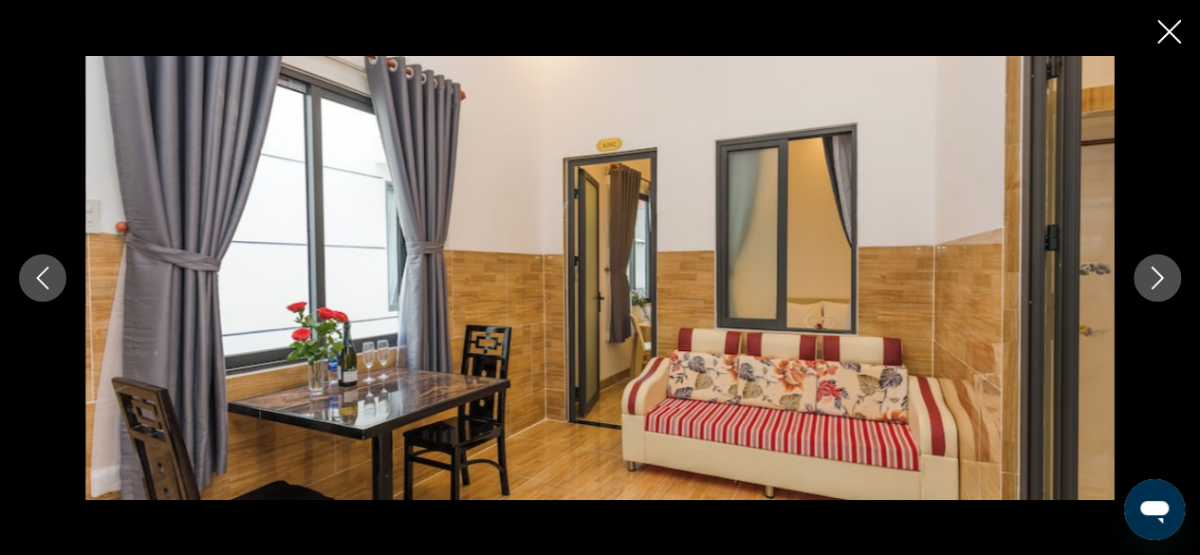
click at [1146, 286] on icon "Next image" at bounding box center [1157, 277] width 23 height 23
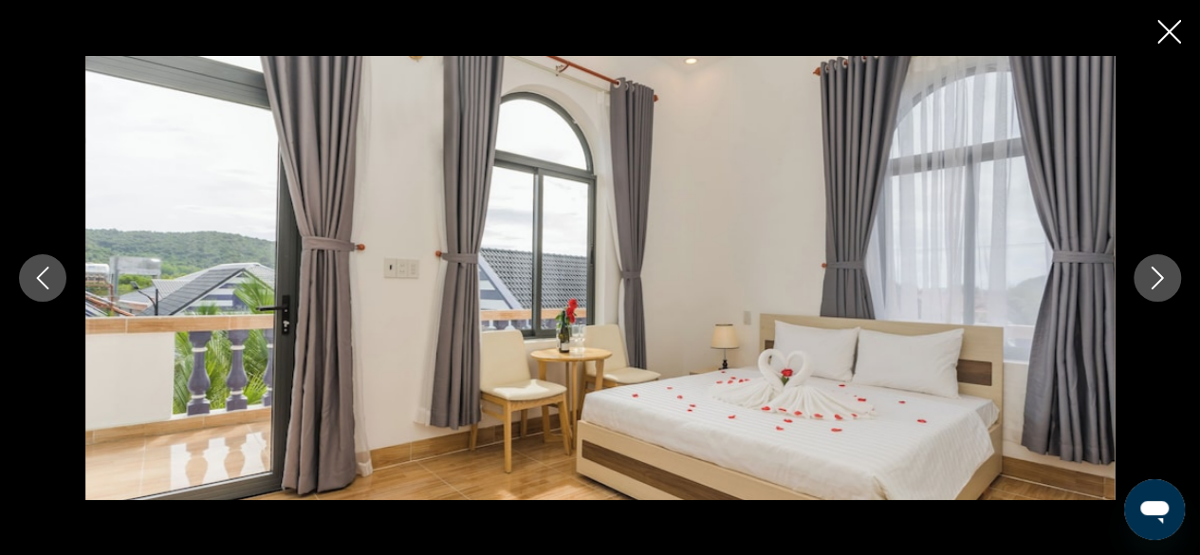
click at [49, 301] on div "prev next" at bounding box center [600, 278] width 1200 height 444
click at [44, 285] on icon "Previous image" at bounding box center [42, 277] width 23 height 23
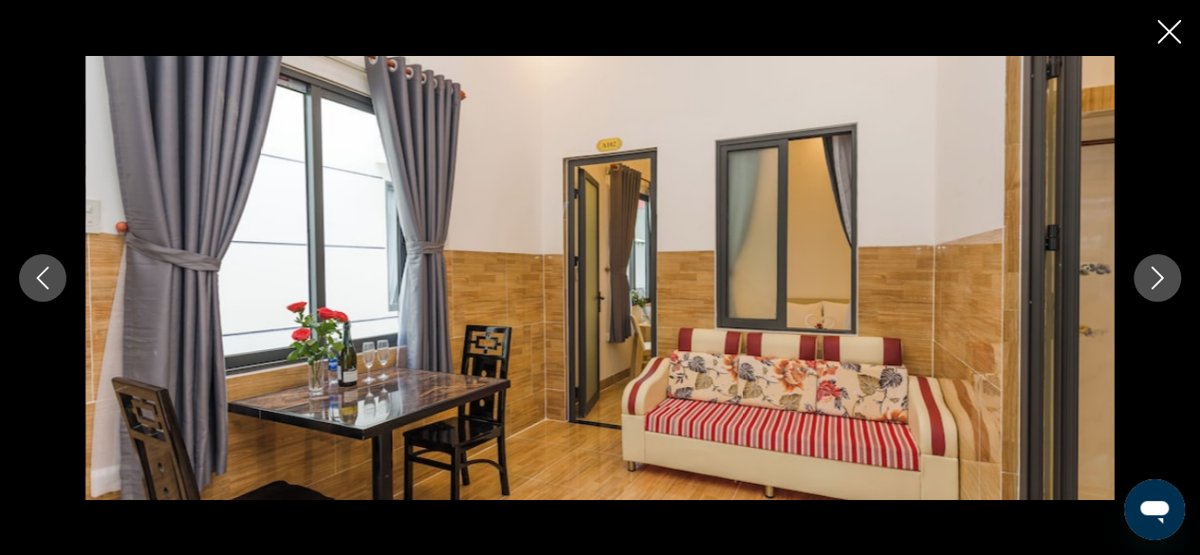
click at [1163, 278] on icon "Next image" at bounding box center [1157, 277] width 23 height 23
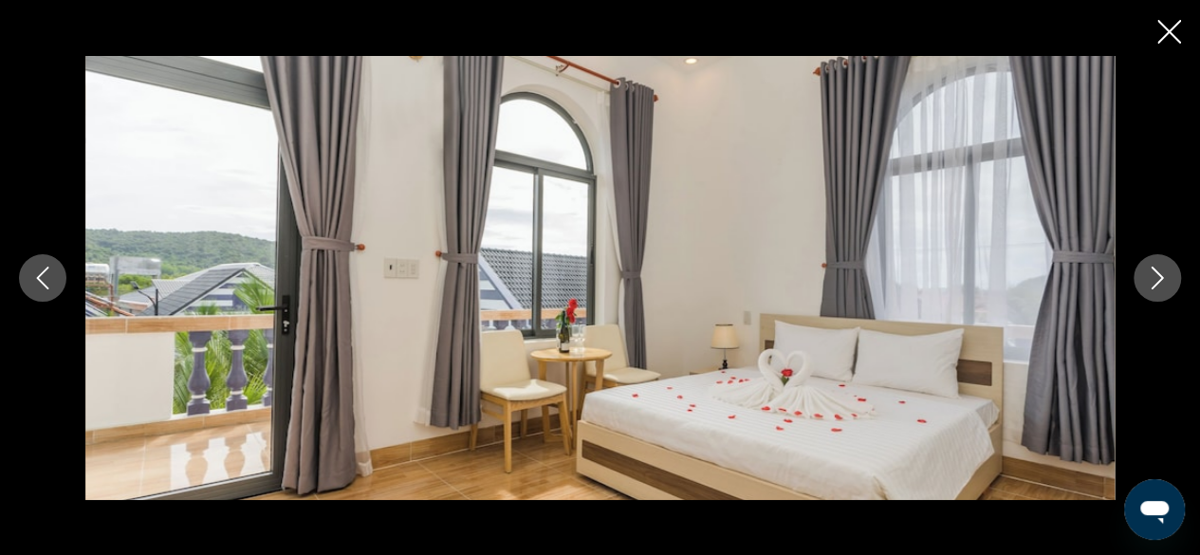
click at [1150, 272] on icon "Next image" at bounding box center [1157, 277] width 23 height 23
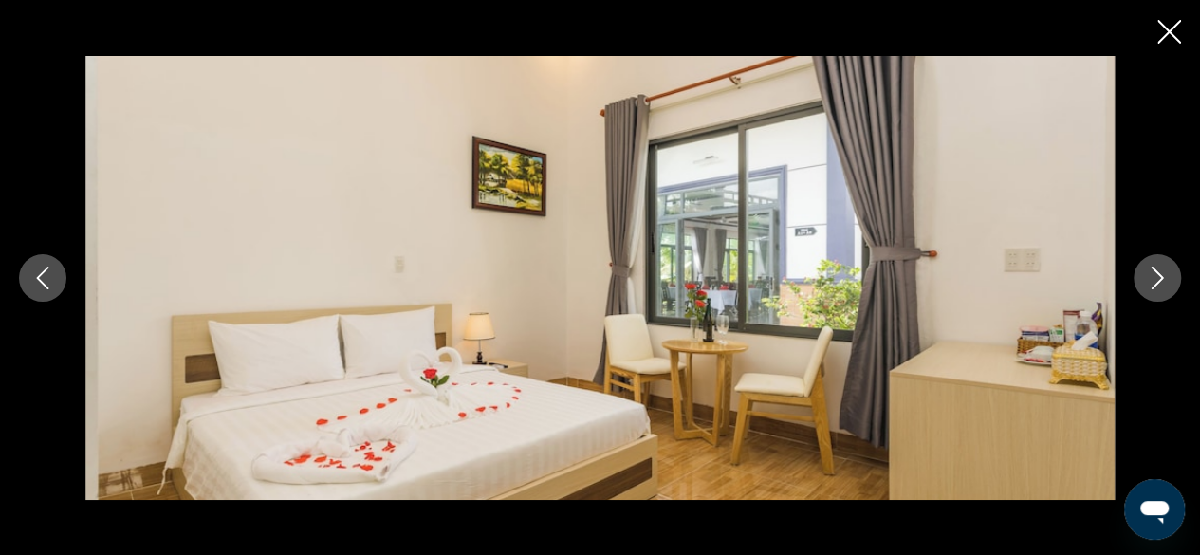
click at [1161, 274] on icon "Next image" at bounding box center [1157, 277] width 23 height 23
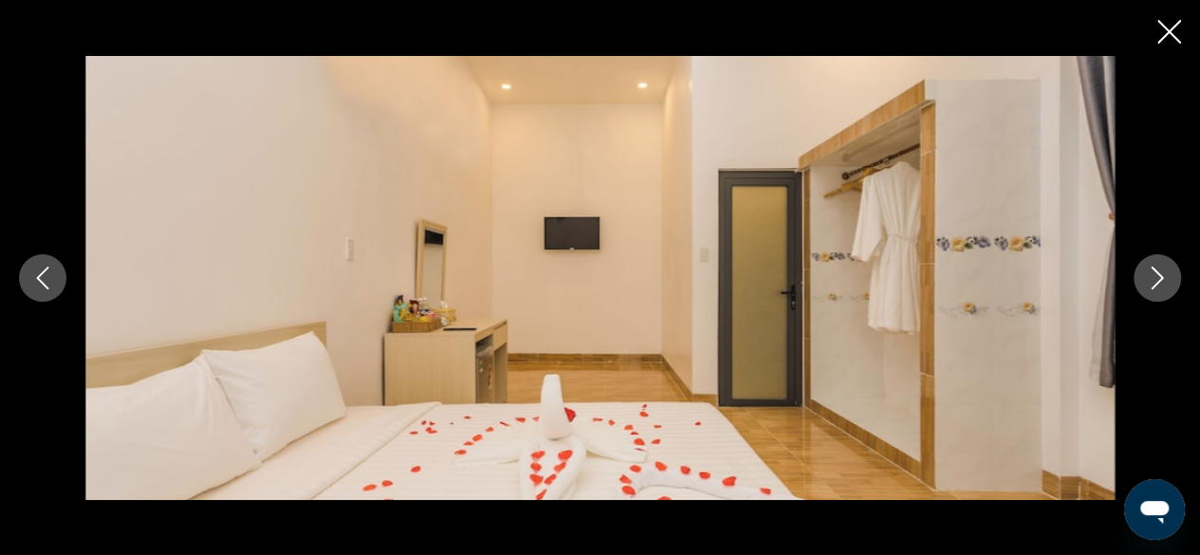
click at [1155, 295] on button "Next image" at bounding box center [1156, 277] width 47 height 47
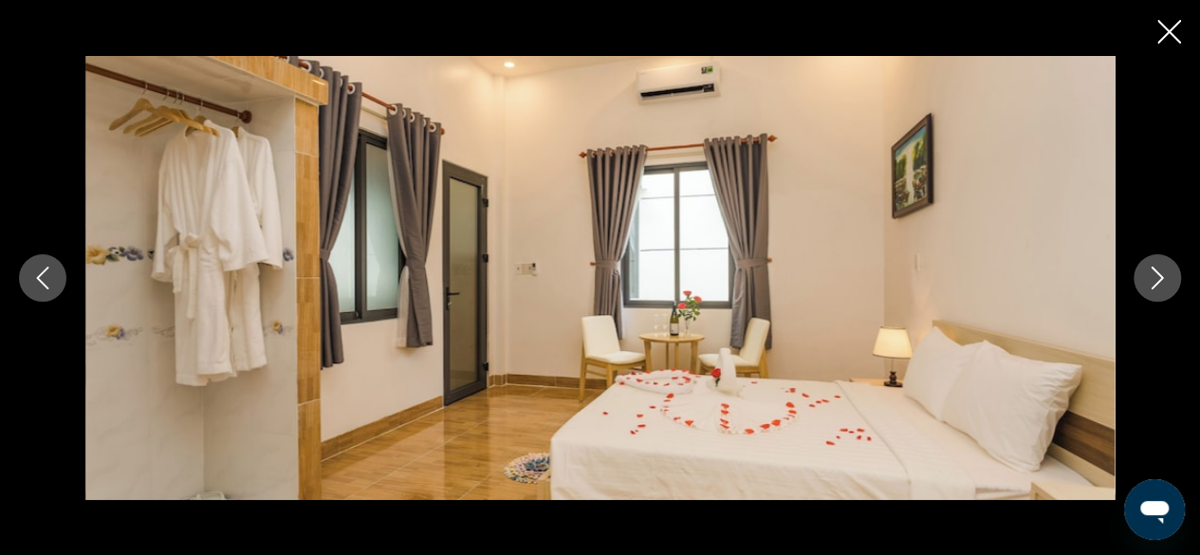
click at [1155, 295] on button "Next image" at bounding box center [1156, 277] width 47 height 47
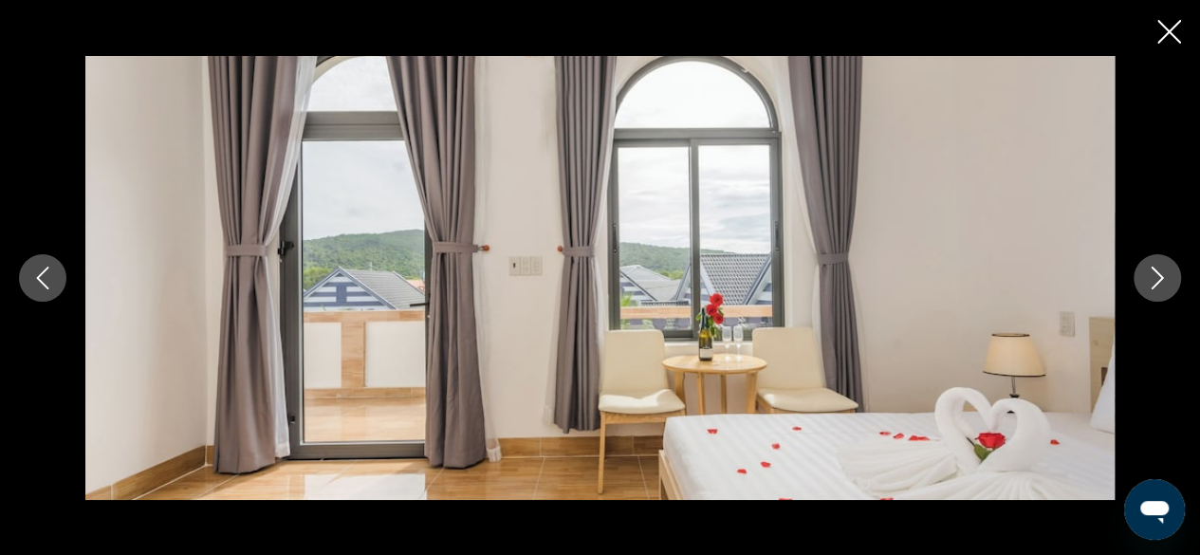
click at [1155, 295] on button "Next image" at bounding box center [1156, 277] width 47 height 47
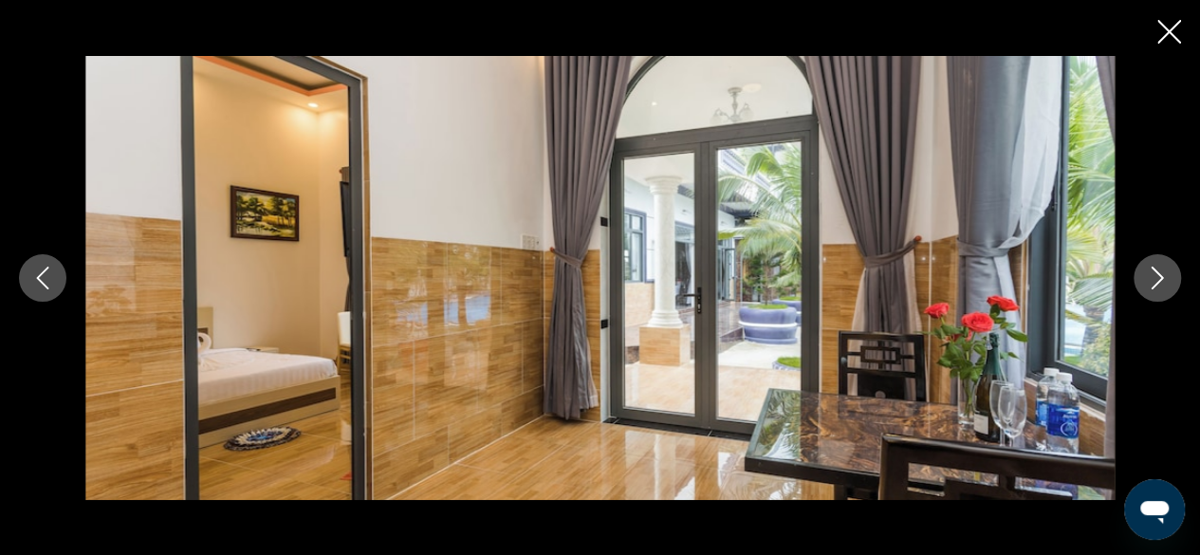
click at [1155, 295] on button "Next image" at bounding box center [1156, 277] width 47 height 47
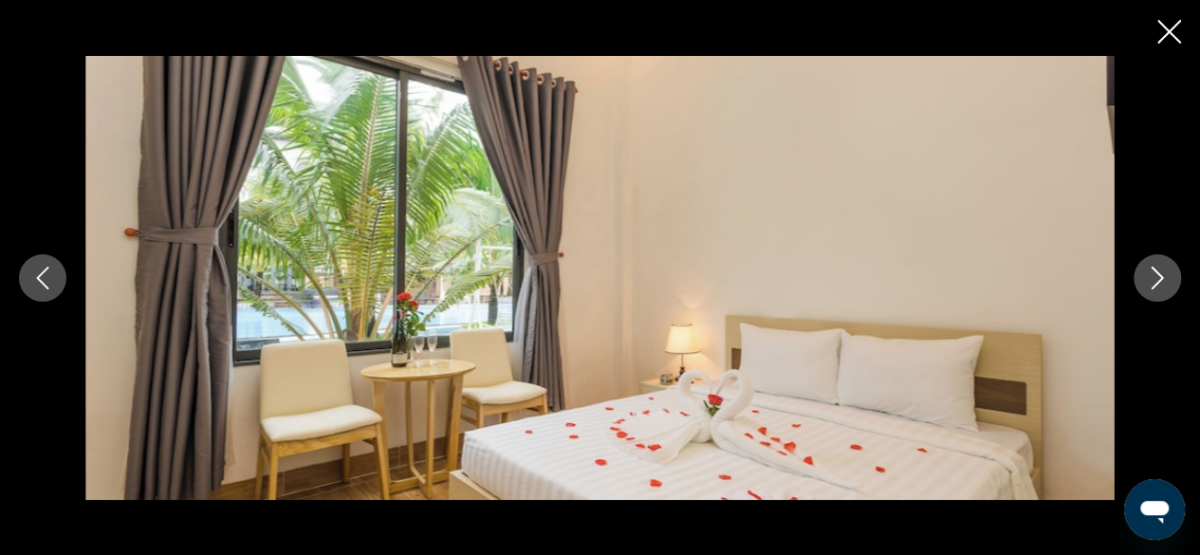
click at [1146, 292] on button "Next image" at bounding box center [1156, 277] width 47 height 47
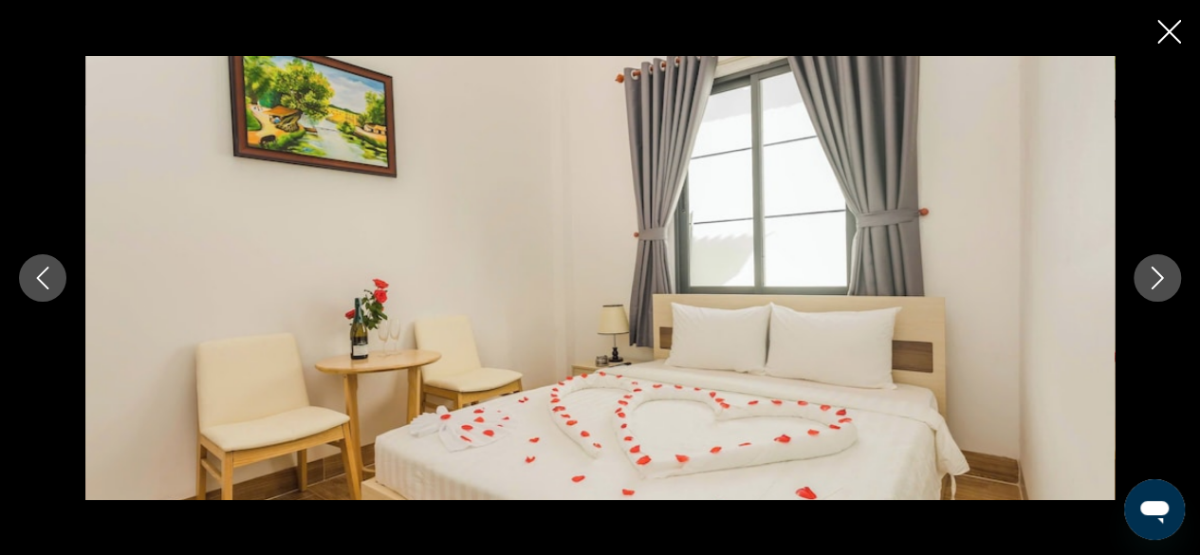
click at [1146, 292] on button "Next image" at bounding box center [1156, 277] width 47 height 47
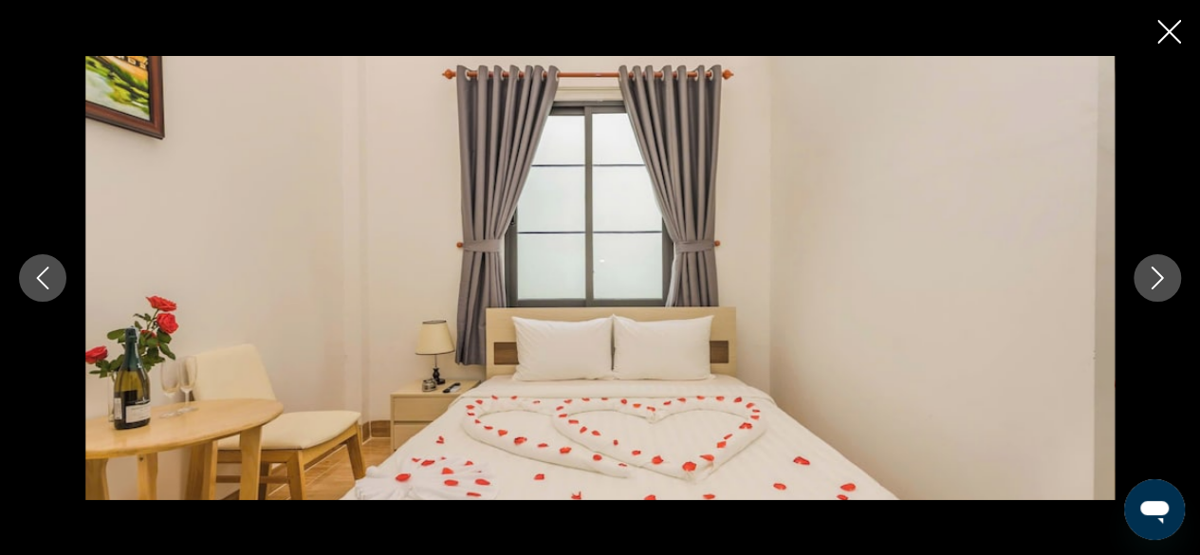
click at [1146, 292] on button "Next image" at bounding box center [1156, 277] width 47 height 47
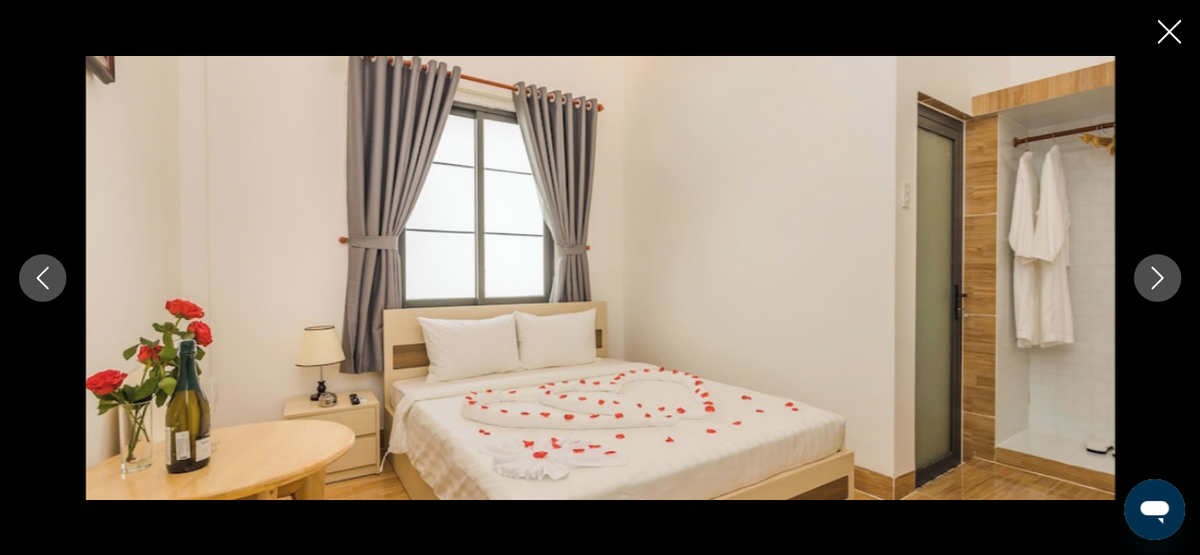
click at [1146, 292] on button "Next image" at bounding box center [1156, 277] width 47 height 47
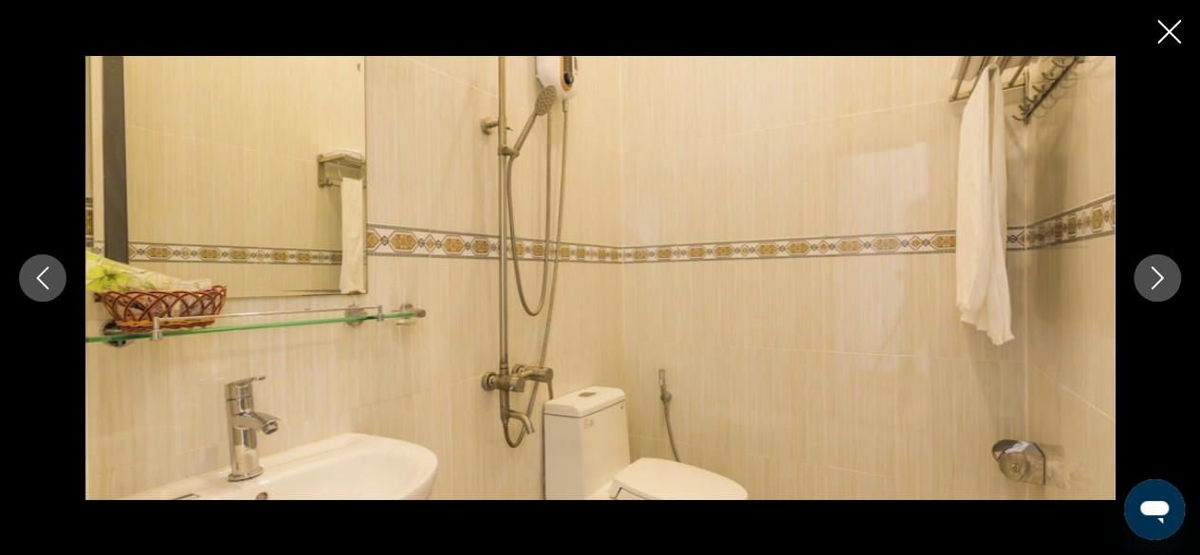
click at [1146, 292] on button "Next image" at bounding box center [1156, 277] width 47 height 47
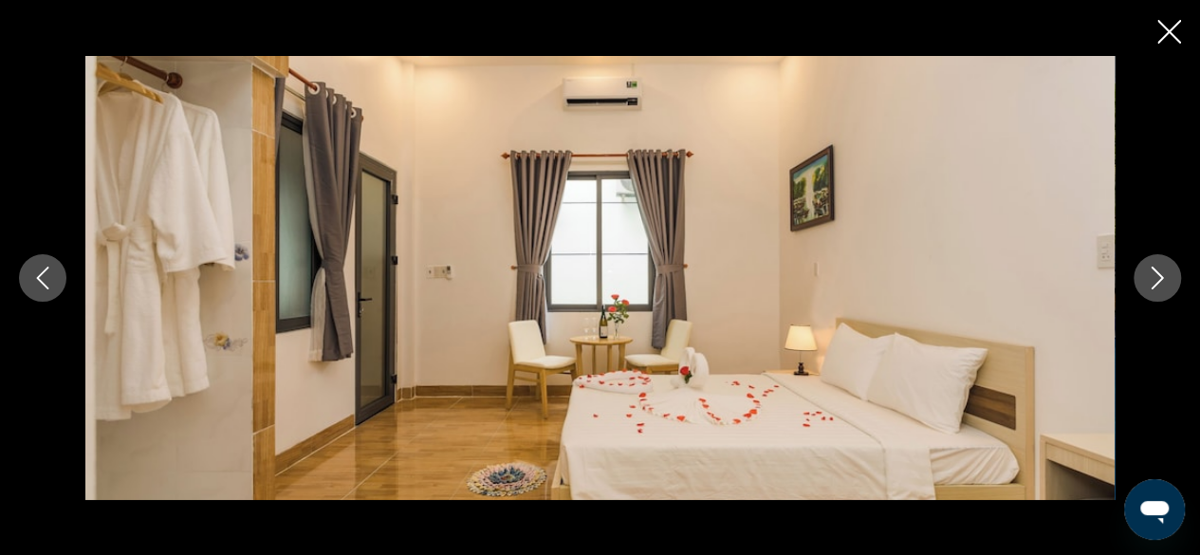
click at [1146, 292] on button "Next image" at bounding box center [1156, 277] width 47 height 47
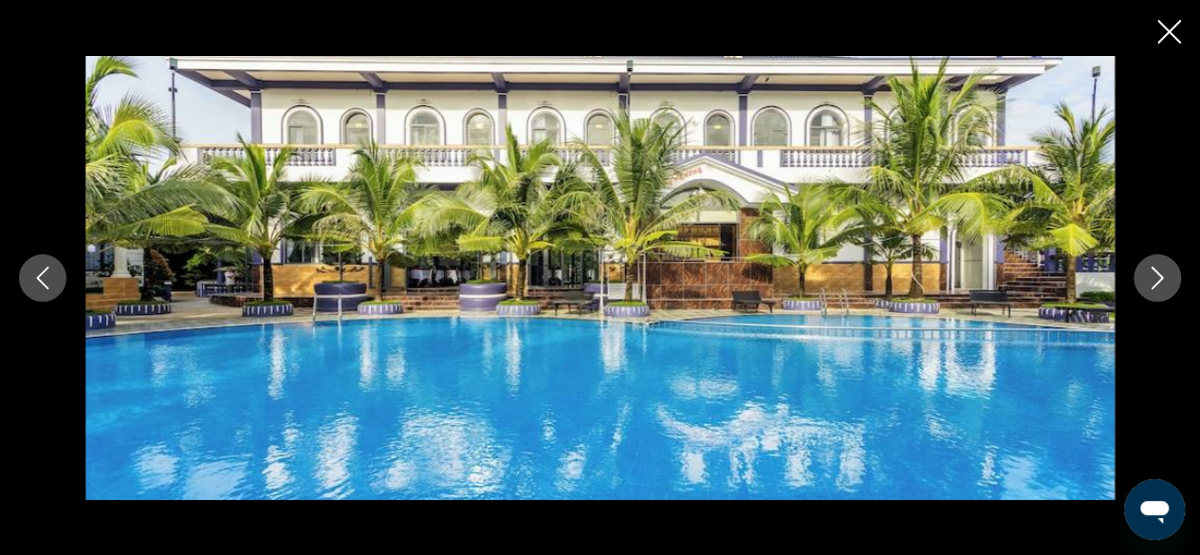
click at [1154, 274] on icon "Next image" at bounding box center [1157, 277] width 23 height 23
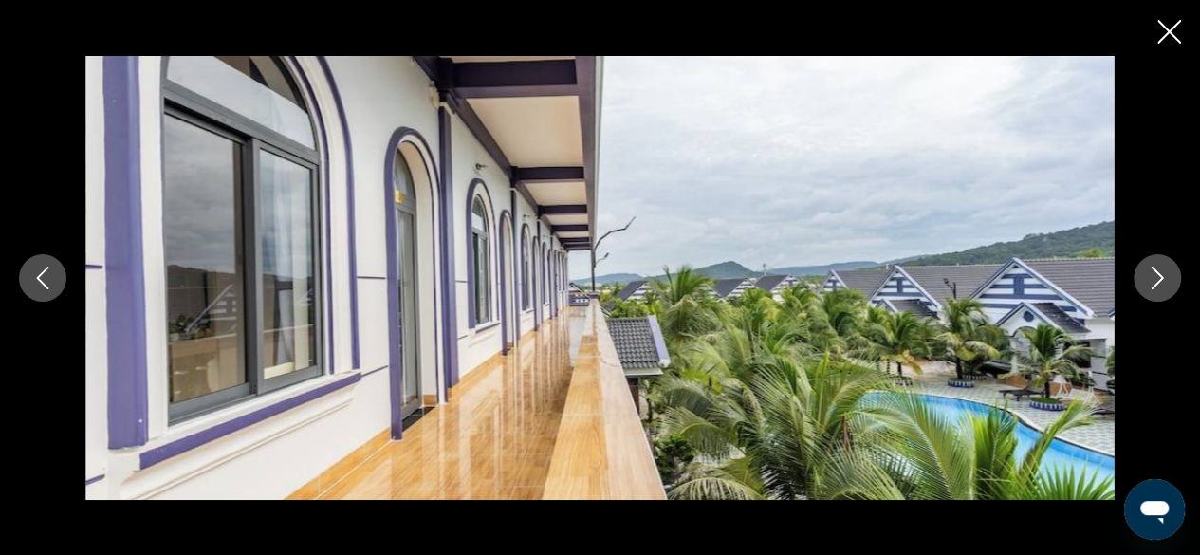
click at [1172, 289] on button "Next image" at bounding box center [1156, 277] width 47 height 47
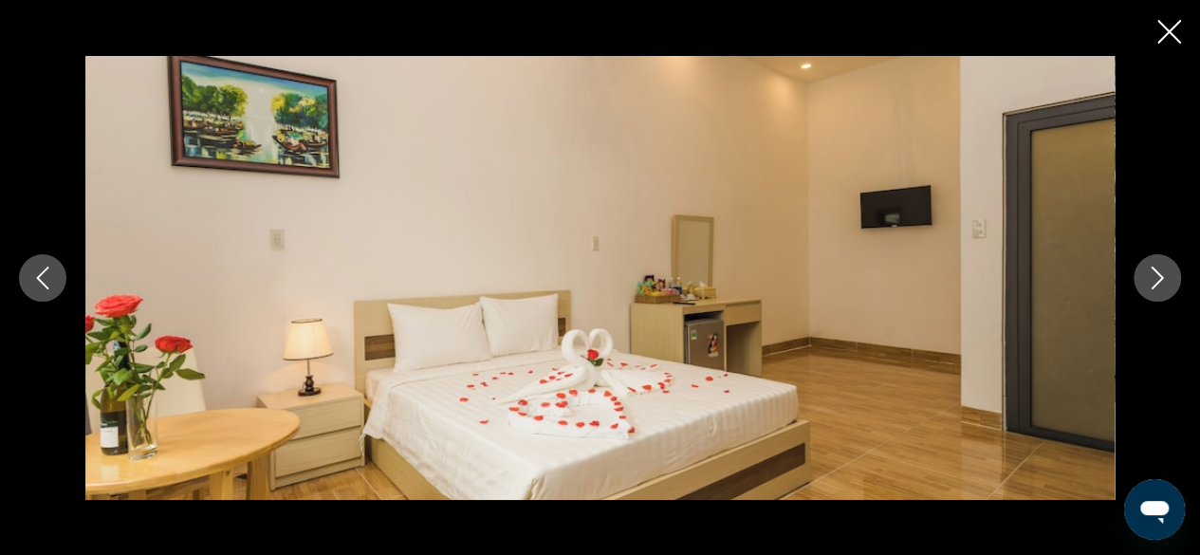
click at [33, 288] on icon "Previous image" at bounding box center [42, 277] width 23 height 23
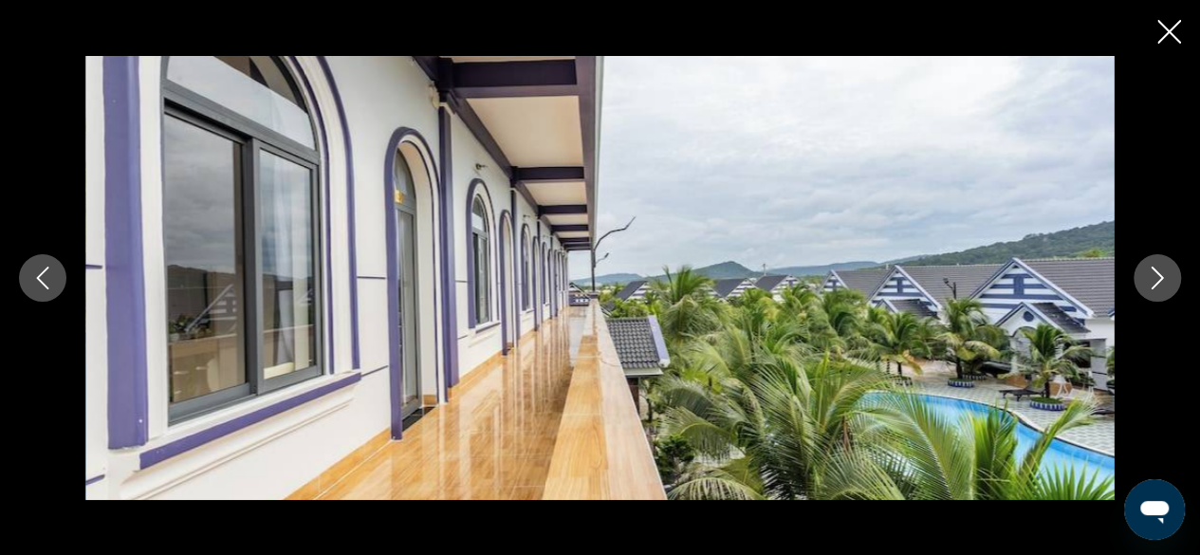
click at [1171, 285] on button "Next image" at bounding box center [1156, 277] width 47 height 47
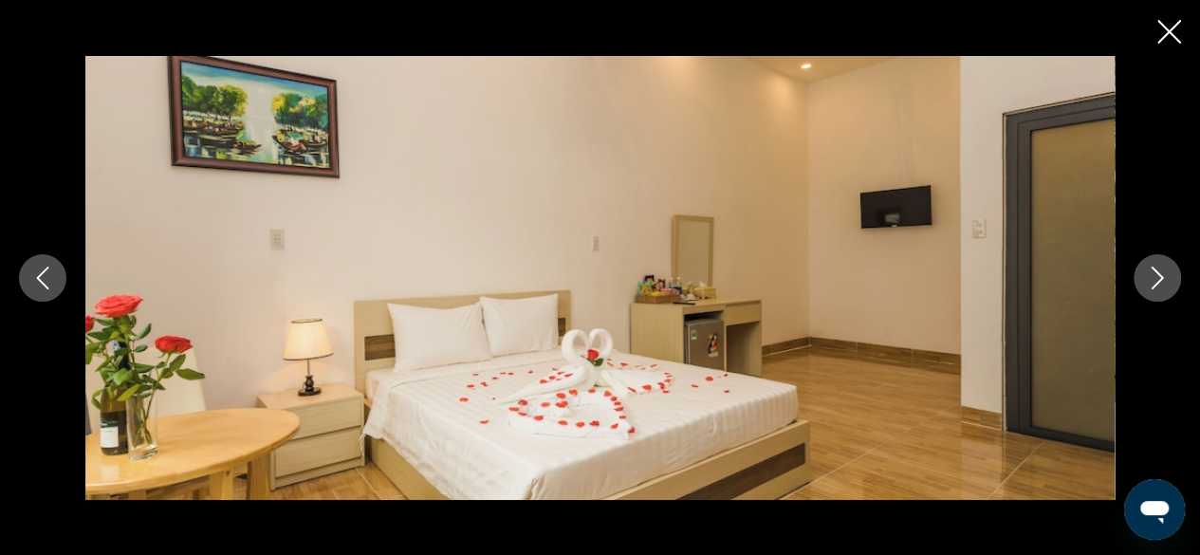
click at [1176, 284] on button "Next image" at bounding box center [1156, 277] width 47 height 47
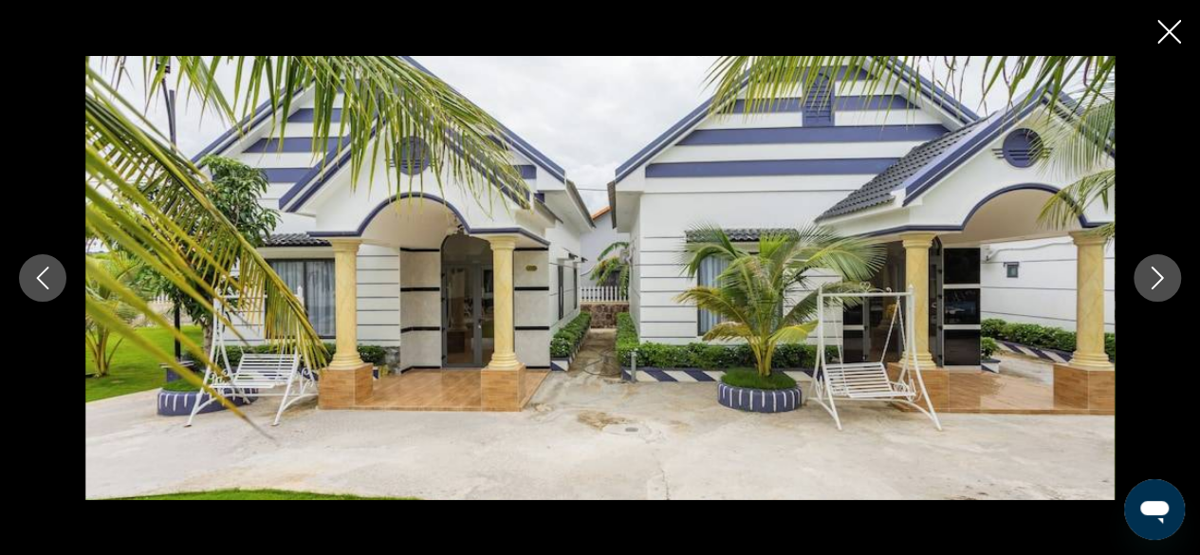
click at [1150, 271] on icon "Next image" at bounding box center [1157, 277] width 23 height 23
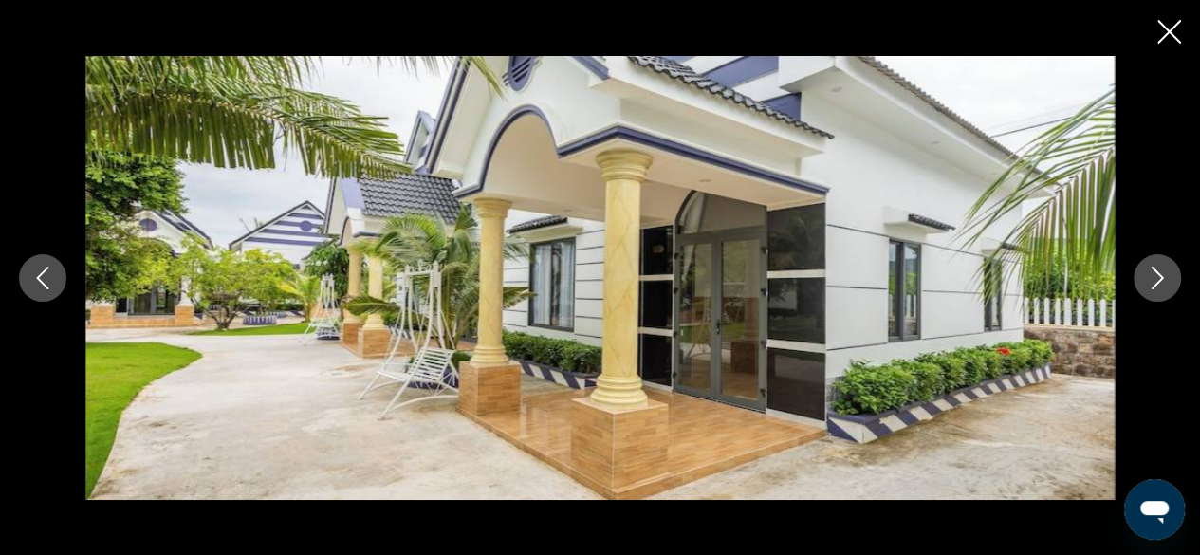
click at [1147, 270] on icon "Next image" at bounding box center [1157, 277] width 23 height 23
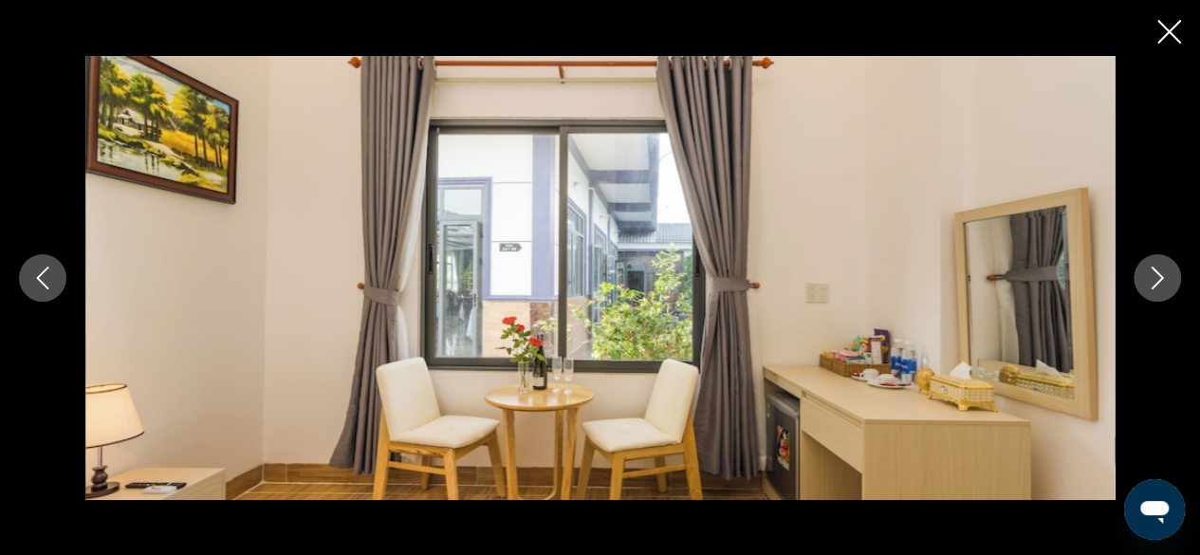
click at [1144, 271] on button "Next image" at bounding box center [1156, 277] width 47 height 47
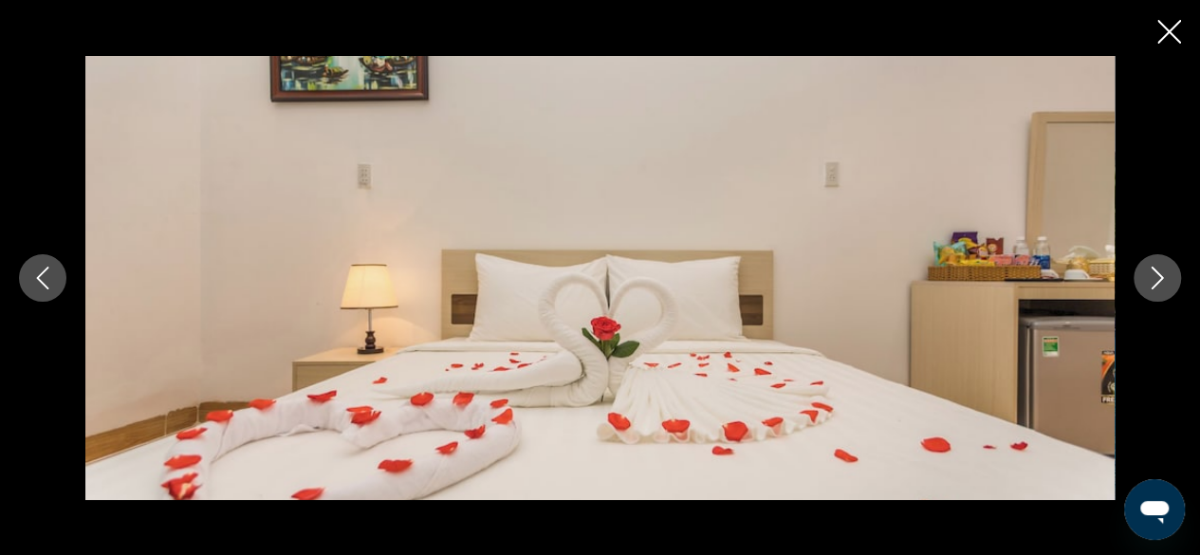
click at [1144, 271] on button "Next image" at bounding box center [1156, 277] width 47 height 47
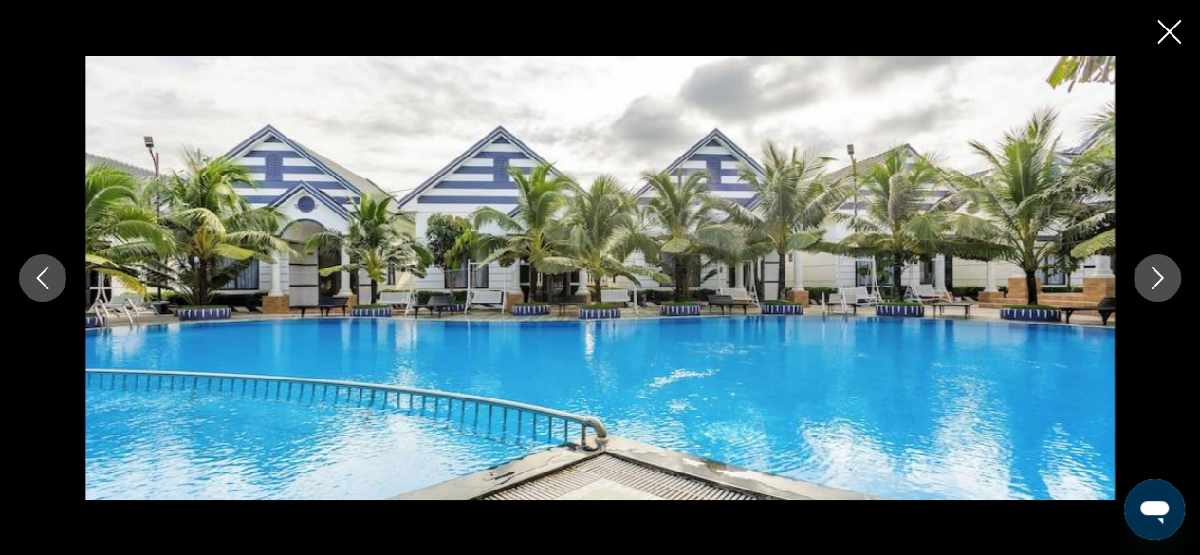
click at [1144, 271] on button "Next image" at bounding box center [1156, 277] width 47 height 47
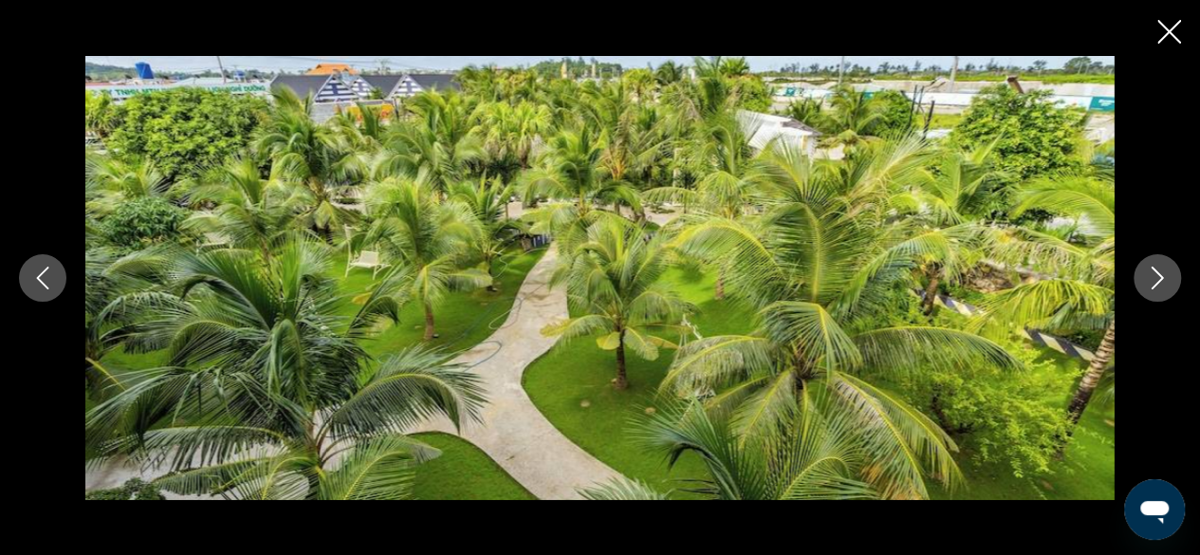
click at [1144, 271] on button "Next image" at bounding box center [1156, 277] width 47 height 47
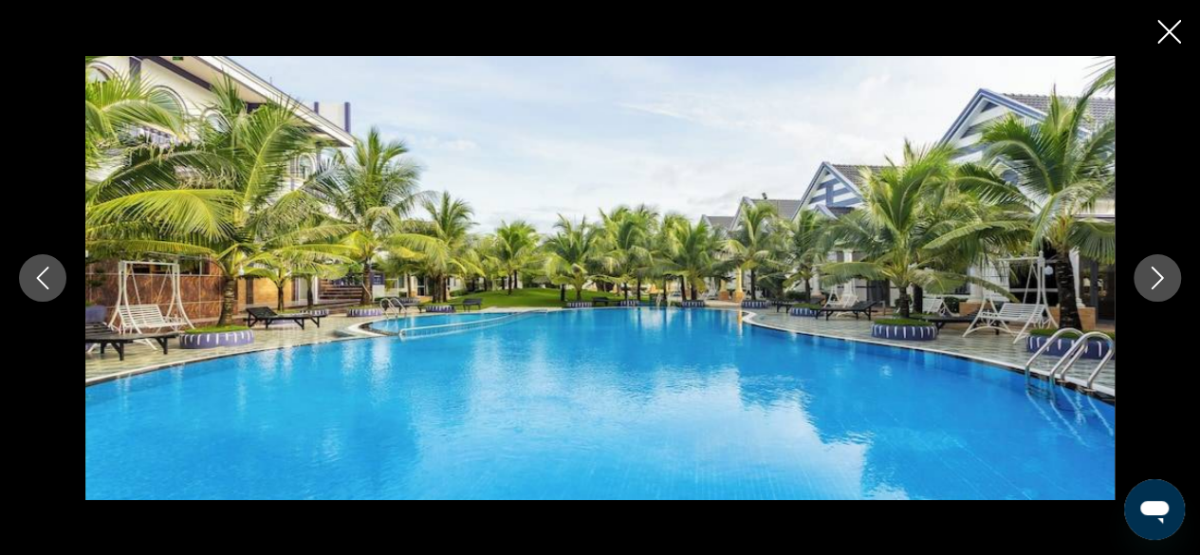
click at [1155, 277] on icon "Next image" at bounding box center [1157, 277] width 23 height 23
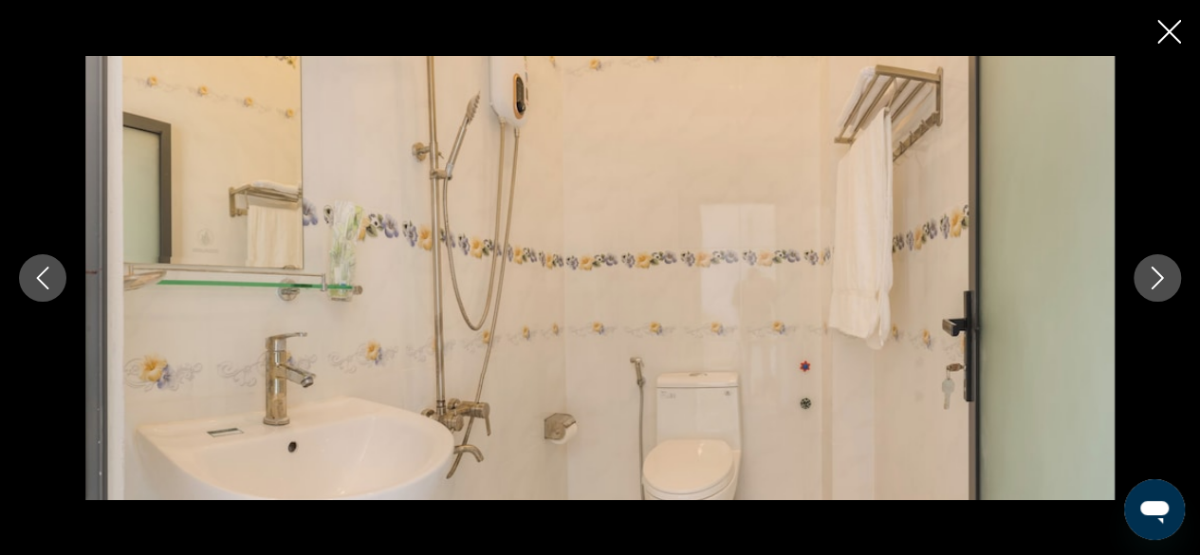
click at [31, 271] on icon "Previous image" at bounding box center [42, 277] width 23 height 23
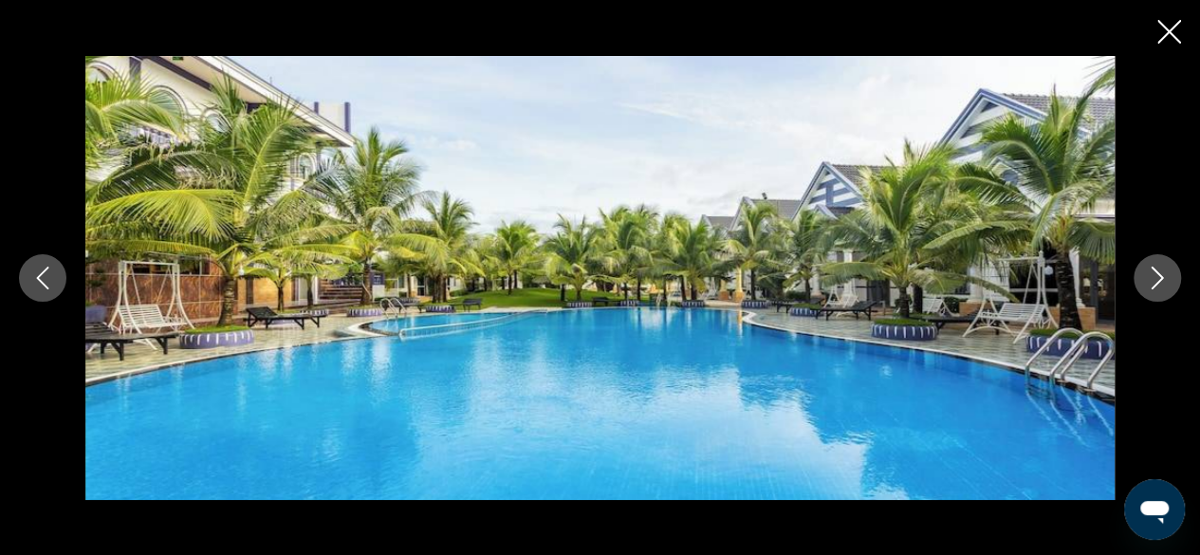
click at [1154, 274] on icon "Next image" at bounding box center [1157, 277] width 23 height 23
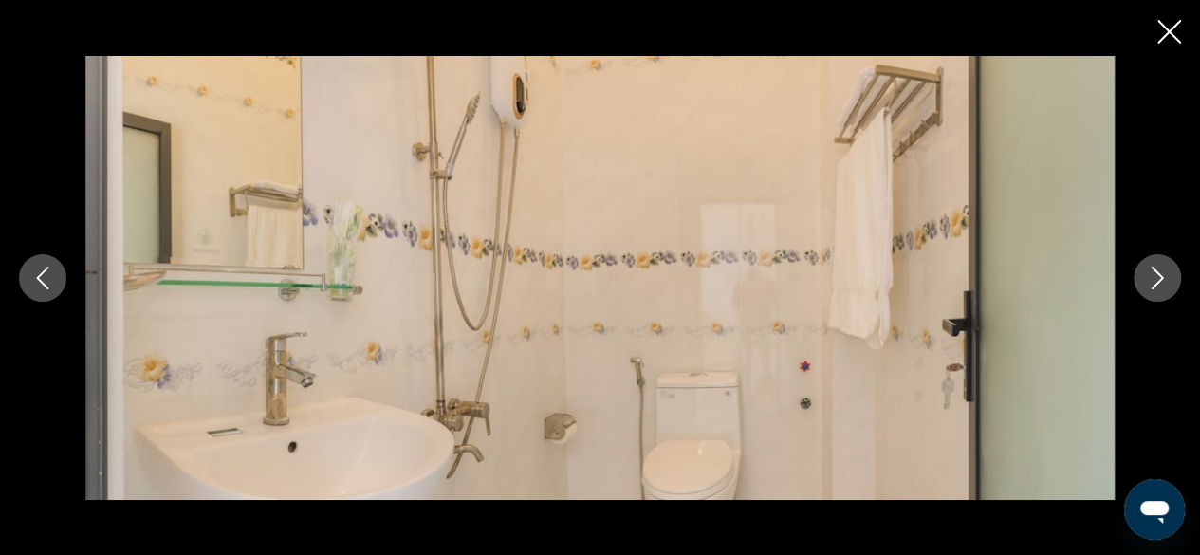
click at [1154, 272] on icon "Next image" at bounding box center [1157, 277] width 23 height 23
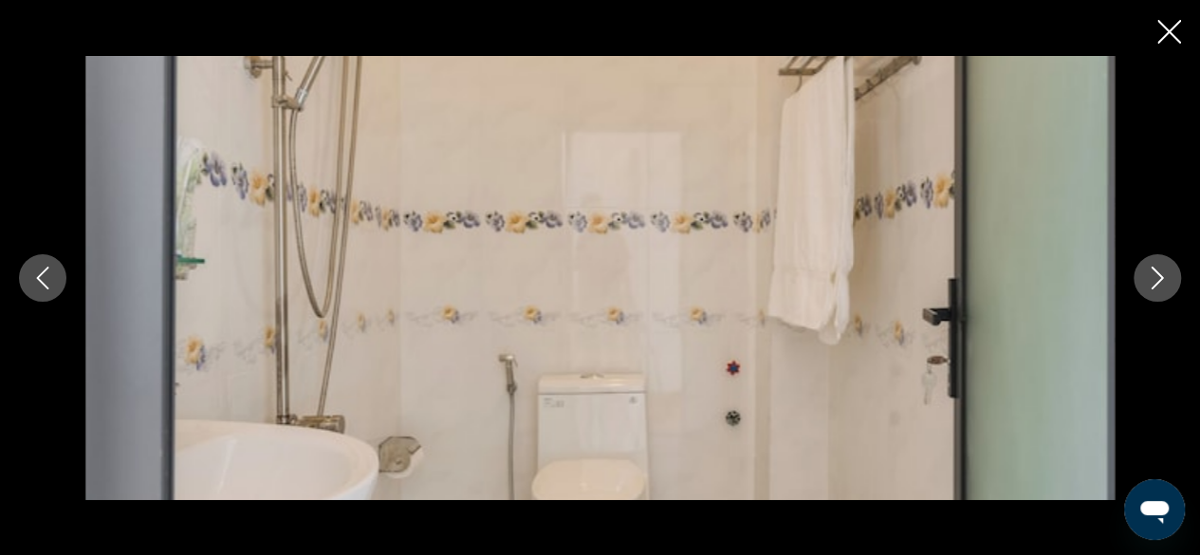
click at [1146, 285] on icon "Next image" at bounding box center [1157, 277] width 23 height 23
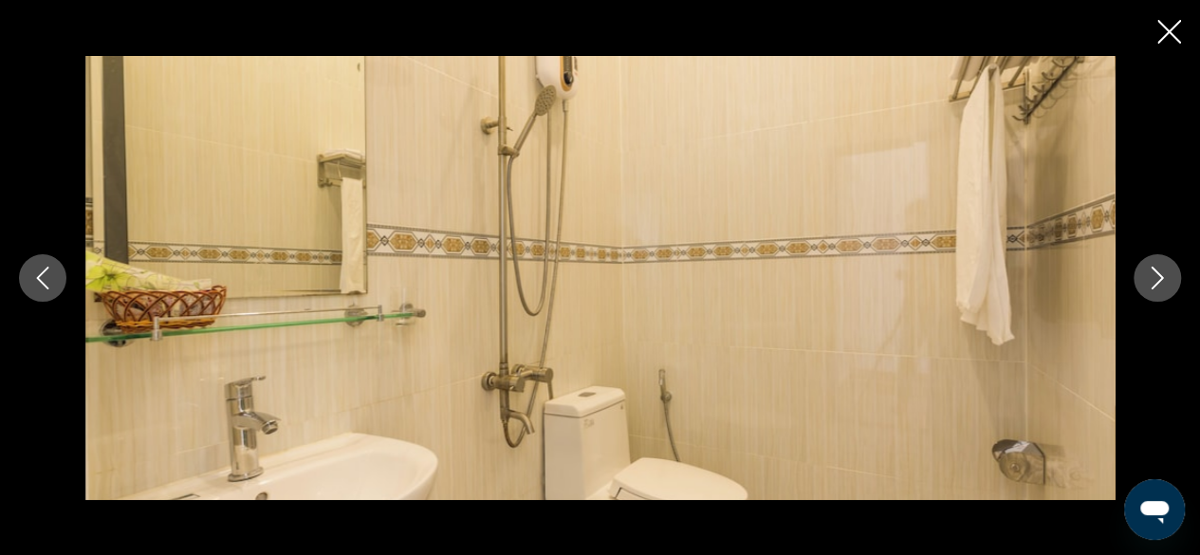
click at [1146, 285] on icon "Next image" at bounding box center [1157, 277] width 23 height 23
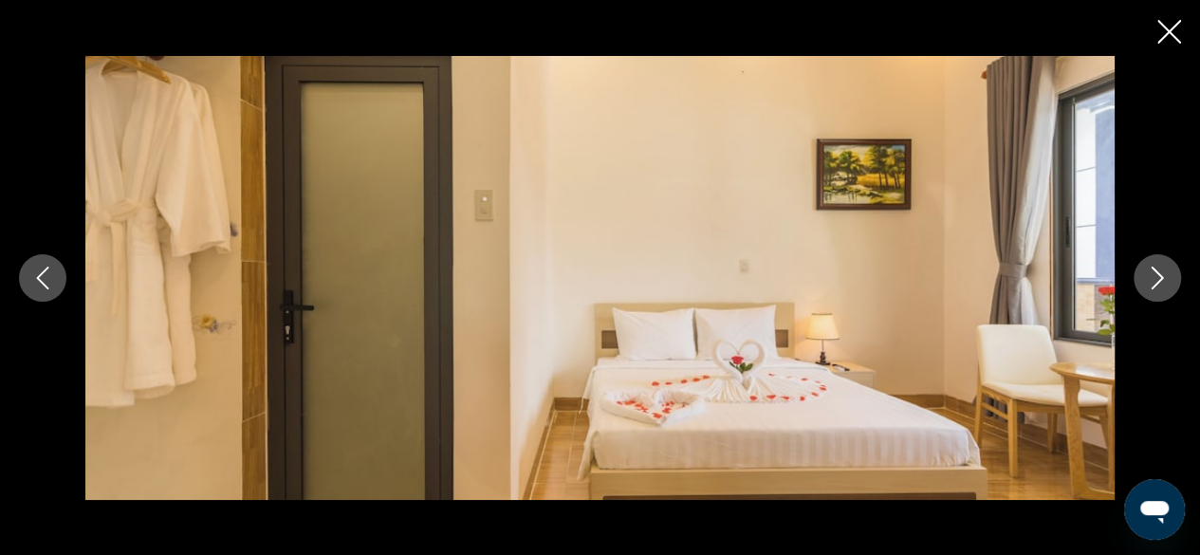
click at [1146, 285] on icon "Next image" at bounding box center [1157, 277] width 23 height 23
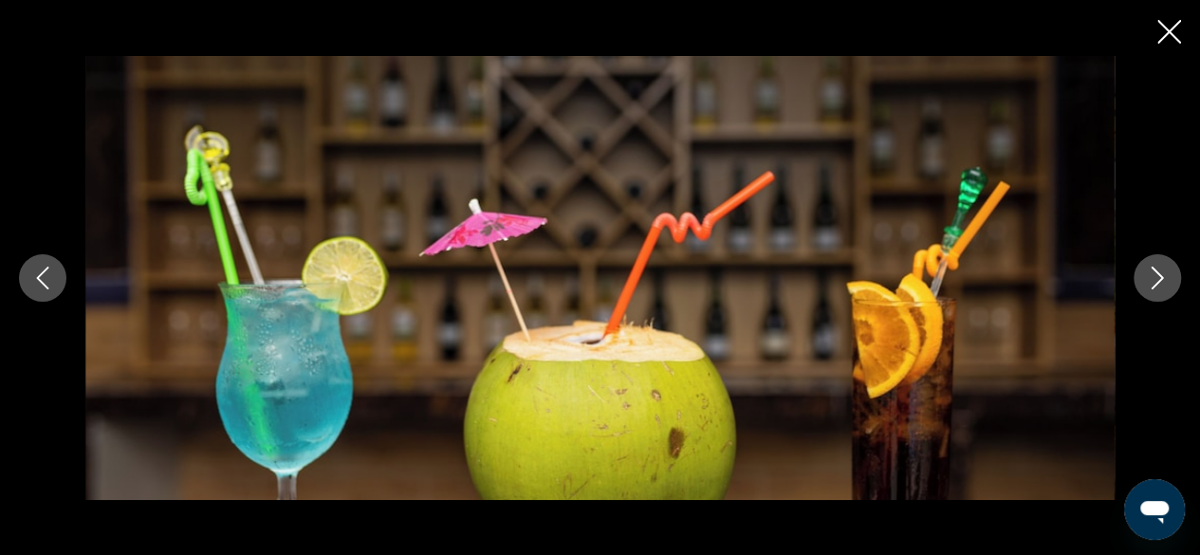
click at [1146, 284] on icon "Next image" at bounding box center [1157, 277] width 23 height 23
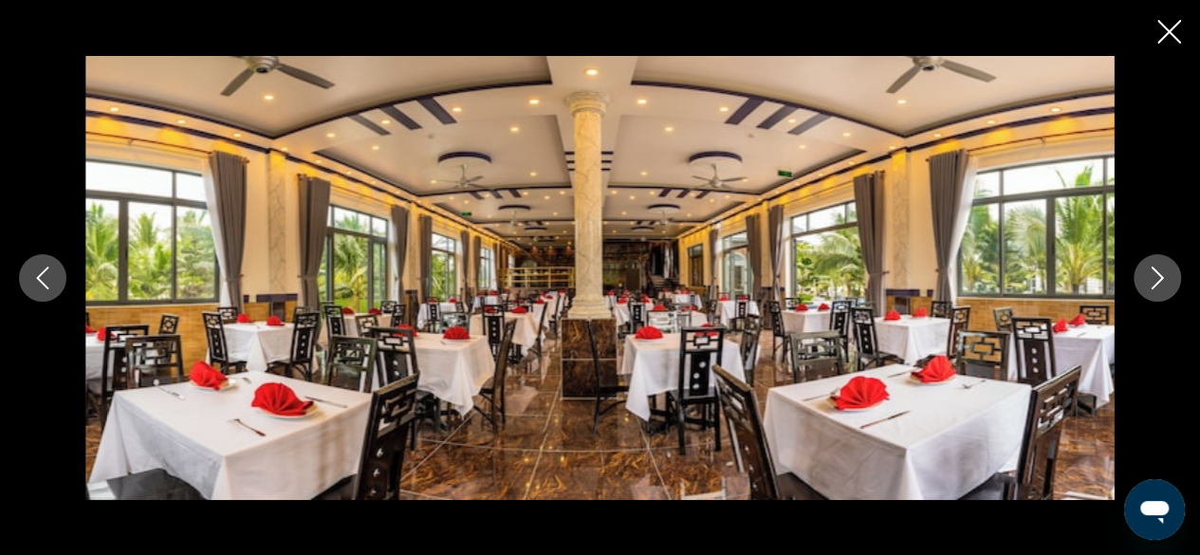
click at [1155, 276] on icon "Next image" at bounding box center [1157, 277] width 23 height 23
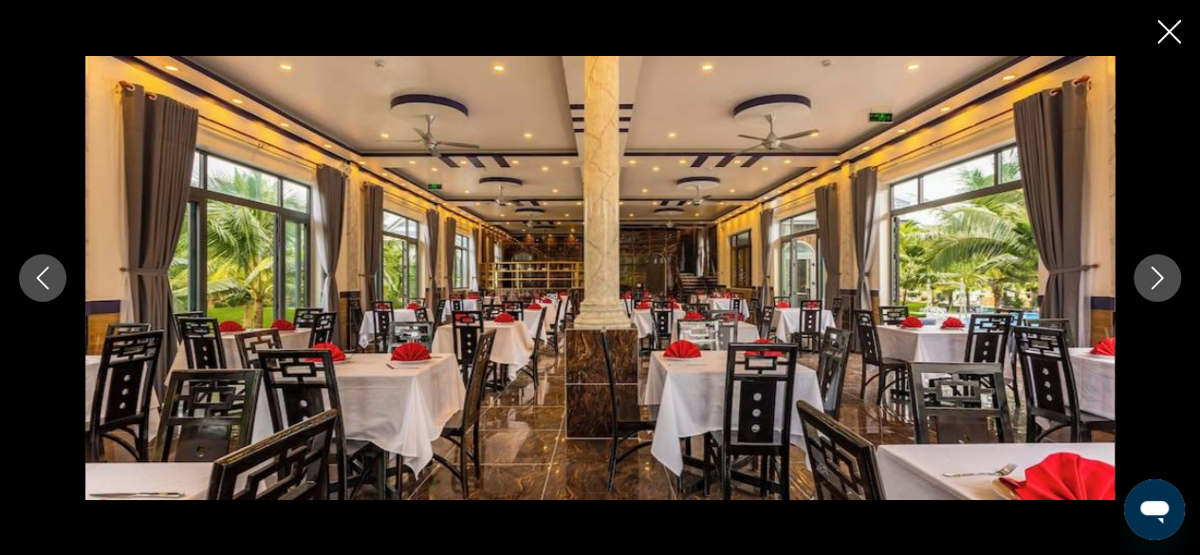
click at [1155, 276] on icon "Next image" at bounding box center [1157, 277] width 23 height 23
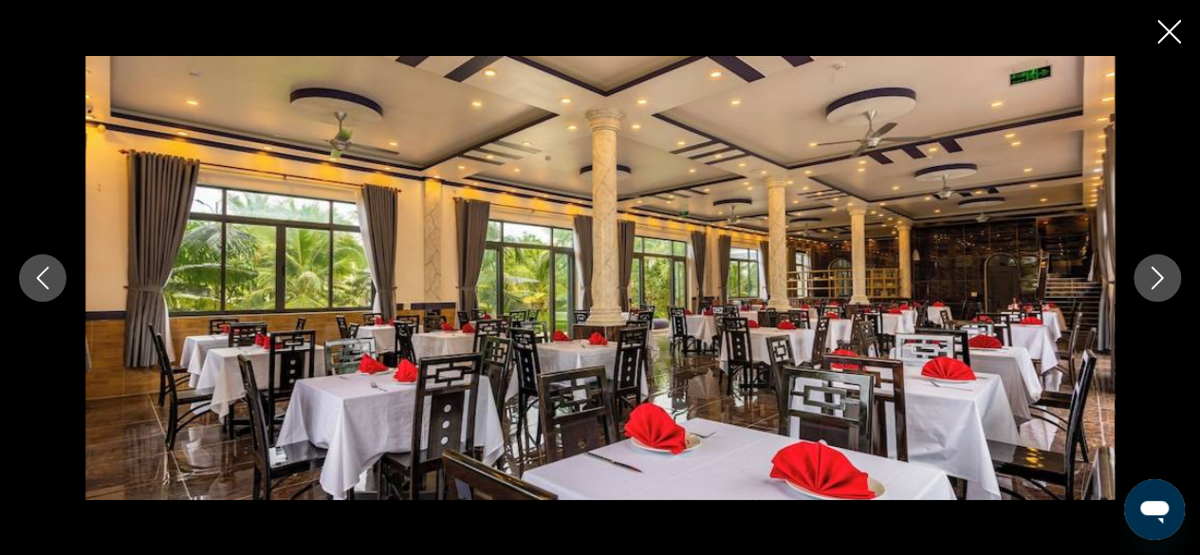
click at [1155, 276] on icon "Next image" at bounding box center [1157, 277] width 23 height 23
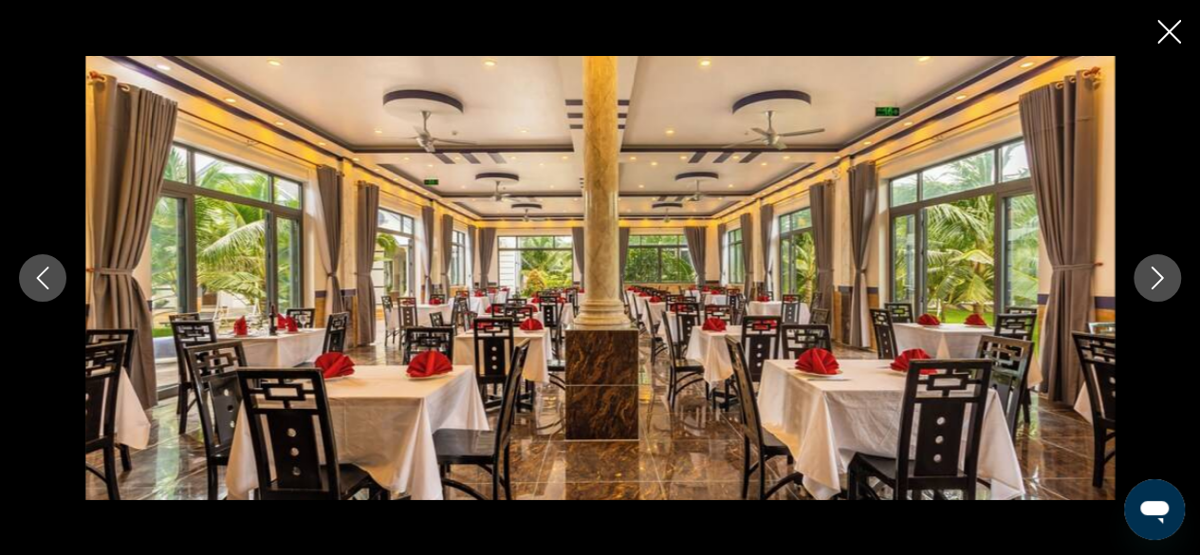
click at [1160, 283] on icon "Next image" at bounding box center [1157, 277] width 23 height 23
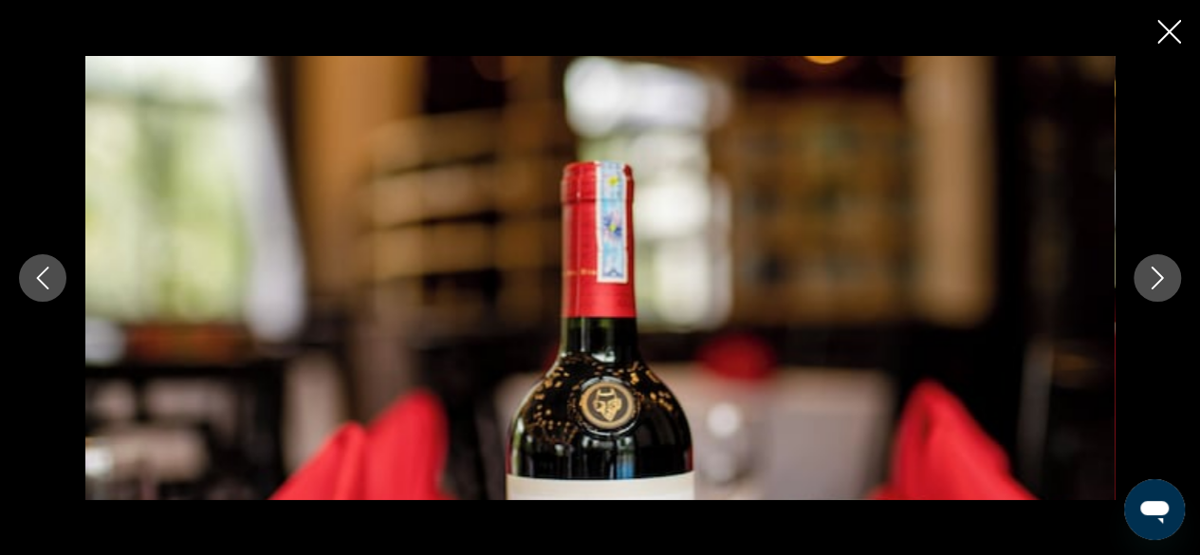
click at [1160, 283] on icon "Next image" at bounding box center [1157, 277] width 23 height 23
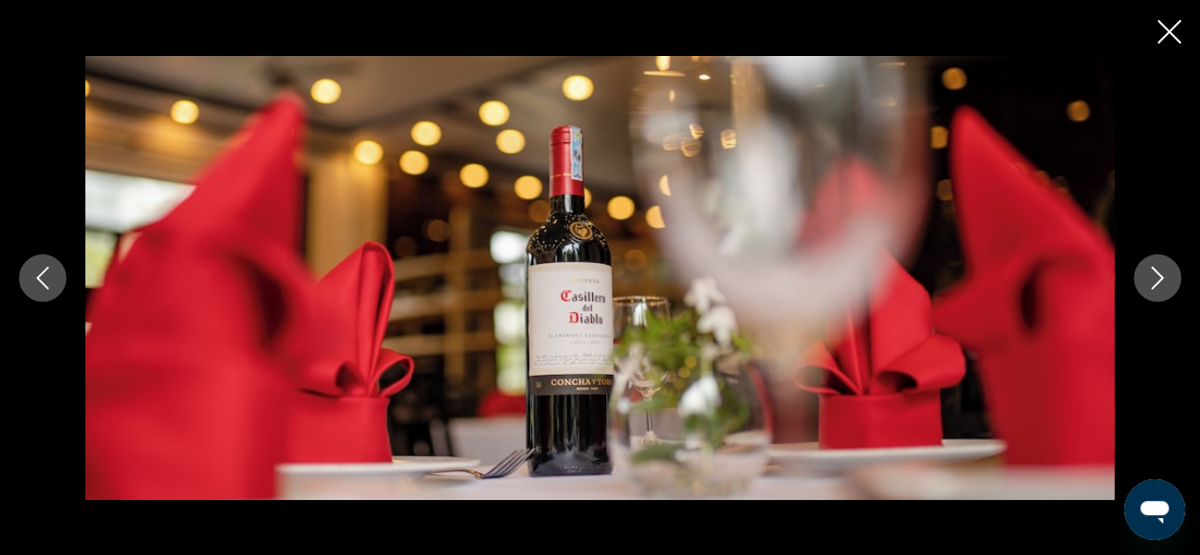
click at [1160, 283] on icon "Next image" at bounding box center [1157, 277] width 23 height 23
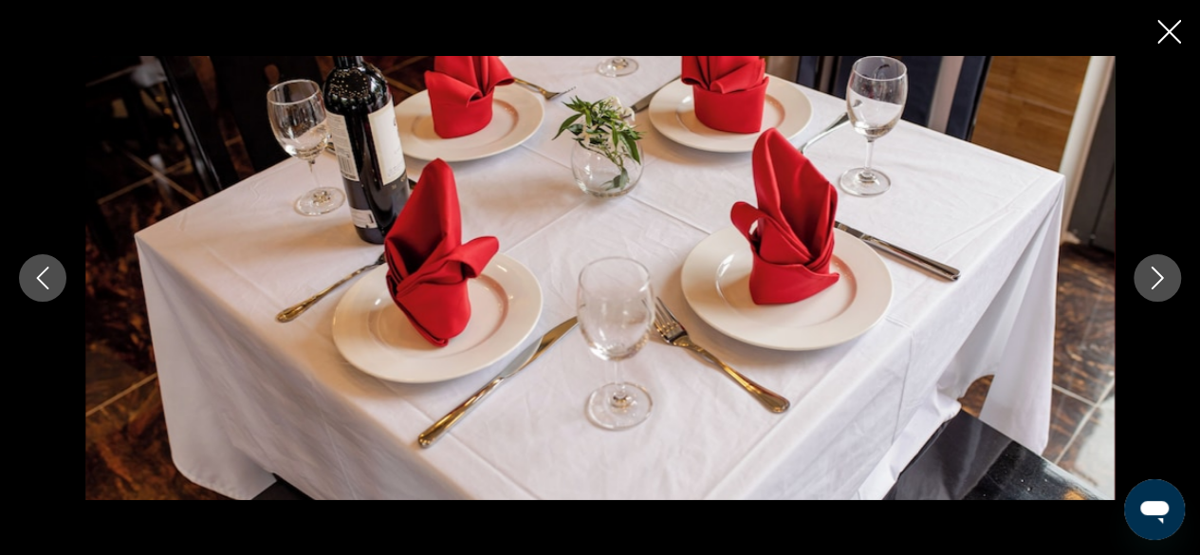
click at [1160, 283] on icon "Next image" at bounding box center [1157, 277] width 23 height 23
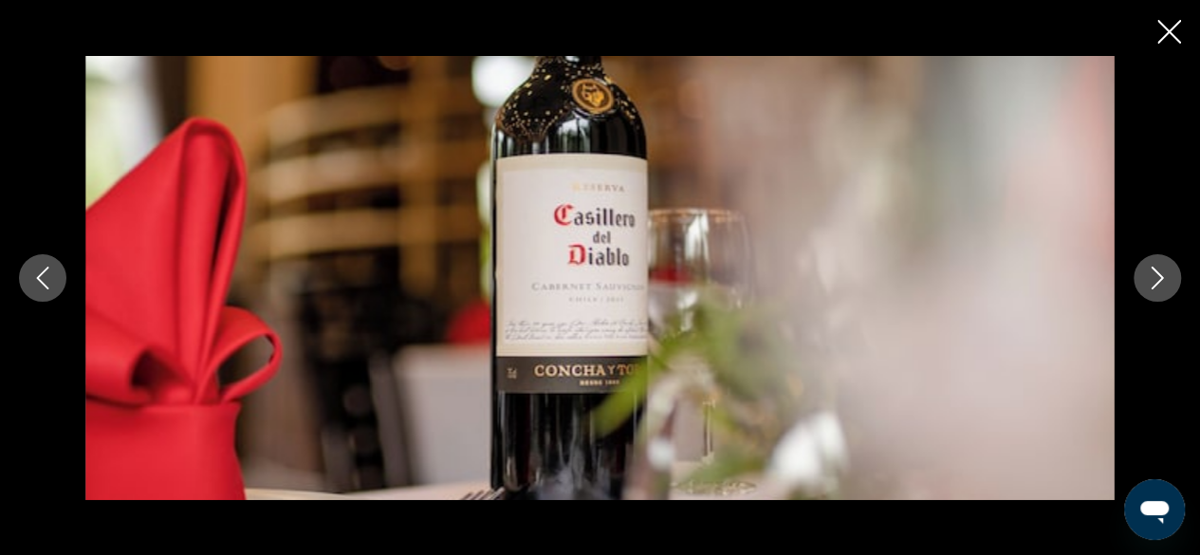
click at [1160, 283] on icon "Next image" at bounding box center [1157, 277] width 23 height 23
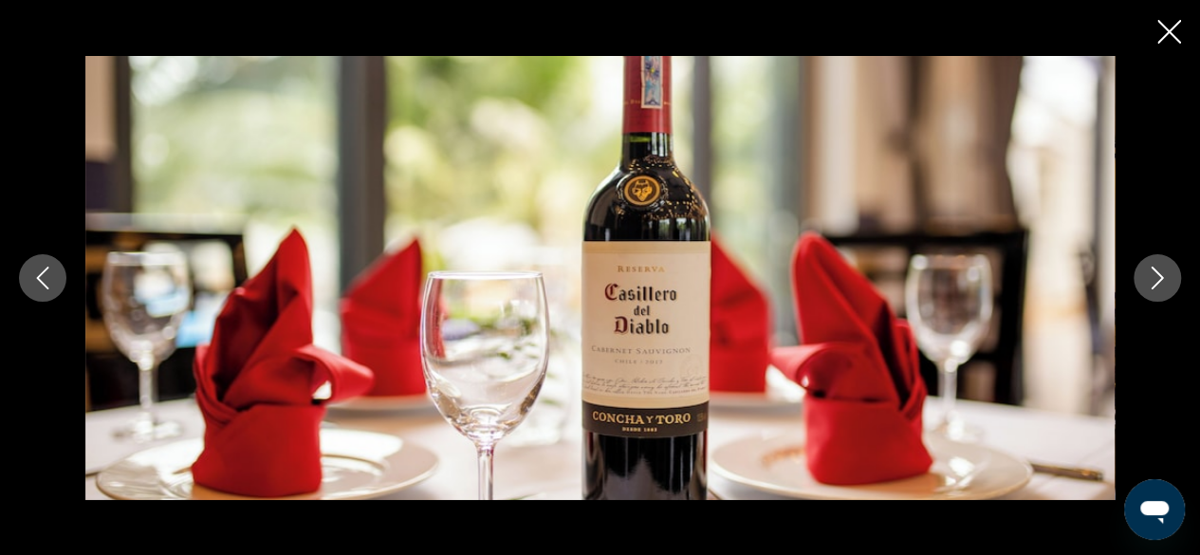
click at [1160, 283] on icon "Next image" at bounding box center [1157, 277] width 23 height 23
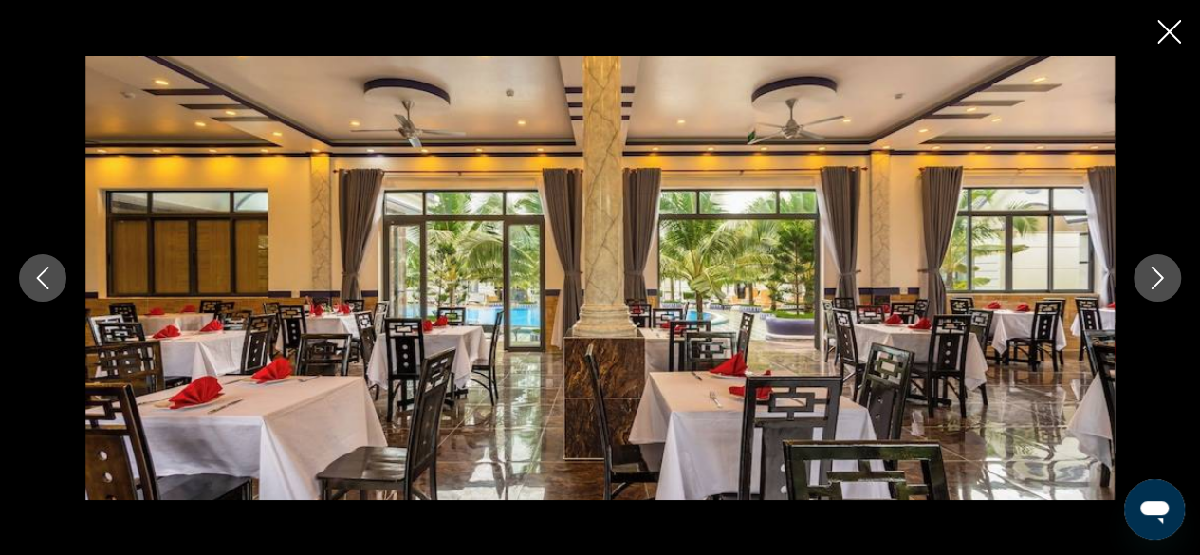
click at [1160, 282] on icon "Next image" at bounding box center [1157, 277] width 23 height 23
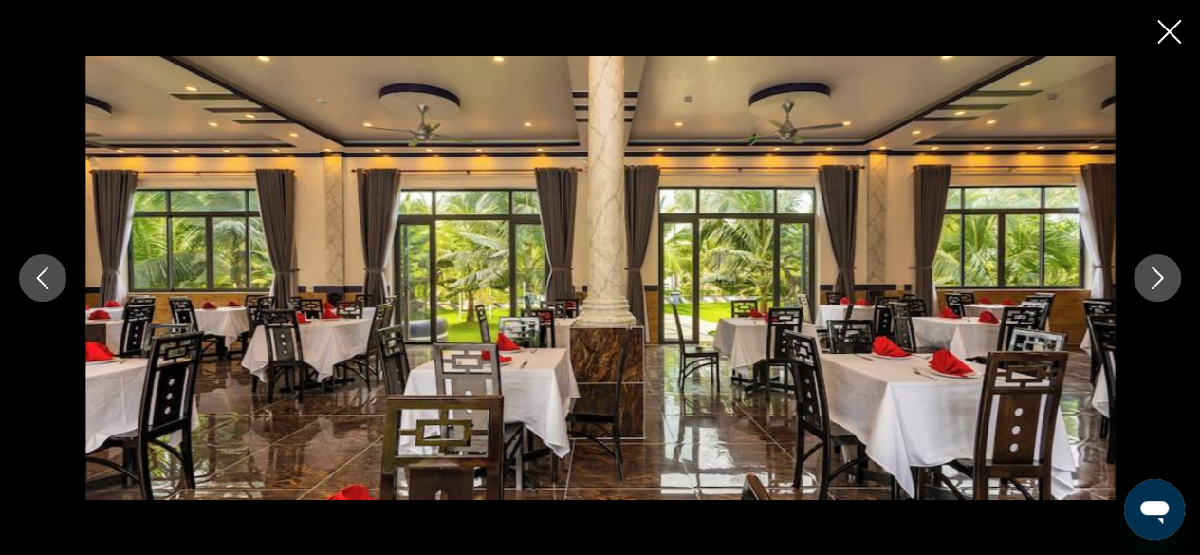
click at [1160, 282] on icon "Next image" at bounding box center [1157, 277] width 23 height 23
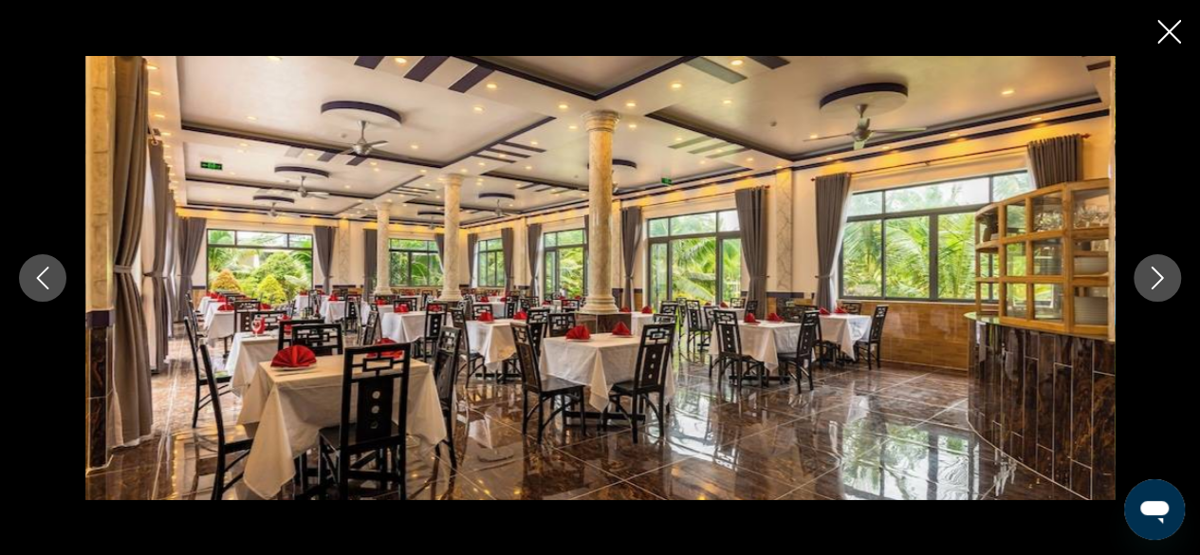
click at [1160, 282] on icon "Next image" at bounding box center [1157, 277] width 23 height 23
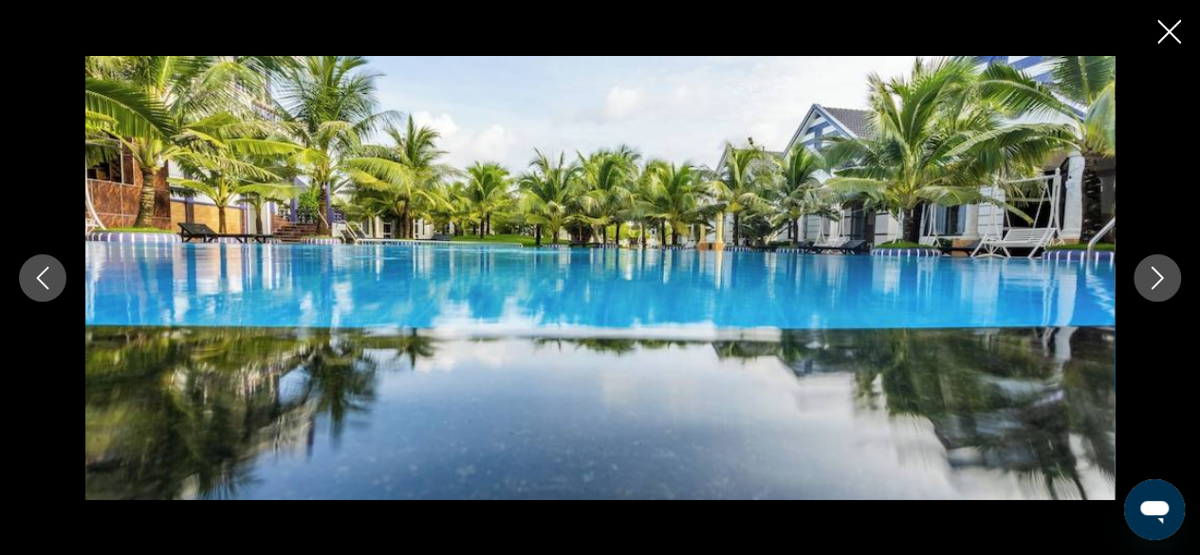
click at [1159, 282] on icon "Next image" at bounding box center [1157, 277] width 12 height 23
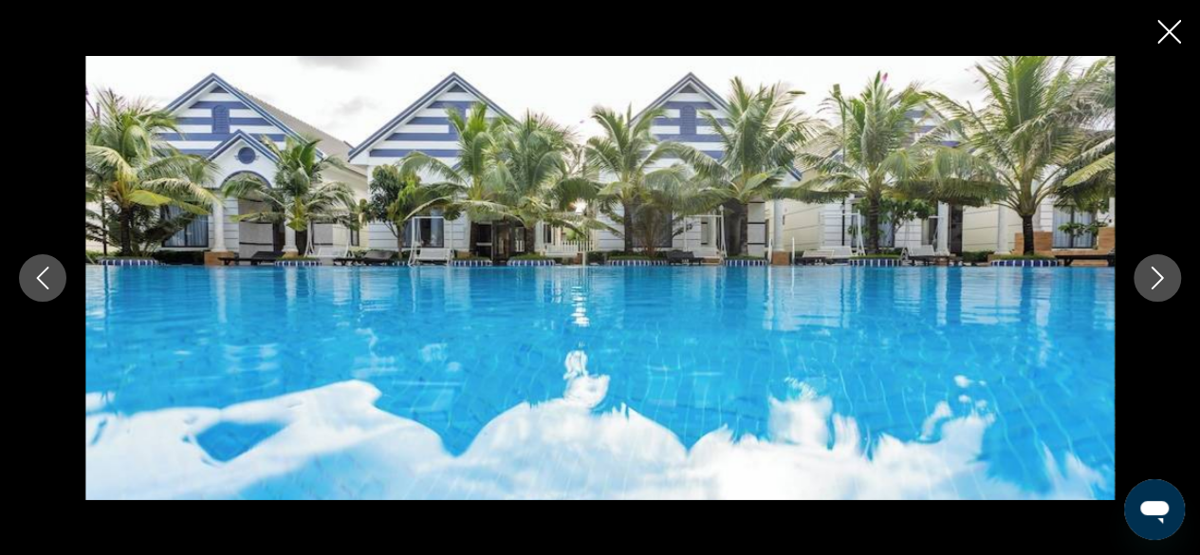
click at [1159, 282] on icon "Next image" at bounding box center [1157, 277] width 12 height 23
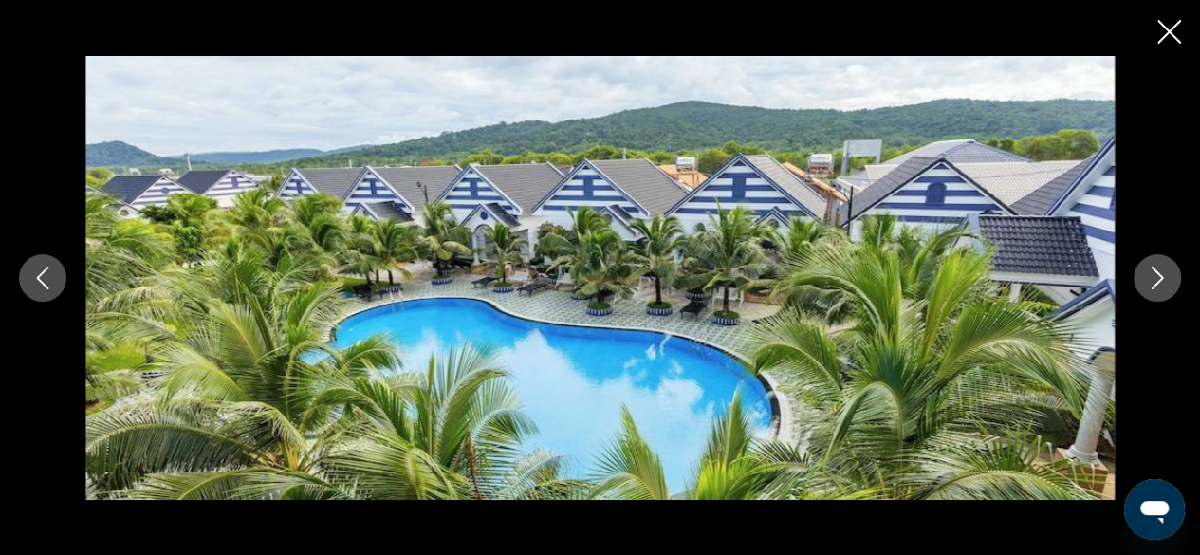
click at [1159, 282] on icon "Next image" at bounding box center [1157, 277] width 12 height 23
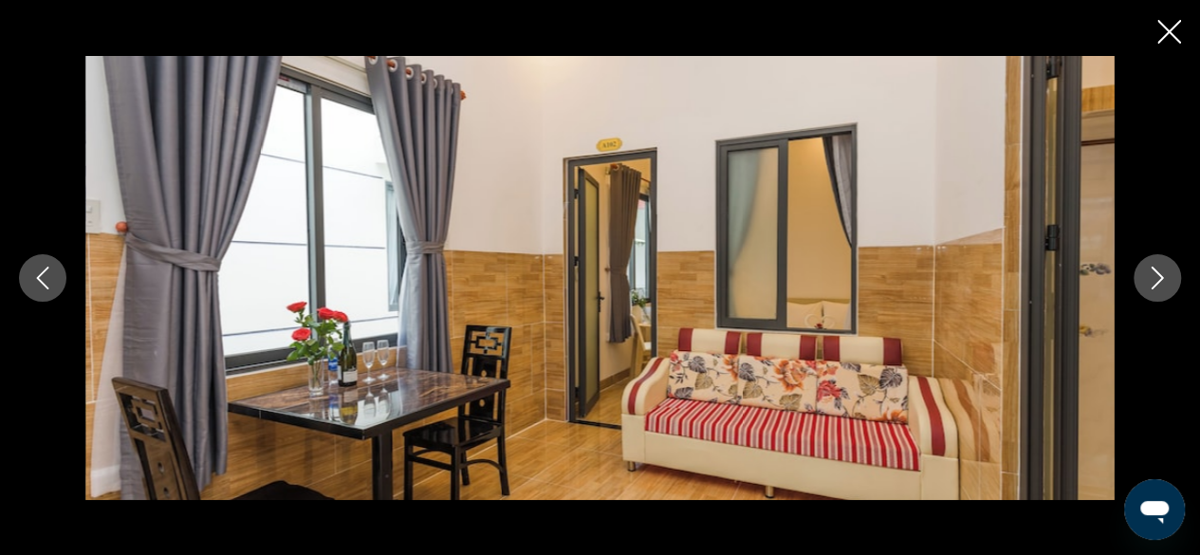
click at [1159, 282] on icon "Next image" at bounding box center [1157, 277] width 12 height 23
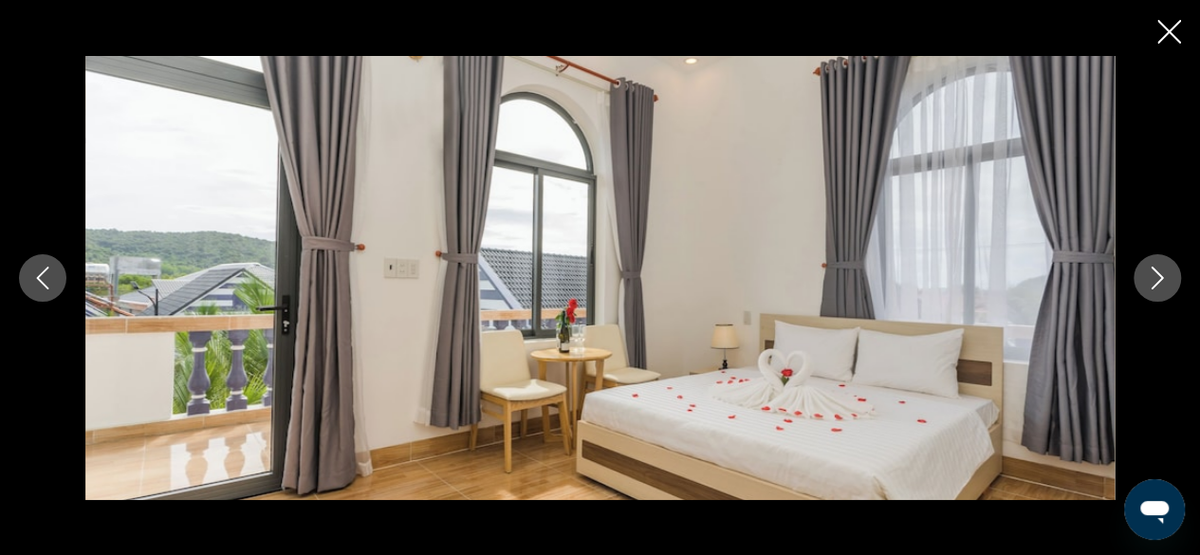
click at [1159, 282] on icon "Next image" at bounding box center [1157, 277] width 12 height 23
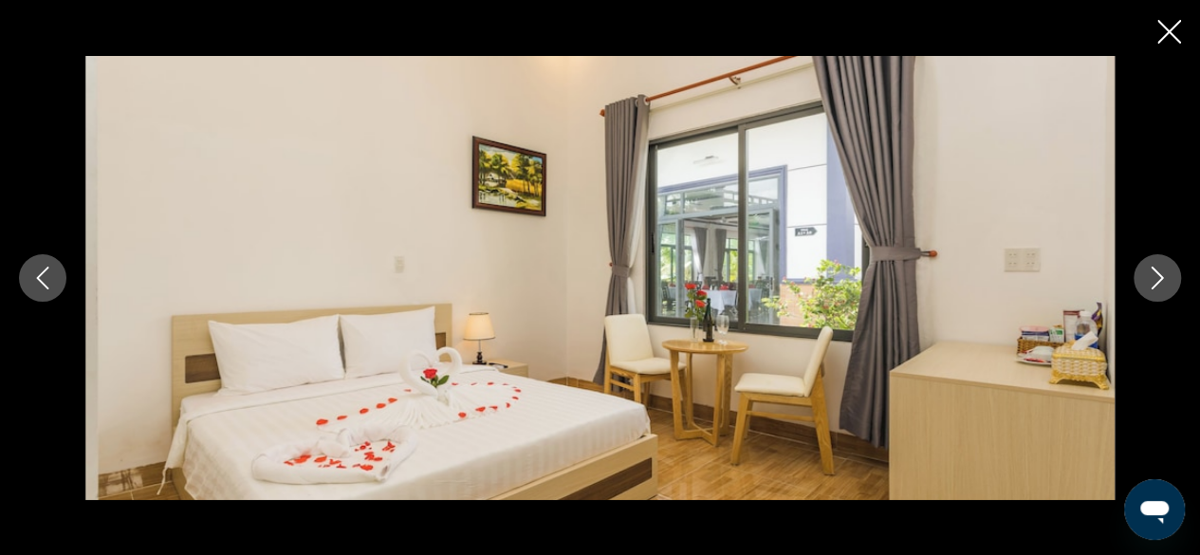
click at [1159, 282] on icon "Next image" at bounding box center [1157, 277] width 12 height 23
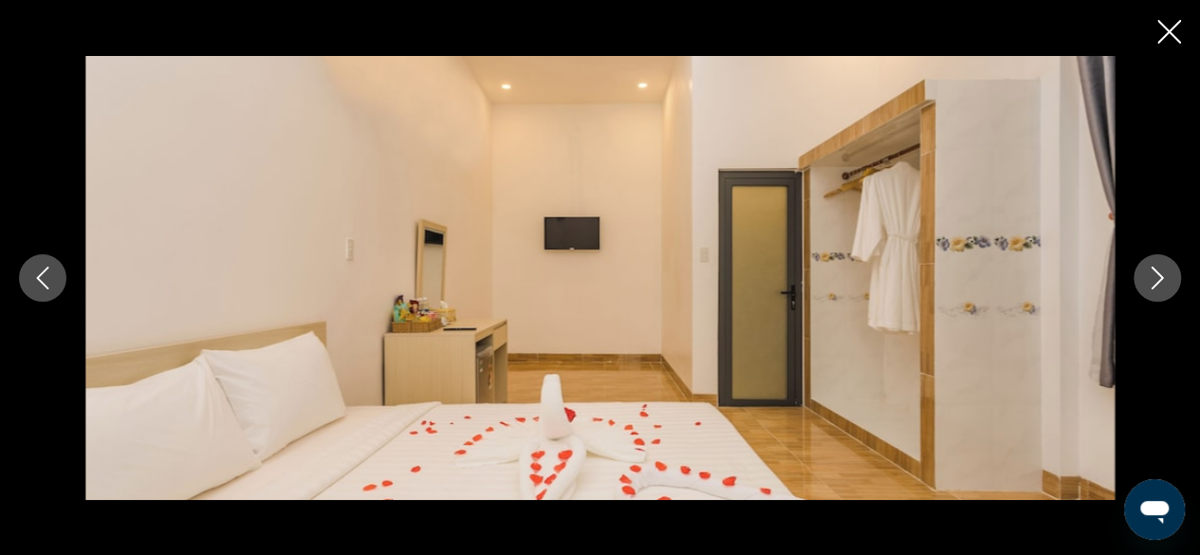
click at [1159, 282] on icon "Next image" at bounding box center [1157, 277] width 12 height 23
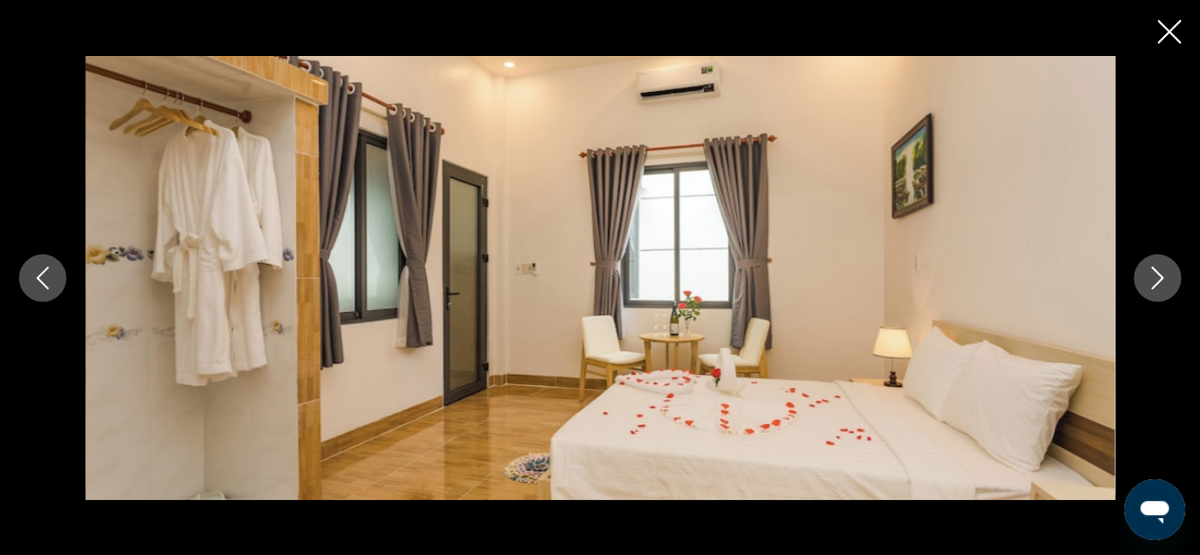
click at [1165, 287] on icon "Next image" at bounding box center [1157, 277] width 23 height 23
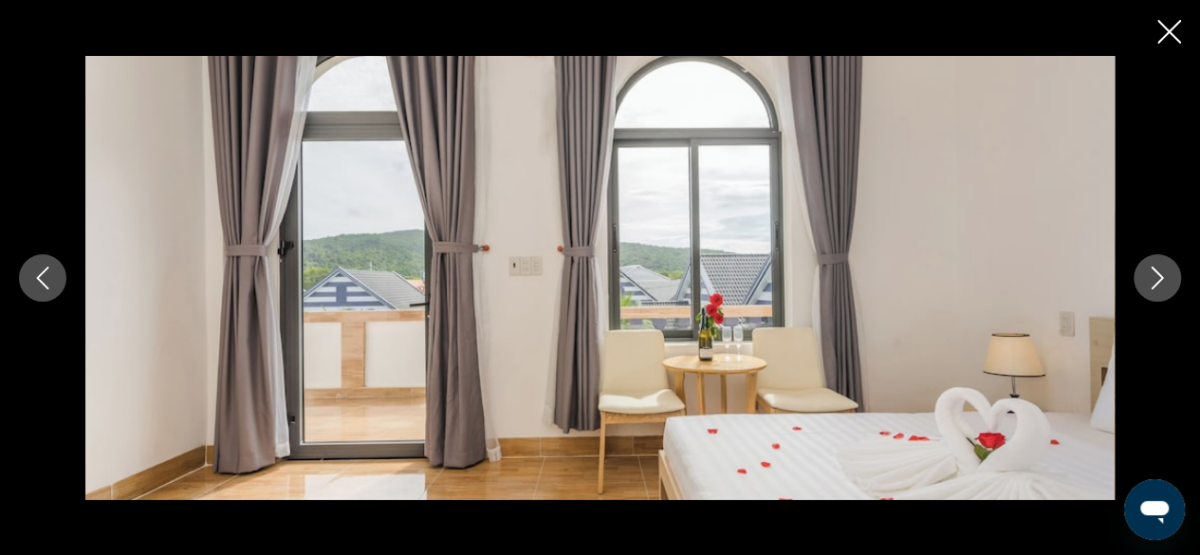
click at [1165, 287] on icon "Next image" at bounding box center [1157, 277] width 23 height 23
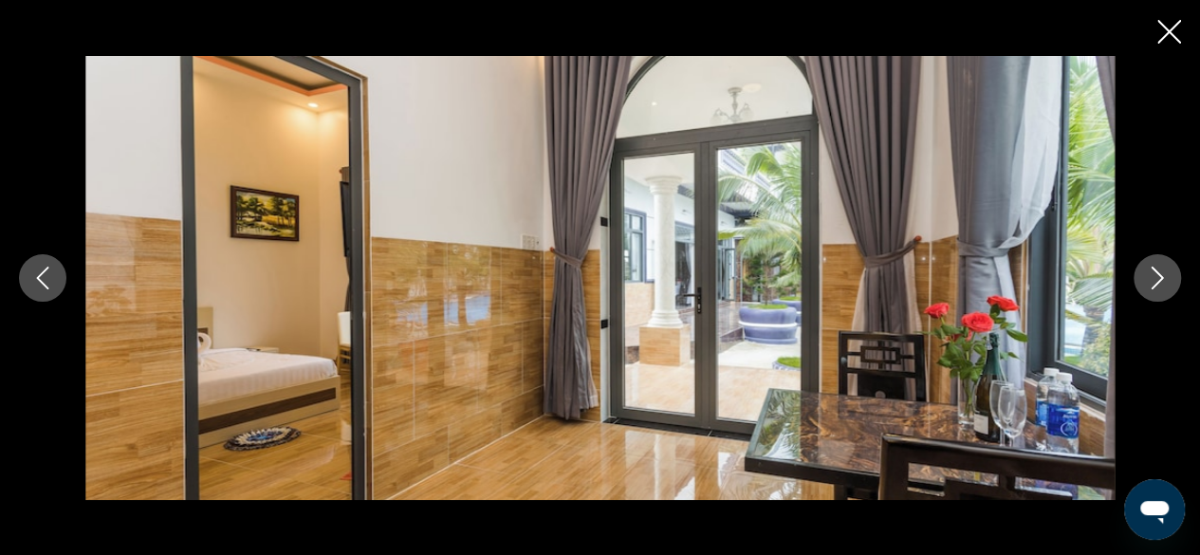
click at [1155, 265] on button "Next image" at bounding box center [1156, 277] width 47 height 47
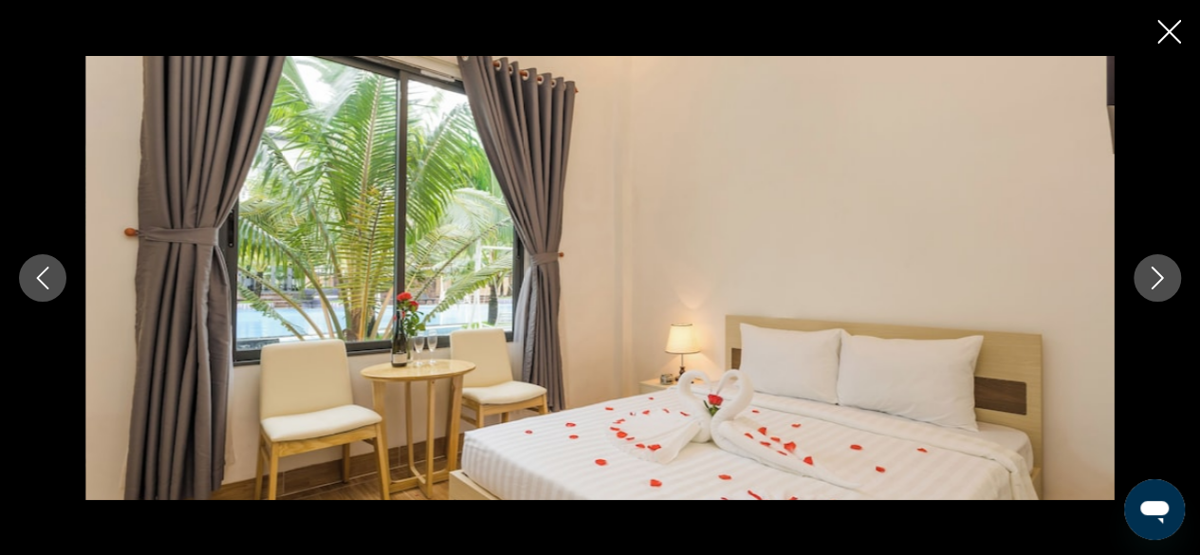
click at [1155, 265] on button "Next image" at bounding box center [1156, 277] width 47 height 47
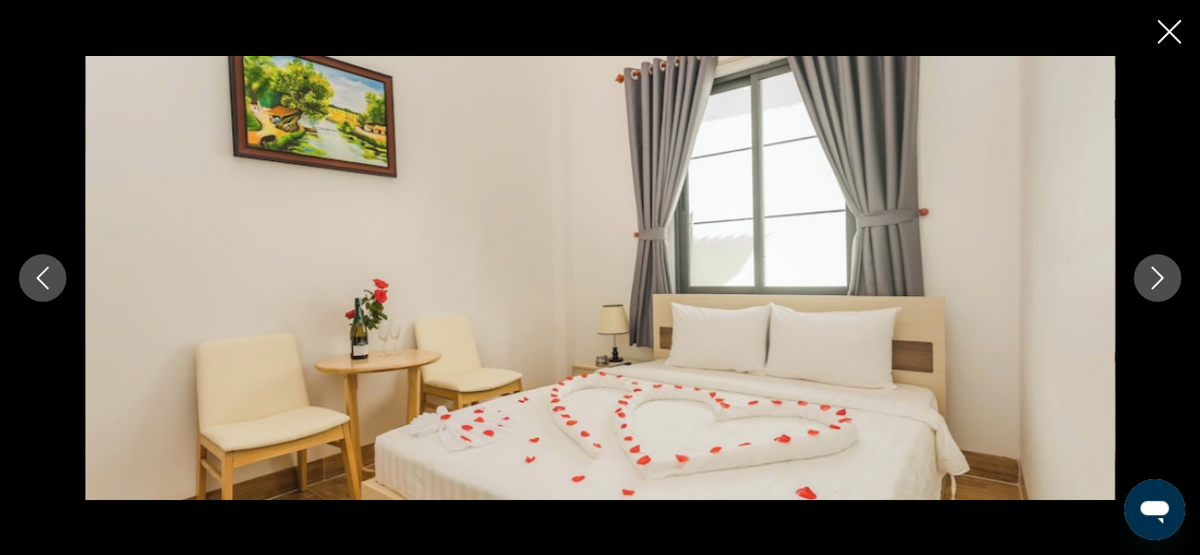
click at [1152, 263] on button "Next image" at bounding box center [1156, 277] width 47 height 47
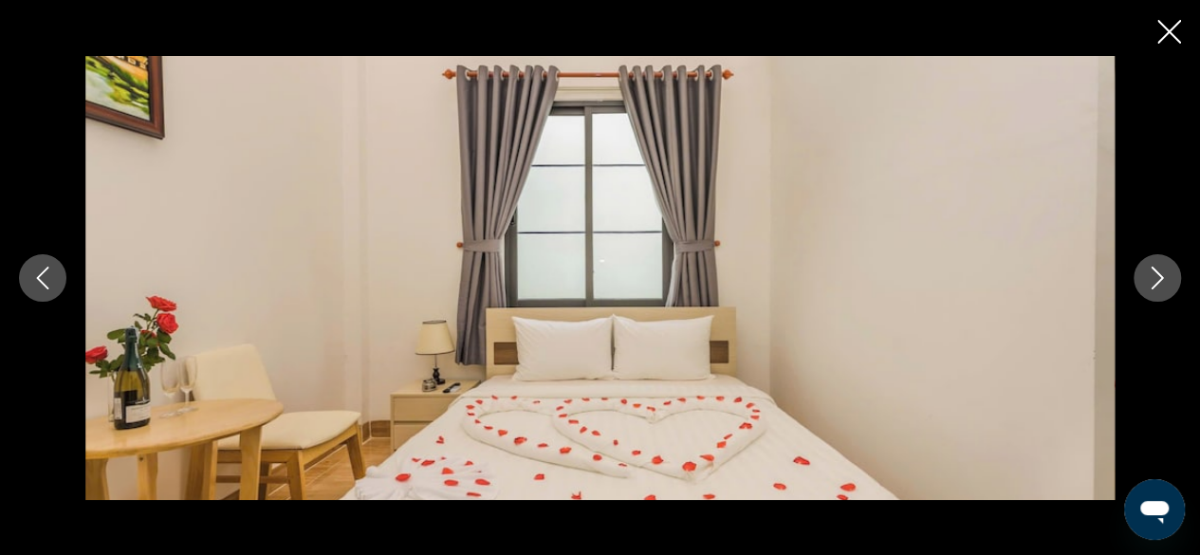
click at [1172, 39] on icon "Close slideshow" at bounding box center [1169, 32] width 24 height 24
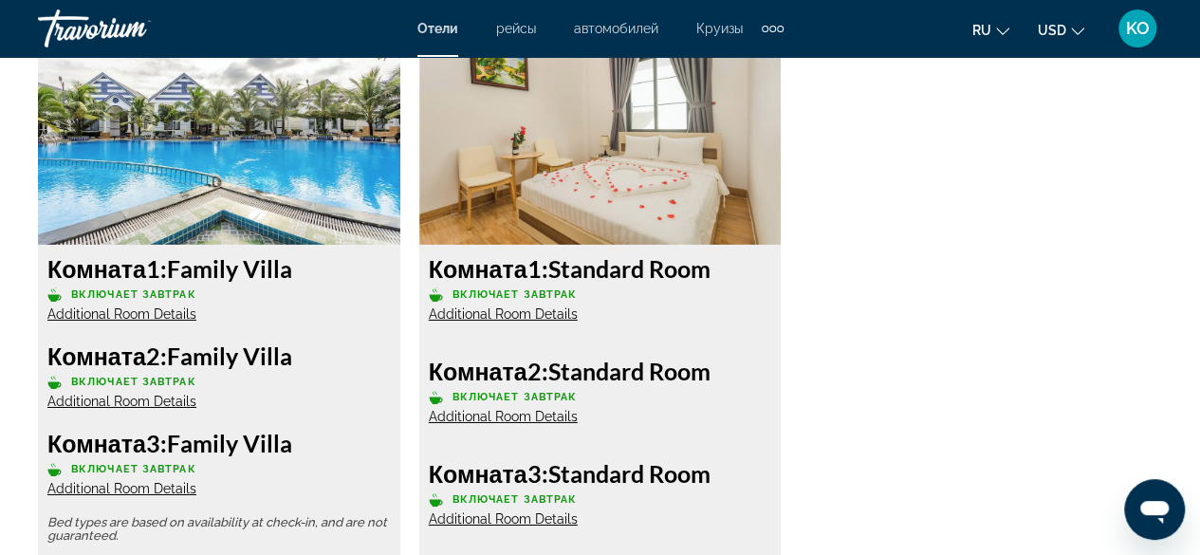
scroll to position [2560, 0]
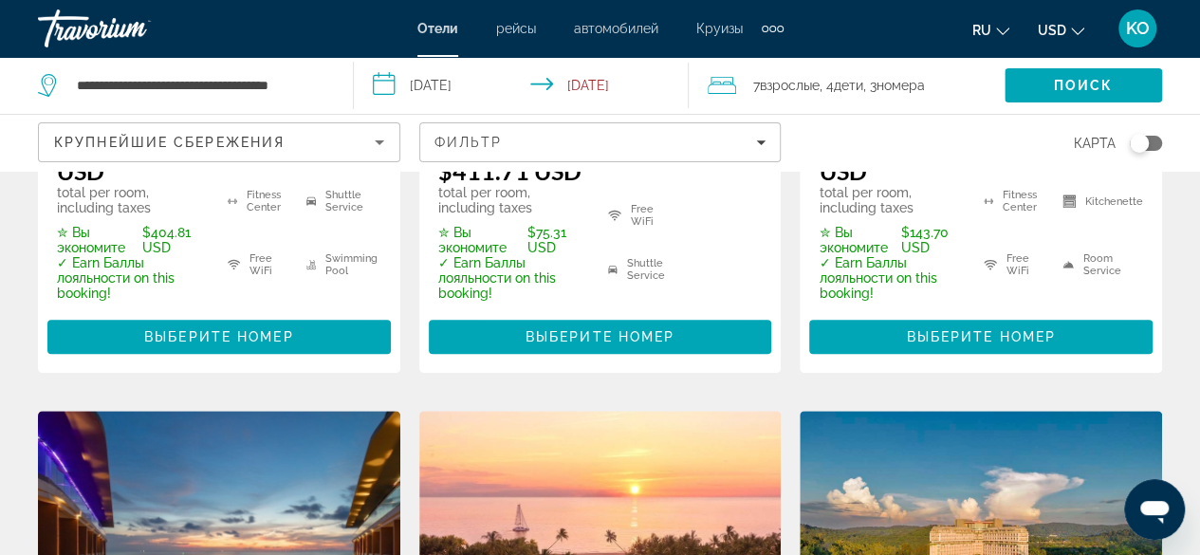
scroll to position [664, 0]
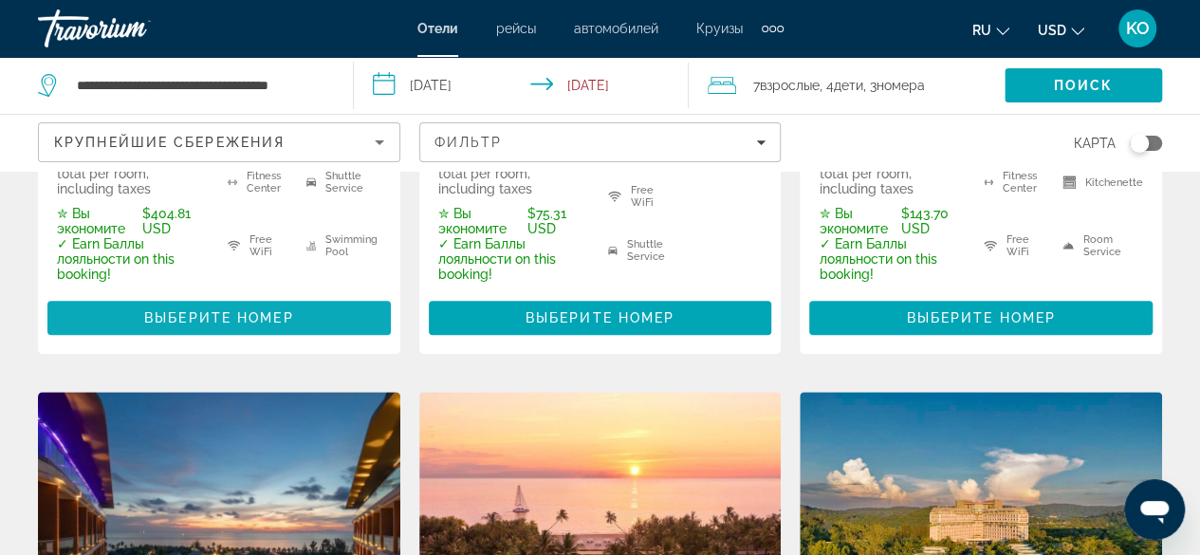
click at [238, 310] on span "Выберите номер" at bounding box center [218, 317] width 149 height 15
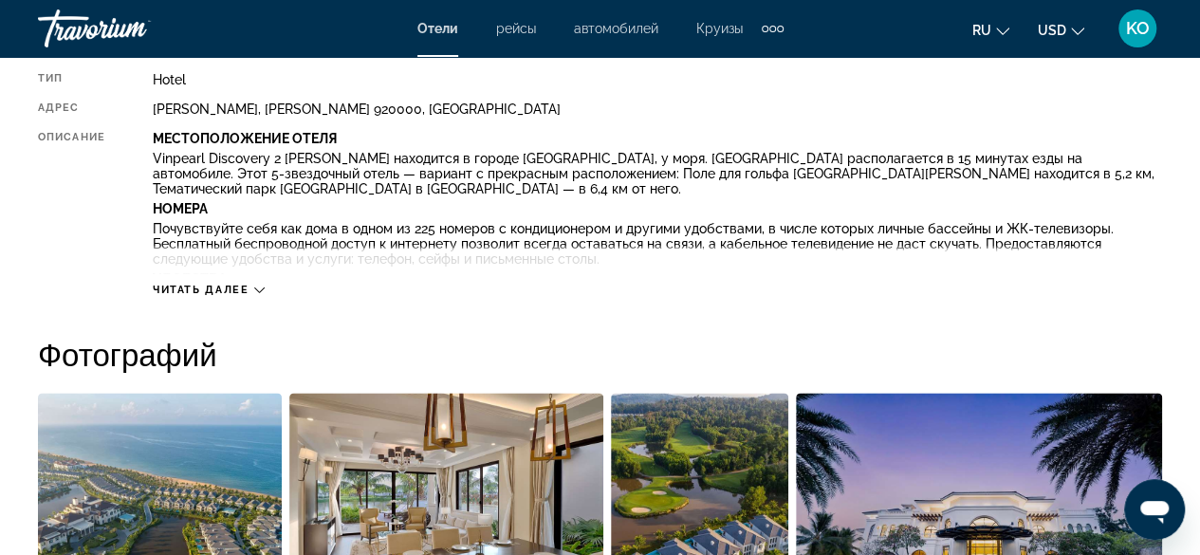
scroll to position [1043, 0]
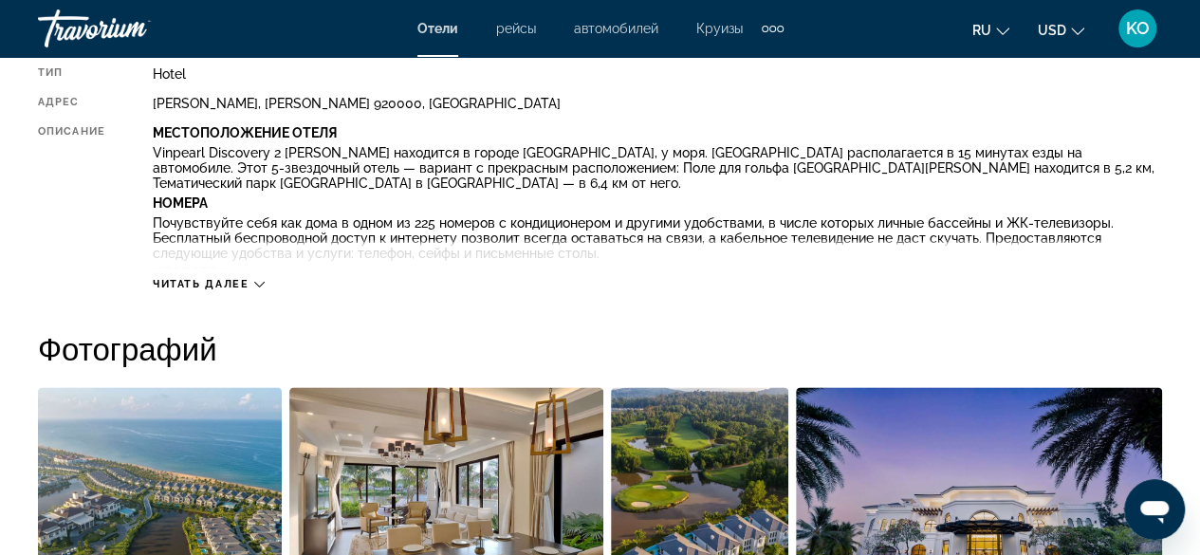
click at [248, 287] on span "Читать далее" at bounding box center [201, 284] width 97 height 12
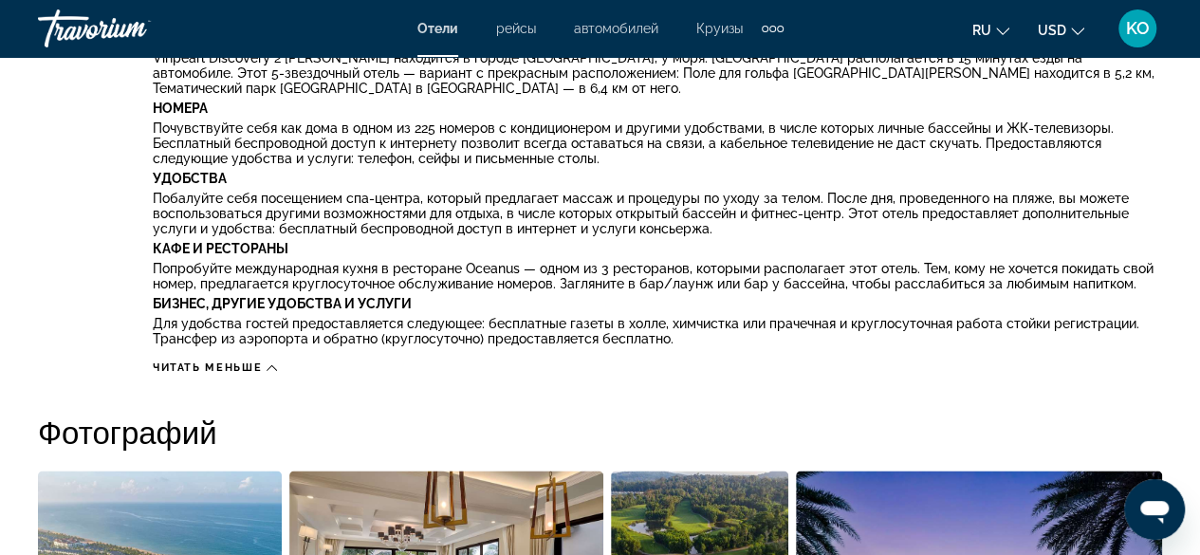
scroll to position [1422, 0]
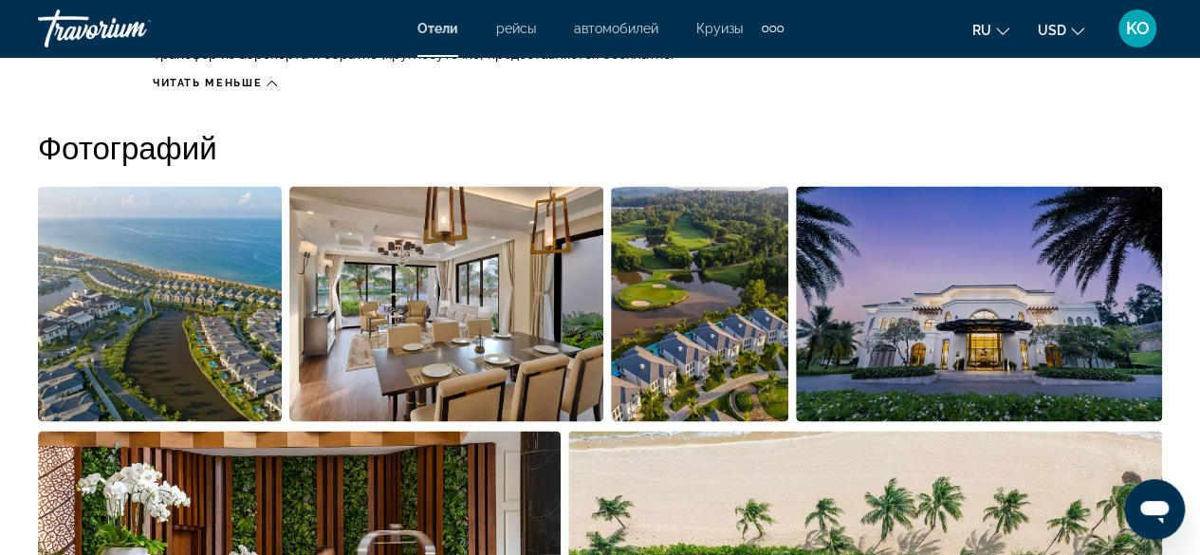
click at [241, 325] on img "Open full-screen image slider" at bounding box center [160, 303] width 244 height 235
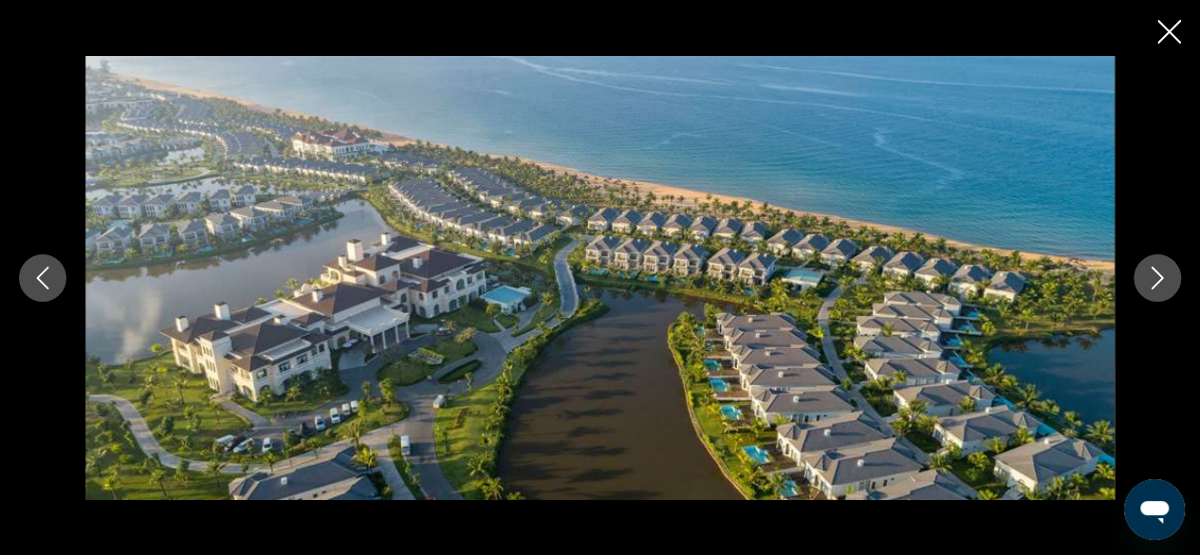
click at [1166, 284] on icon "Next image" at bounding box center [1157, 277] width 23 height 23
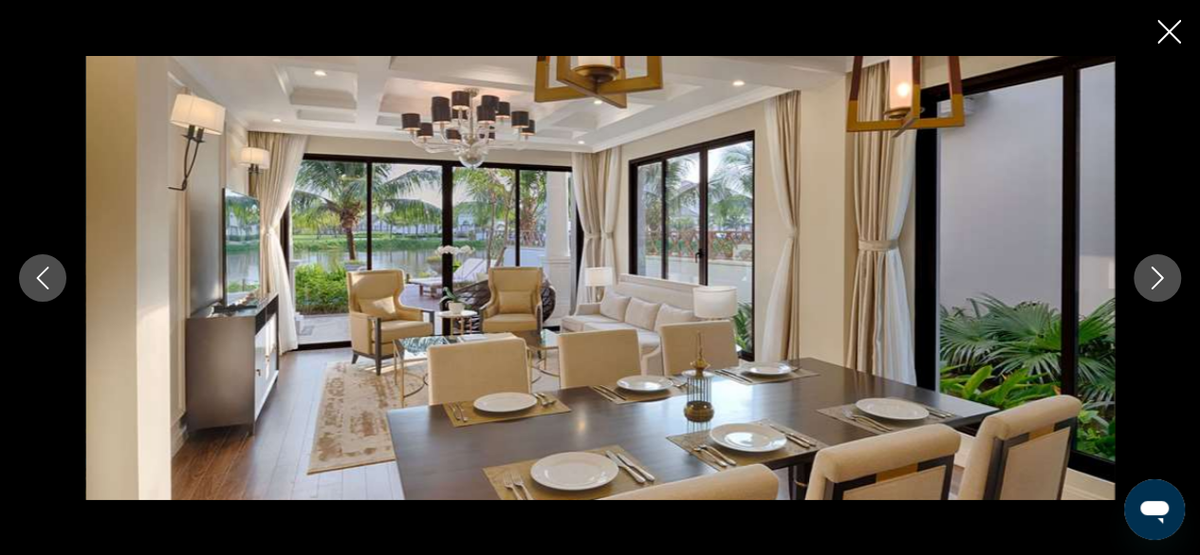
click at [1163, 260] on button "Next image" at bounding box center [1156, 277] width 47 height 47
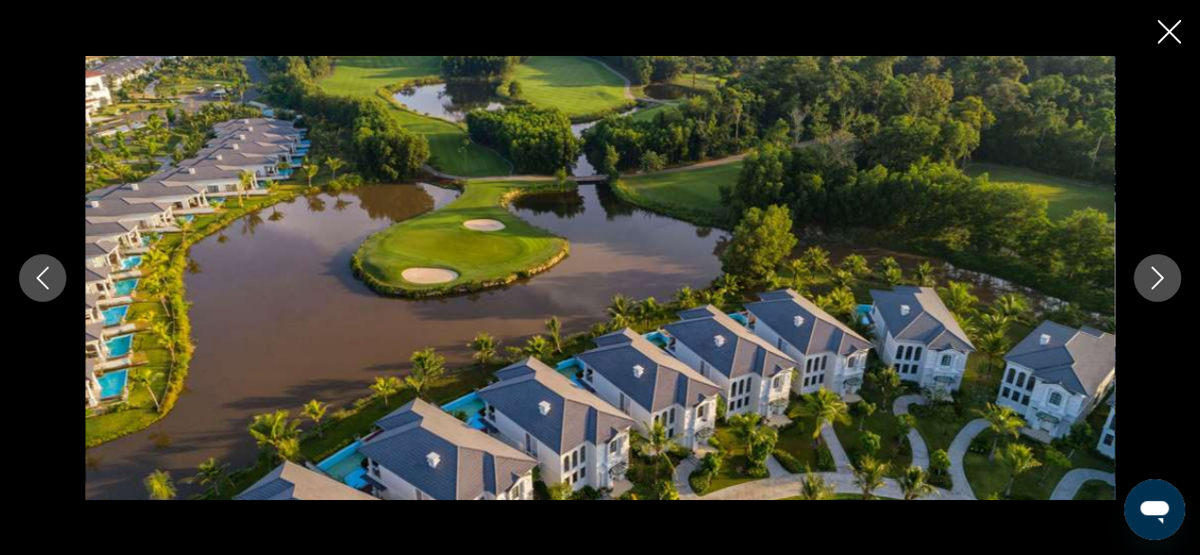
click at [1163, 270] on icon "Next image" at bounding box center [1157, 277] width 23 height 23
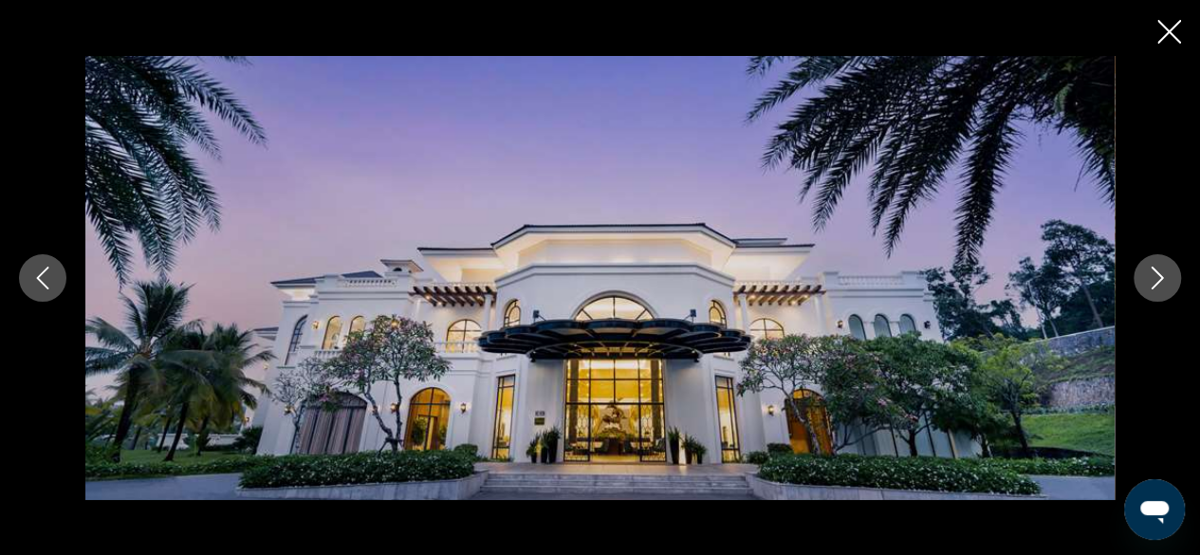
click at [1160, 263] on button "Next image" at bounding box center [1156, 277] width 47 height 47
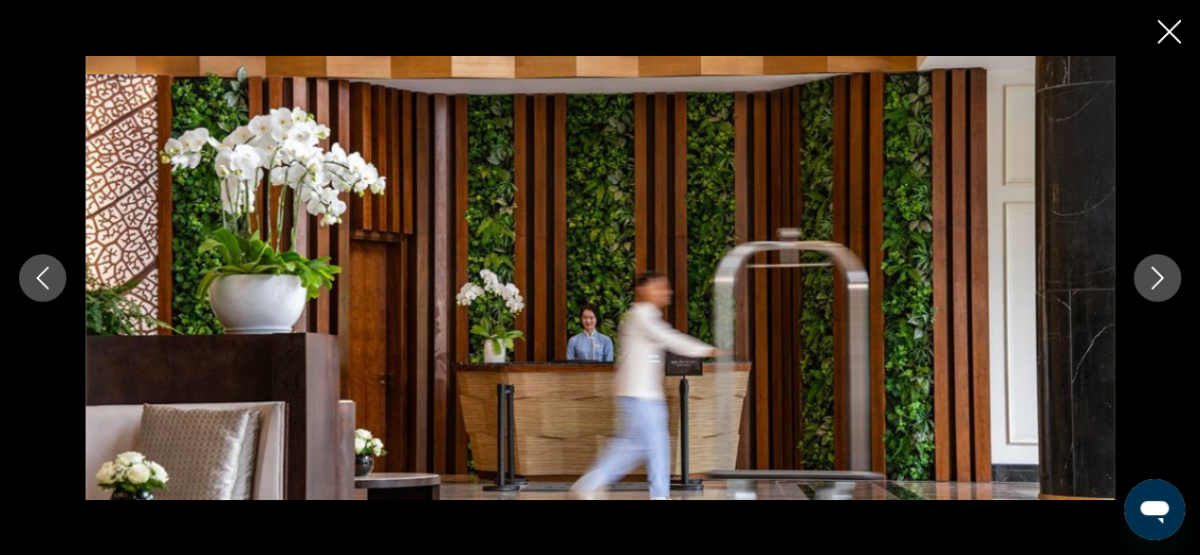
click at [1160, 263] on button "Next image" at bounding box center [1156, 277] width 47 height 47
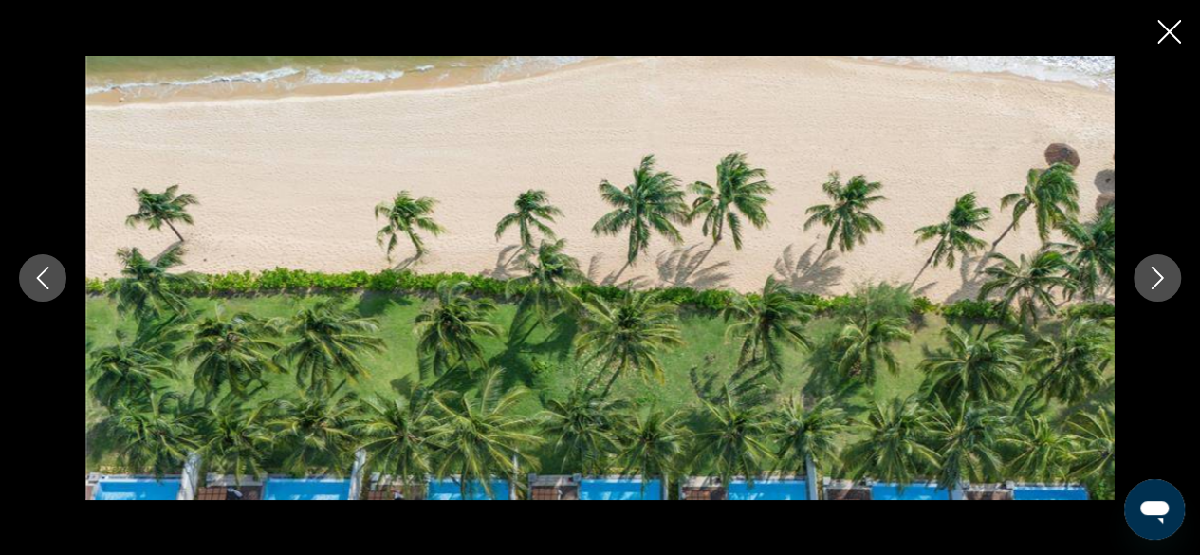
click at [1160, 263] on button "Next image" at bounding box center [1156, 277] width 47 height 47
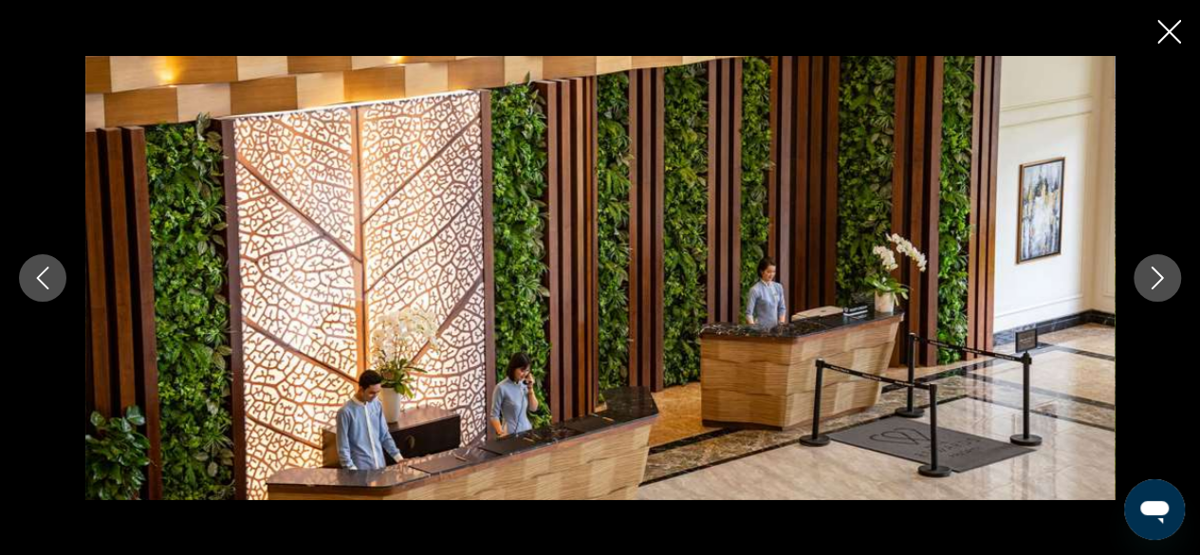
click at [1160, 263] on button "Next image" at bounding box center [1156, 277] width 47 height 47
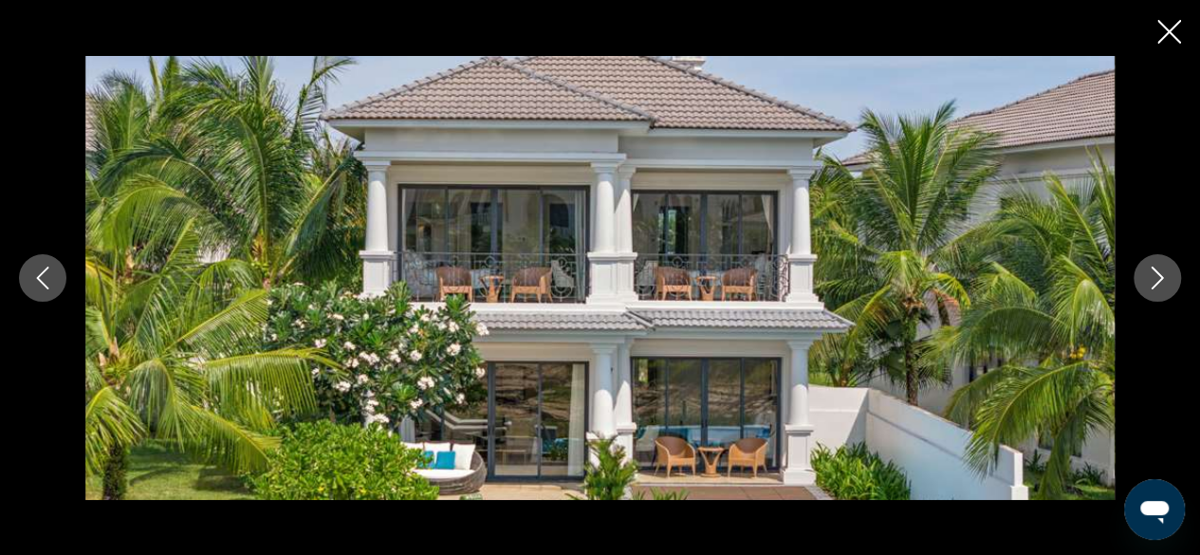
click at [1160, 263] on button "Next image" at bounding box center [1156, 277] width 47 height 47
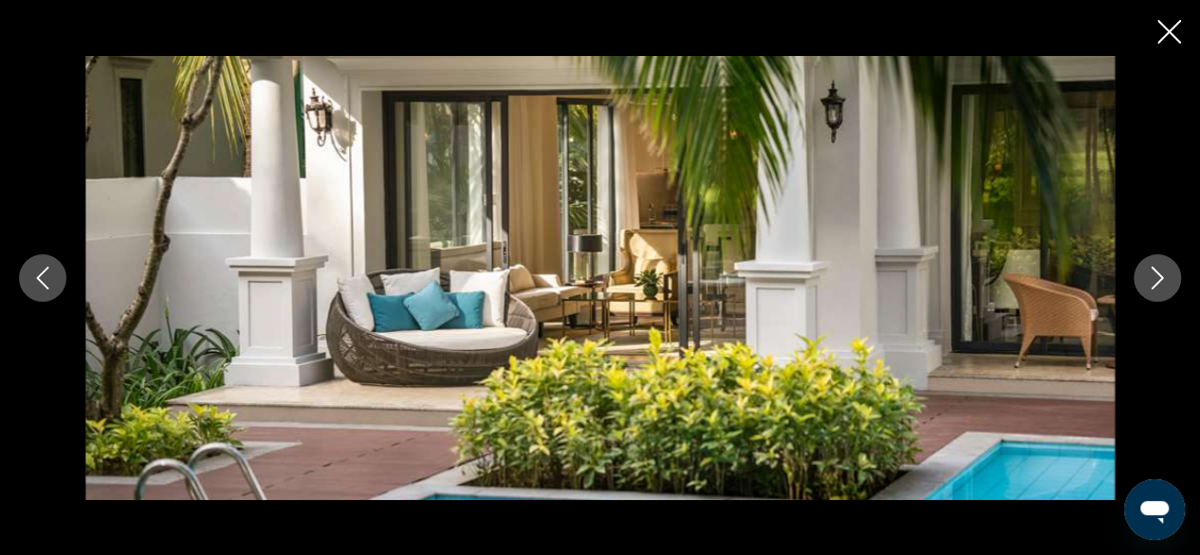
click at [1160, 263] on button "Next image" at bounding box center [1156, 277] width 47 height 47
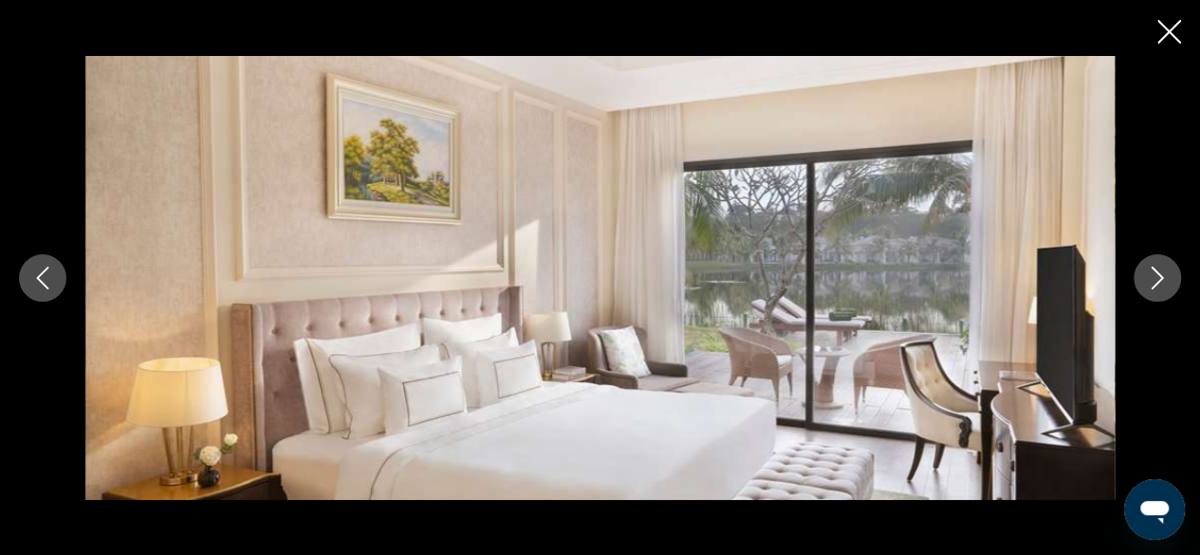
click at [1160, 263] on button "Next image" at bounding box center [1156, 277] width 47 height 47
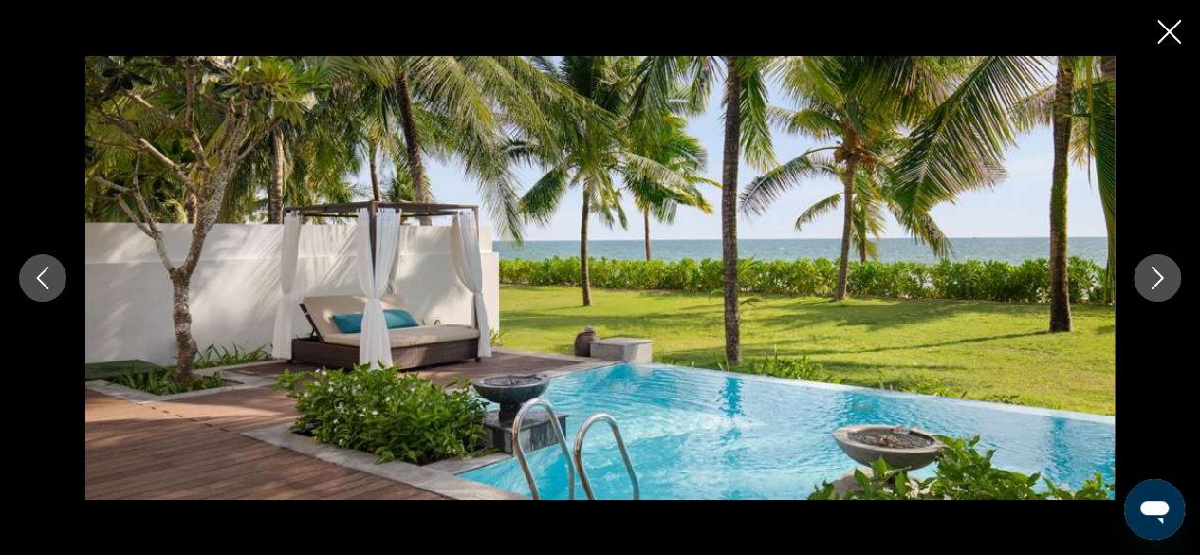
click at [35, 264] on button "Previous image" at bounding box center [42, 277] width 47 height 47
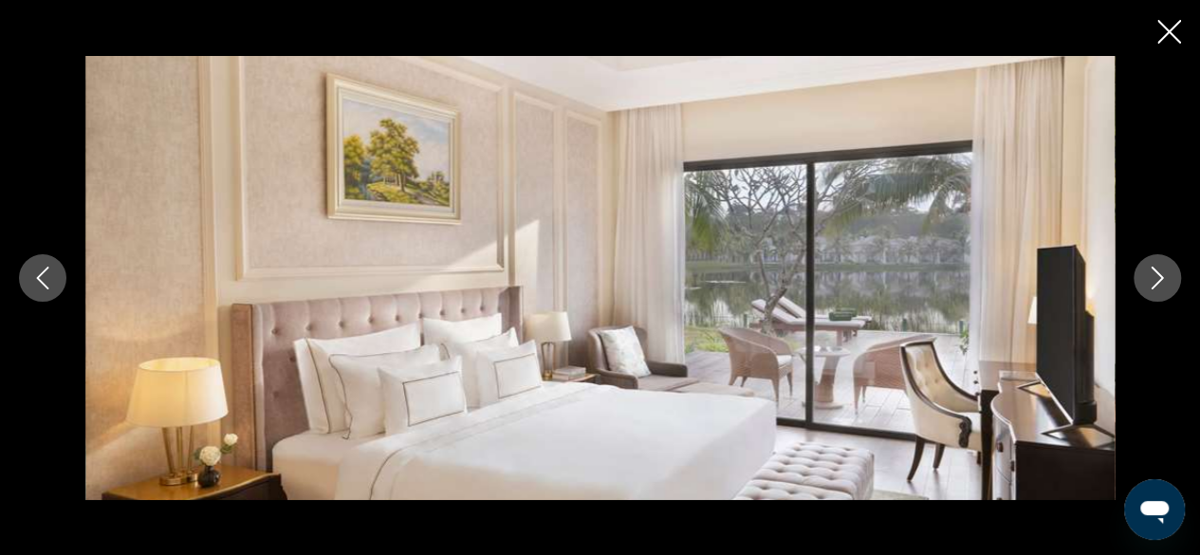
click at [1154, 279] on icon "Next image" at bounding box center [1157, 277] width 23 height 23
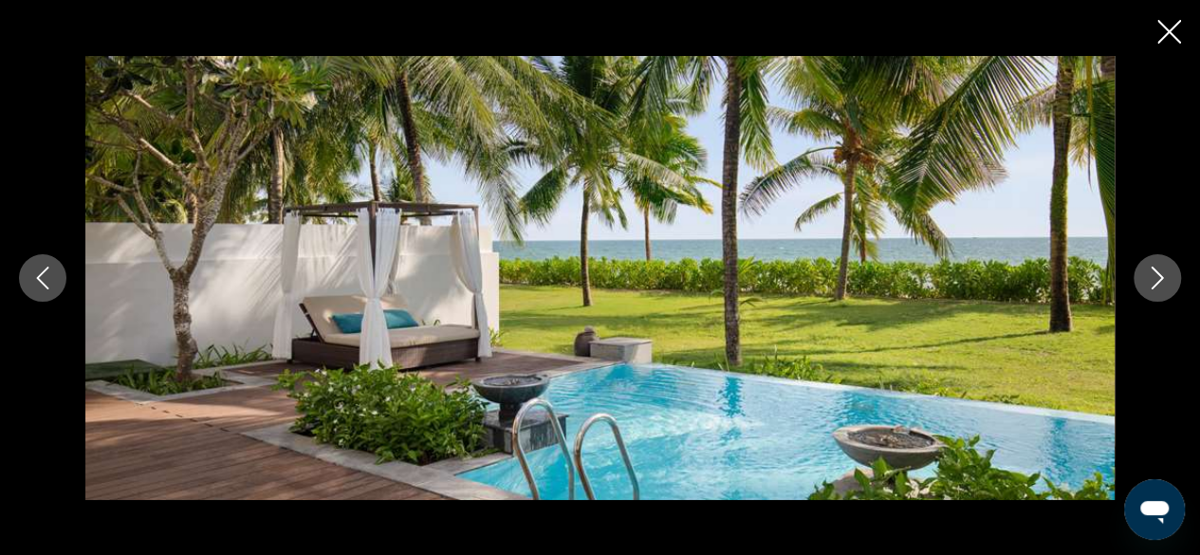
click at [1159, 278] on icon "Next image" at bounding box center [1157, 277] width 23 height 23
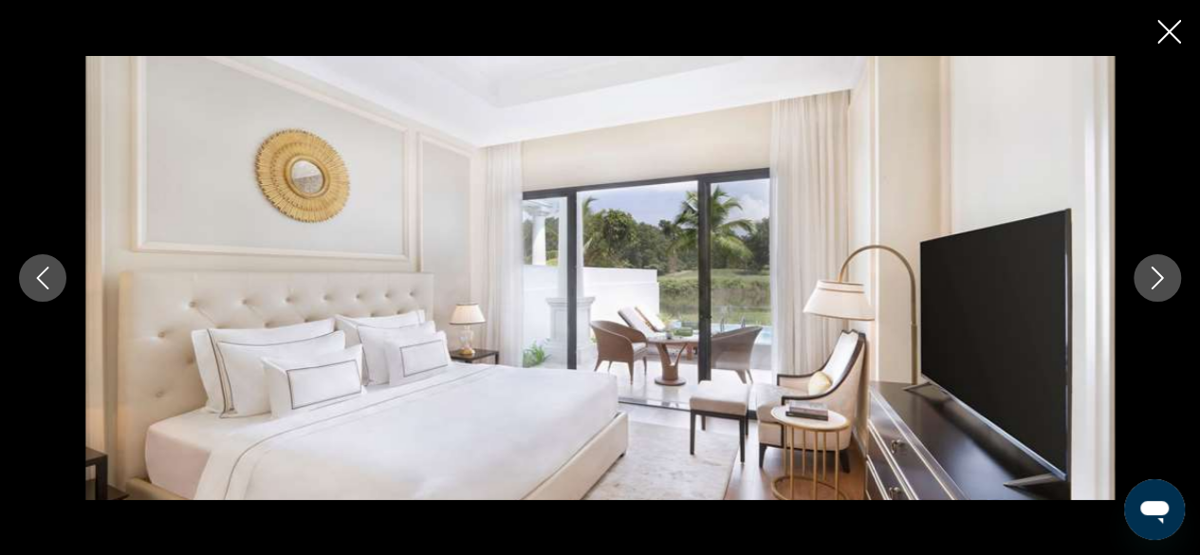
click at [1159, 278] on icon "Next image" at bounding box center [1157, 277] width 23 height 23
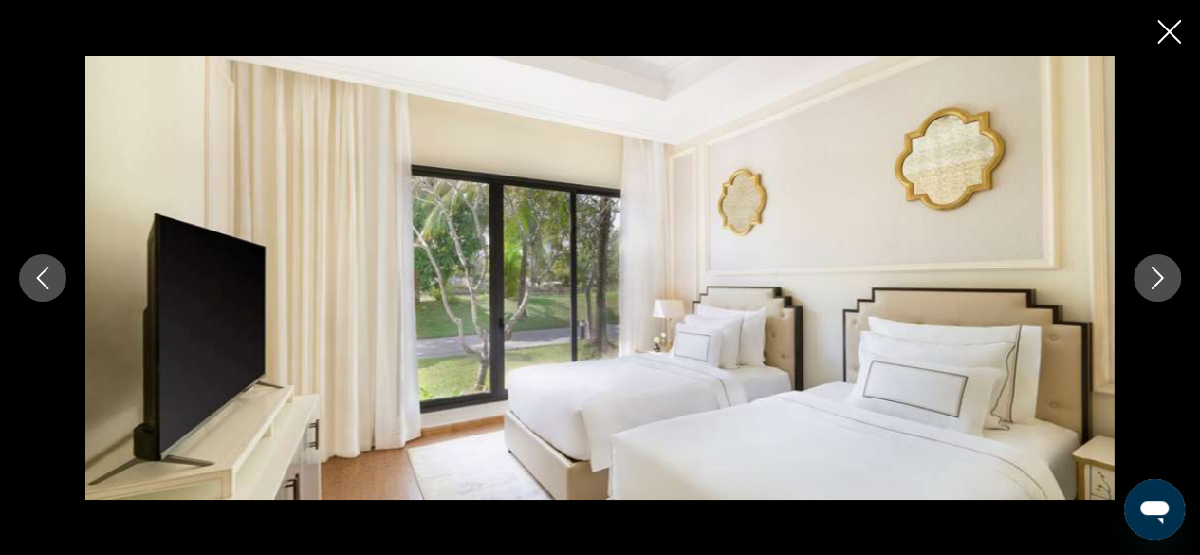
click at [1159, 278] on icon "Next image" at bounding box center [1157, 277] width 23 height 23
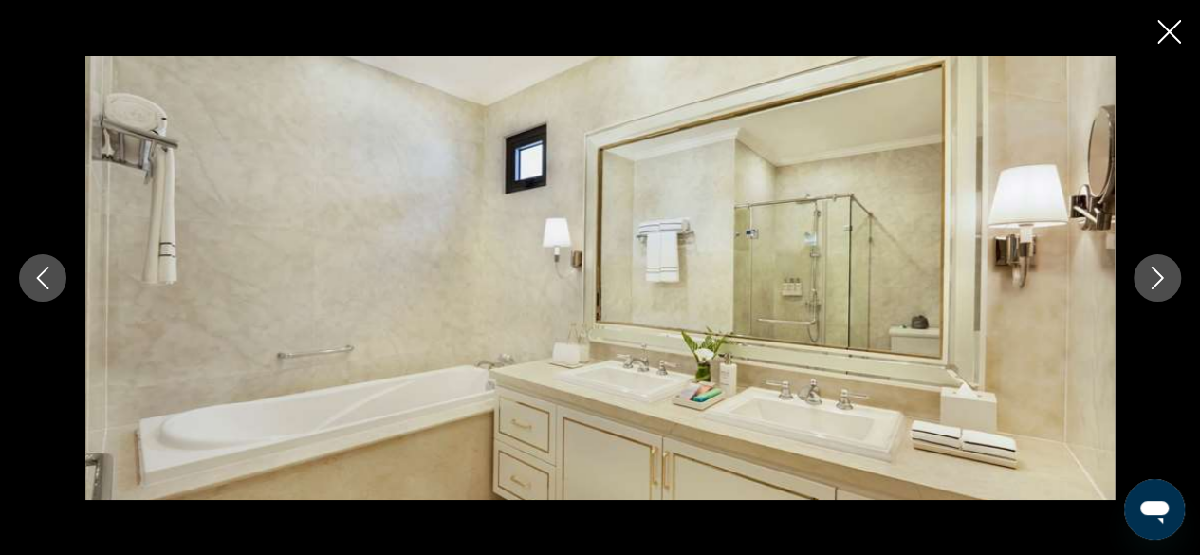
click at [1159, 278] on icon "Next image" at bounding box center [1157, 277] width 23 height 23
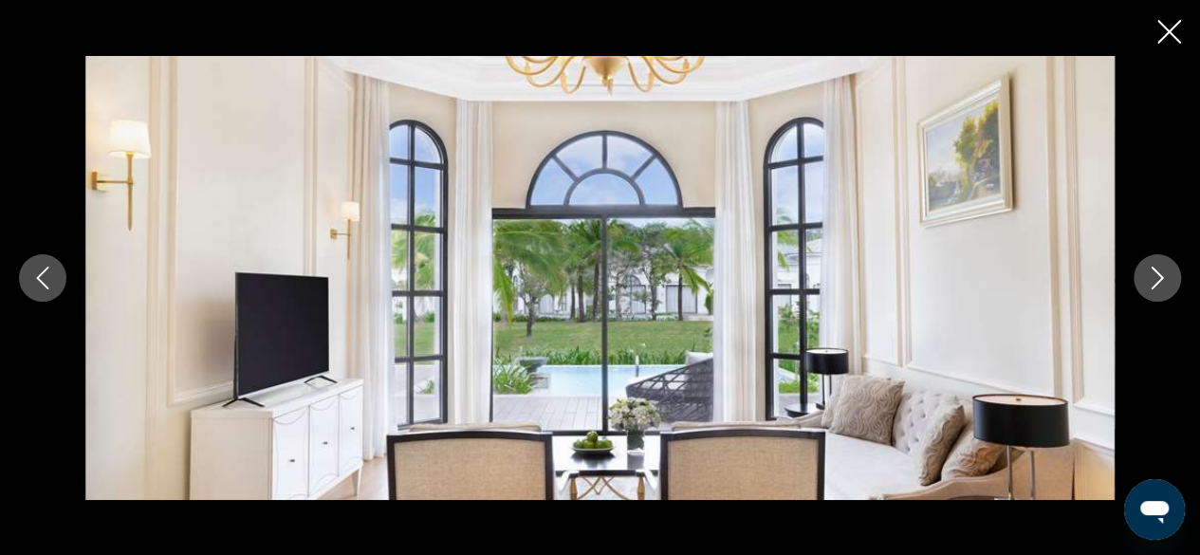
click at [1159, 278] on icon "Next image" at bounding box center [1157, 277] width 23 height 23
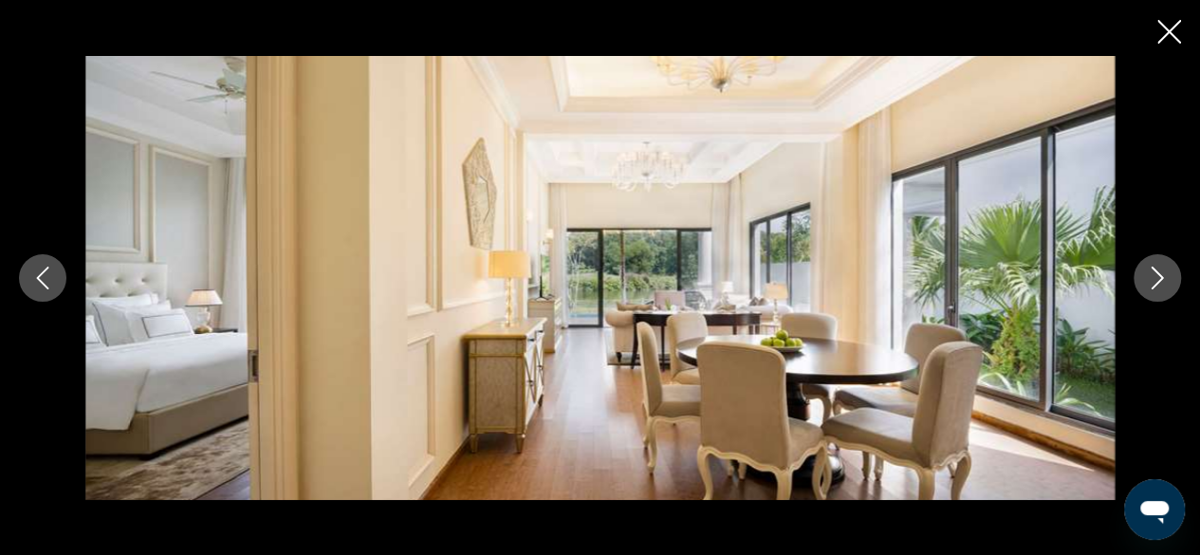
click at [1161, 278] on icon "Next image" at bounding box center [1157, 277] width 23 height 23
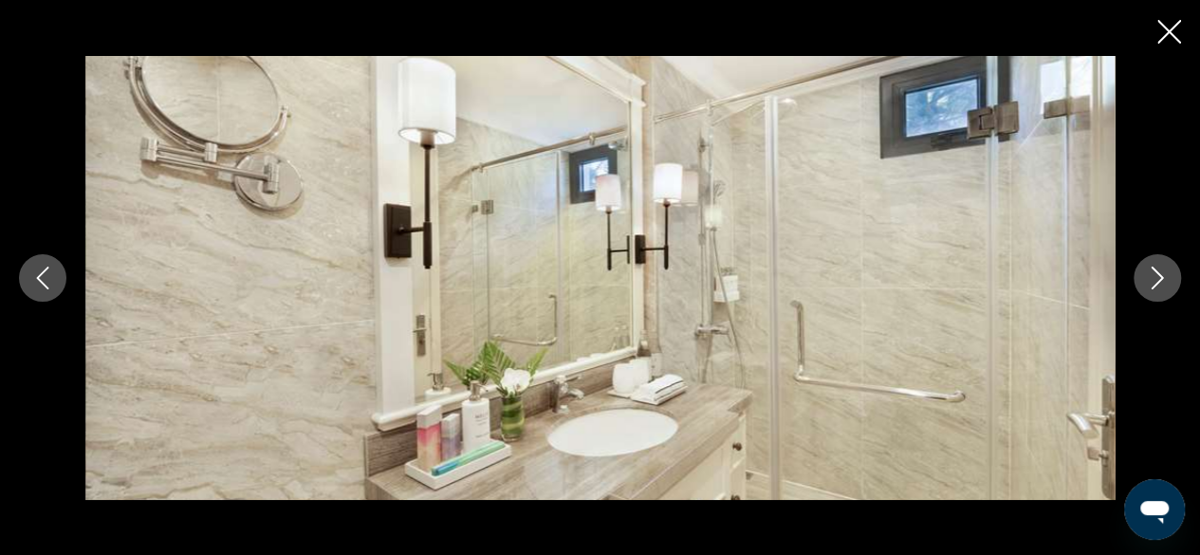
click at [1161, 278] on icon "Next image" at bounding box center [1157, 277] width 12 height 23
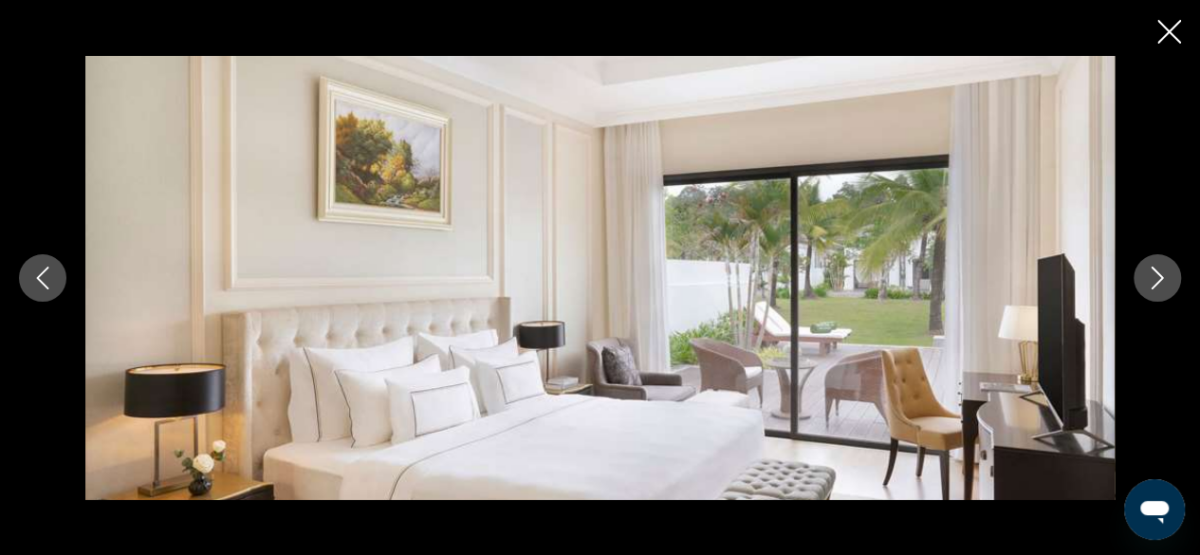
click at [1161, 278] on icon "Next image" at bounding box center [1157, 277] width 12 height 23
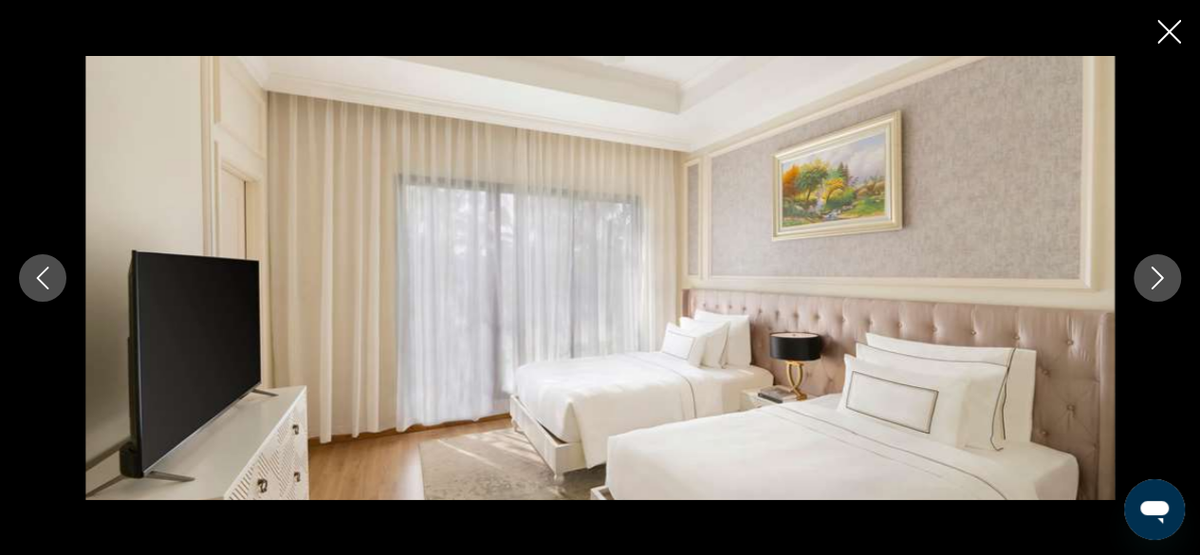
click at [1165, 279] on icon "Next image" at bounding box center [1157, 277] width 23 height 23
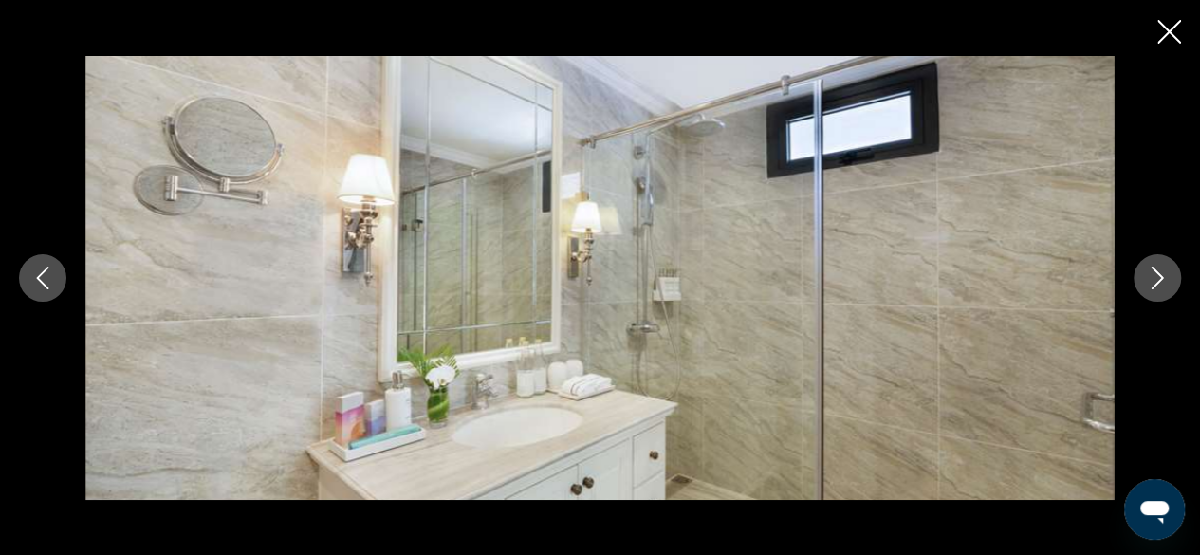
click at [1165, 279] on icon "Next image" at bounding box center [1157, 277] width 23 height 23
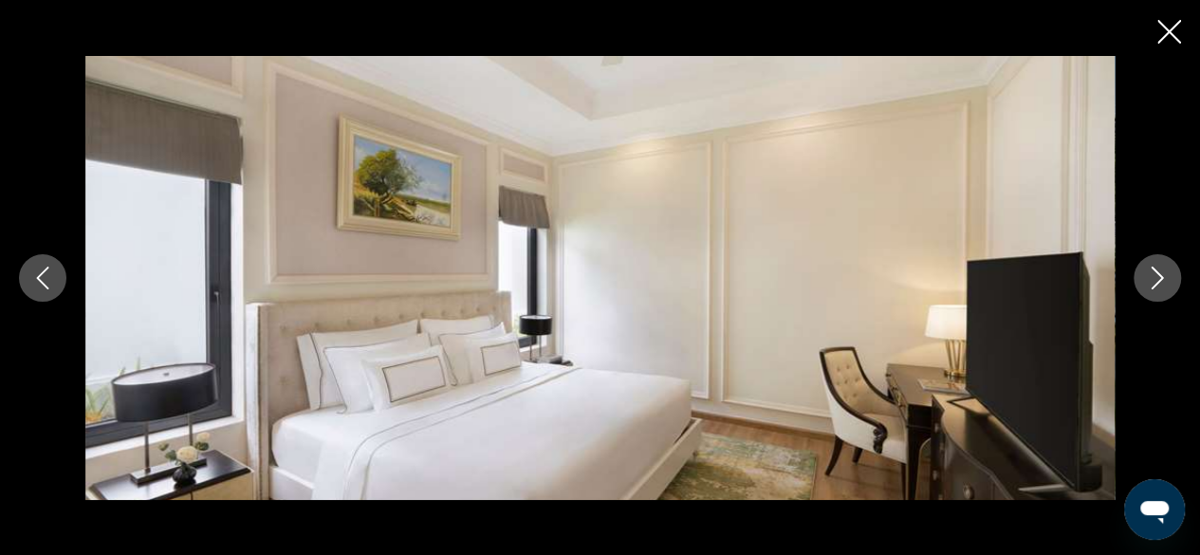
click at [1165, 279] on icon "Next image" at bounding box center [1157, 277] width 23 height 23
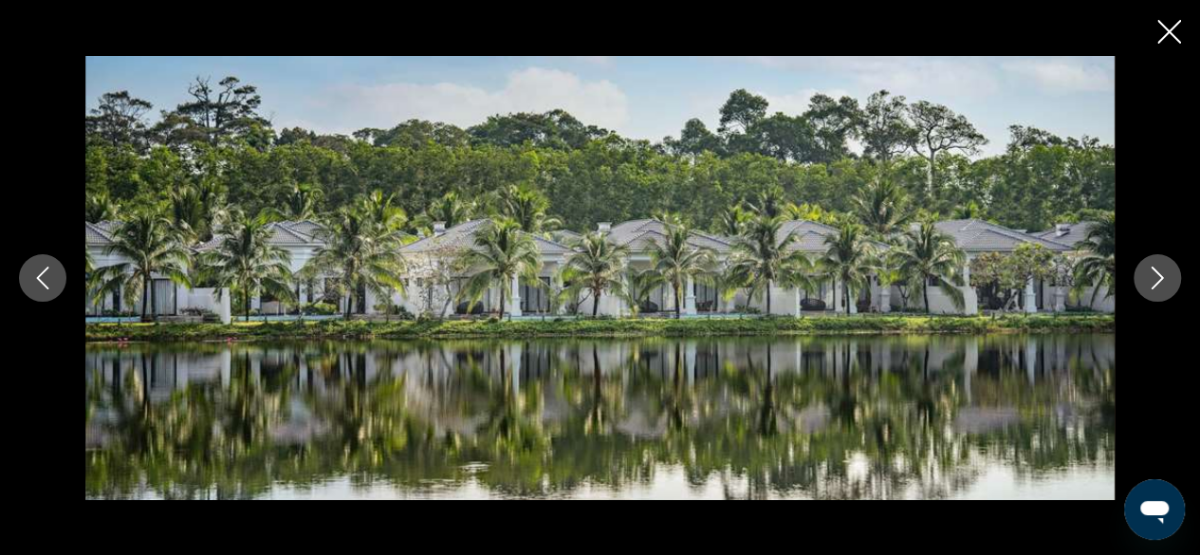
click at [1170, 285] on button "Next image" at bounding box center [1156, 277] width 47 height 47
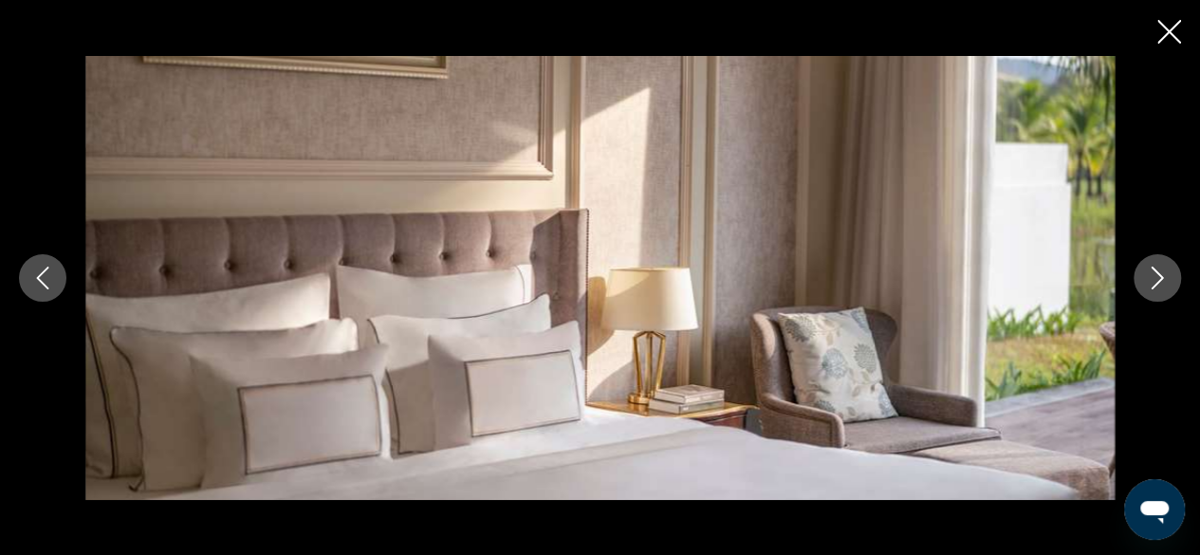
click at [1170, 285] on button "Next image" at bounding box center [1156, 277] width 47 height 47
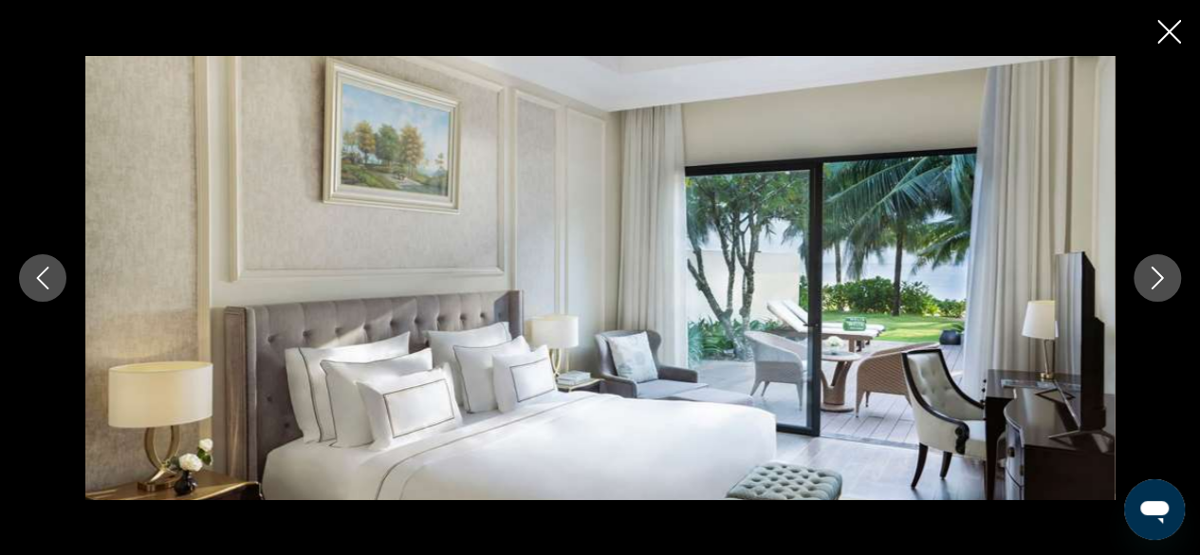
click at [1170, 285] on button "Next image" at bounding box center [1156, 277] width 47 height 47
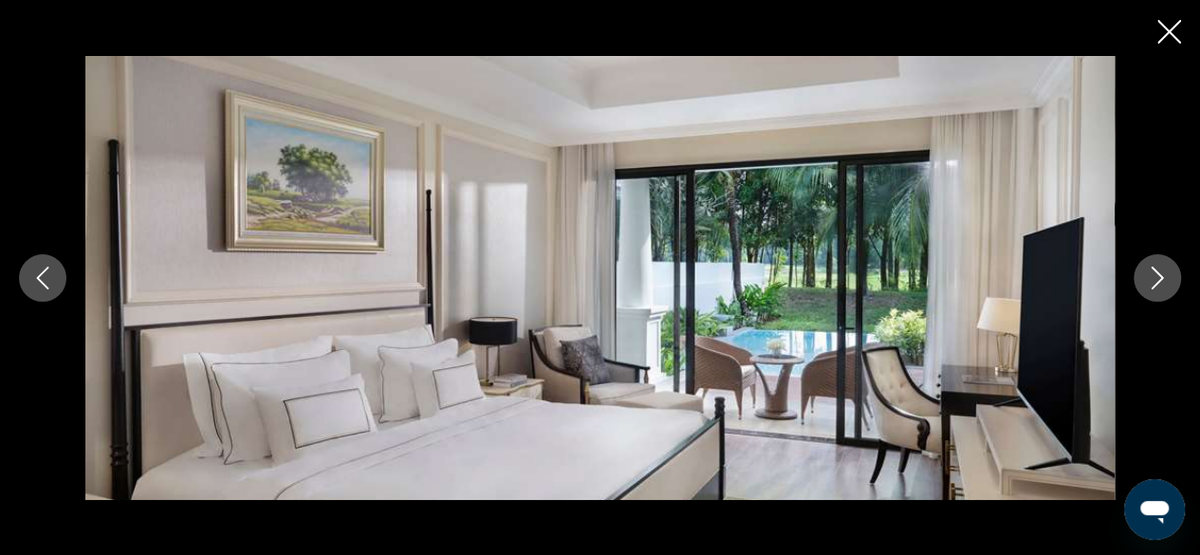
click at [1170, 285] on button "Next image" at bounding box center [1156, 277] width 47 height 47
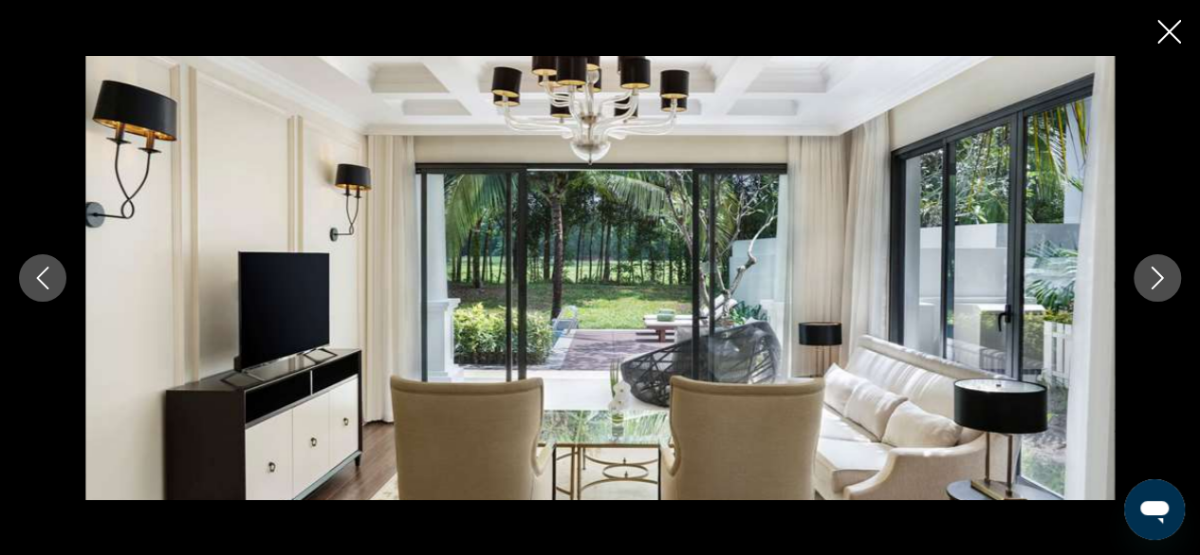
click at [1170, 285] on button "Next image" at bounding box center [1156, 277] width 47 height 47
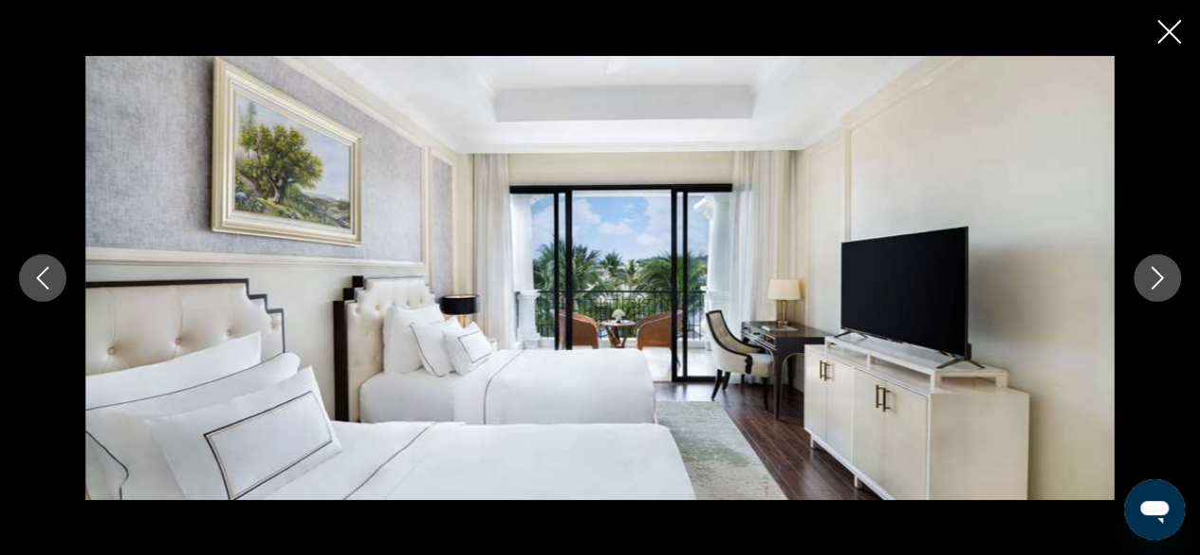
click at [1170, 285] on button "Next image" at bounding box center [1156, 277] width 47 height 47
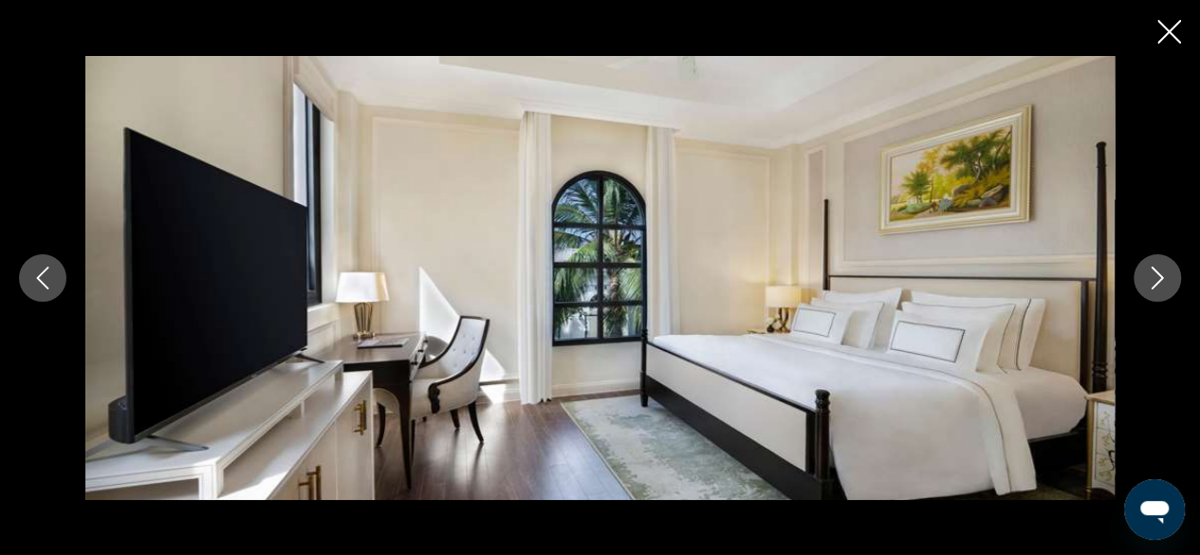
click at [1170, 285] on button "Next image" at bounding box center [1156, 277] width 47 height 47
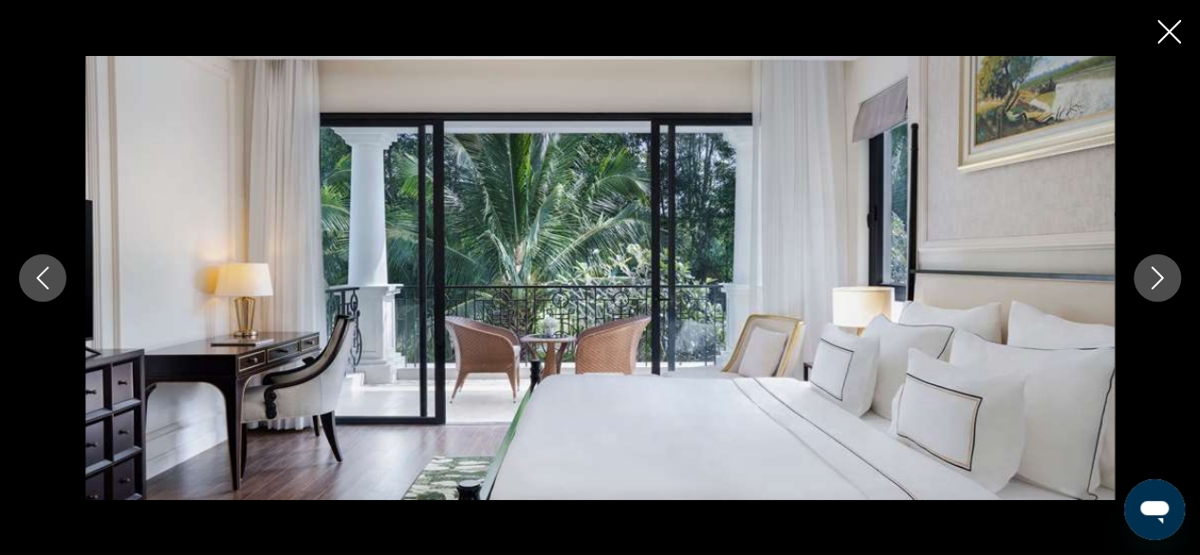
click at [1170, 285] on button "Next image" at bounding box center [1156, 277] width 47 height 47
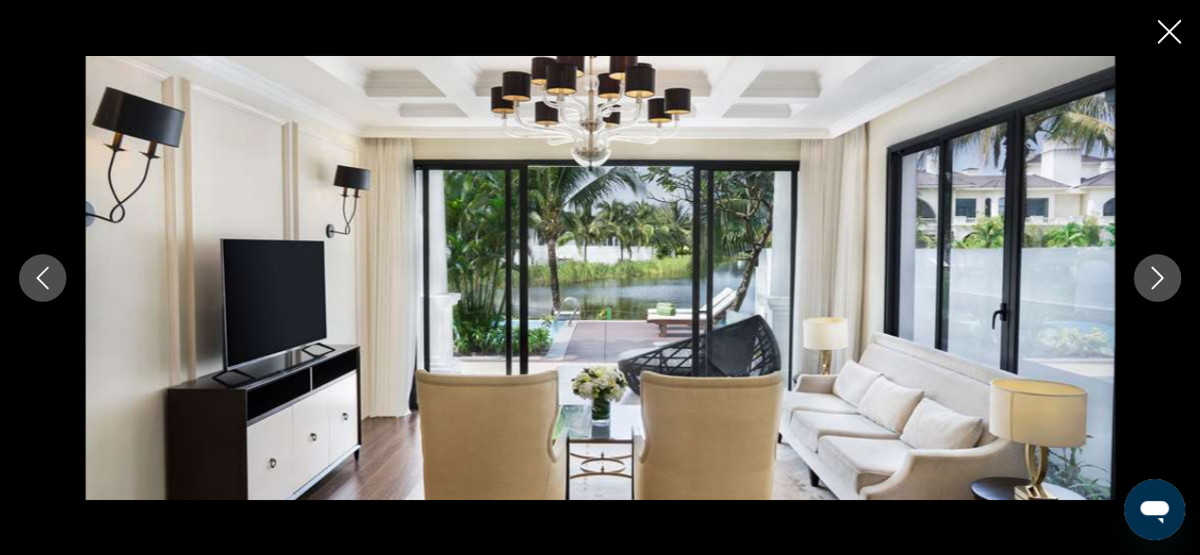
click at [1170, 285] on button "Next image" at bounding box center [1156, 277] width 47 height 47
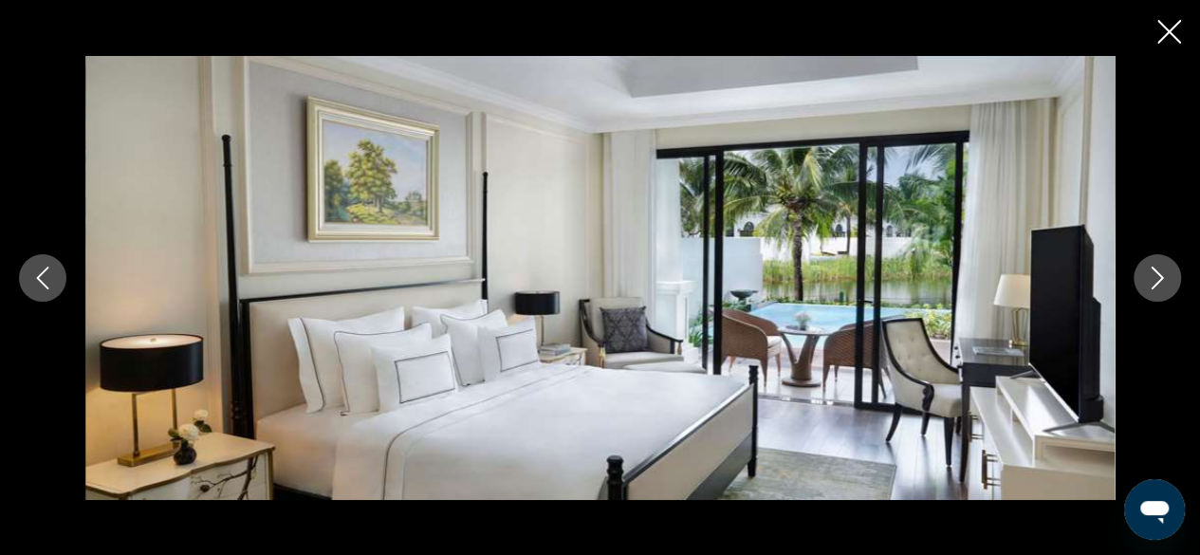
click at [1170, 285] on button "Next image" at bounding box center [1156, 277] width 47 height 47
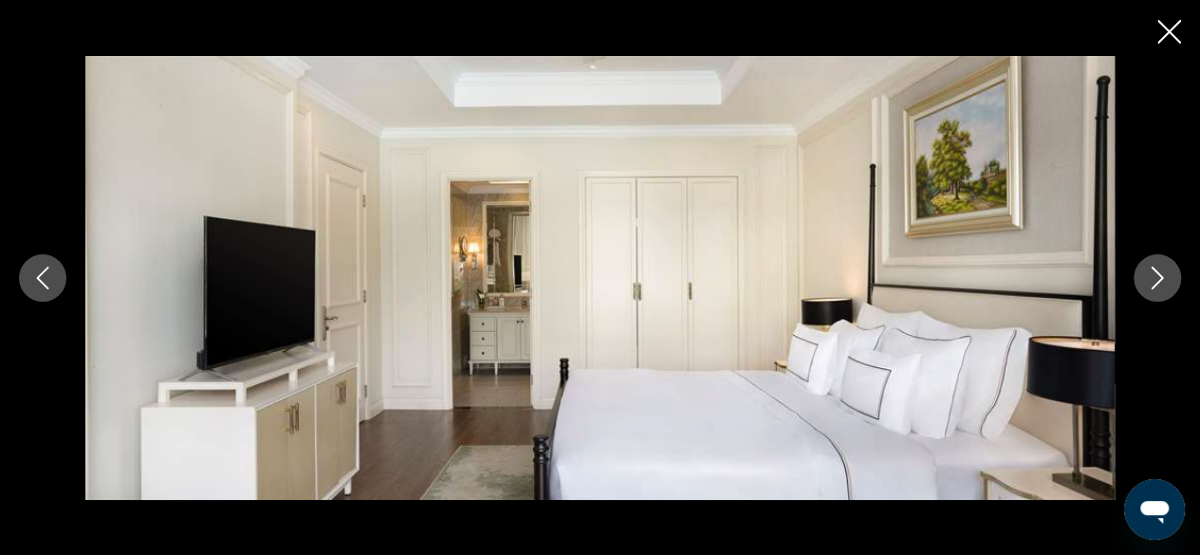
click at [1170, 285] on button "Next image" at bounding box center [1156, 277] width 47 height 47
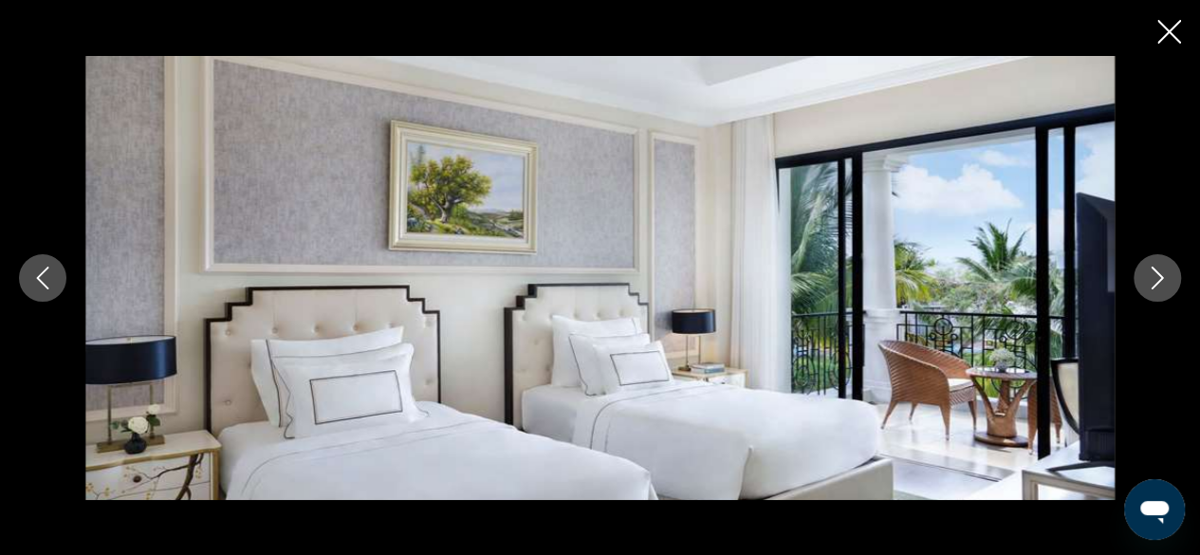
click at [1170, 285] on button "Next image" at bounding box center [1156, 277] width 47 height 47
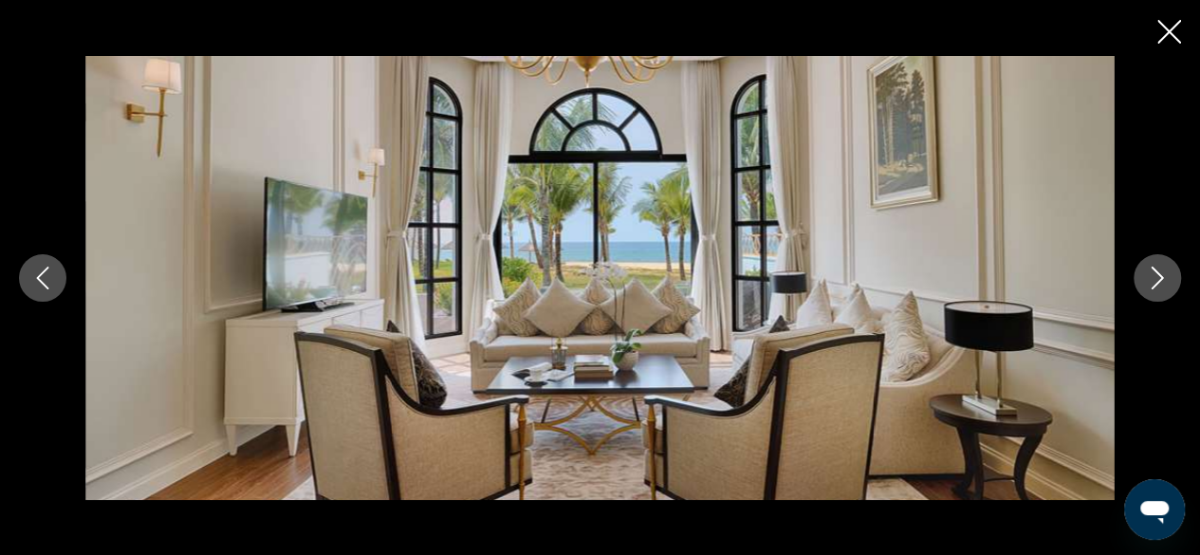
click at [1170, 284] on button "Next image" at bounding box center [1156, 277] width 47 height 47
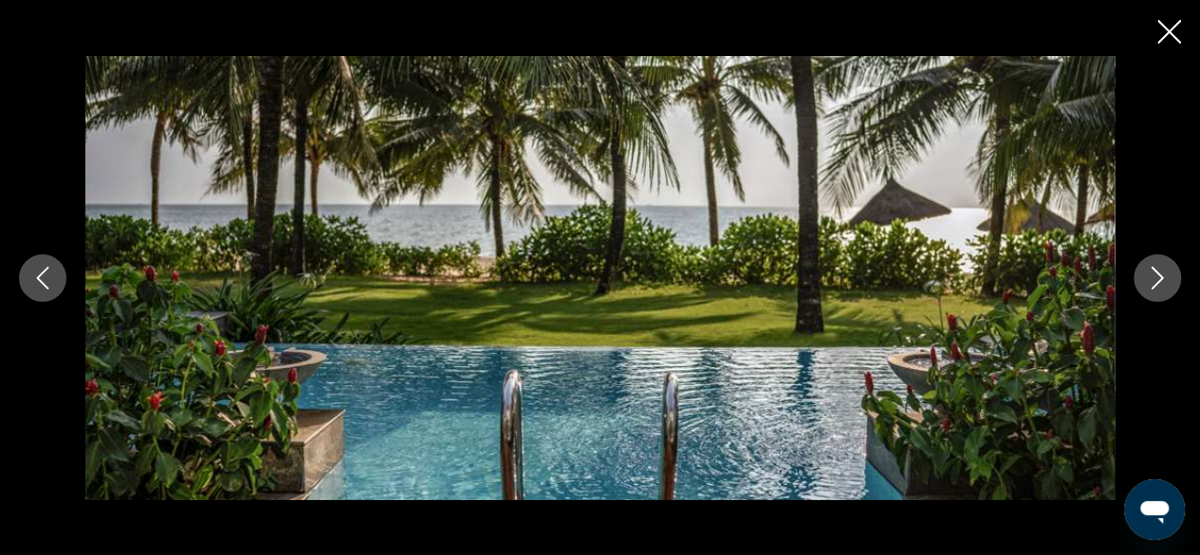
click at [1158, 277] on icon "Next image" at bounding box center [1157, 277] width 23 height 23
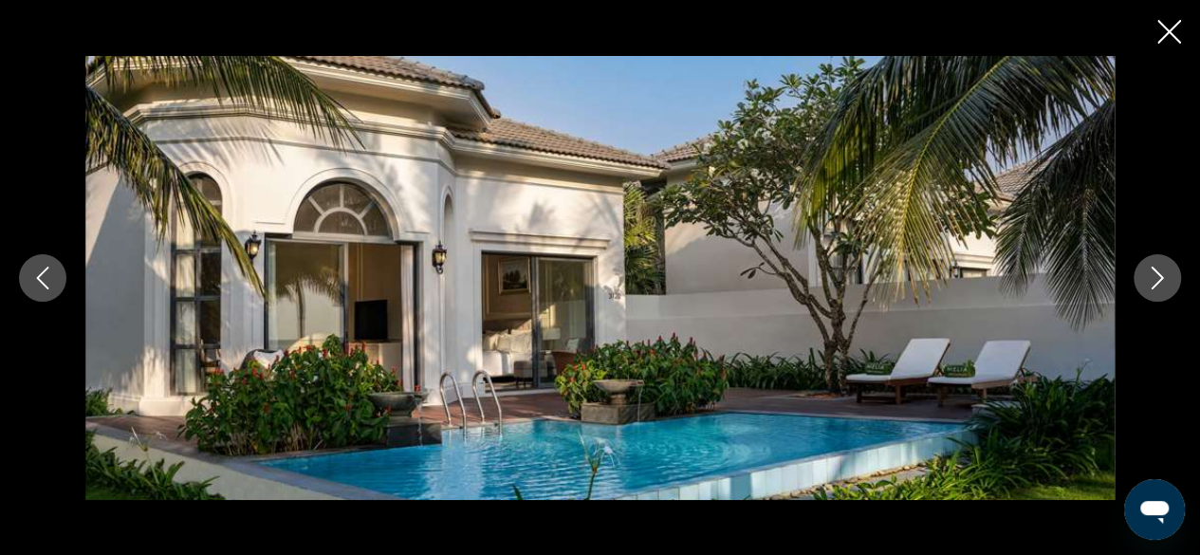
click at [1158, 277] on icon "Next image" at bounding box center [1157, 277] width 23 height 23
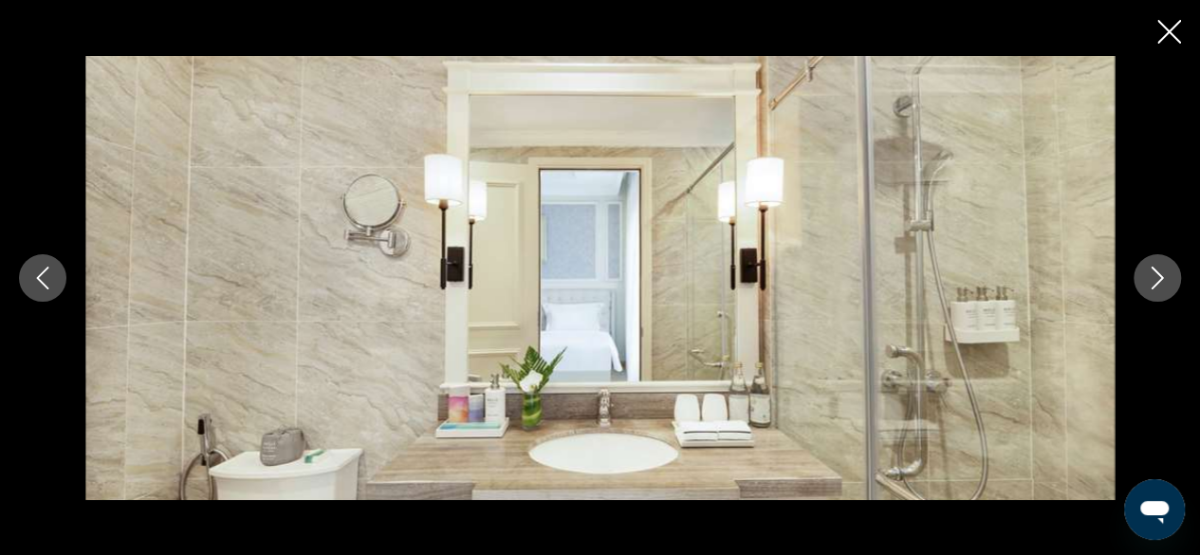
click at [1158, 277] on icon "Next image" at bounding box center [1157, 277] width 23 height 23
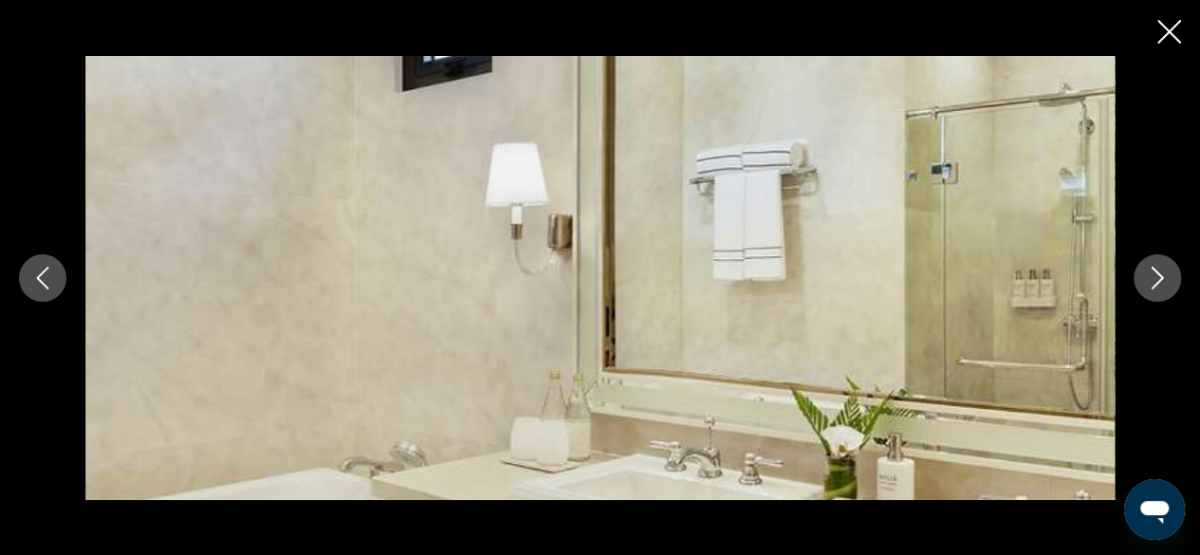
click at [1158, 277] on icon "Next image" at bounding box center [1157, 277] width 23 height 23
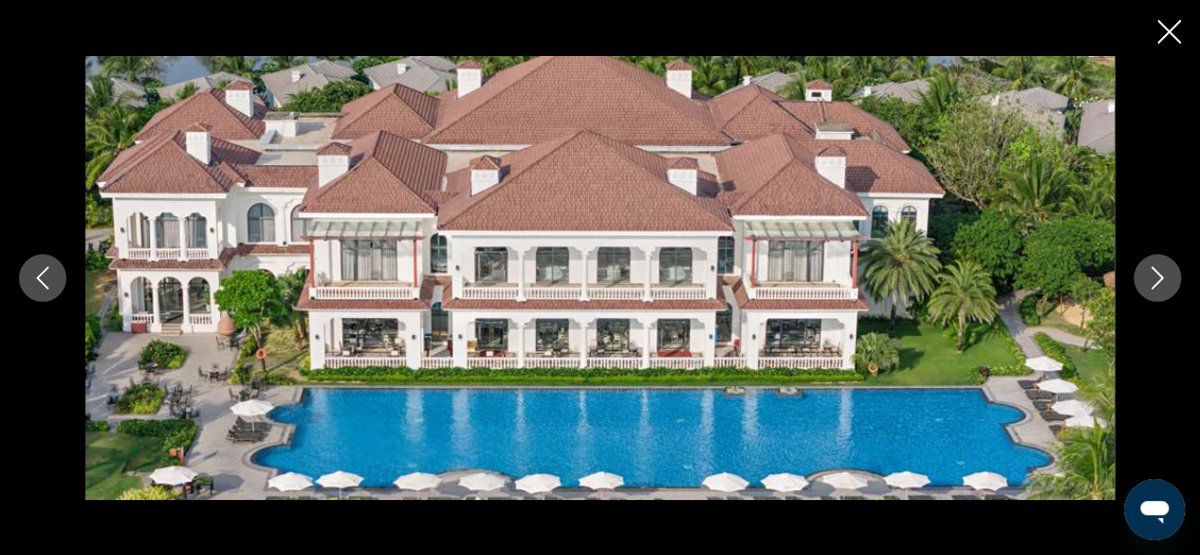
click at [1158, 276] on icon "Next image" at bounding box center [1157, 277] width 23 height 23
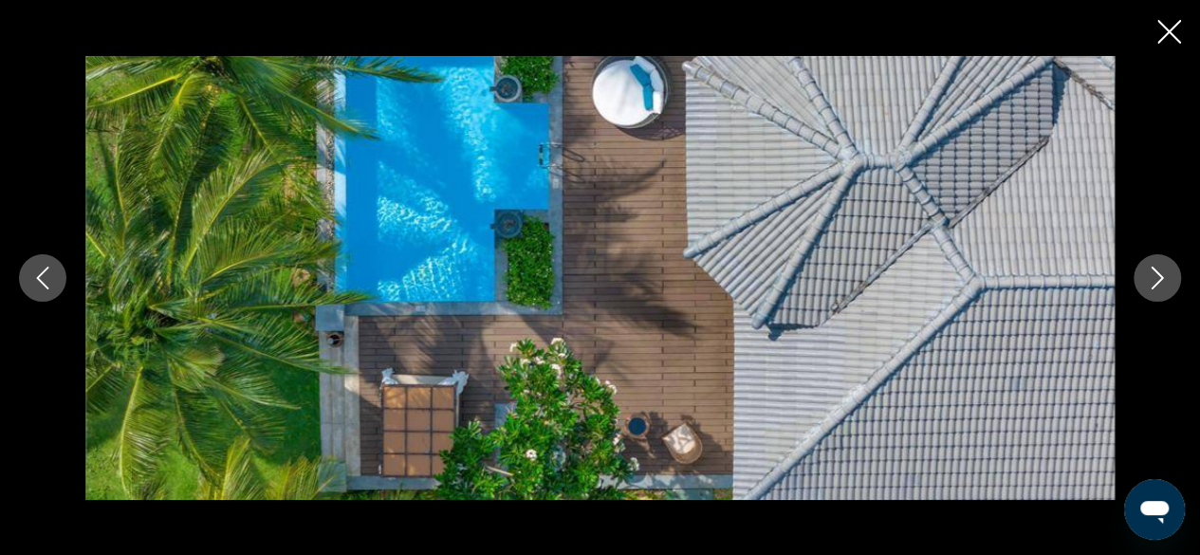
click at [1158, 276] on icon "Next image" at bounding box center [1157, 277] width 23 height 23
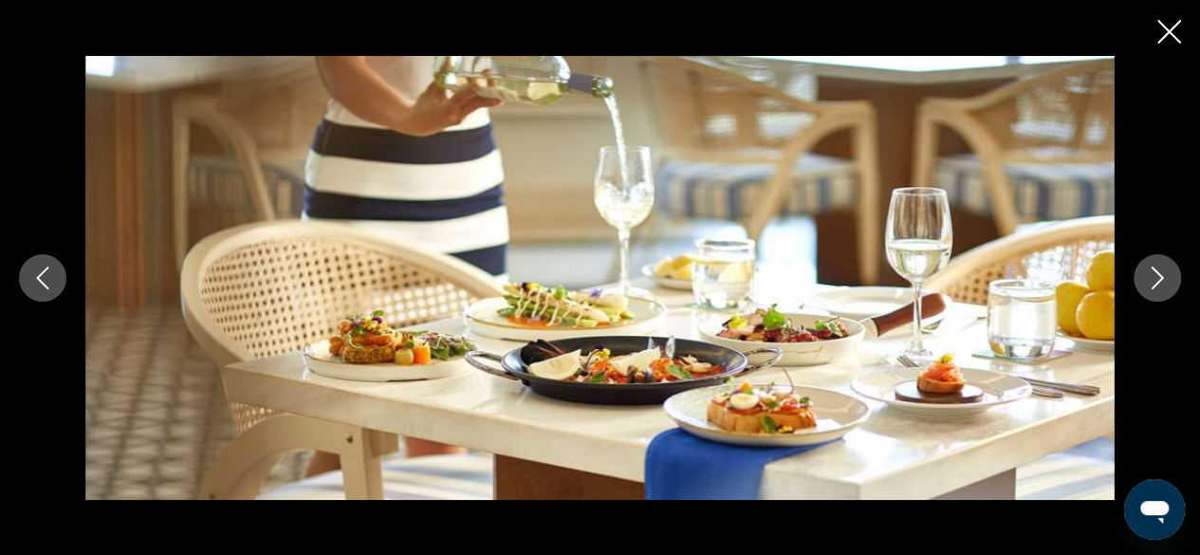
click at [1155, 278] on icon "Next image" at bounding box center [1157, 277] width 23 height 23
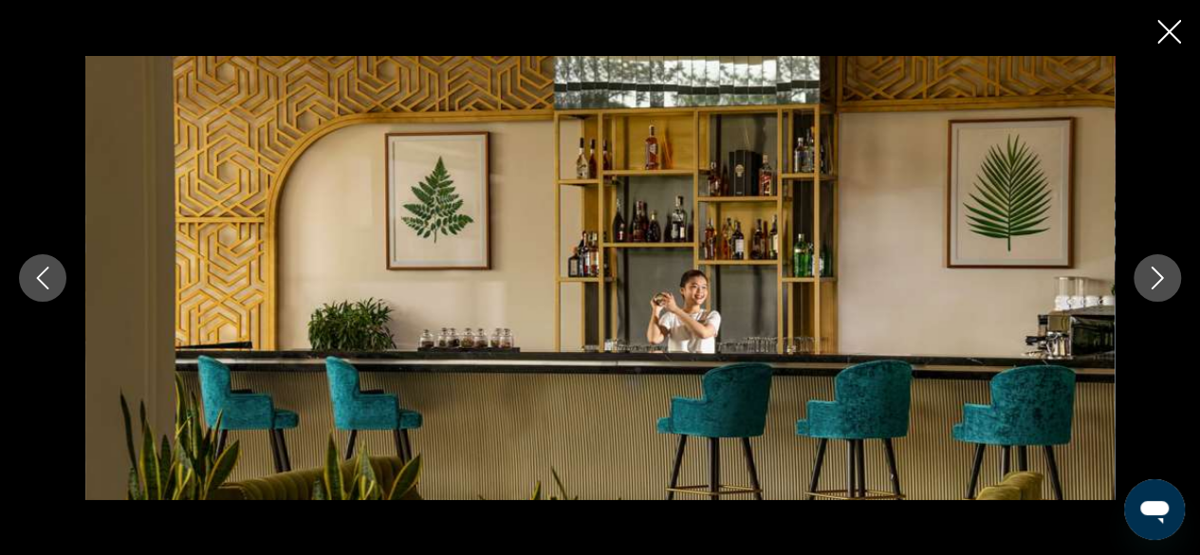
click at [1155, 278] on icon "Next image" at bounding box center [1157, 277] width 23 height 23
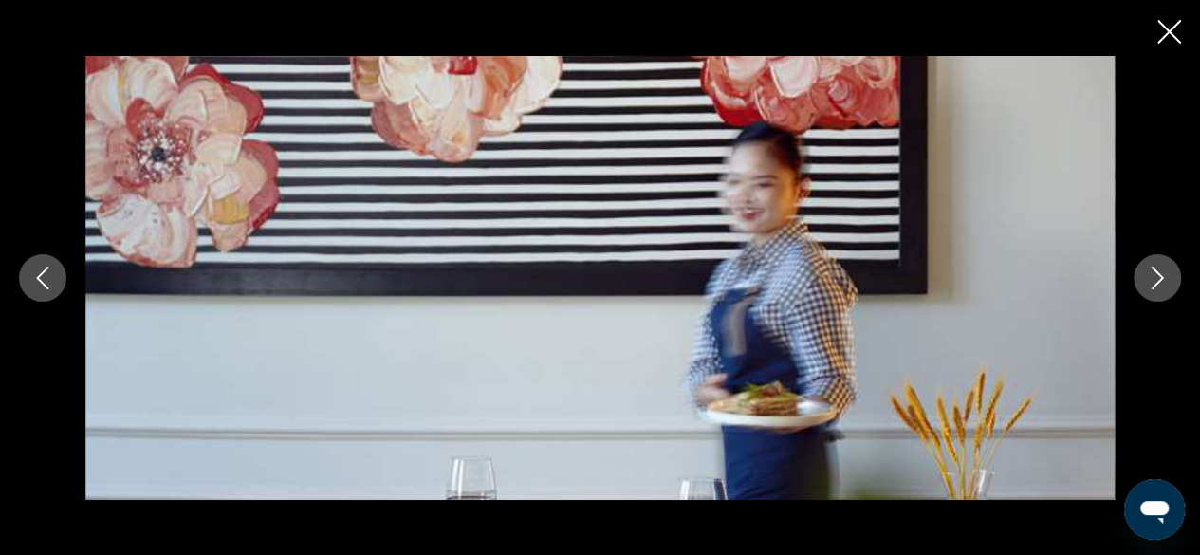
click at [1155, 278] on icon "Next image" at bounding box center [1157, 277] width 23 height 23
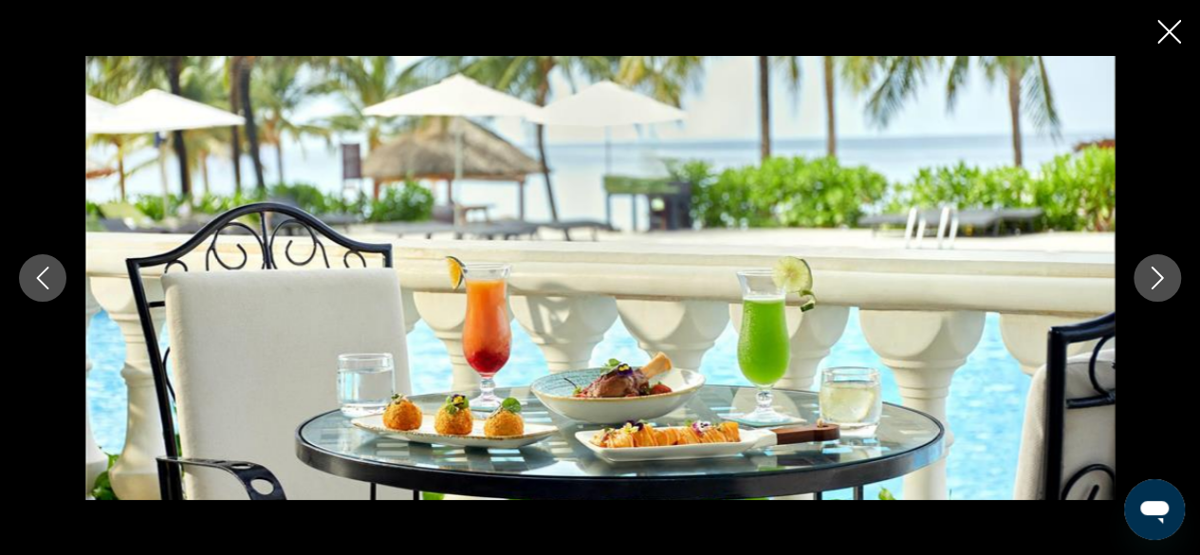
click at [1155, 278] on icon "Next image" at bounding box center [1157, 277] width 23 height 23
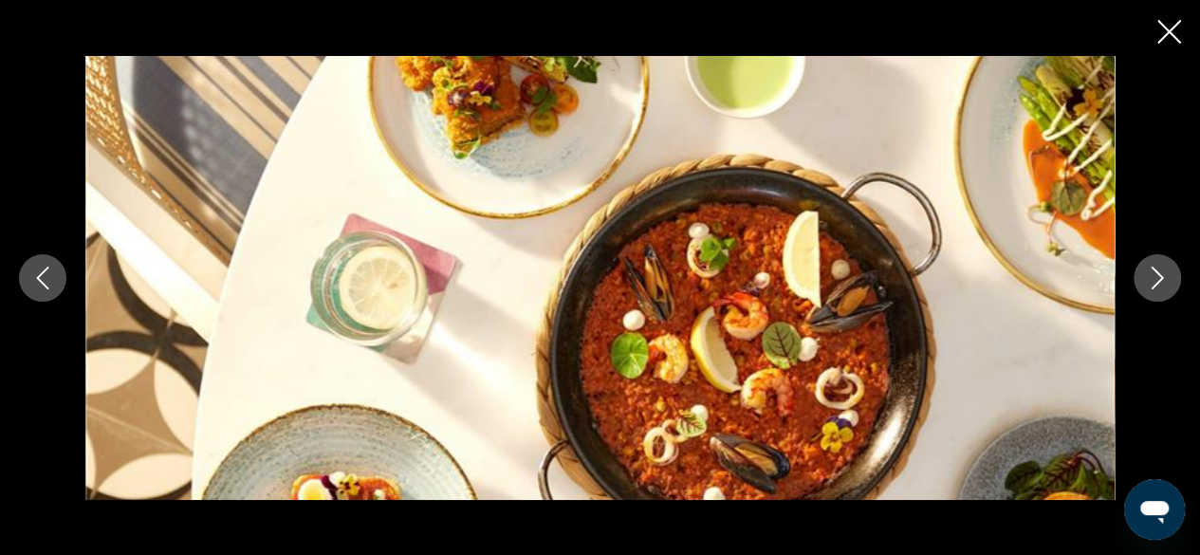
click at [1155, 278] on icon "Next image" at bounding box center [1157, 277] width 23 height 23
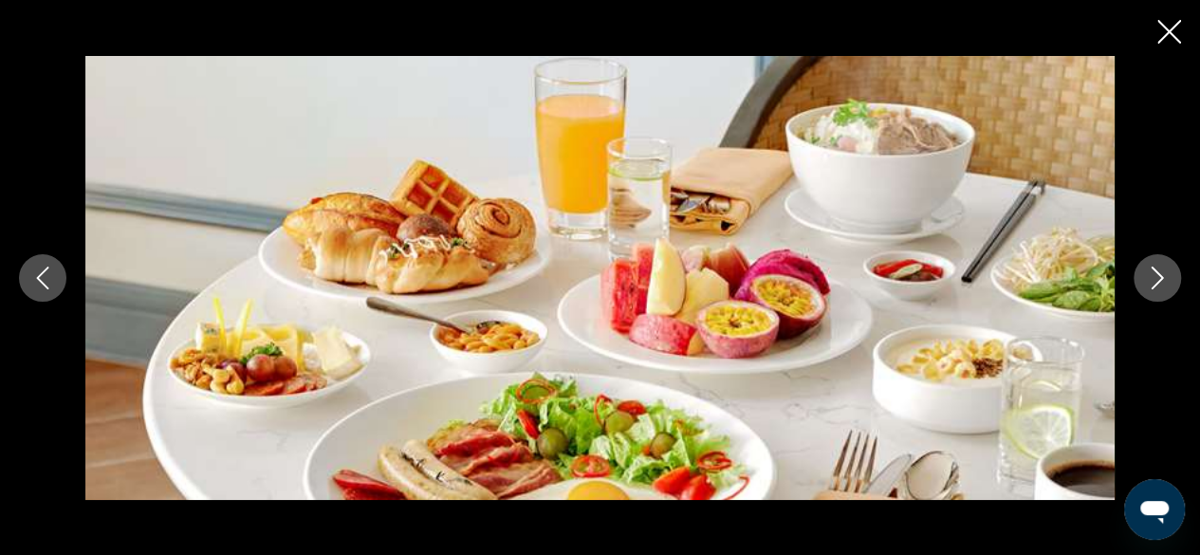
click at [1155, 278] on icon "Next image" at bounding box center [1157, 277] width 23 height 23
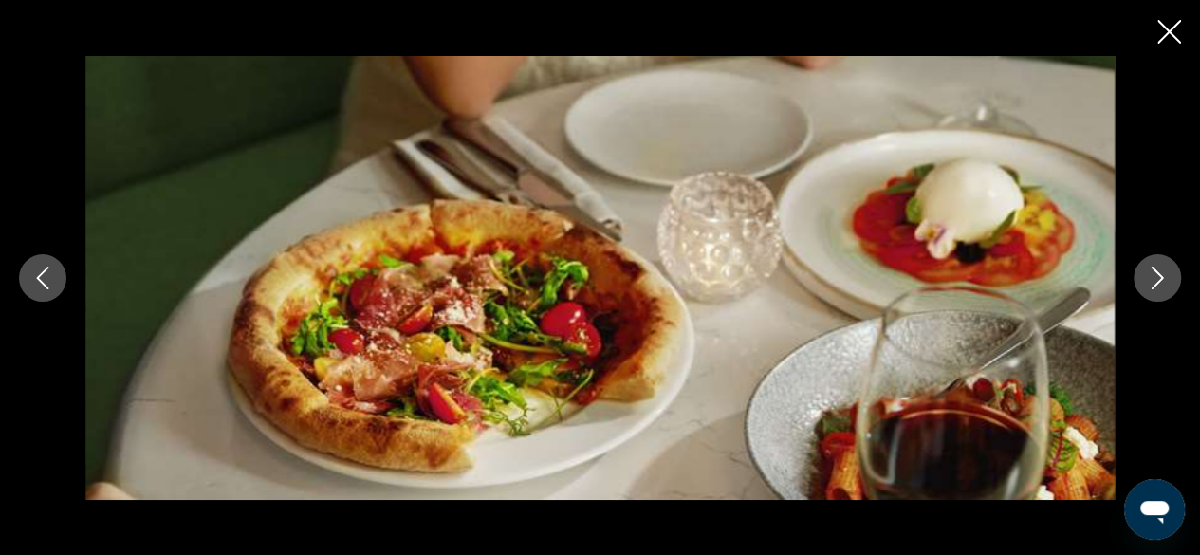
click at [1157, 278] on icon "Next image" at bounding box center [1157, 277] width 23 height 23
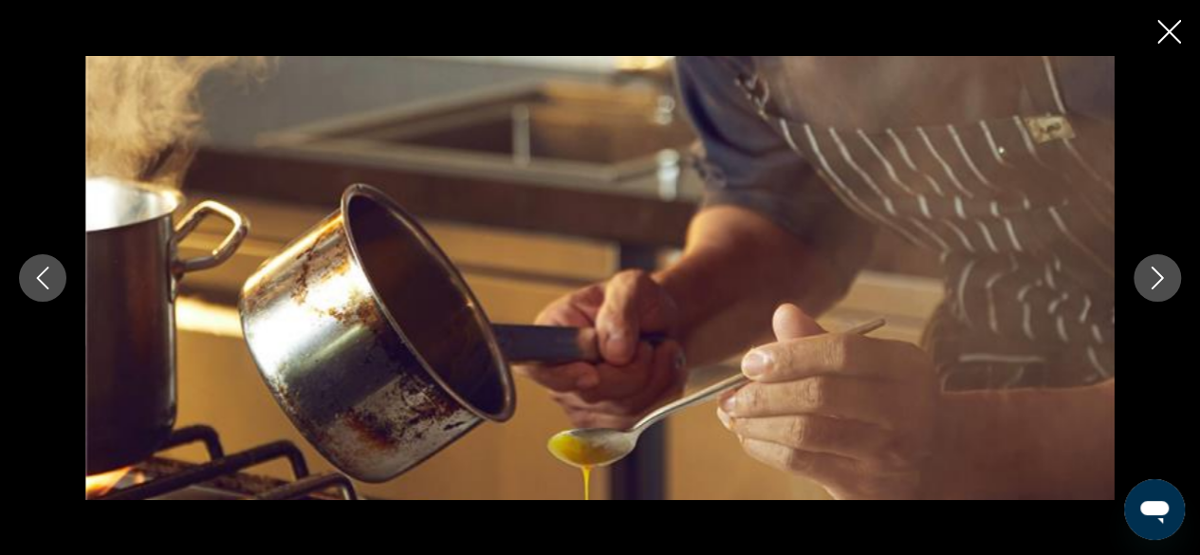
click at [1157, 278] on icon "Next image" at bounding box center [1157, 277] width 23 height 23
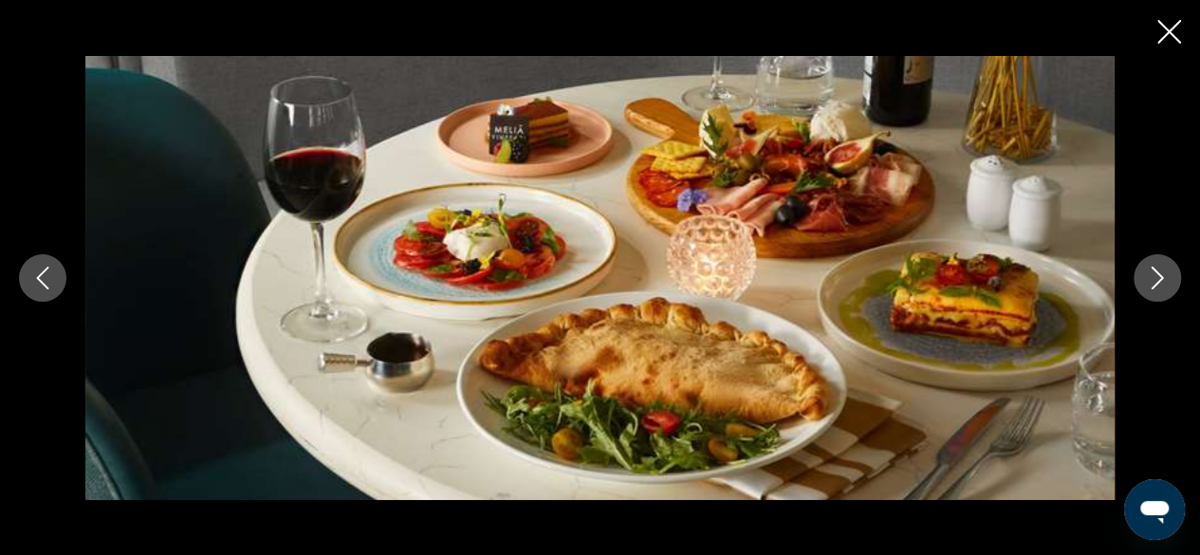
click at [1157, 278] on icon "Next image" at bounding box center [1157, 277] width 23 height 23
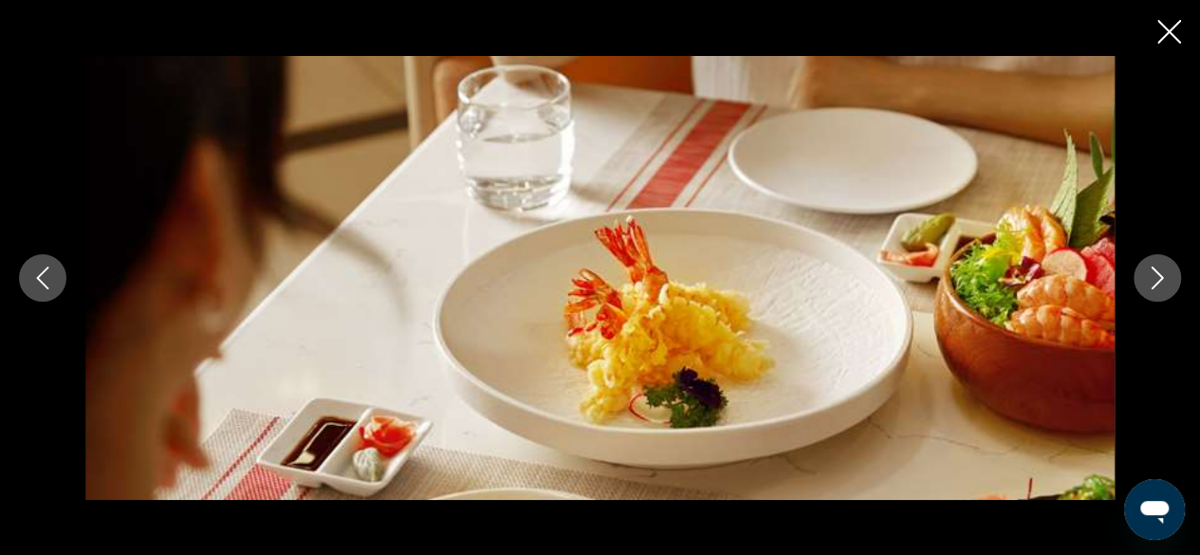
click at [1157, 278] on icon "Next image" at bounding box center [1157, 277] width 23 height 23
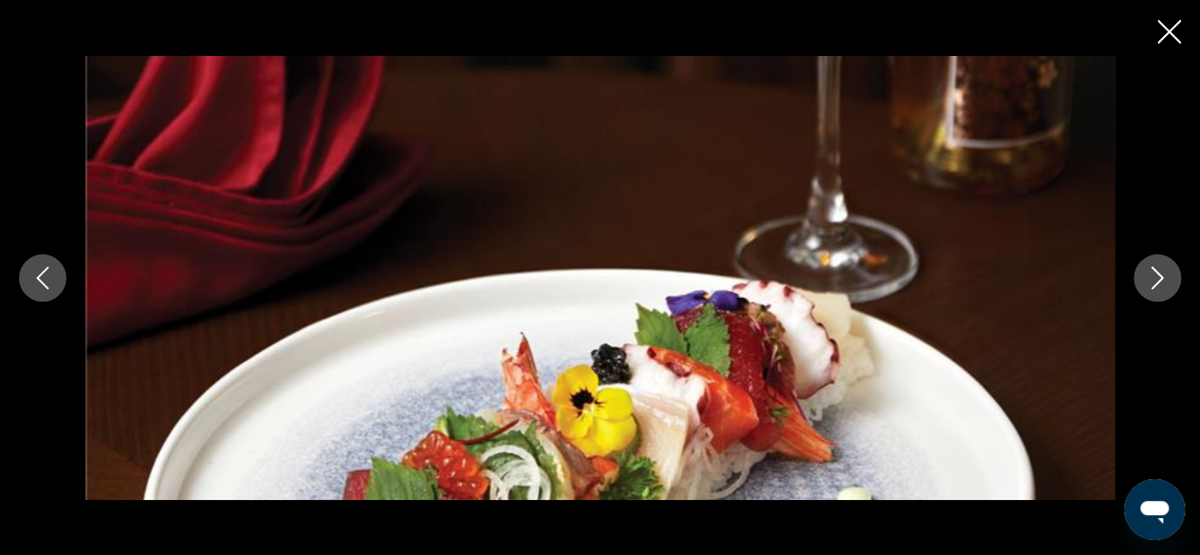
click at [1157, 278] on icon "Next image" at bounding box center [1157, 277] width 23 height 23
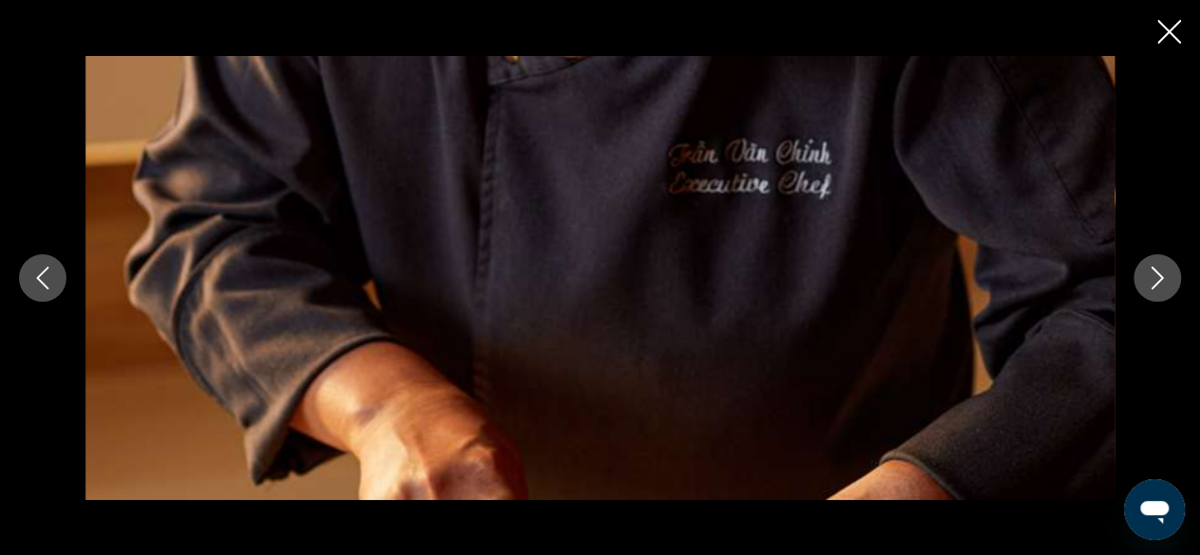
click at [1157, 278] on icon "Next image" at bounding box center [1157, 277] width 23 height 23
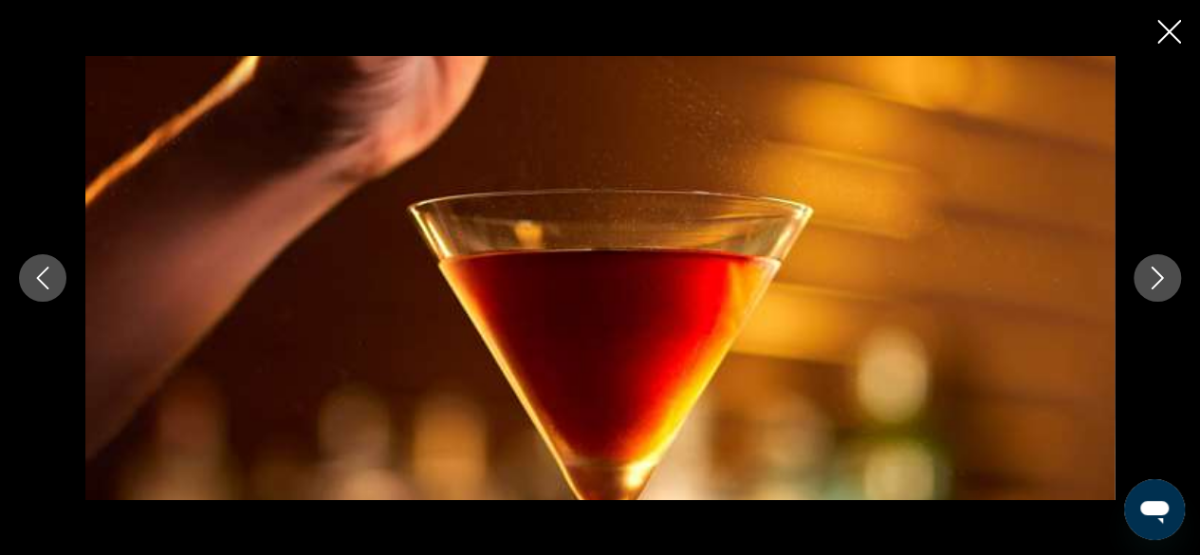
click at [1157, 278] on icon "Next image" at bounding box center [1157, 277] width 23 height 23
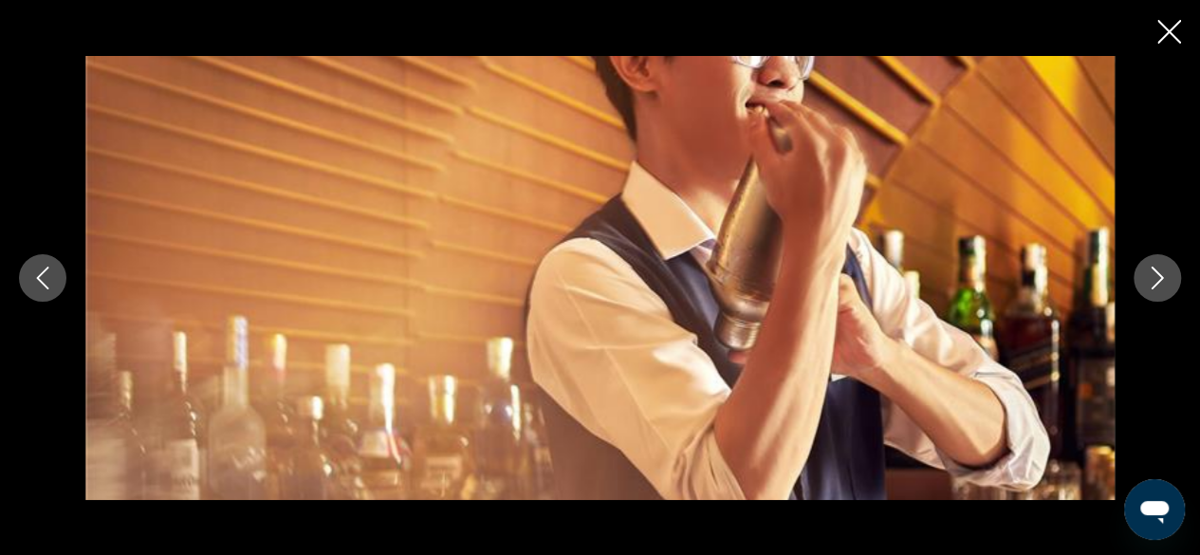
click at [1157, 278] on icon "Next image" at bounding box center [1157, 277] width 23 height 23
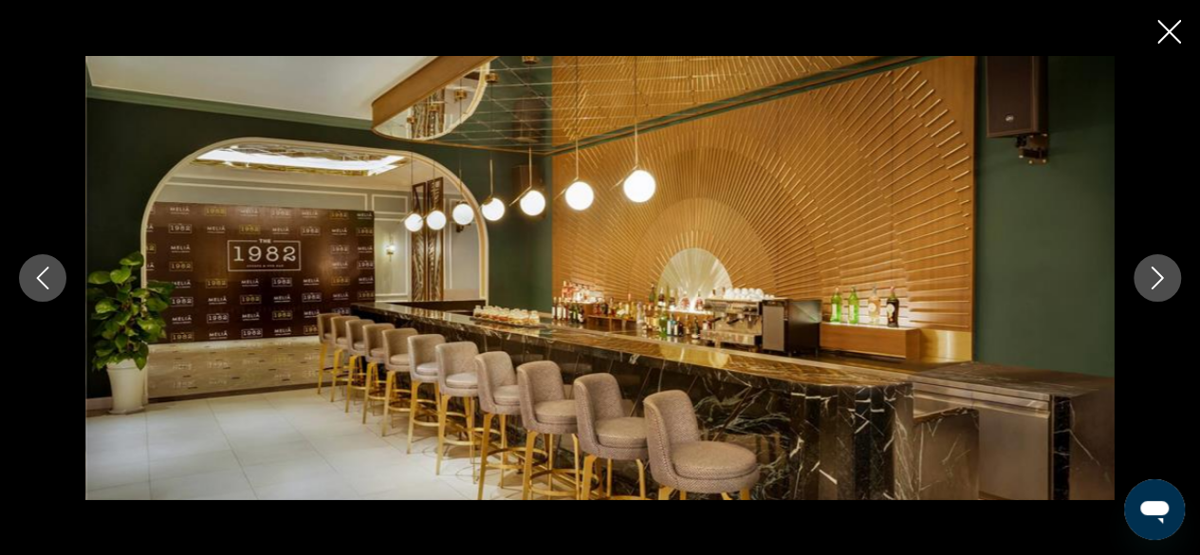
click at [1157, 278] on icon "Next image" at bounding box center [1157, 277] width 23 height 23
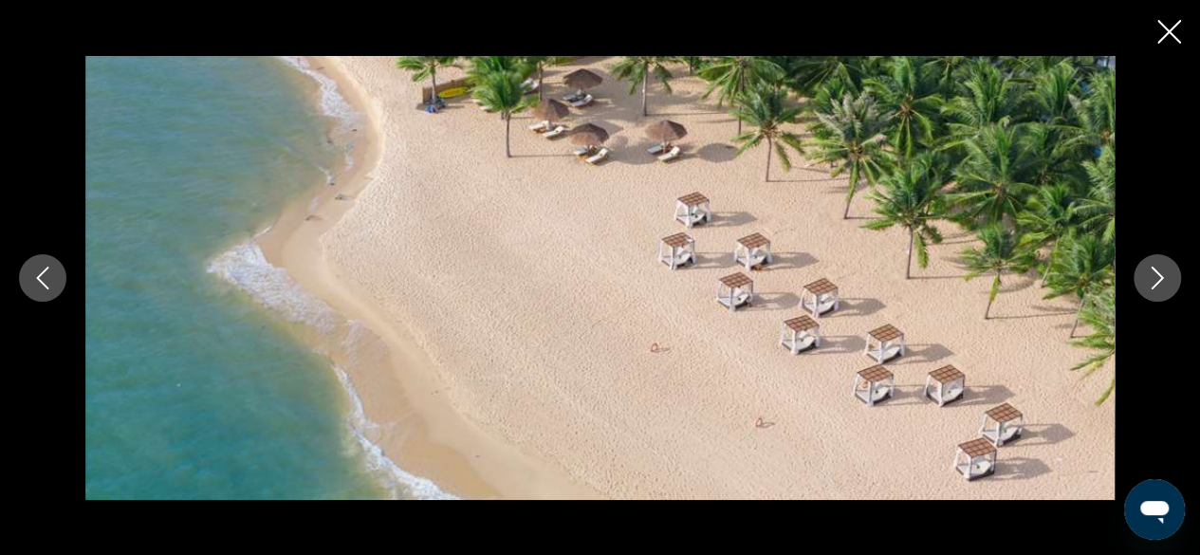
click at [1157, 33] on icon "Close slideshow" at bounding box center [1169, 32] width 24 height 24
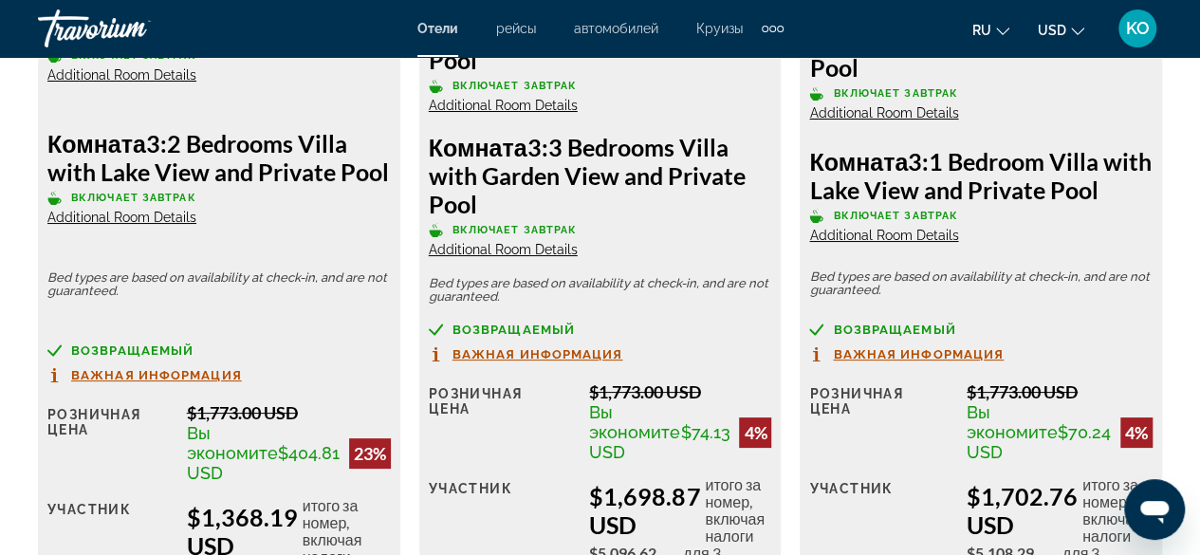
scroll to position [3604, 0]
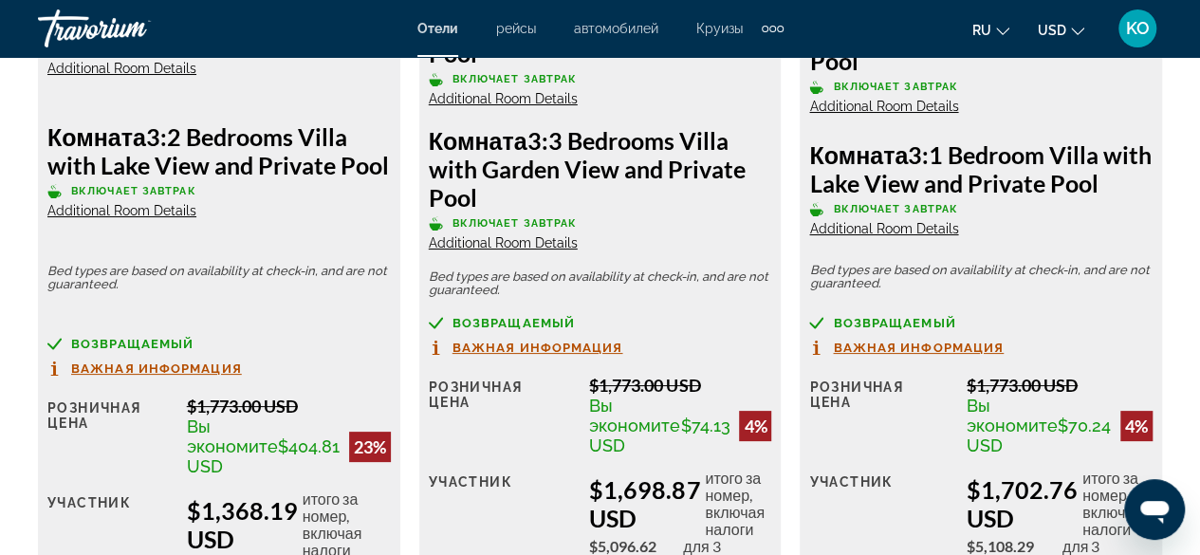
click at [159, 203] on span "Additional Room Details" at bounding box center [121, 210] width 149 height 15
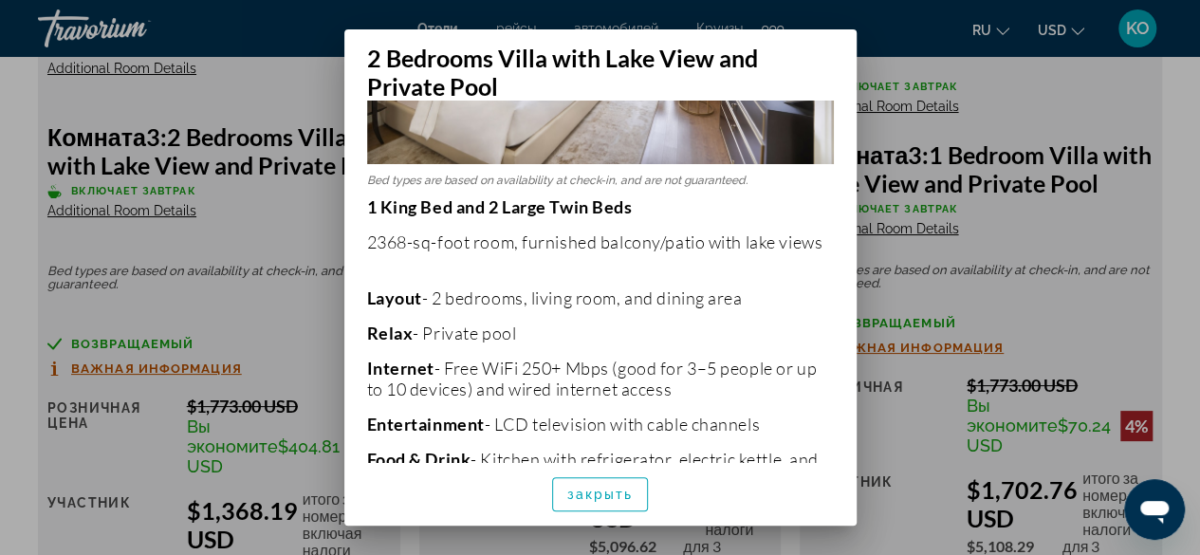
scroll to position [261, 0]
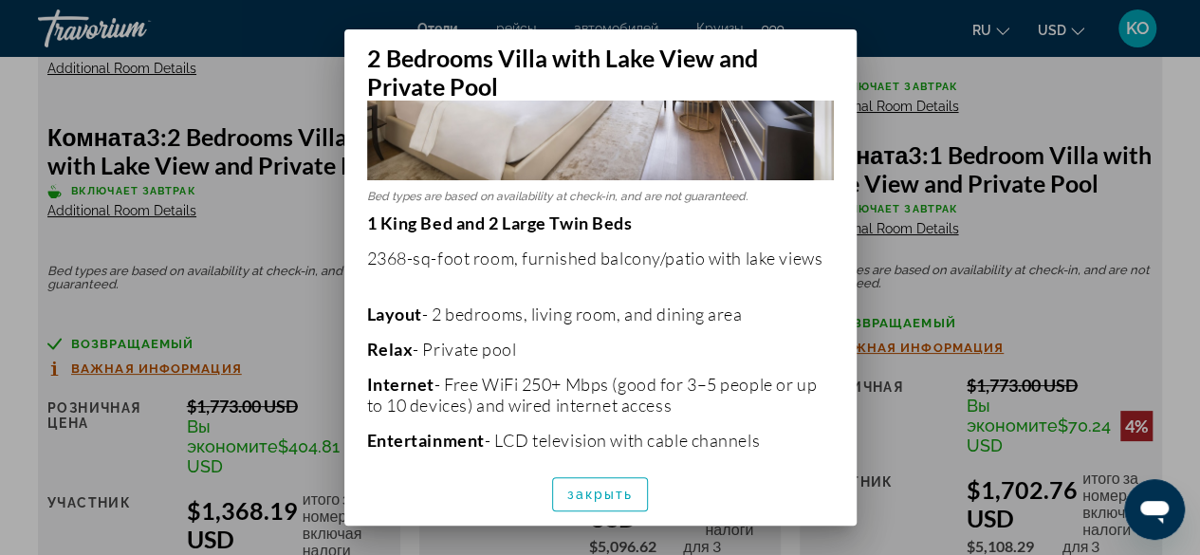
click at [247, 301] on div at bounding box center [600, 277] width 1200 height 555
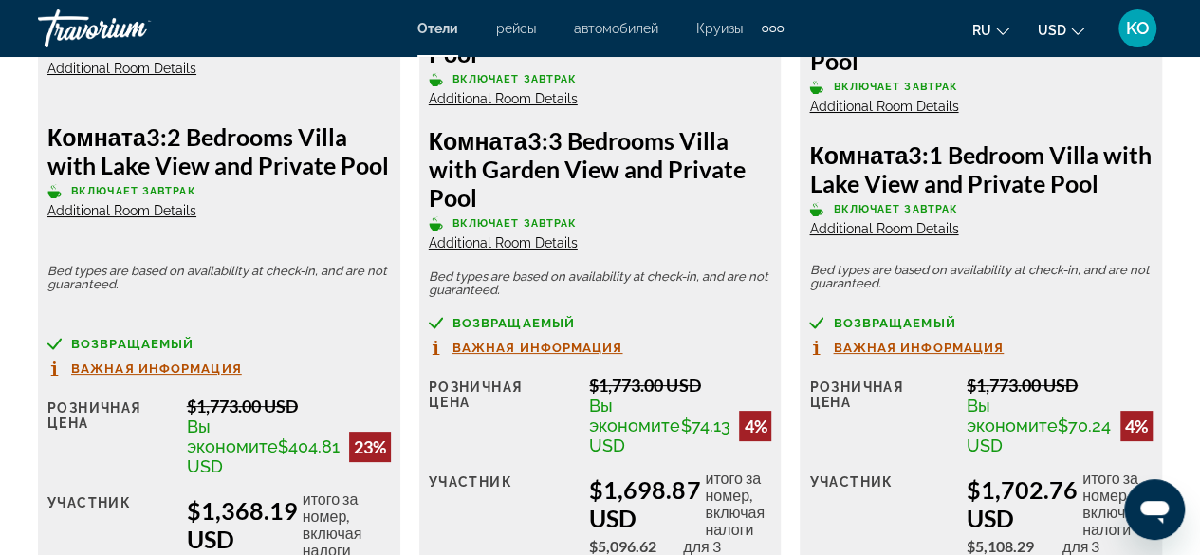
scroll to position [3604, 0]
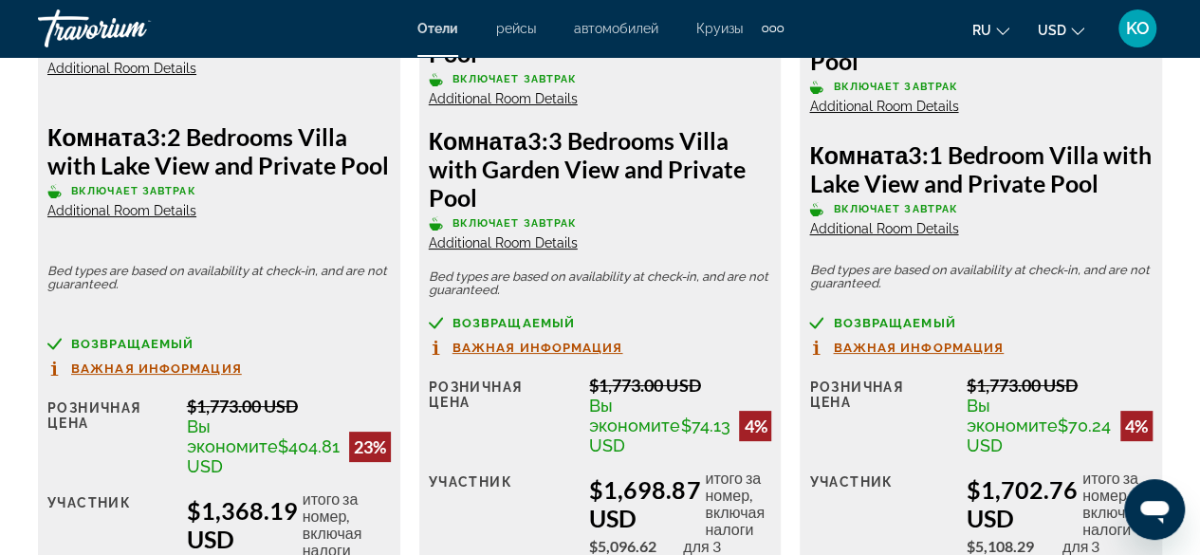
click at [129, 204] on span "Additional Room Details" at bounding box center [121, 210] width 149 height 15
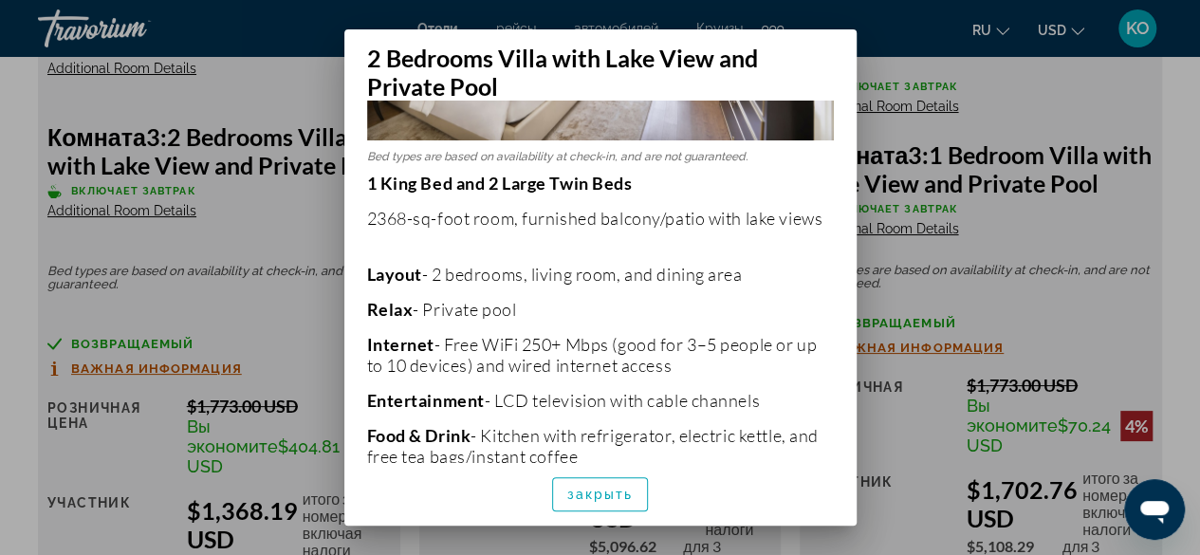
scroll to position [284, 0]
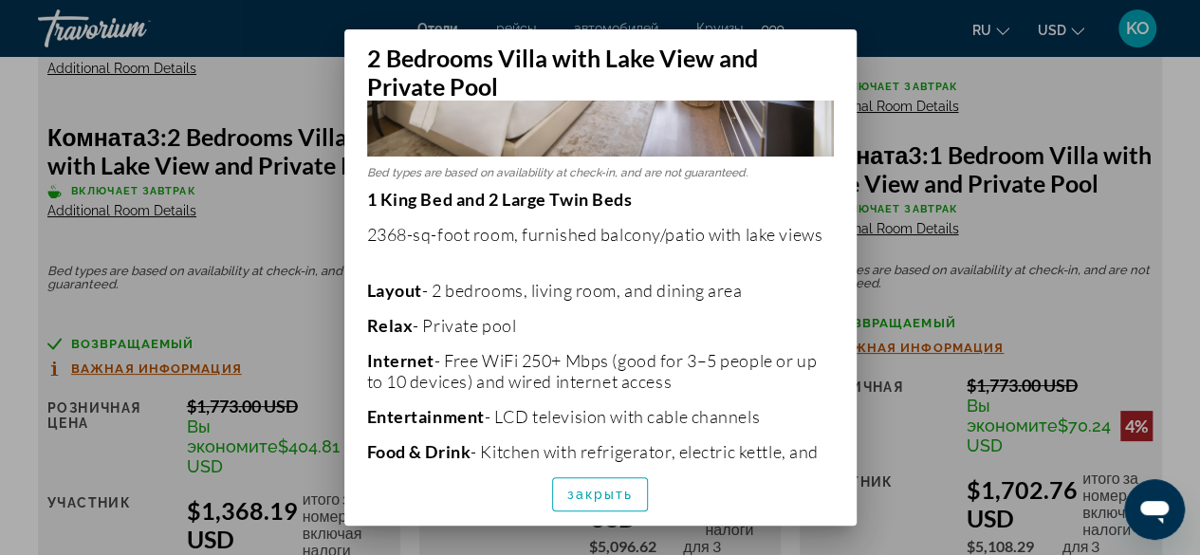
click at [235, 211] on div at bounding box center [600, 277] width 1200 height 555
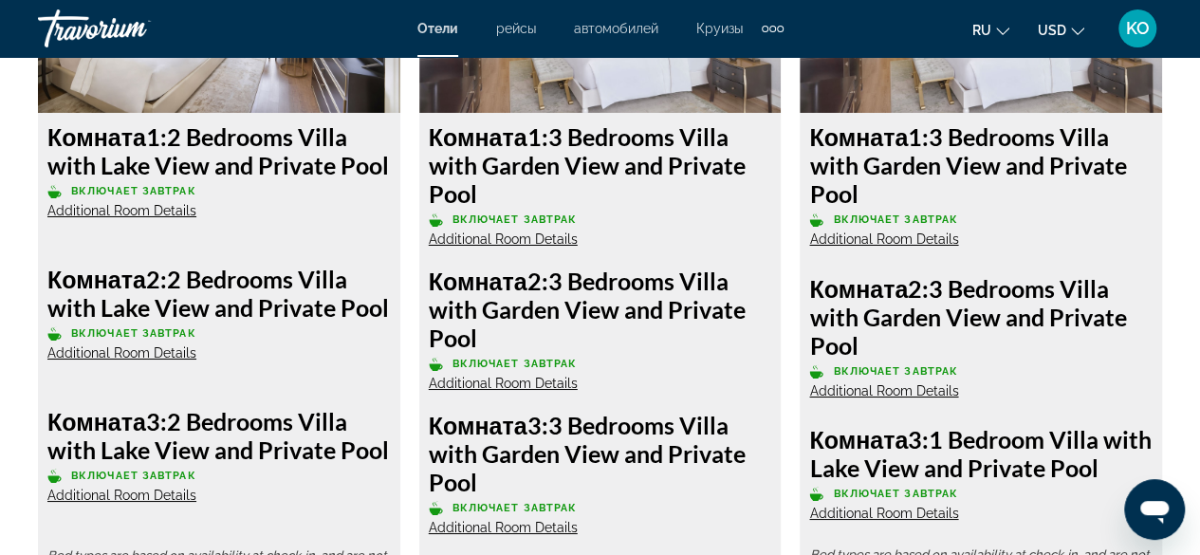
scroll to position [3319, 0]
click at [127, 207] on span "Additional Room Details" at bounding box center [121, 210] width 149 height 15
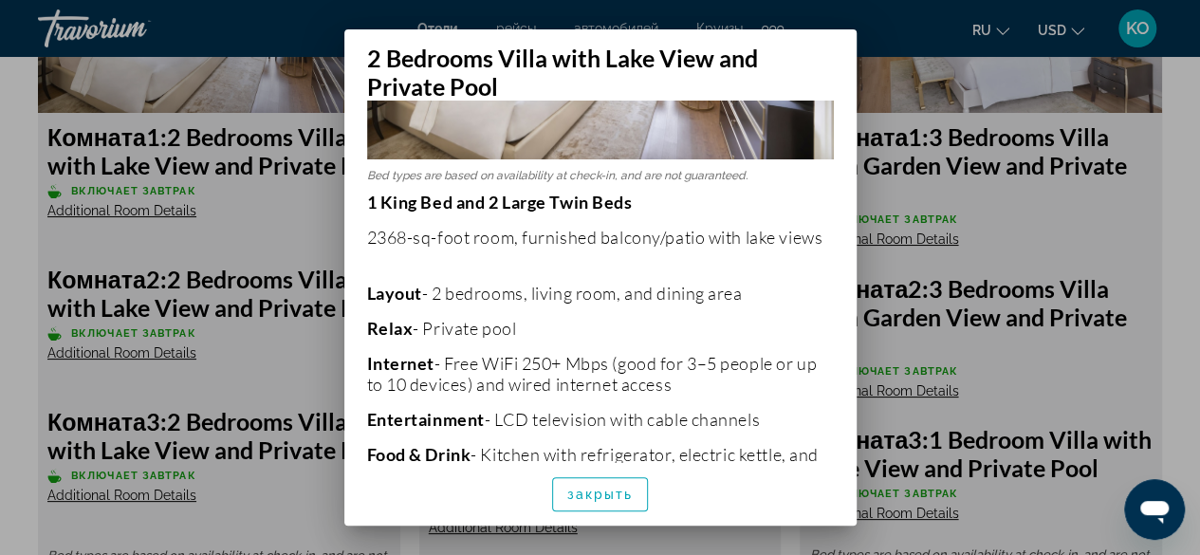
scroll to position [284, 0]
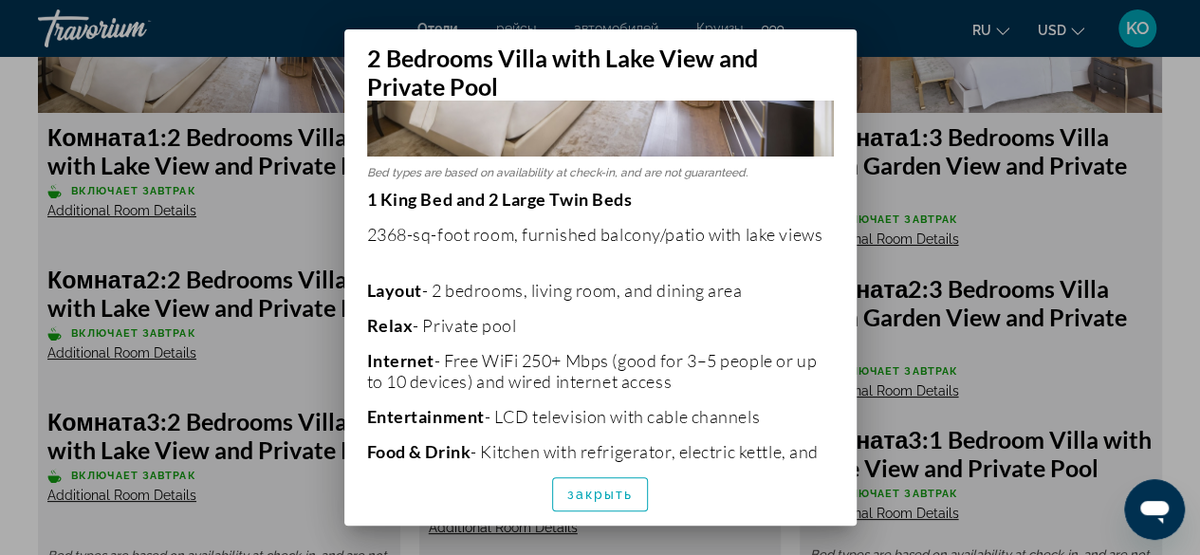
click at [144, 348] on div at bounding box center [600, 277] width 1200 height 555
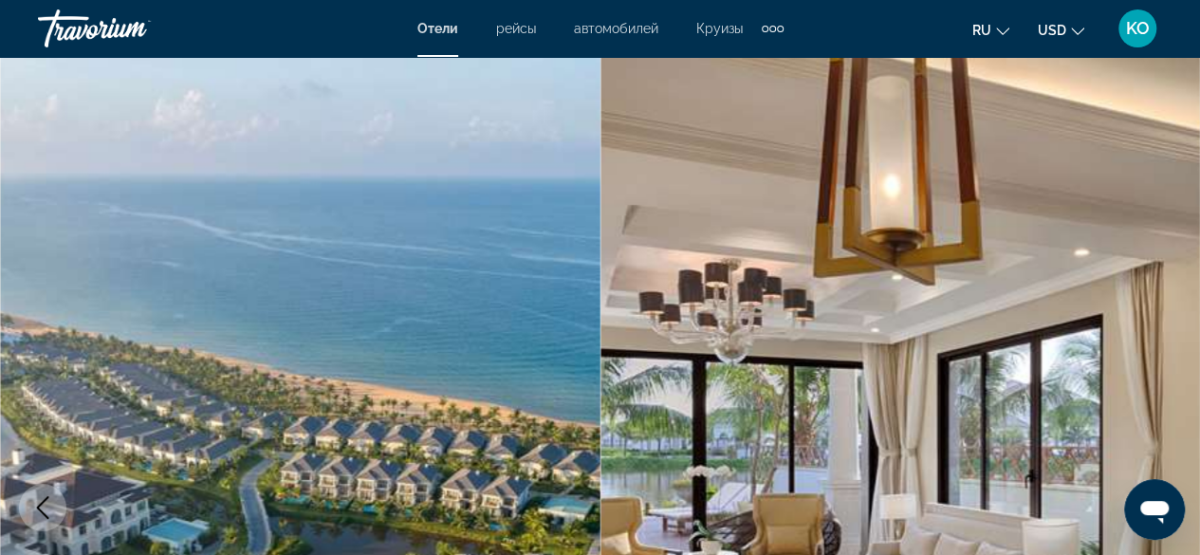
scroll to position [3319, 0]
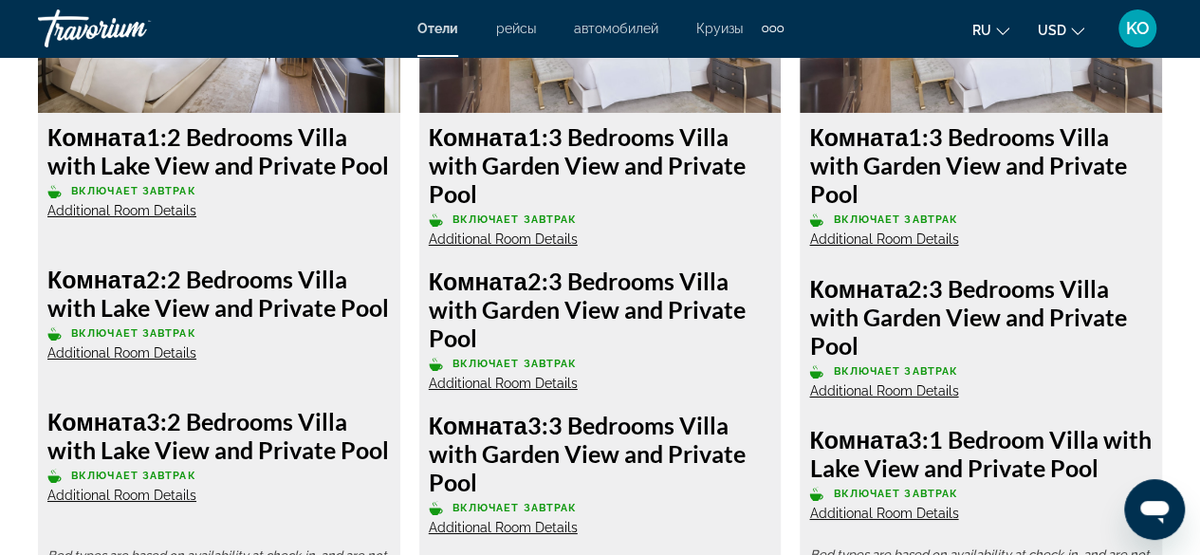
click at [144, 348] on span "Additional Room Details" at bounding box center [121, 352] width 149 height 15
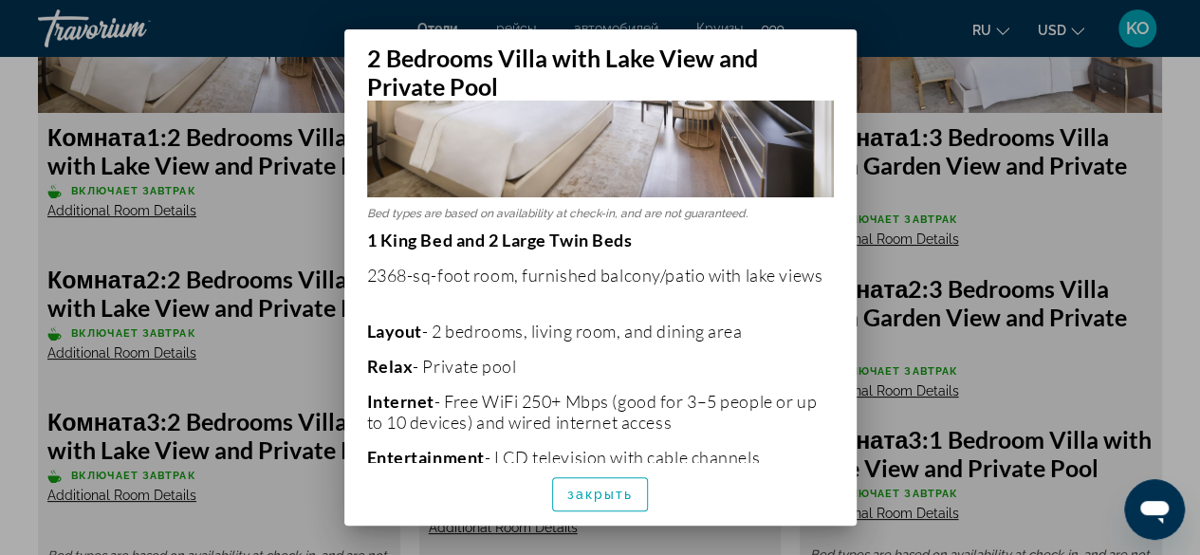
scroll to position [284, 0]
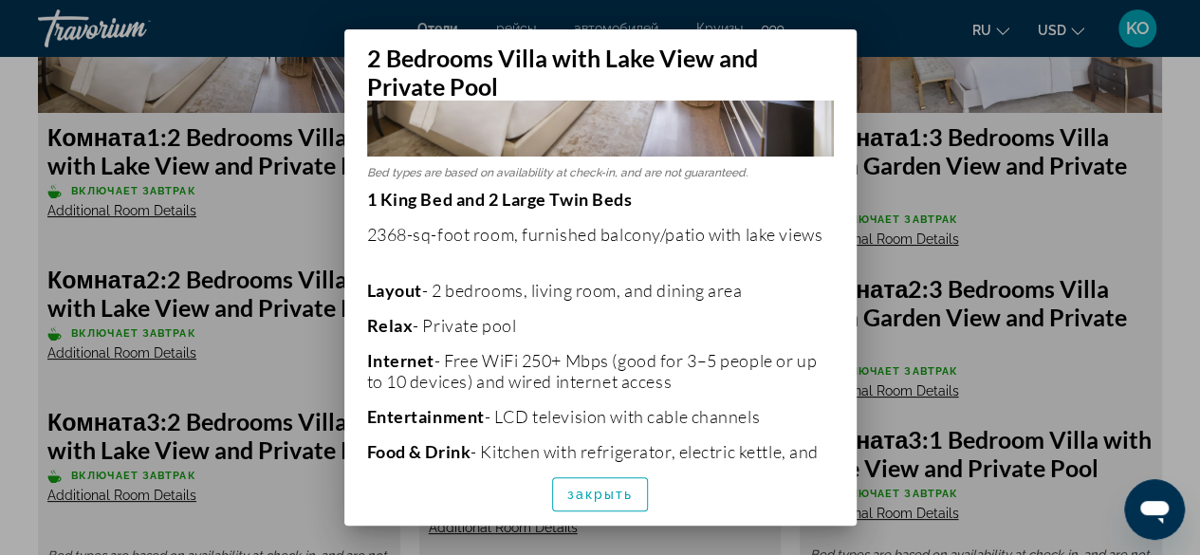
click at [286, 213] on div at bounding box center [600, 277] width 1200 height 555
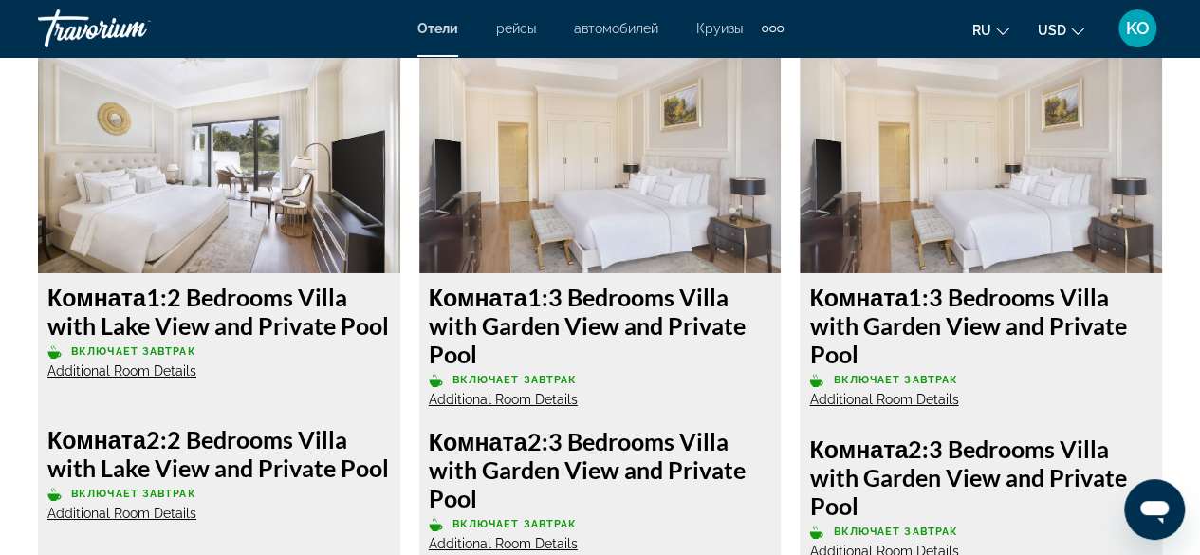
scroll to position [3129, 0]
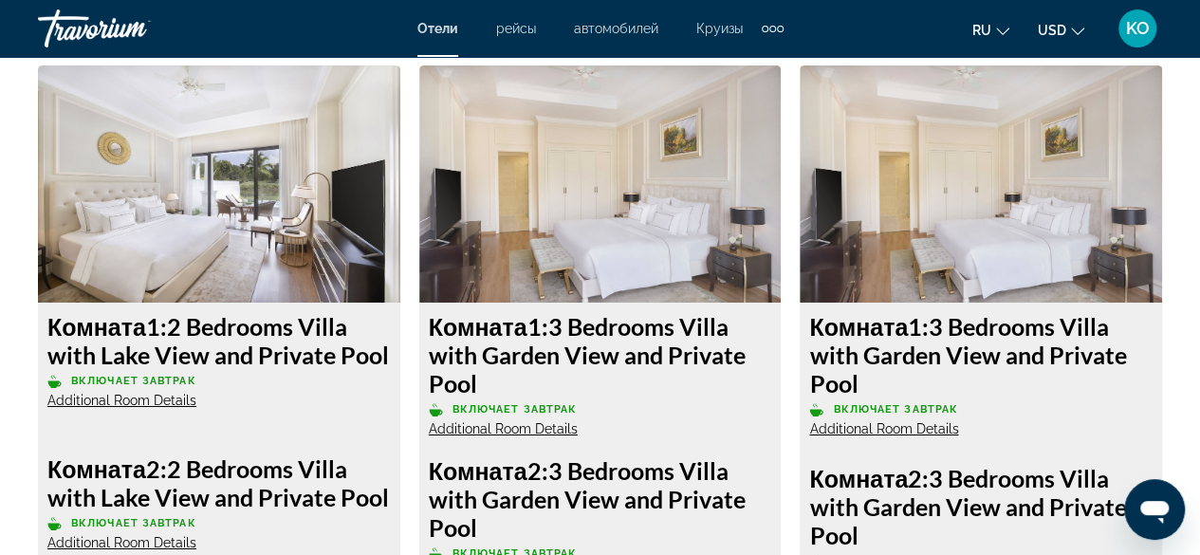
click at [998, 202] on img "Main content" at bounding box center [980, 183] width 362 height 237
click at [984, 193] on img "Main content" at bounding box center [980, 183] width 362 height 237
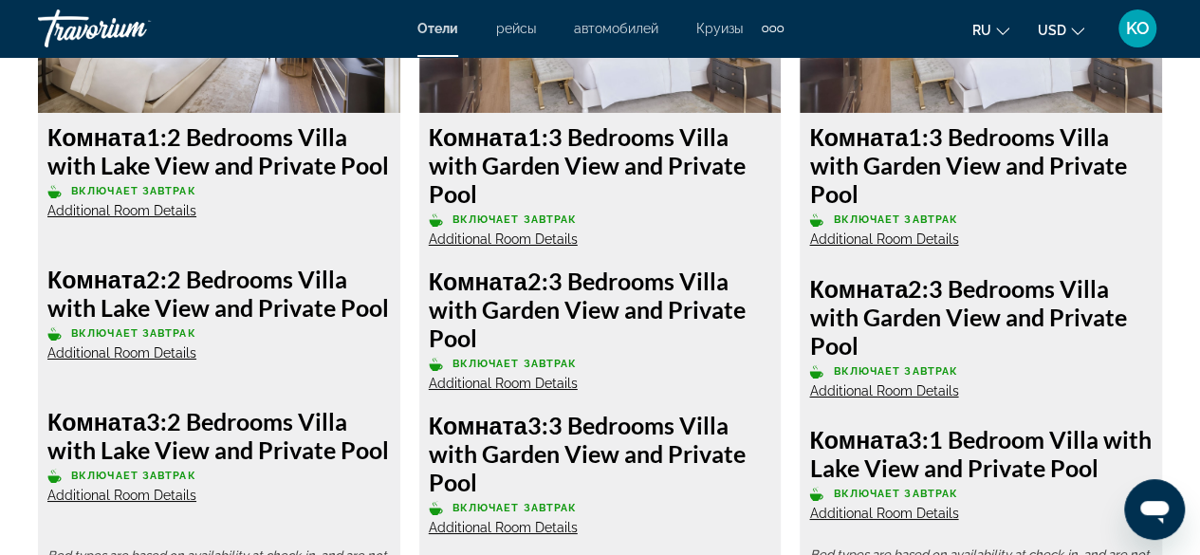
click at [887, 239] on span "Additional Room Details" at bounding box center [883, 238] width 149 height 15
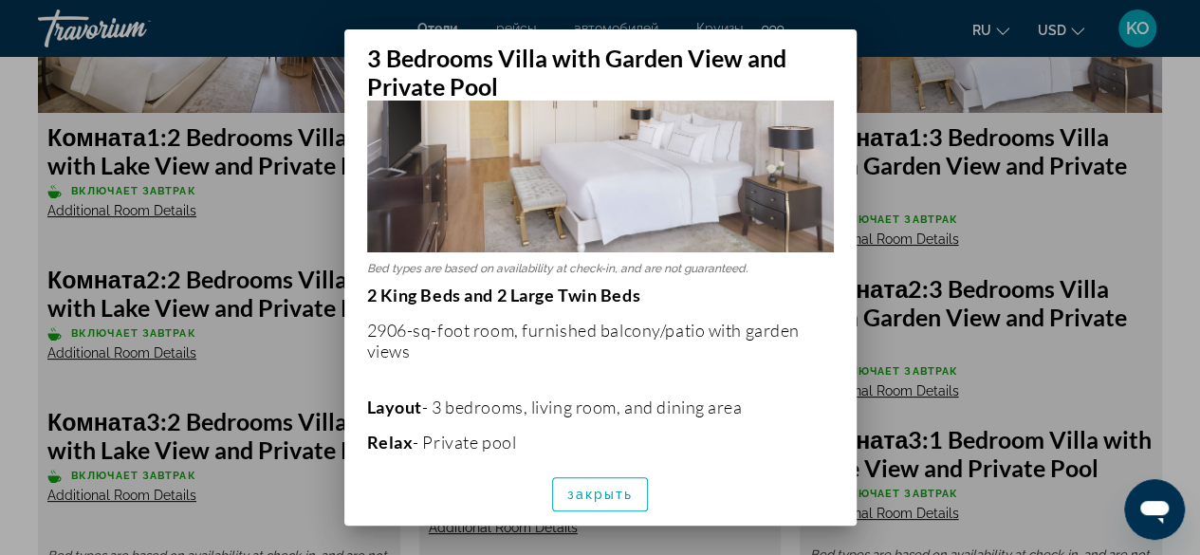
scroll to position [166, 0]
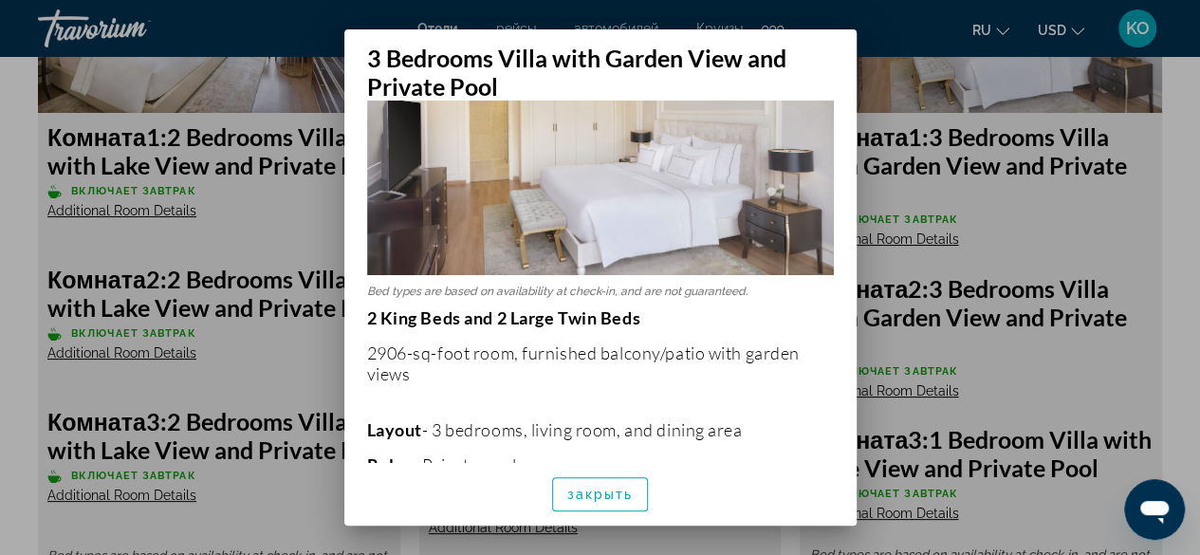
click at [1182, 140] on div at bounding box center [600, 277] width 1200 height 555
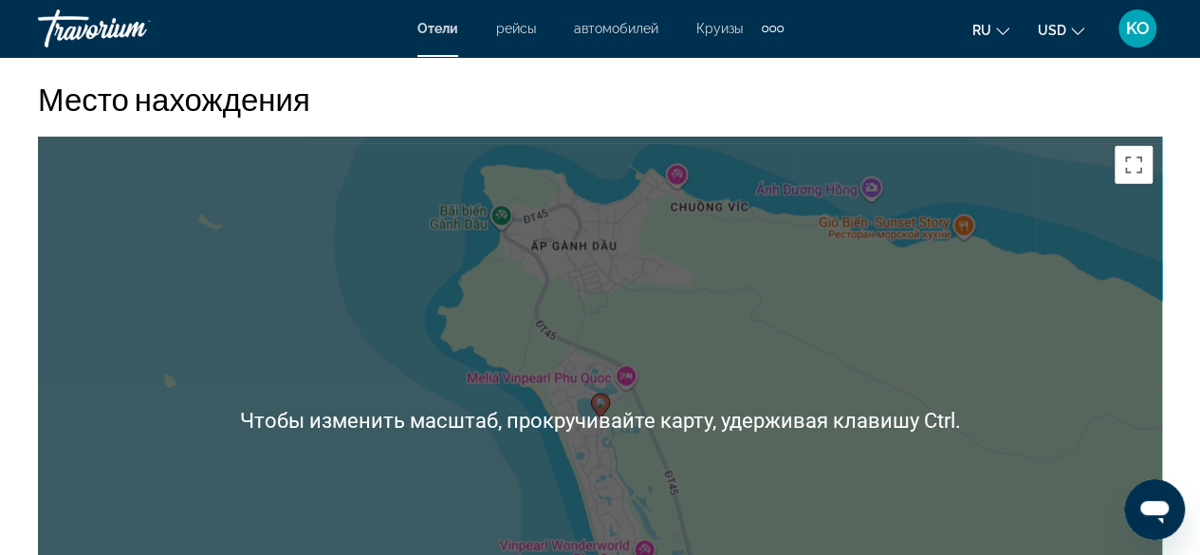
scroll to position [2181, 0]
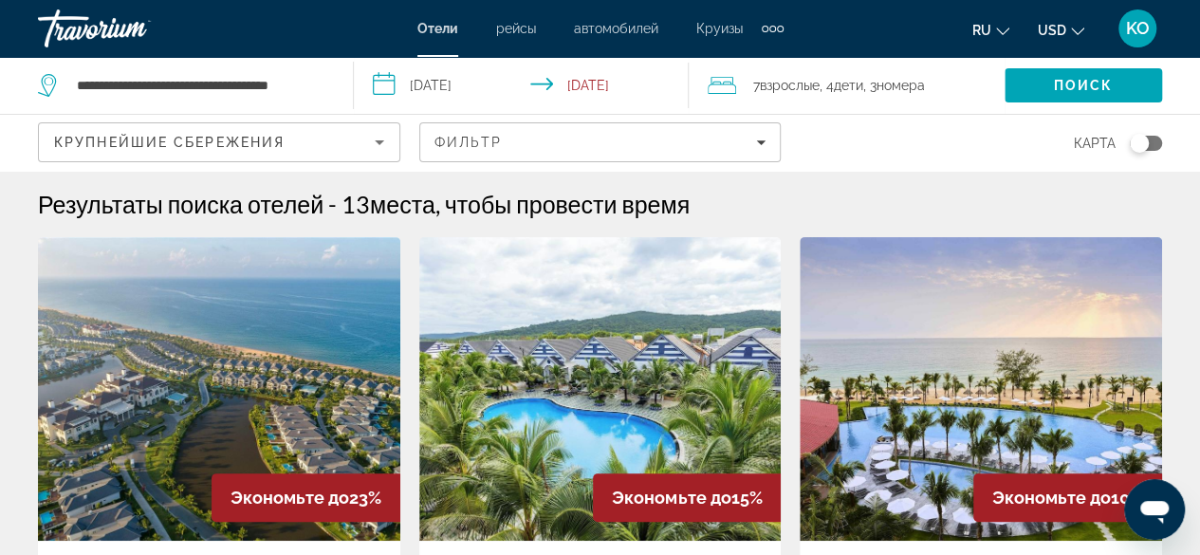
scroll to position [284, 0]
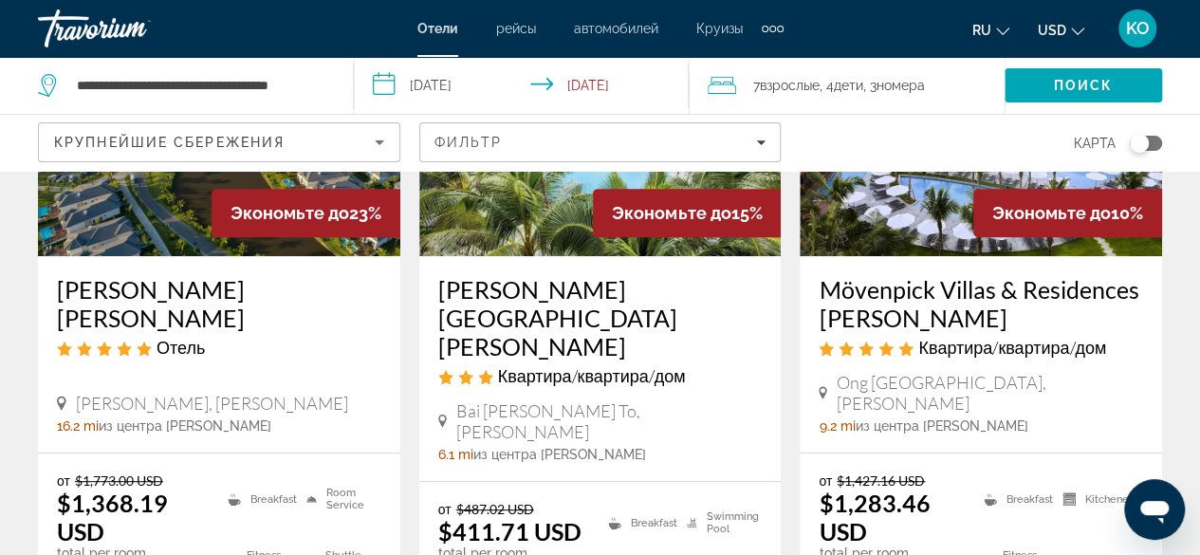
click at [541, 174] on img "Main content" at bounding box center [600, 104] width 362 height 303
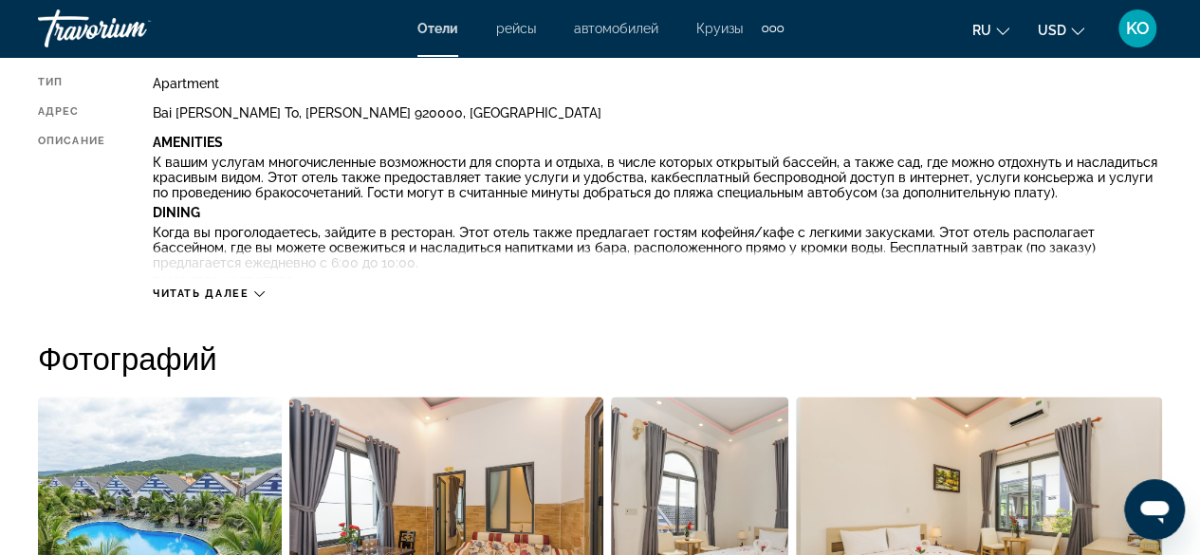
scroll to position [1233, 0]
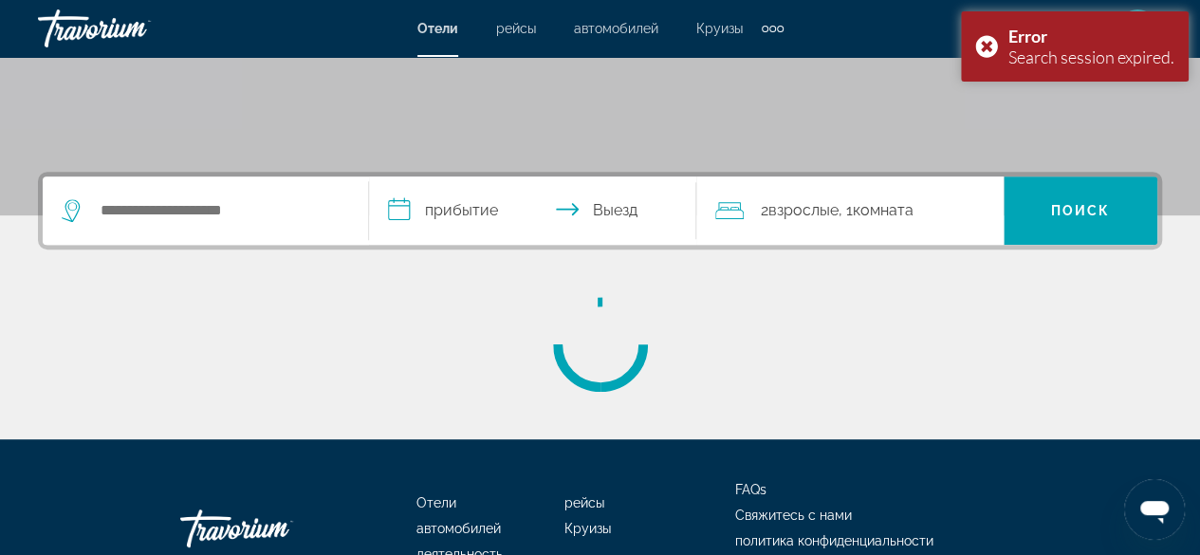
scroll to position [374, 0]
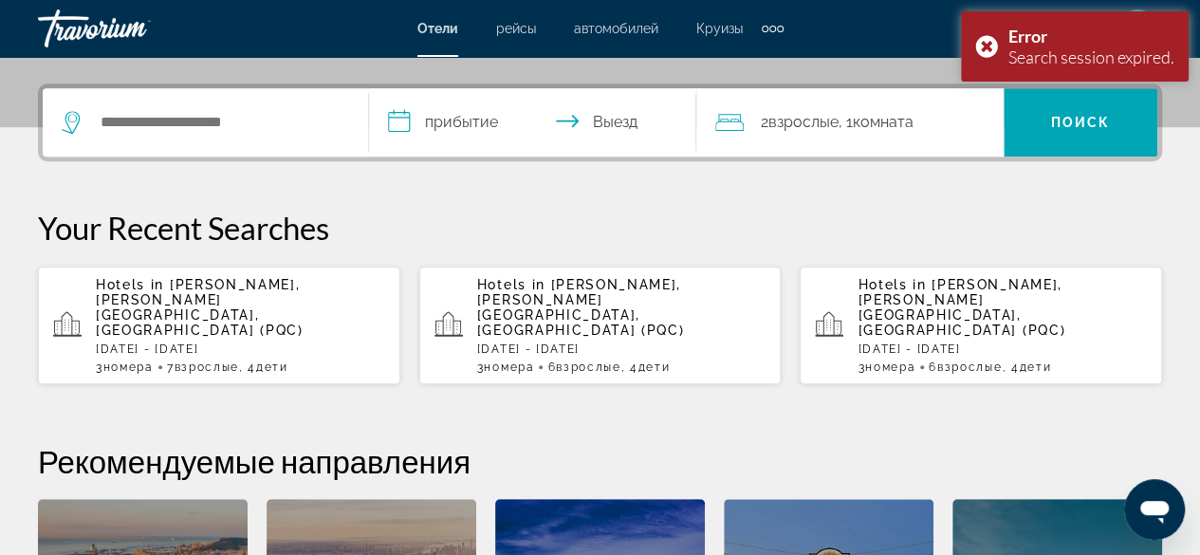
click at [226, 101] on div "Search widget" at bounding box center [205, 122] width 287 height 68
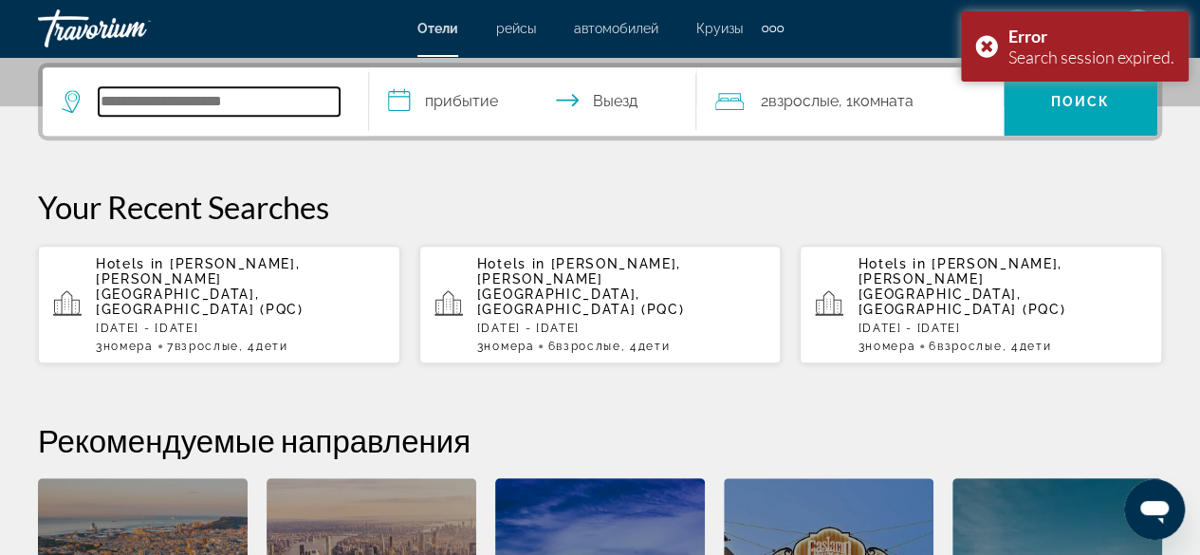
click at [228, 114] on input "Search hotel destination" at bounding box center [219, 101] width 241 height 28
click at [172, 105] on input "Search hotel destination" at bounding box center [219, 101] width 241 height 28
click at [114, 91] on input "Search hotel destination" at bounding box center [219, 101] width 241 height 28
click at [119, 100] on input "Search hotel destination" at bounding box center [219, 101] width 241 height 28
click at [147, 101] on input "Search hotel destination" at bounding box center [219, 101] width 241 height 28
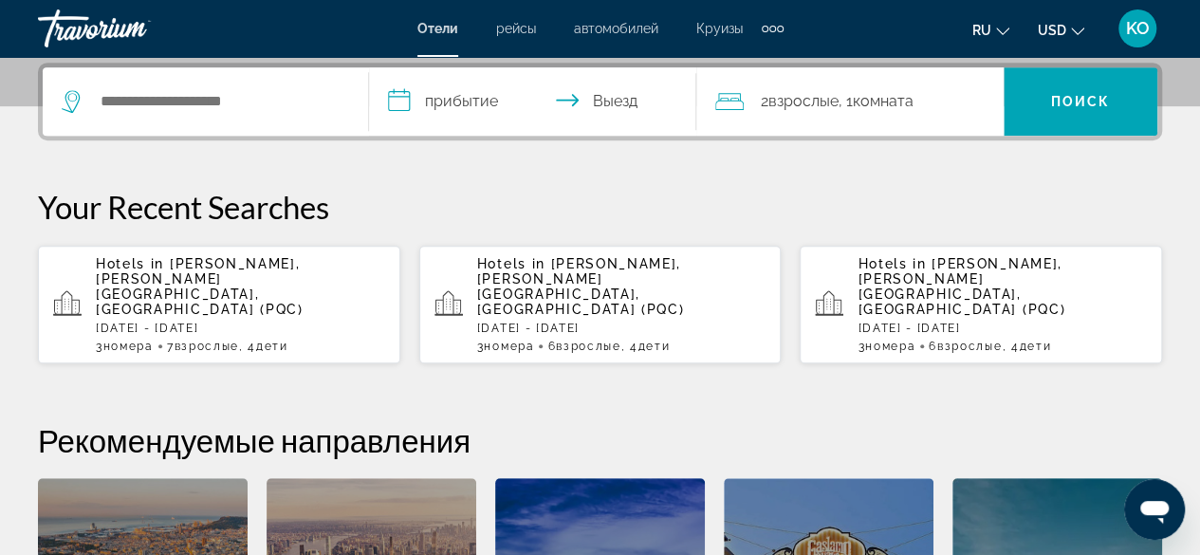
click at [262, 287] on div "Hotels in [PERSON_NAME], [PERSON_NAME][GEOGRAPHIC_DATA], [GEOGRAPHIC_DATA] (PQC…" at bounding box center [240, 304] width 289 height 97
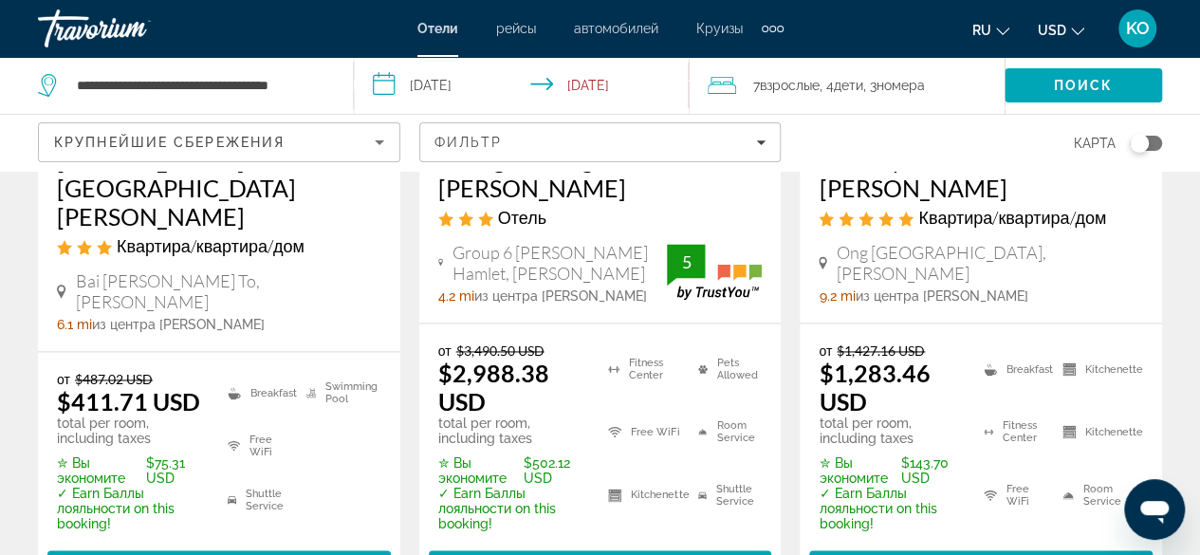
scroll to position [1422, 0]
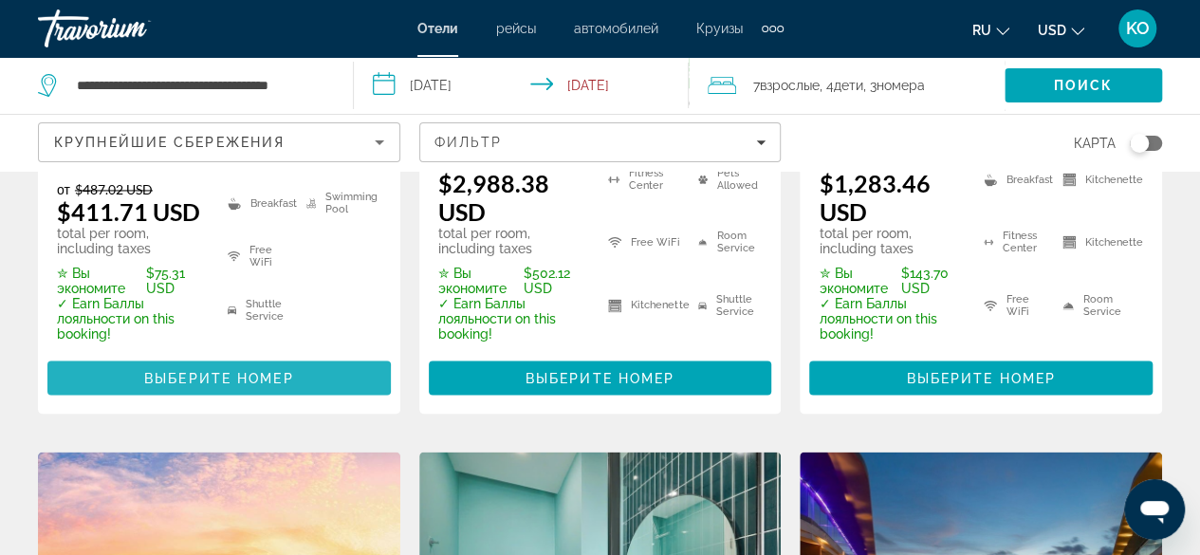
click at [193, 370] on span "Выберите номер" at bounding box center [218, 377] width 149 height 15
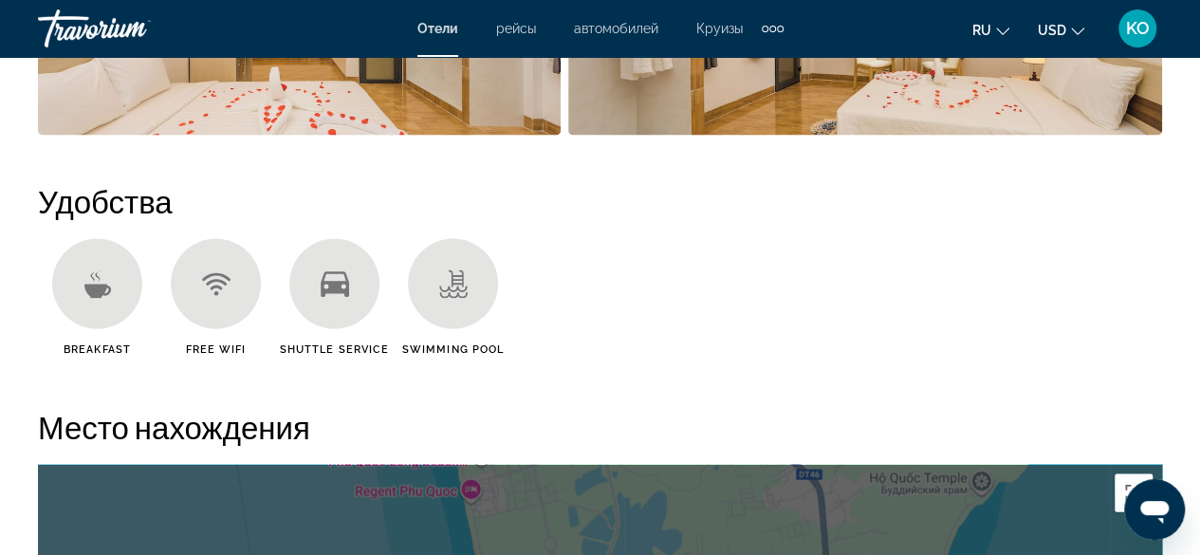
scroll to position [1707, 0]
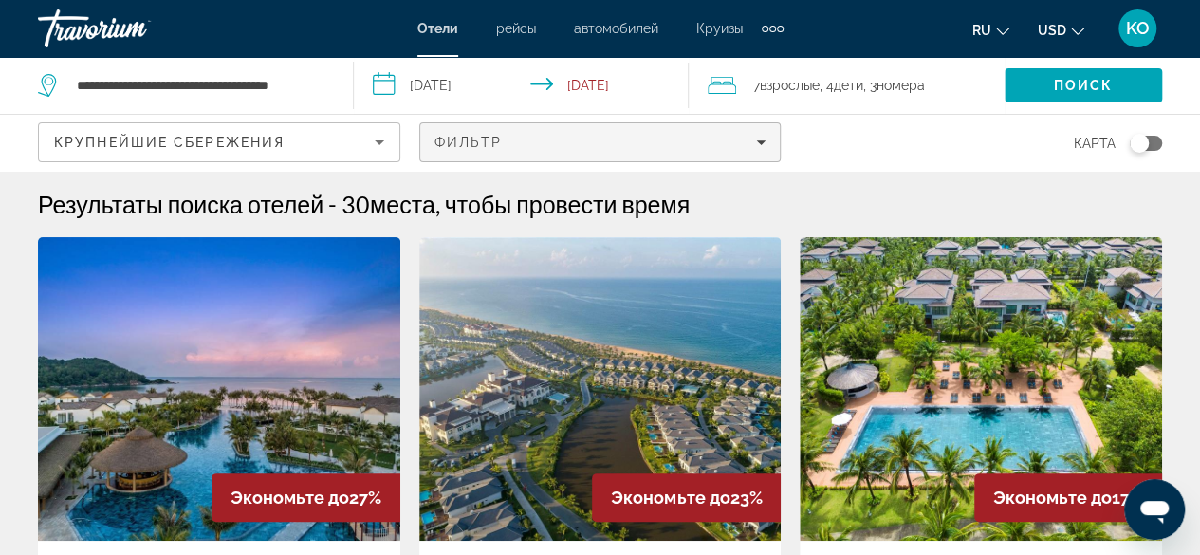
click at [593, 153] on span "Filters" at bounding box center [600, 142] width 360 height 46
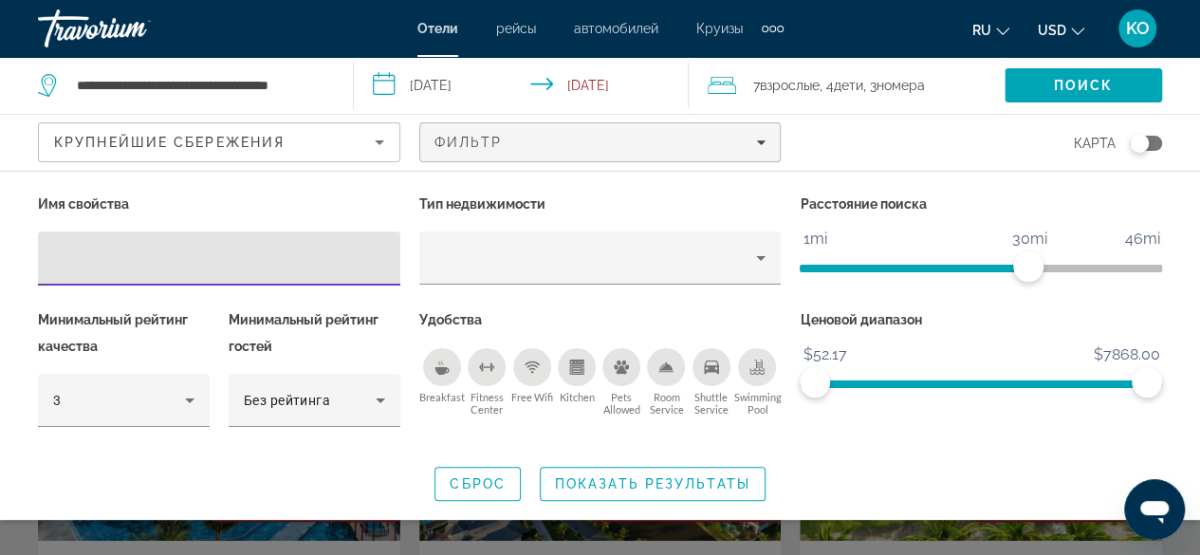
click at [442, 372] on icon "Breakfast" at bounding box center [441, 371] width 14 height 8
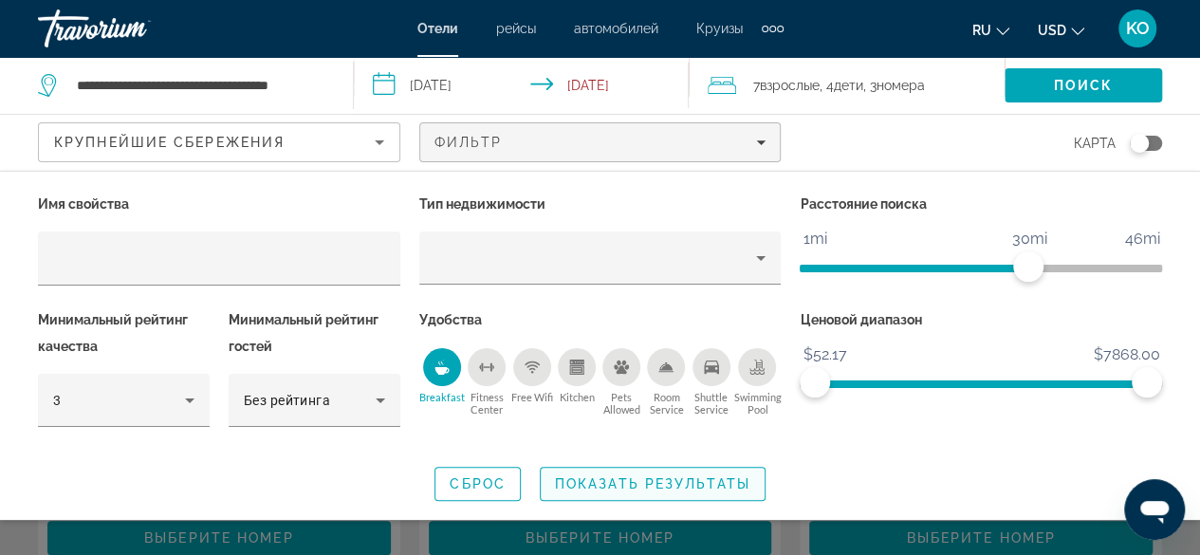
scroll to position [474, 0]
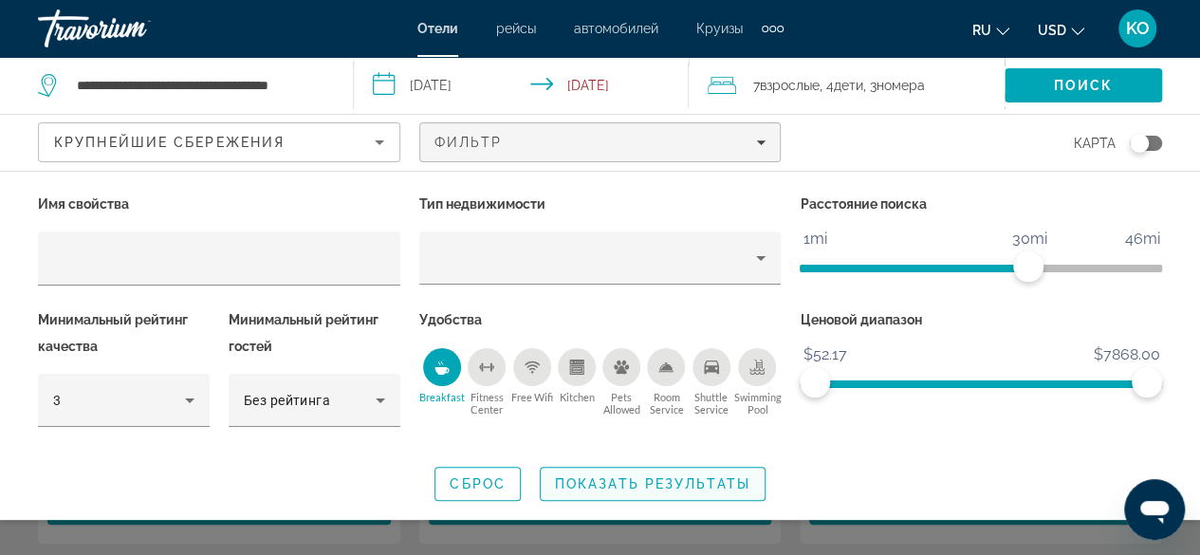
click at [645, 486] on span "Показать результаты" at bounding box center [652, 483] width 195 height 15
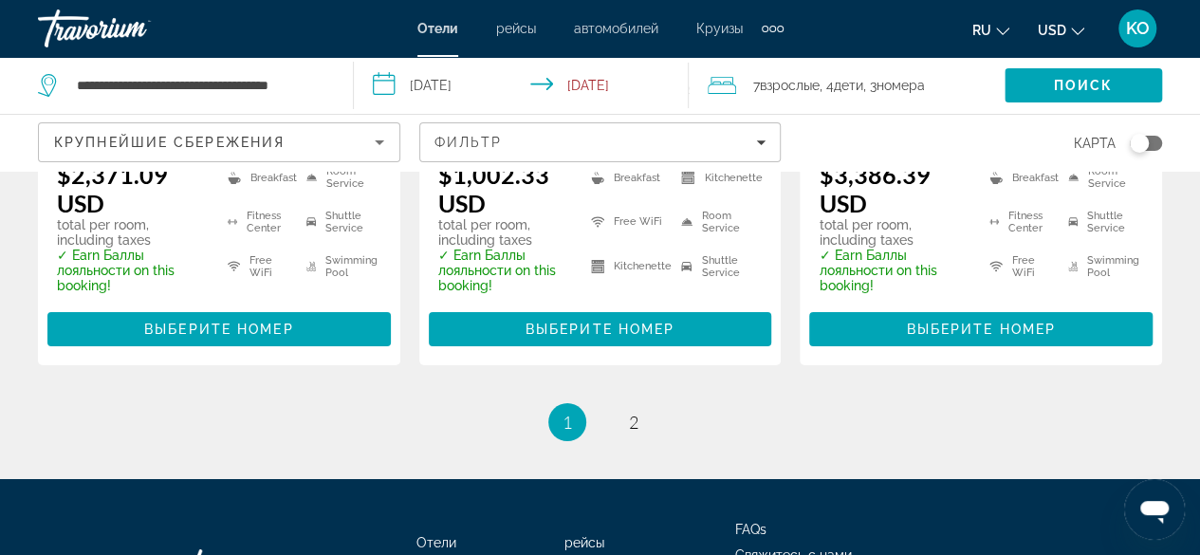
scroll to position [3165, 0]
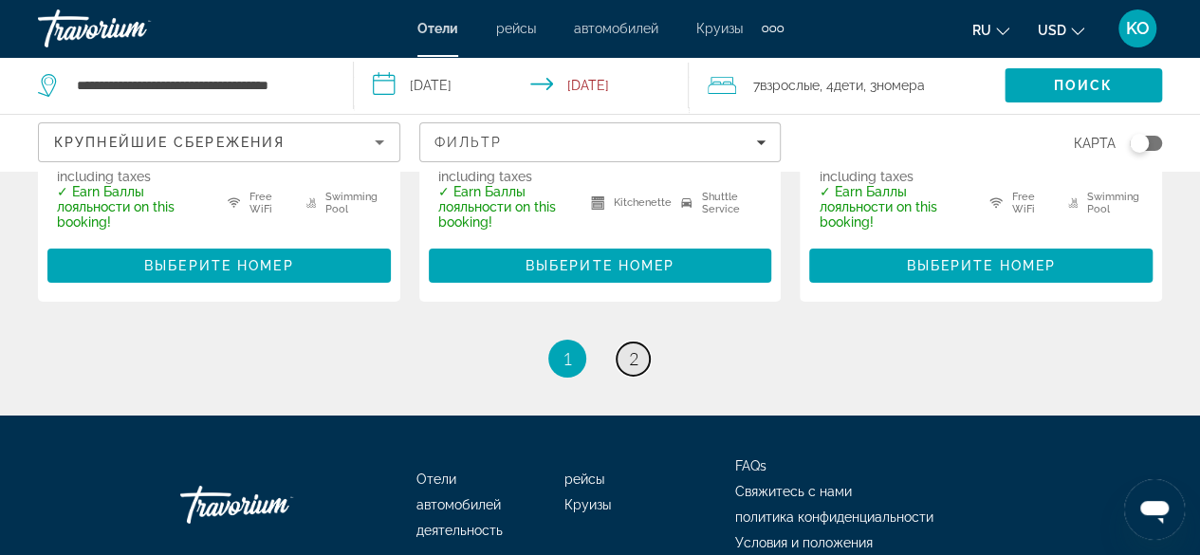
click at [633, 348] on span "2" at bounding box center [633, 358] width 9 height 21
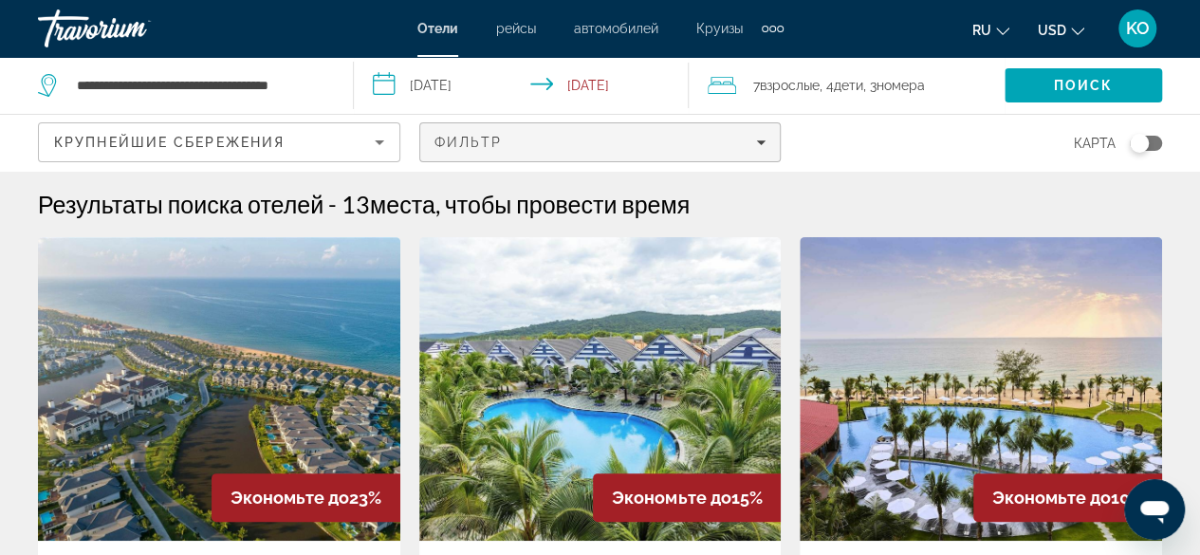
click at [756, 139] on icon "Filters" at bounding box center [760, 142] width 9 height 9
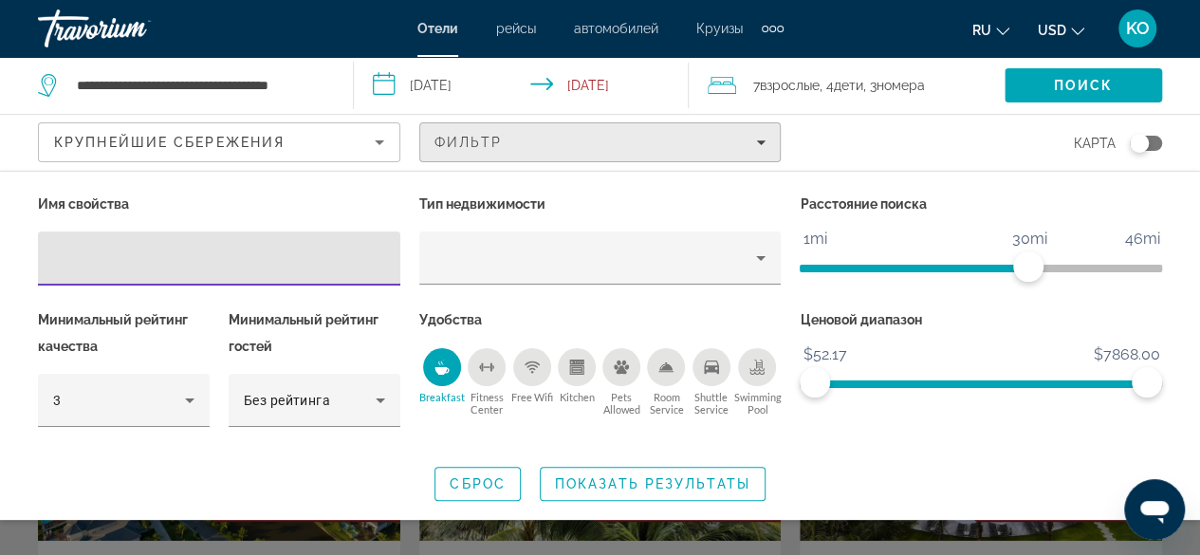
click at [756, 139] on icon "Filters" at bounding box center [760, 142] width 9 height 9
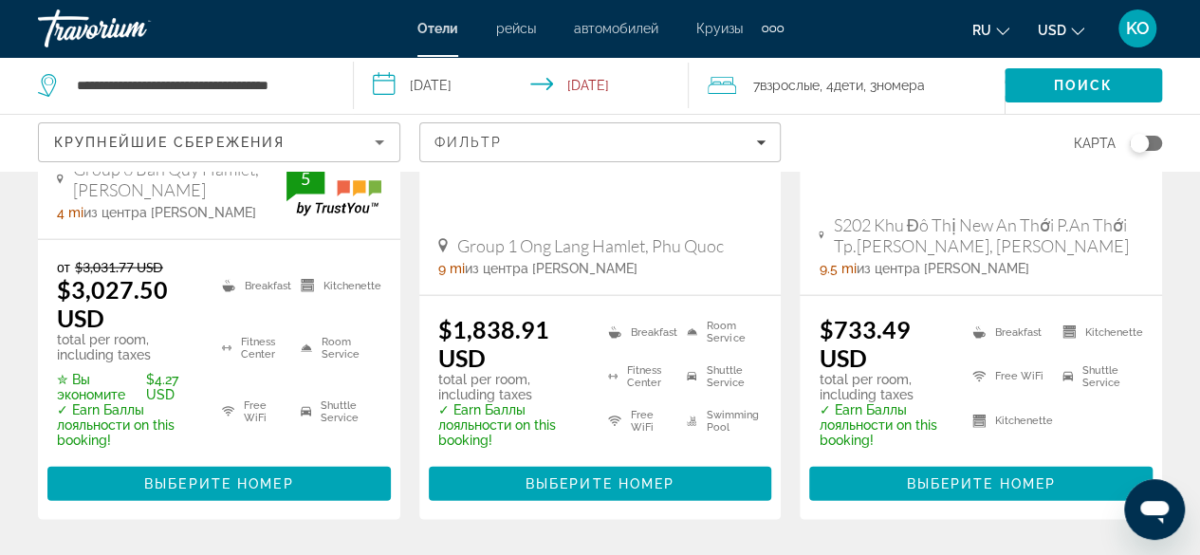
scroll to position [2276, 0]
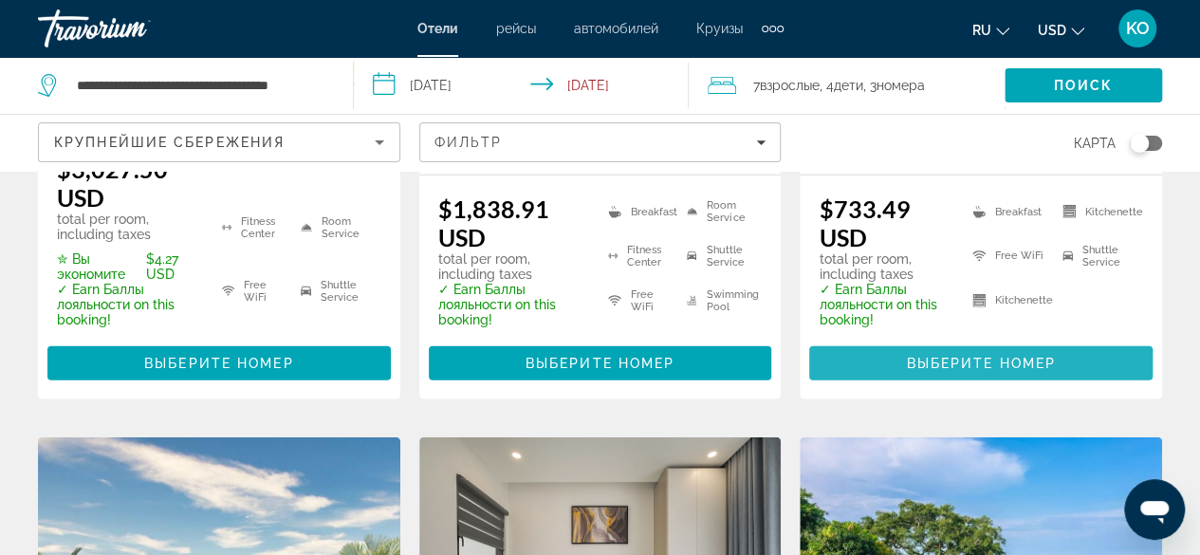
click at [994, 356] on span "Выберите номер" at bounding box center [980, 363] width 149 height 15
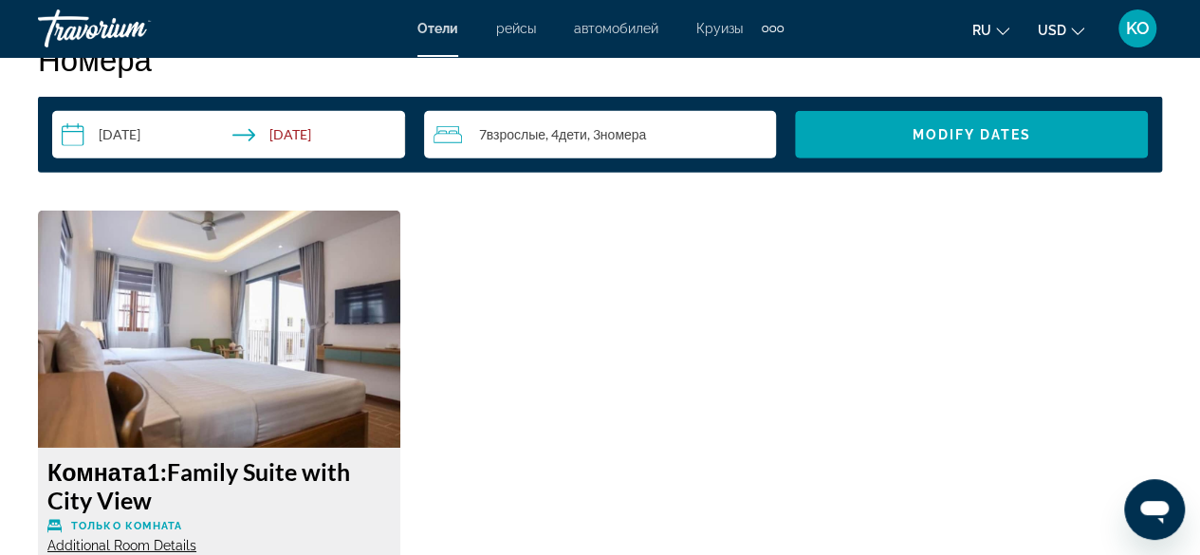
scroll to position [2750, 0]
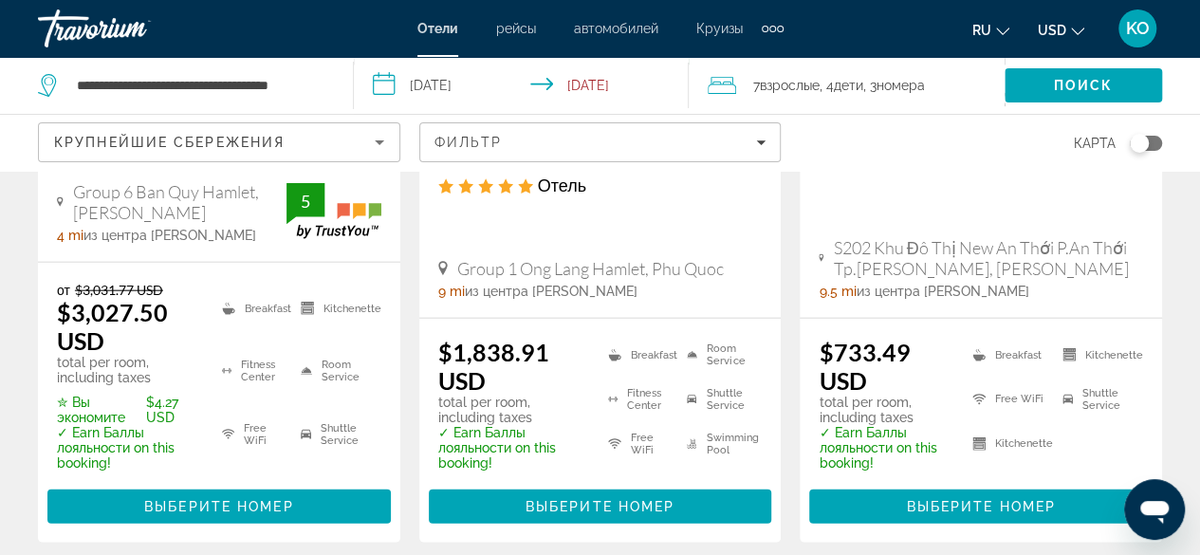
scroll to position [1897, 0]
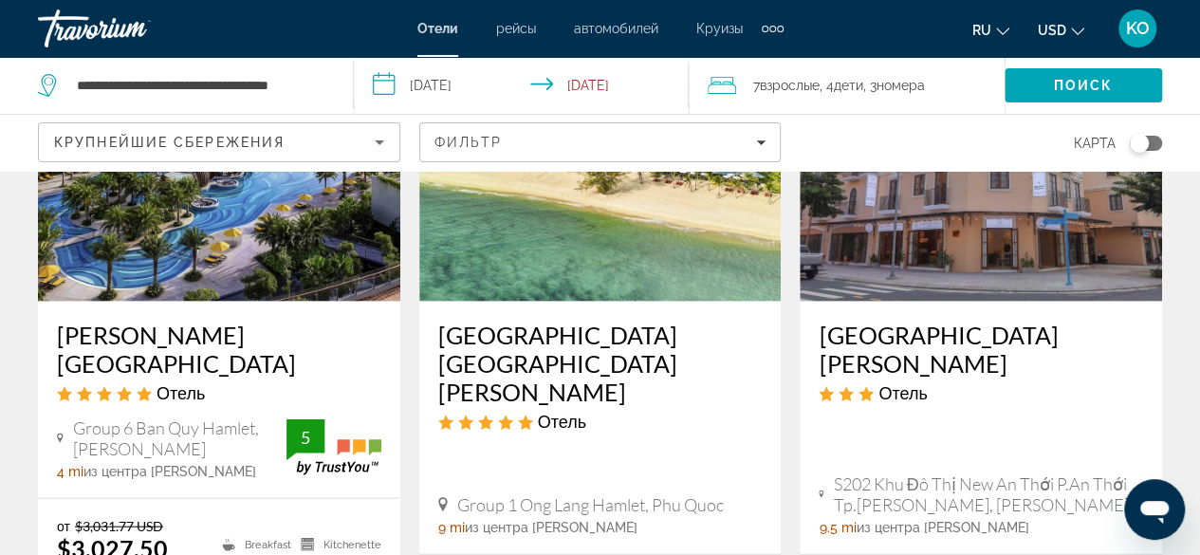
drag, startPoint x: 711, startPoint y: 101, endPoint x: 712, endPoint y: 112, distance: 11.4
click at [712, 100] on div "7 Взрослый Взрослые , 4 Ребенок Дети , 3 Комната номера" at bounding box center [855, 85] width 297 height 57
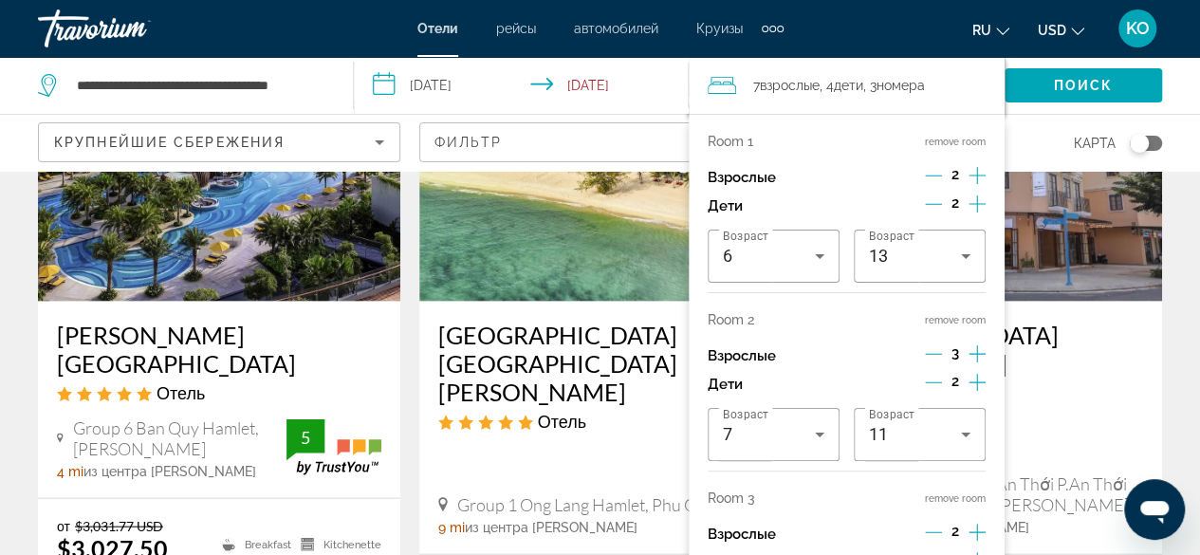
click at [716, 128] on div "Room 1 remove room Взрослые 2 Дети 2 Возраст 6 Возраст 13 Room 2 remove room Вз…" at bounding box center [846, 375] width 316 height 522
click at [588, 160] on span "Filters" at bounding box center [600, 142] width 360 height 46
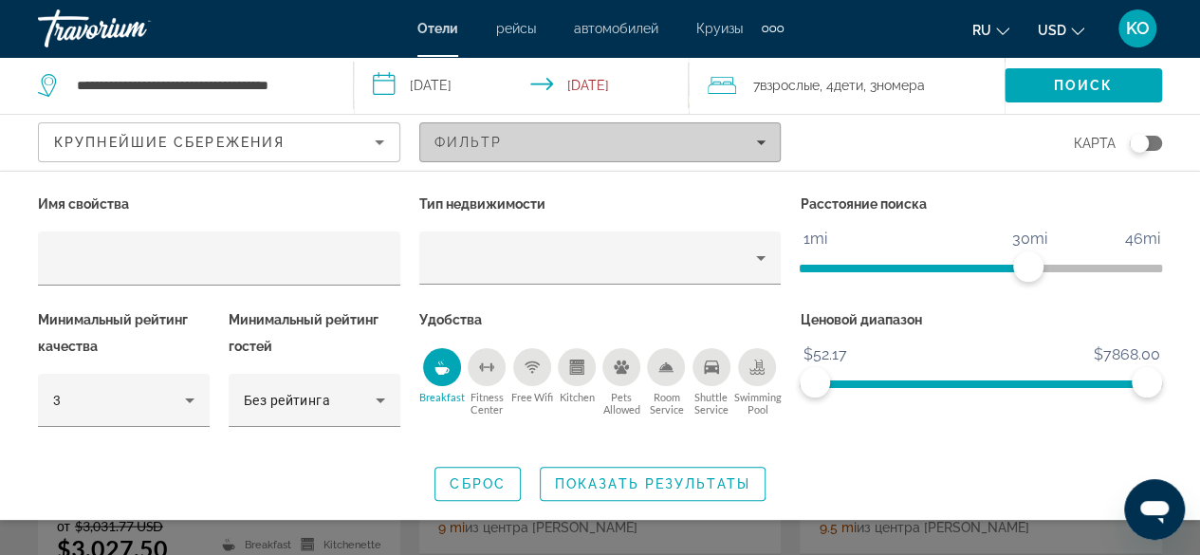
click at [588, 143] on div "Фильтр" at bounding box center [600, 142] width 332 height 15
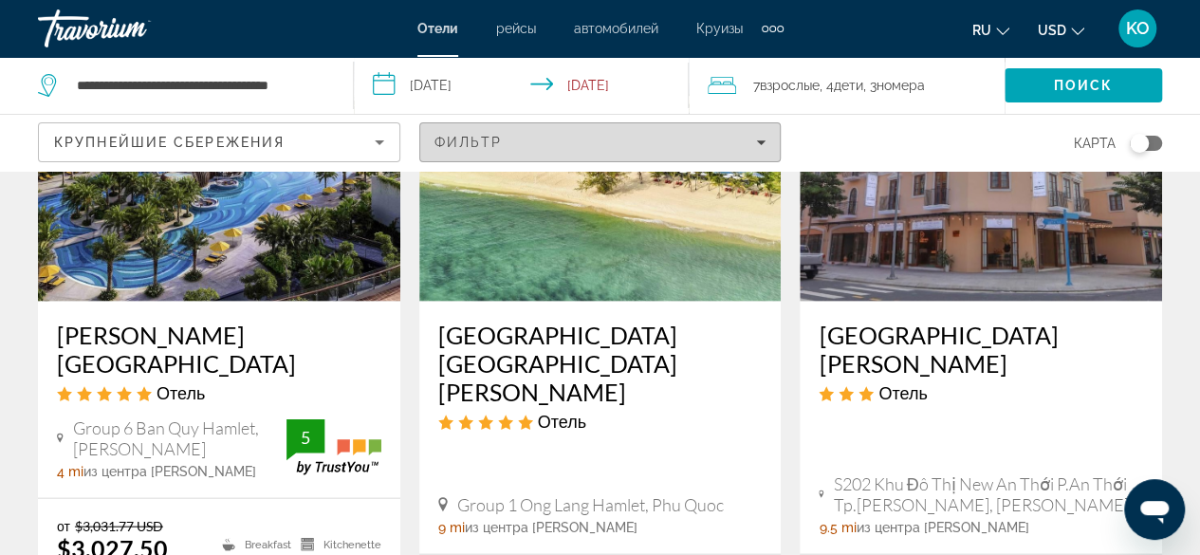
click at [605, 138] on div "Фильтр" at bounding box center [600, 142] width 332 height 15
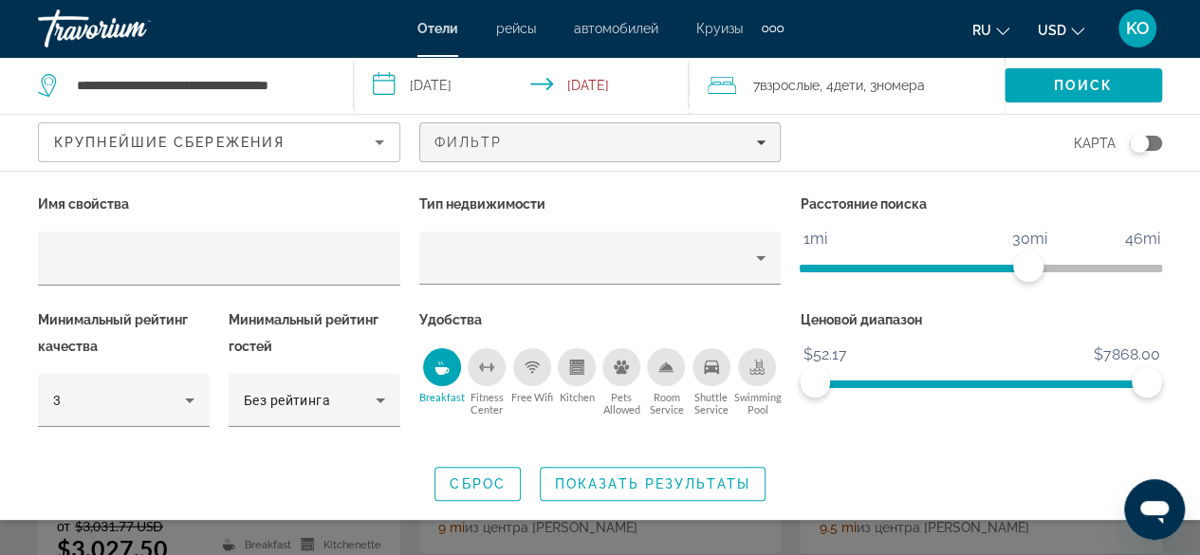
click at [451, 373] on div "Breakfast" at bounding box center [442, 367] width 38 height 38
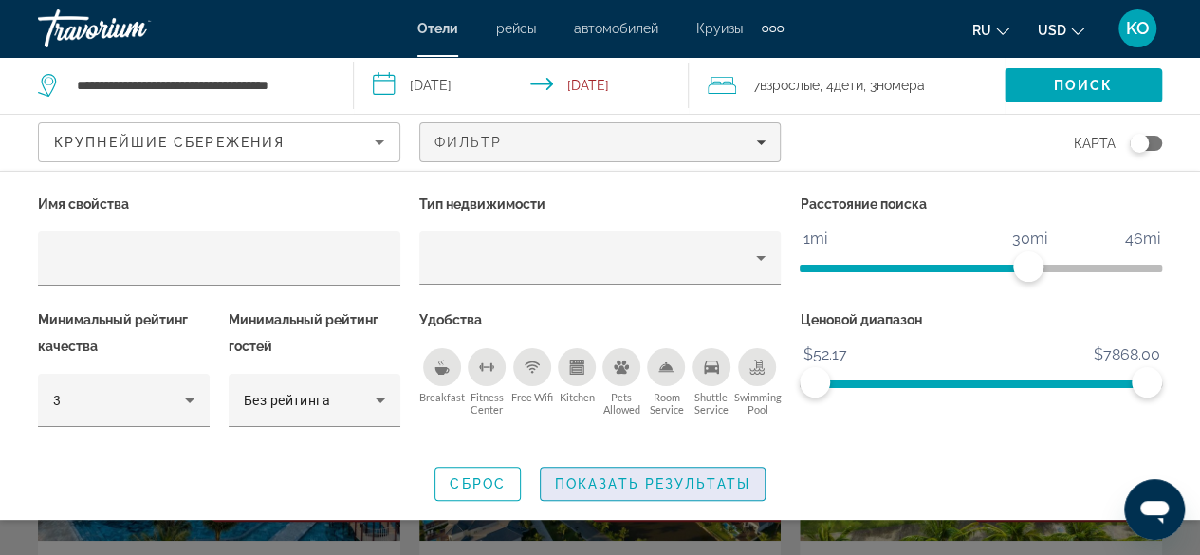
click at [687, 473] on span "Search widget" at bounding box center [653, 484] width 224 height 46
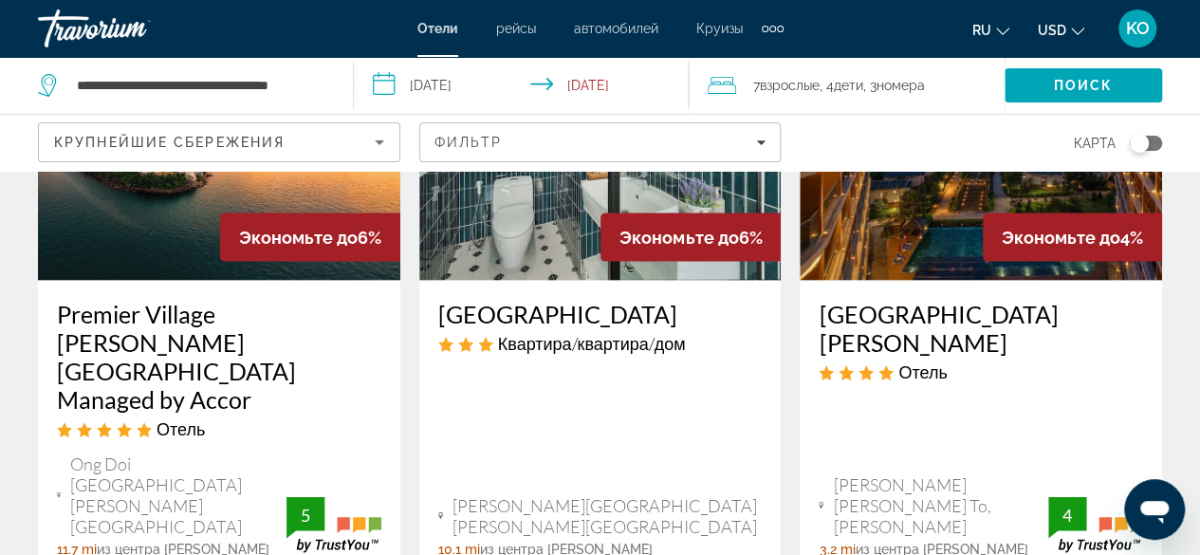
scroll to position [2086, 0]
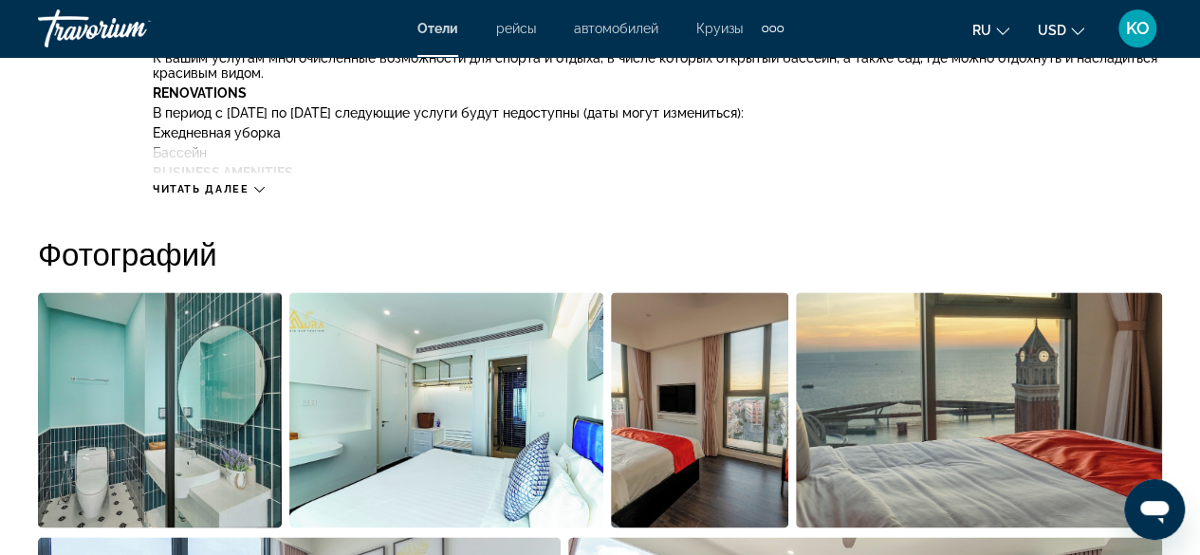
scroll to position [1043, 0]
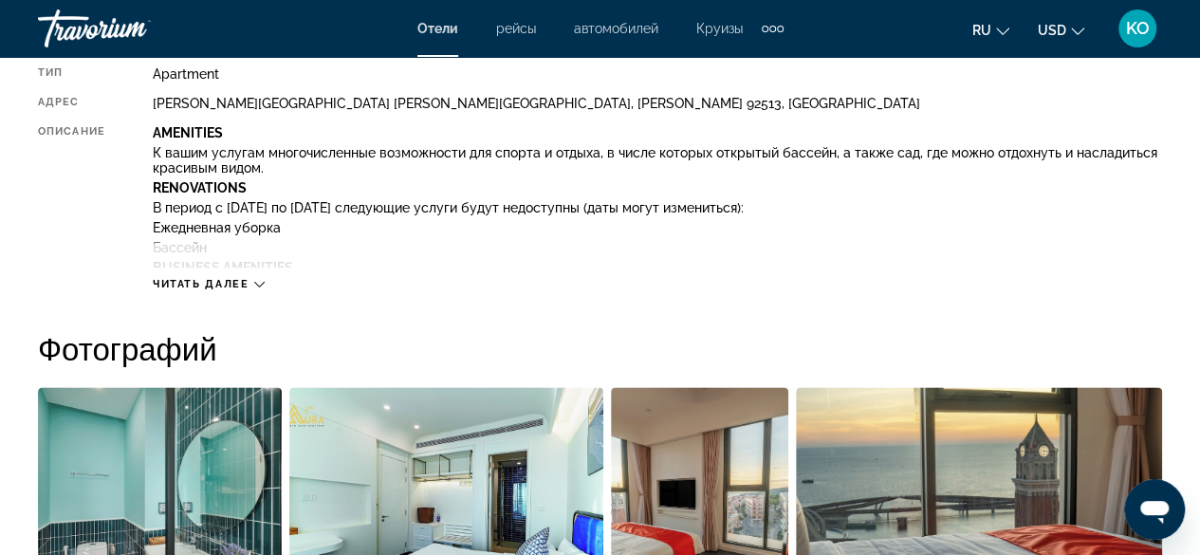
click at [259, 281] on icon "Main content" at bounding box center [259, 284] width 10 height 10
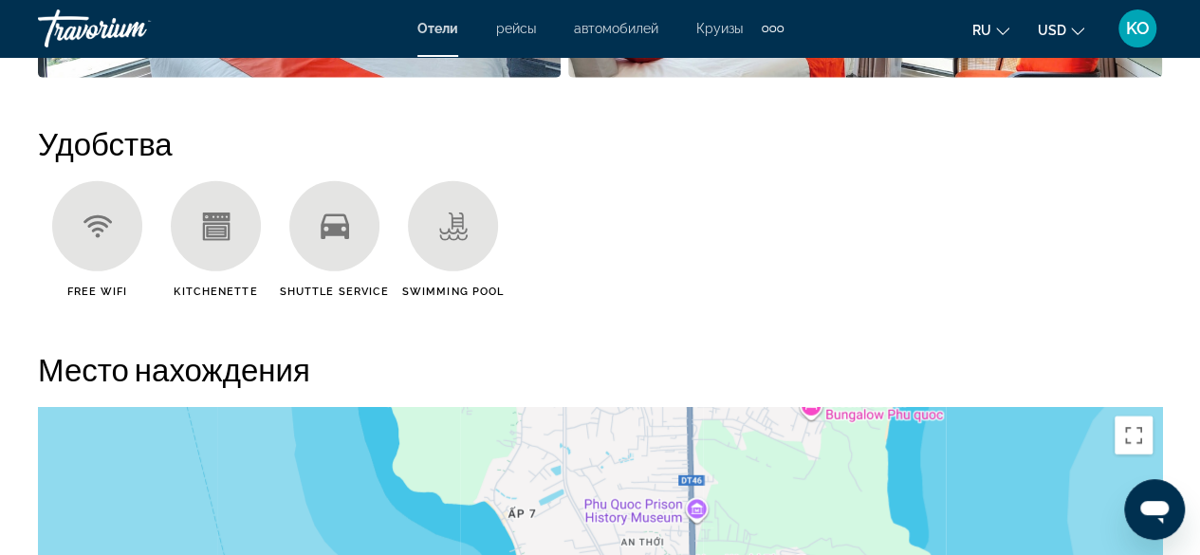
scroll to position [2086, 0]
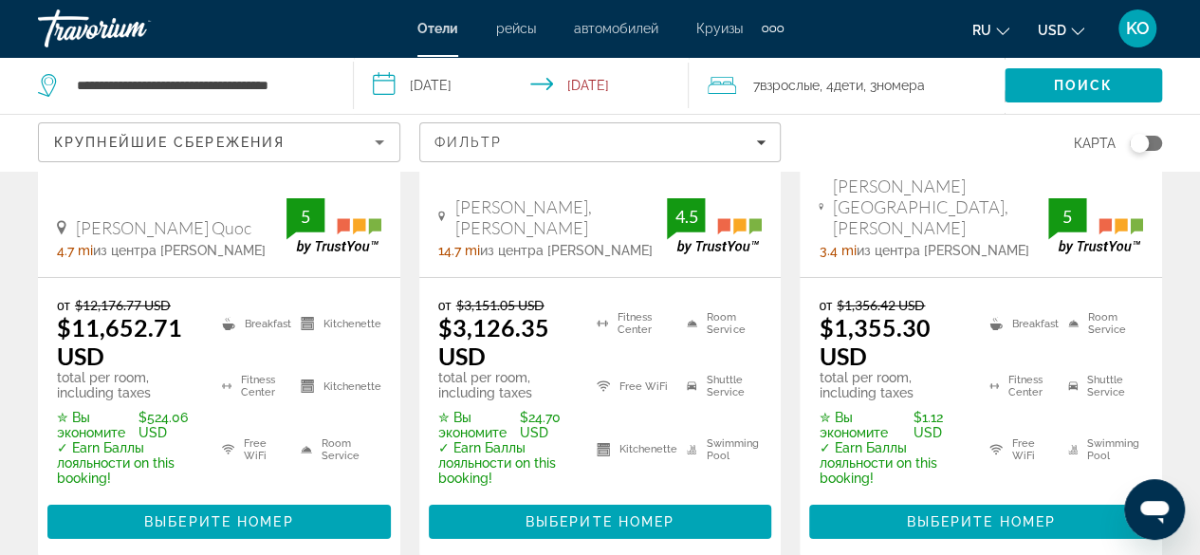
scroll to position [3129, 0]
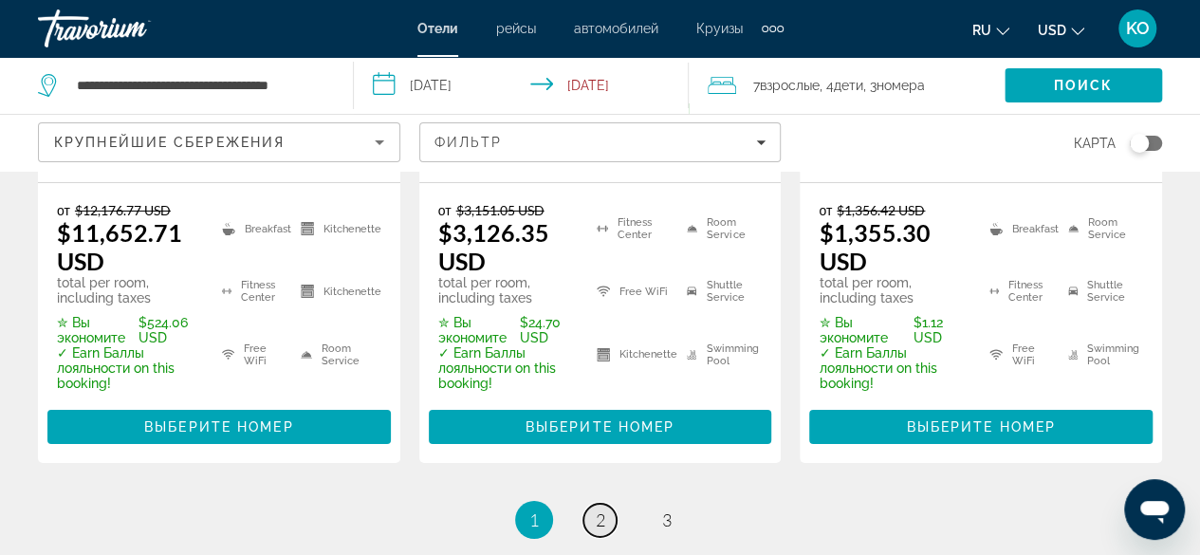
click at [596, 509] on span "2" at bounding box center [600, 519] width 9 height 21
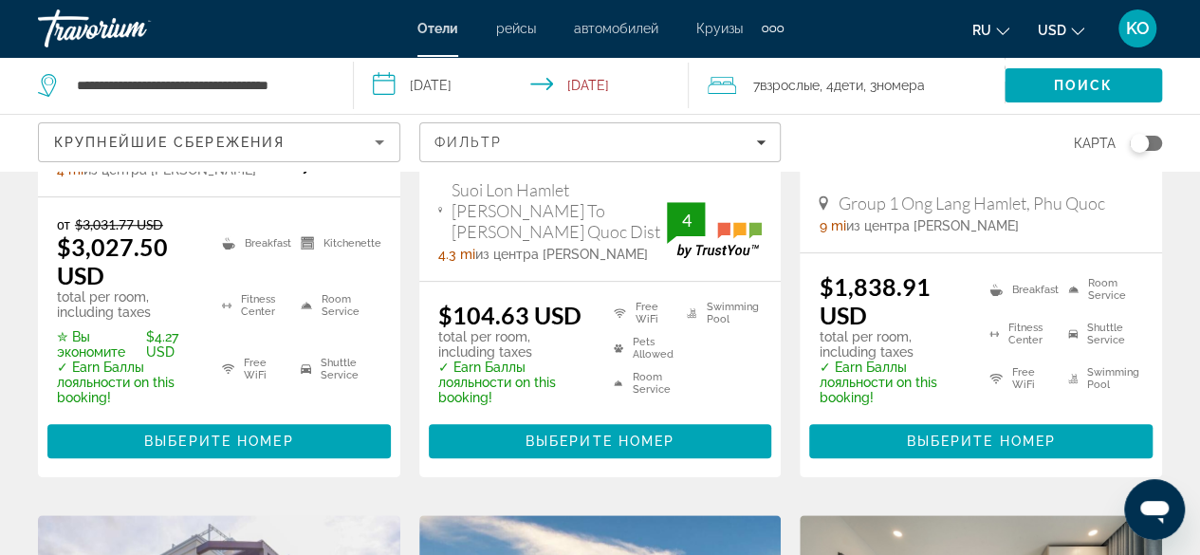
scroll to position [569, 0]
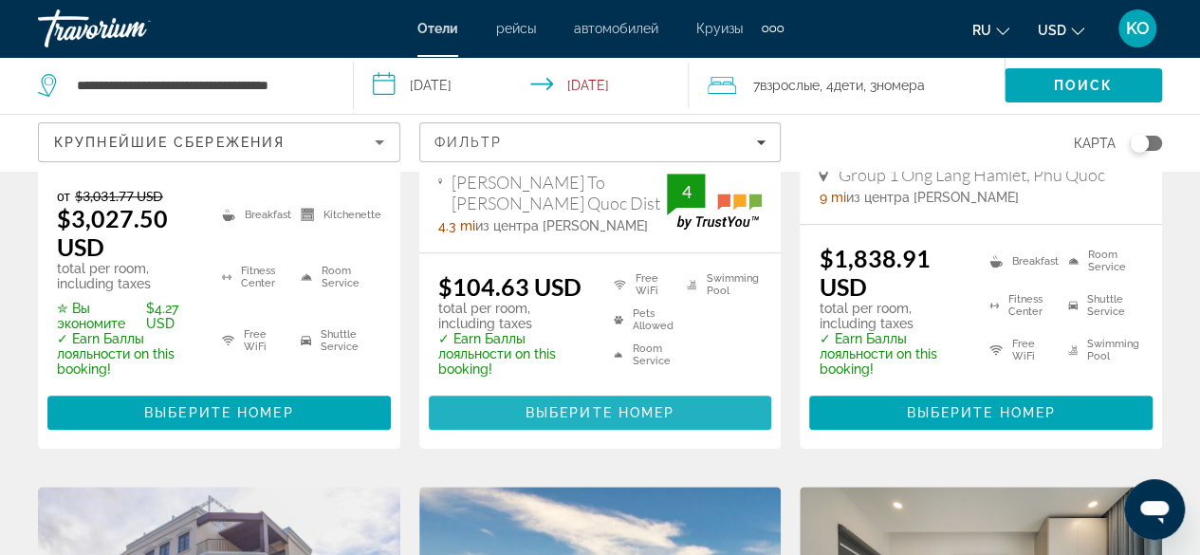
click at [619, 425] on span "Main content" at bounding box center [600, 413] width 343 height 46
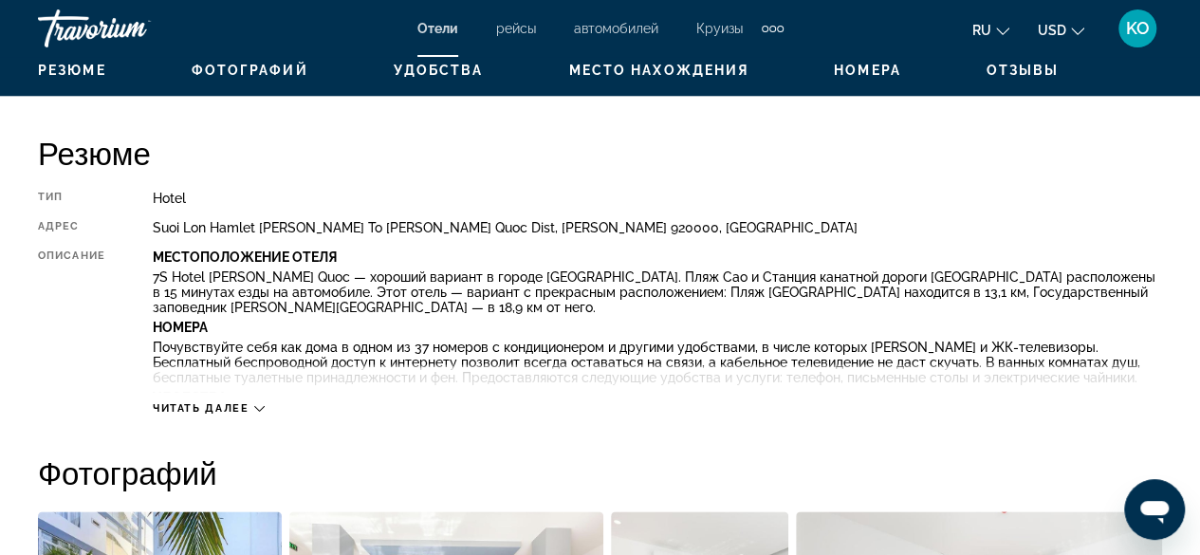
scroll to position [948, 0]
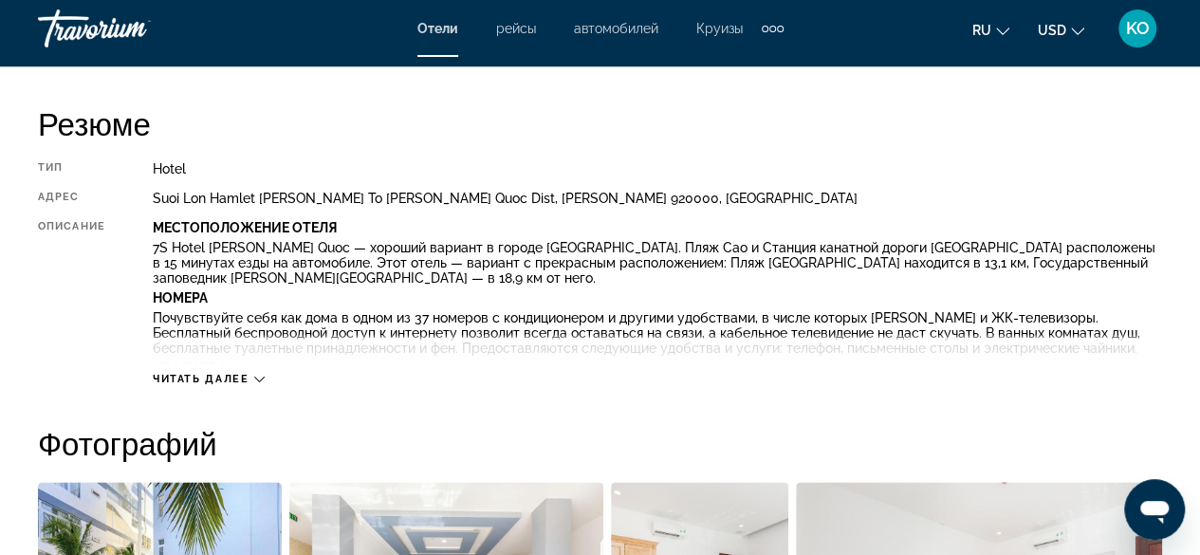
click at [249, 373] on span "Читать далее" at bounding box center [201, 379] width 97 height 12
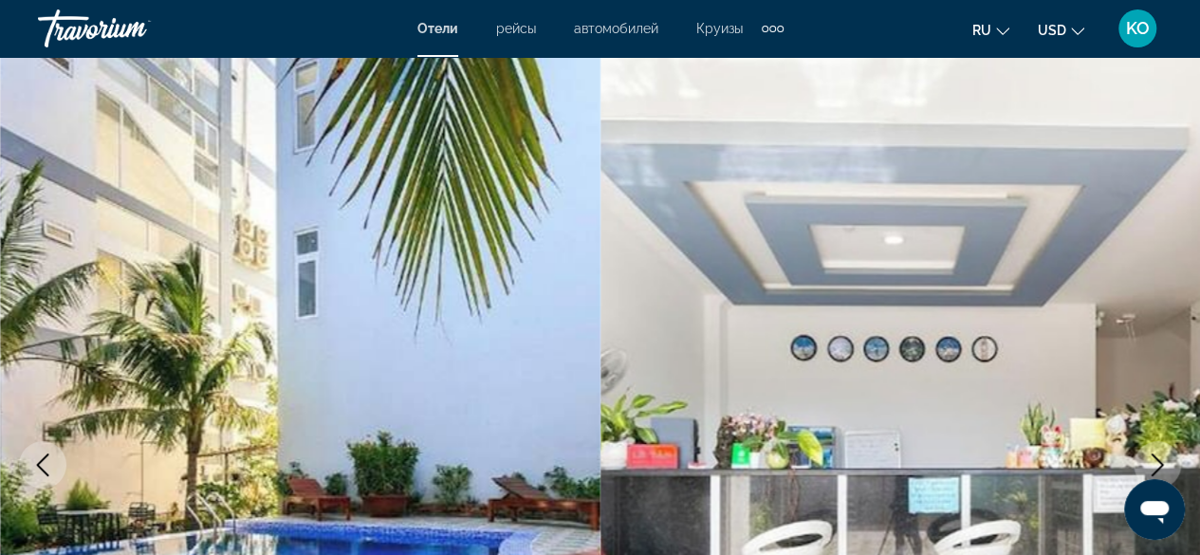
scroll to position [0, 0]
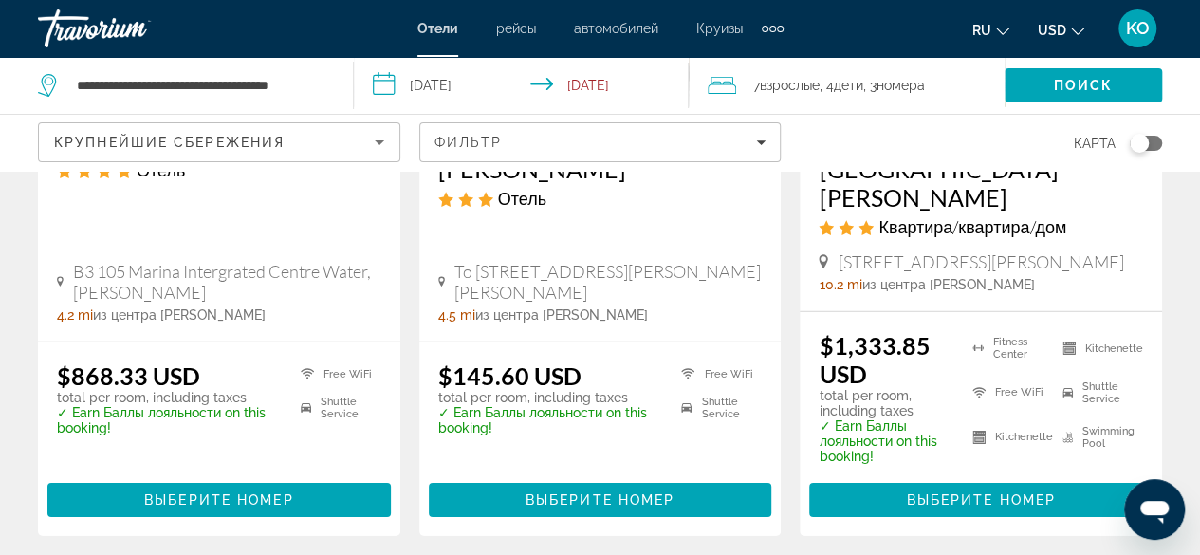
scroll to position [2845, 0]
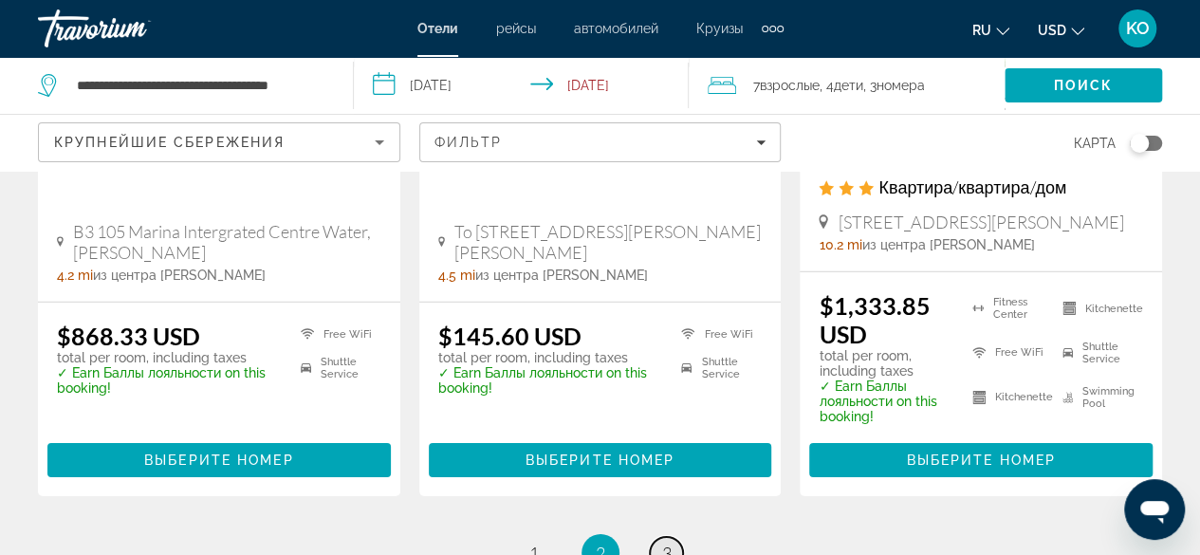
click at [675, 537] on link "page 3" at bounding box center [666, 553] width 33 height 33
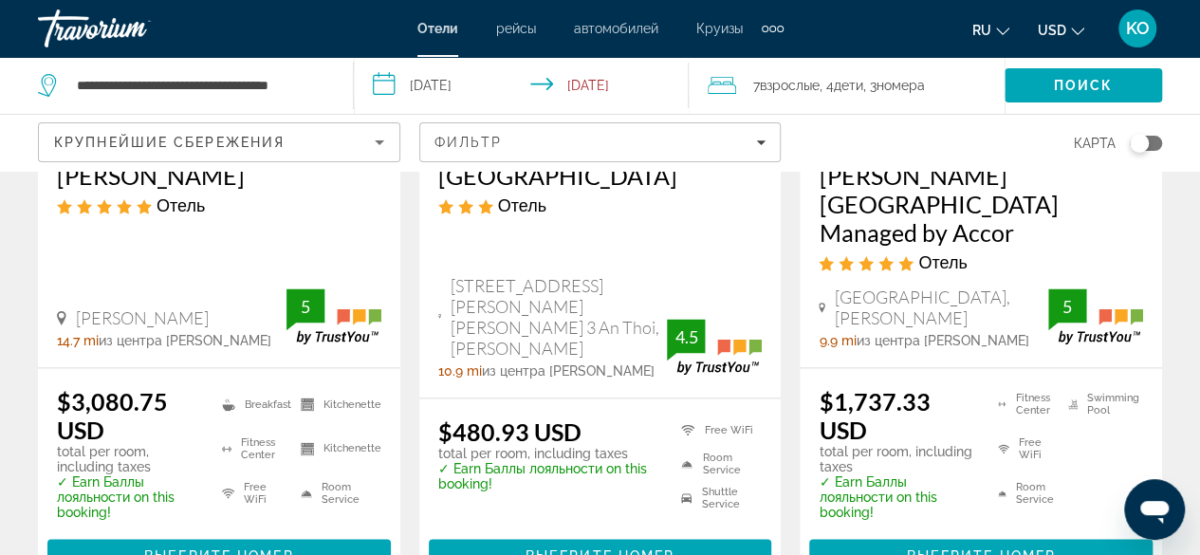
scroll to position [1328, 0]
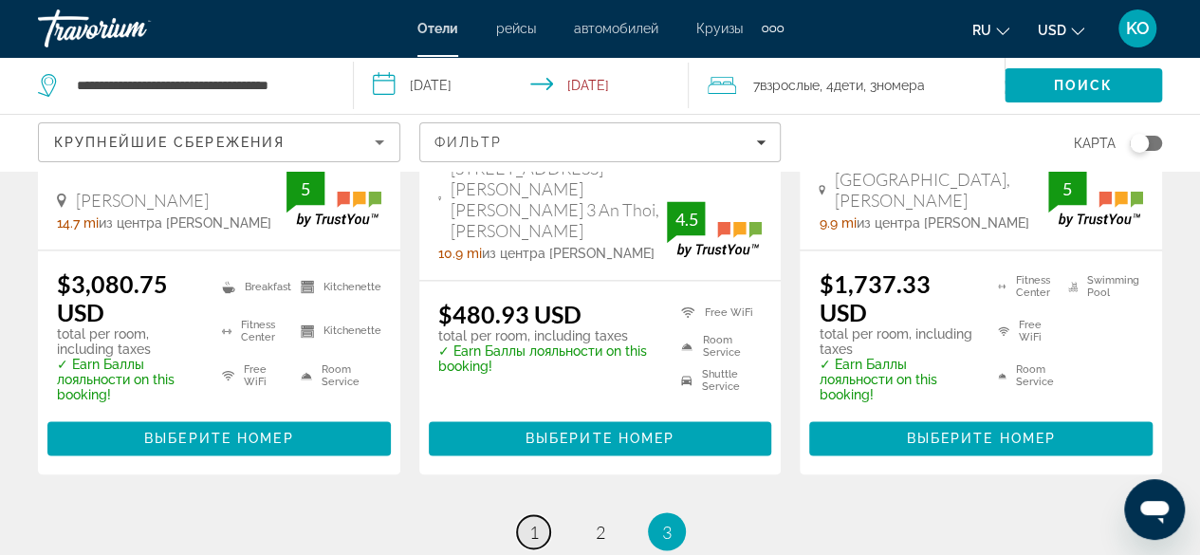
click at [535, 521] on span "1" at bounding box center [533, 531] width 9 height 21
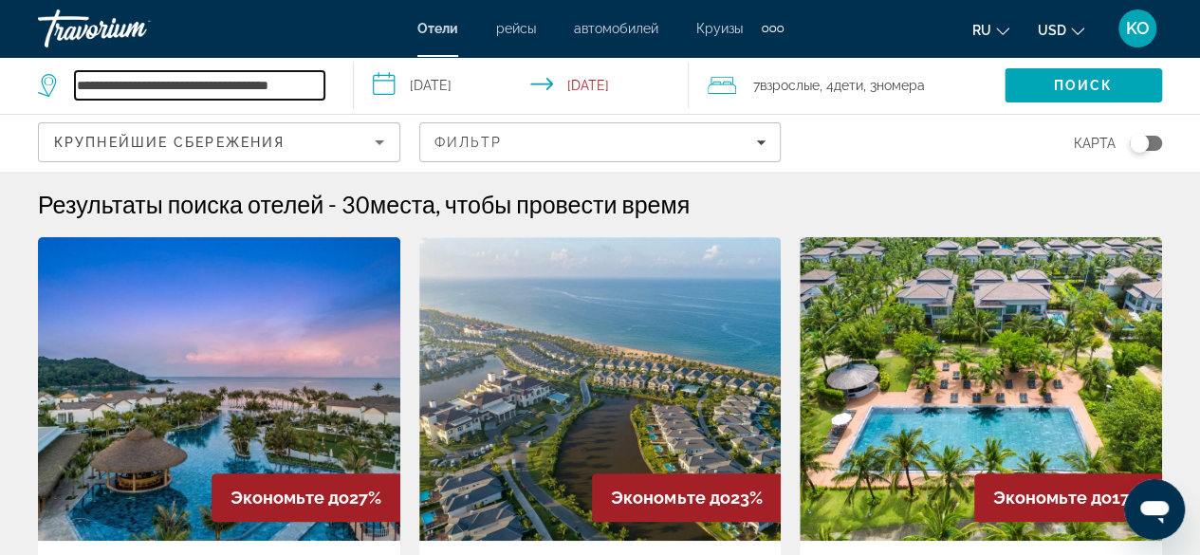
click at [154, 75] on input "**********" at bounding box center [199, 85] width 249 height 28
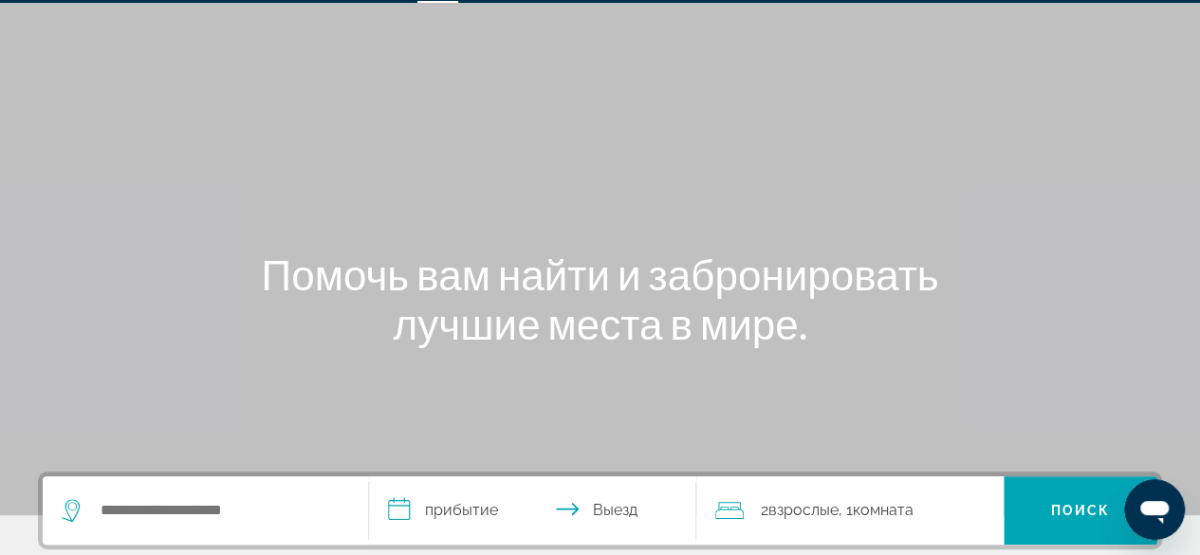
scroll to position [379, 0]
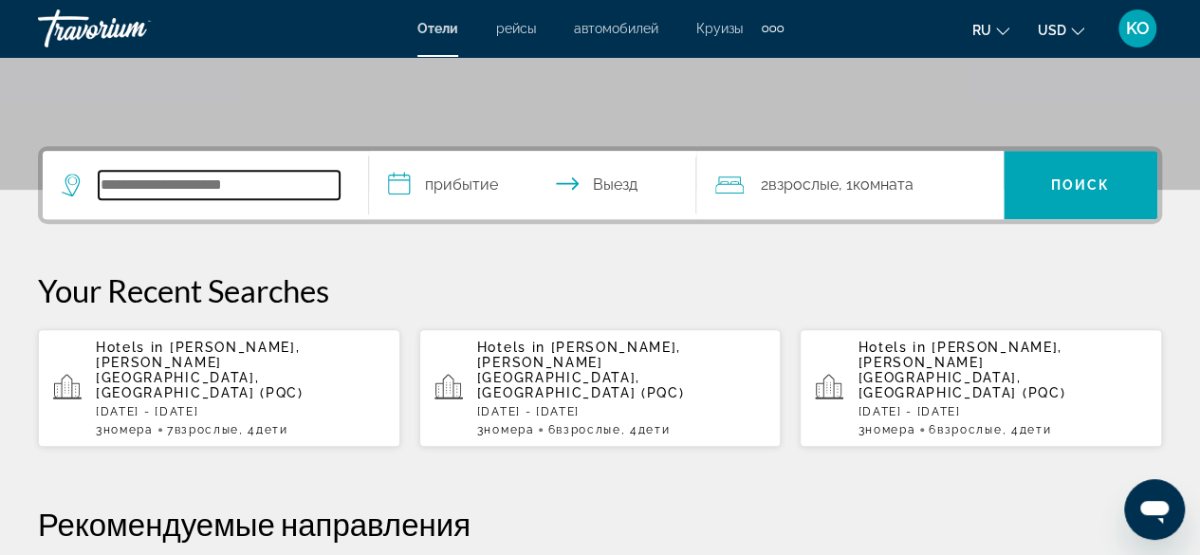
click at [189, 179] on input "Search hotel destination" at bounding box center [219, 185] width 241 height 28
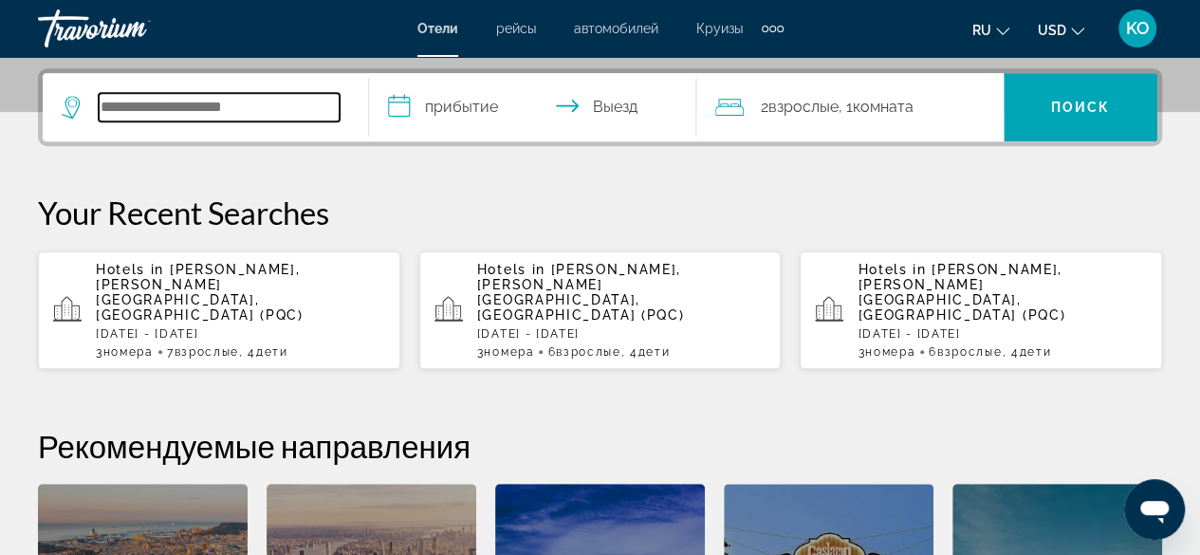
scroll to position [463, 0]
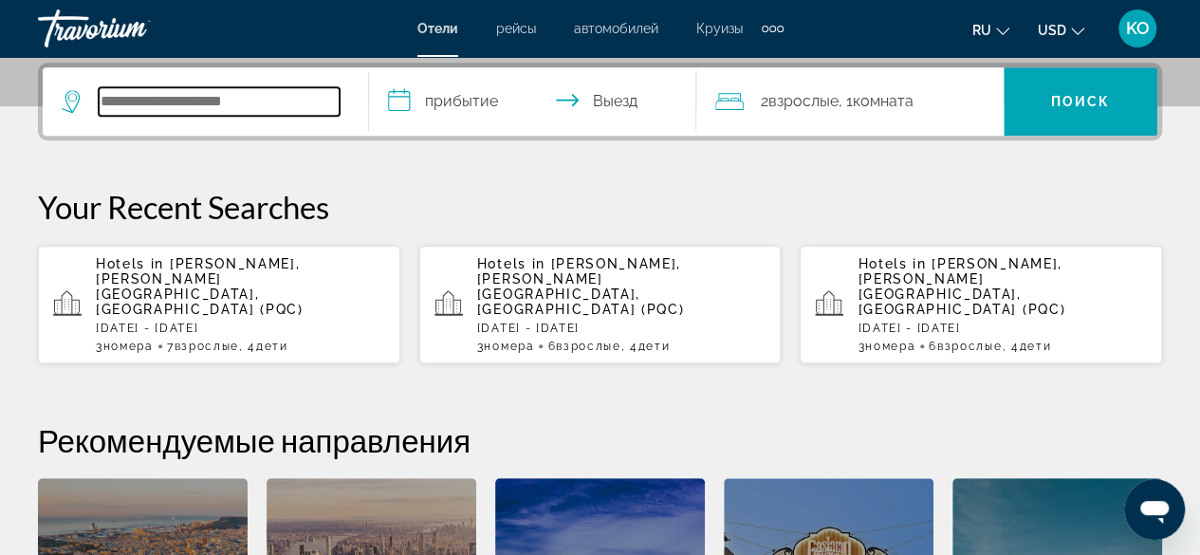
click at [131, 98] on input "Search hotel destination" at bounding box center [219, 101] width 241 height 28
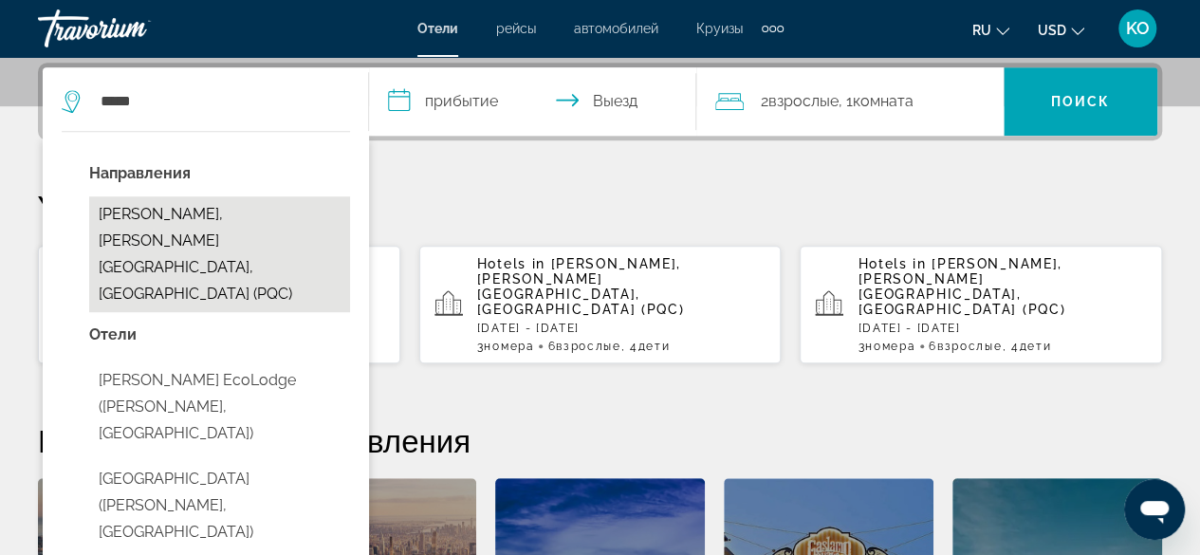
click at [183, 221] on button "[PERSON_NAME], [PERSON_NAME][GEOGRAPHIC_DATA], [GEOGRAPHIC_DATA] (PQC)" at bounding box center [219, 254] width 261 height 116
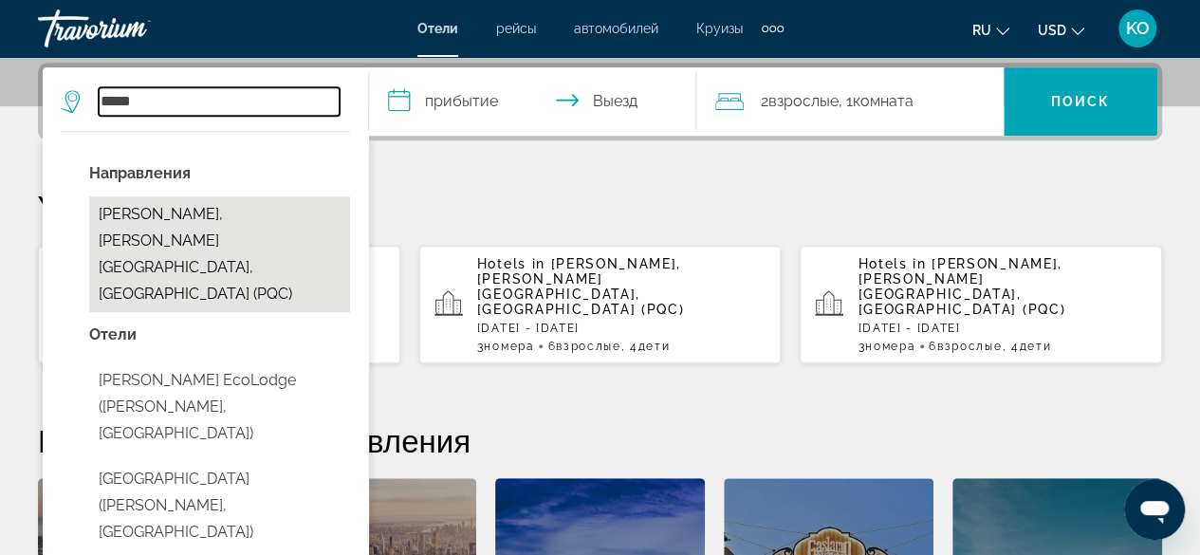
type input "**********"
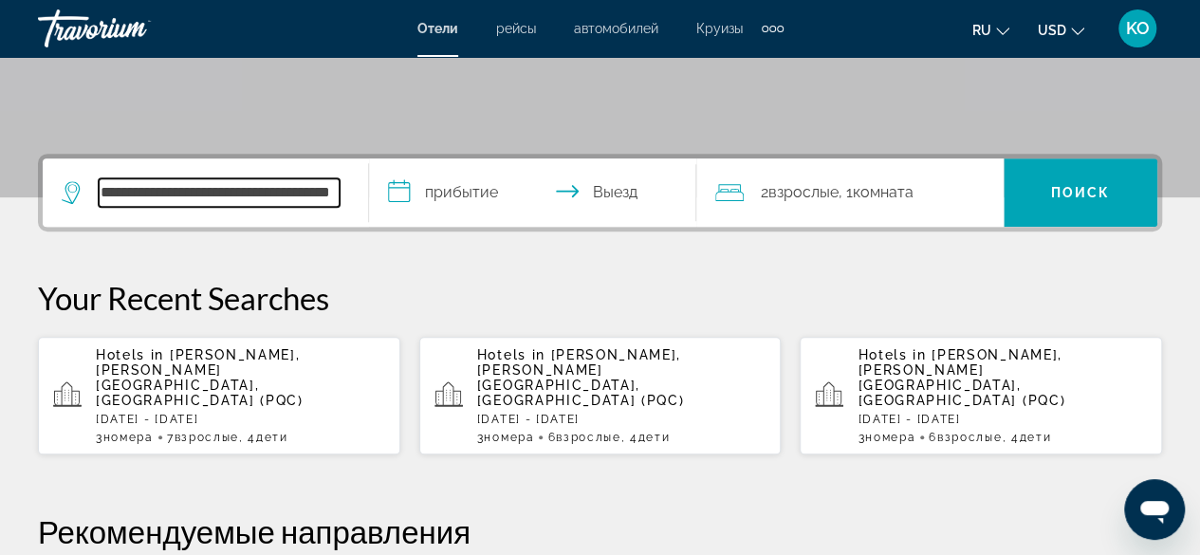
scroll to position [368, 0]
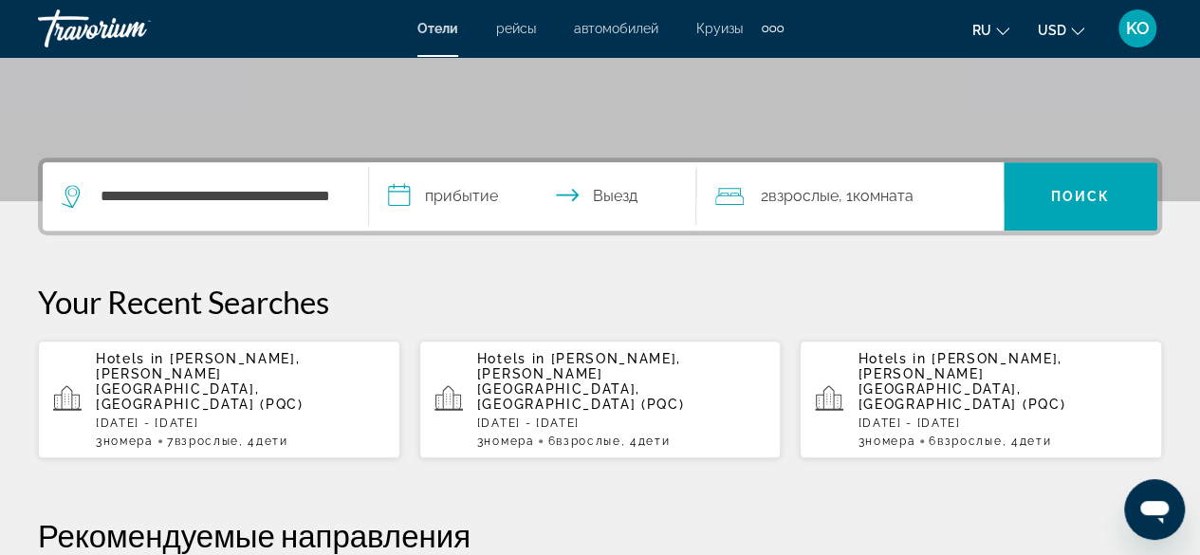
click at [740, 193] on icon "Travelers: 2 adults, 0 children" at bounding box center [729, 196] width 28 height 23
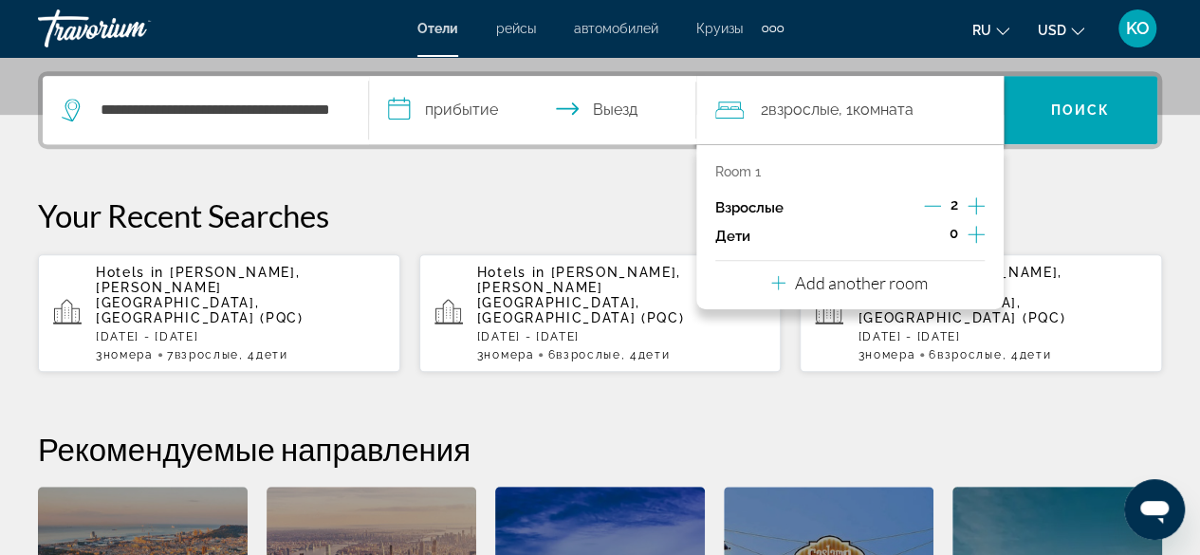
scroll to position [463, 0]
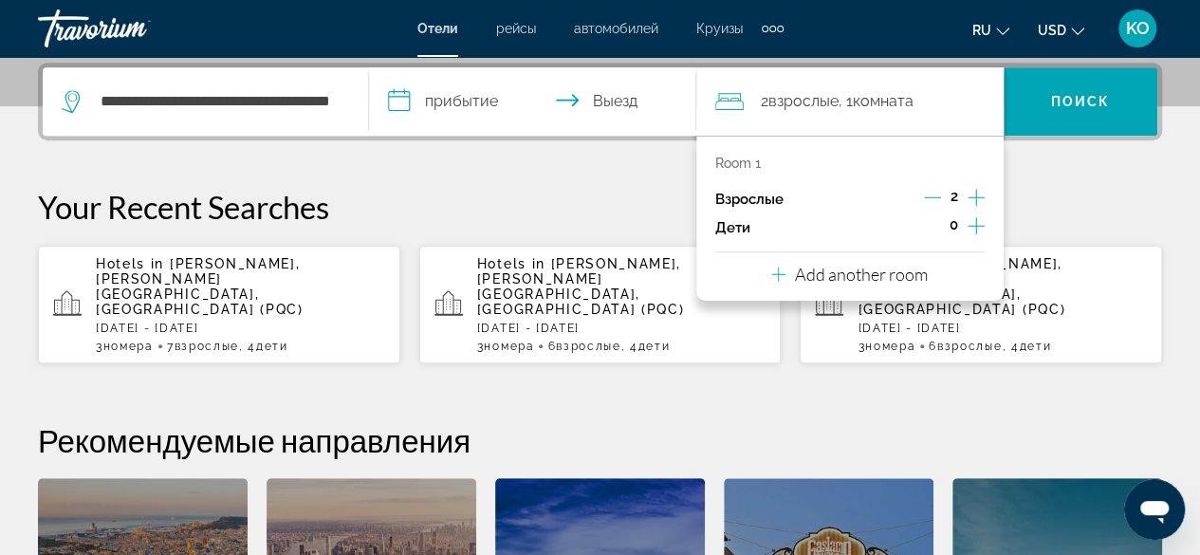
click at [979, 220] on icon "Increment children" at bounding box center [975, 225] width 17 height 23
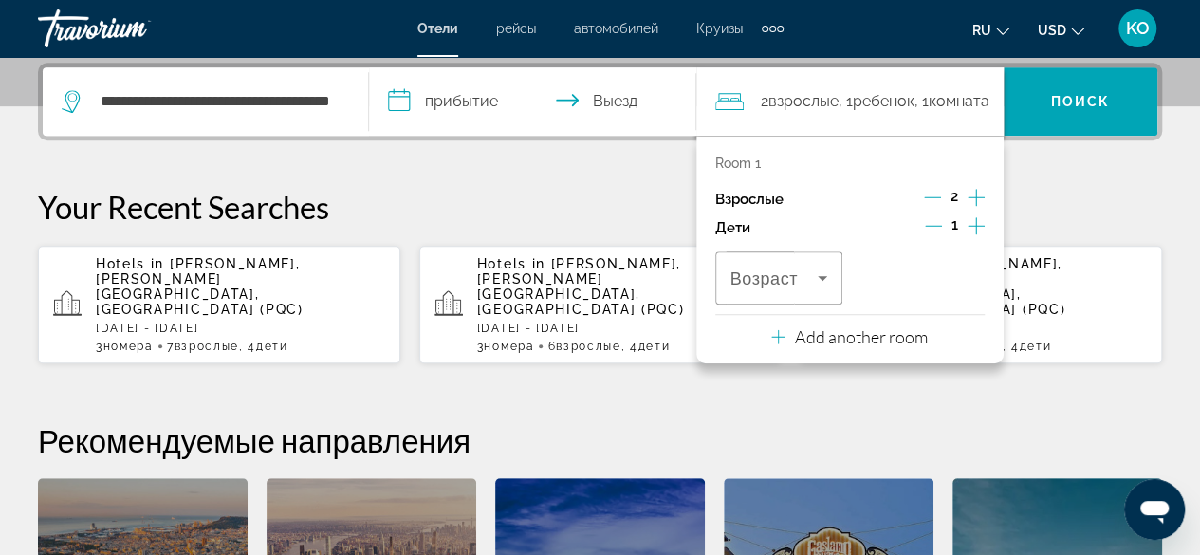
click at [979, 220] on icon "Increment children" at bounding box center [975, 225] width 17 height 23
click at [806, 279] on span "Travelers: 2 adults, 2 children" at bounding box center [774, 277] width 88 height 23
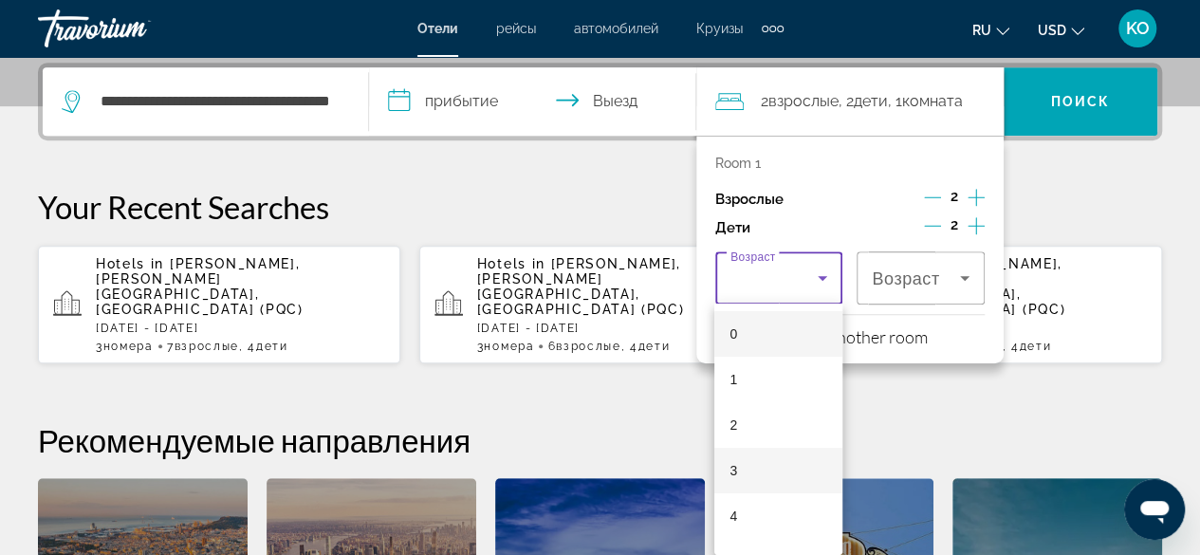
scroll to position [95, 0]
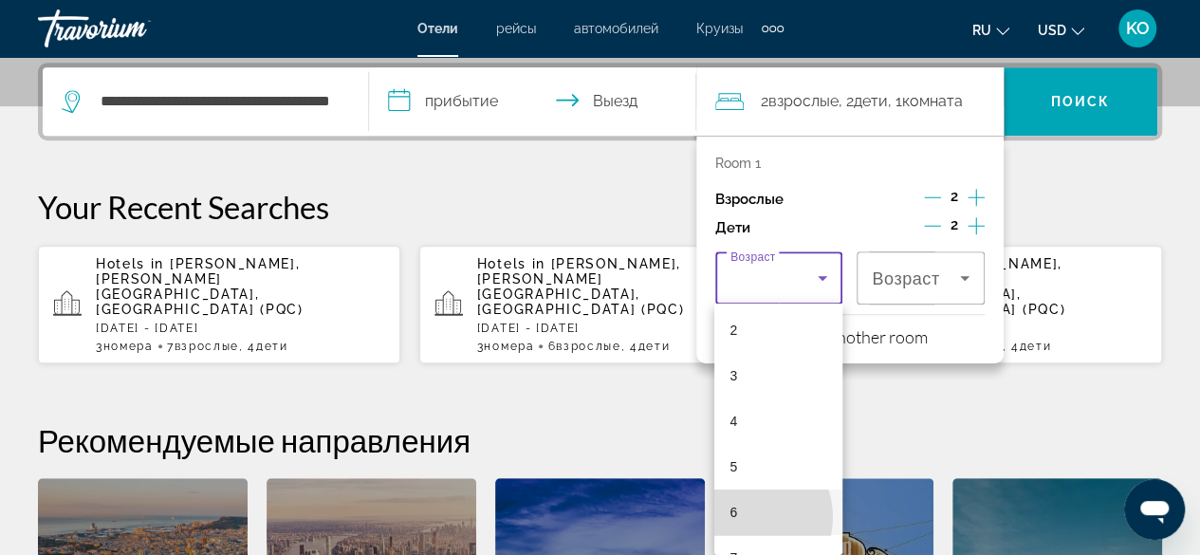
click at [745, 517] on mat-option "6" at bounding box center [778, 512] width 128 height 46
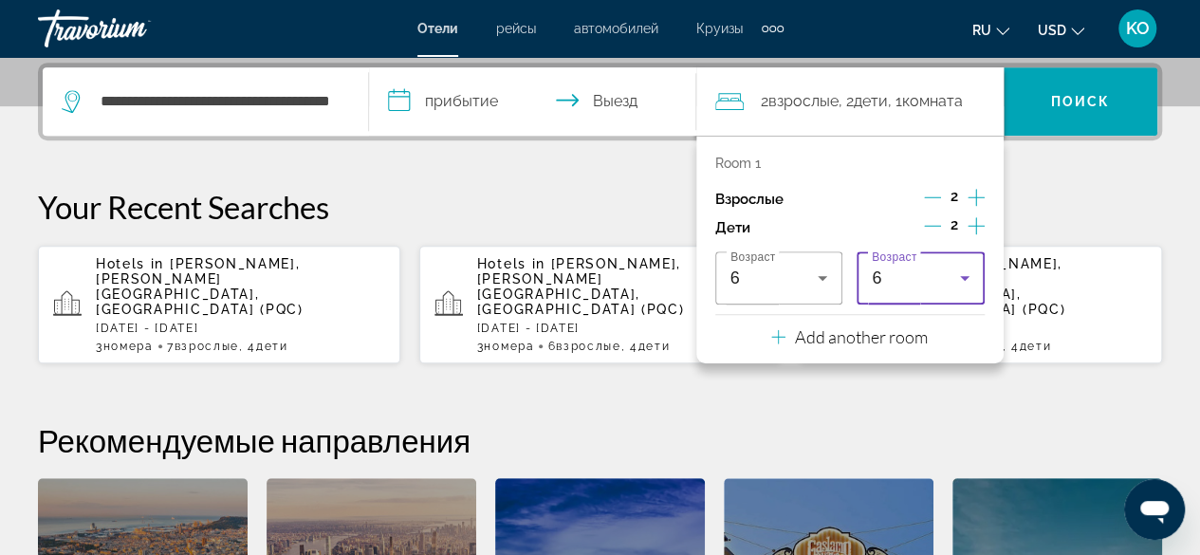
click at [954, 268] on icon "Travelers: 2 adults, 2 children" at bounding box center [964, 277] width 23 height 23
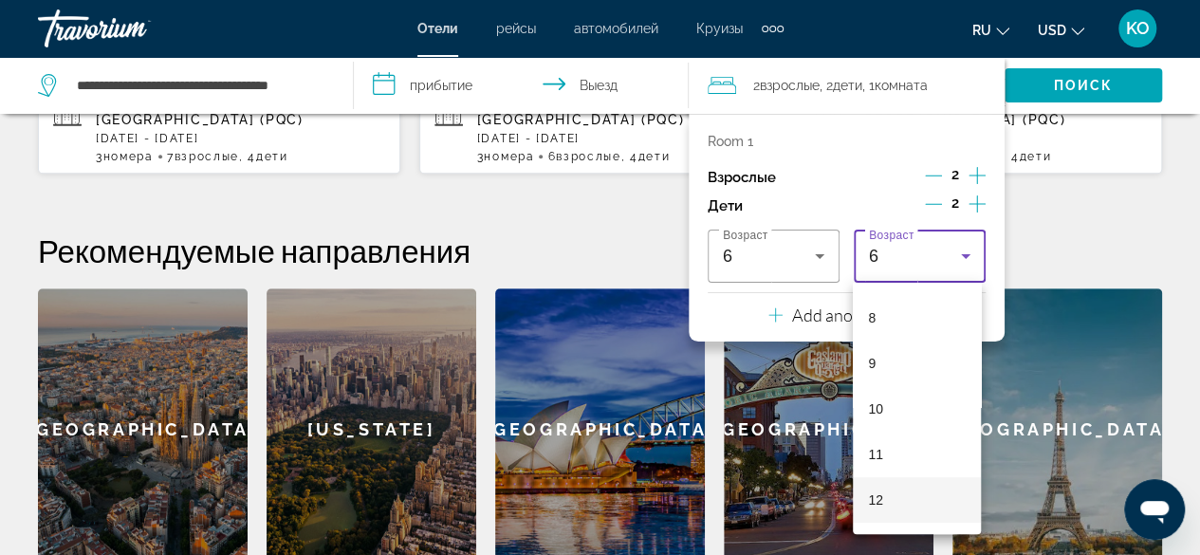
scroll to position [454, 0]
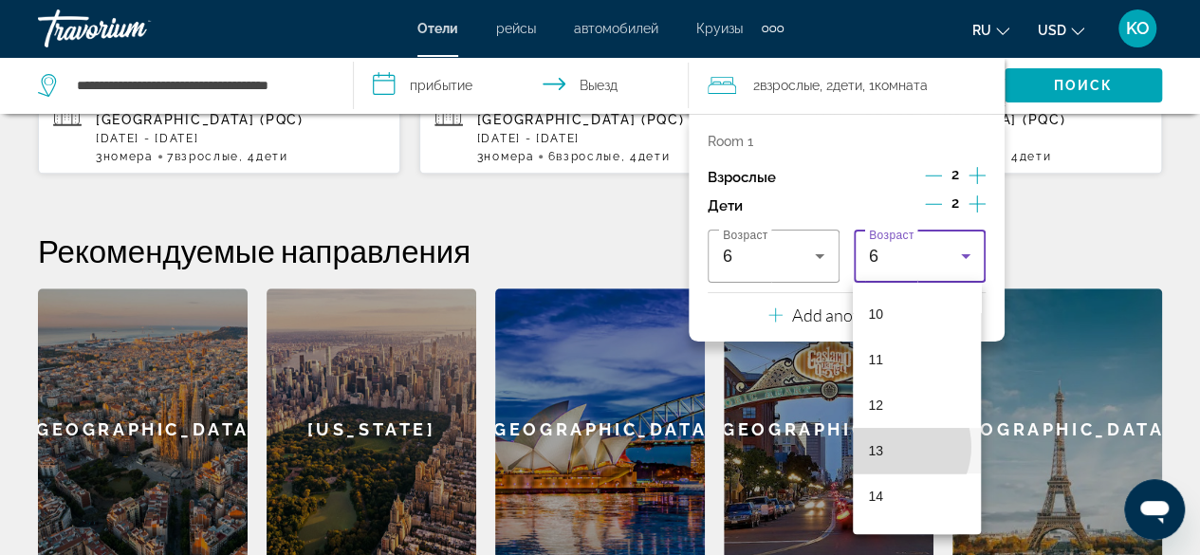
click at [889, 446] on mat-option "13" at bounding box center [917, 451] width 128 height 46
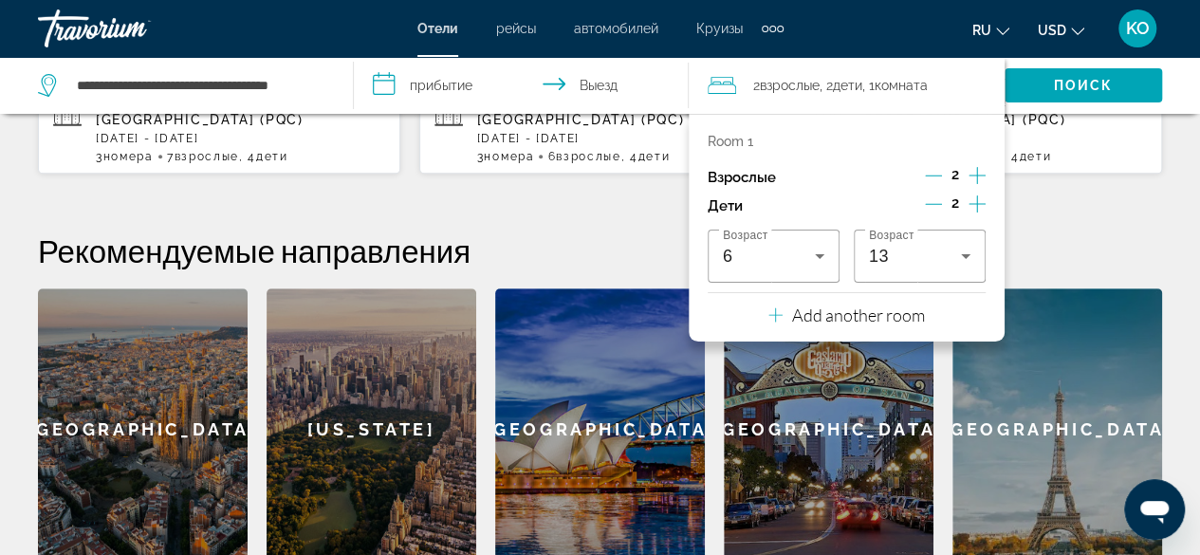
click at [1083, 231] on h2 "Рекомендуемые направления" at bounding box center [600, 250] width 1124 height 38
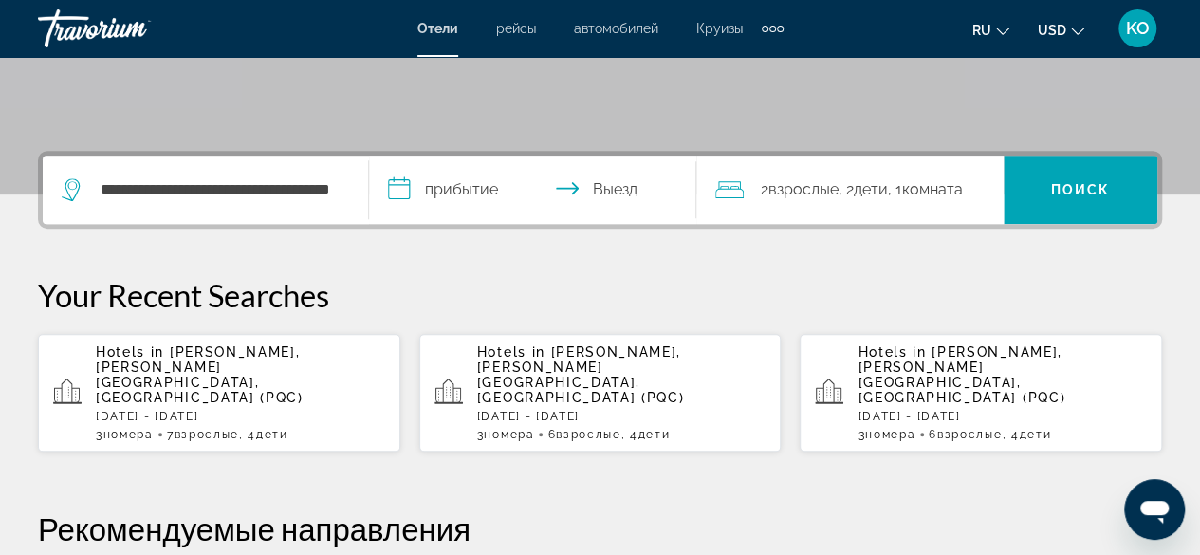
scroll to position [368, 0]
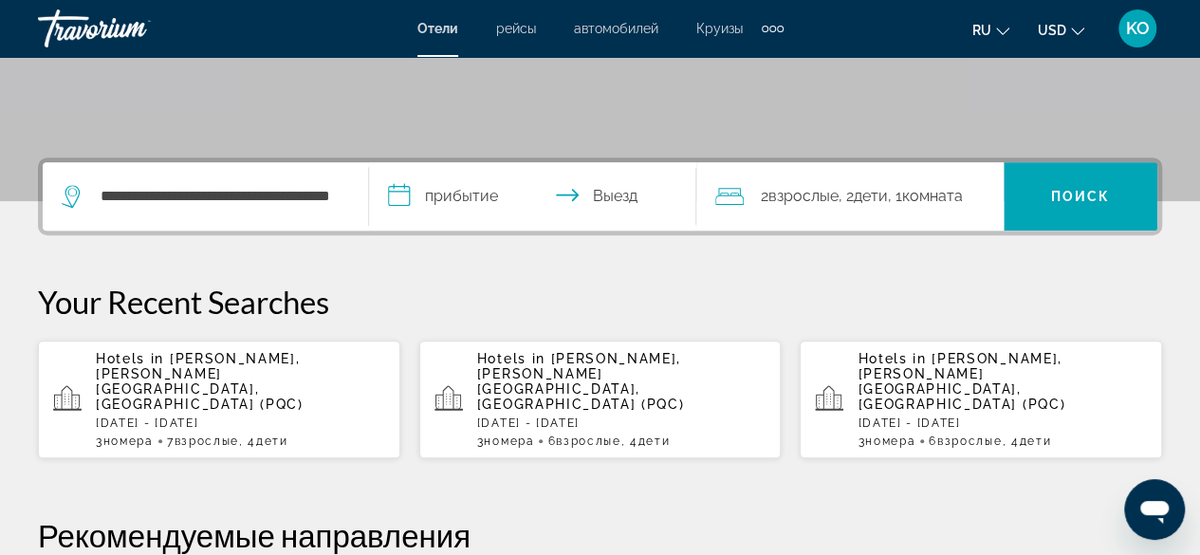
click at [399, 192] on input "**********" at bounding box center [536, 199] width 334 height 74
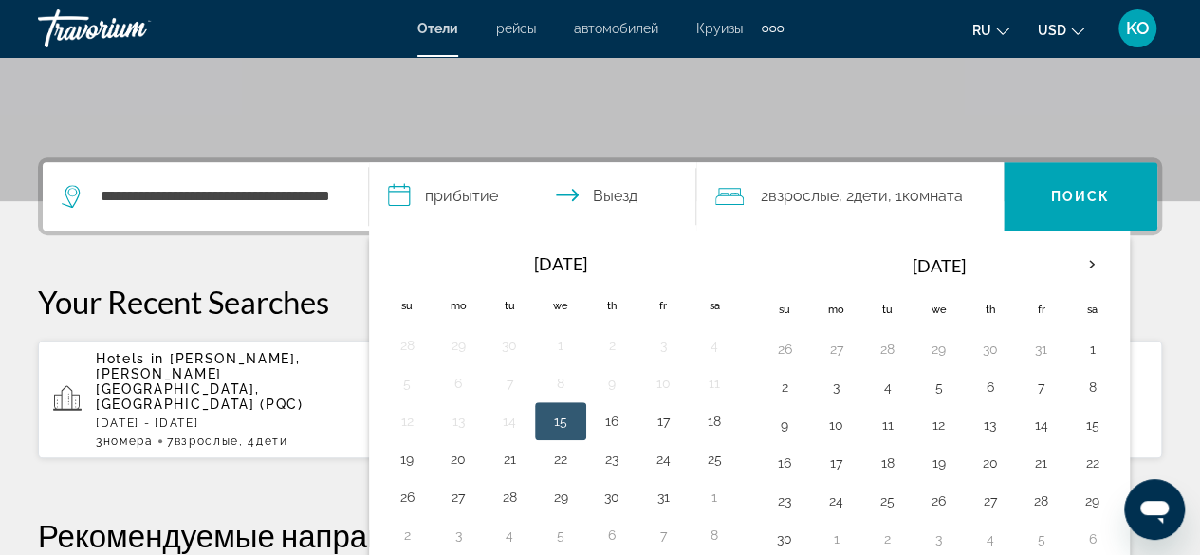
scroll to position [463, 0]
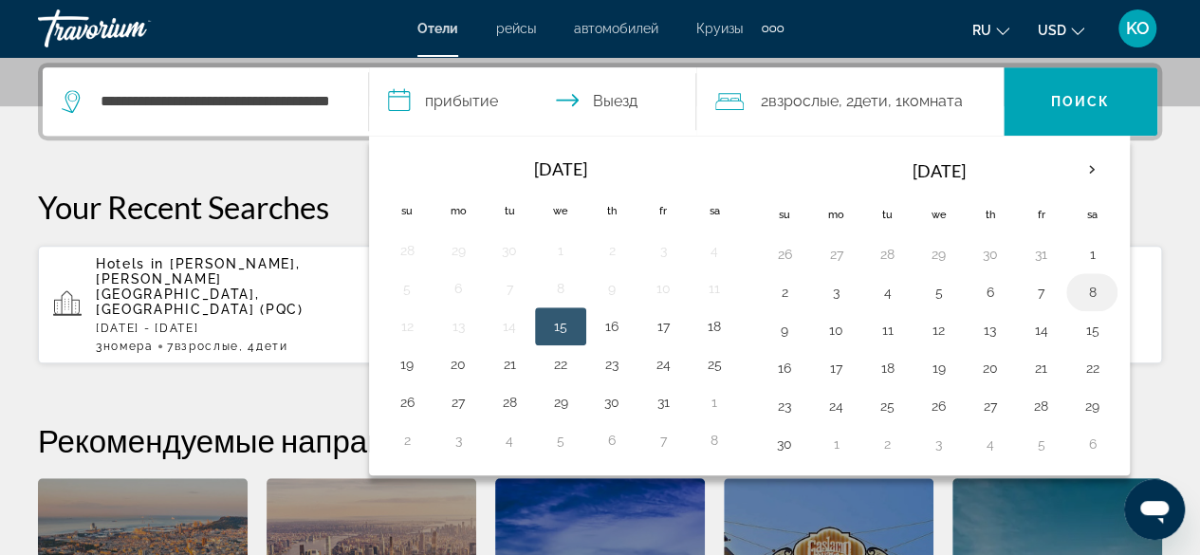
click at [1084, 294] on button "8" at bounding box center [1091, 292] width 30 height 27
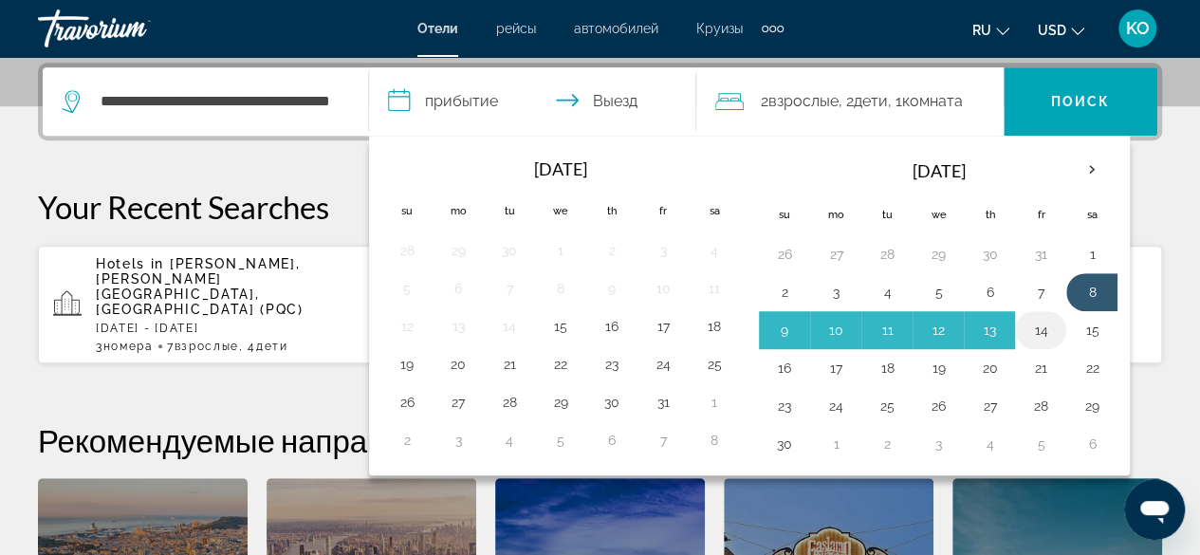
click at [1034, 322] on button "14" at bounding box center [1040, 330] width 30 height 27
type input "**********"
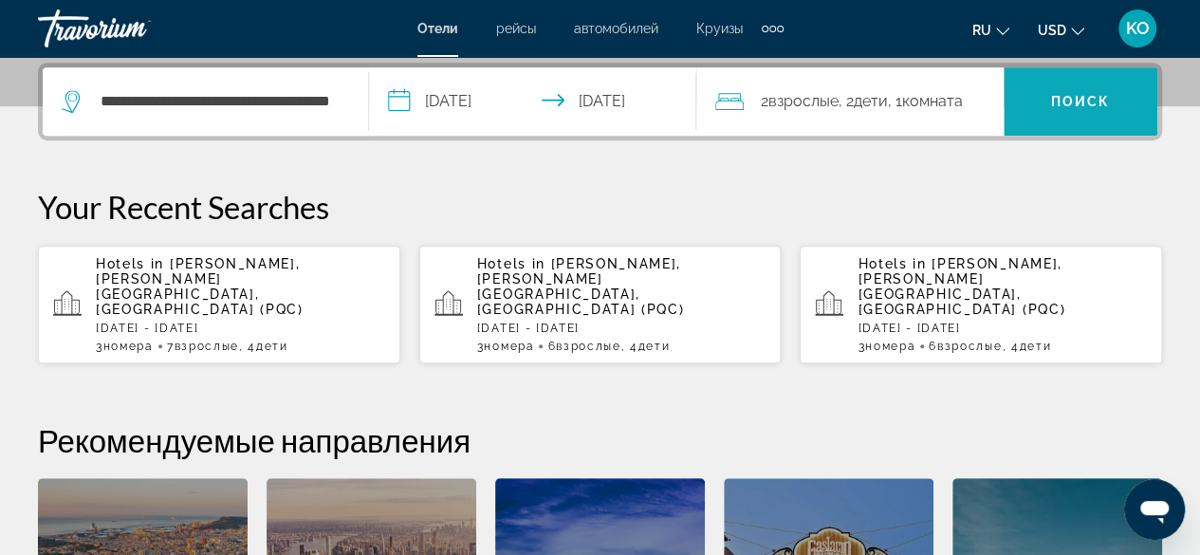
click at [1090, 103] on span "Поиск" at bounding box center [1081, 101] width 60 height 15
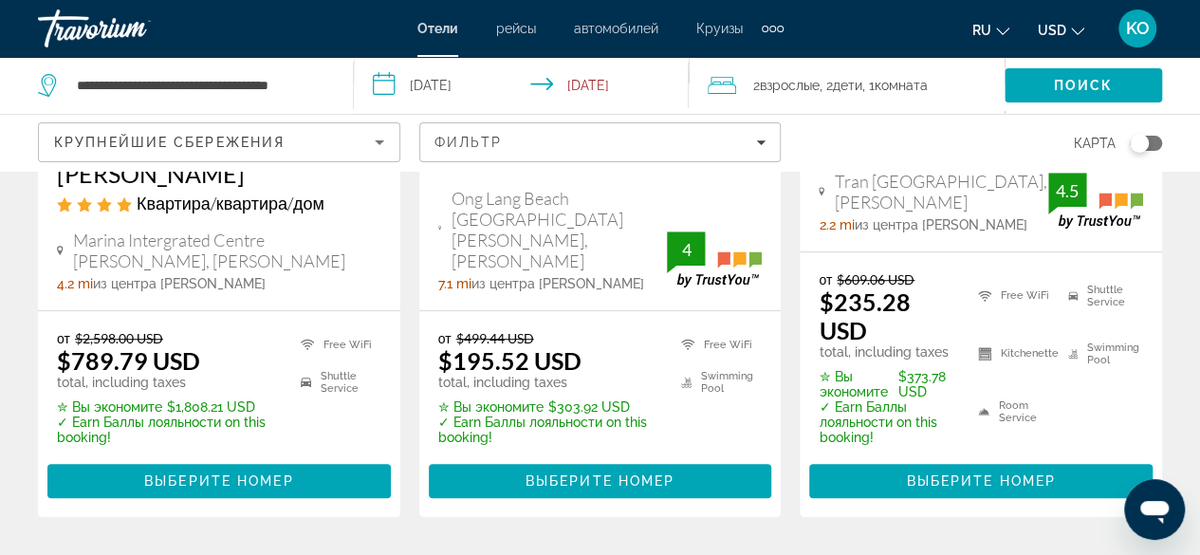
scroll to position [474, 0]
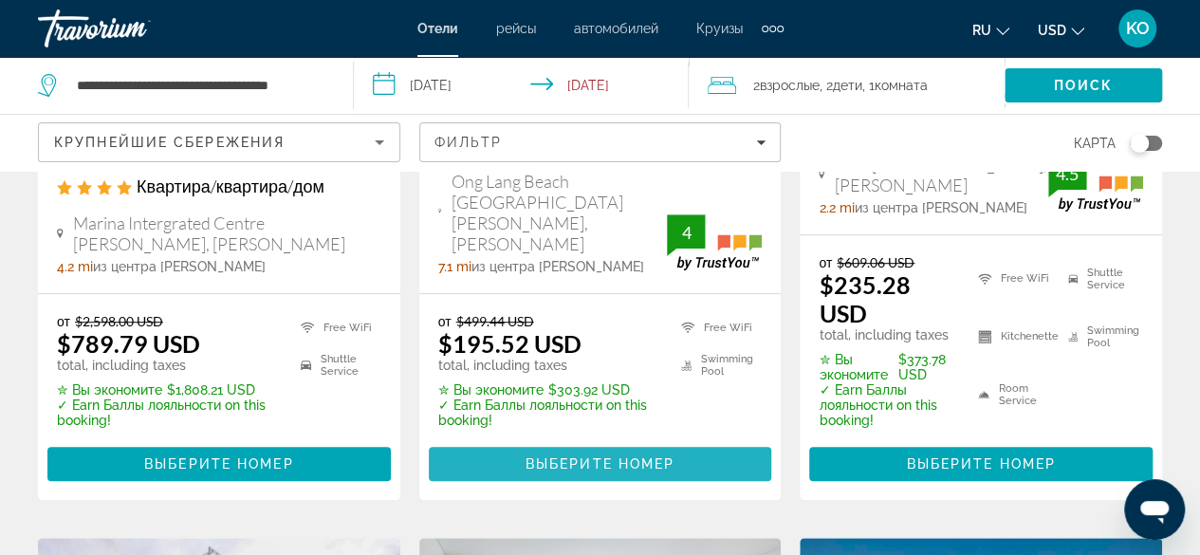
click at [641, 460] on span "Выберите номер" at bounding box center [599, 463] width 149 height 15
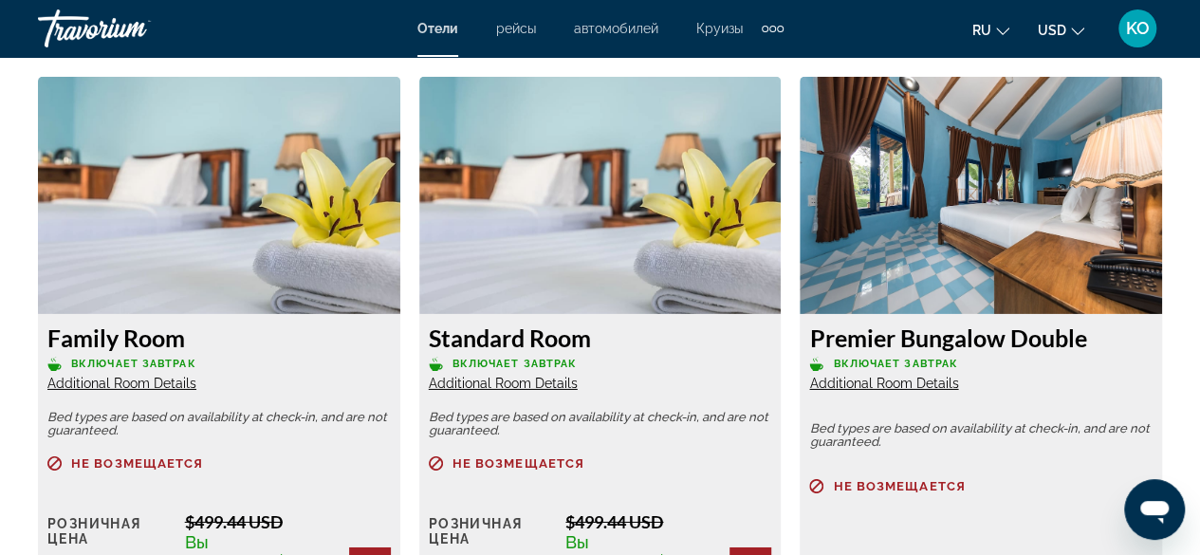
scroll to position [3035, 0]
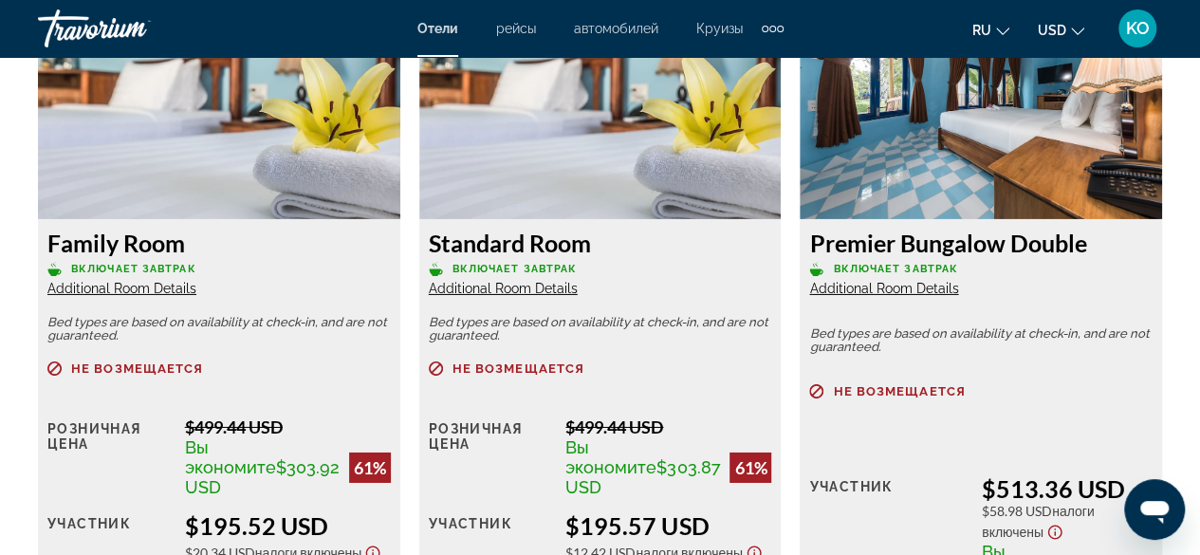
click at [155, 294] on span "Additional Room Details" at bounding box center [121, 288] width 149 height 15
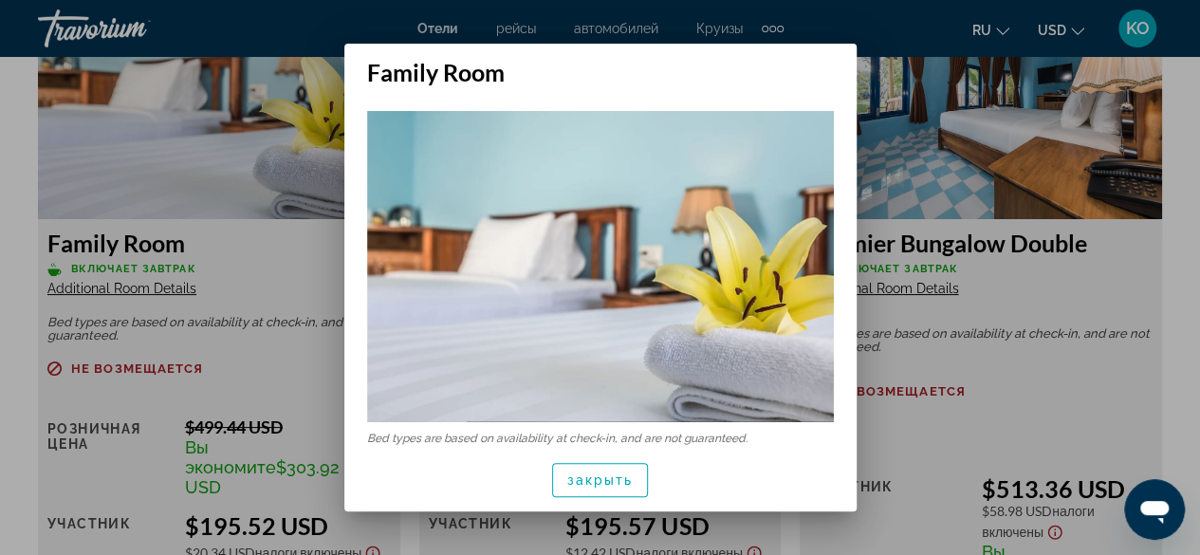
scroll to position [0, 0]
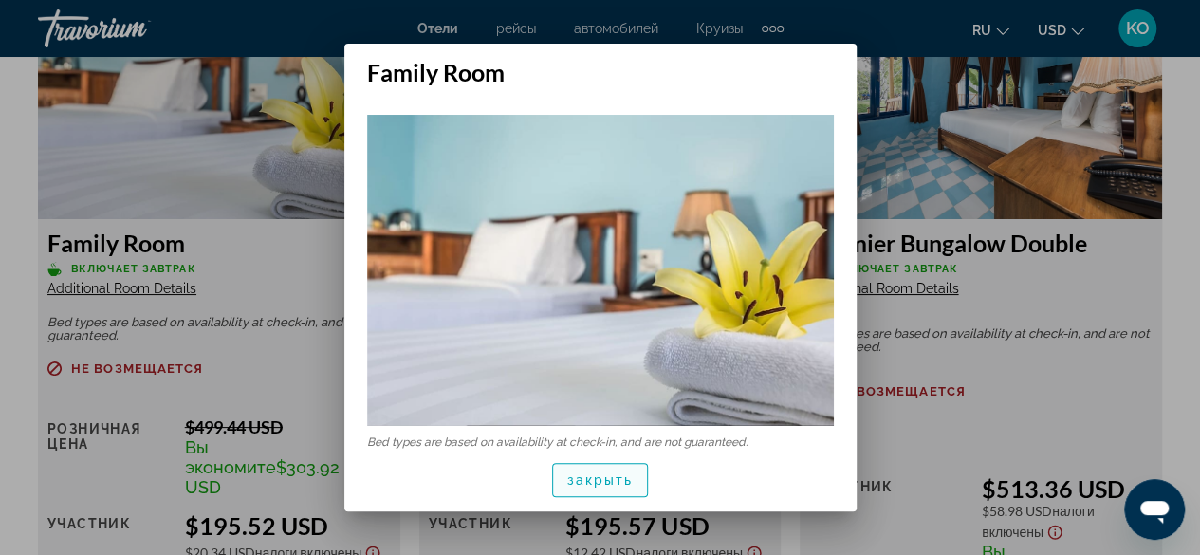
click at [620, 479] on span "закрыть" at bounding box center [600, 479] width 66 height 15
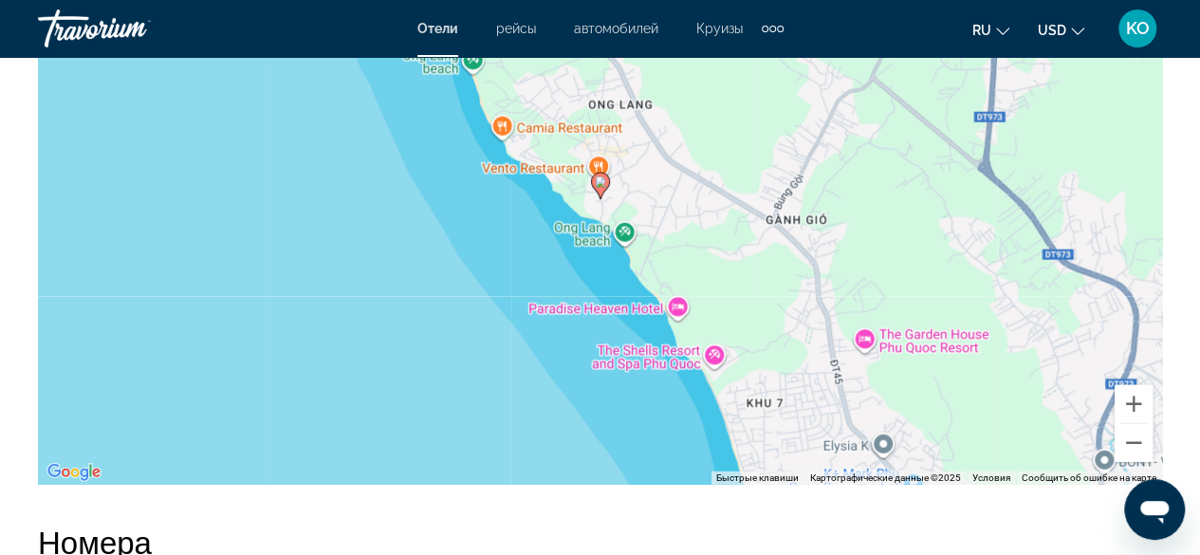
scroll to position [2181, 0]
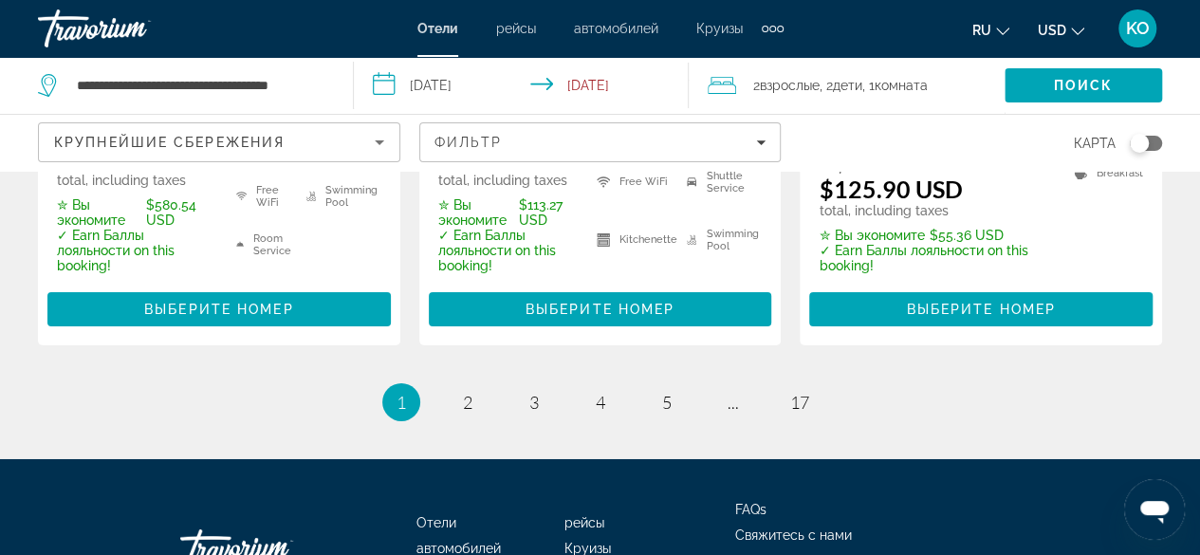
scroll to position [3116, 0]
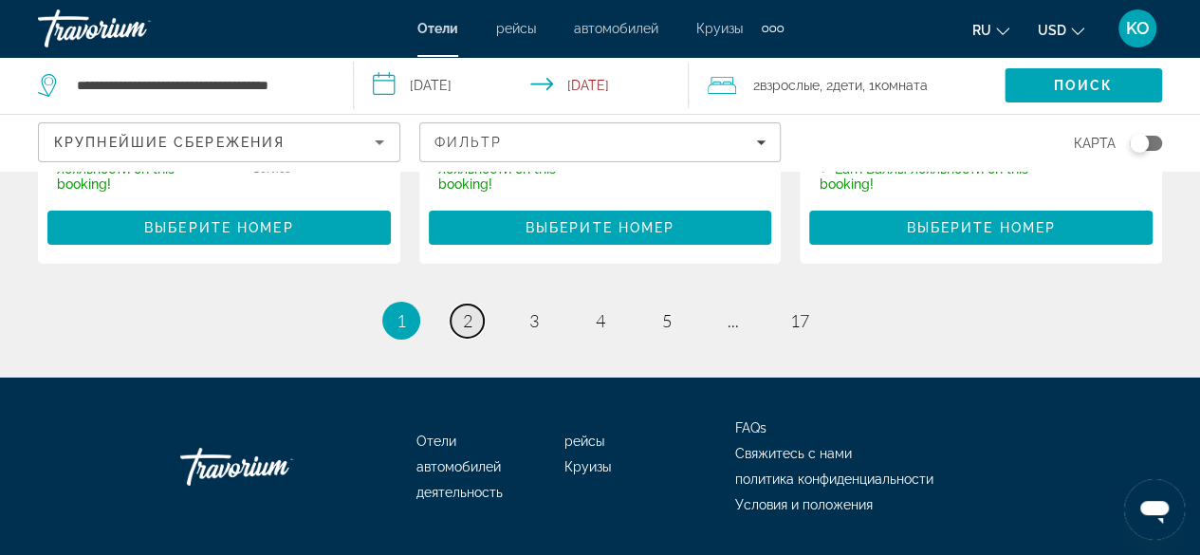
click at [468, 304] on link "page 2" at bounding box center [466, 320] width 33 height 33
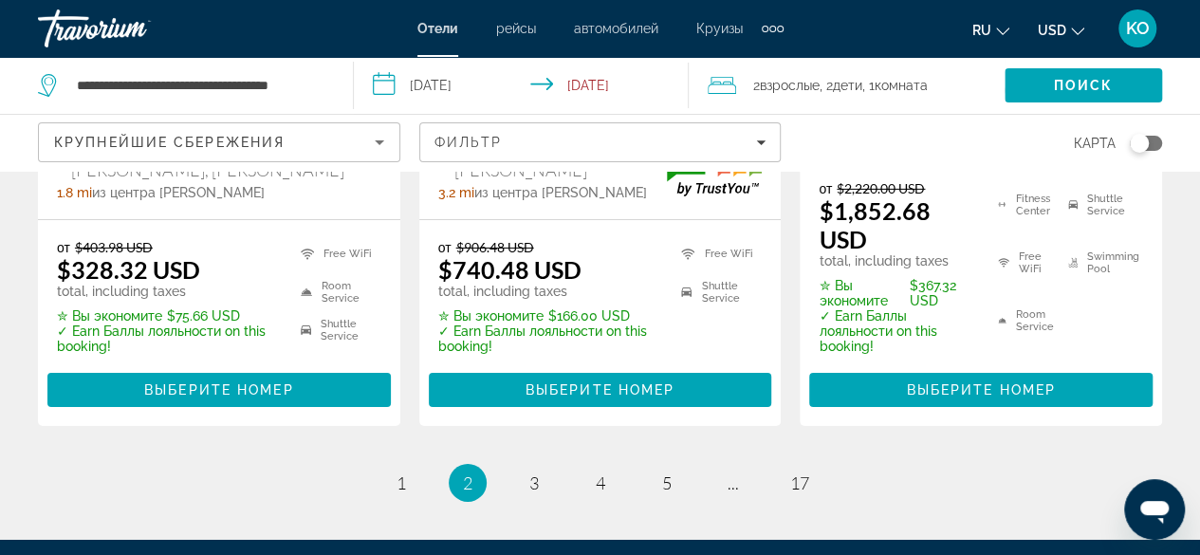
scroll to position [3035, 0]
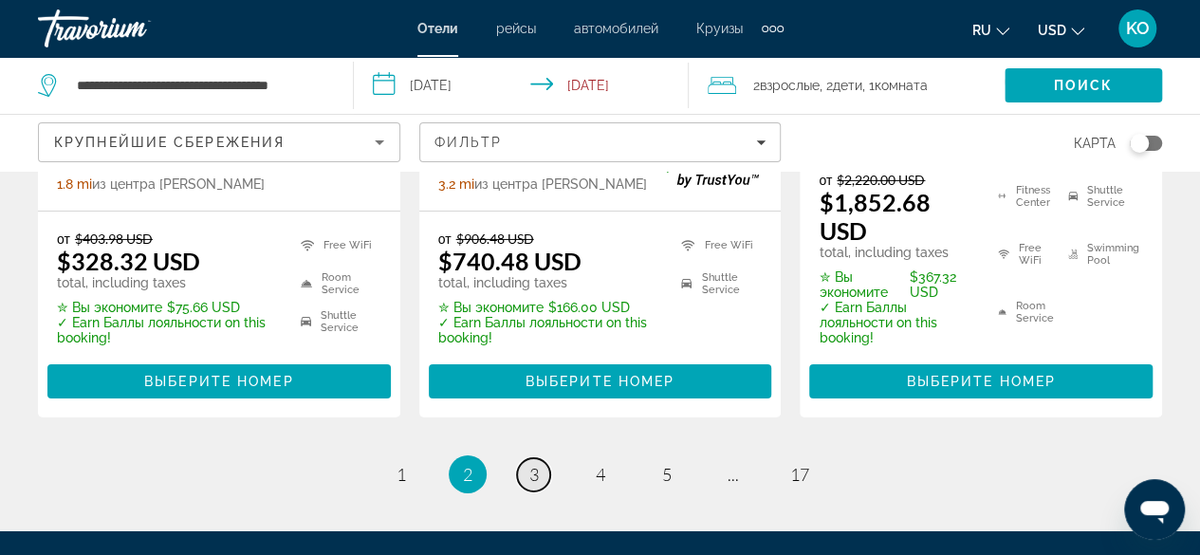
click at [525, 458] on link "page 3" at bounding box center [533, 474] width 33 height 33
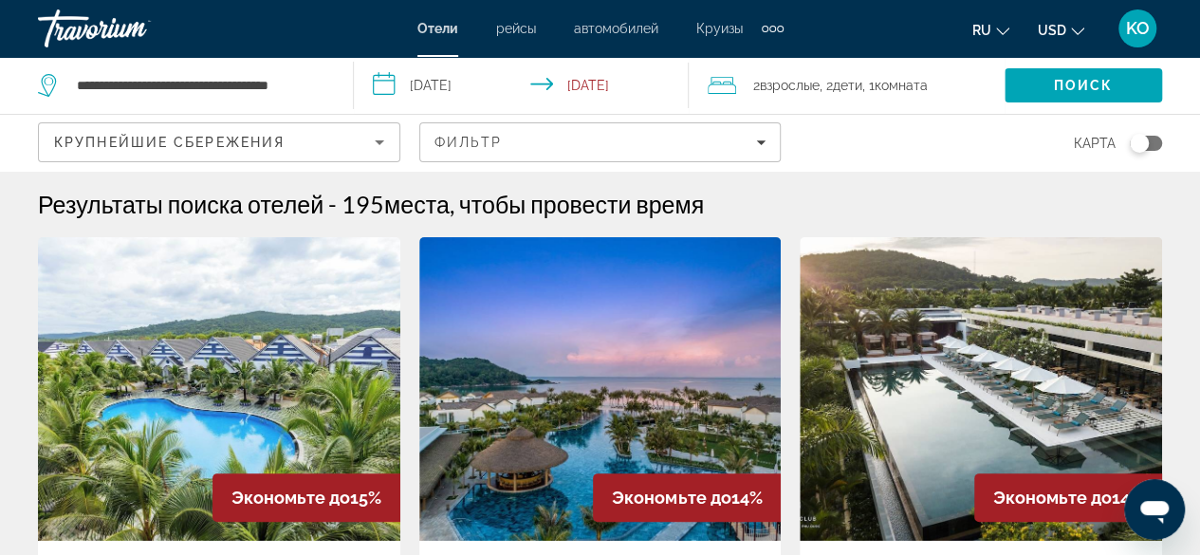
click at [780, 84] on span "Взрослые" at bounding box center [790, 85] width 60 height 15
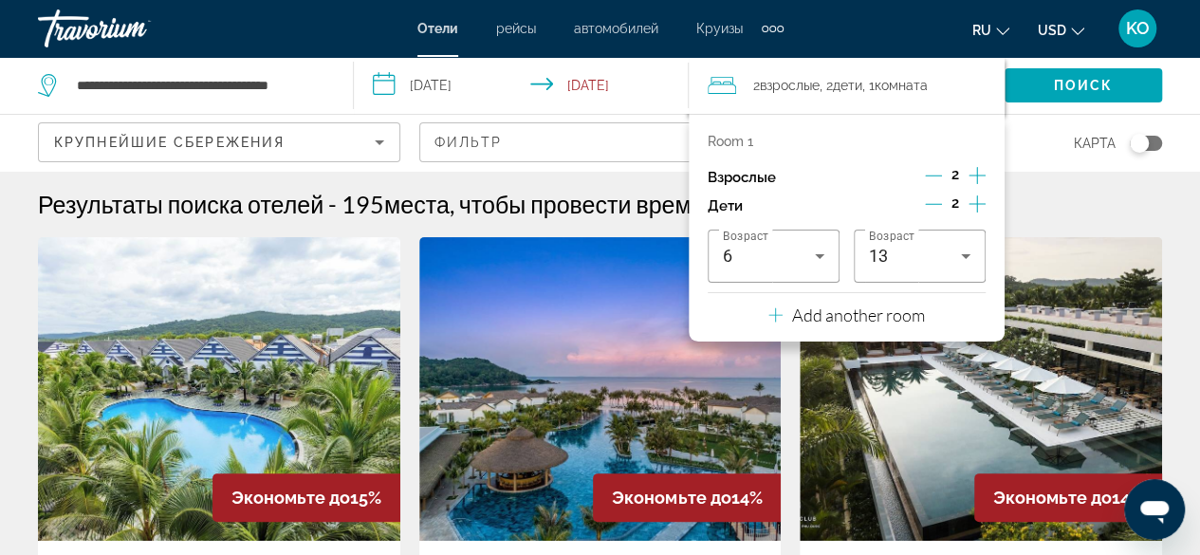
click at [770, 318] on icon "Travelers: 2 adults, 2 children" at bounding box center [775, 314] width 14 height 23
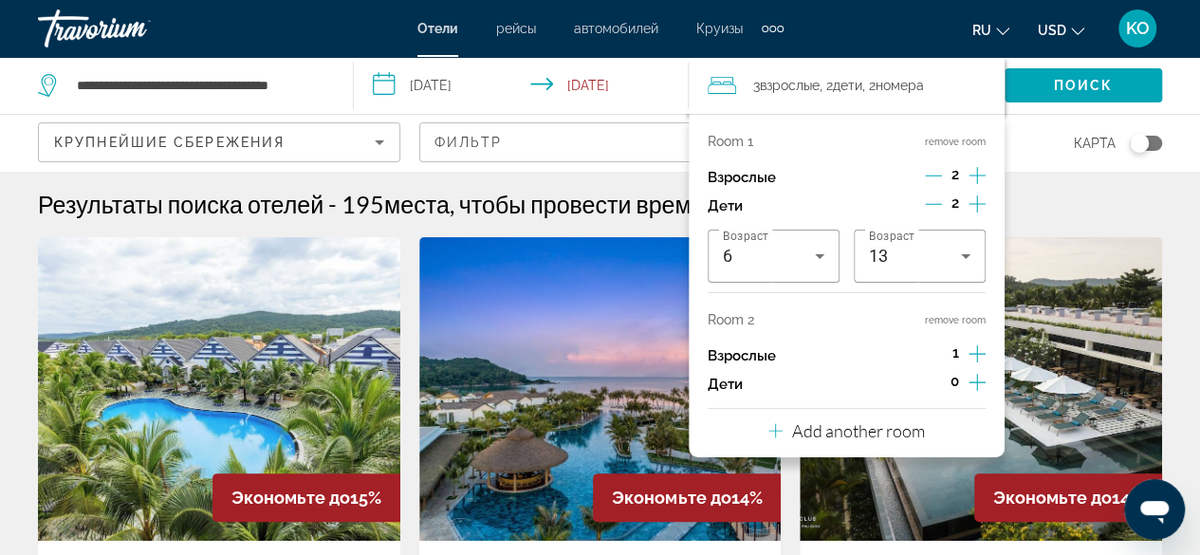
click at [964, 348] on div "1" at bounding box center [956, 355] width 60 height 28
click at [971, 352] on icon "Increment adults" at bounding box center [976, 353] width 17 height 23
click at [786, 433] on div "Add another room" at bounding box center [846, 430] width 156 height 23
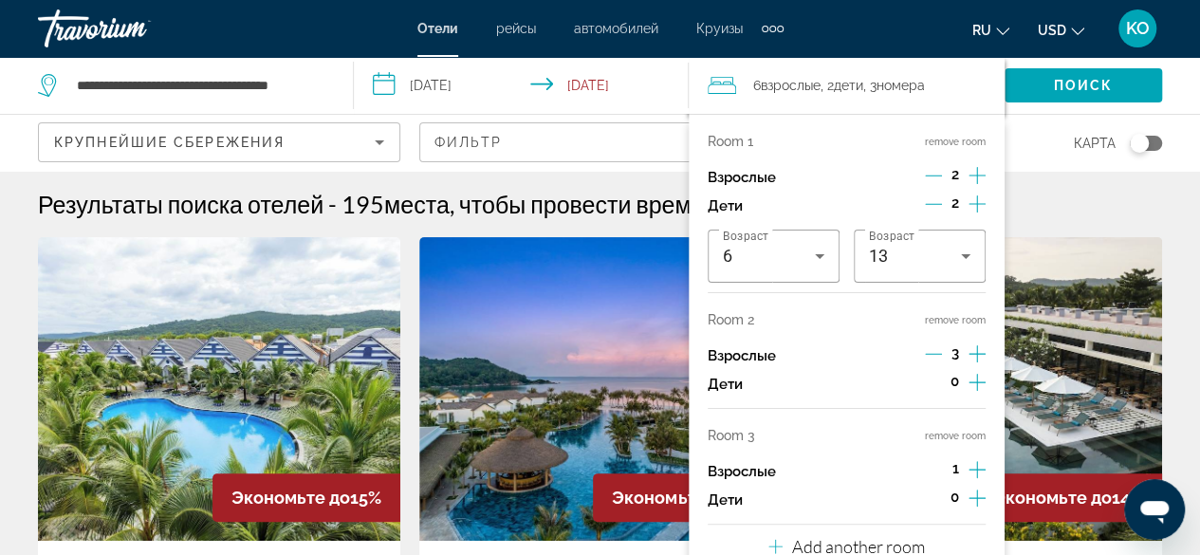
click at [980, 464] on icon "Increment adults" at bounding box center [976, 469] width 17 height 23
click at [981, 501] on icon "Increment children" at bounding box center [976, 497] width 17 height 23
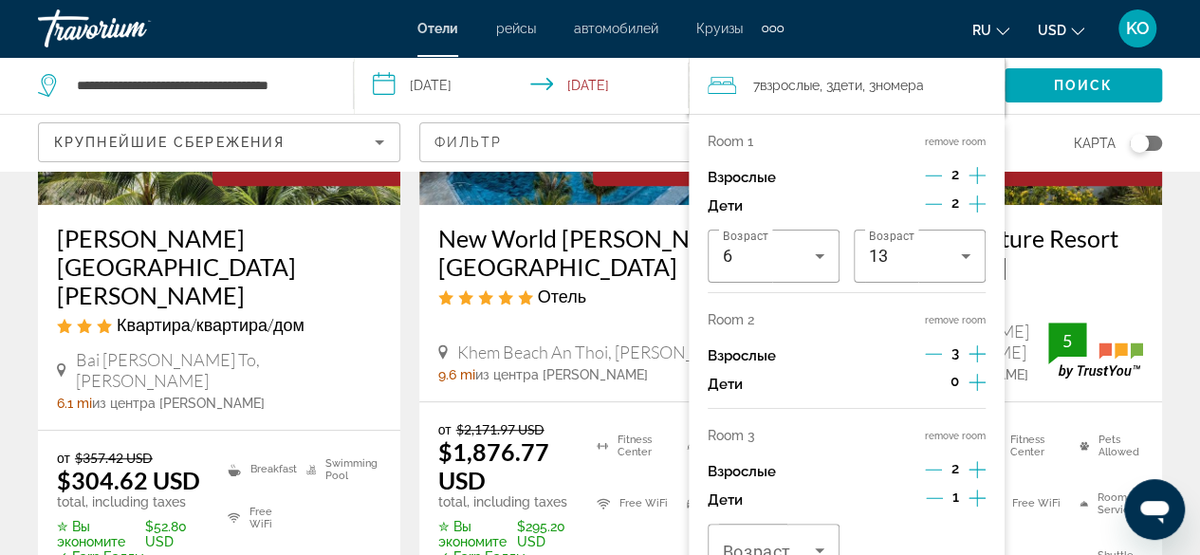
scroll to position [474, 0]
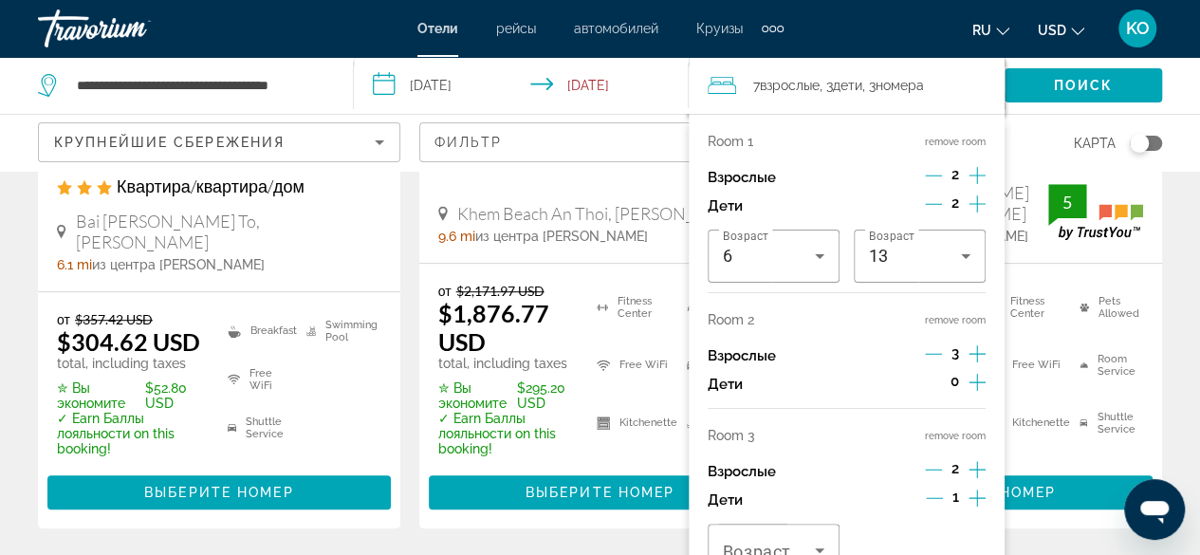
click at [981, 507] on icon "Increment children" at bounding box center [976, 497] width 17 height 23
click at [822, 541] on icon "Travelers: 7 adults, 4 children" at bounding box center [819, 550] width 23 height 23
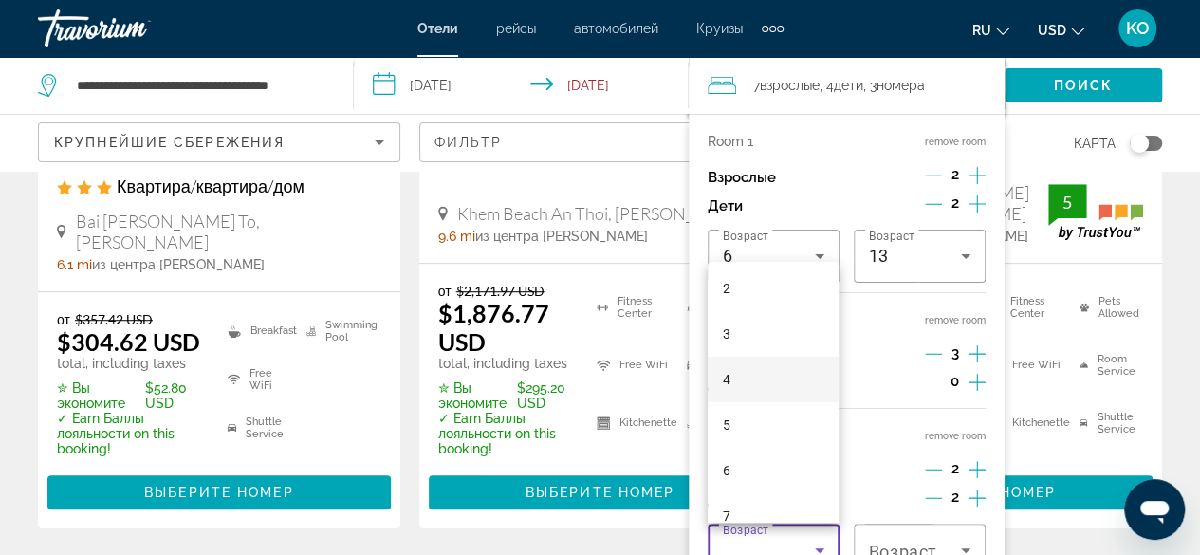
scroll to position [190, 0]
click at [728, 462] on span "8" at bounding box center [727, 466] width 8 height 23
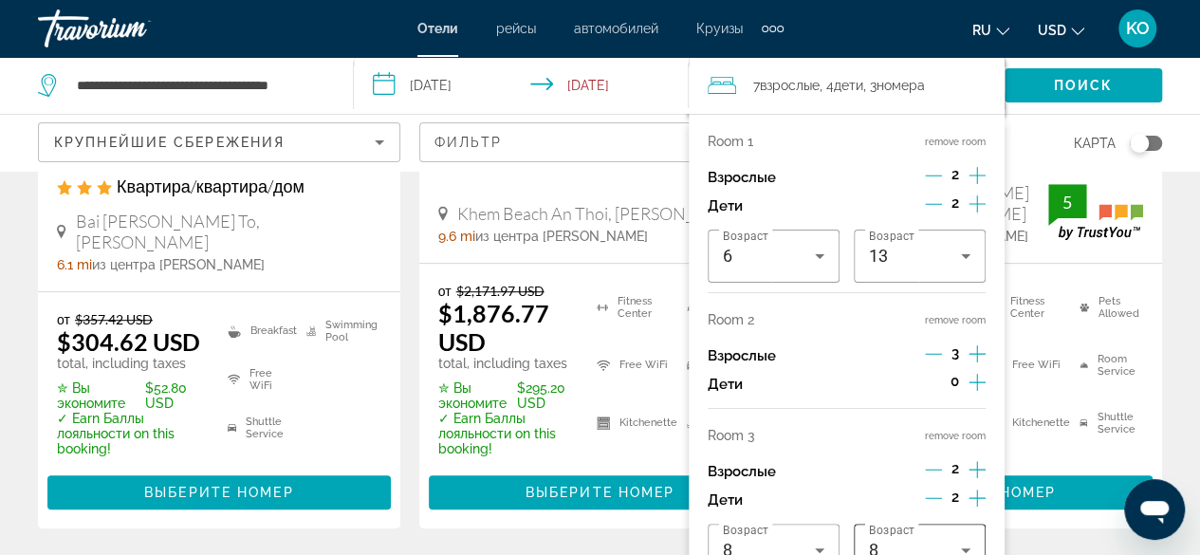
click at [922, 536] on div "8" at bounding box center [919, 549] width 101 height 53
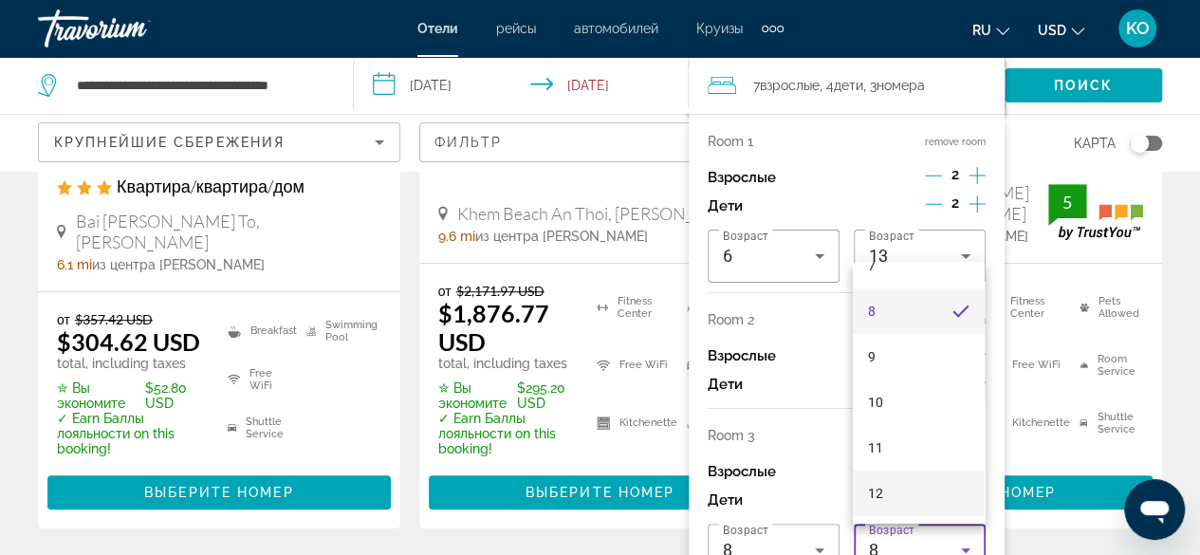
scroll to position [346, 0]
click at [890, 451] on mat-option "11" at bounding box center [919, 447] width 132 height 46
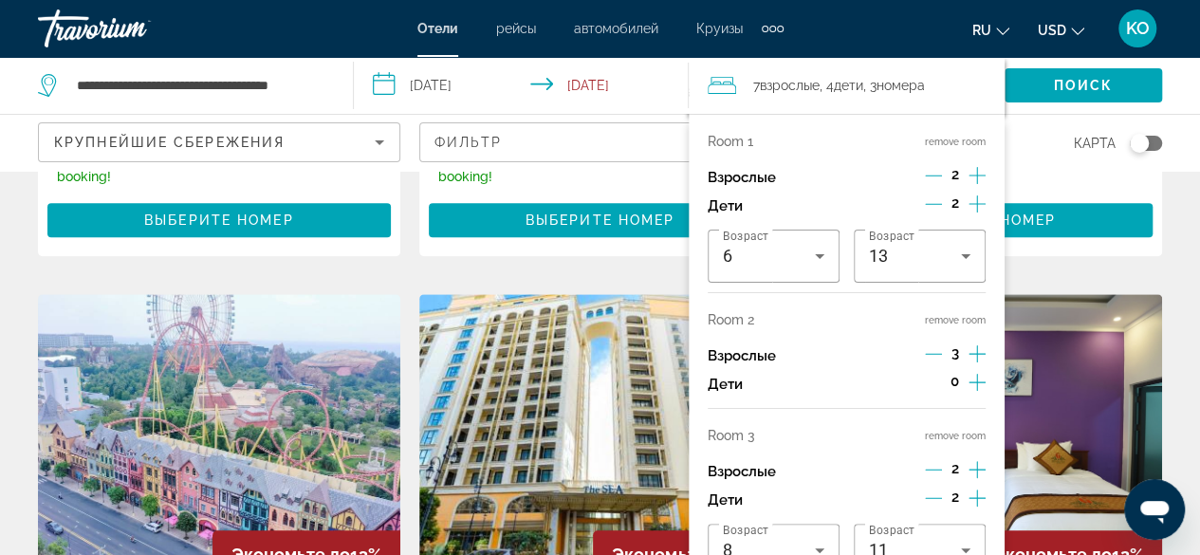
scroll to position [759, 0]
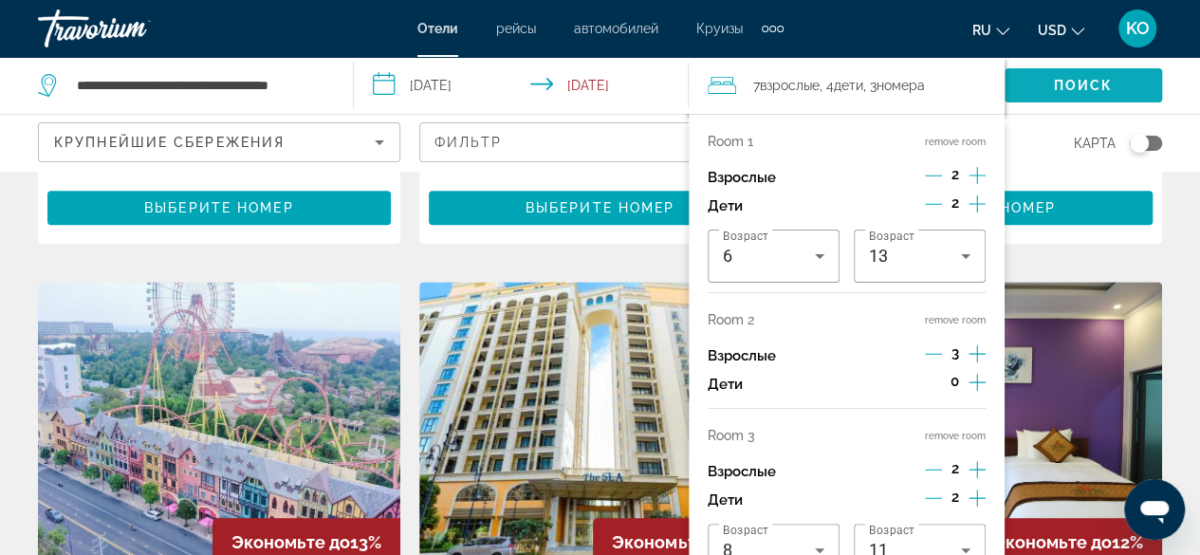
click at [1096, 89] on span "Поиск" at bounding box center [1084, 85] width 60 height 15
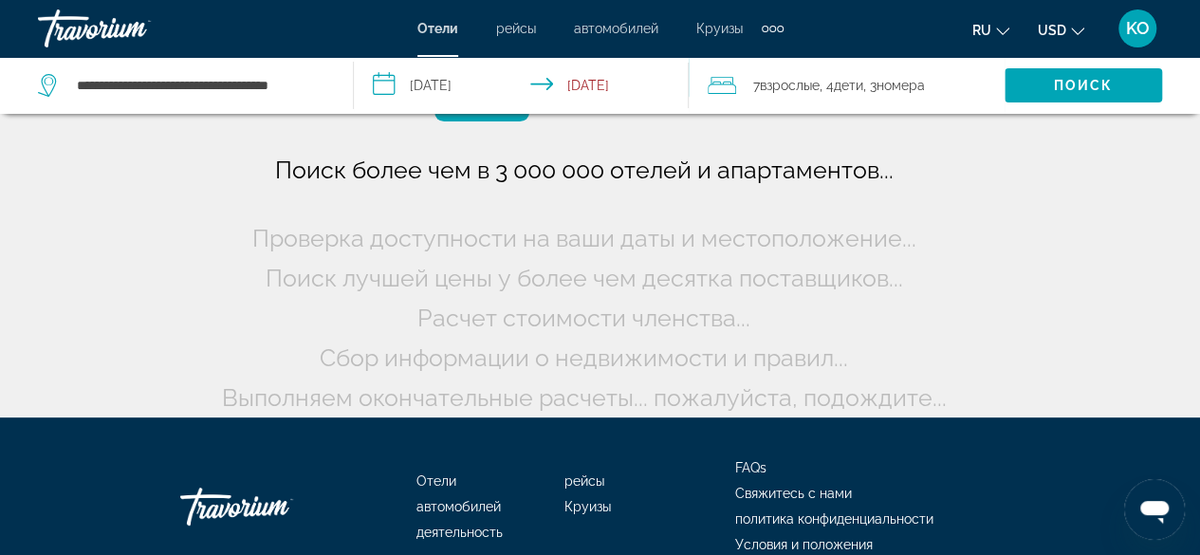
scroll to position [0, 0]
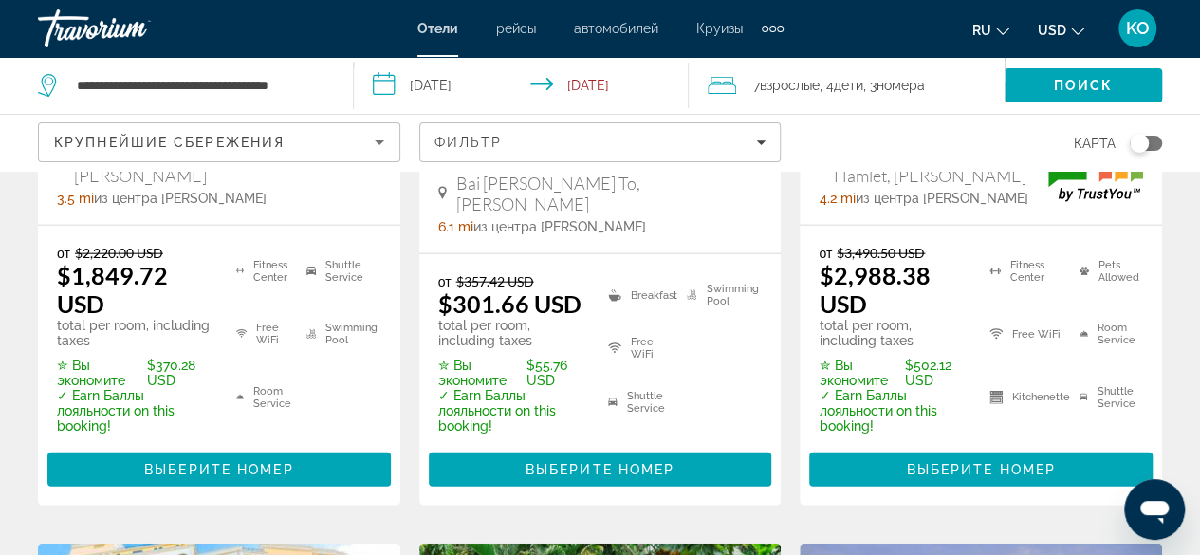
scroll to position [2276, 0]
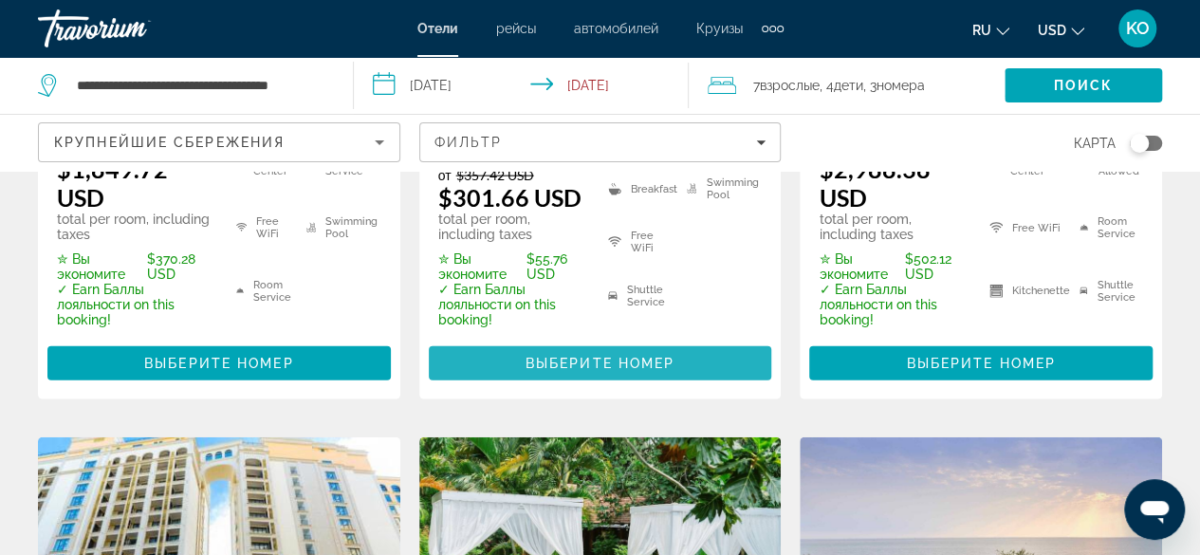
click at [670, 348] on span "Main content" at bounding box center [600, 363] width 343 height 46
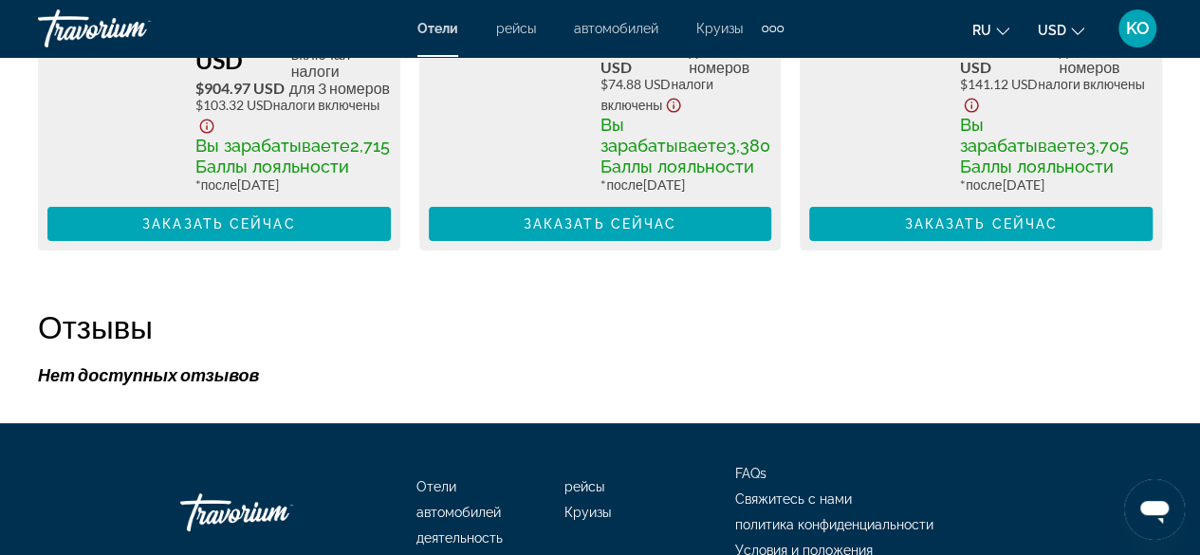
scroll to position [3793, 0]
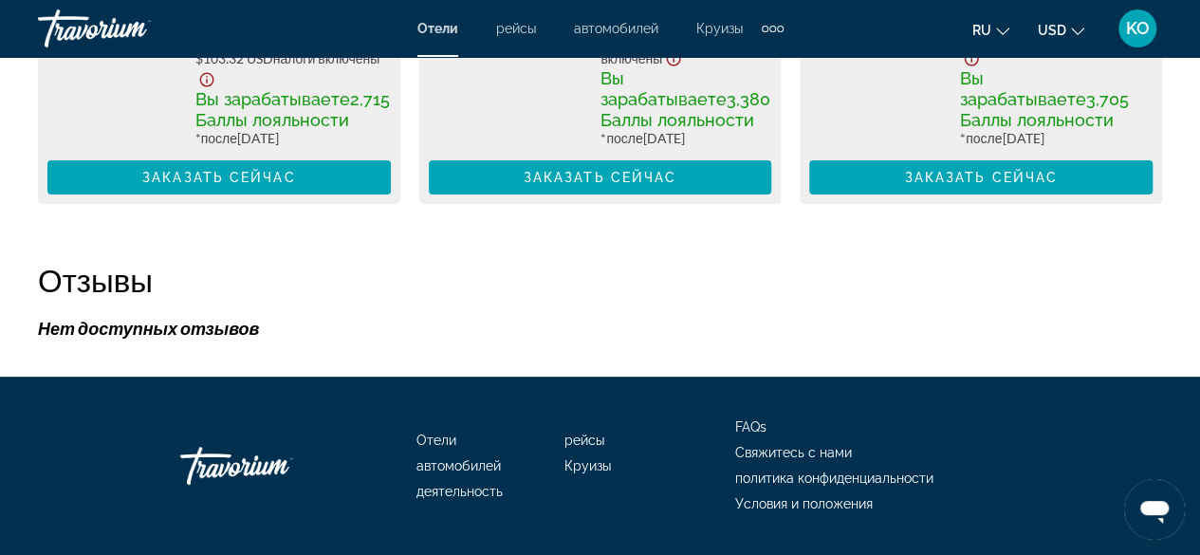
click at [569, 284] on h2 "Отзывы" at bounding box center [600, 280] width 1124 height 38
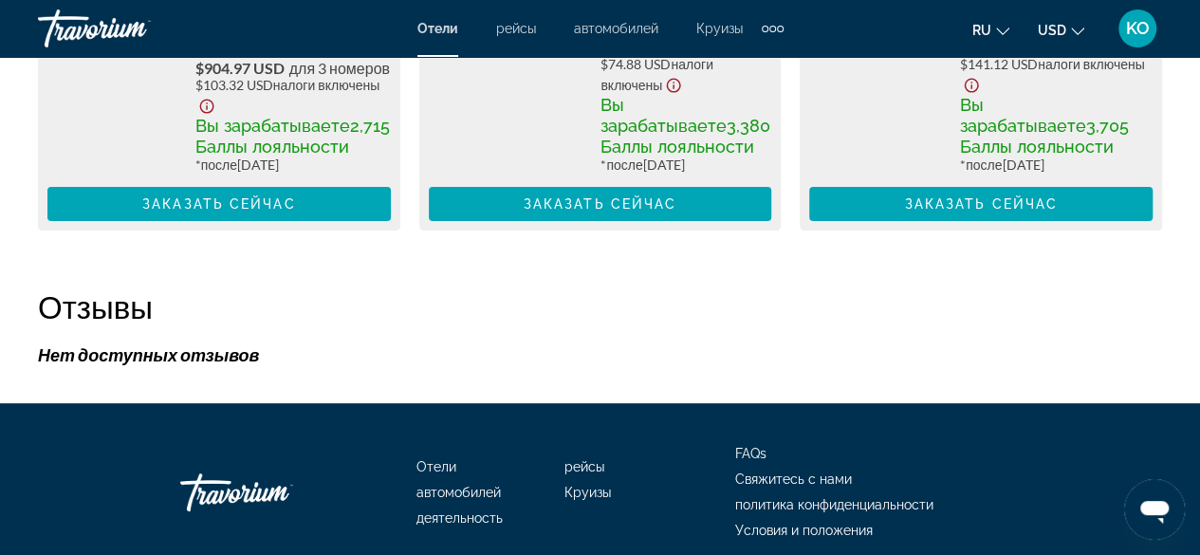
scroll to position [3509, 0]
